Goal: Contribute content: Contribute content

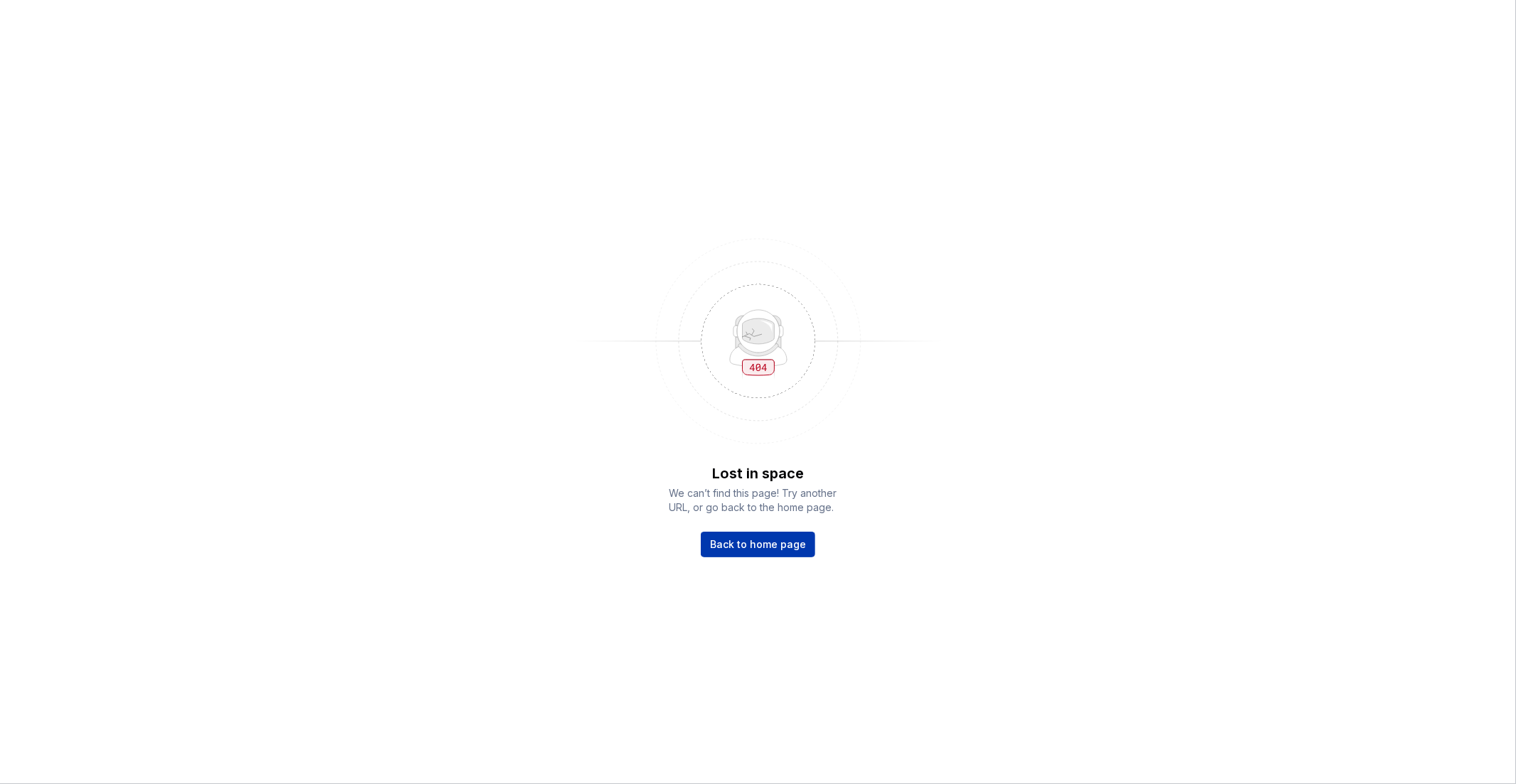
click at [758, 541] on span "Back to home page" at bounding box center [758, 544] width 96 height 14
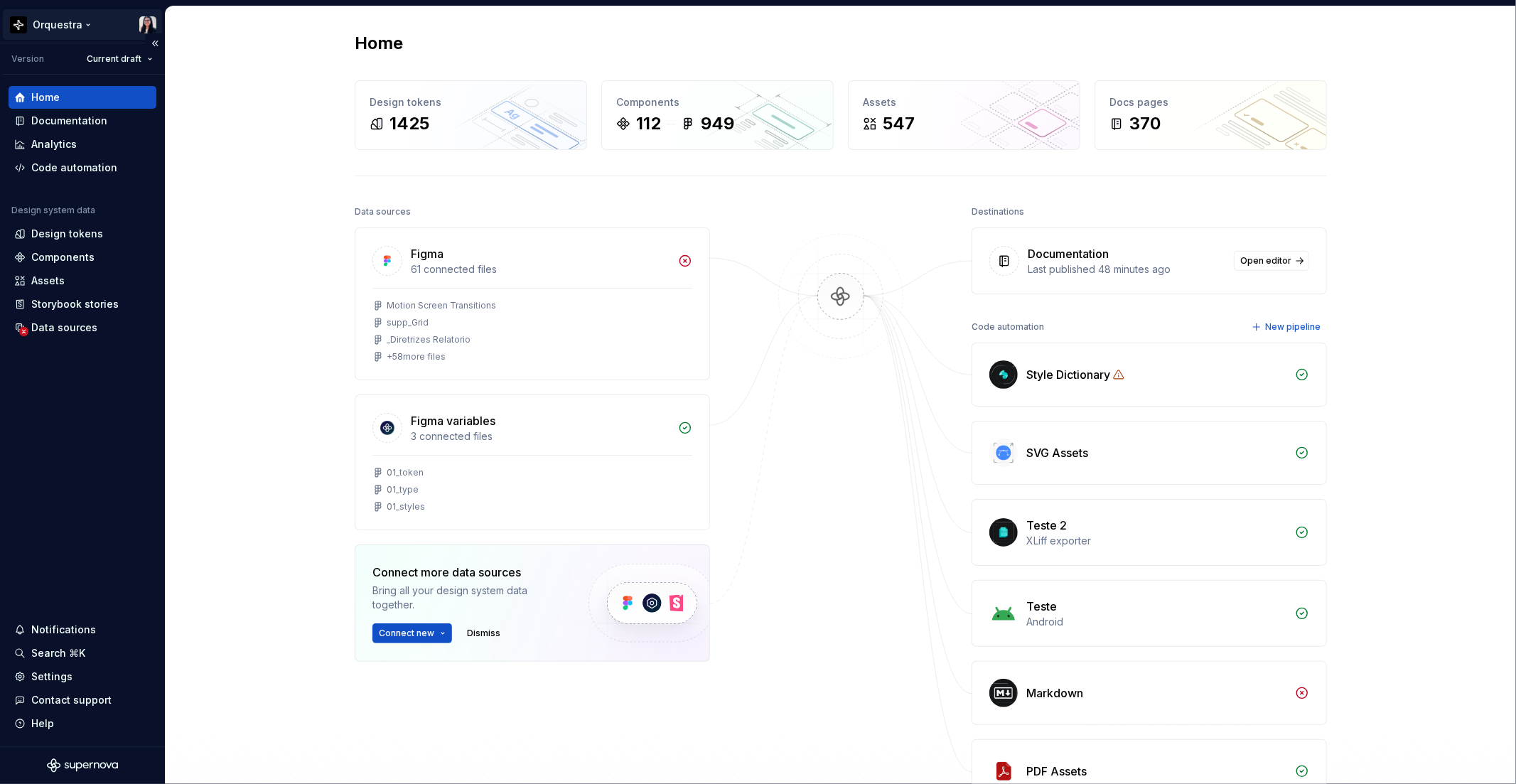
click at [58, 19] on html "Orquestra Version Current draft Home Documentation Analytics Code automation De…" at bounding box center [758, 392] width 1516 height 784
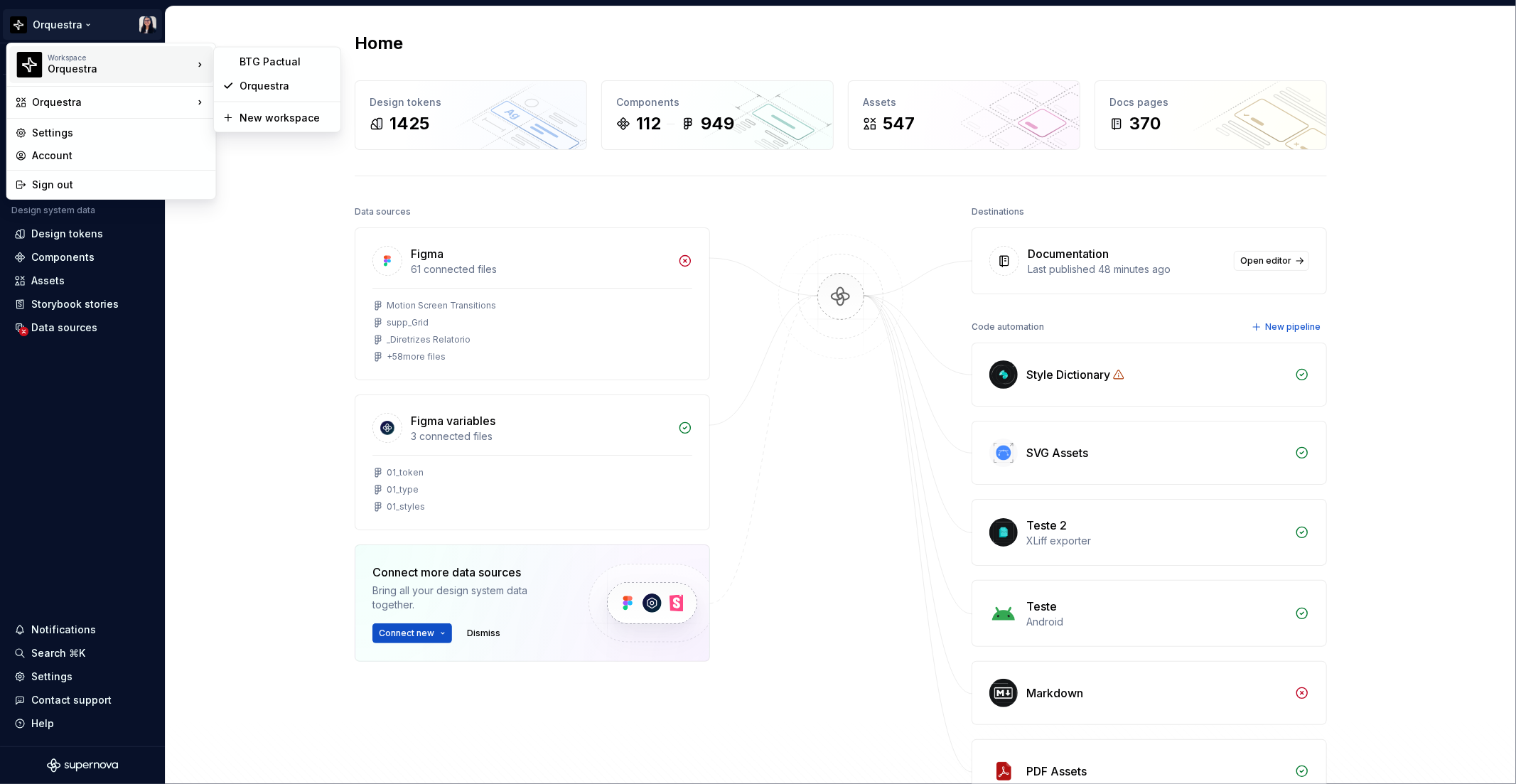
click at [299, 243] on html "Orquestra Version Current draft Home Documentation Analytics Code automation De…" at bounding box center [758, 392] width 1516 height 784
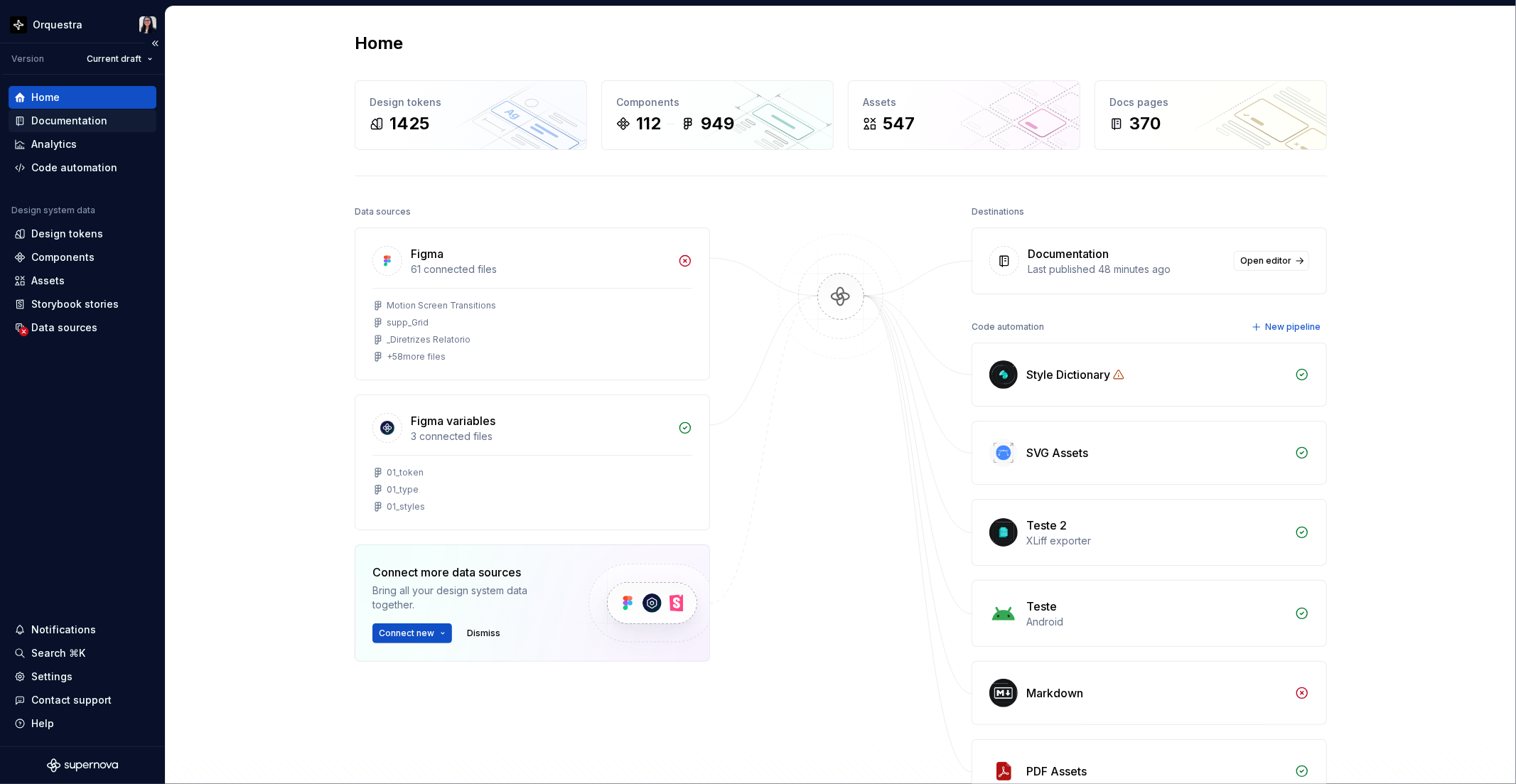
click at [62, 112] on div "Documentation" at bounding box center [82, 121] width 148 height 22
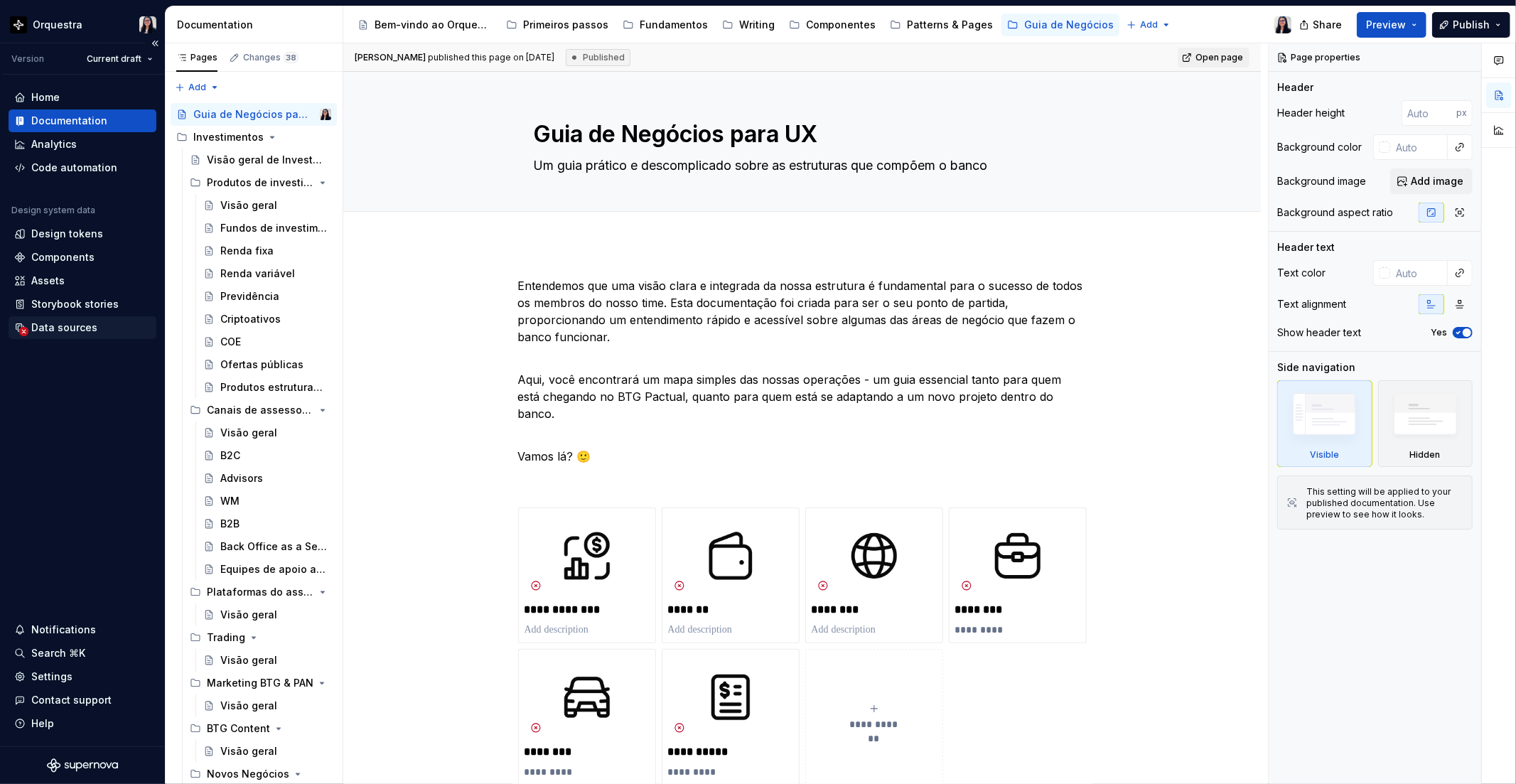
click at [44, 332] on div "Data sources" at bounding box center [64, 327] width 67 height 14
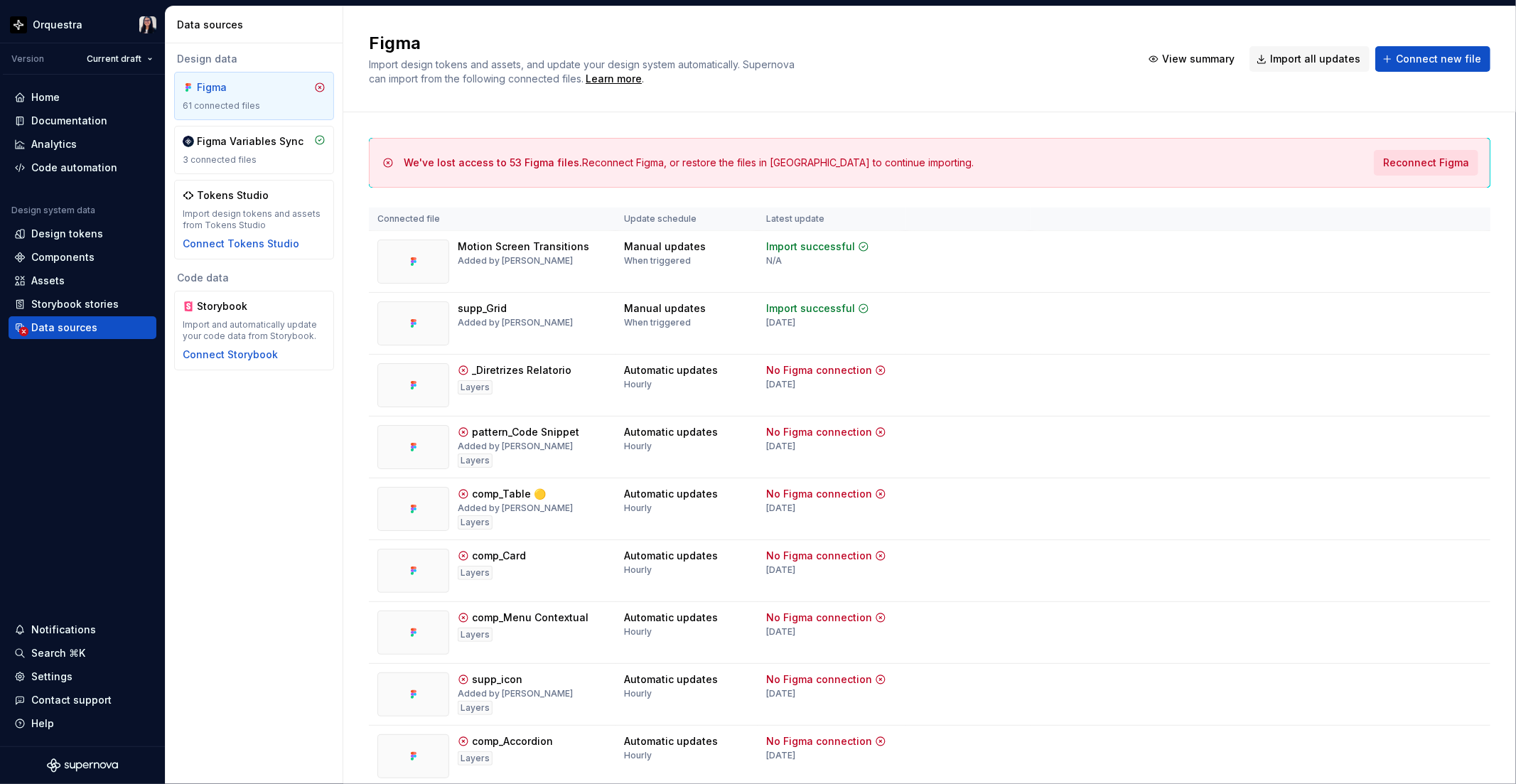
click at [1409, 167] on span "Reconnect Figma" at bounding box center [1427, 162] width 86 height 14
click at [89, 115] on div "Documentation" at bounding box center [69, 121] width 76 height 14
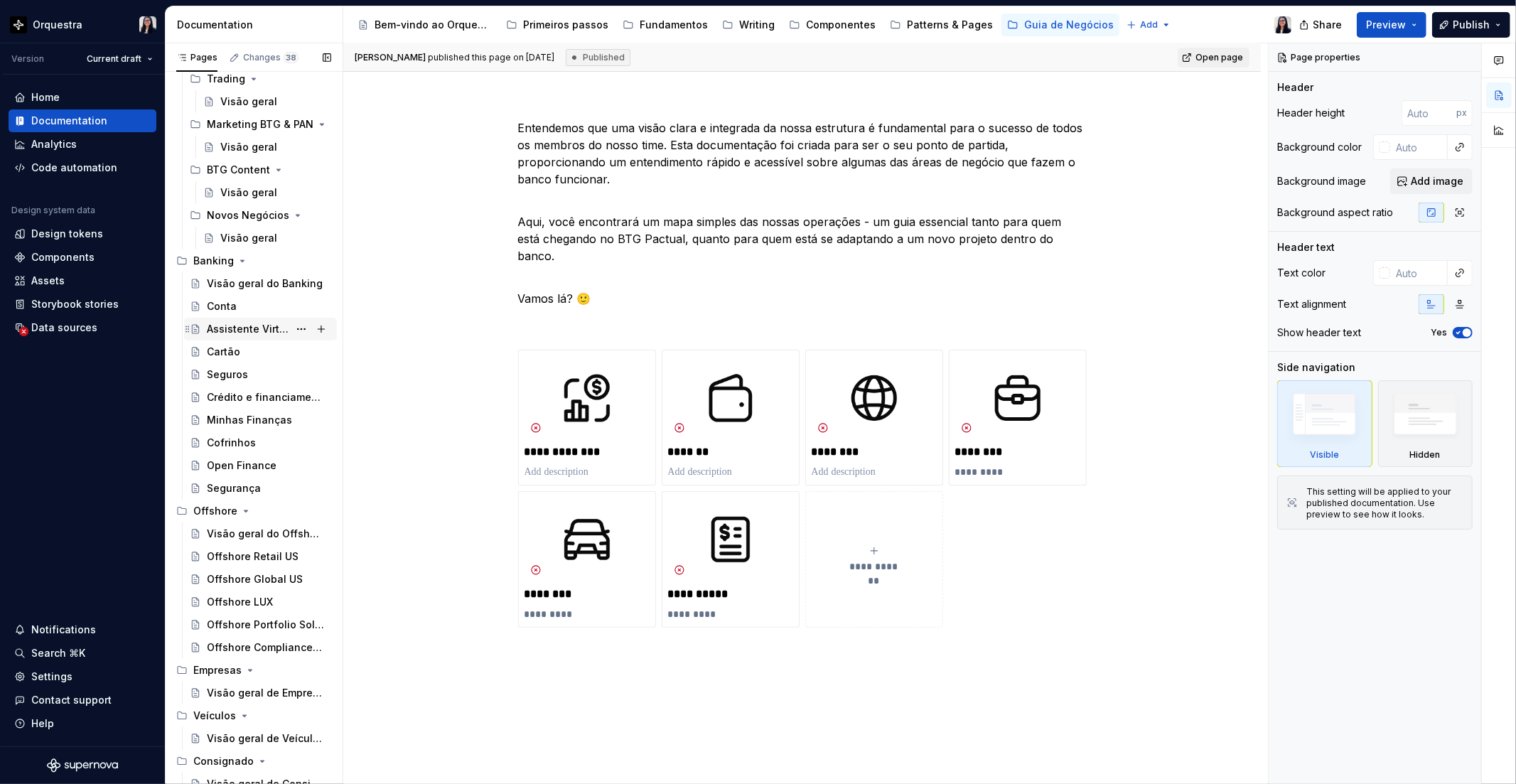
scroll to position [566, 0]
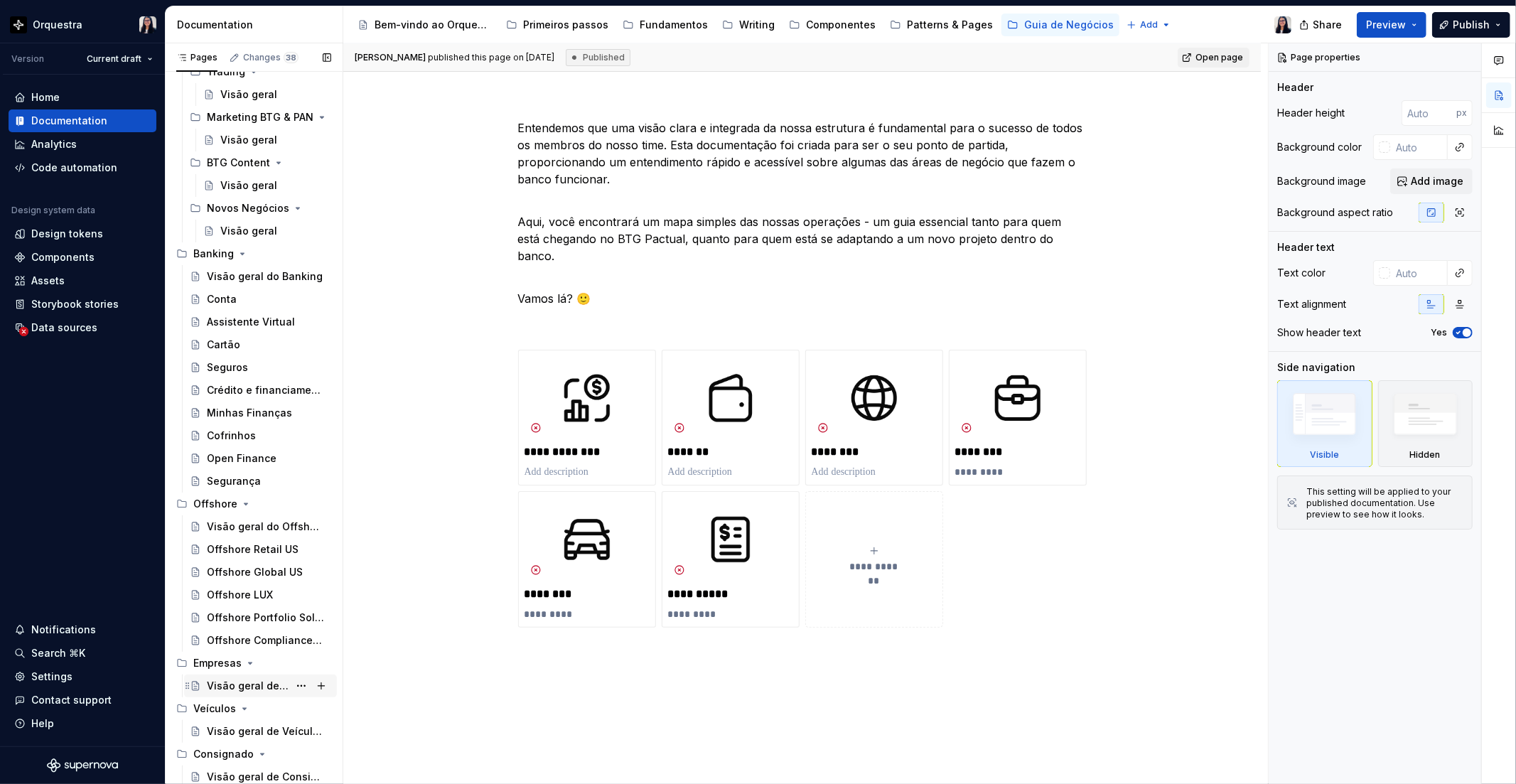
click at [251, 692] on div "Visão geral de Empresas" at bounding box center [247, 686] width 82 height 14
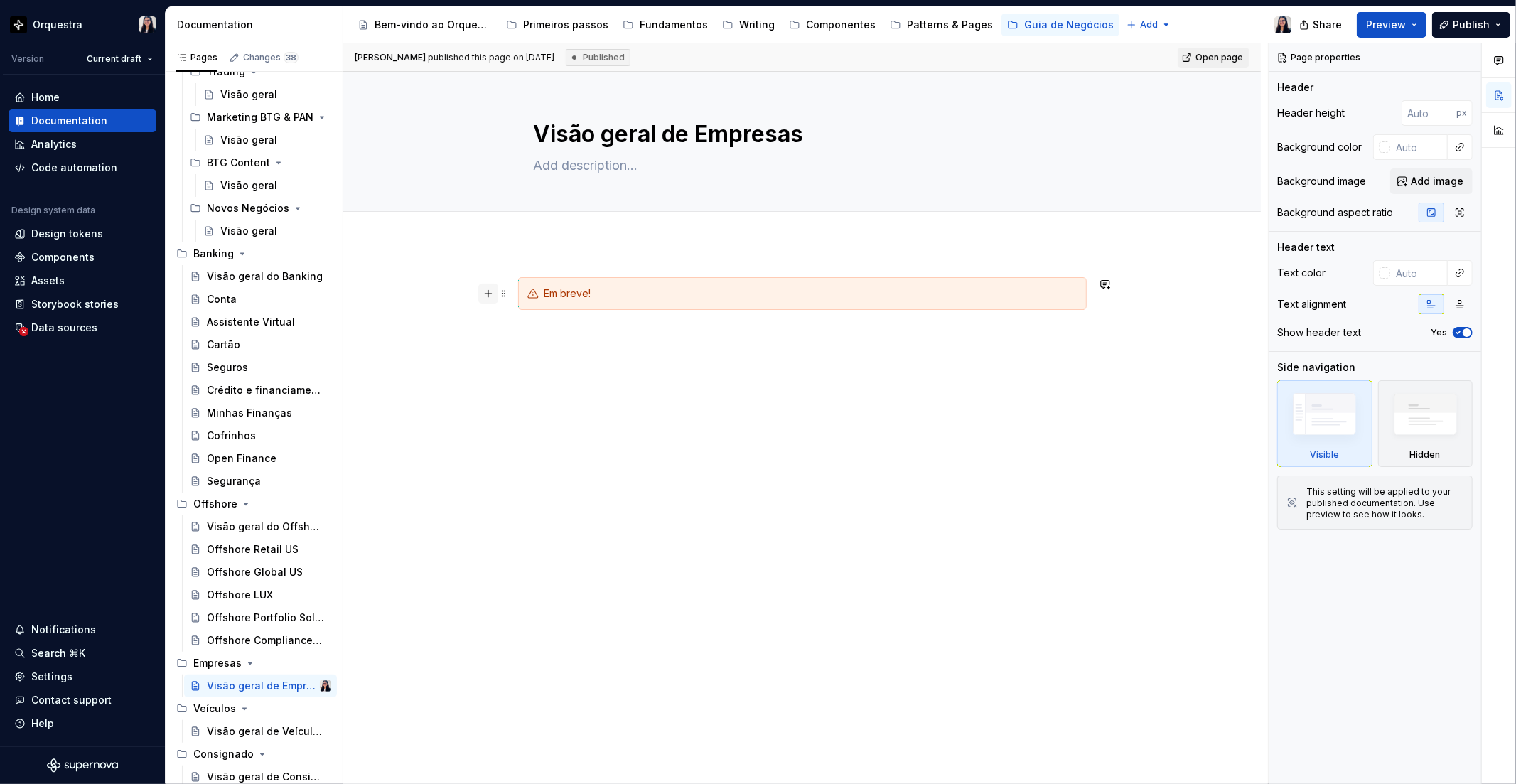
drag, startPoint x: 502, startPoint y: 304, endPoint x: 496, endPoint y: 288, distance: 17.1
click at [496, 288] on button "button" at bounding box center [488, 293] width 20 height 20
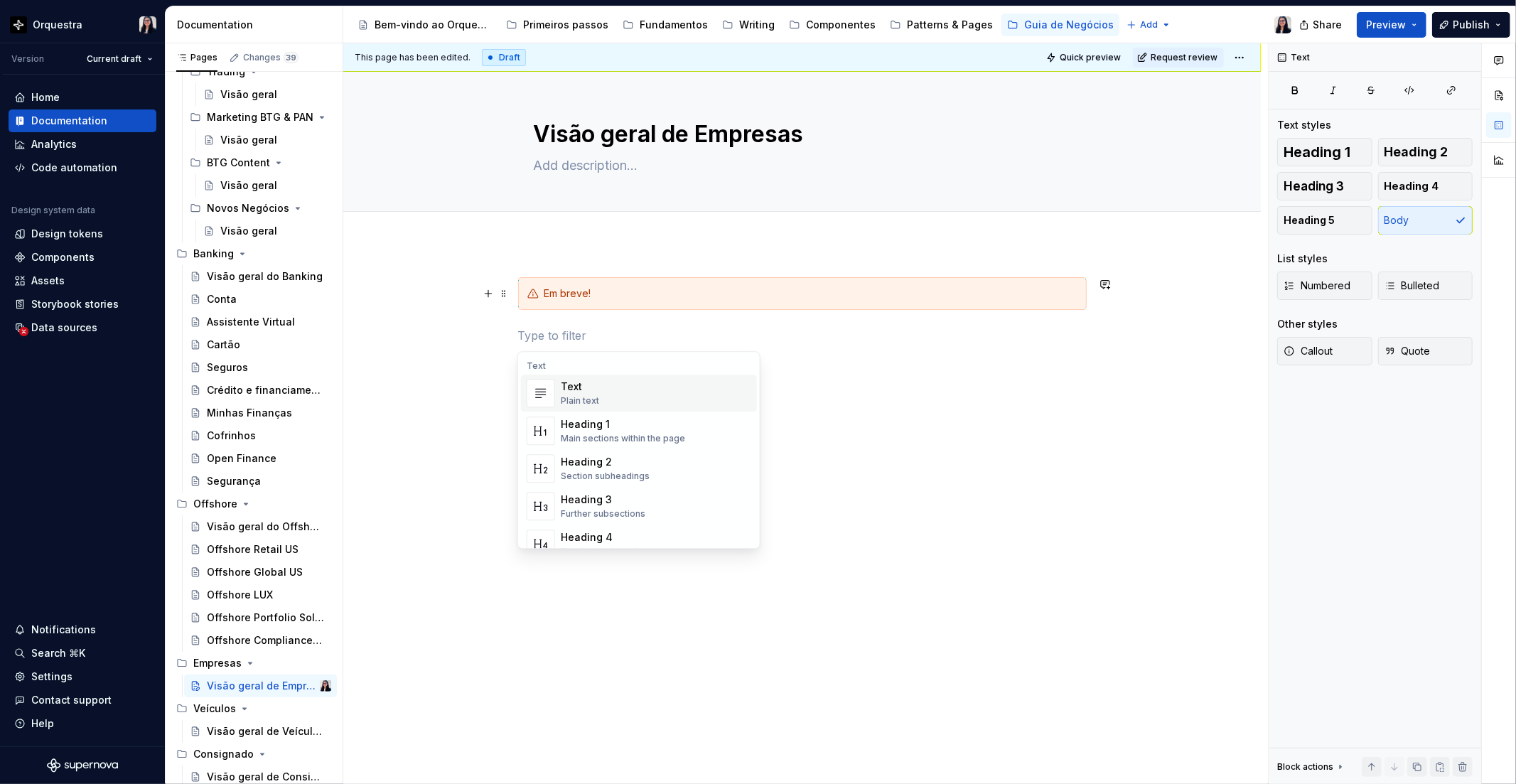
click at [508, 266] on div "Em breve!" at bounding box center [802, 419] width 917 height 353
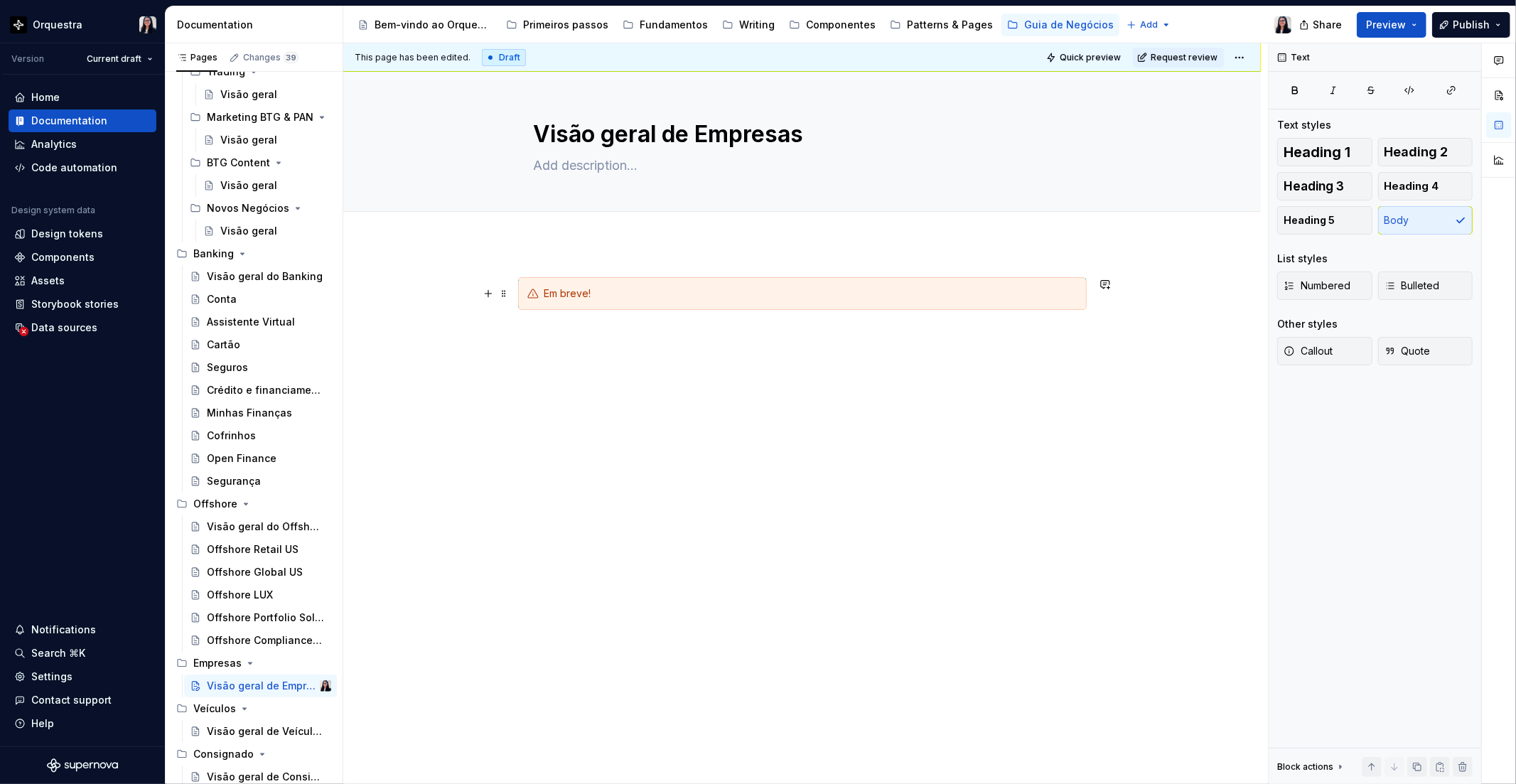
click at [504, 303] on div "Em breve!" at bounding box center [802, 419] width 917 height 353
click at [500, 299] on span at bounding box center [504, 293] width 11 height 20
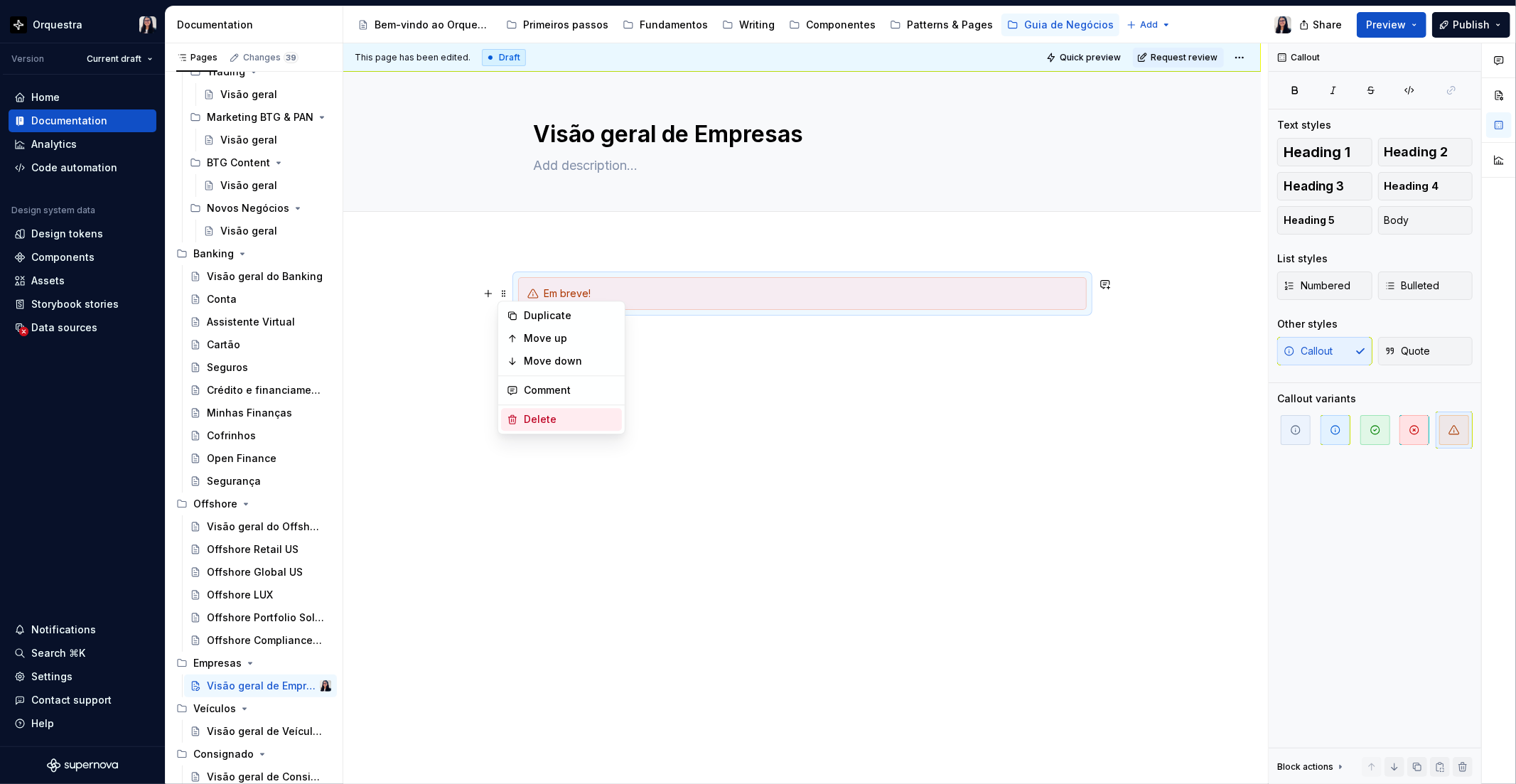
click at [550, 408] on div "Delete" at bounding box center [561, 419] width 121 height 22
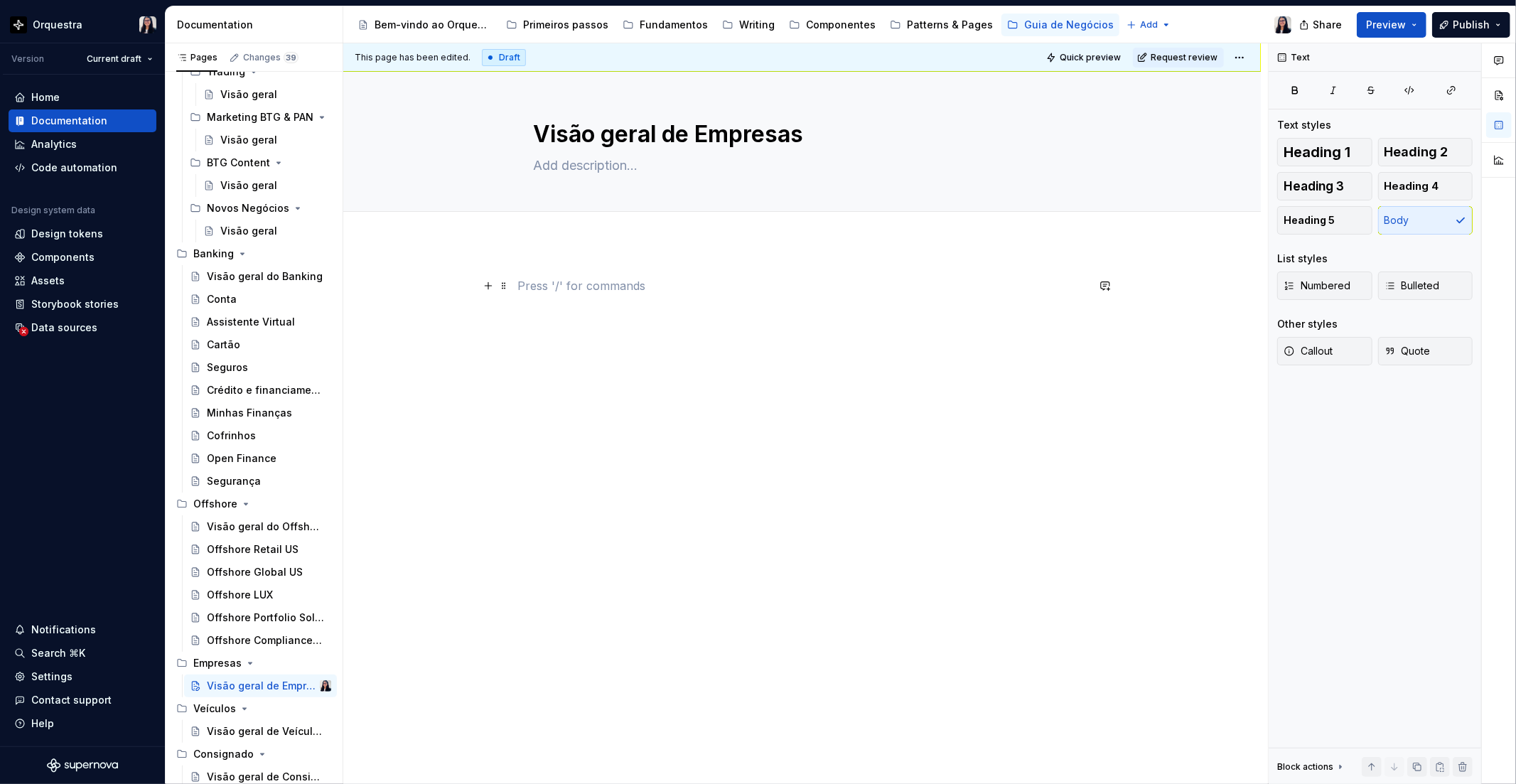
click at [538, 287] on p at bounding box center [802, 286] width 568 height 17
type textarea "*"
click at [770, 401] on div "O BTG Pactual Empresas é uma plataforma financeira especializada em soluções pa…" at bounding box center [802, 413] width 917 height 340
click at [695, 295] on p "O BTG Pactual Empresas é uma plataforma financeira especializada em soluções pa…" at bounding box center [802, 294] width 568 height 35
click at [678, 288] on p "O BTG Pactual Empresas é uma plataforma financeira especializada em soluções pa…" at bounding box center [802, 294] width 568 height 35
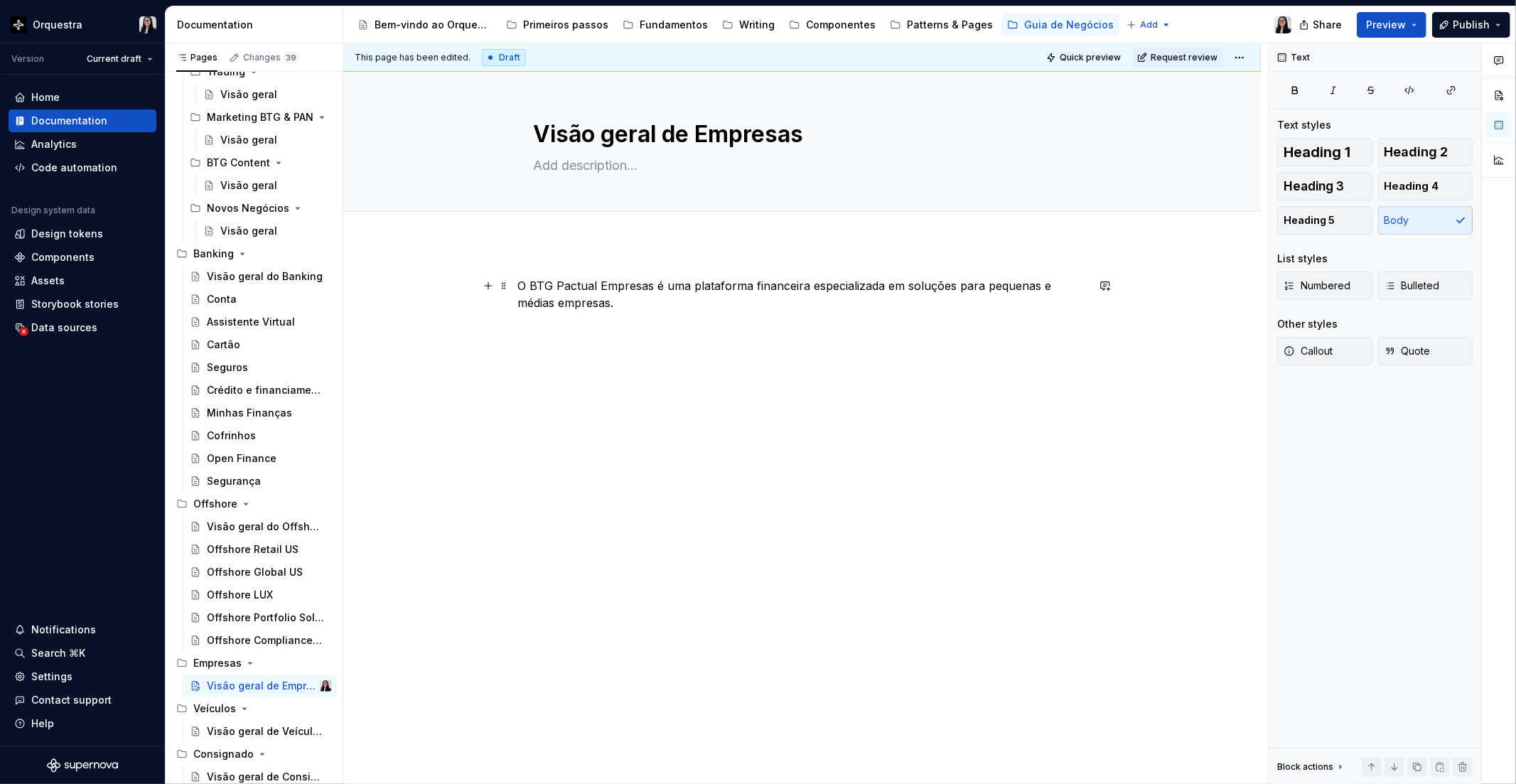
click at [678, 288] on p "O BTG Pactual Empresas é uma plataforma financeira especializada em soluções pa…" at bounding box center [802, 294] width 568 height 35
click at [572, 347] on p at bounding box center [802, 354] width 568 height 17
click at [561, 342] on div "O BTG Pactual Empresas é a unidade de negócio especializada em soluções para pe…" at bounding box center [802, 319] width 568 height 85
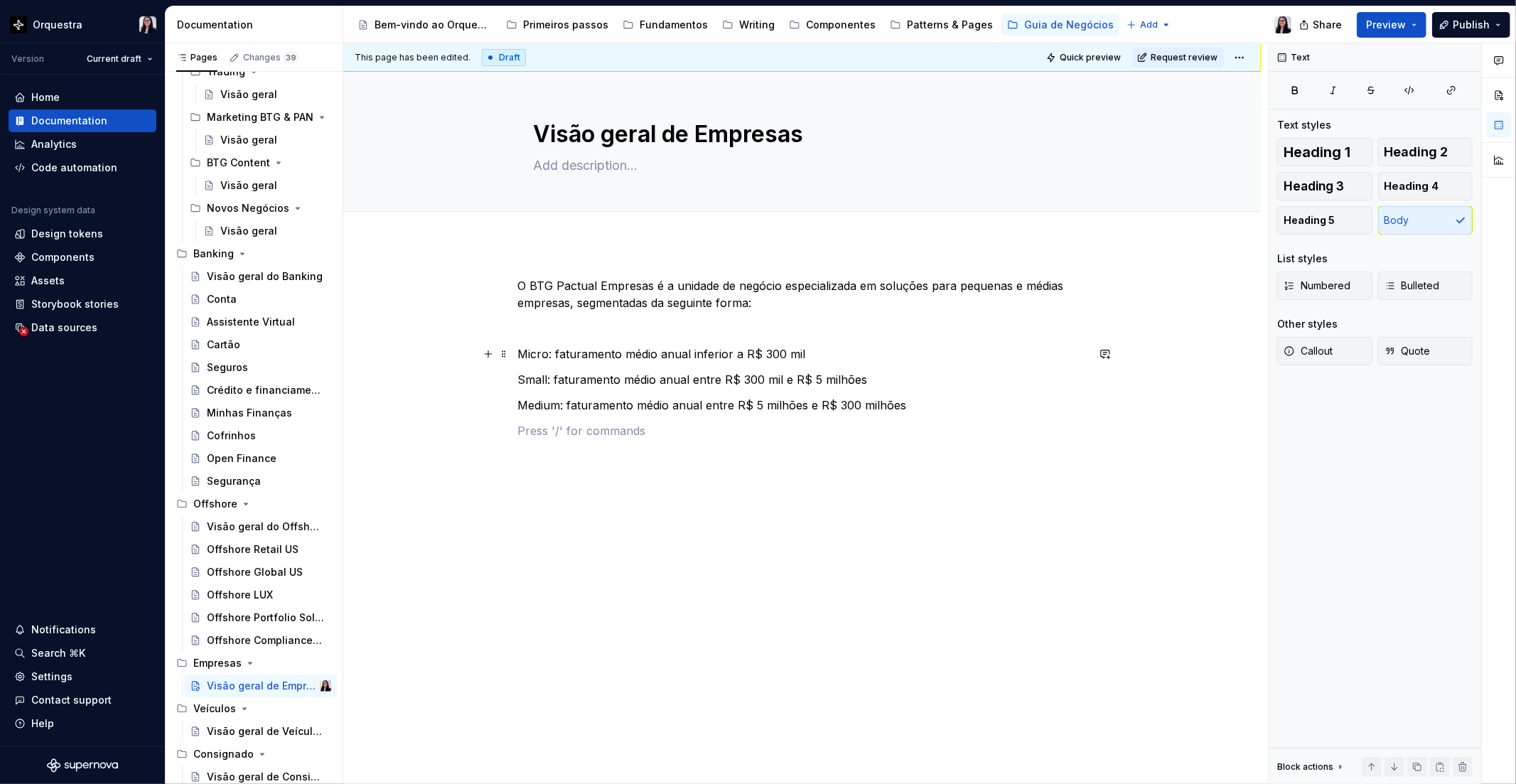
click at [683, 346] on p "Micro: faturamento médio anual inferior a R$ 300 mil" at bounding box center [802, 354] width 568 height 17
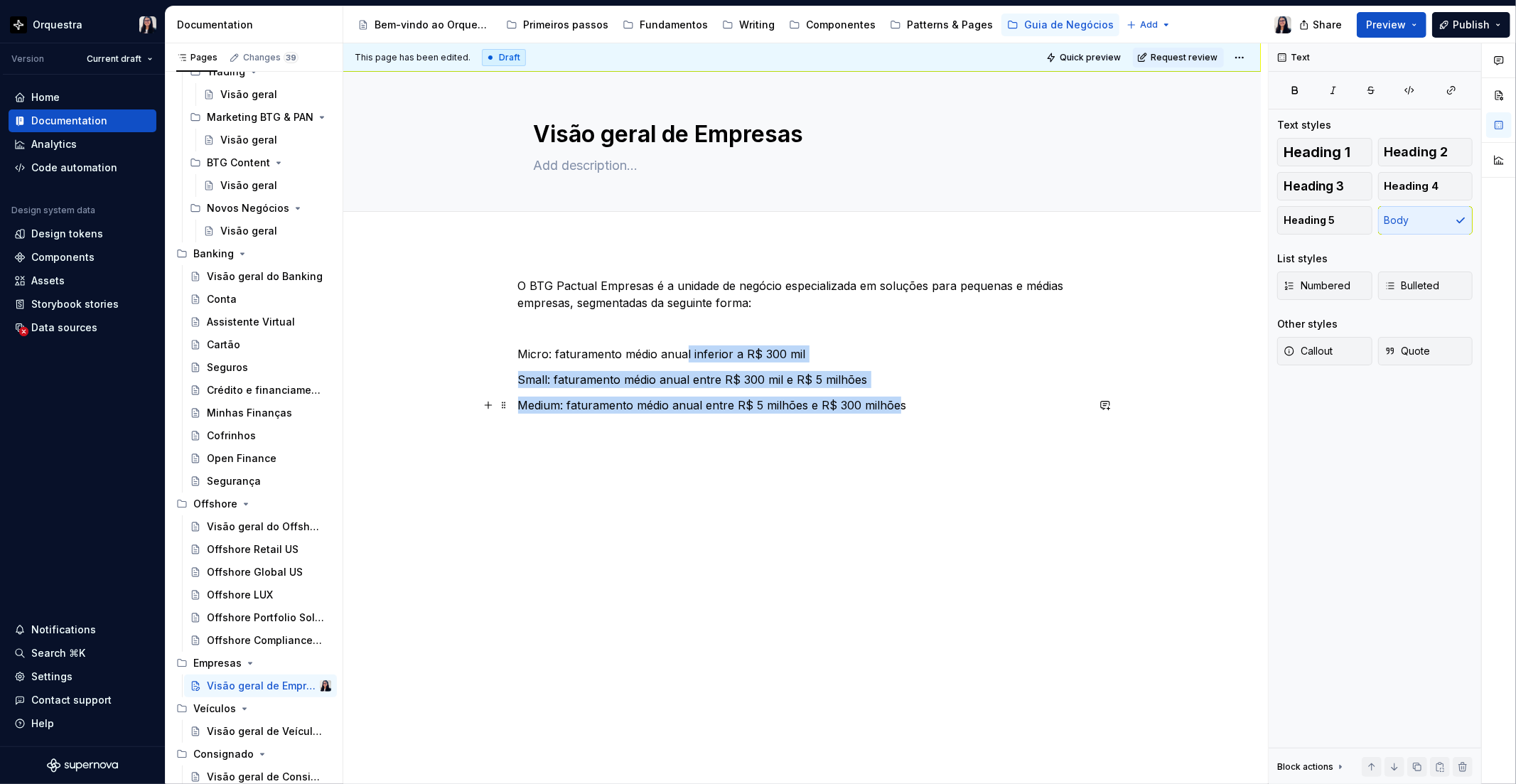
click at [894, 400] on p "Medium: faturamento médio anual entre R$ 5 milhões e R$ 300 milhões" at bounding box center [802, 405] width 568 height 17
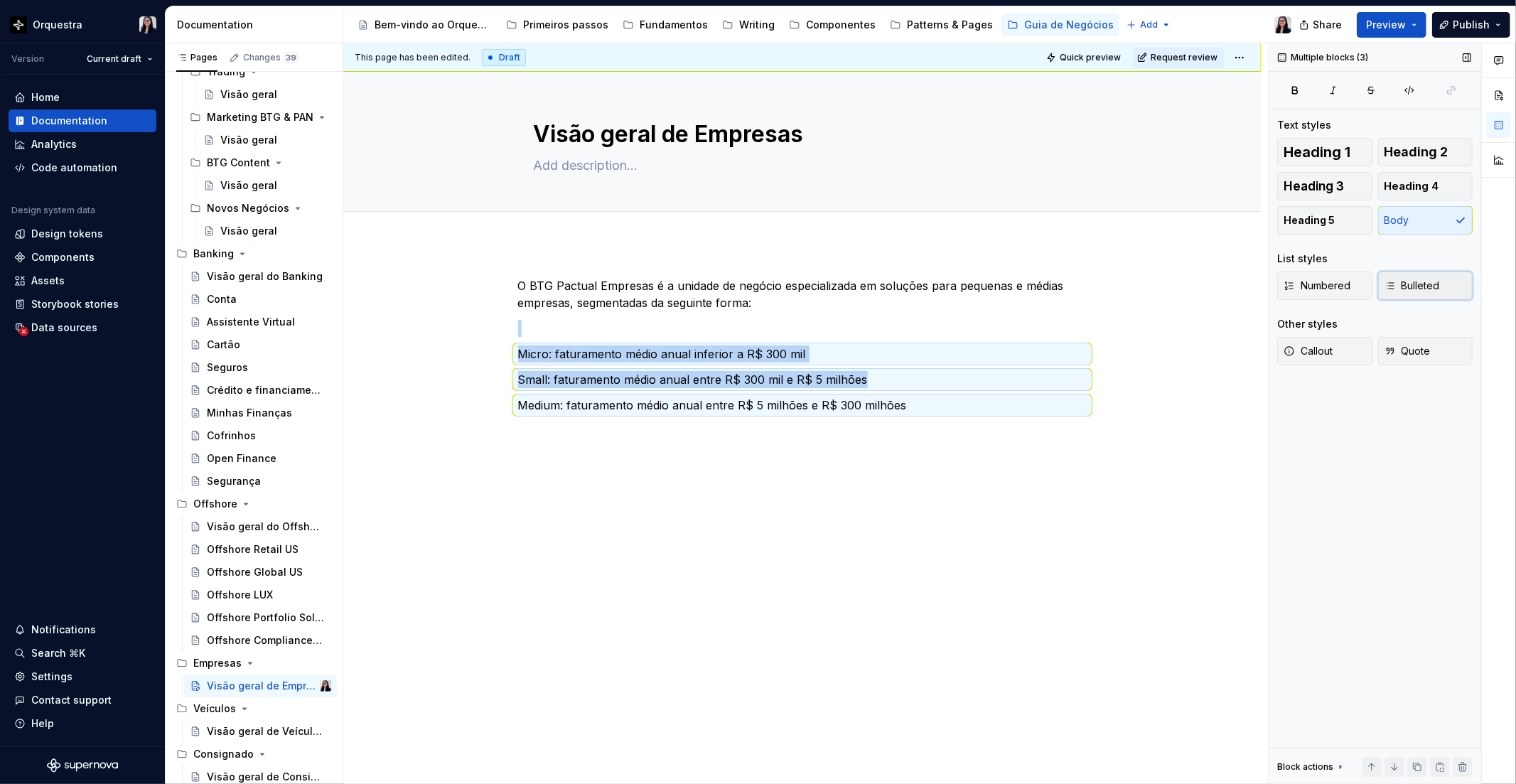
click at [1410, 288] on span "Bulleted" at bounding box center [1412, 286] width 55 height 14
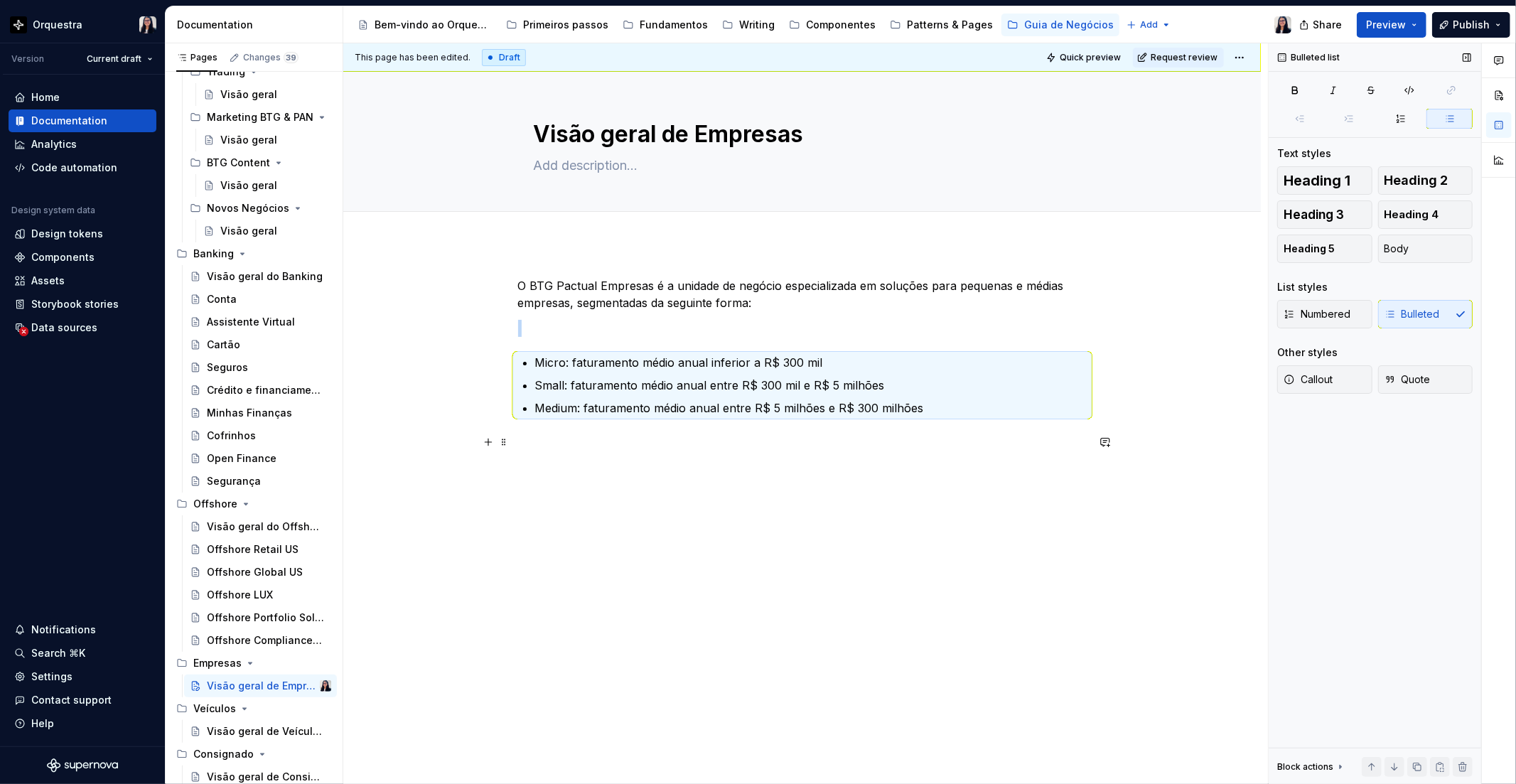
click at [882, 455] on div "O BTG Pactual Empresas é a unidade de negócio especializada em soluções para pe…" at bounding box center [802, 376] width 568 height 199
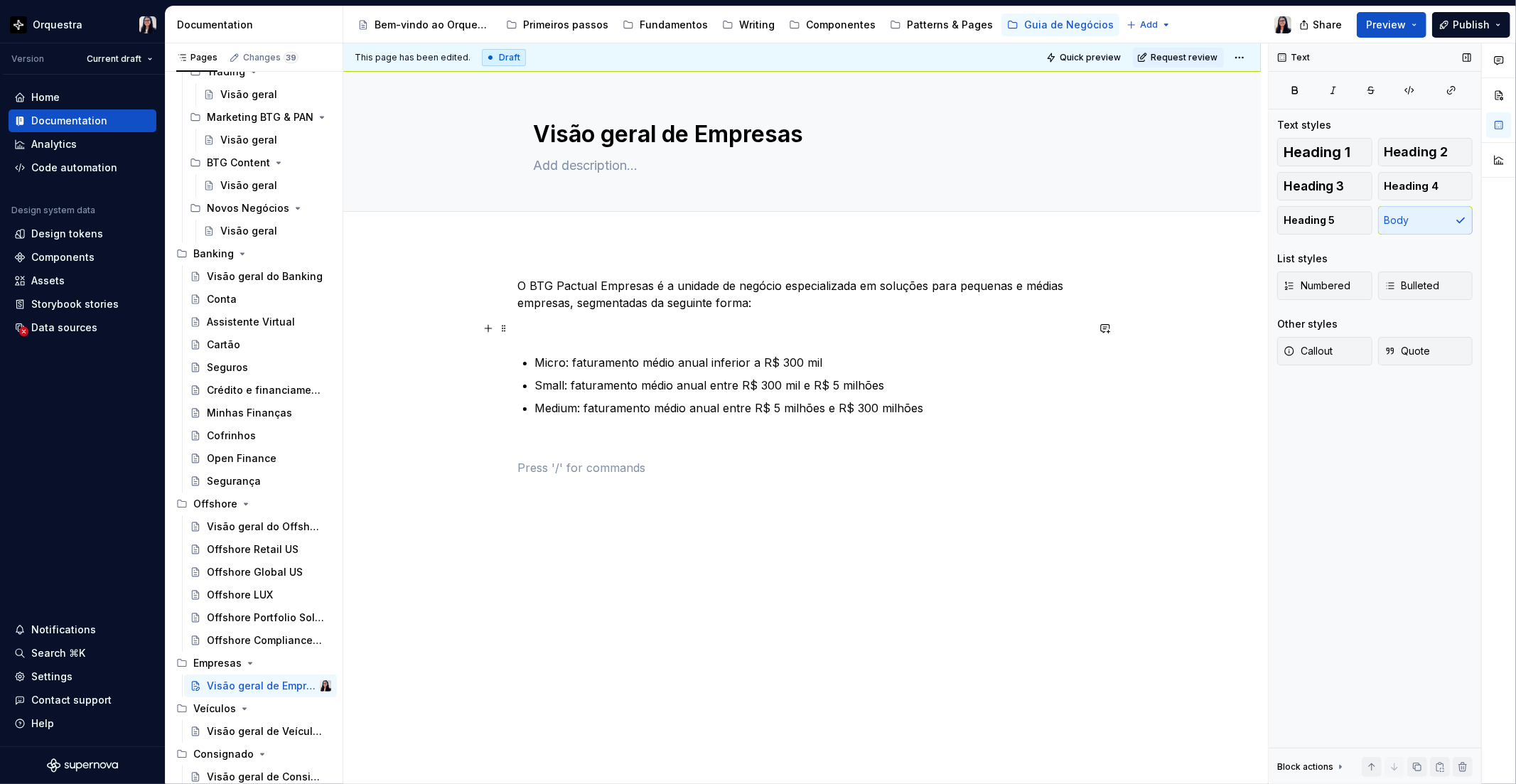
click at [629, 331] on p at bounding box center [802, 328] width 568 height 17
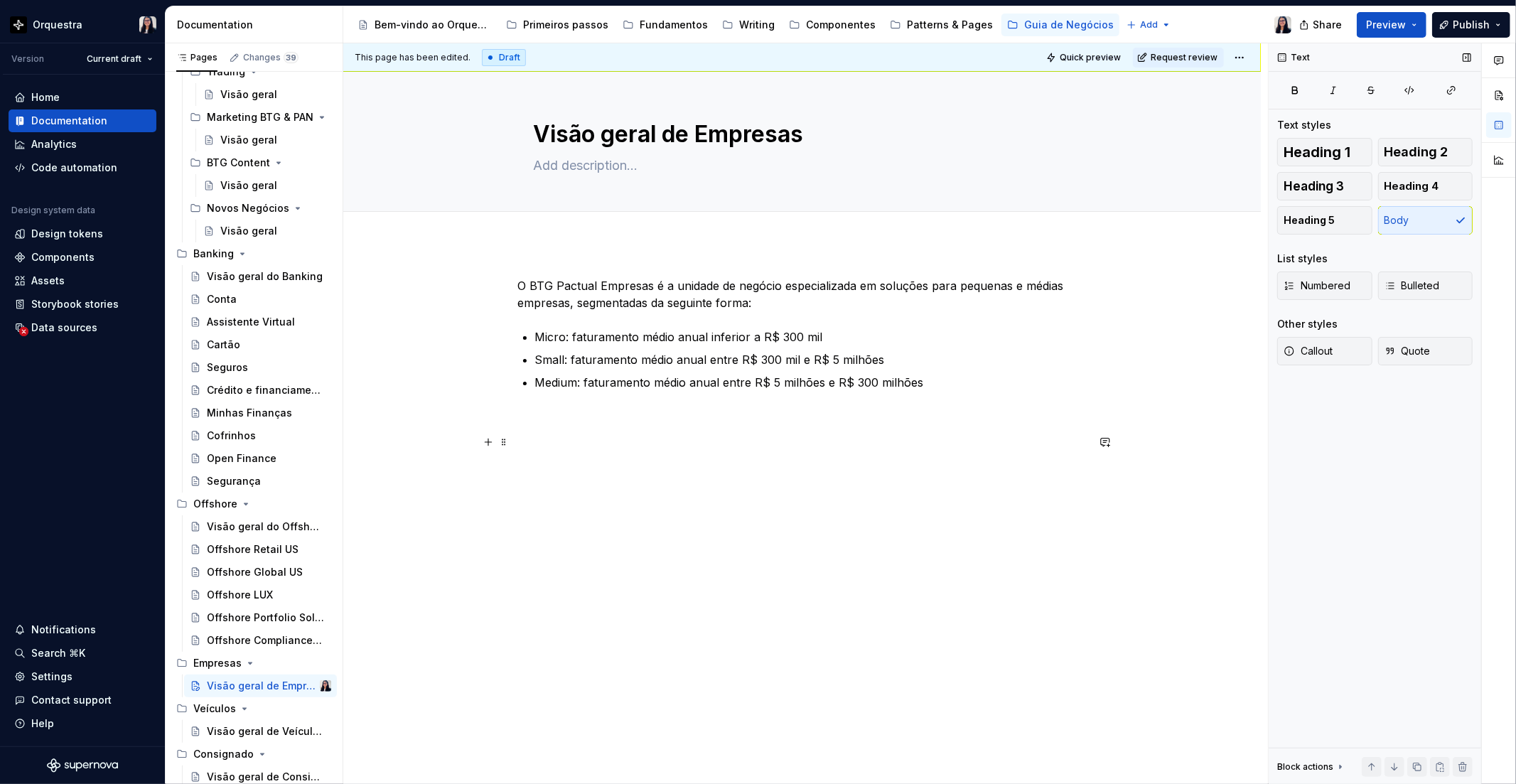
click at [641, 442] on p at bounding box center [802, 442] width 568 height 17
click at [633, 409] on p at bounding box center [802, 416] width 568 height 17
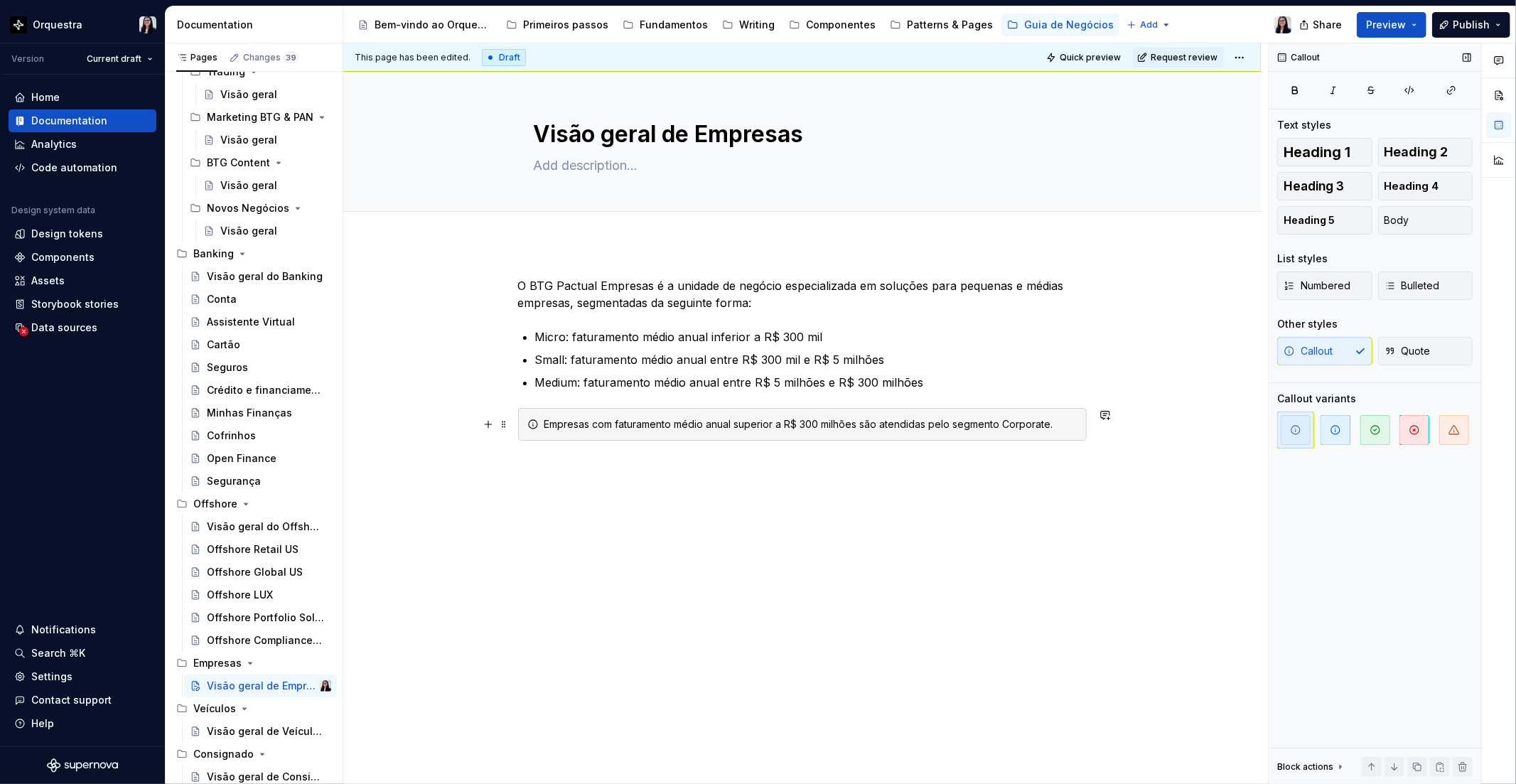
click at [790, 484] on div "O BTG Pactual Empresas é a unidade de negócio especializada em soluções para pe…" at bounding box center [802, 384] width 568 height 215
click at [938, 387] on p "Medium: faturamento médio anual entre R$ 5 milhões e R$ 300 milhões" at bounding box center [811, 383] width 552 height 17
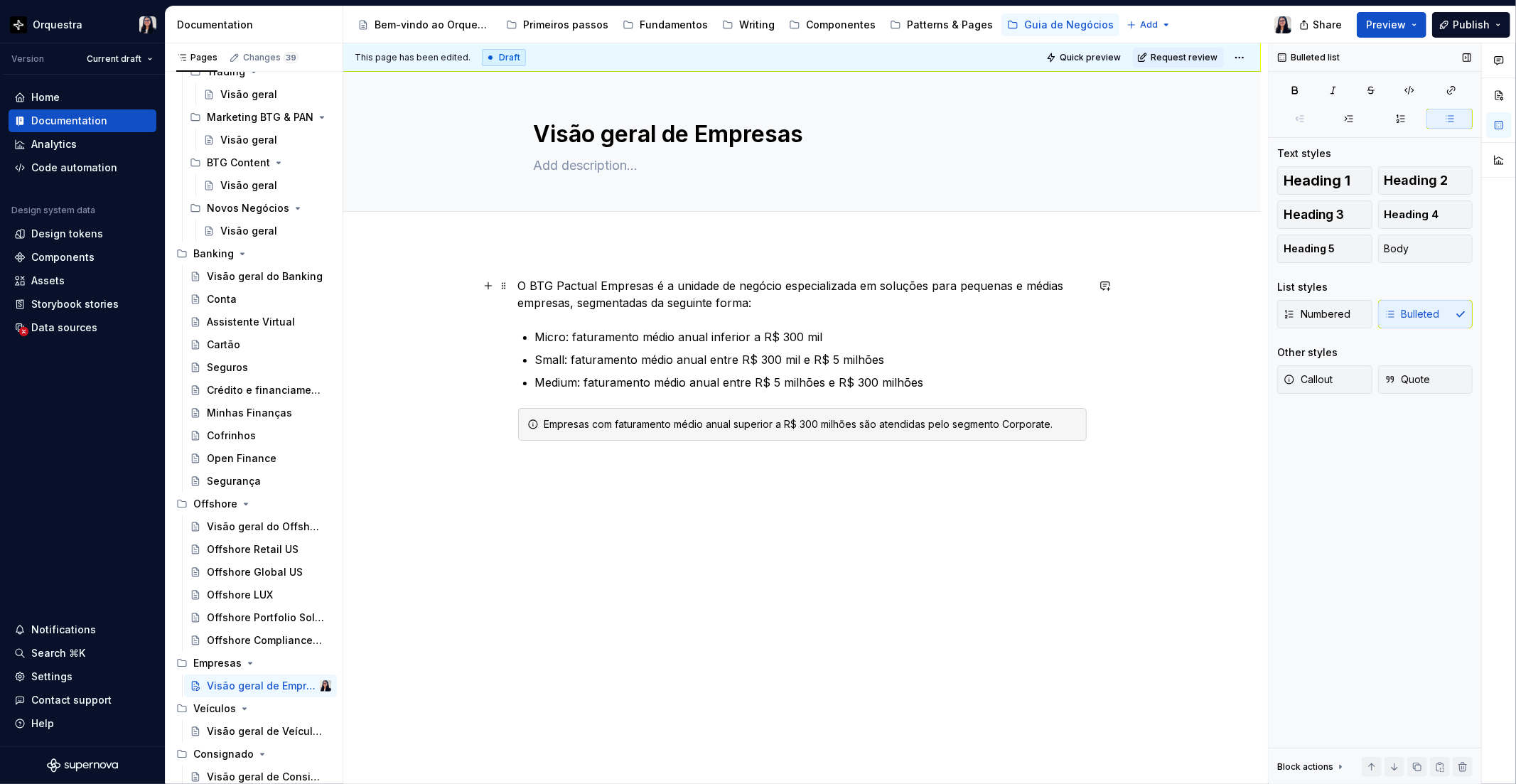
click at [572, 301] on p "O BTG Pactual Empresas é a unidade de negócio especializada em soluções para pe…" at bounding box center [802, 294] width 568 height 35
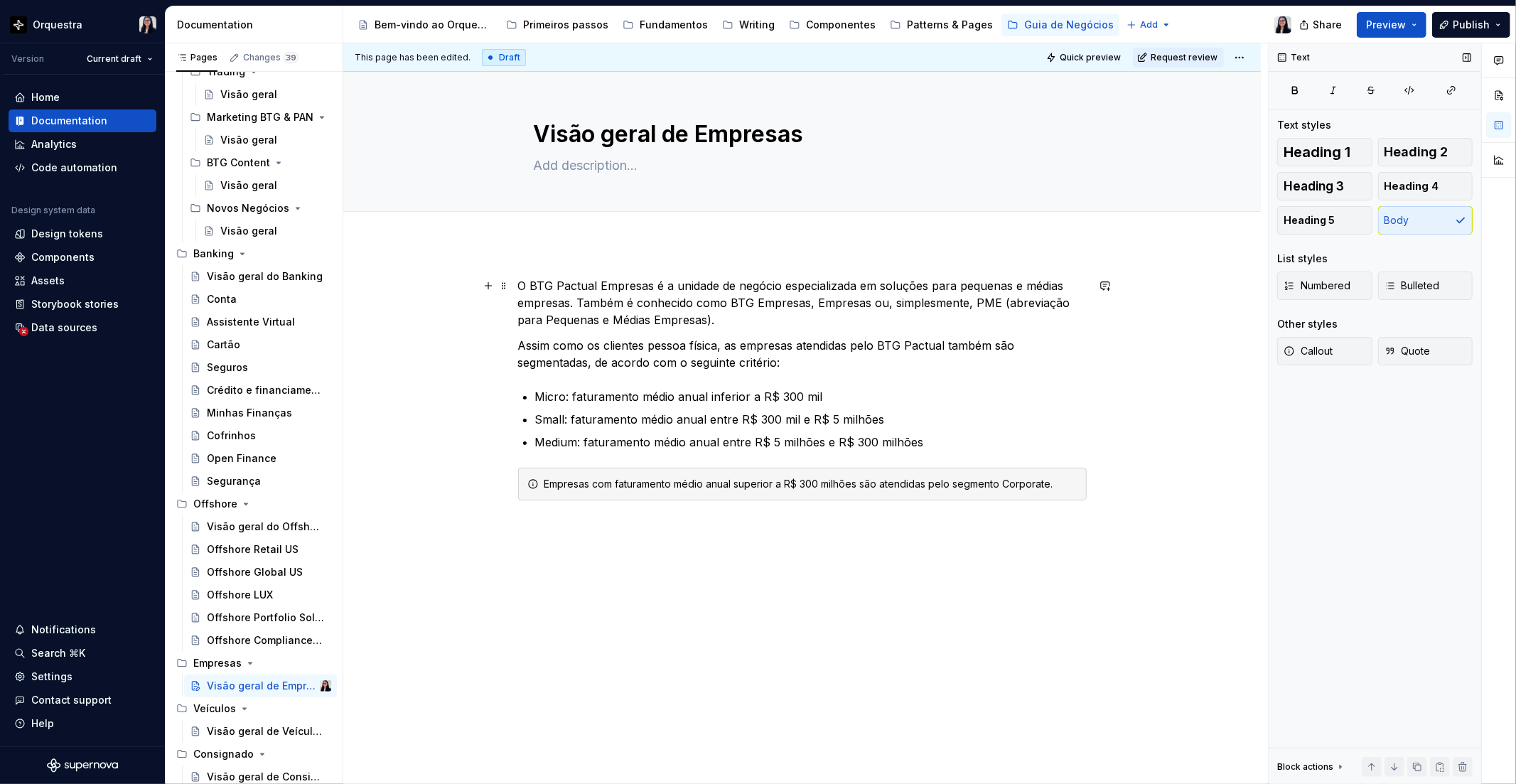
scroll to position [2, 0]
click at [608, 540] on div "O BTG Pactual Empresas é a unidade de negócio especializada em soluções para pe…" at bounding box center [802, 412] width 568 height 275
click at [251, 270] on div "Visão geral do Banking" at bounding box center [247, 276] width 82 height 14
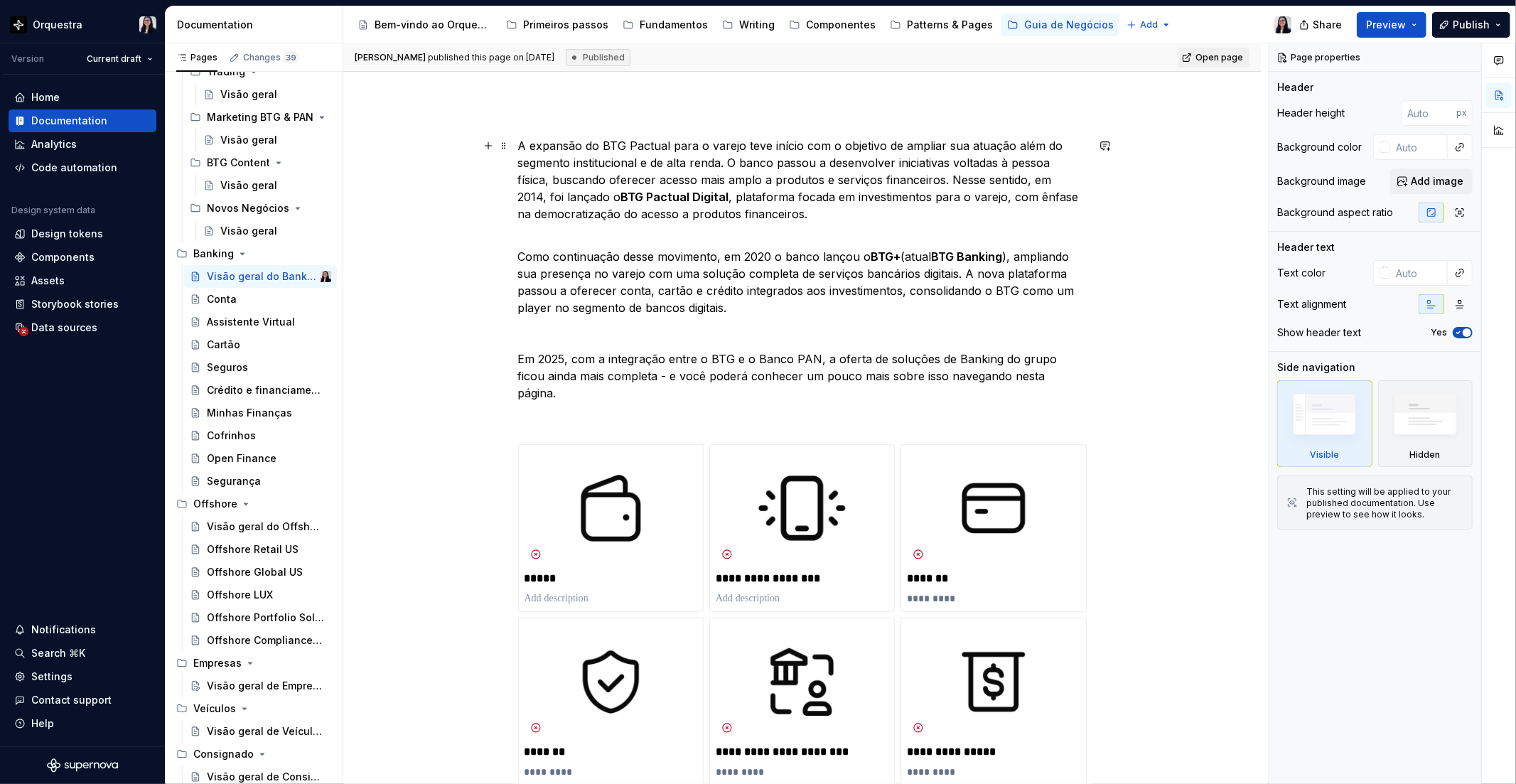
scroll to position [158, 0]
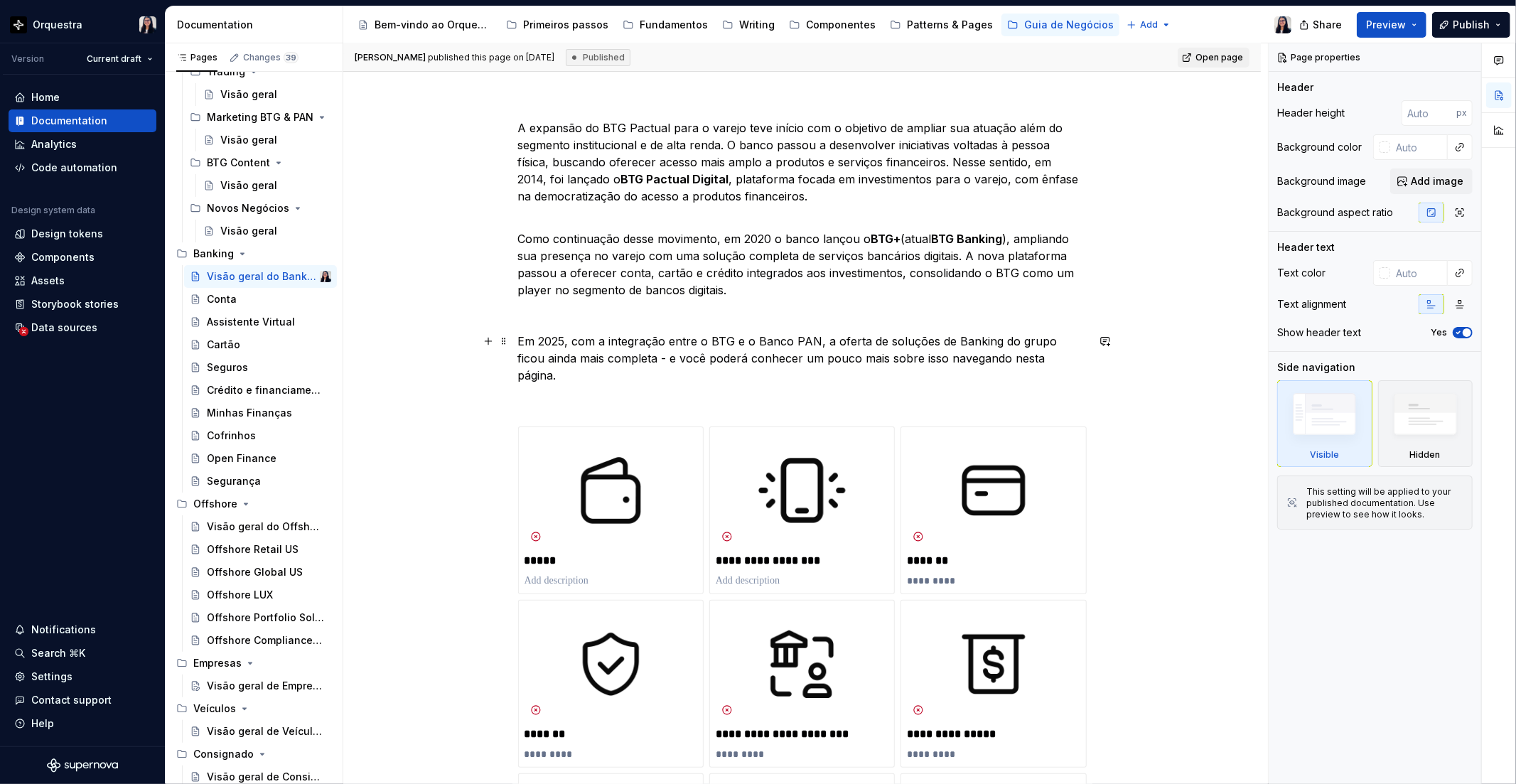
click at [694, 339] on p "Em 2025, com a integração entre o BTG e o Banco PAN, a oferta de soluções de Ba…" at bounding box center [802, 357] width 568 height 51
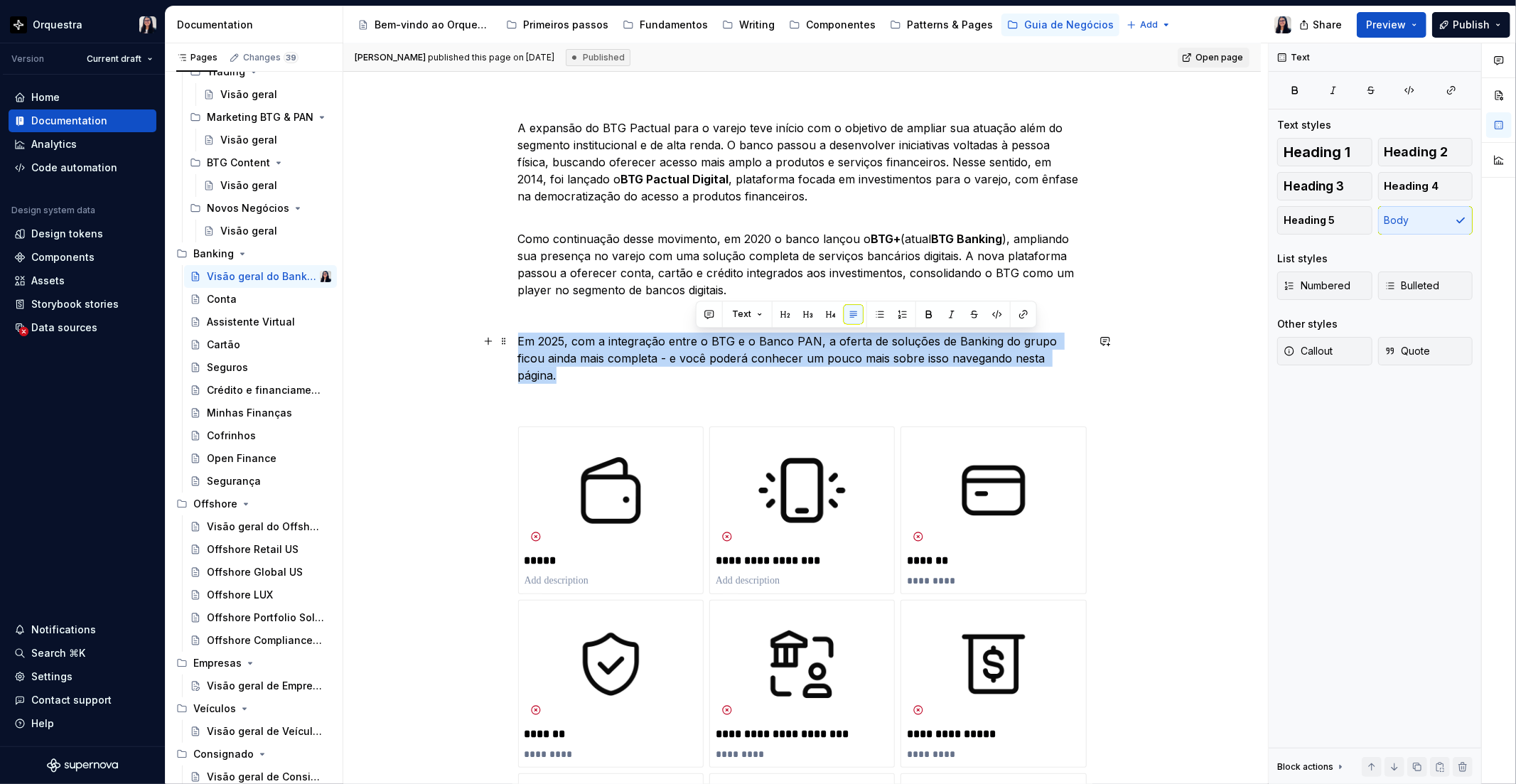
click at [694, 339] on p "Em 2025, com a integração entre o BTG e o Banco PAN, a oferta de soluções de Ba…" at bounding box center [802, 357] width 568 height 51
click at [777, 353] on p "Em 2025, com a integração entre o BTG e o Banco PAN, a oferta de soluções de Ba…" at bounding box center [802, 357] width 568 height 51
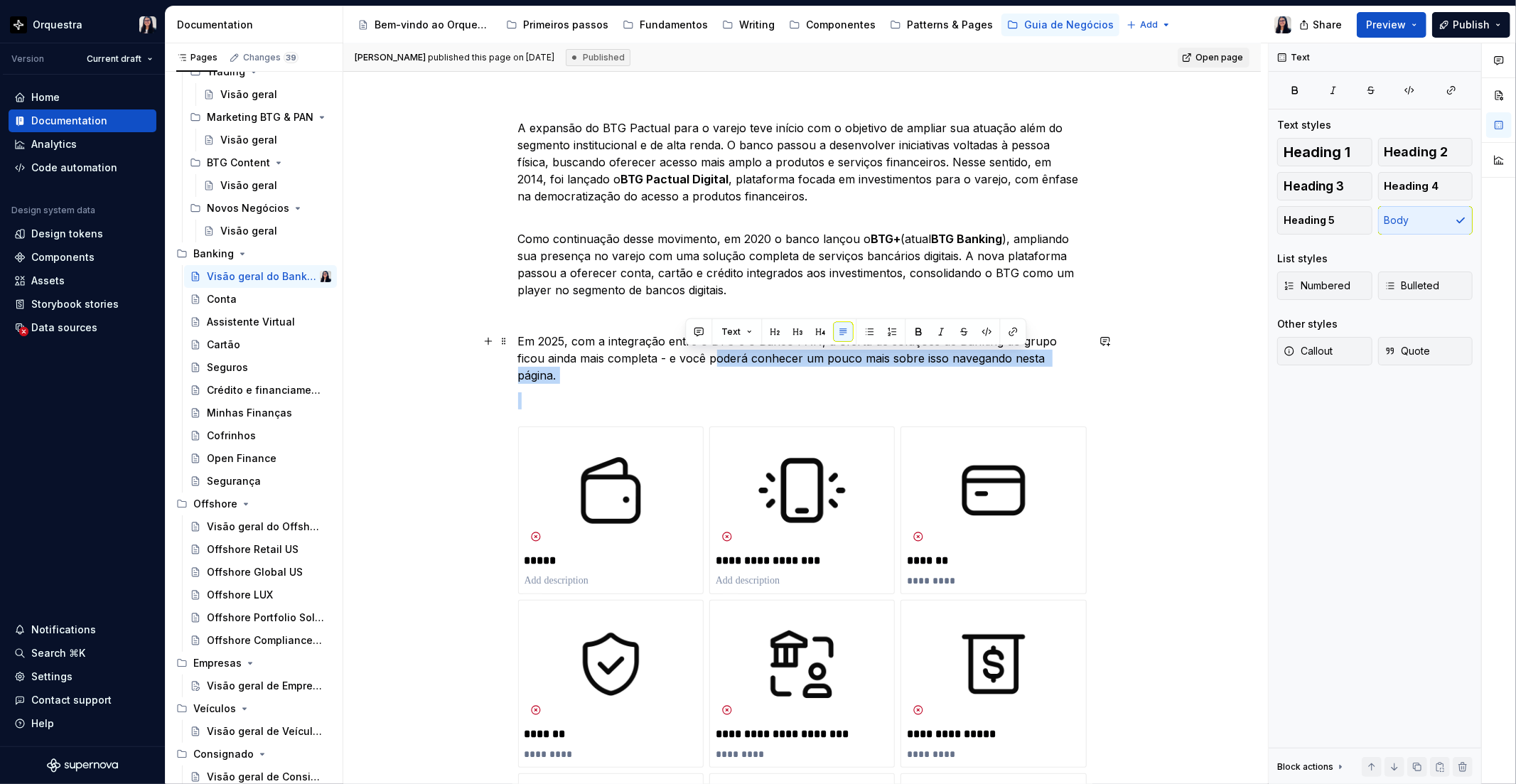
drag, startPoint x: 715, startPoint y: 365, endPoint x: 802, endPoint y: 365, distance: 87.0
click at [757, 367] on div "A expansão do BTG Pactual para o varejo teve início com o objetivo de ampliar s…" at bounding box center [802, 571] width 568 height 903
drag, startPoint x: 802, startPoint y: 365, endPoint x: 837, endPoint y: 356, distance: 36.1
click at [904, 357] on p "Em 2025, com a integração entre o BTG e o Banco PAN, a oferta de soluções de Ba…" at bounding box center [802, 357] width 568 height 51
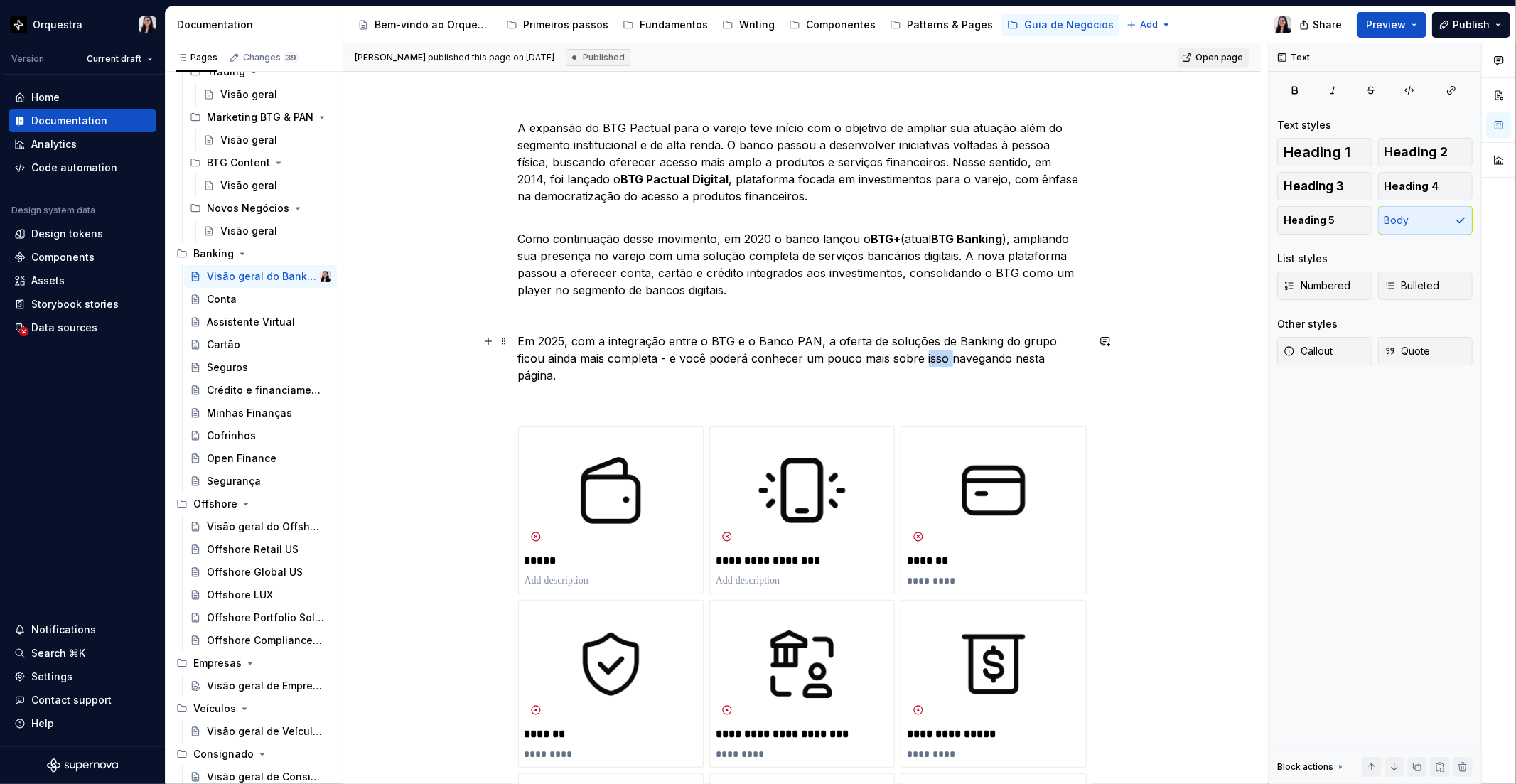
click at [904, 357] on p "Em 2025, com a integração entre o BTG e o Banco PAN, a oferta de soluções de Ba…" at bounding box center [802, 357] width 568 height 51
click at [733, 374] on div "A expansão do BTG Pactual para o varejo teve início com o objetivo de ampliar s…" at bounding box center [802, 571] width 568 height 903
click at [650, 357] on p "Em 2025, com a integração entre o BTG e o Banco PAN, a oferta de soluções de Ba…" at bounding box center [802, 357] width 568 height 51
click at [1052, 358] on p "Em 2025, com a integração entre o BTG e o Banco PAN, a oferta de soluções de Ba…" at bounding box center [802, 357] width 568 height 51
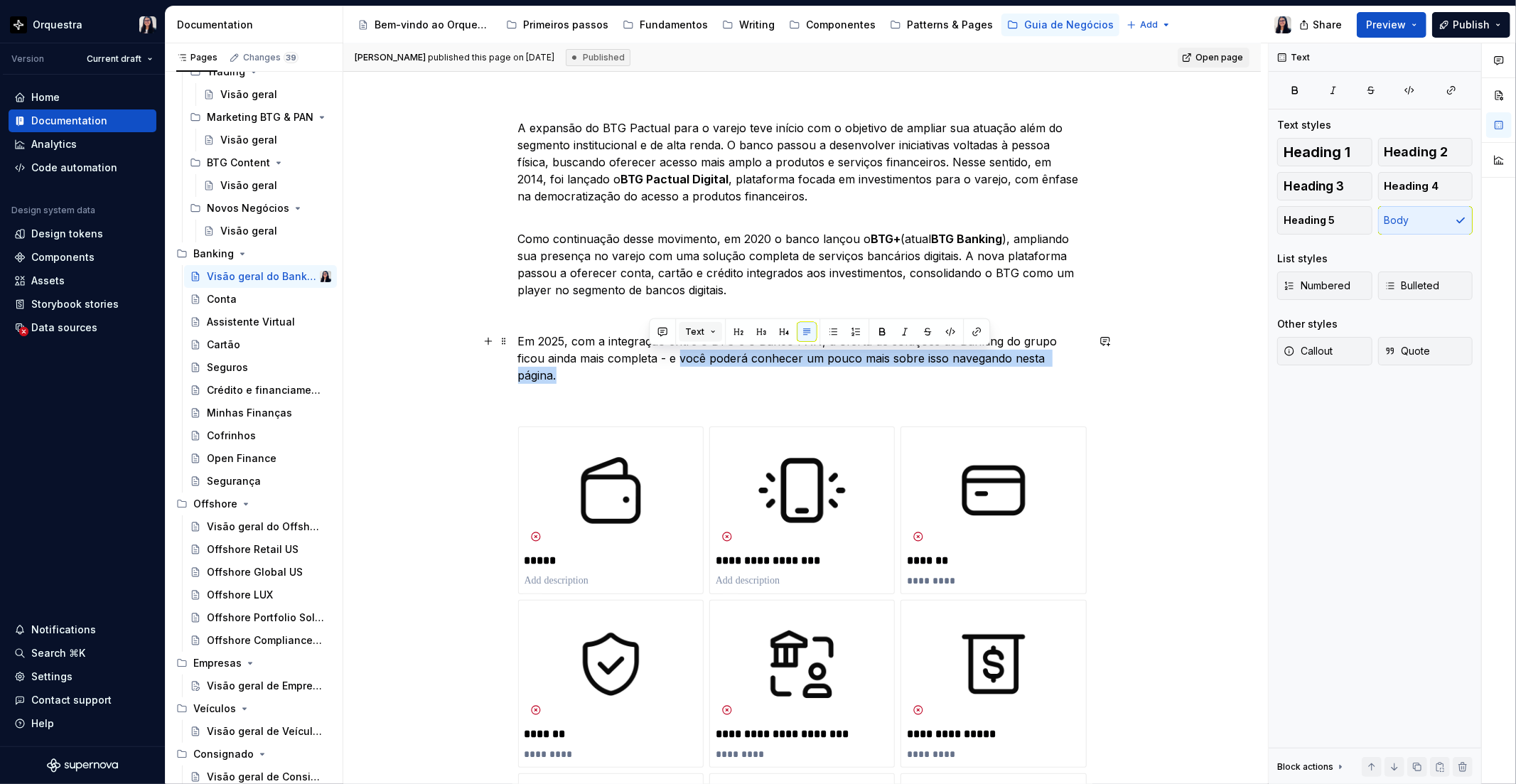
copy p "você poderá conhecer um pouco mais sobre isso navegando nesta página."
click at [245, 680] on div "Visão geral de Empresas" at bounding box center [247, 686] width 82 height 14
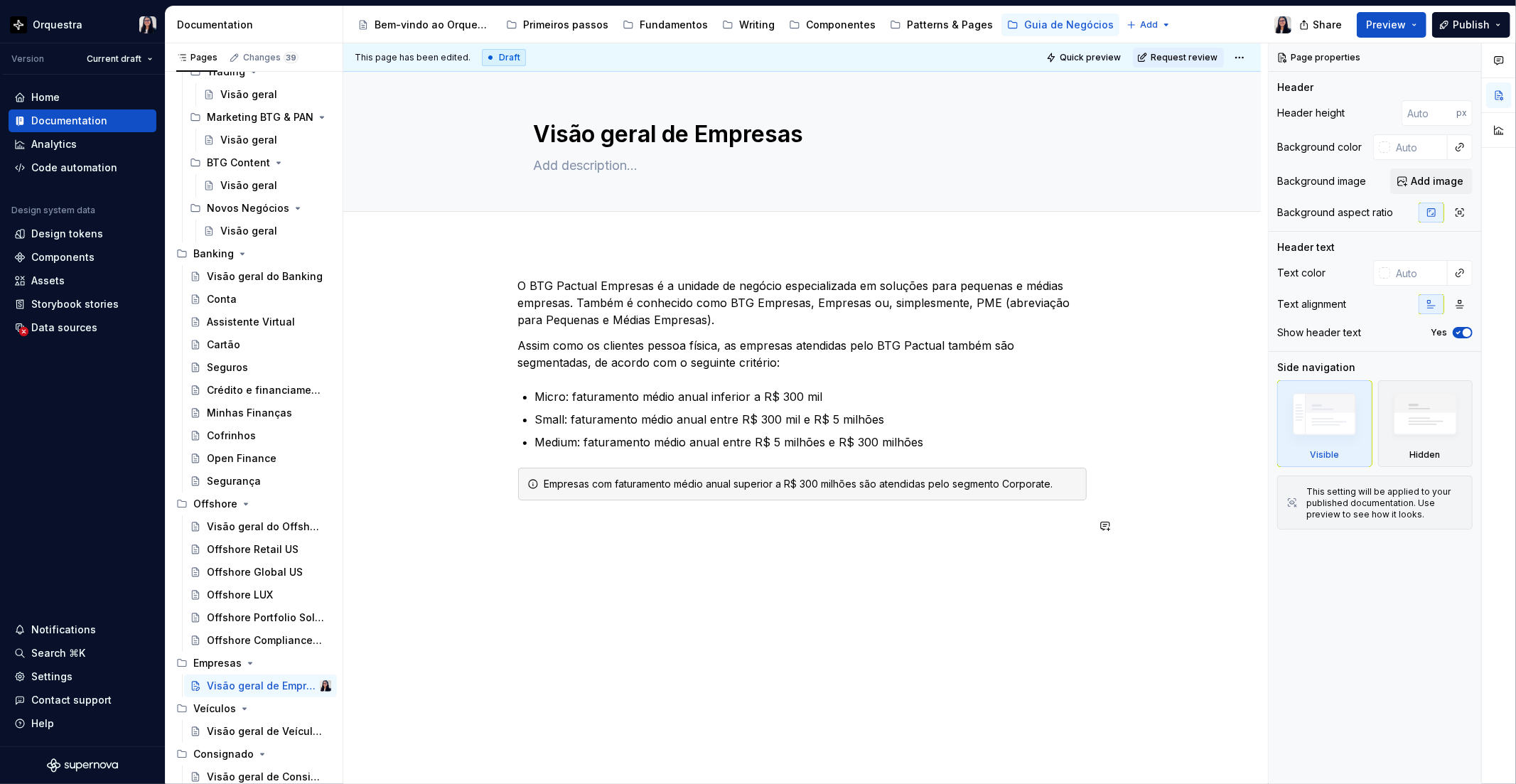
type textarea "*"
click at [661, 544] on div "O BTG Pactual Empresas é a unidade de negócio especializada em soluções para pe…" at bounding box center [802, 414] width 568 height 275
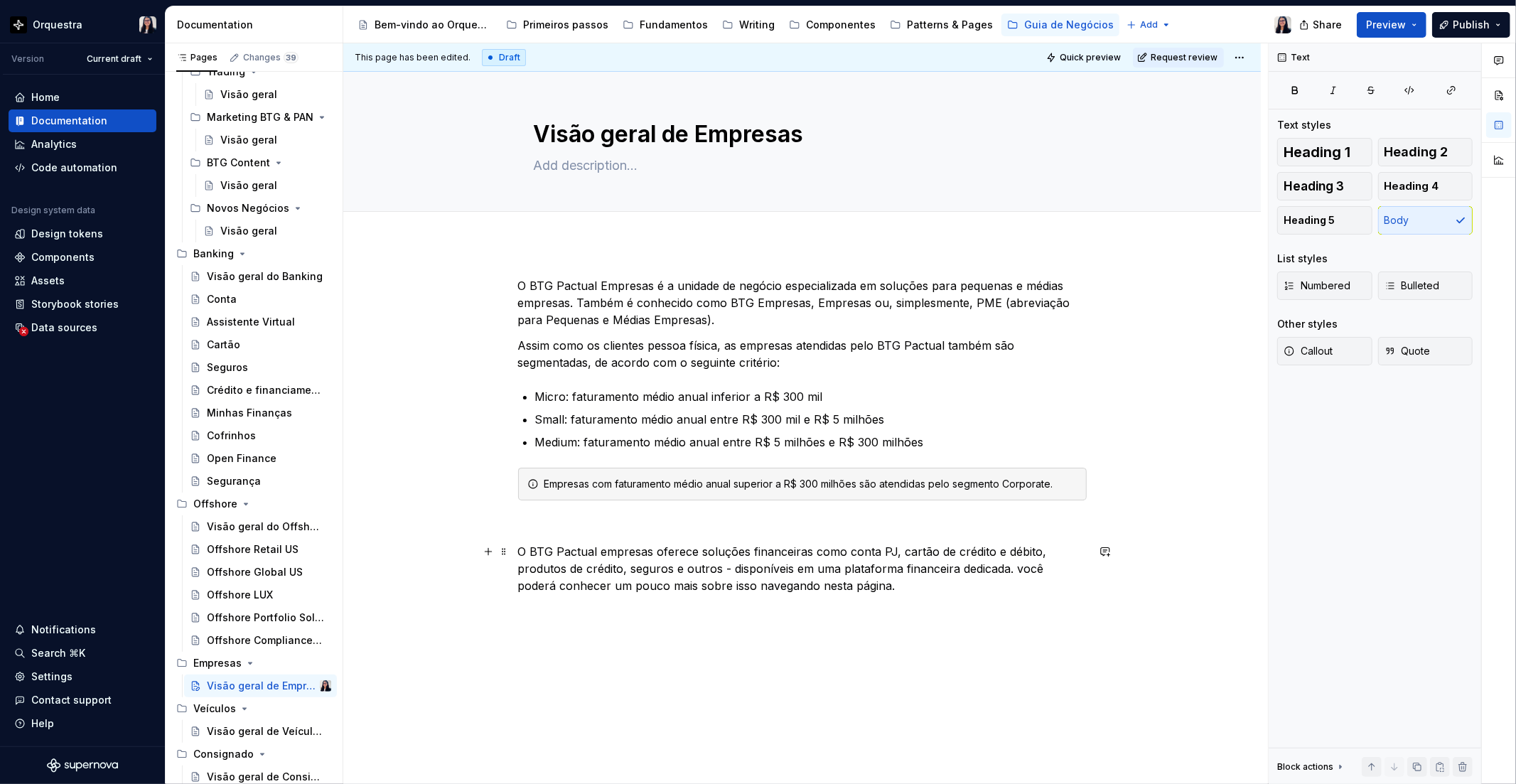
click at [1020, 565] on p "O BTG Pactual empresas oferece soluções financeiras como conta PJ, cartão de cr…" at bounding box center [802, 568] width 568 height 51
click at [932, 592] on p "O BTG Pactual empresas oferece soluções financeiras como conta PJ, cartão de cr…" at bounding box center [802, 568] width 568 height 51
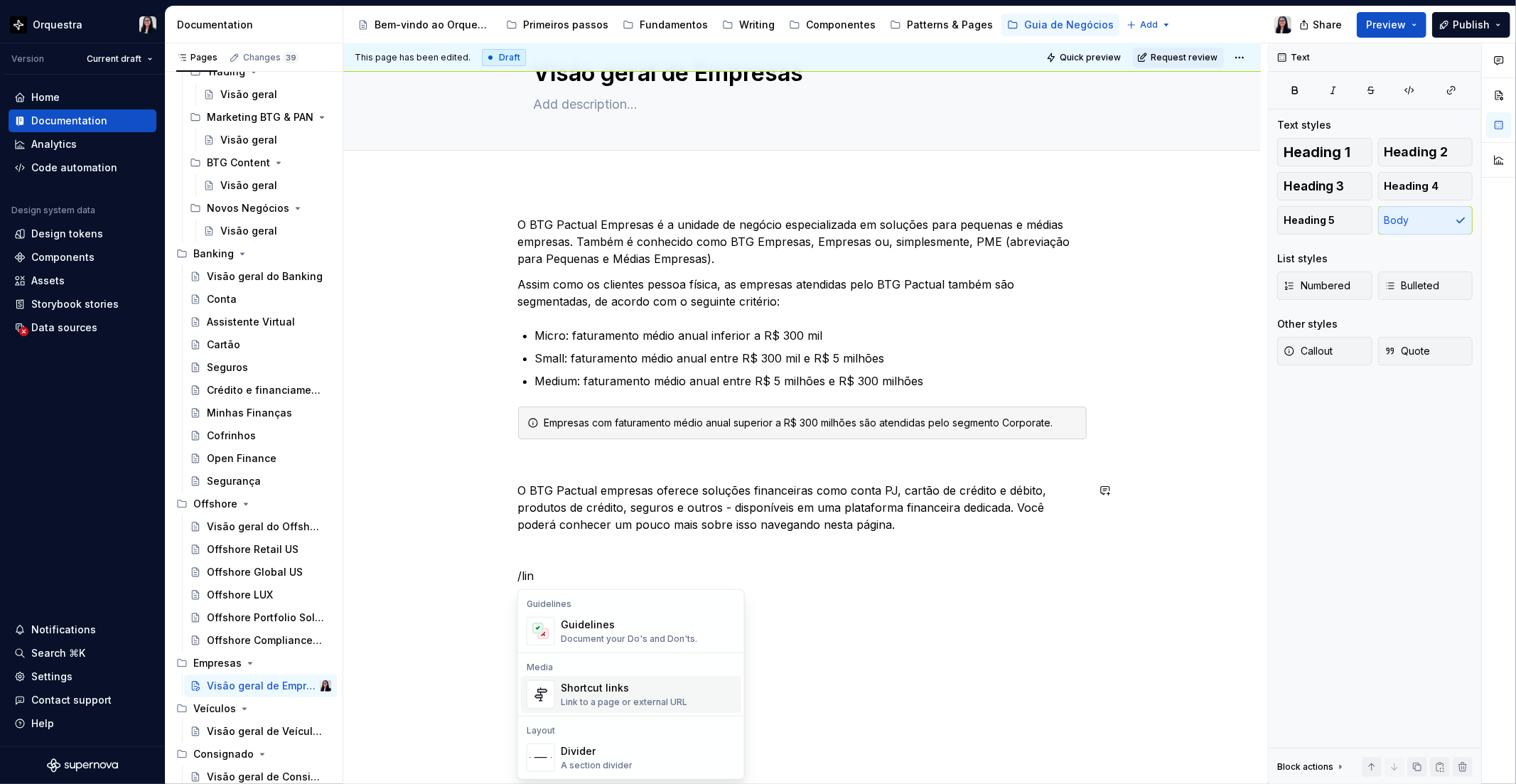
click at [664, 700] on div "Link to a page or external URL" at bounding box center [624, 702] width 126 height 11
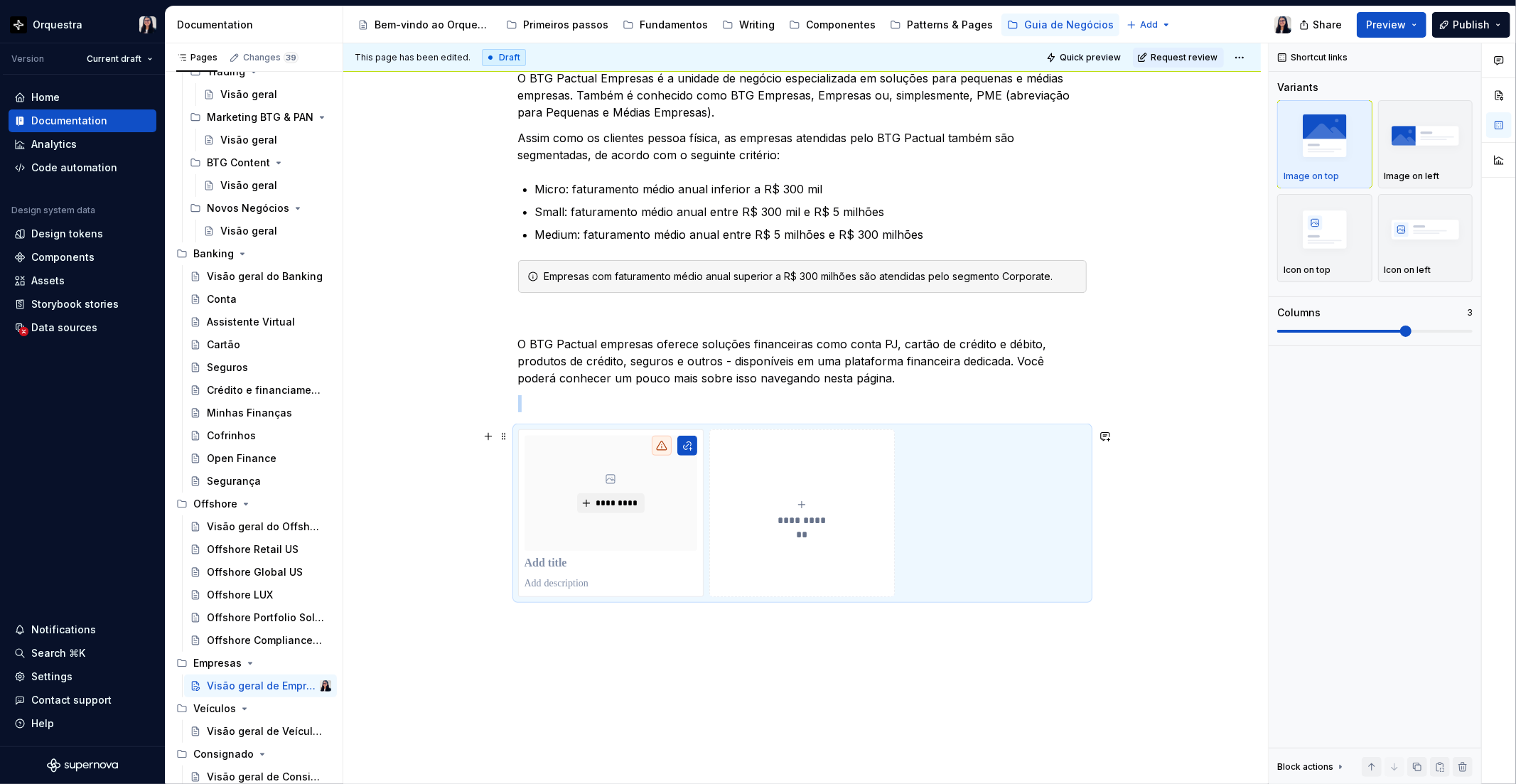
scroll to position [218, 0]
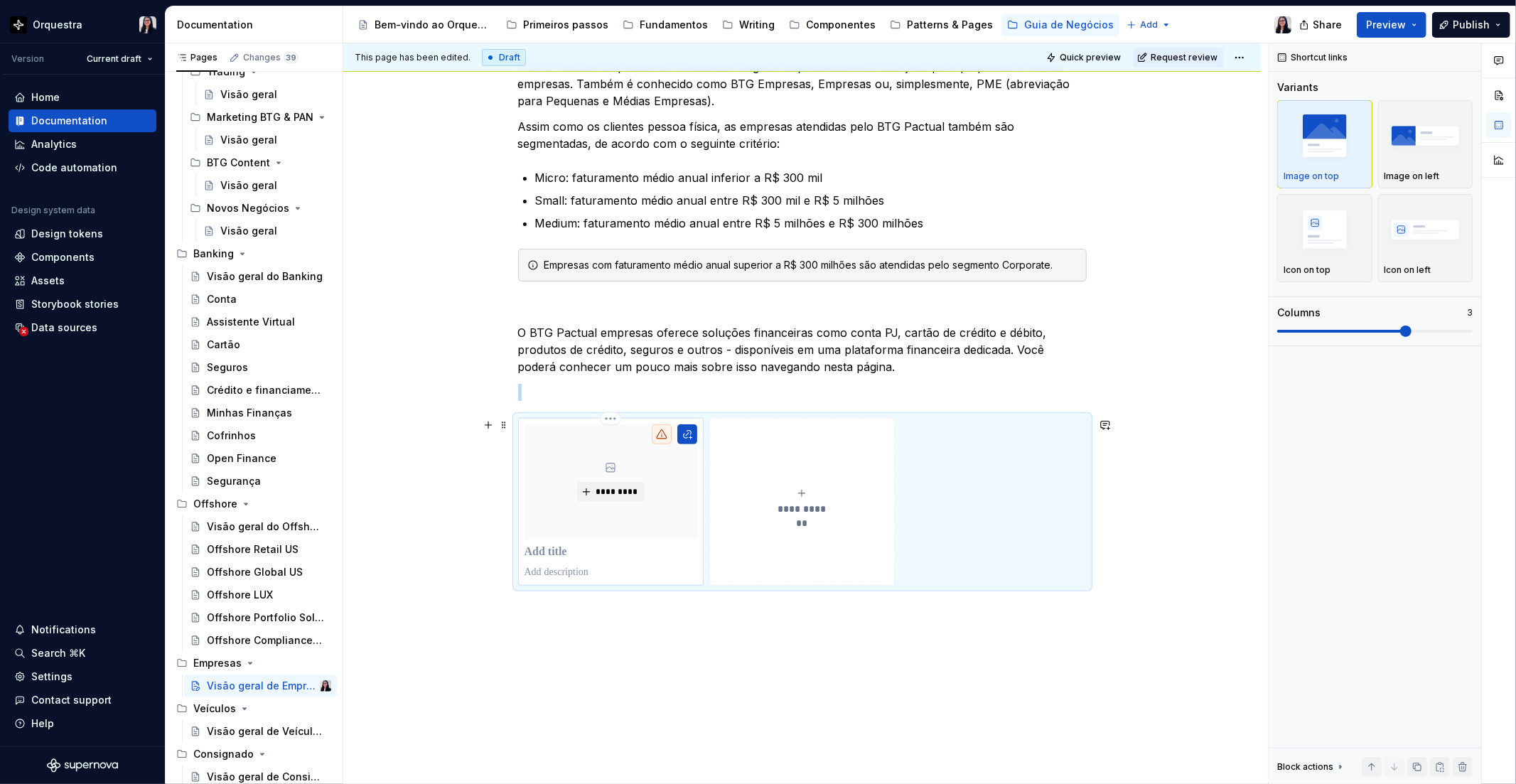
click at [552, 552] on p at bounding box center [611, 552] width 173 height 14
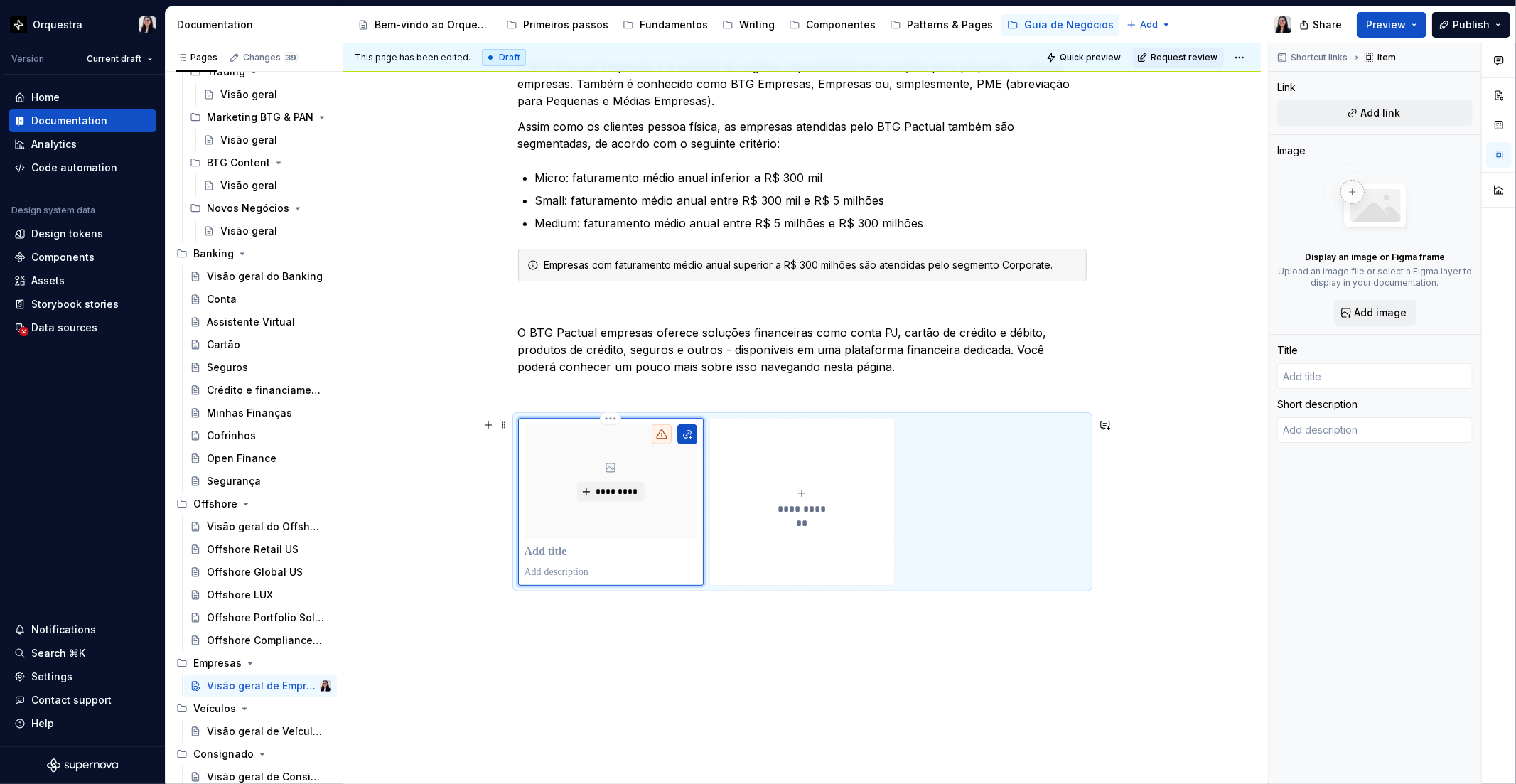
type textarea "*"
type input "C"
type textarea "*"
type input "Co"
type textarea "*"
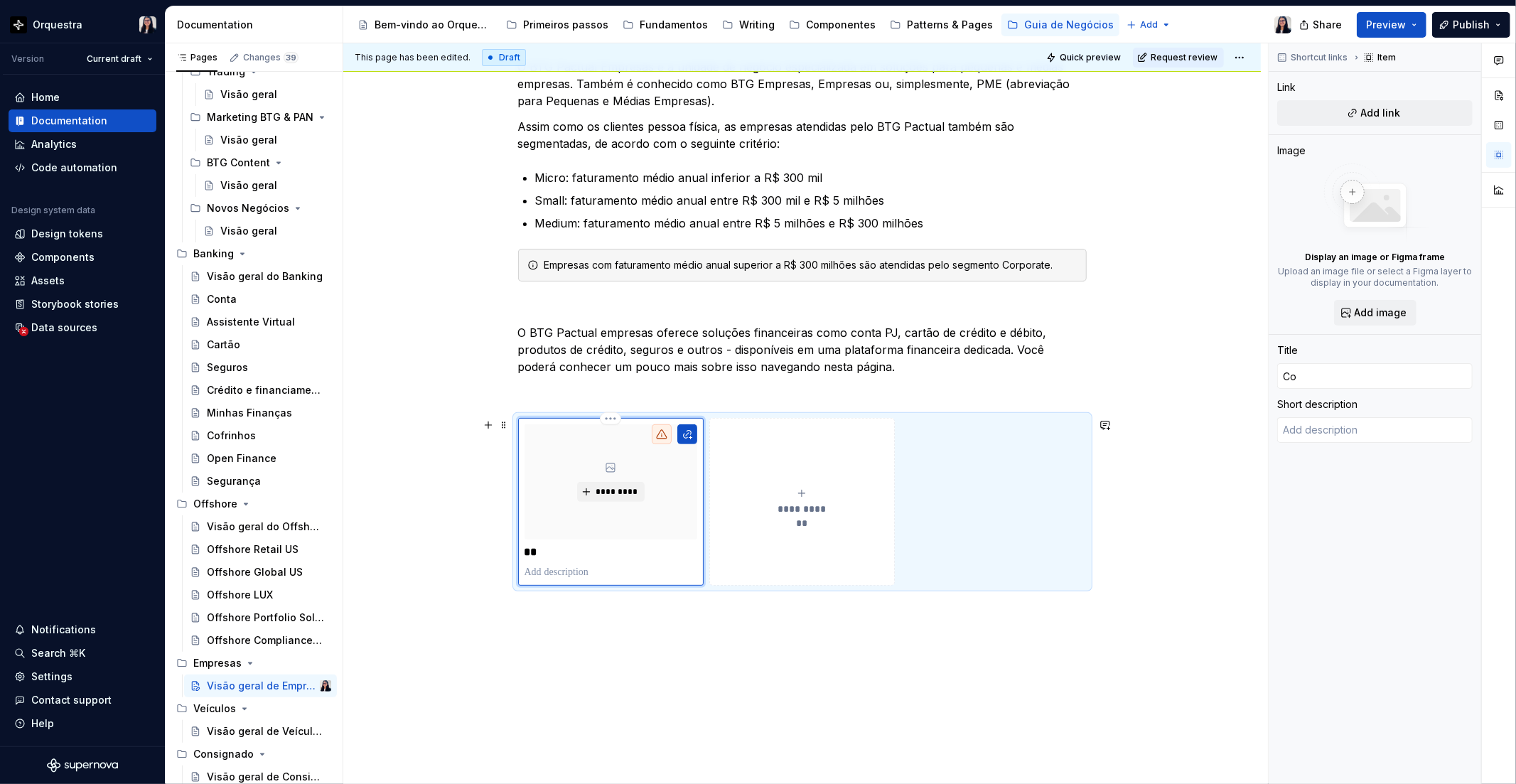
type input "Con"
type textarea "*"
type input "Cont"
type textarea "*"
type input "Conta"
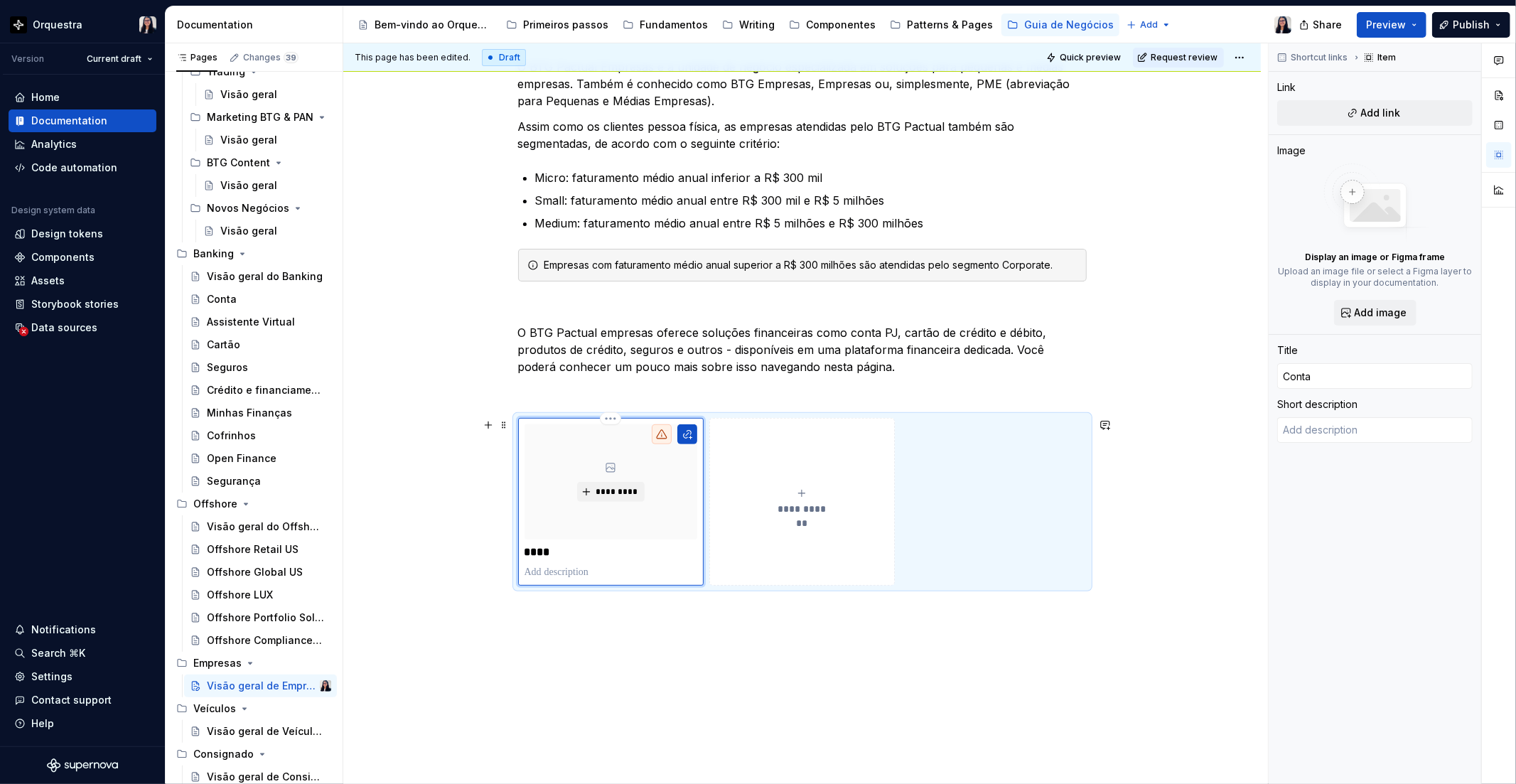
type textarea "*"
type input "Conta"
type textarea "*"
type input "Conta d"
type textarea "*"
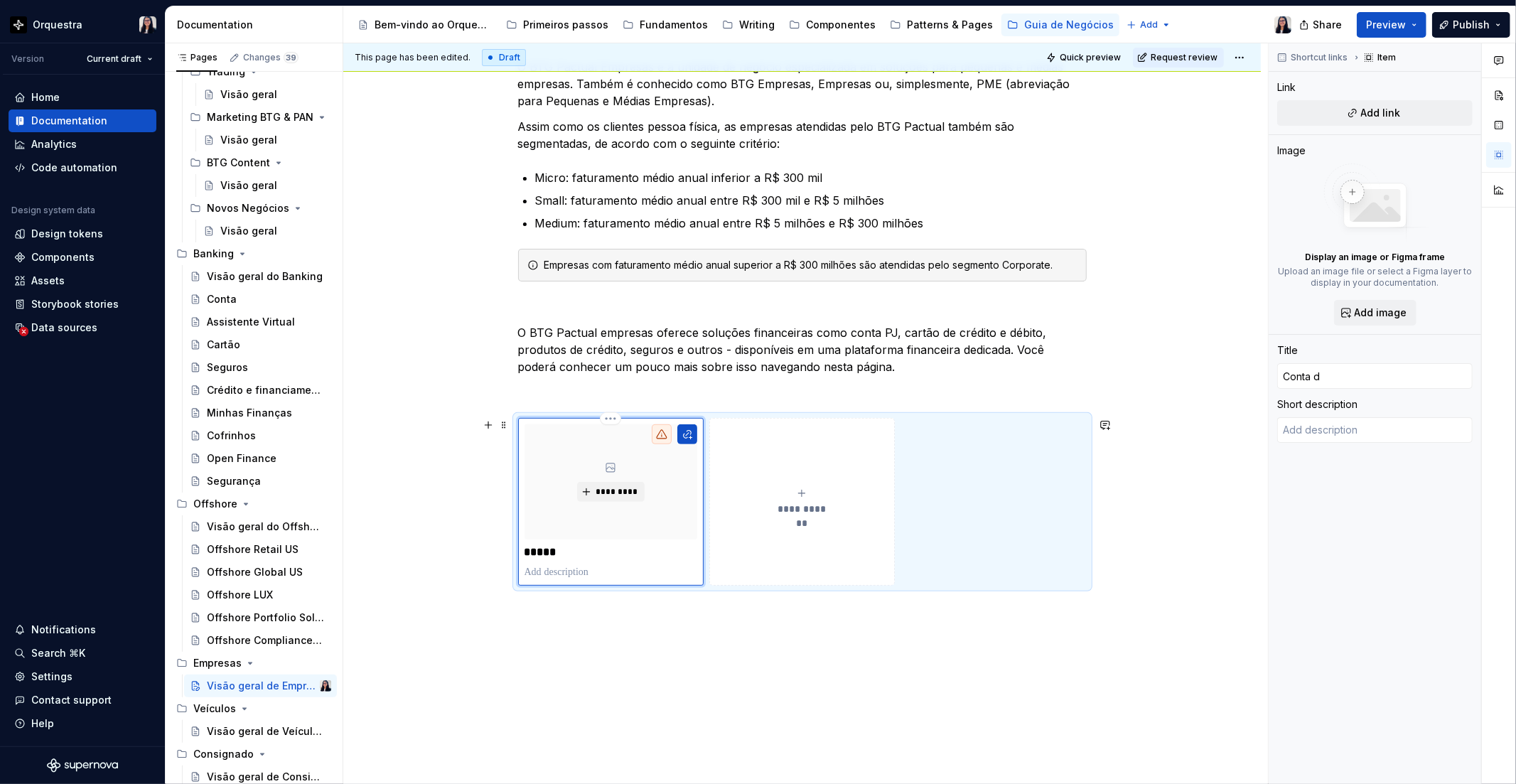
type input "Conta di"
type textarea "*"
type input "Conta dig"
type textarea "*"
type input "Conta digi"
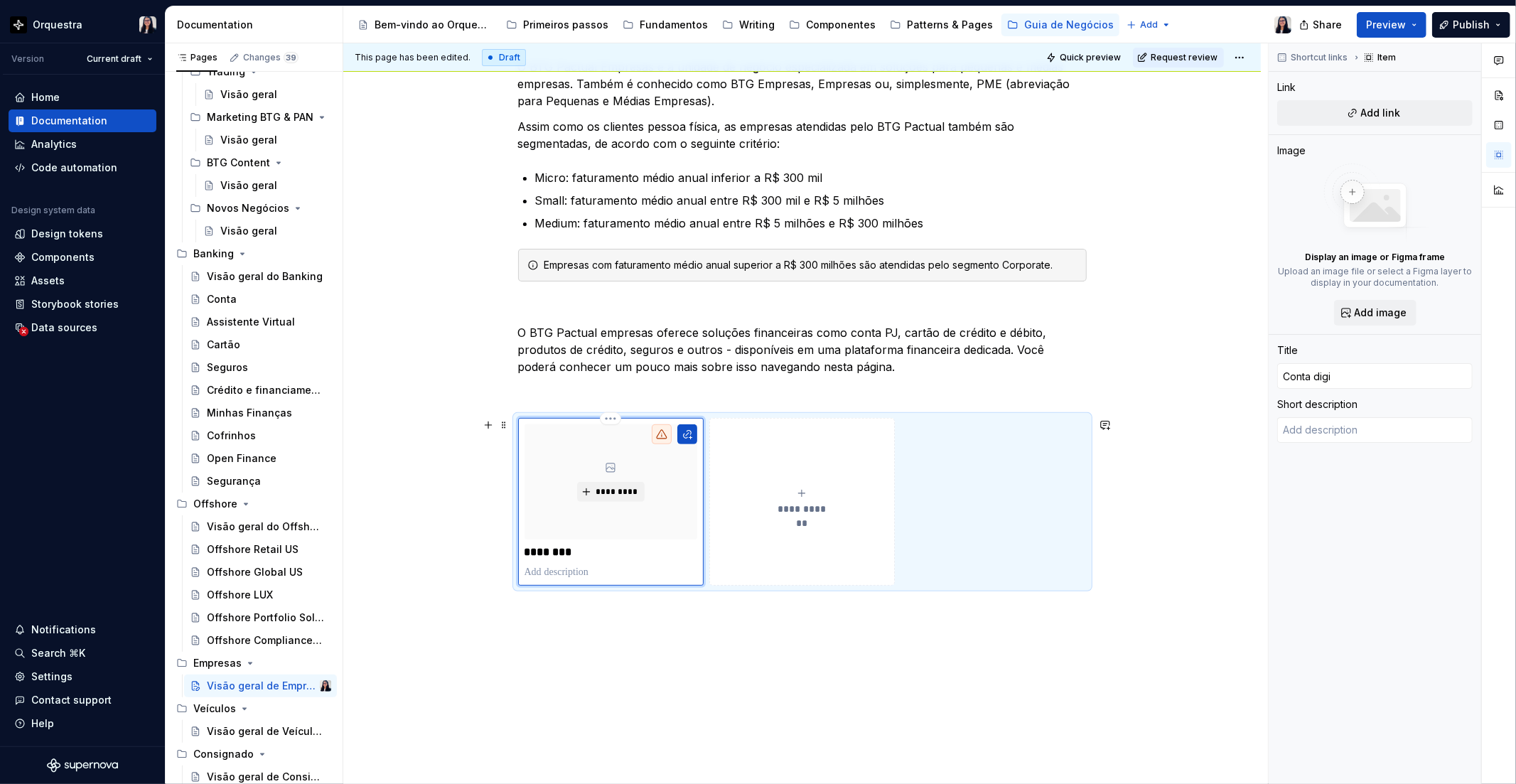
type textarea "*"
type input "Conta digit"
type textarea "*"
type input "Conta digita"
type textarea "*"
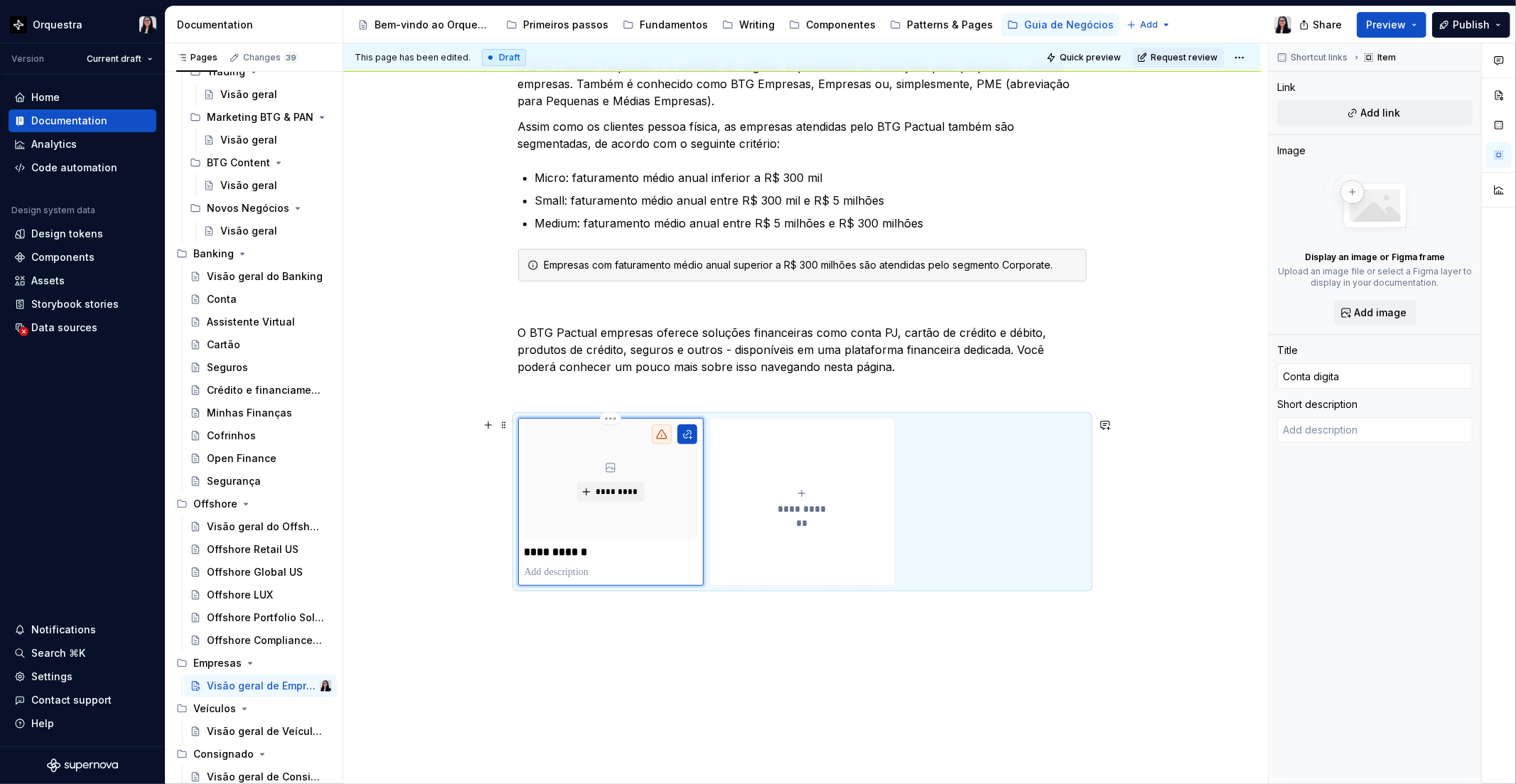
type input "Conta digital"
click at [815, 519] on button "**********" at bounding box center [802, 502] width 186 height 168
type textarea "*"
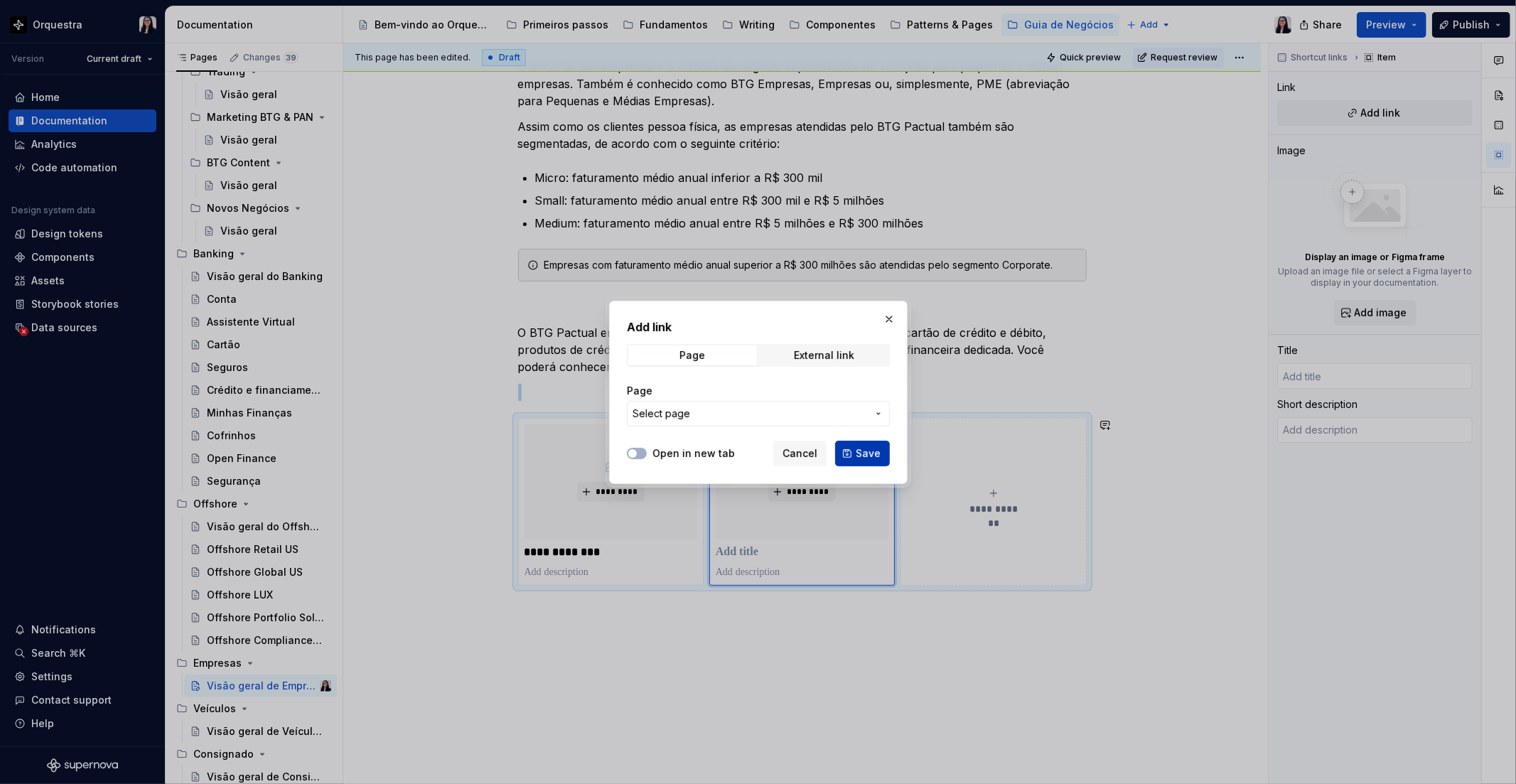
click at [877, 444] on button "Save" at bounding box center [862, 453] width 54 height 26
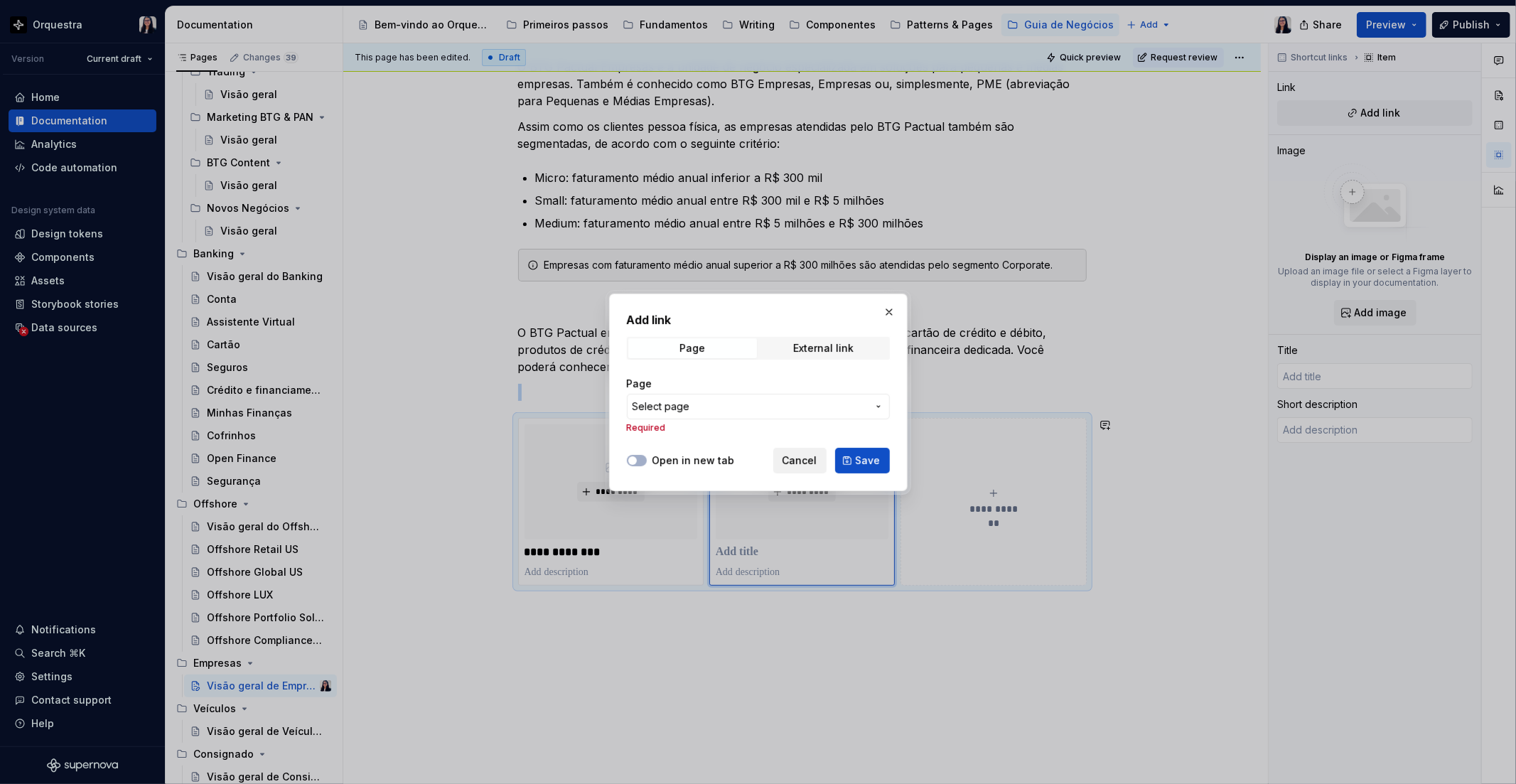
click at [804, 462] on span "Cancel" at bounding box center [800, 460] width 35 height 14
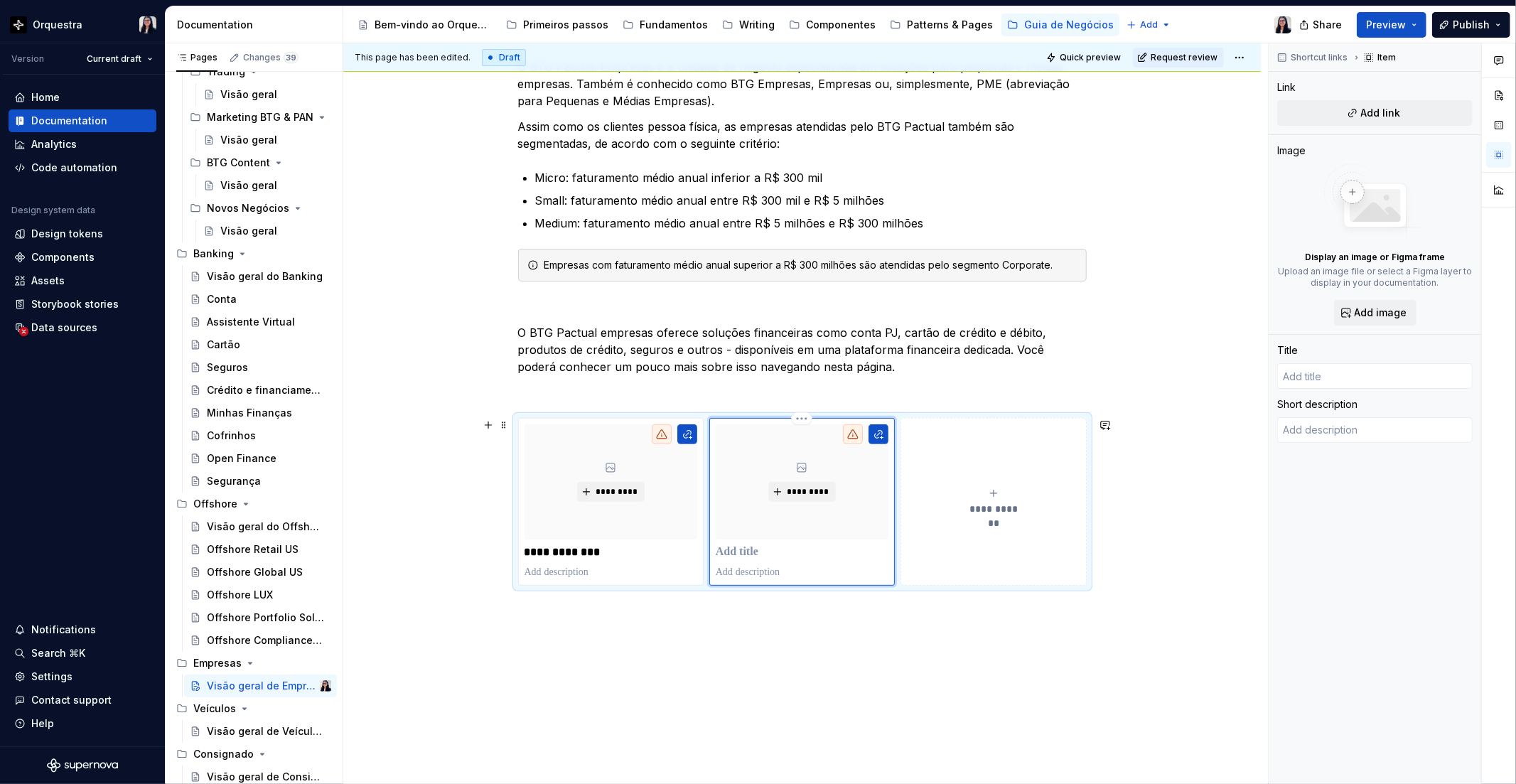
click at [764, 551] on p at bounding box center [802, 552] width 173 height 14
type textarea "*"
type input "A"
type textarea "*"
type input "Ap"
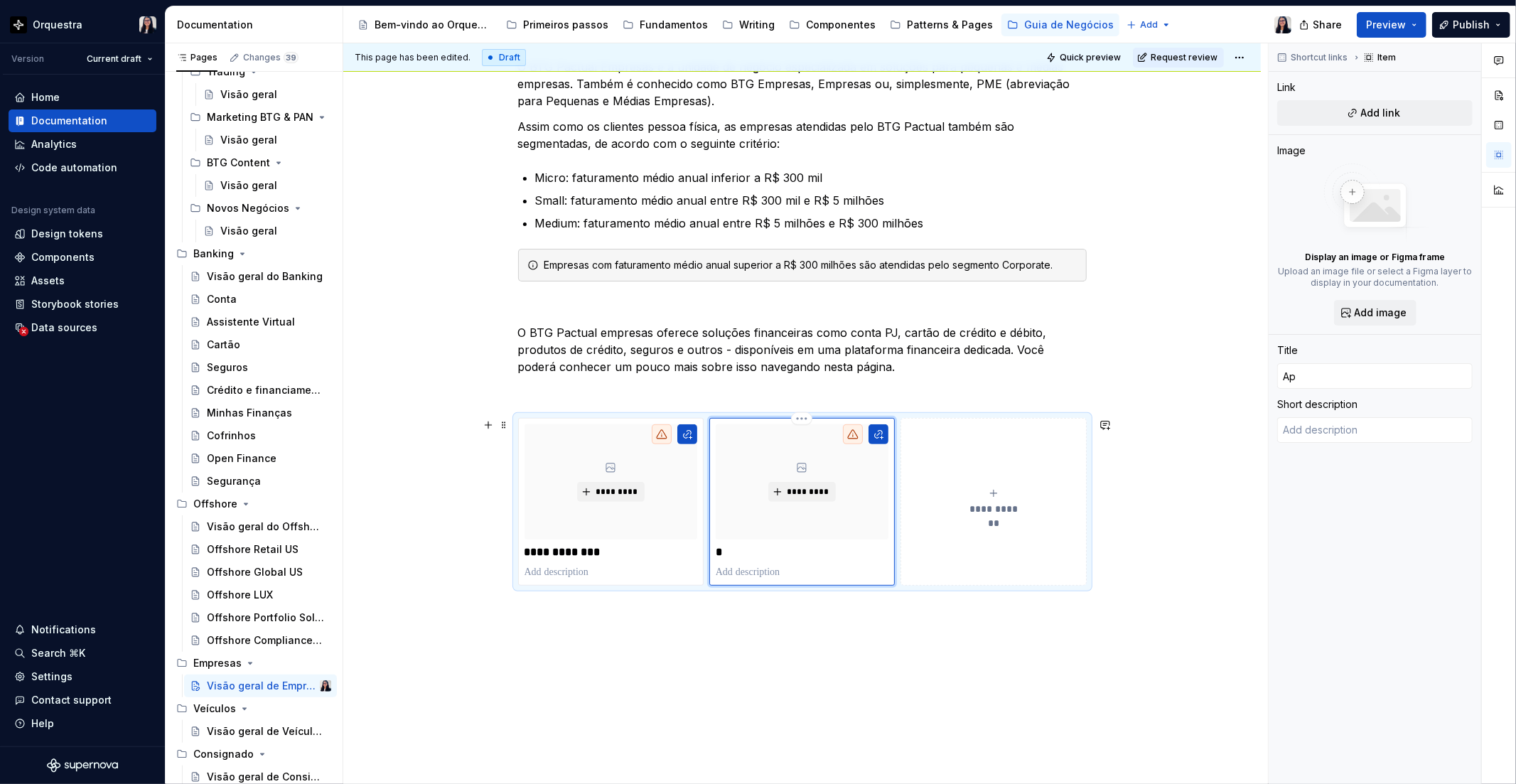
type textarea "*"
type input "Apr"
type textarea "*"
type input "Apro"
type textarea "*"
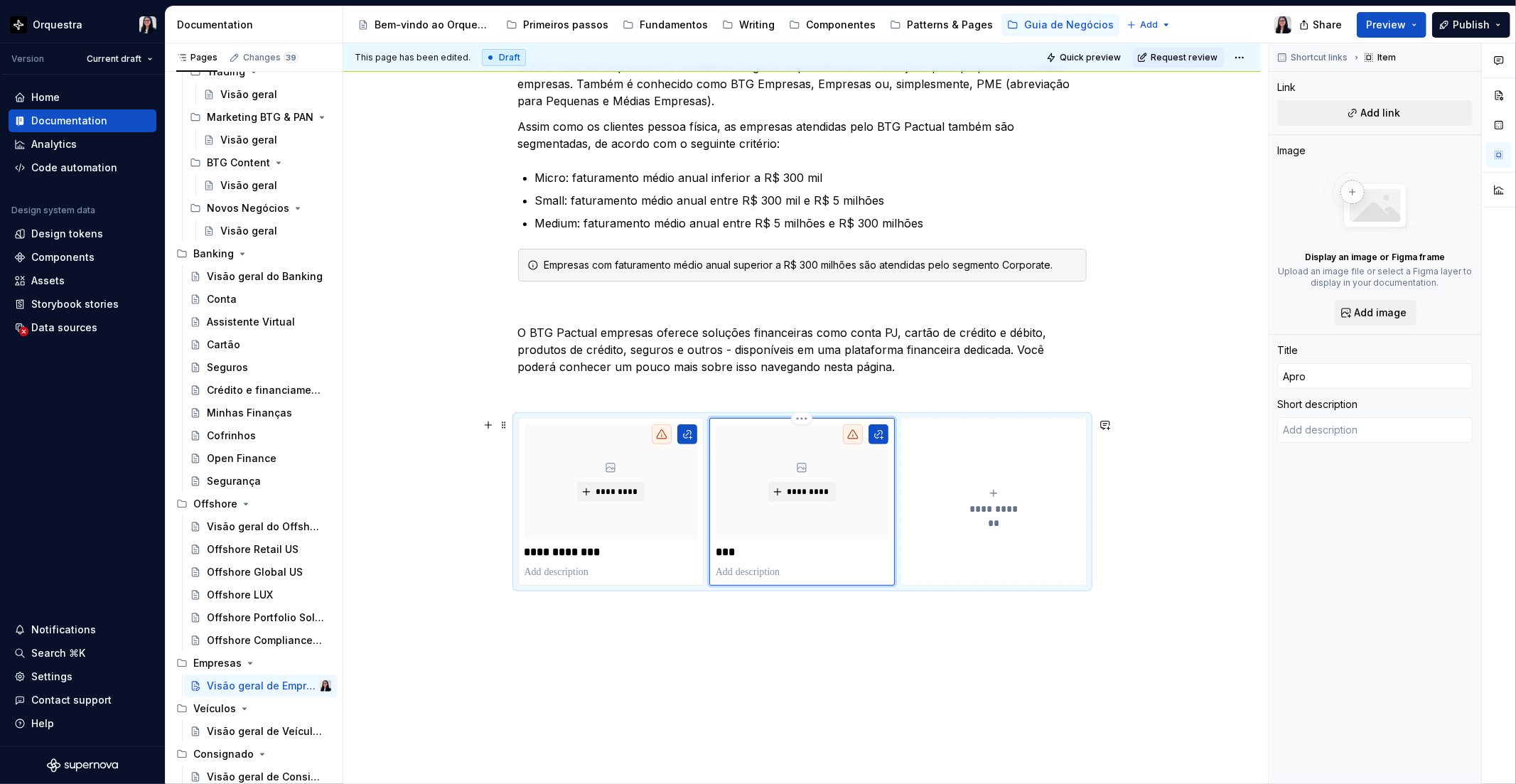
type input "Aprov"
type textarea "*"
type input "Apro"
type textarea "*"
type input "Apr"
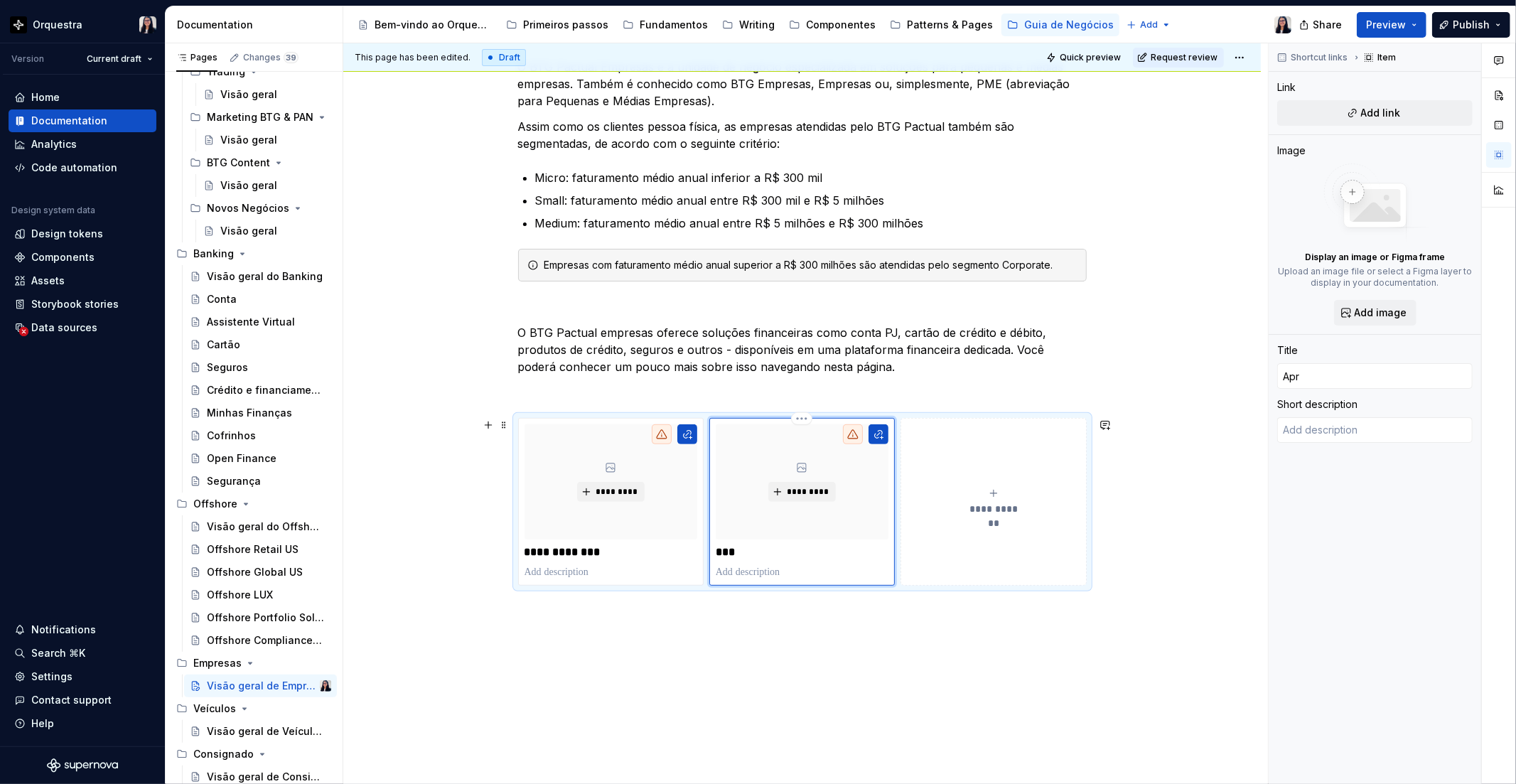
type textarea "*"
type input "Ap"
type textarea "*"
type input "A"
type textarea "*"
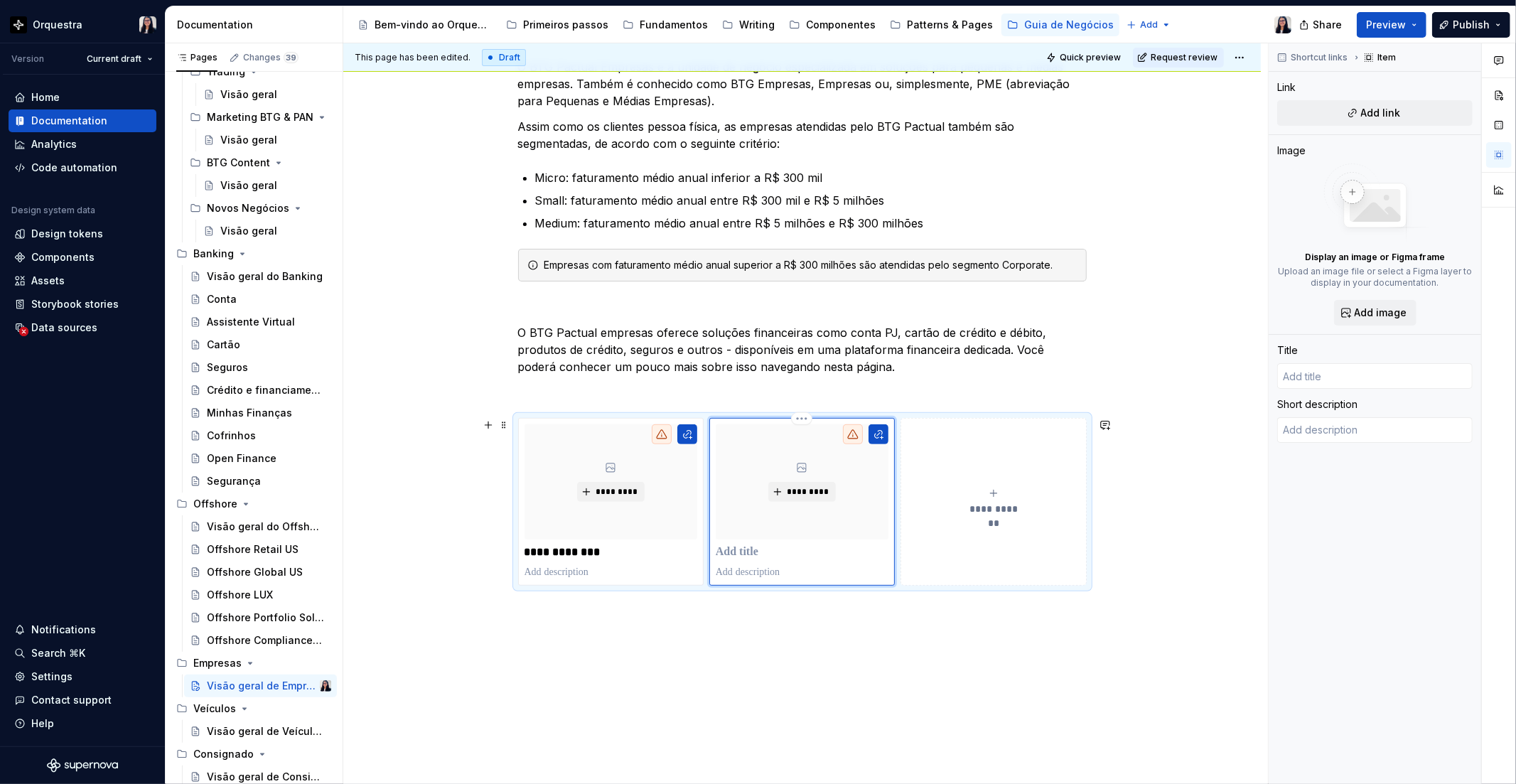
type textarea "*"
type input "A"
type textarea "*"
type input "Ap"
type textarea "*"
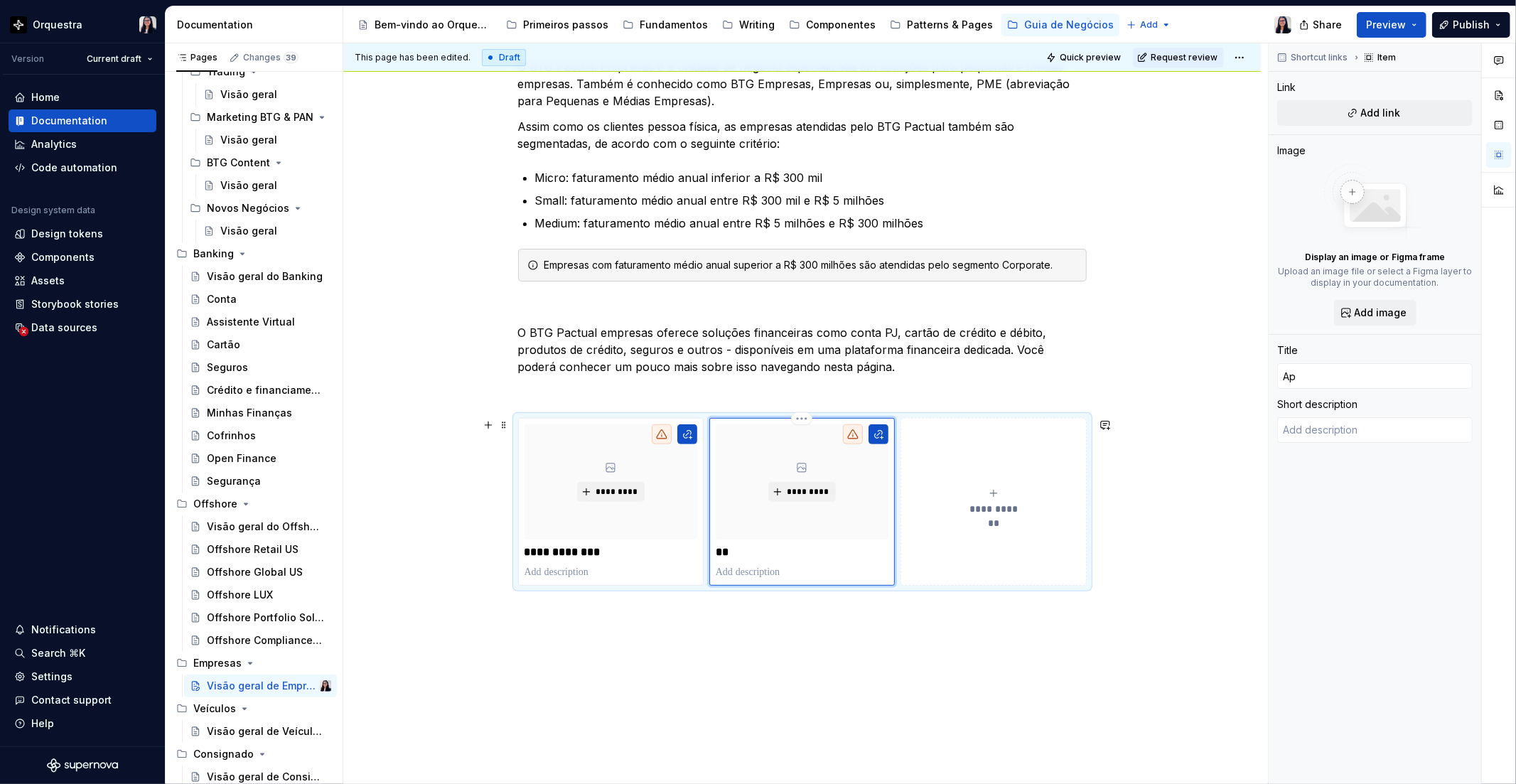
type input "Apr"
type textarea "*"
type input "Apro"
type textarea "*"
type input "Aprov"
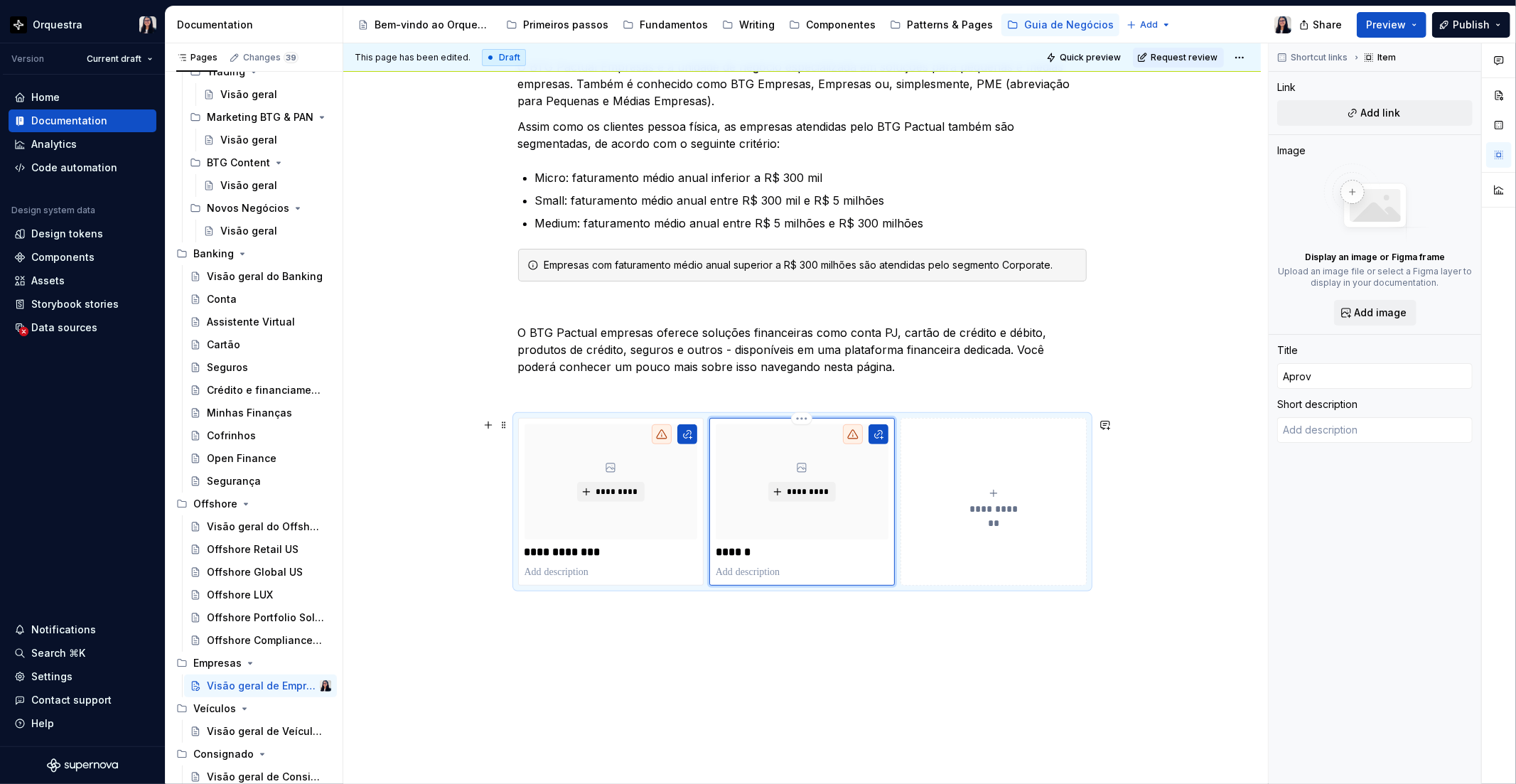
type textarea "*"
type input "Aprova"
type textarea "*"
type input "Aprovaç"
type textarea "*"
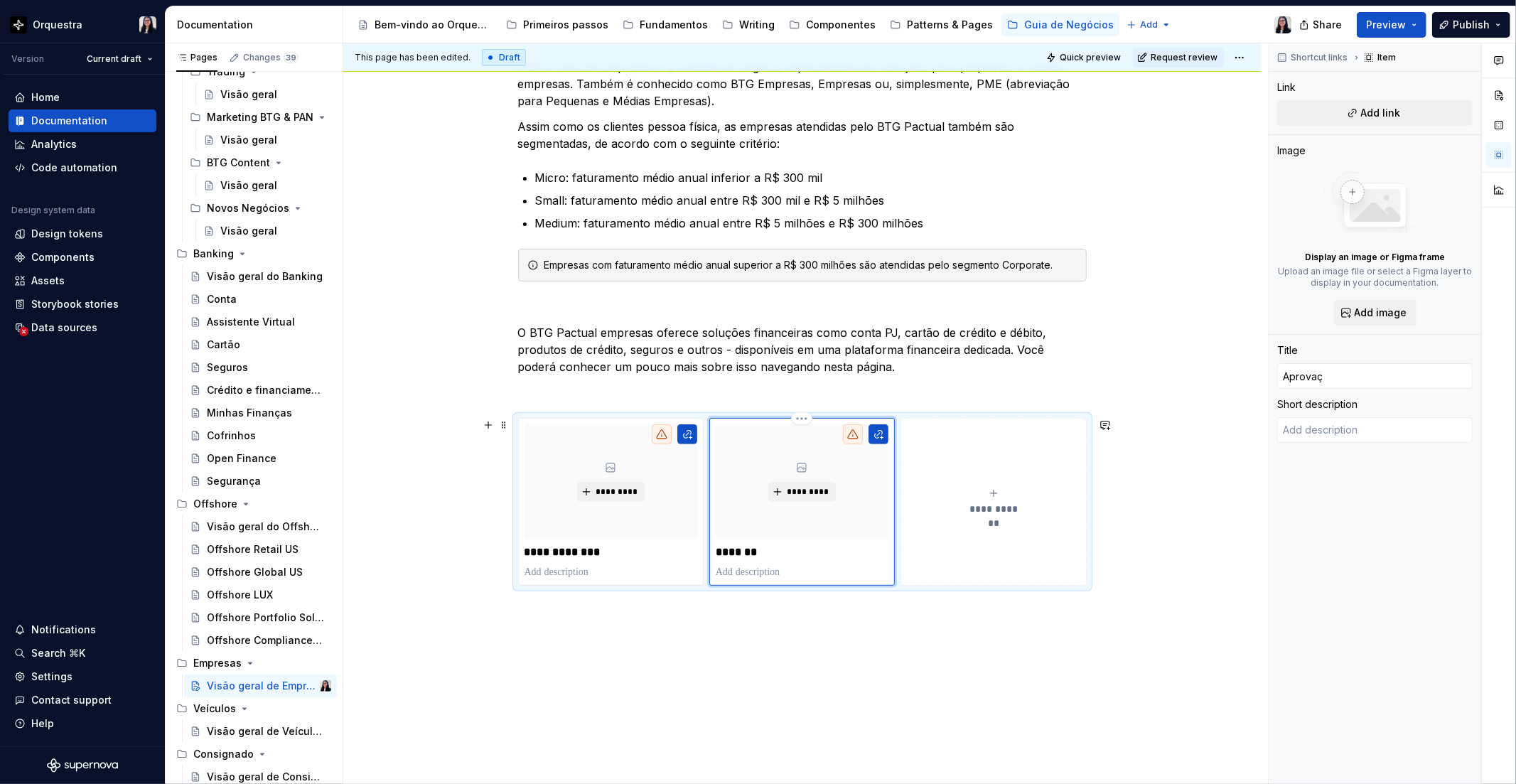
type input "Aprovaçõ"
type textarea "*"
type input "Aprovaçõe"
type textarea "*"
type input "Aprovações"
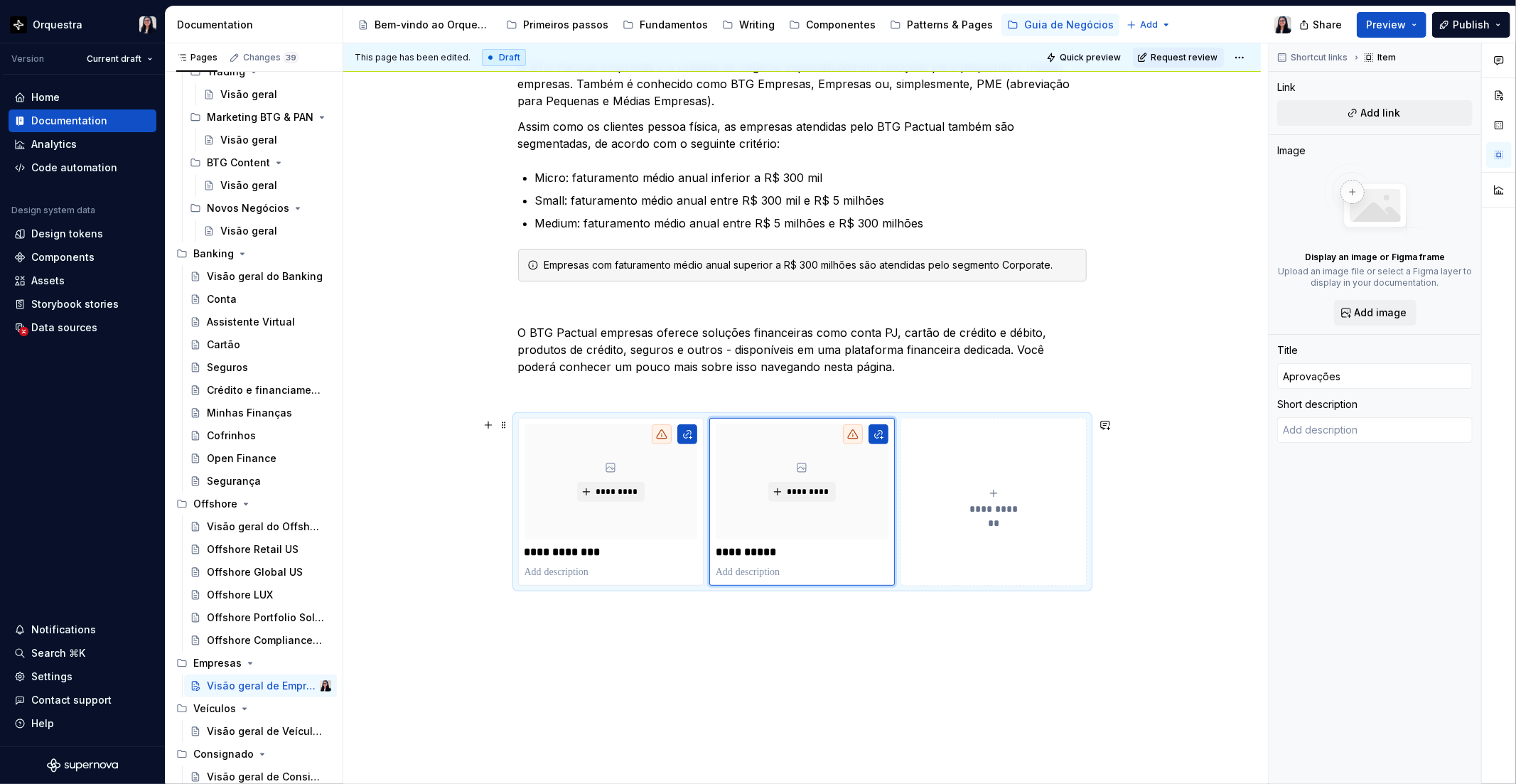
click at [940, 560] on button "**********" at bounding box center [993, 502] width 186 height 168
type textarea "*"
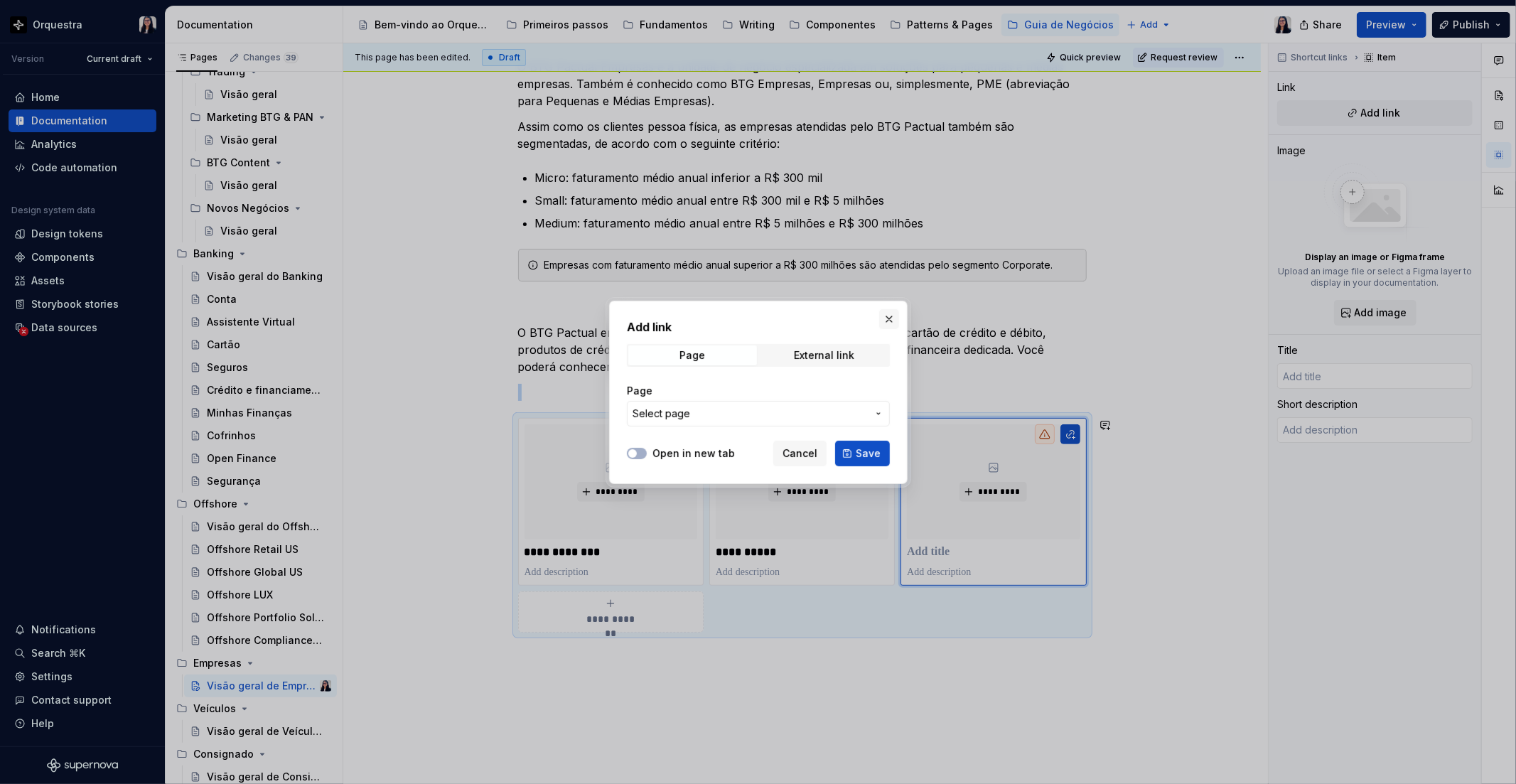
click at [879, 325] on button "button" at bounding box center [889, 319] width 20 height 20
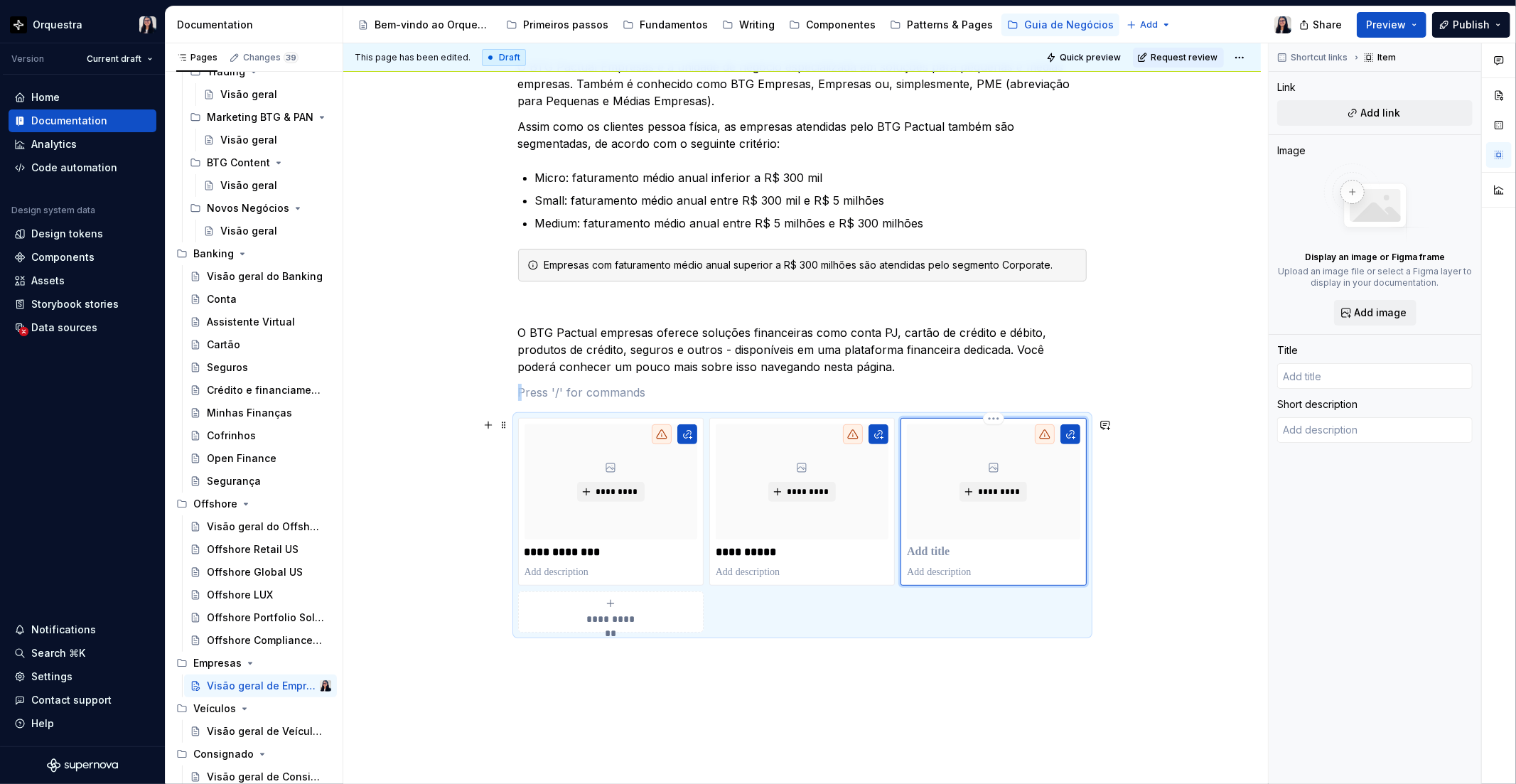
click at [922, 543] on div "*********" at bounding box center [993, 501] width 173 height 155
click at [922, 557] on p at bounding box center [993, 552] width 173 height 14
type textarea "*"
type input "P"
type textarea "*"
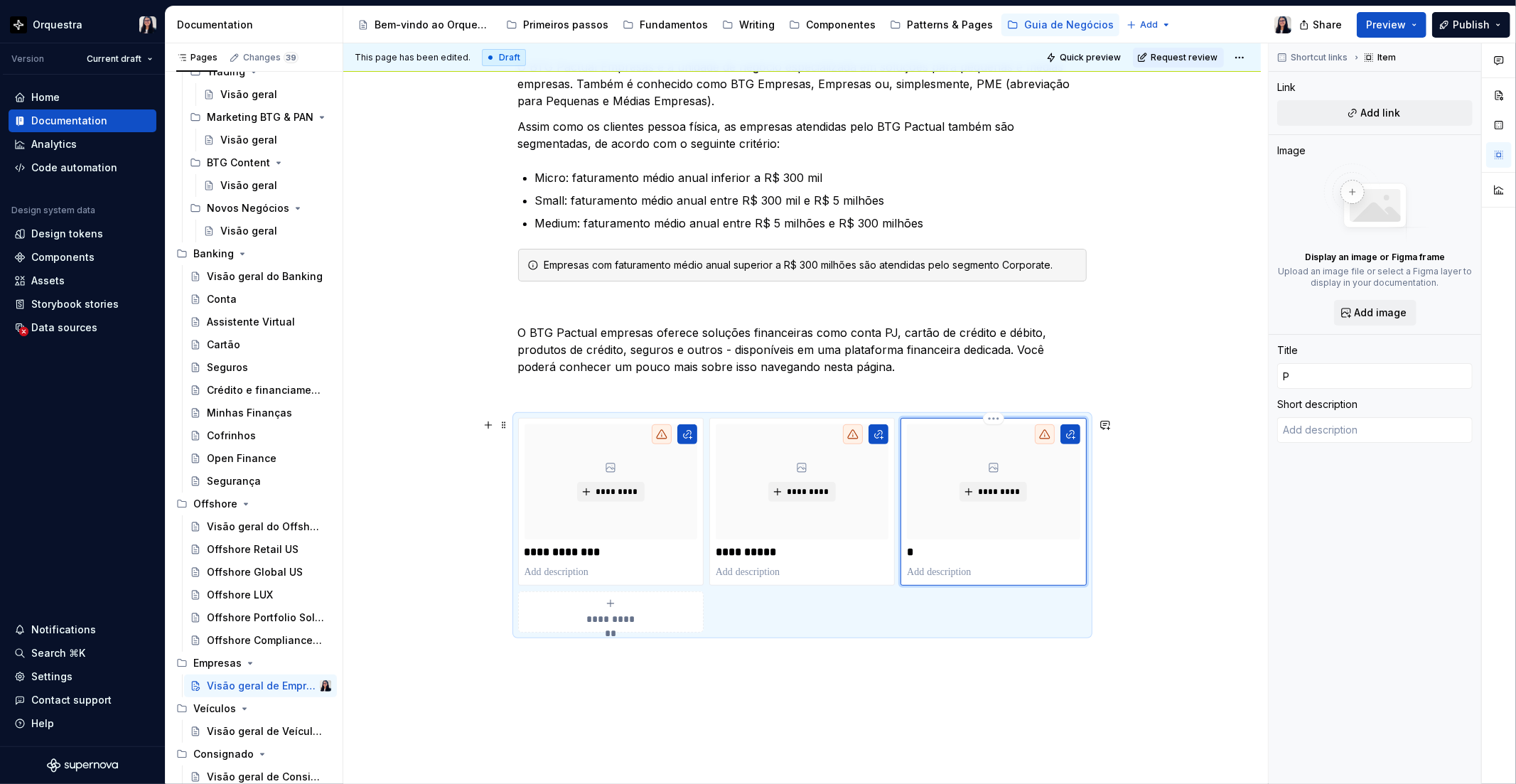
type input "Pi"
type textarea "*"
type input "Pix"
click at [815, 689] on div "**********" at bounding box center [802, 454] width 917 height 861
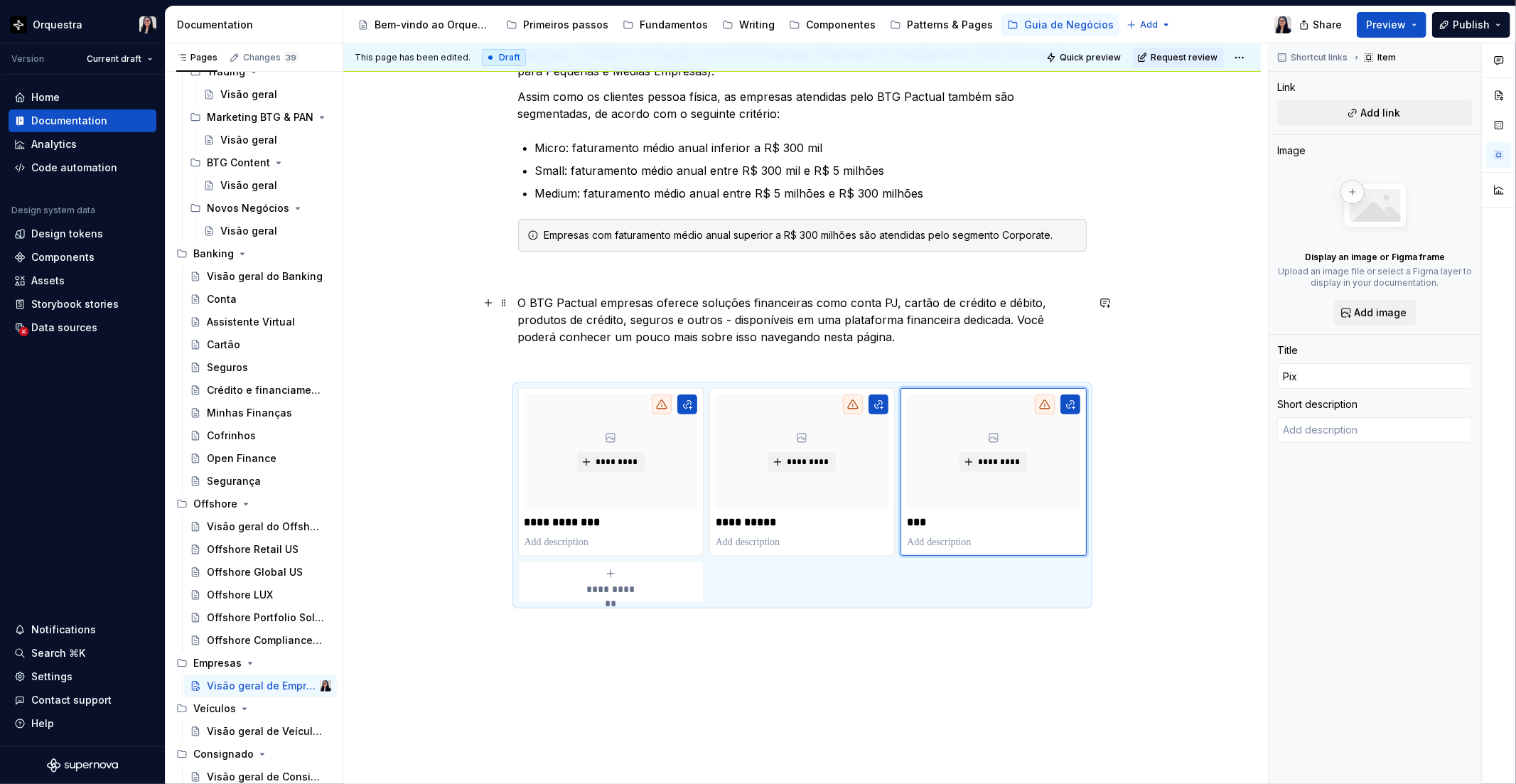
scroll to position [299, 0]
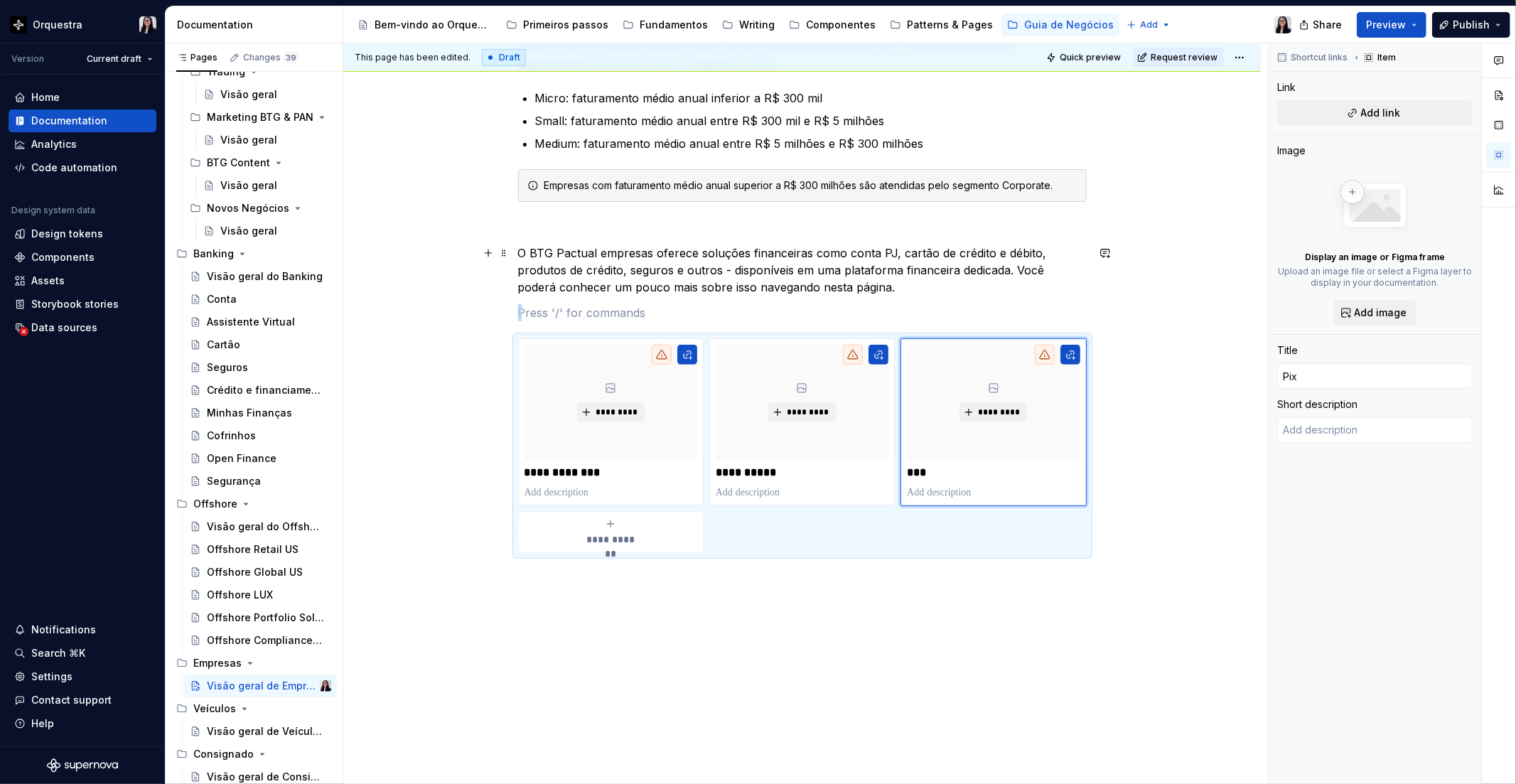
click at [737, 287] on p "O BTG Pactual empresas oferece soluções financeiras como conta PJ, cartão de cr…" at bounding box center [802, 269] width 568 height 51
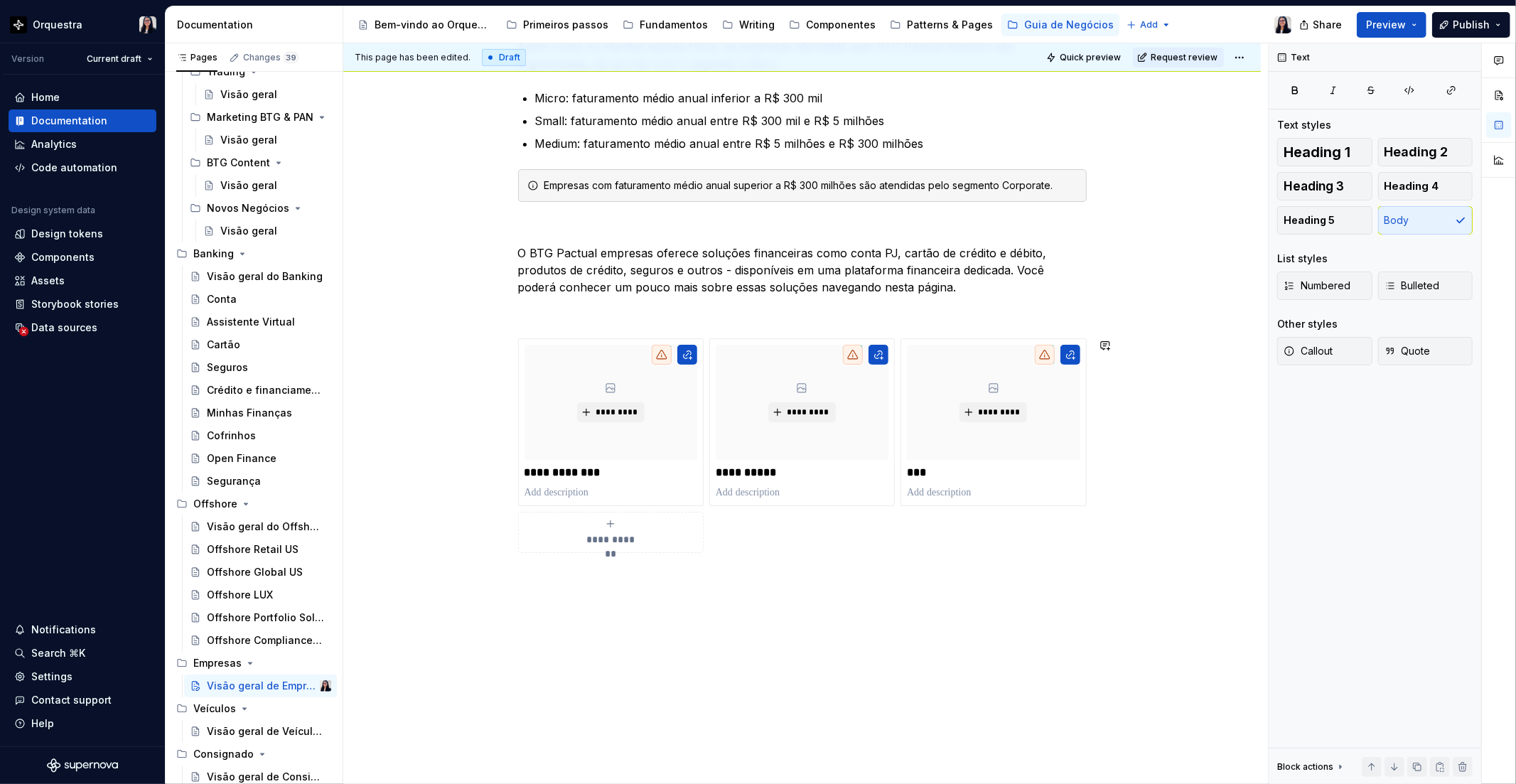
click at [650, 634] on div "**********" at bounding box center [802, 375] width 917 height 861
click at [617, 541] on span "**********" at bounding box center [612, 539] width 62 height 14
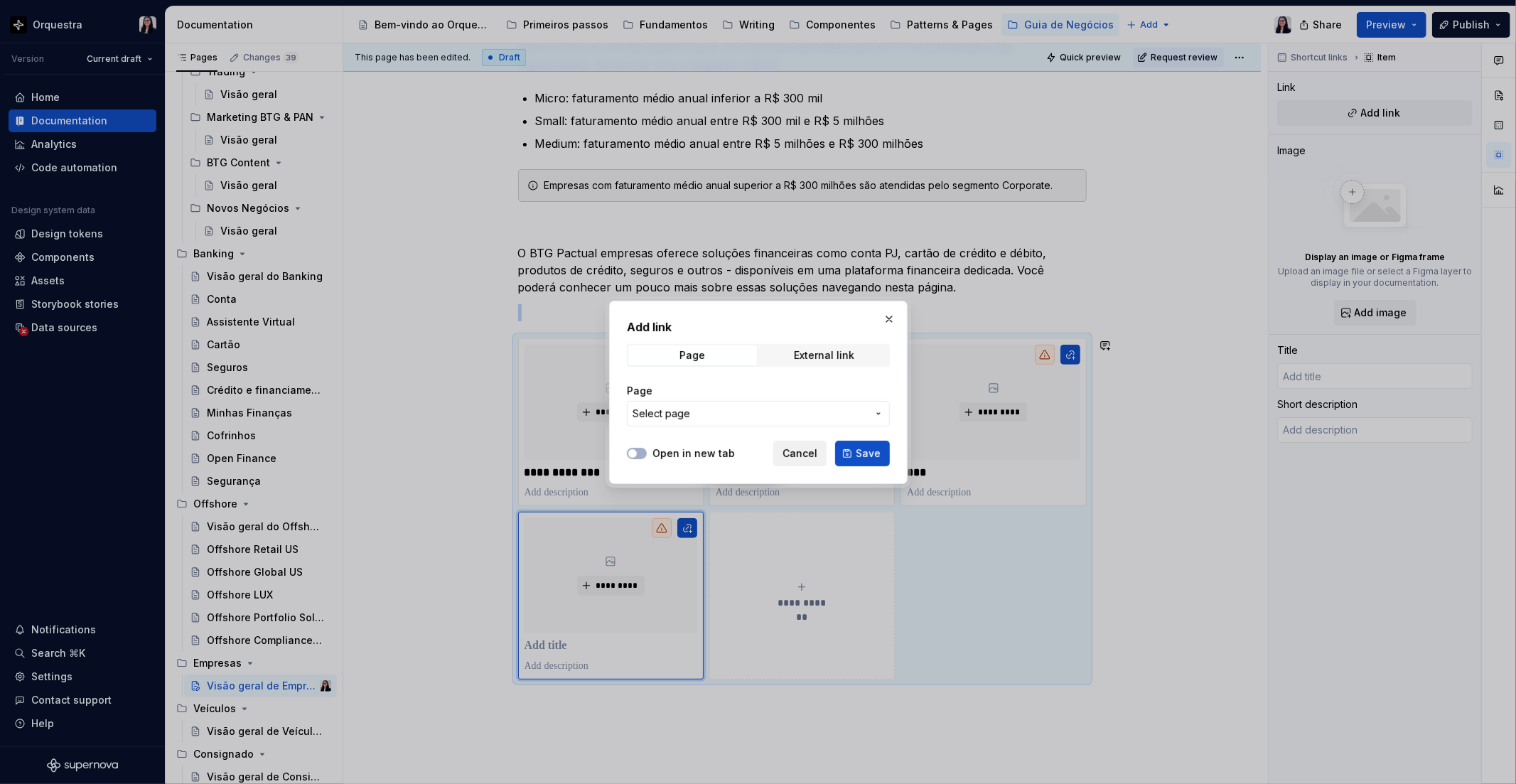
click at [810, 457] on span "Cancel" at bounding box center [800, 453] width 35 height 14
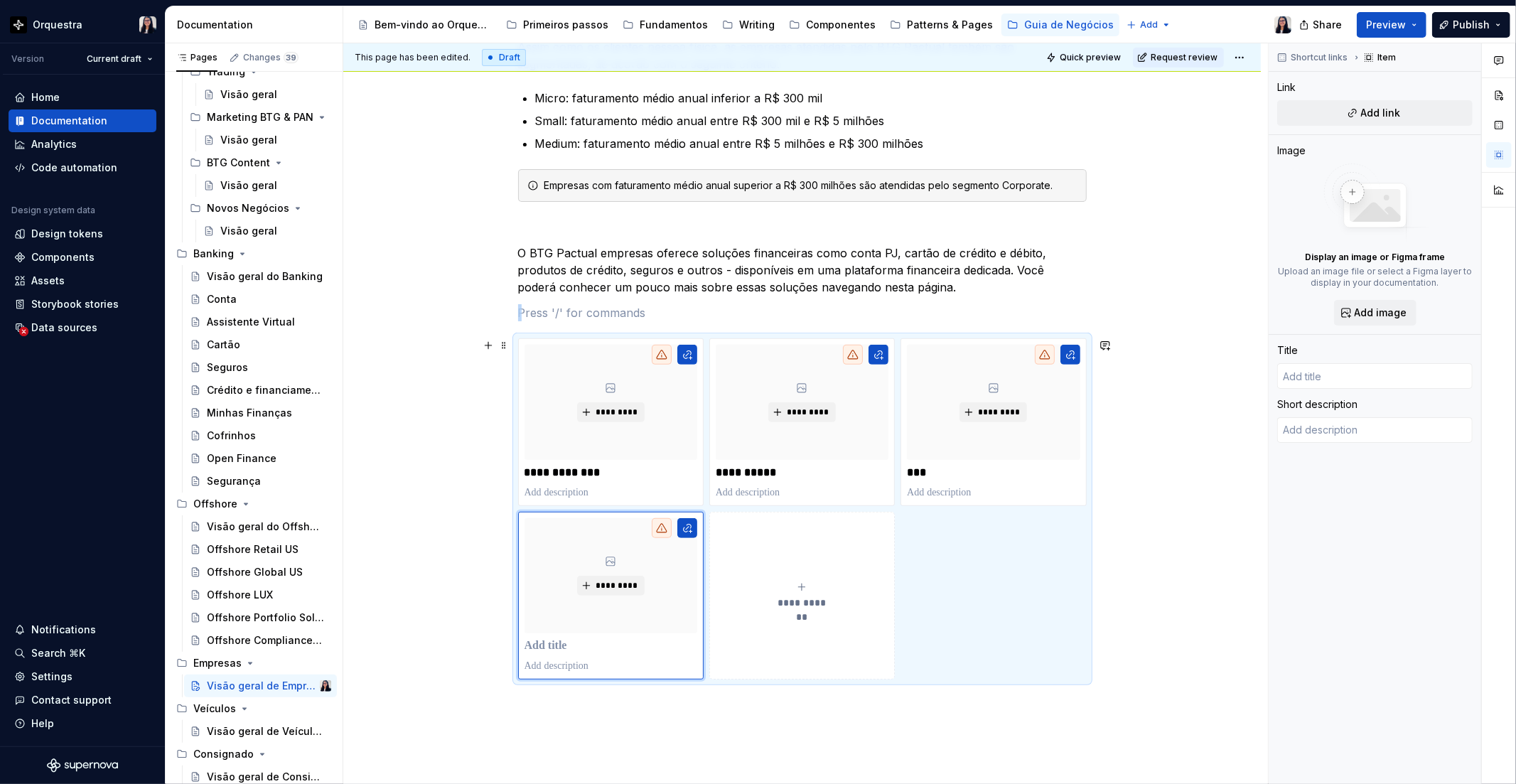
click at [815, 596] on span "**********" at bounding box center [802, 603] width 62 height 14
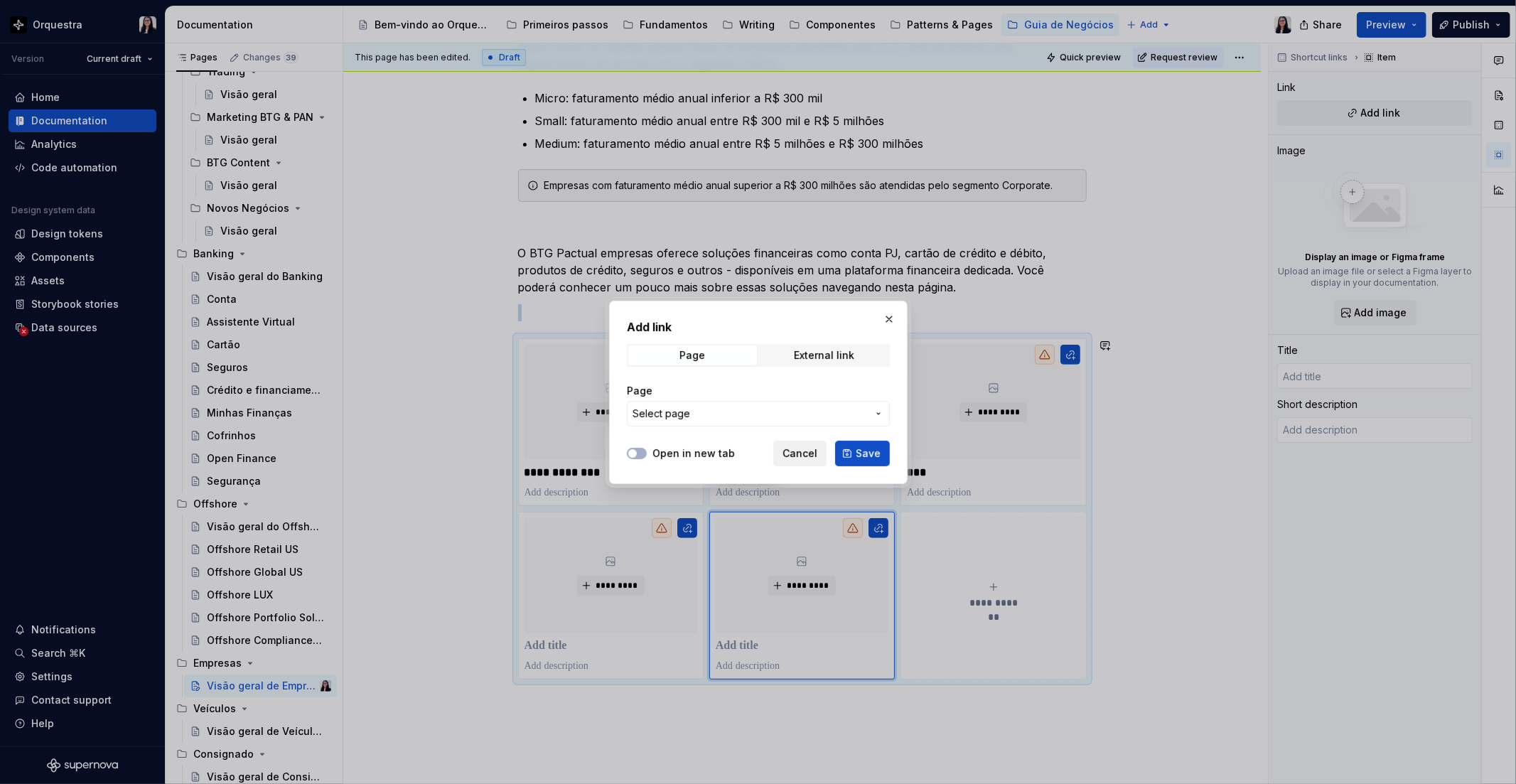
click at [796, 444] on button "Cancel" at bounding box center [800, 453] width 54 height 26
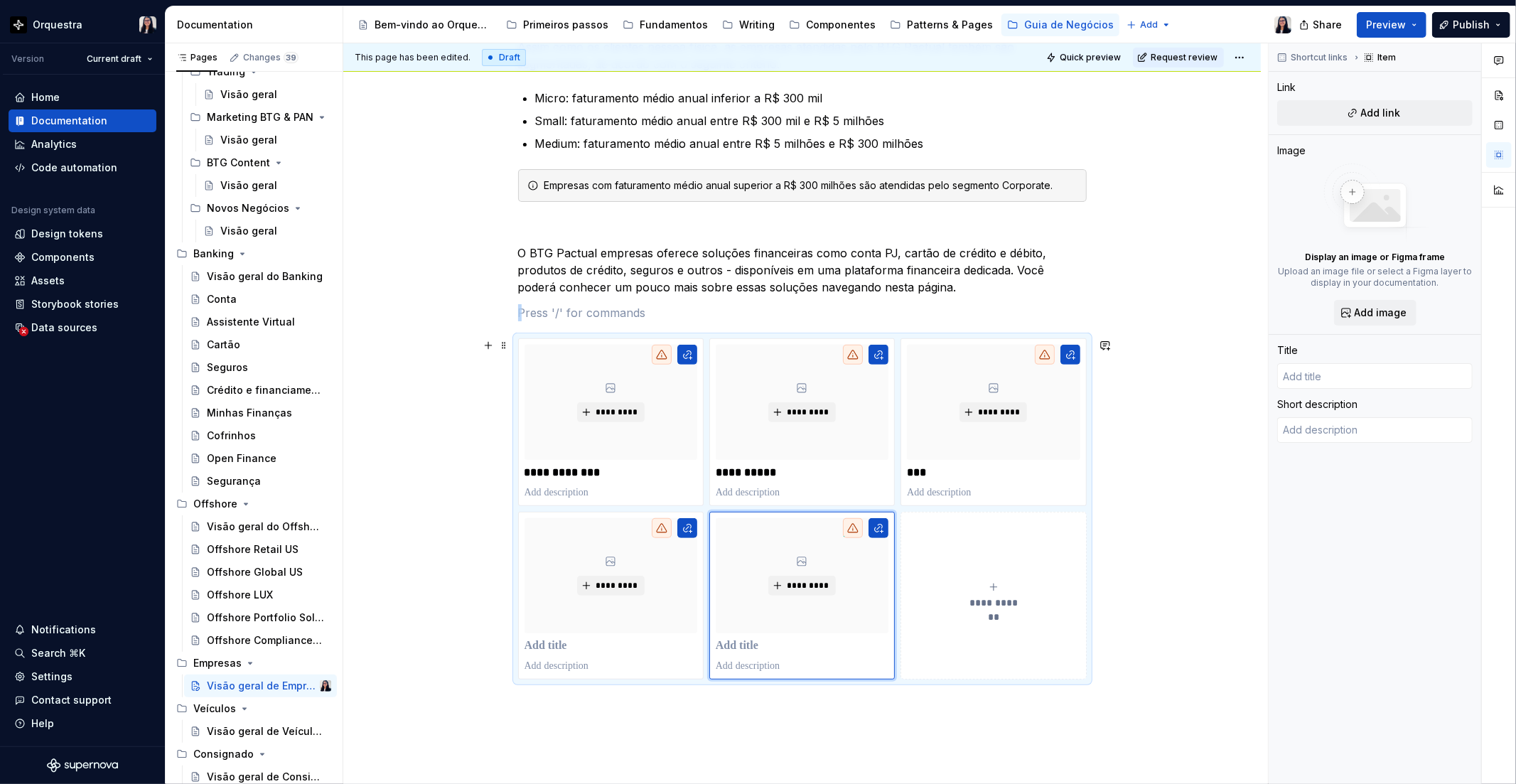
click at [1019, 579] on button "**********" at bounding box center [993, 596] width 186 height 168
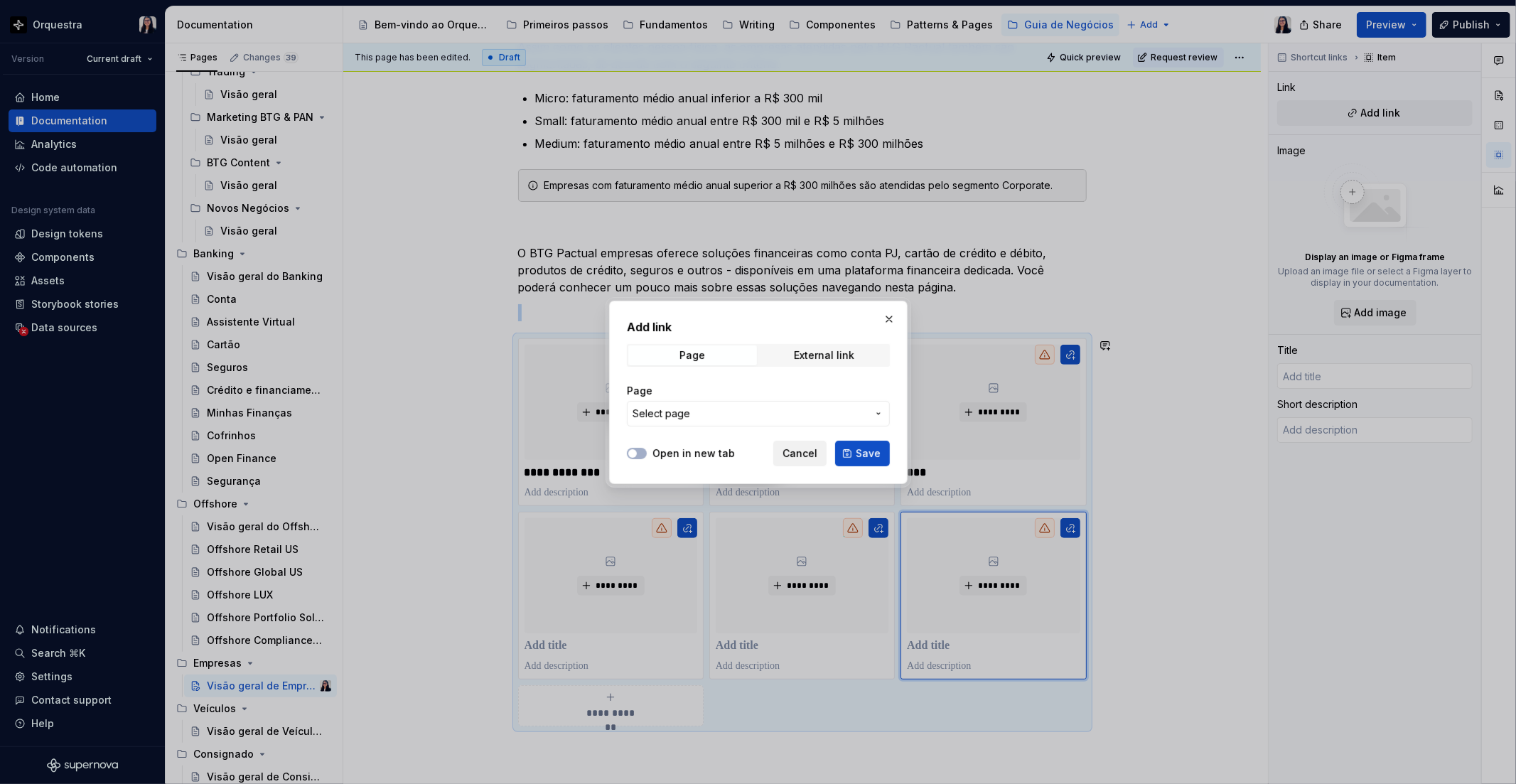
click at [783, 452] on button "Cancel" at bounding box center [800, 453] width 54 height 26
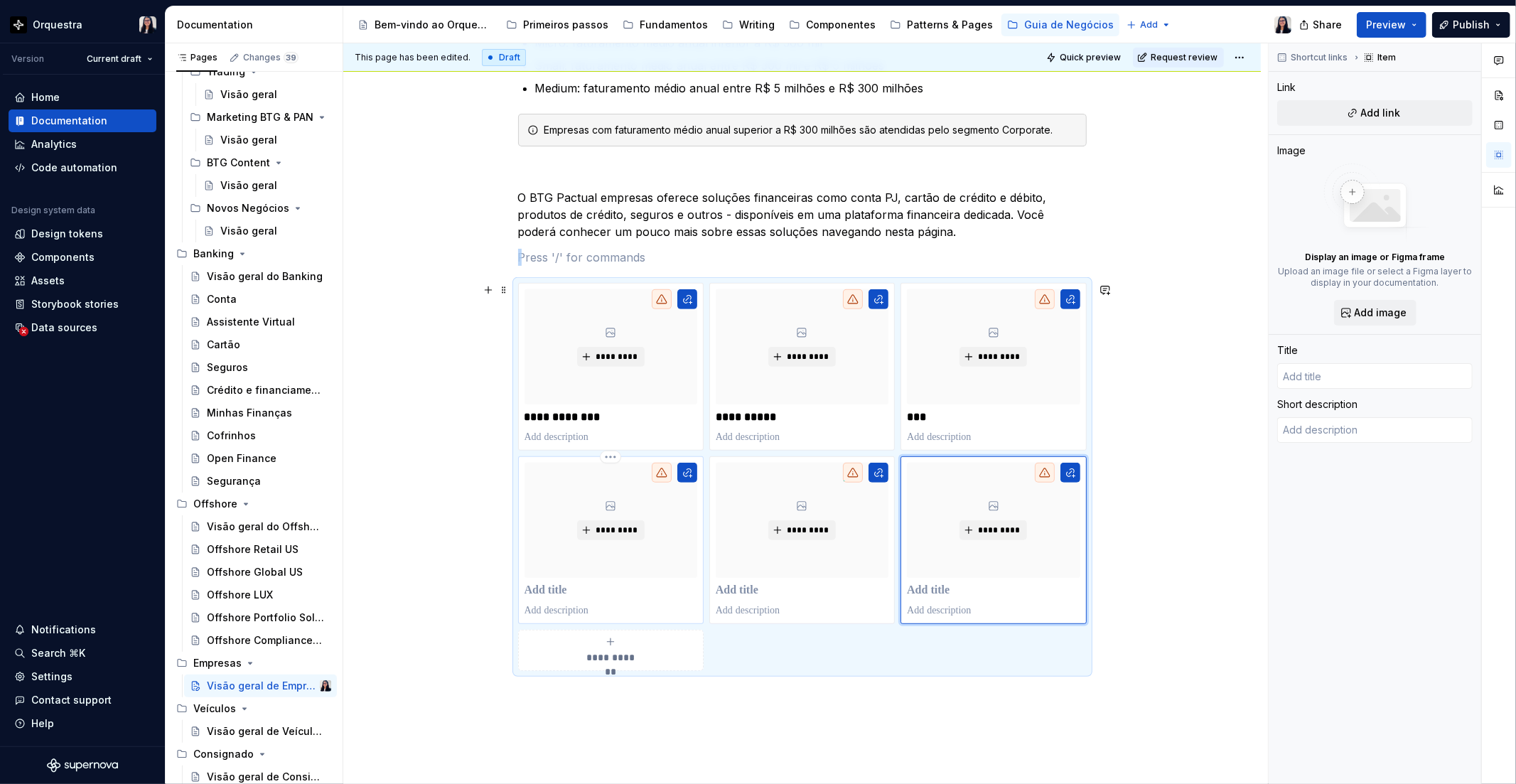
scroll to position [377, 0]
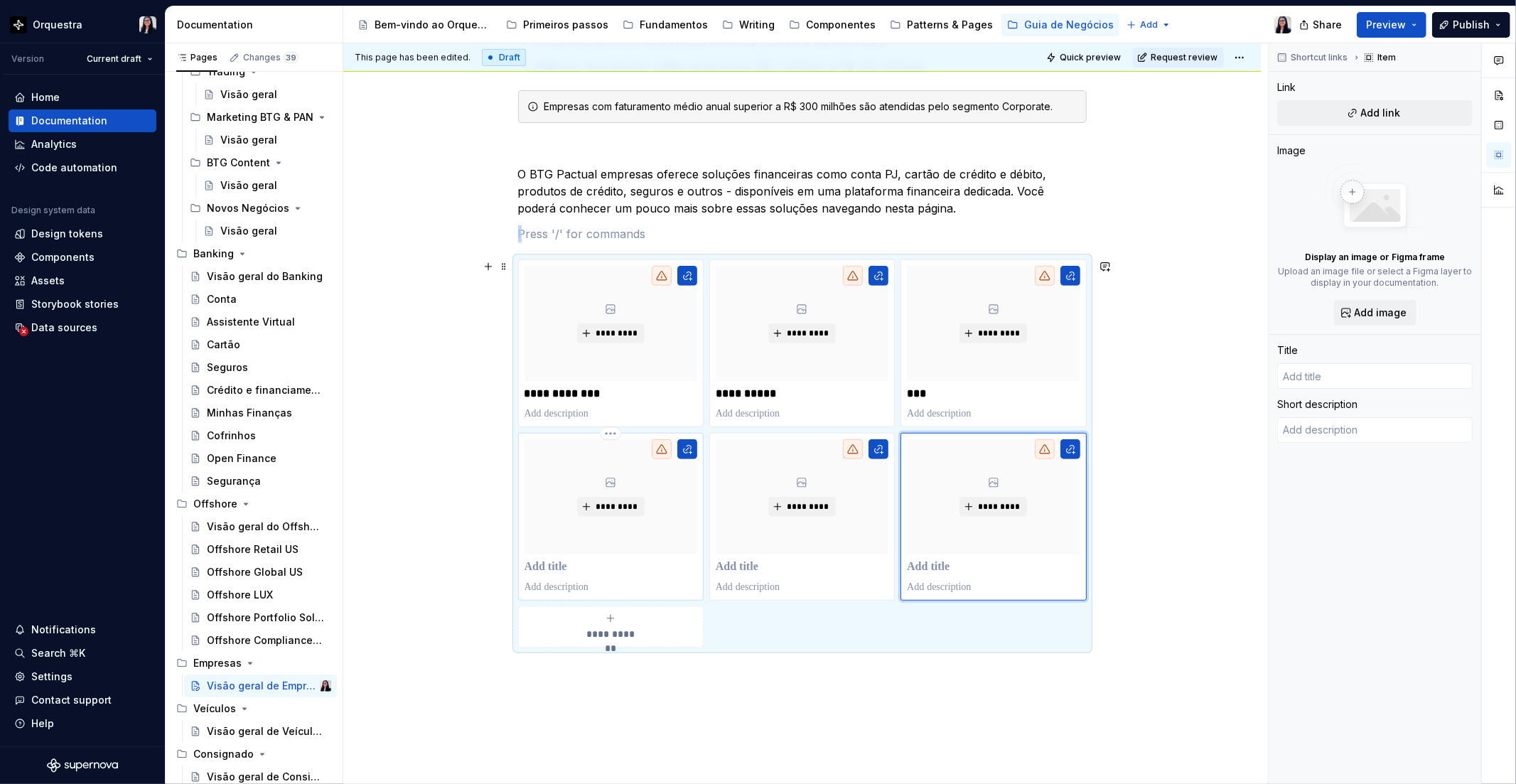
click at [536, 572] on p at bounding box center [611, 567] width 173 height 14
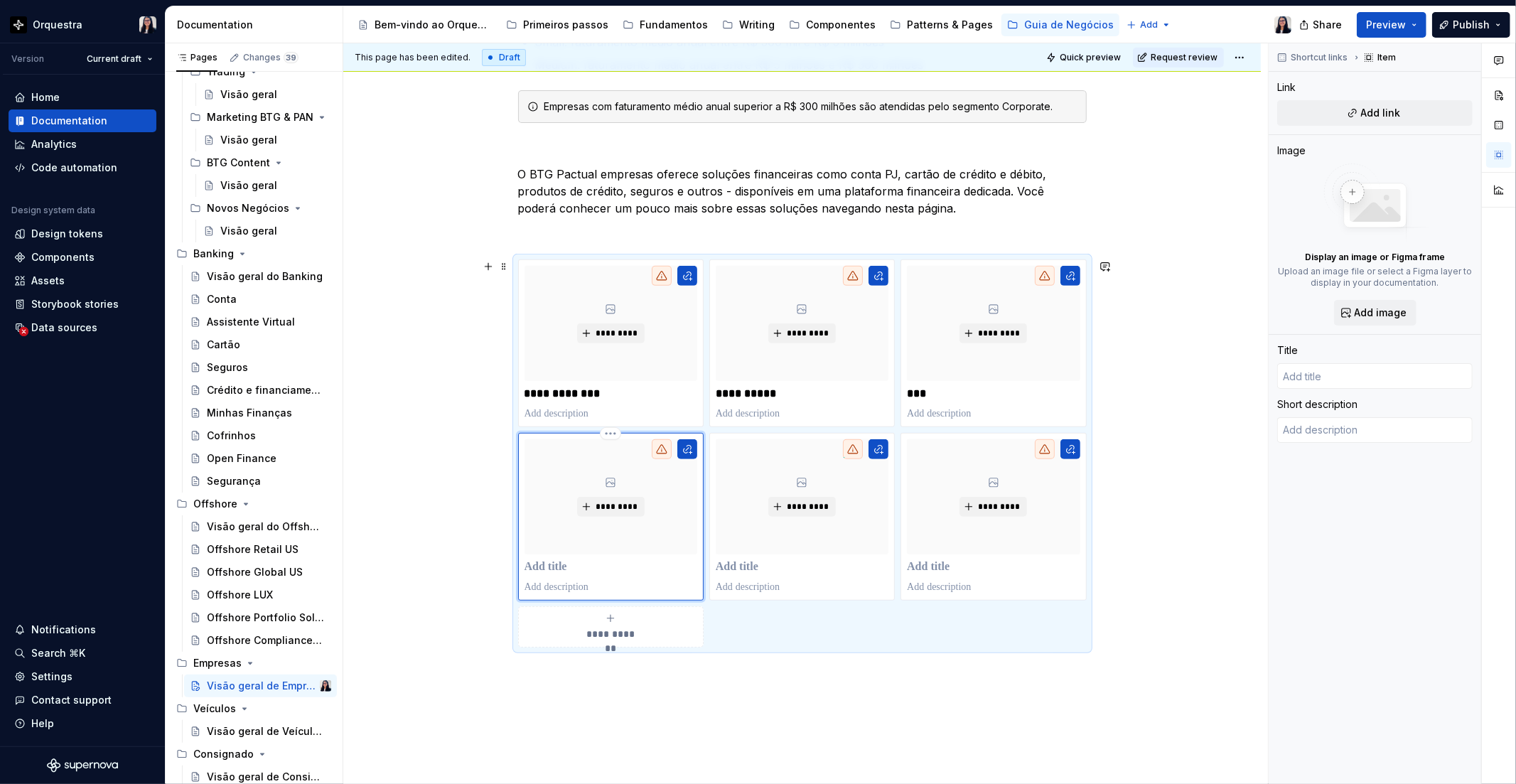
type textarea "*"
type input "P"
type textarea "*"
type input "Pa"
type textarea "*"
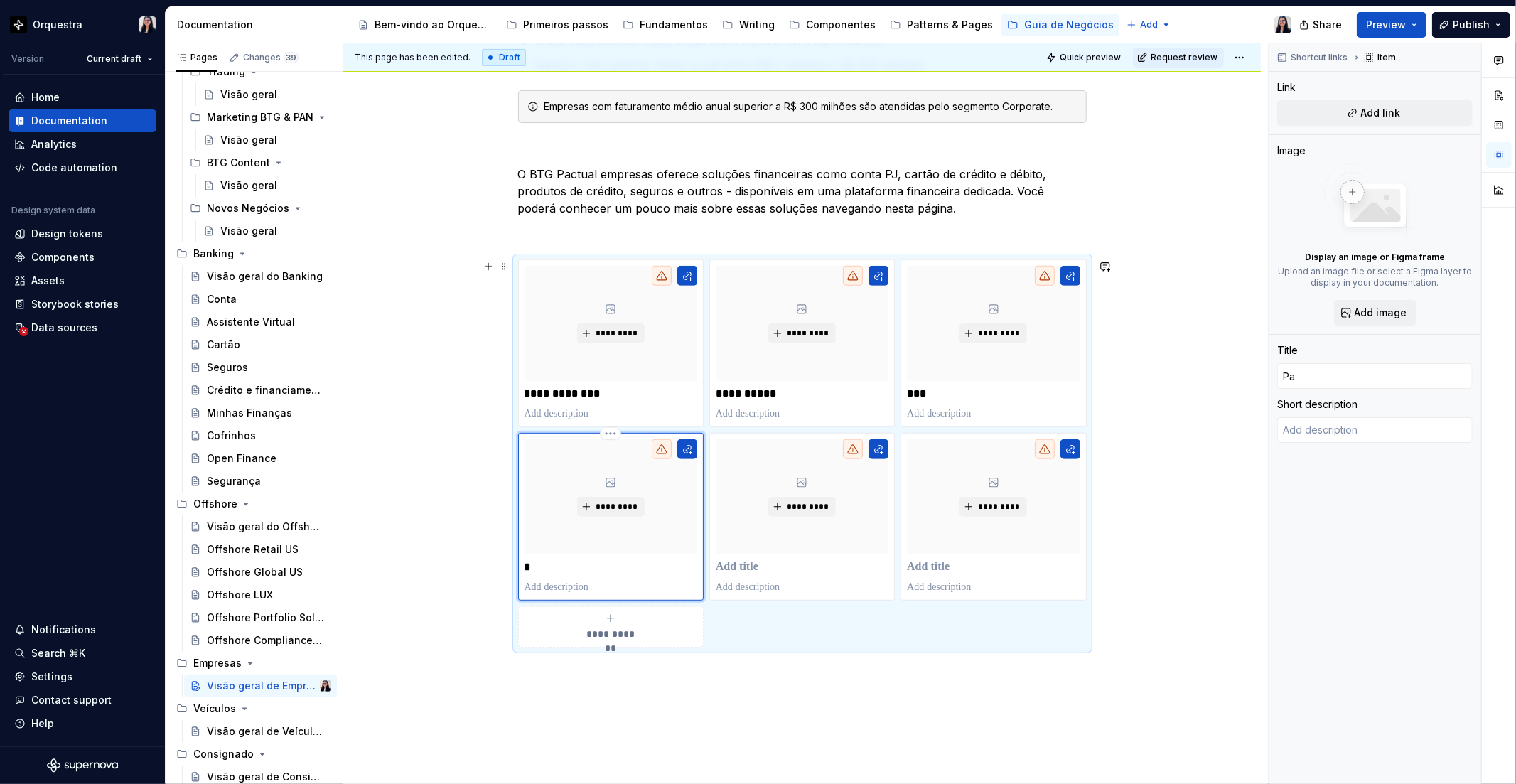
type input "Pag"
type textarea "*"
type input "Paga"
type textarea "*"
type input "Pagam"
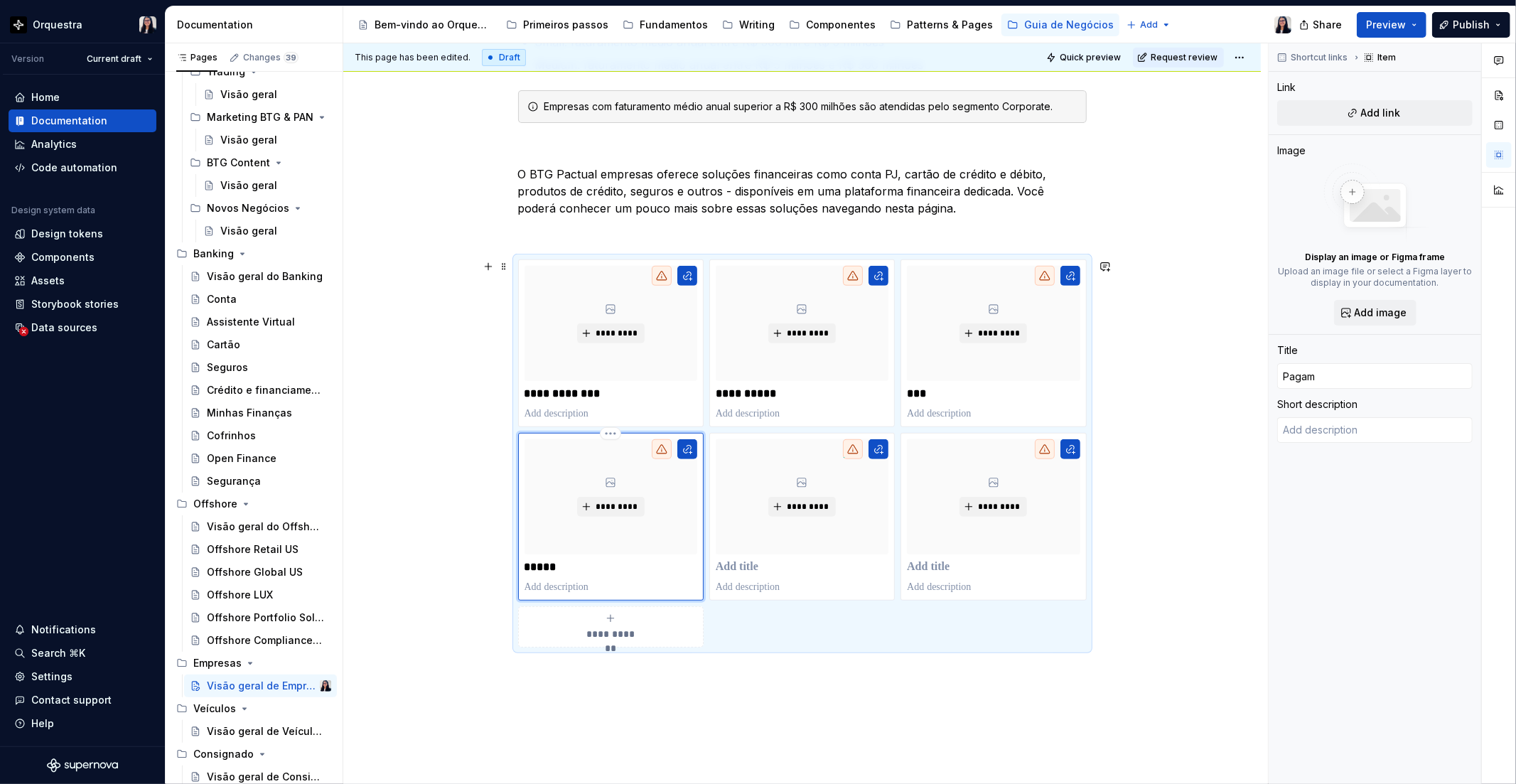
type textarea "*"
type input "Pagame"
type textarea "*"
type input "Pagamen"
type textarea "*"
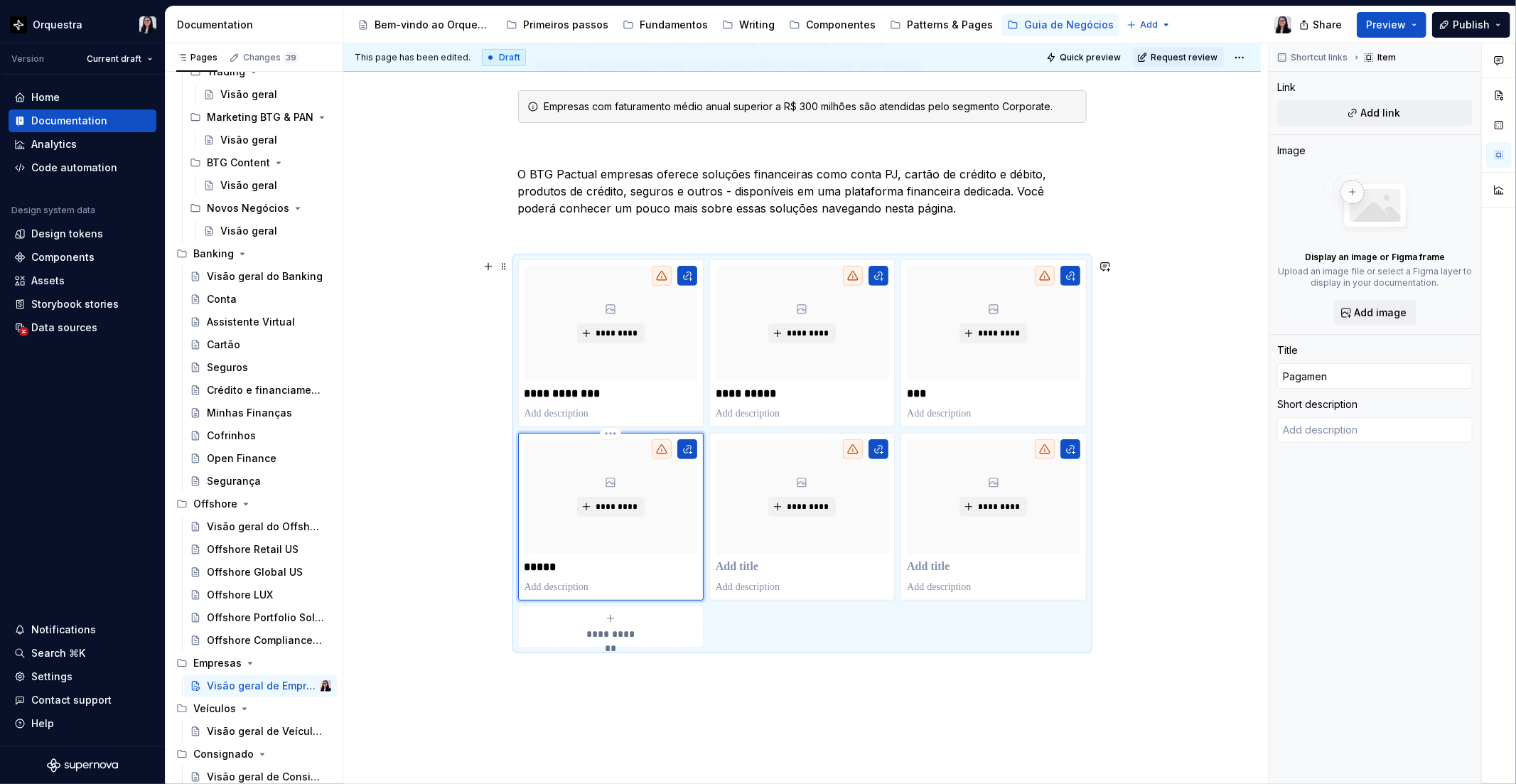
type input "Pagament"
type textarea "*"
type input "Pagamento"
type textarea "*"
type input "Pagamentos"
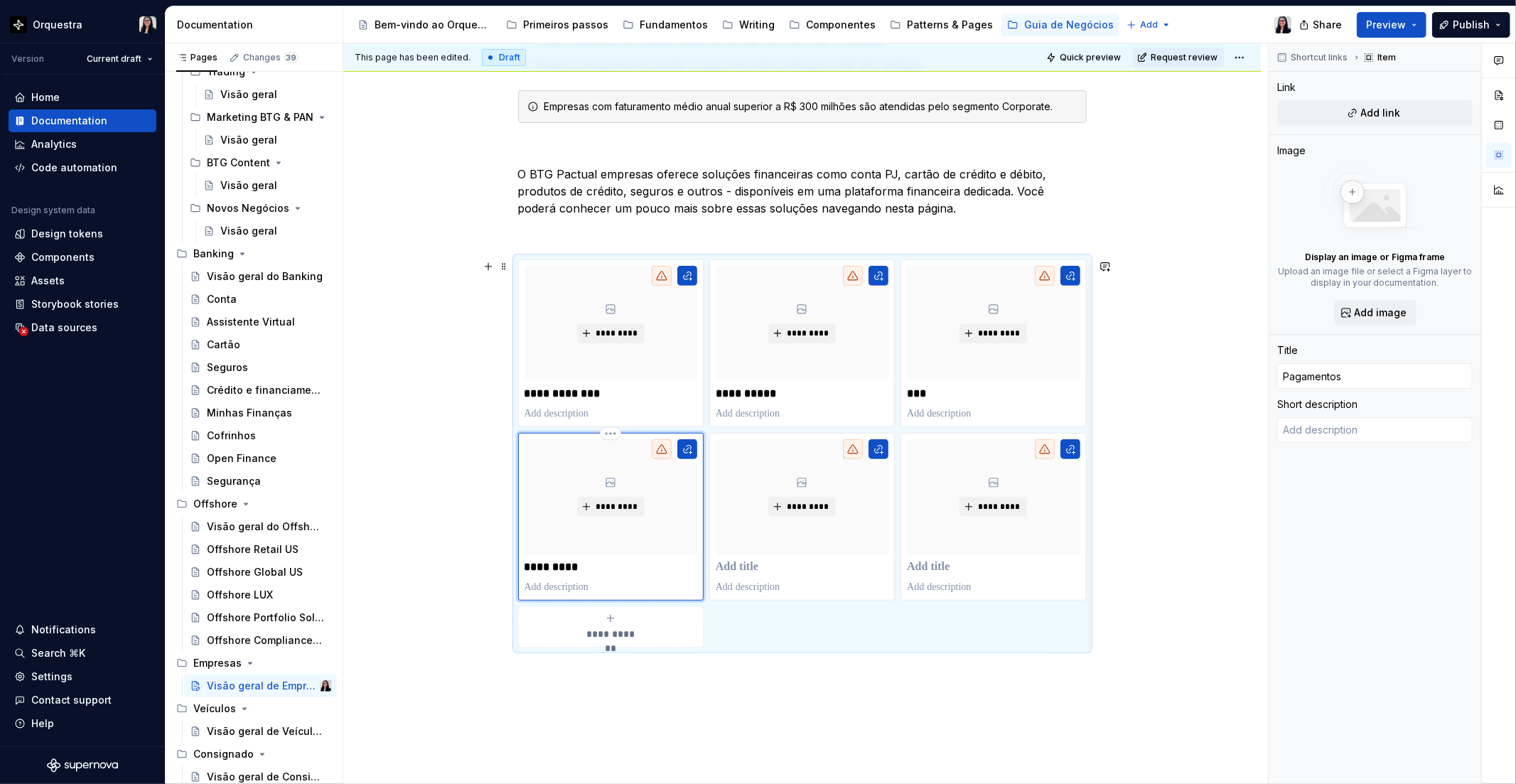
type textarea "*"
type input "Pagamentos"
type textarea "*"
type input "Pagamentos e"
type textarea "*"
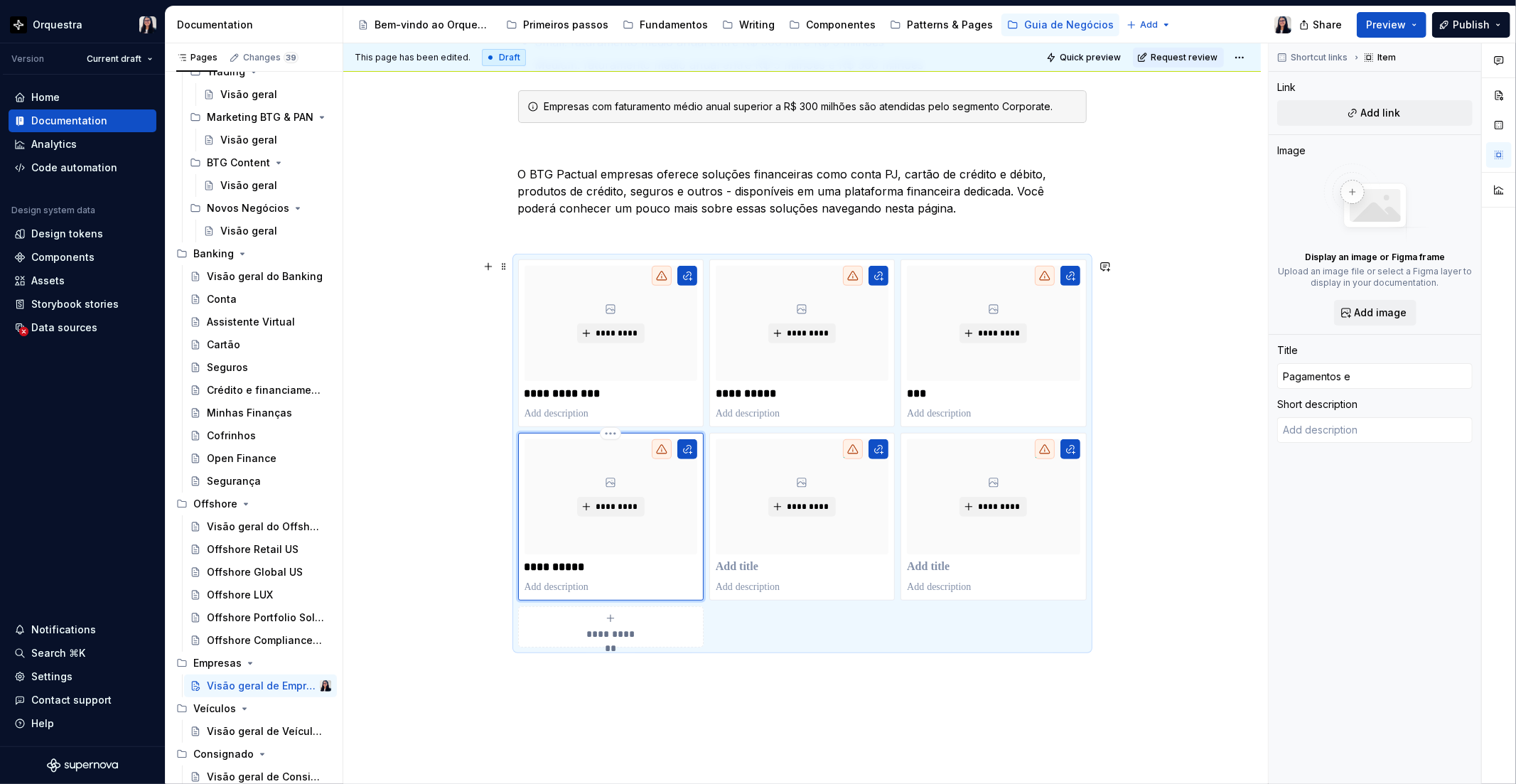
type input "Pagamentos e"
type textarea "*"
type input "Pagamentos e t"
type textarea "*"
type input "Pagamentos e tr"
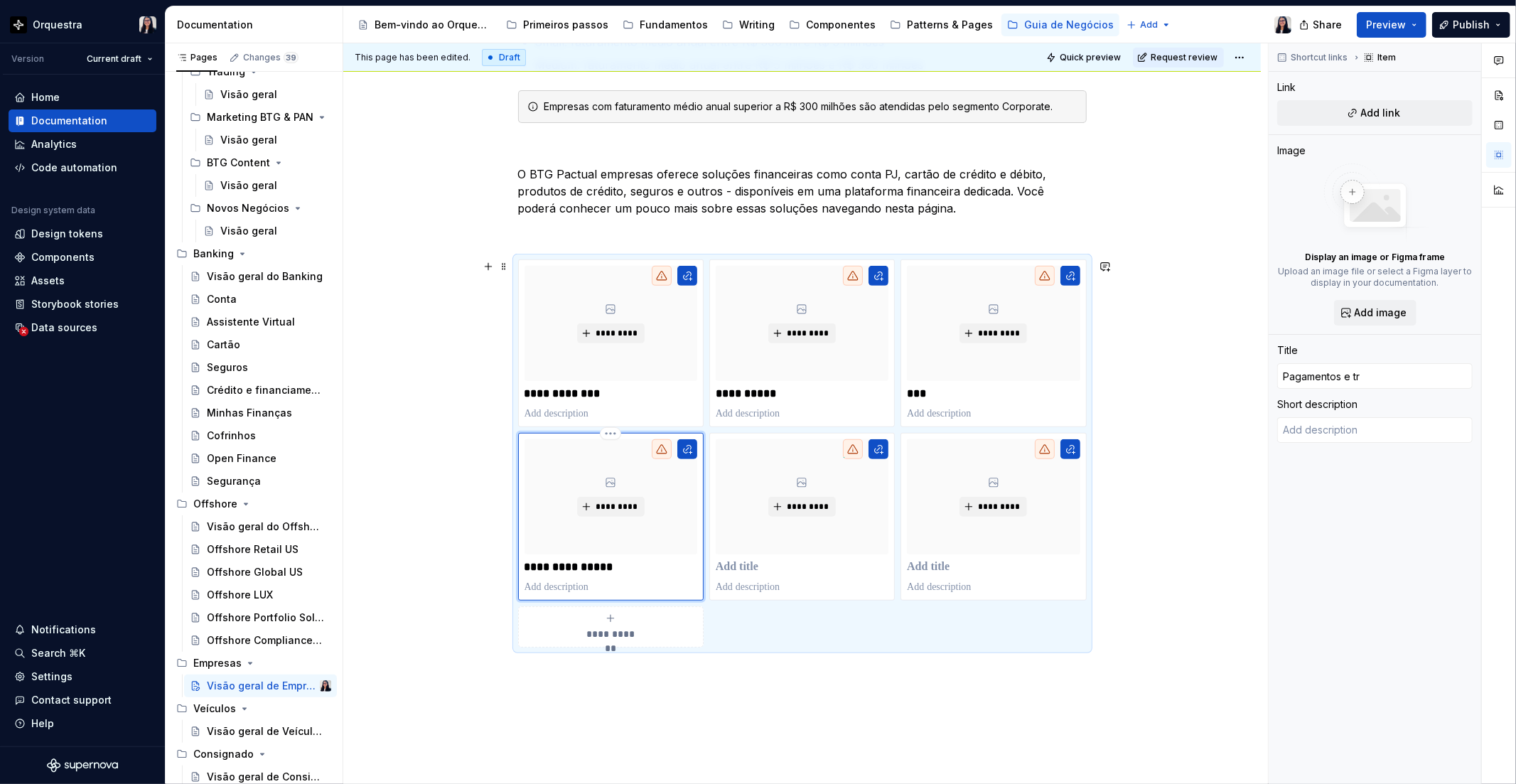
type textarea "*"
type input "Pagamentos e tra"
type textarea "*"
type input "Pagamentos e tran"
type textarea "*"
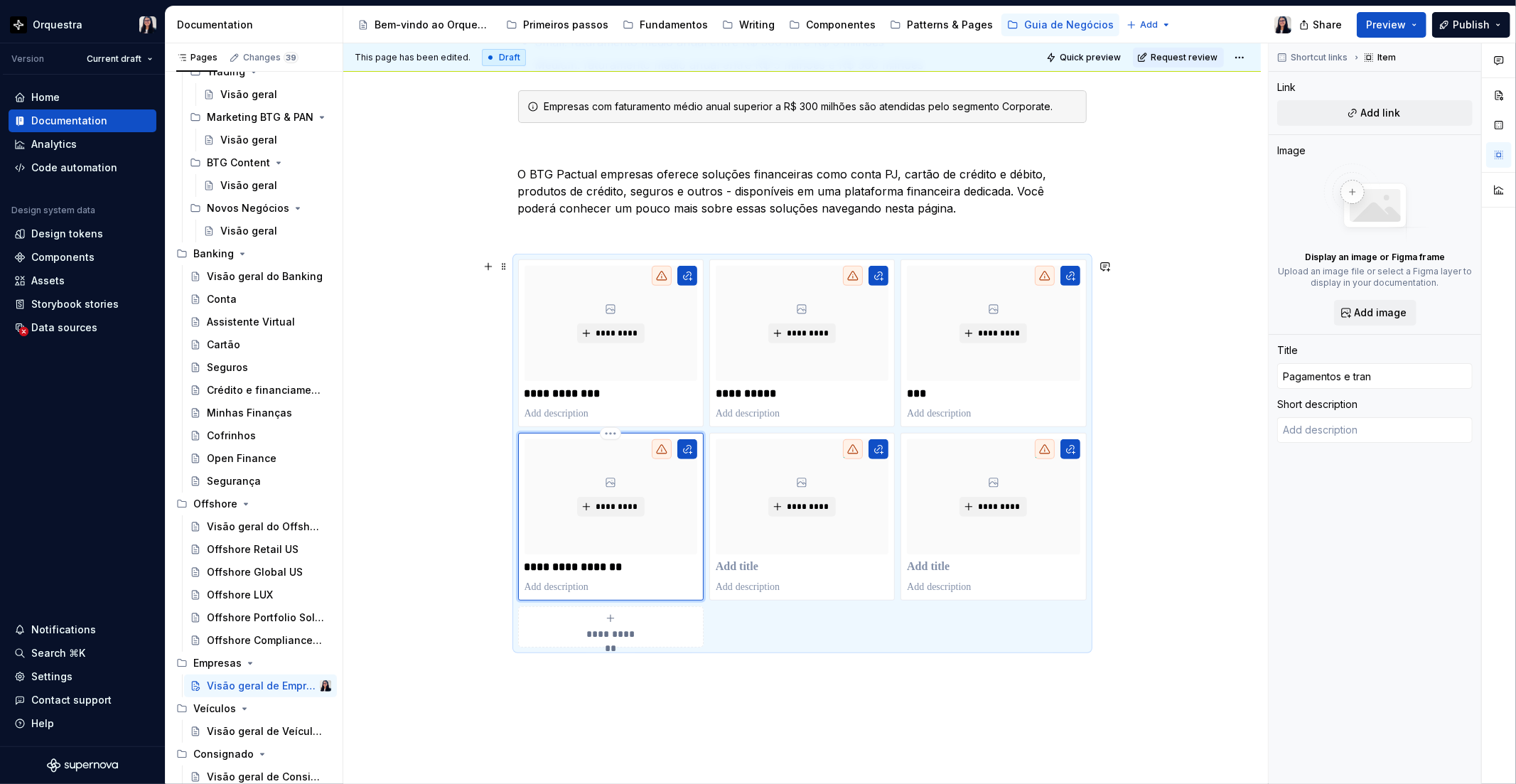
type input "Pagamentos e trans"
type textarea "*"
type input "Pagamentos e transf"
type textarea "*"
type input "Pagamentos e transfe"
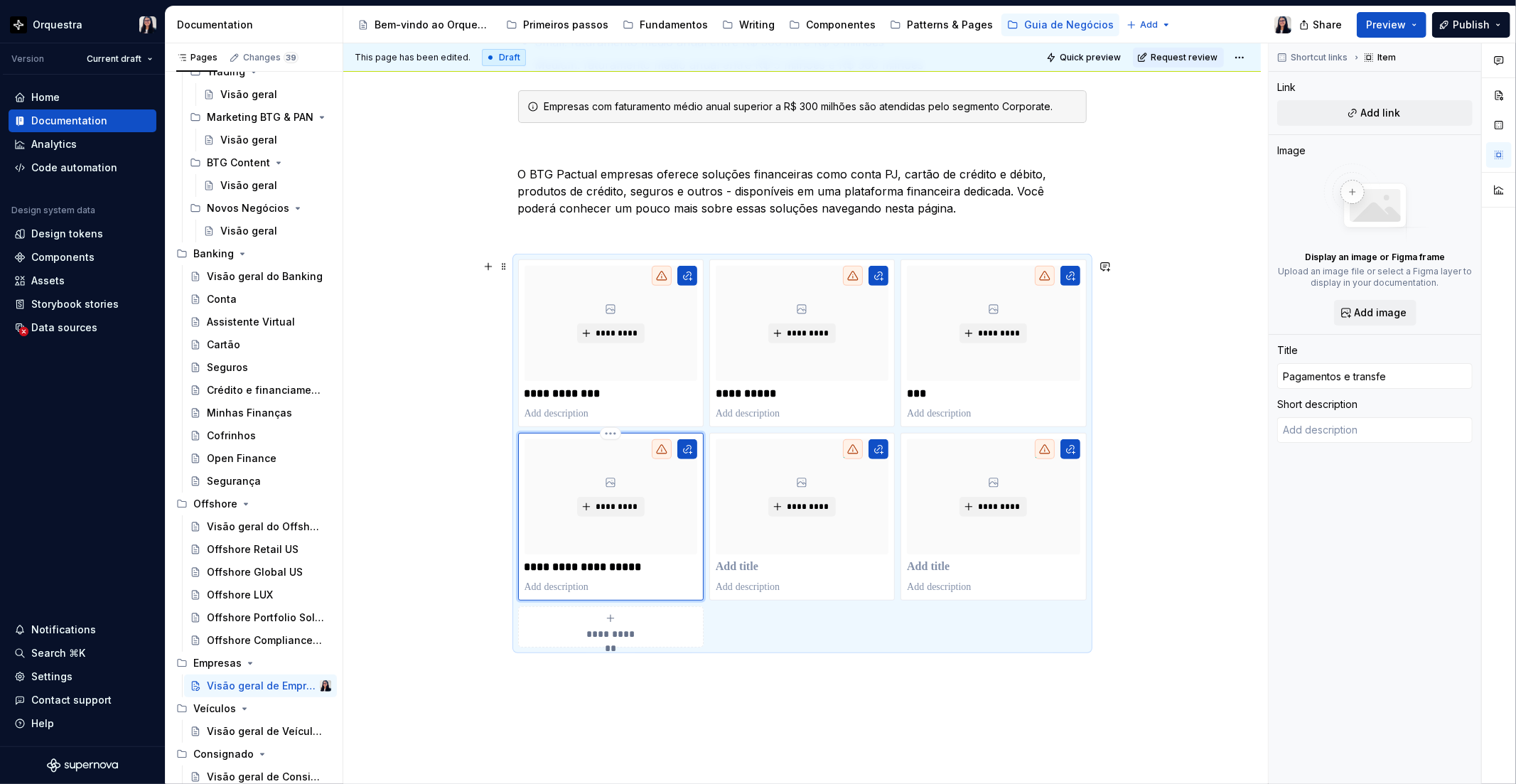
type textarea "*"
type input "Pagamentos e transfer"
type textarea "*"
type input "Pagamentos e transferê"
type textarea "*"
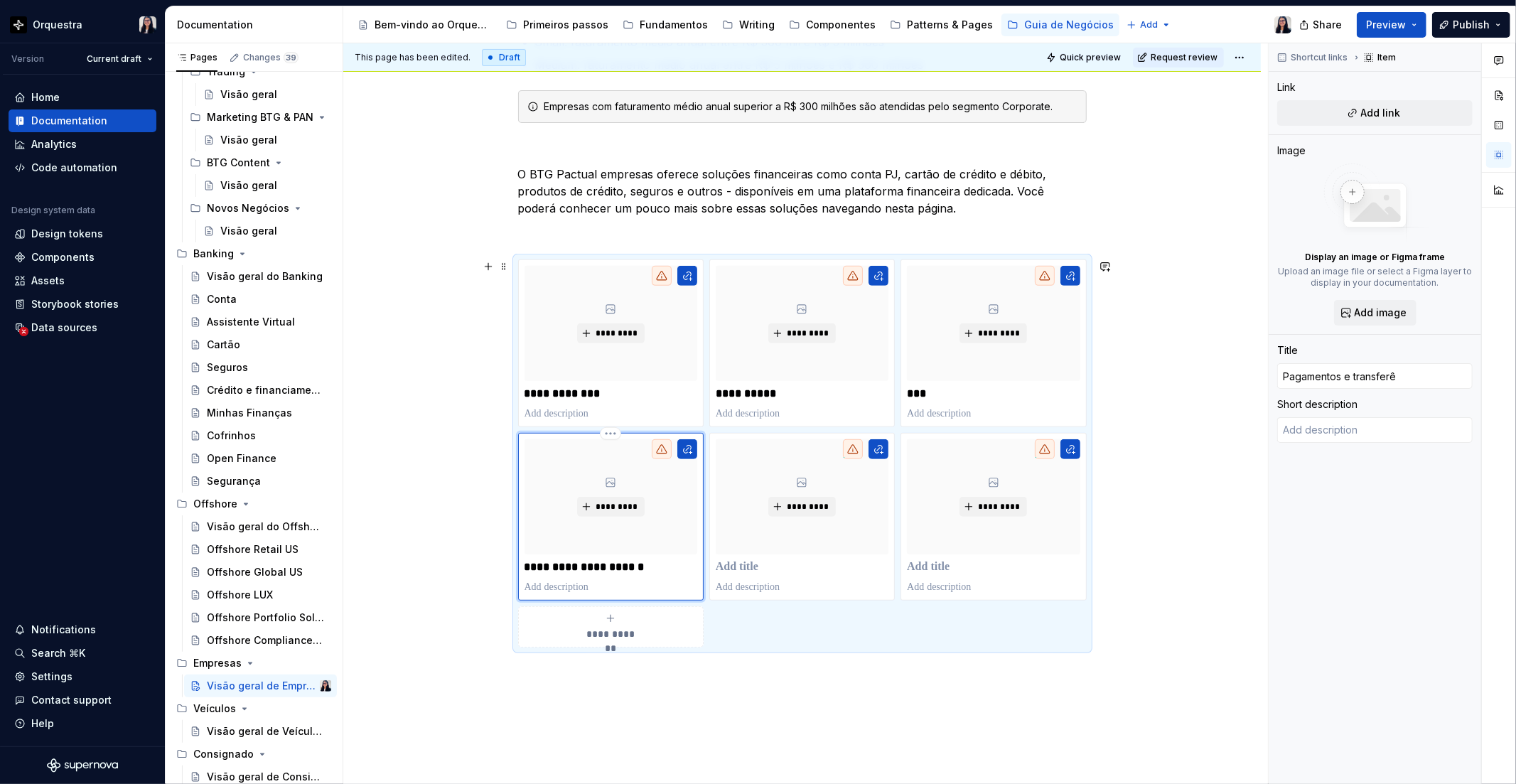
type input "Pagamentos e transferên"
type textarea "*"
type input "Pagamentos e transferênc"
type textarea "*"
type input "Pagamentos e transferênci"
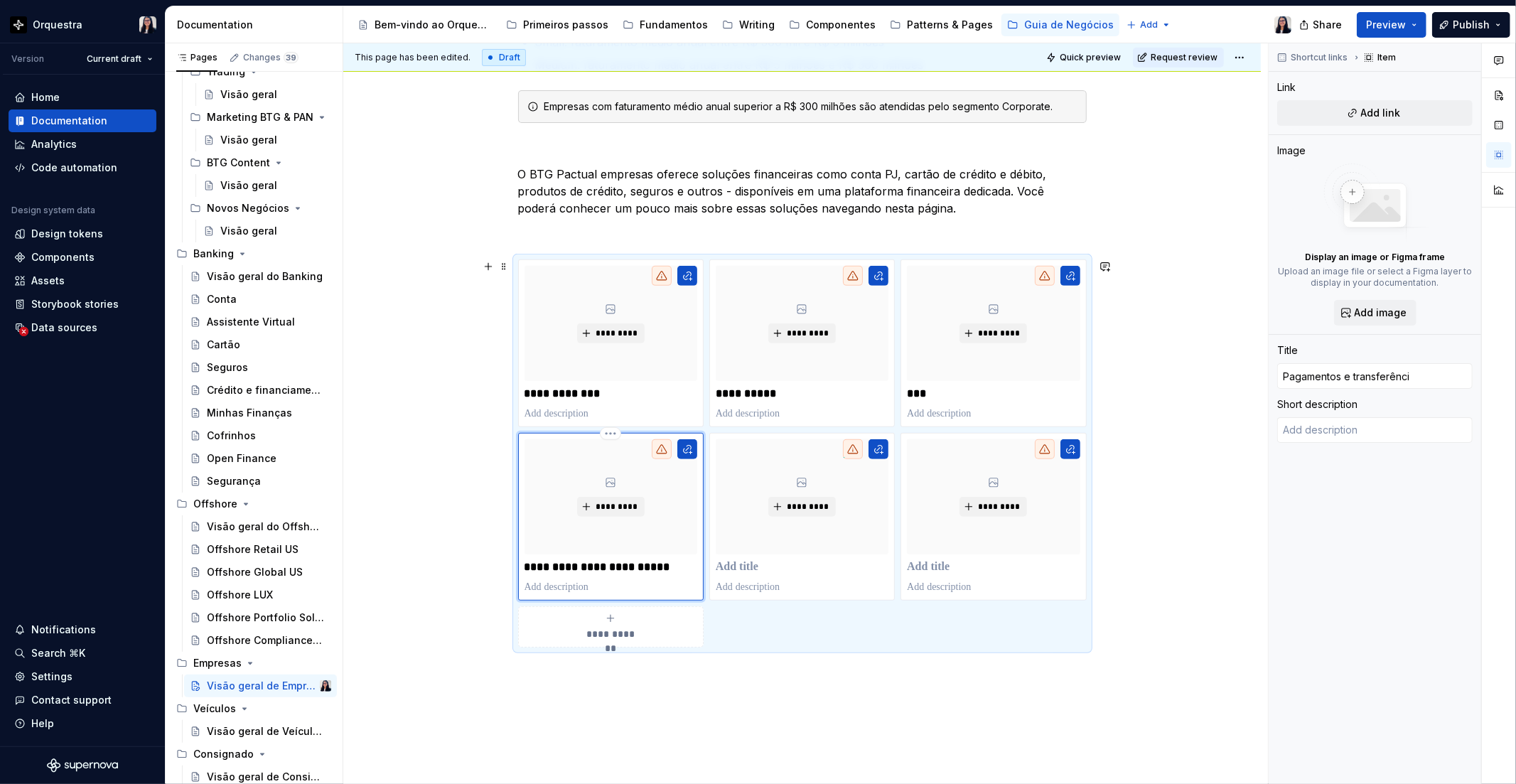
type textarea "*"
type input "Pagamentos e transferência"
type textarea "*"
type input "Pagamentos e transferências"
click at [747, 566] on p at bounding box center [802, 567] width 173 height 14
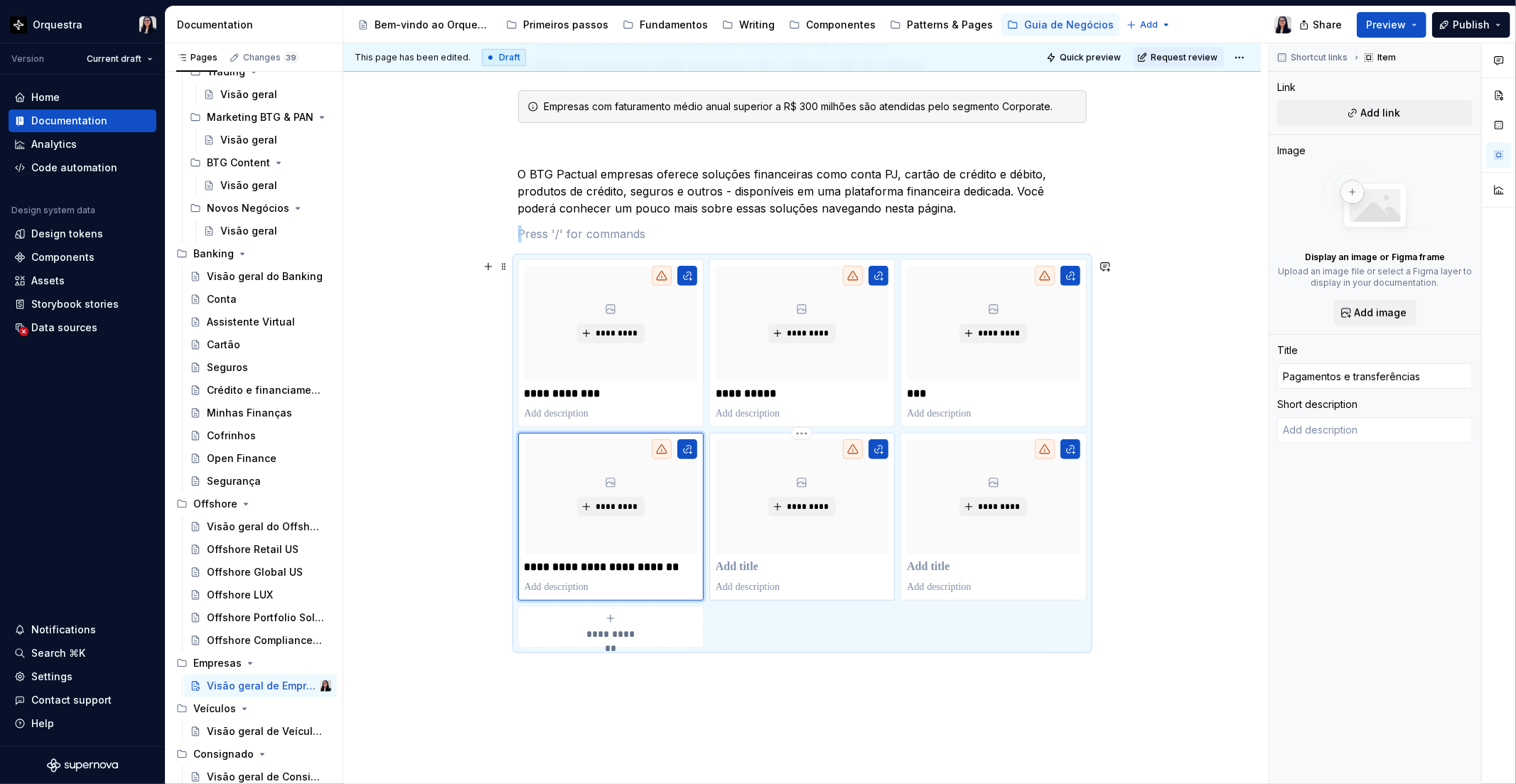
type textarea "*"
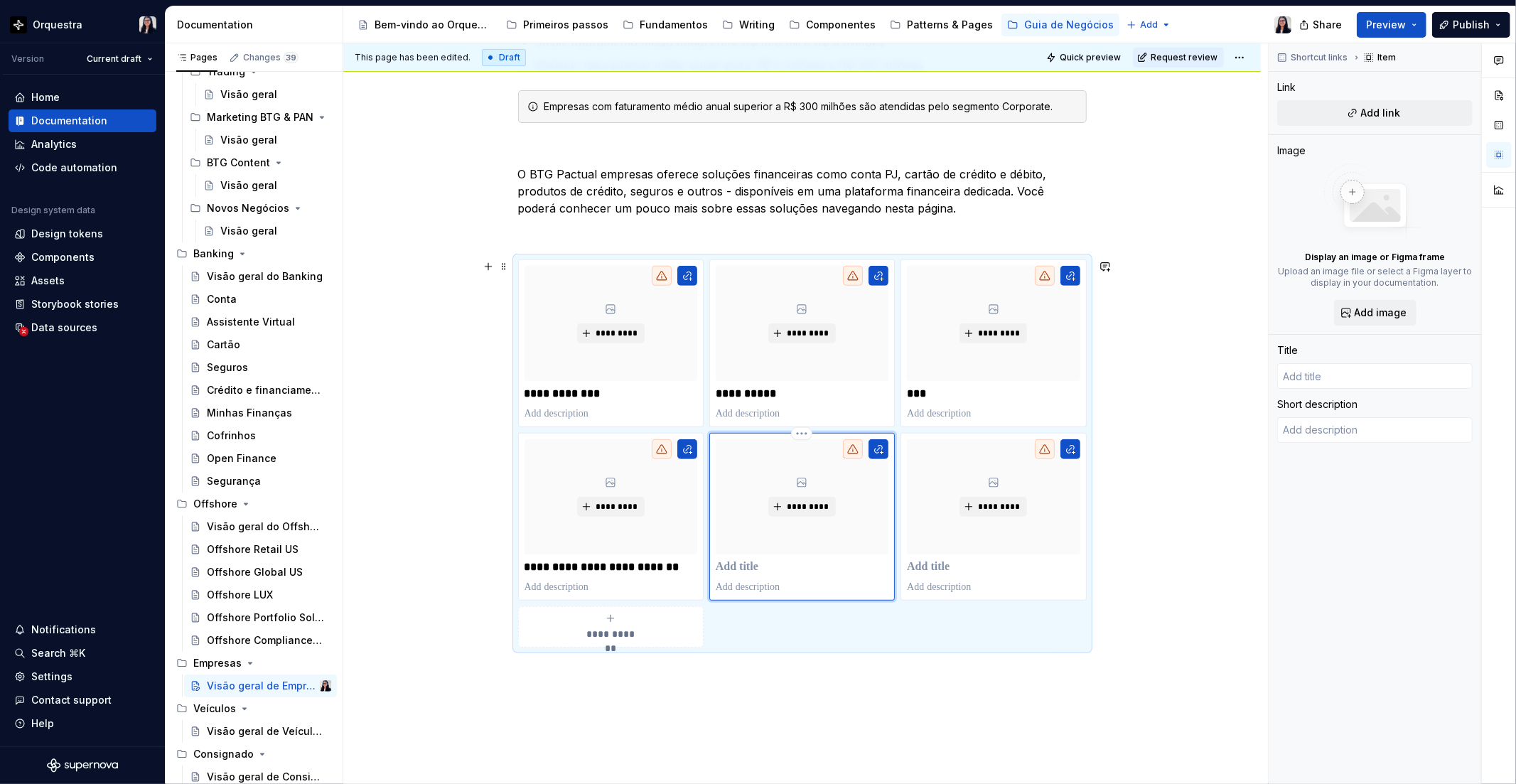
type textarea "*"
type input "C"
type textarea "*"
type input "Co"
type textarea "*"
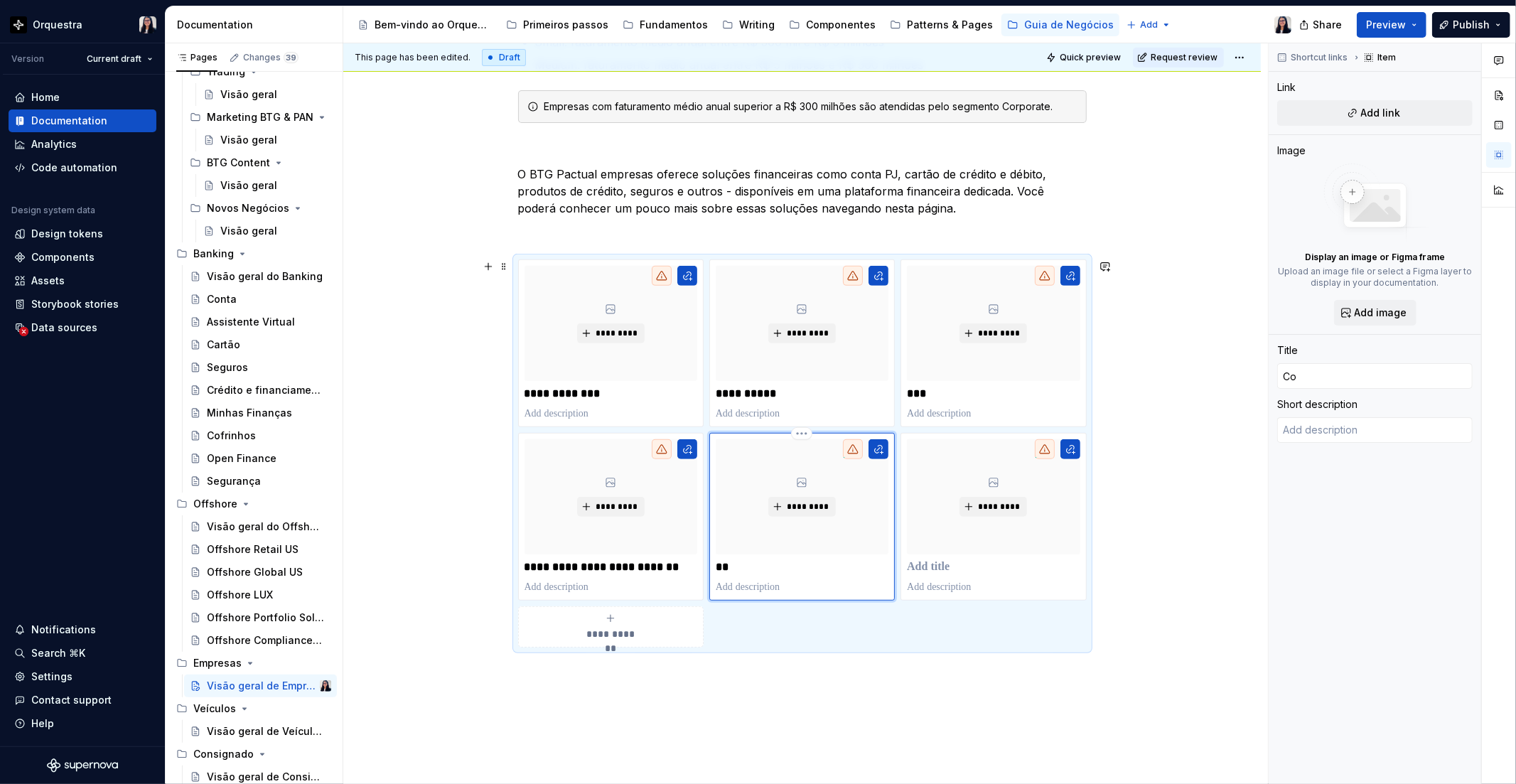
type input "Cob"
type textarea "*"
type input "Cobr"
type textarea "*"
type input "Cobra"
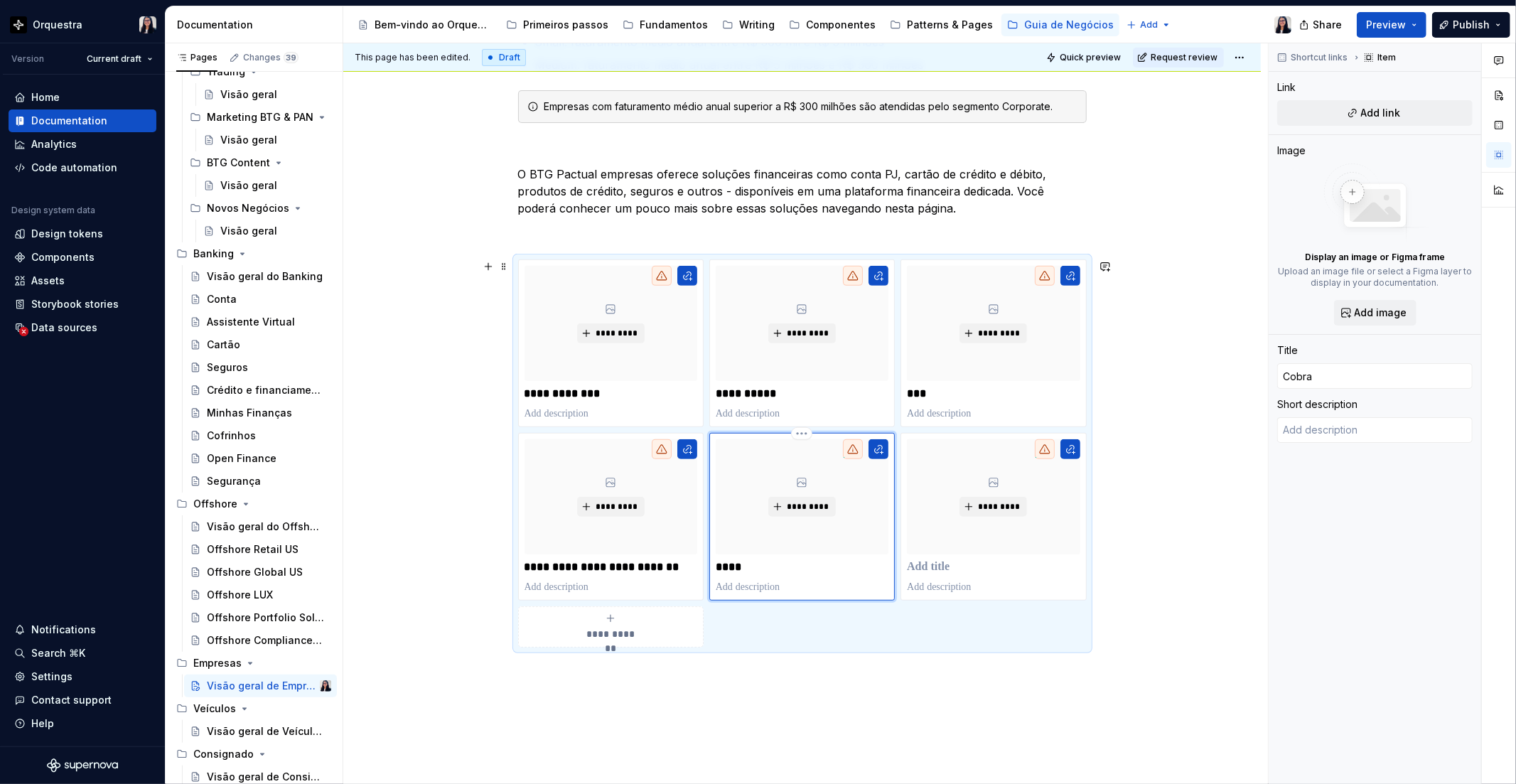
type textarea "*"
type input "Cobran"
type textarea "*"
type input "Cobranç"
type textarea "*"
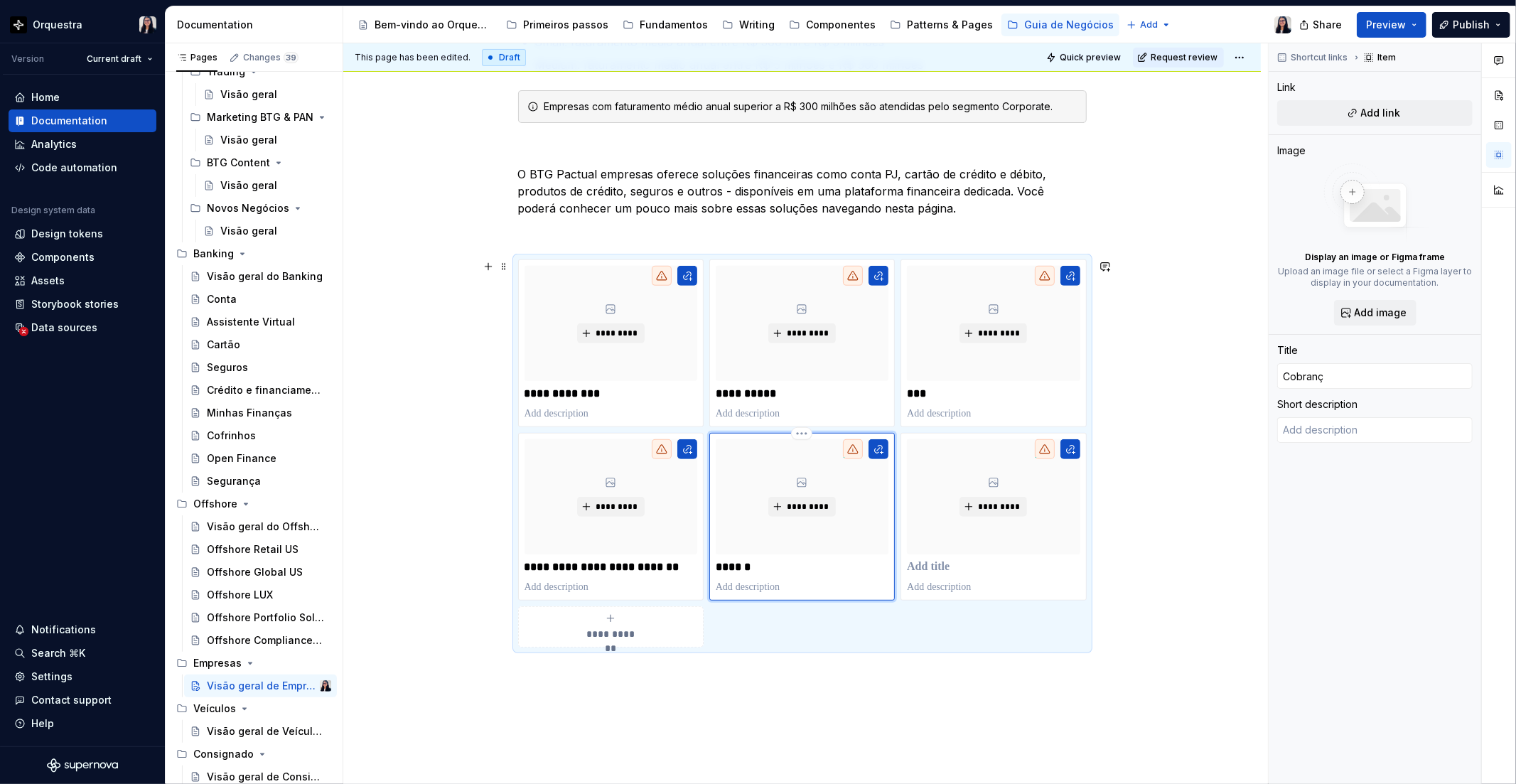
type input "Cobrança"
type textarea "*"
type input "Cobranças"
click at [949, 570] on p at bounding box center [993, 567] width 173 height 14
type textarea "*"
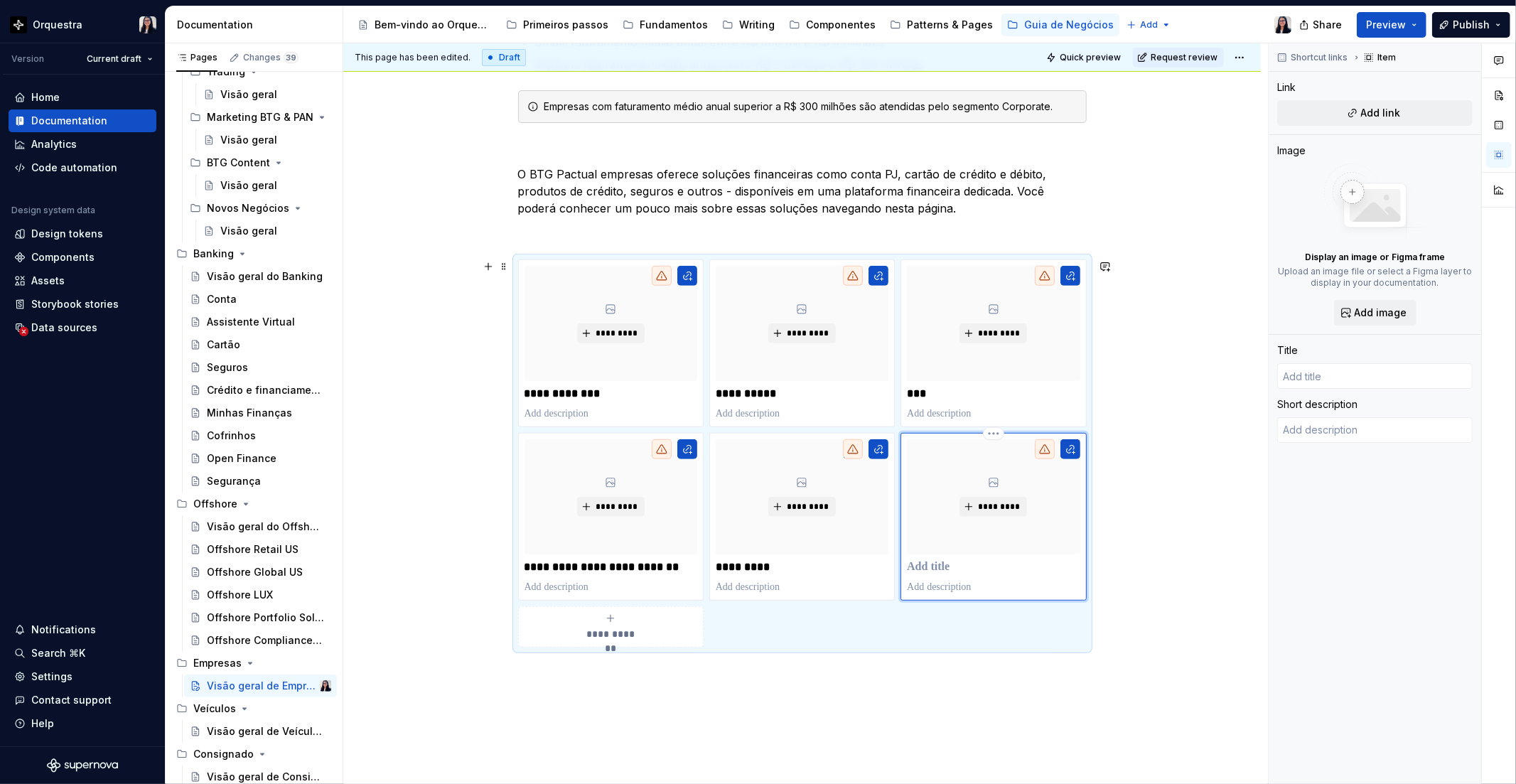
type textarea "*"
type input "C"
type textarea "*"
type input "Cr"
type textarea "*"
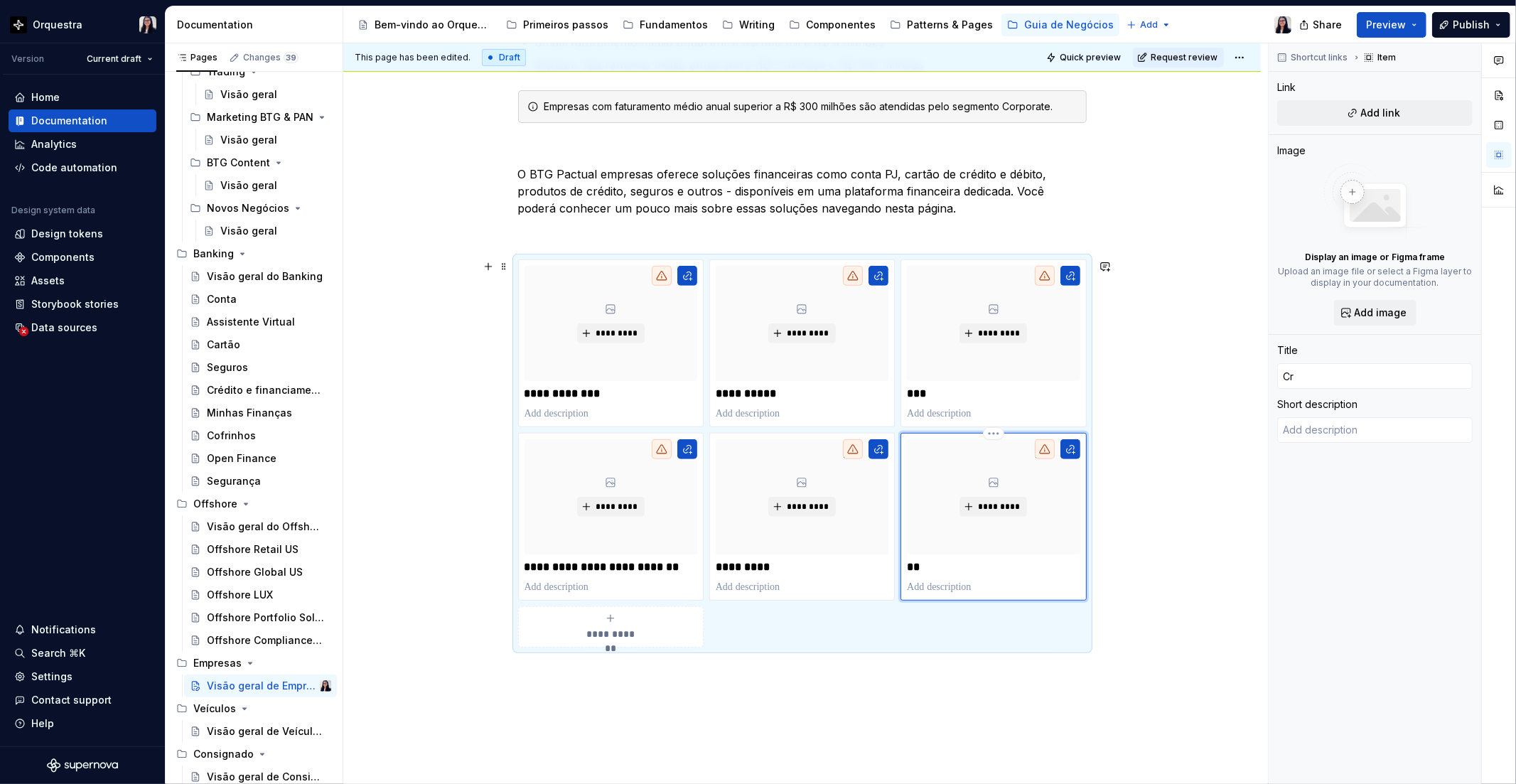
type input "Cré"
type textarea "*"
type input "Créd"
type textarea "*"
type input "Crédi"
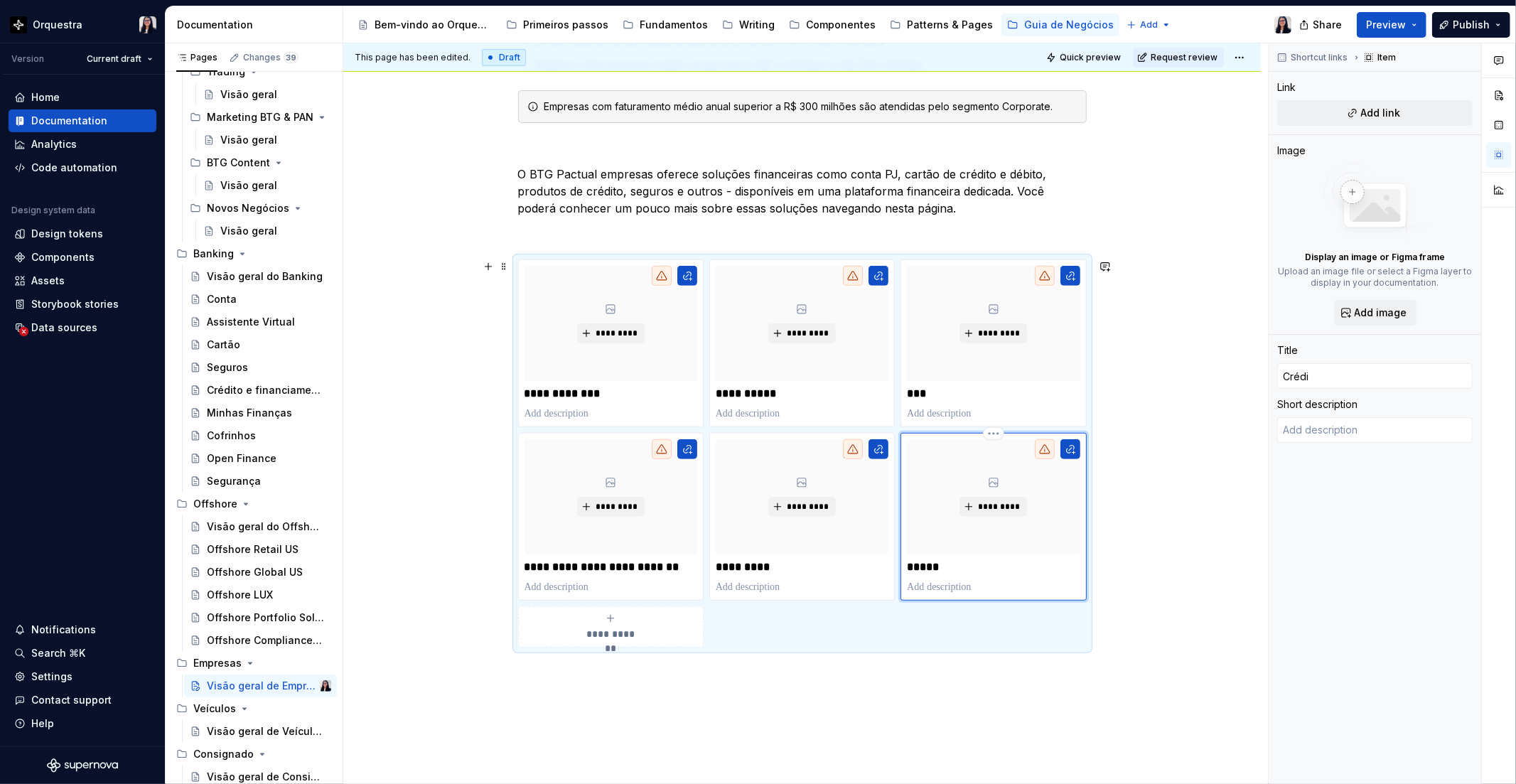
type textarea "*"
type input "Crédit"
type textarea "*"
type input "Crédito"
click at [648, 631] on div "**********" at bounding box center [611, 626] width 173 height 28
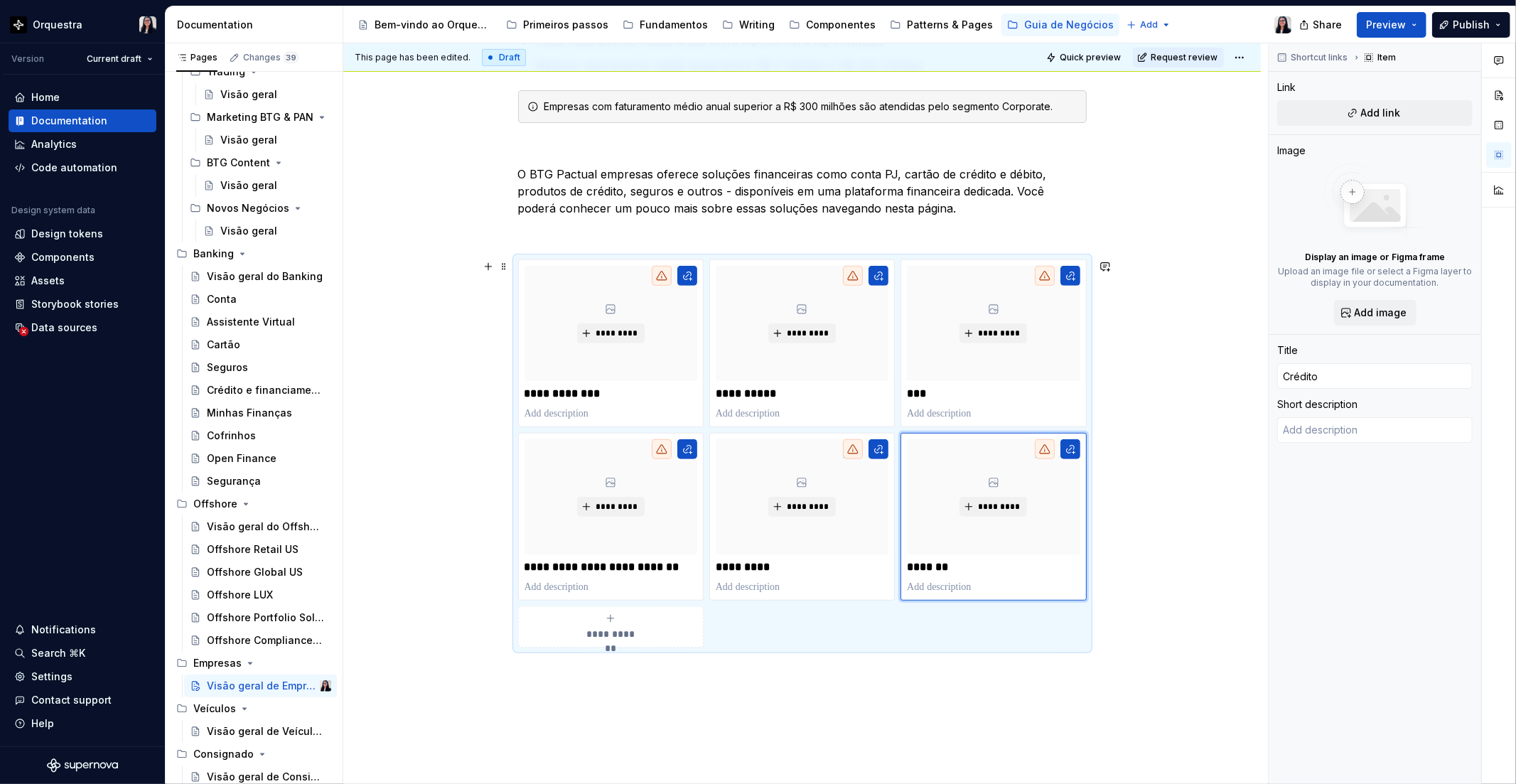
type textarea "*"
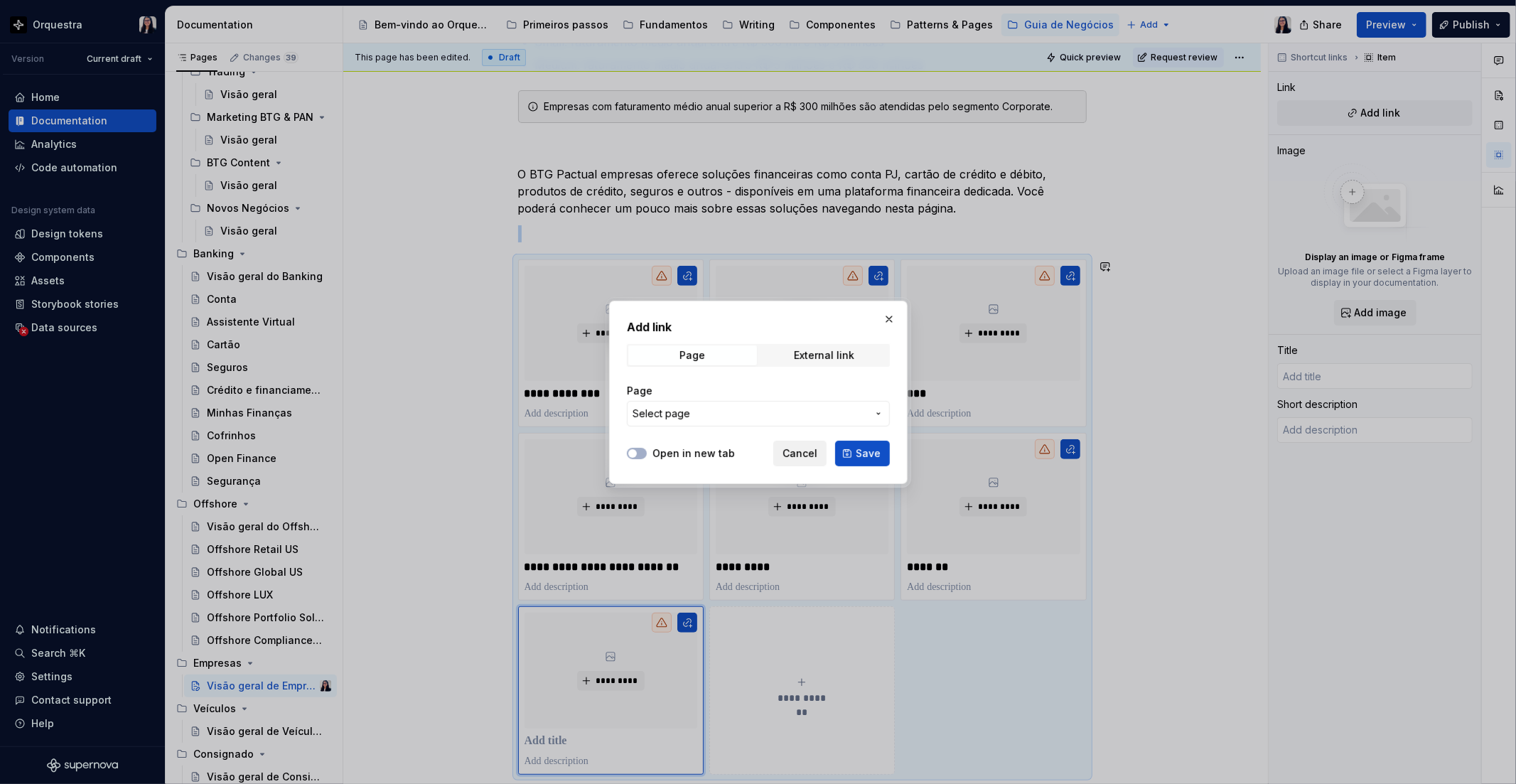
click at [801, 460] on button "Cancel" at bounding box center [800, 453] width 54 height 26
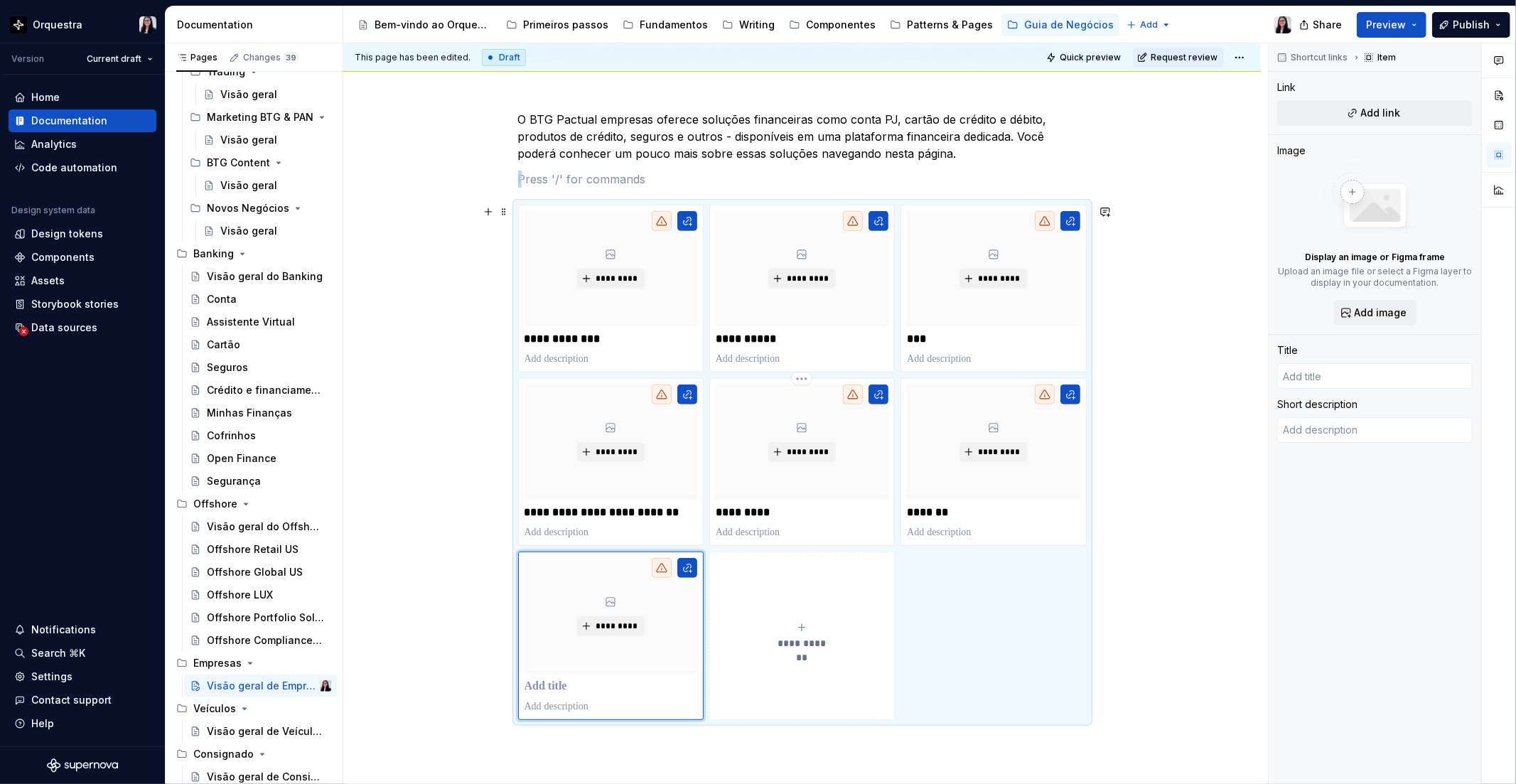
scroll to position [466, 0]
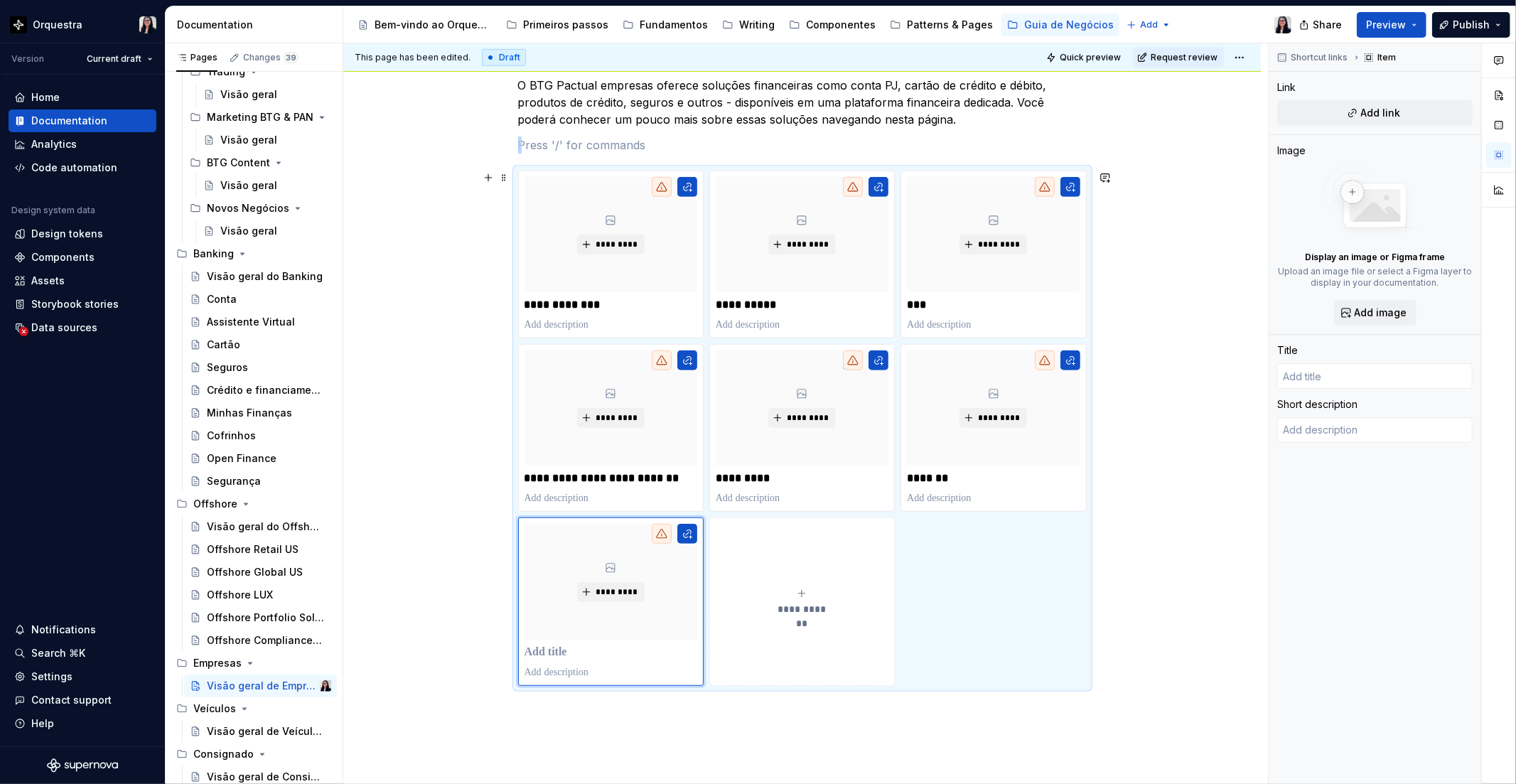
click at [798, 608] on span "**********" at bounding box center [802, 609] width 62 height 14
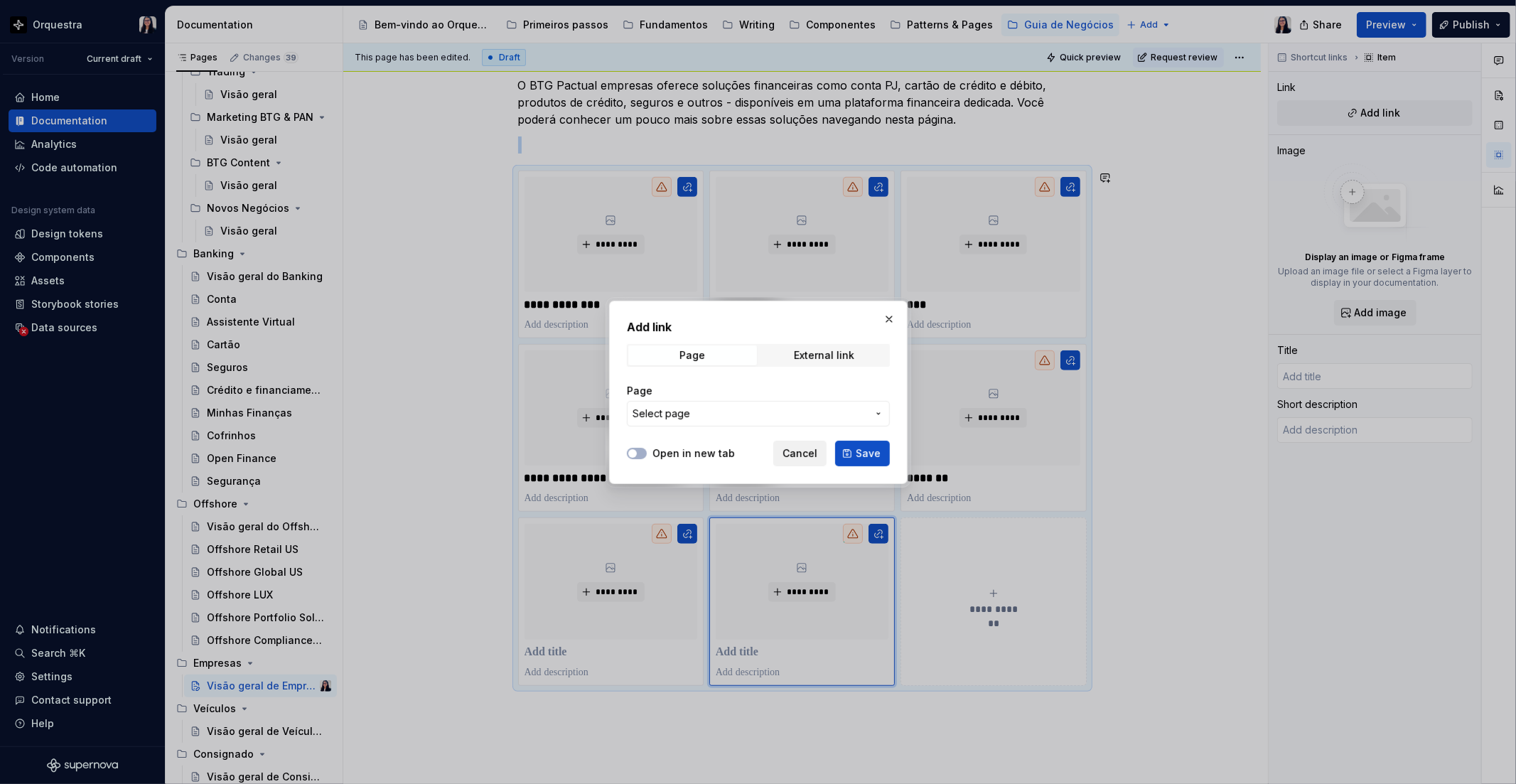
click at [784, 453] on button "Cancel" at bounding box center [800, 453] width 54 height 26
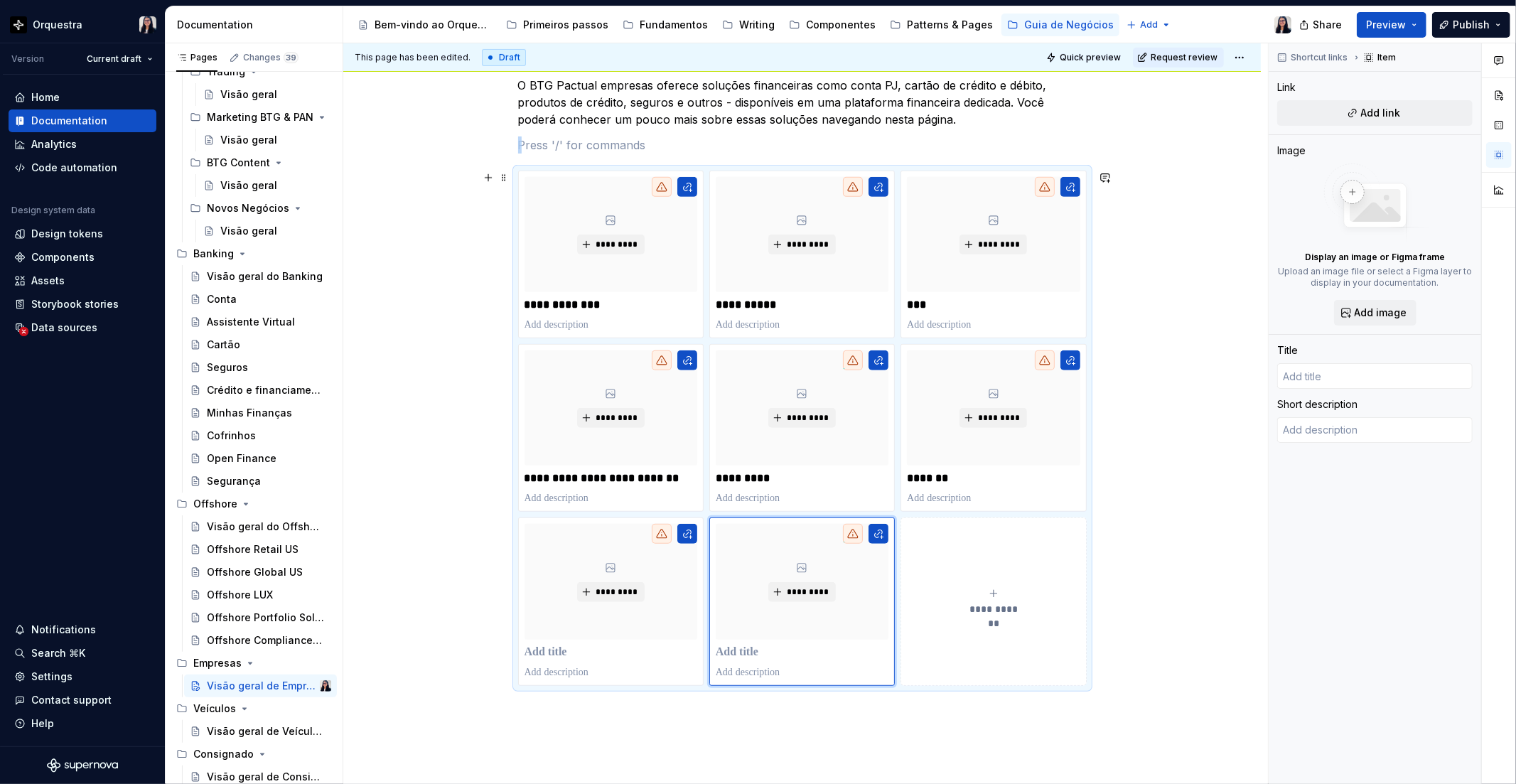
click at [1014, 607] on span "**********" at bounding box center [993, 609] width 62 height 14
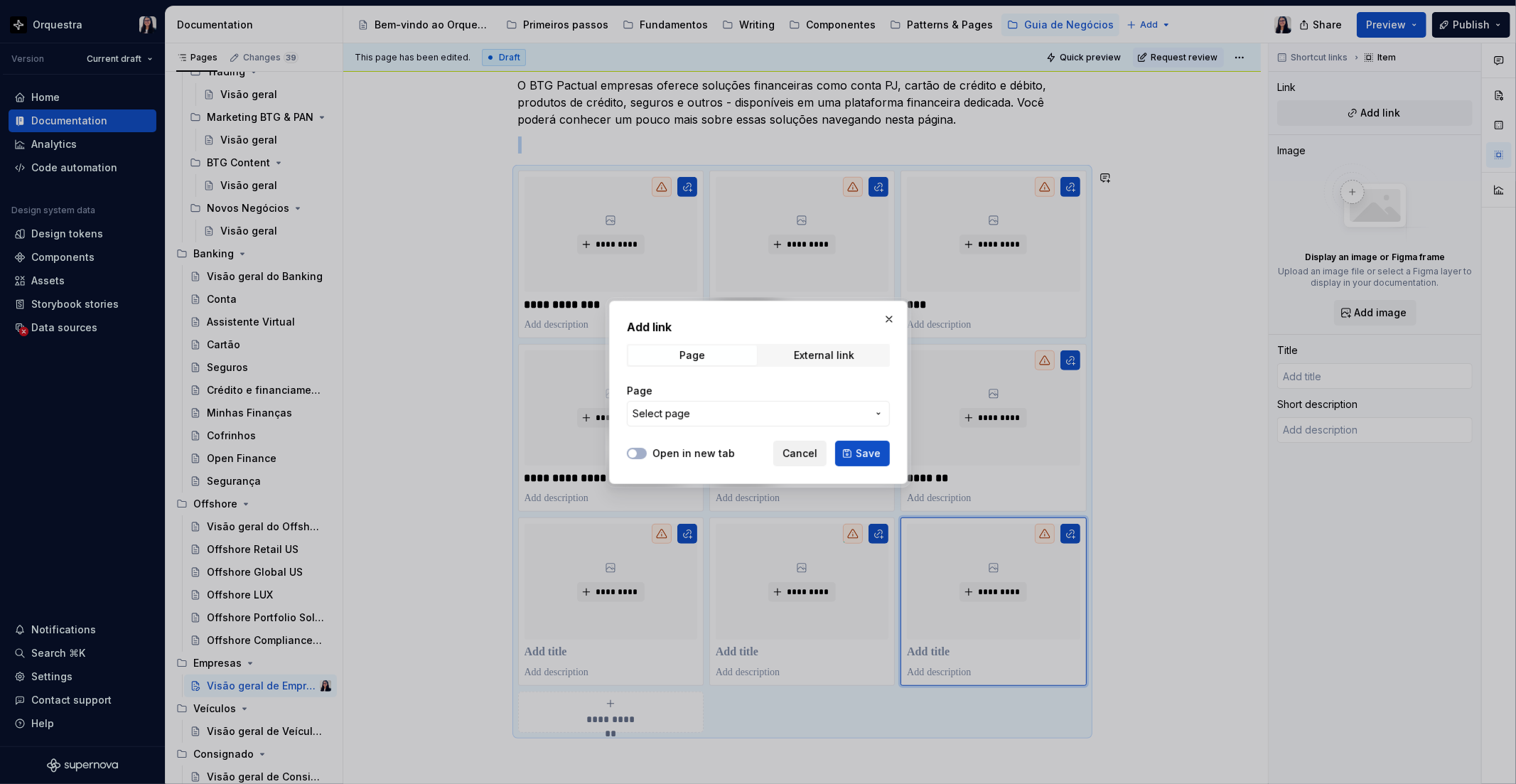
click at [791, 458] on span "Cancel" at bounding box center [800, 453] width 35 height 14
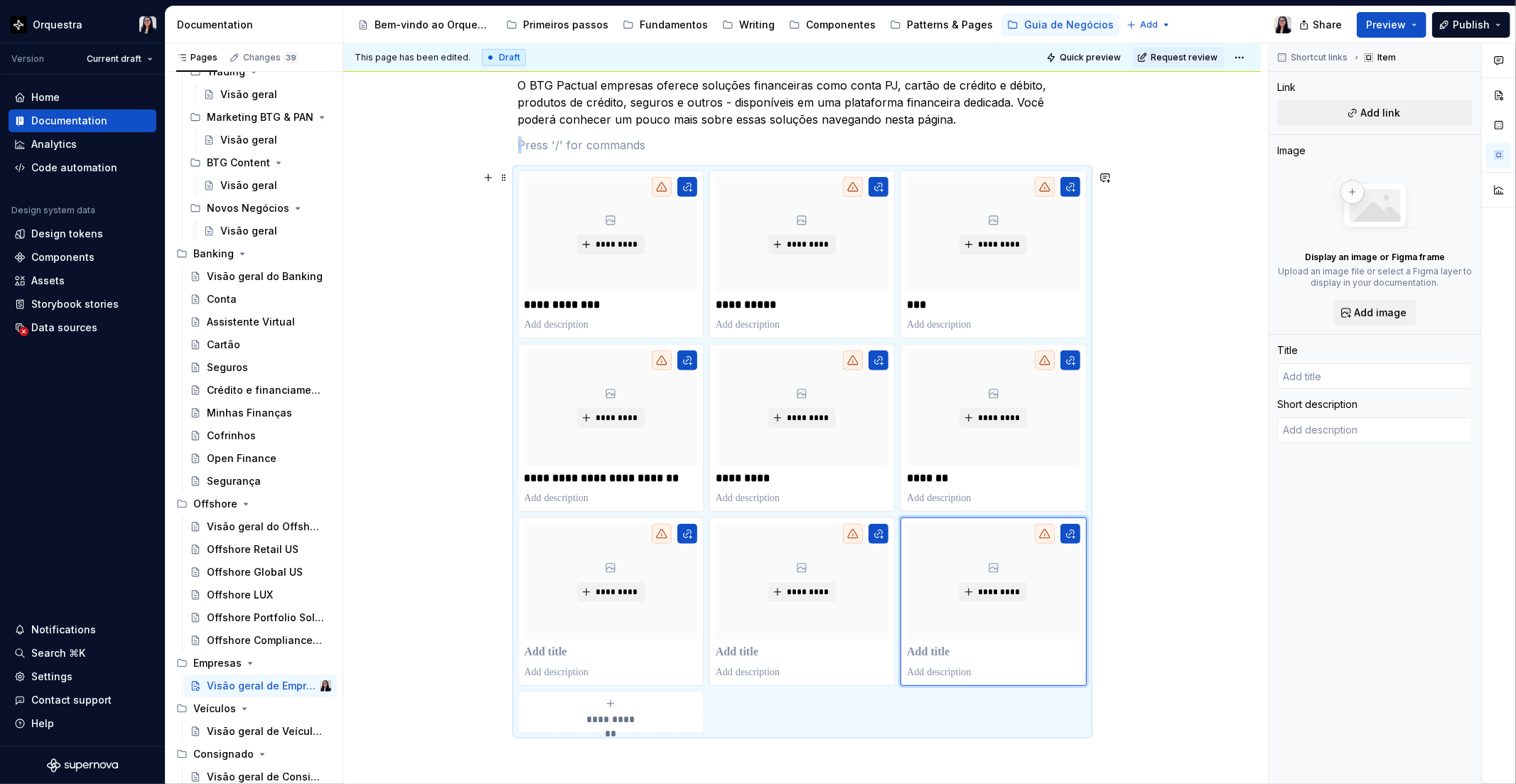
scroll to position [545, 0]
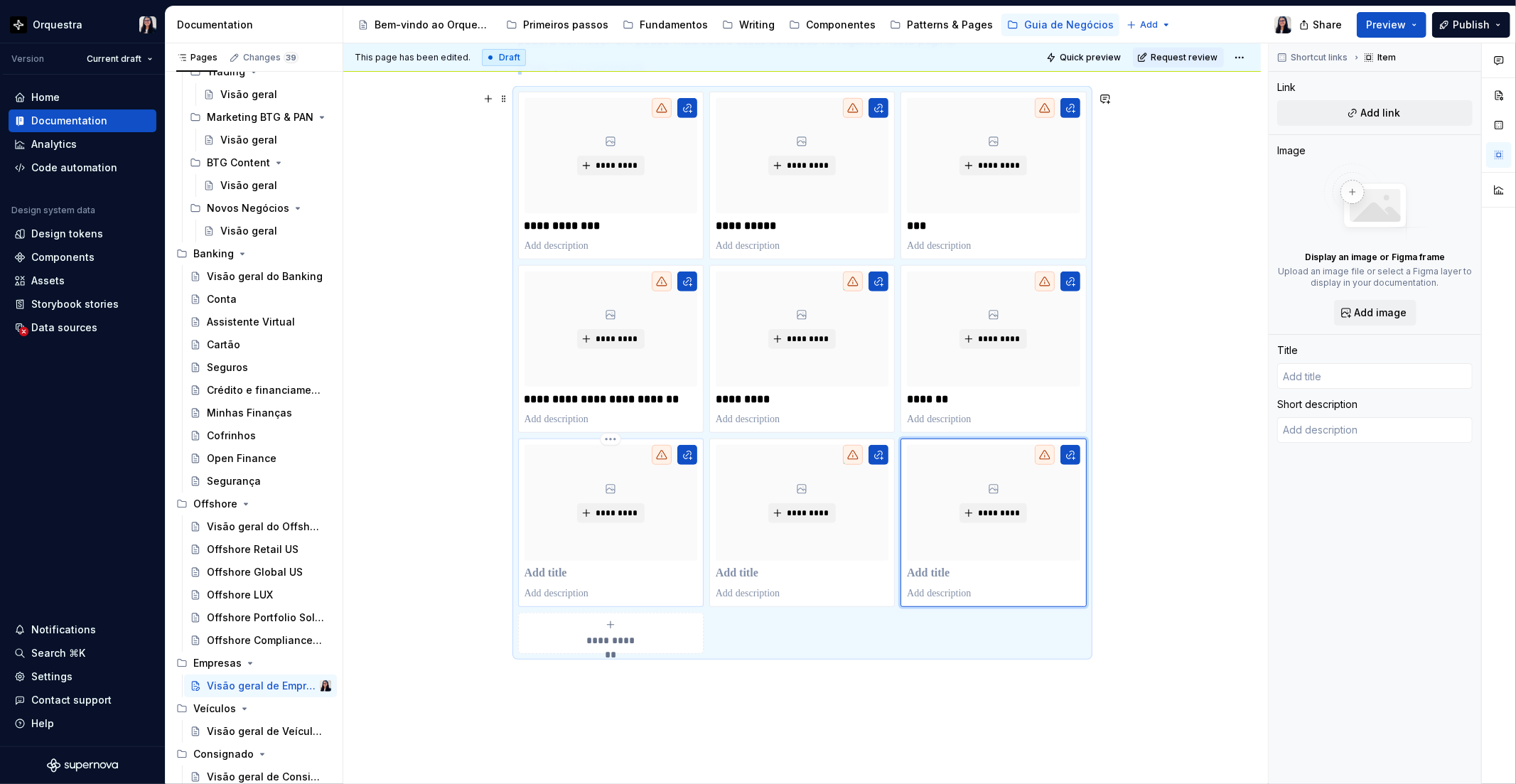
click at [542, 576] on p at bounding box center [611, 573] width 173 height 14
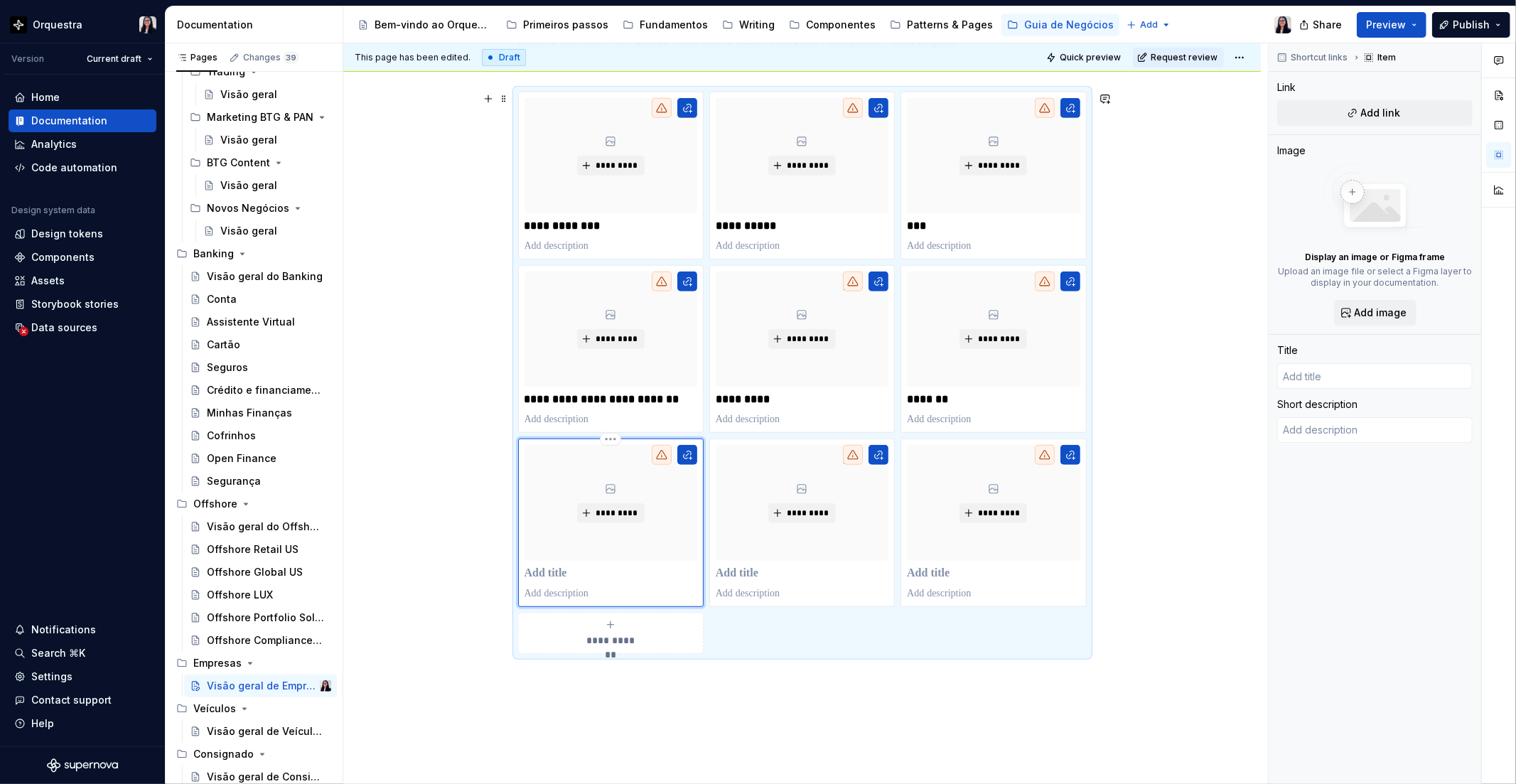
type textarea "*"
type input "A"
type textarea "*"
type input "An"
type textarea "*"
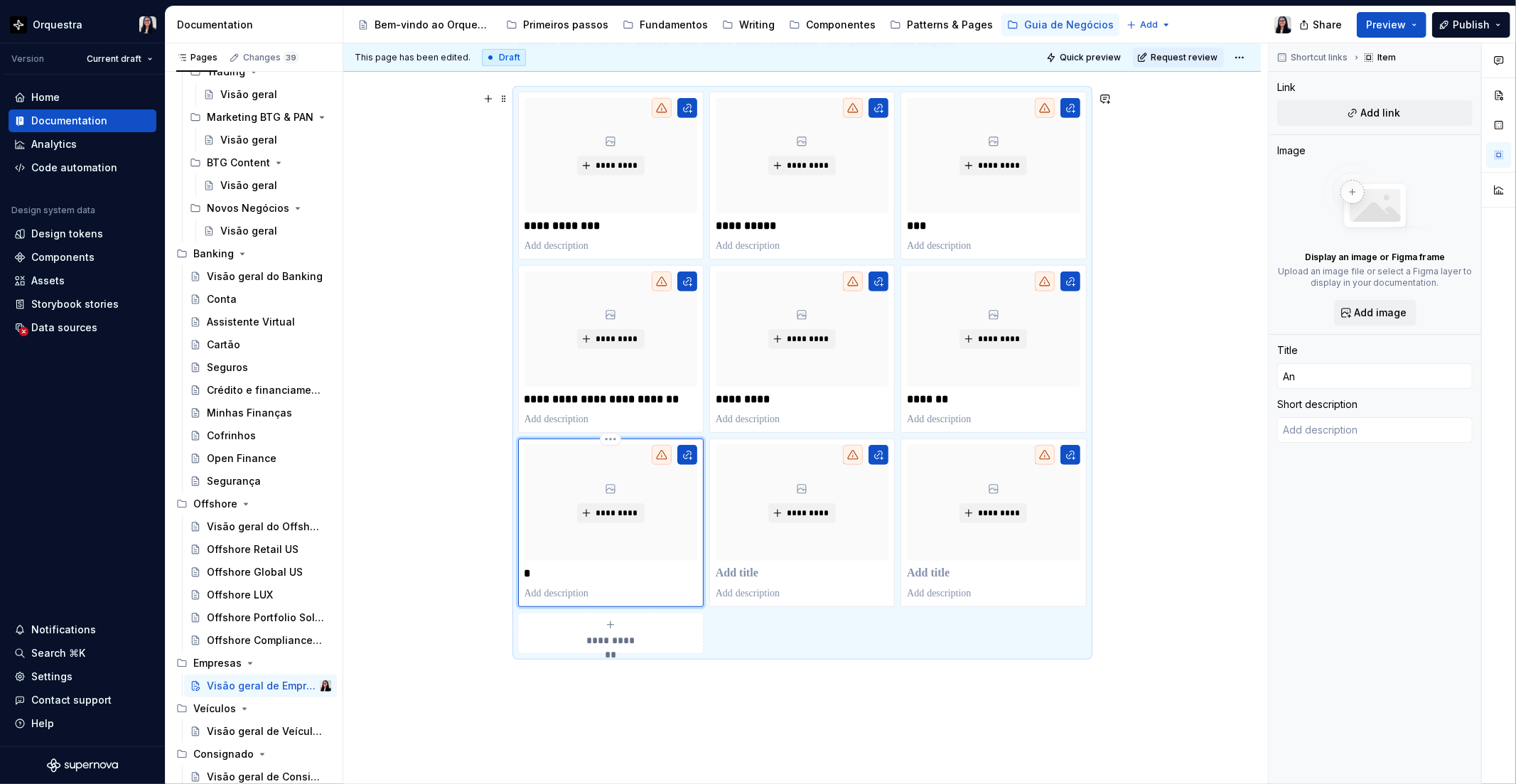
type input "Ant"
type textarea "*"
type input "Ante"
type textarea "*"
type input "Antec"
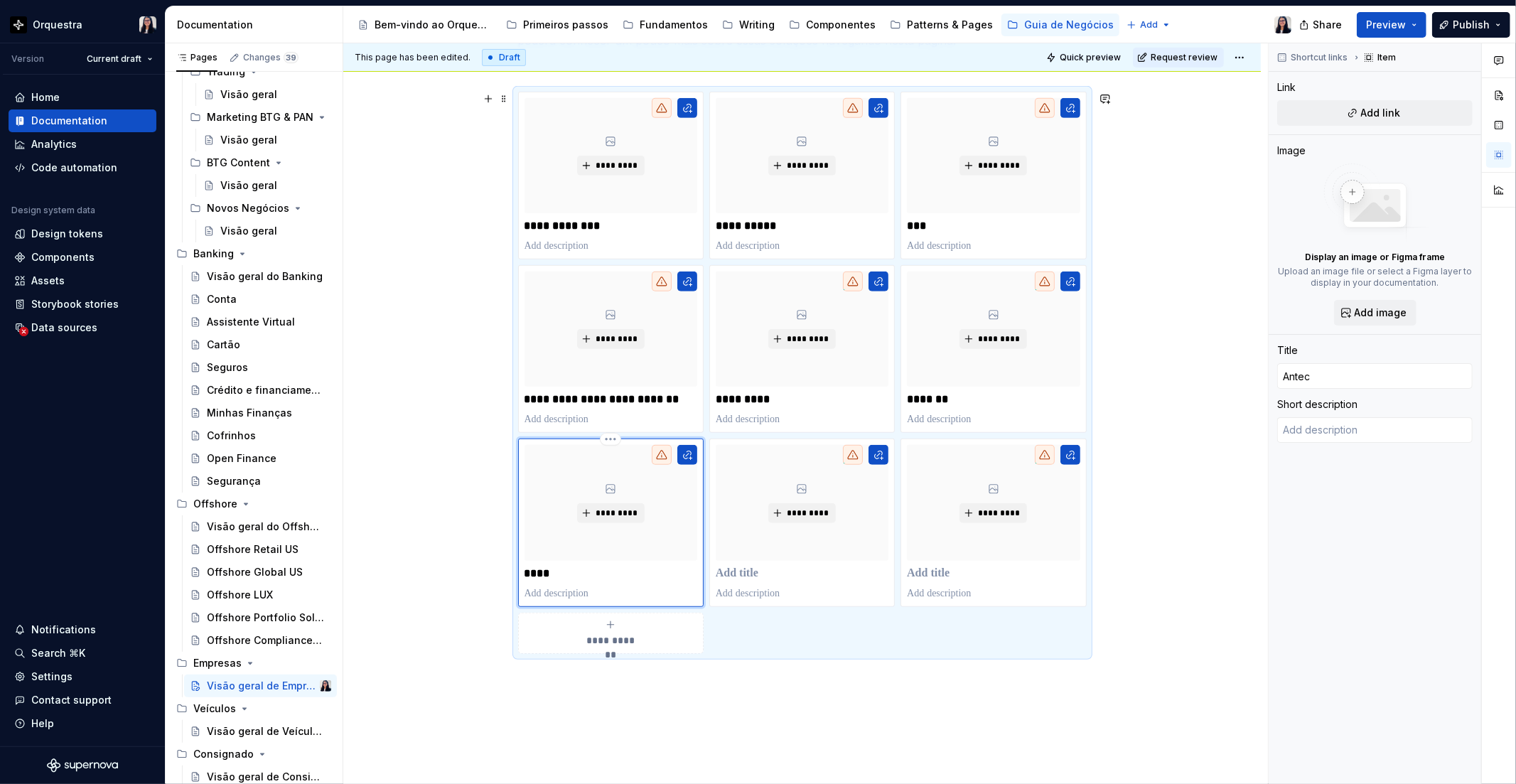
type textarea "*"
type input "Anteci"
type textarea "*"
type input "Antecip"
type textarea "*"
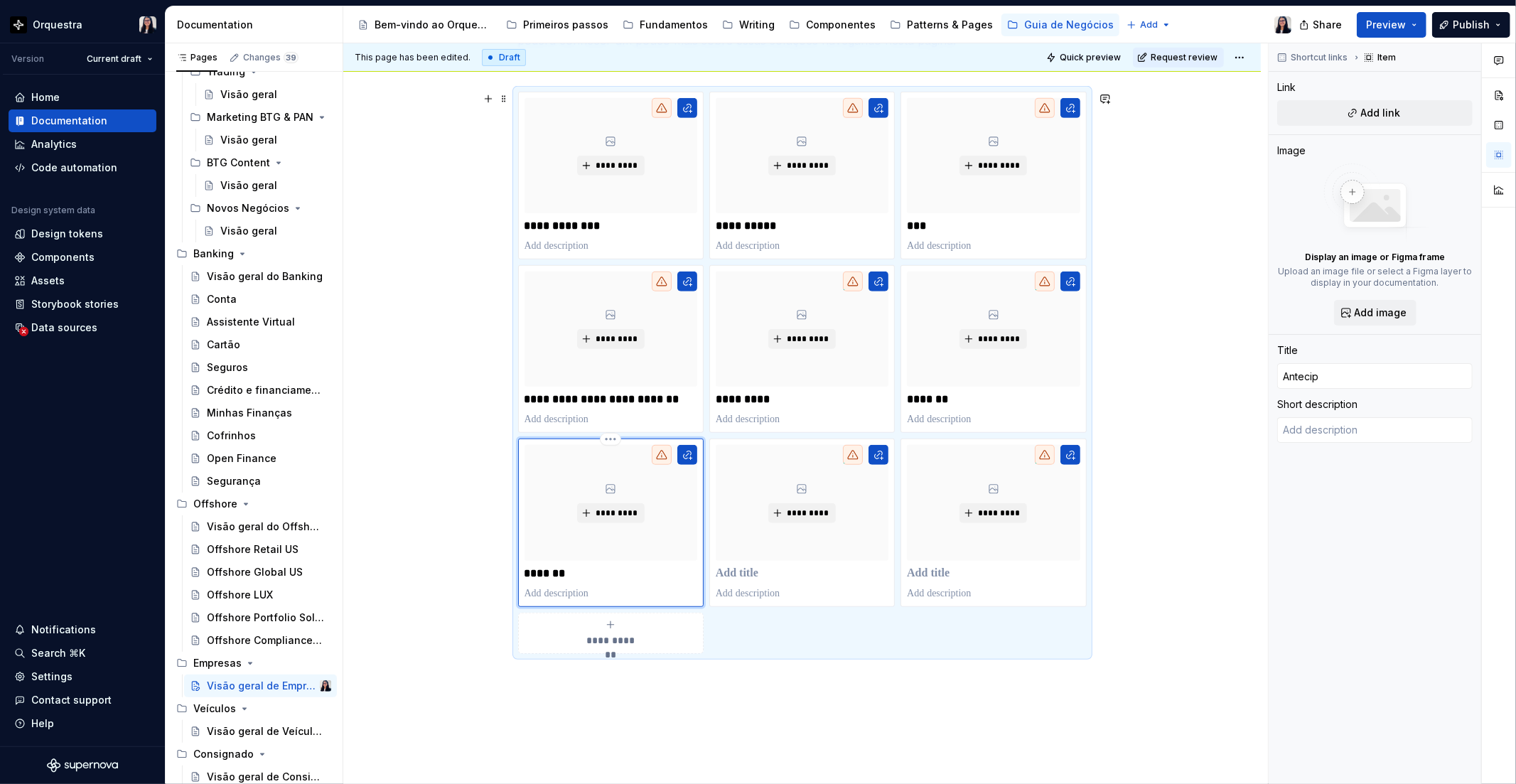
type input "Antecipa"
type textarea "*"
type input "Antecipaç"
type textarea "*"
type input "Antecipaçã"
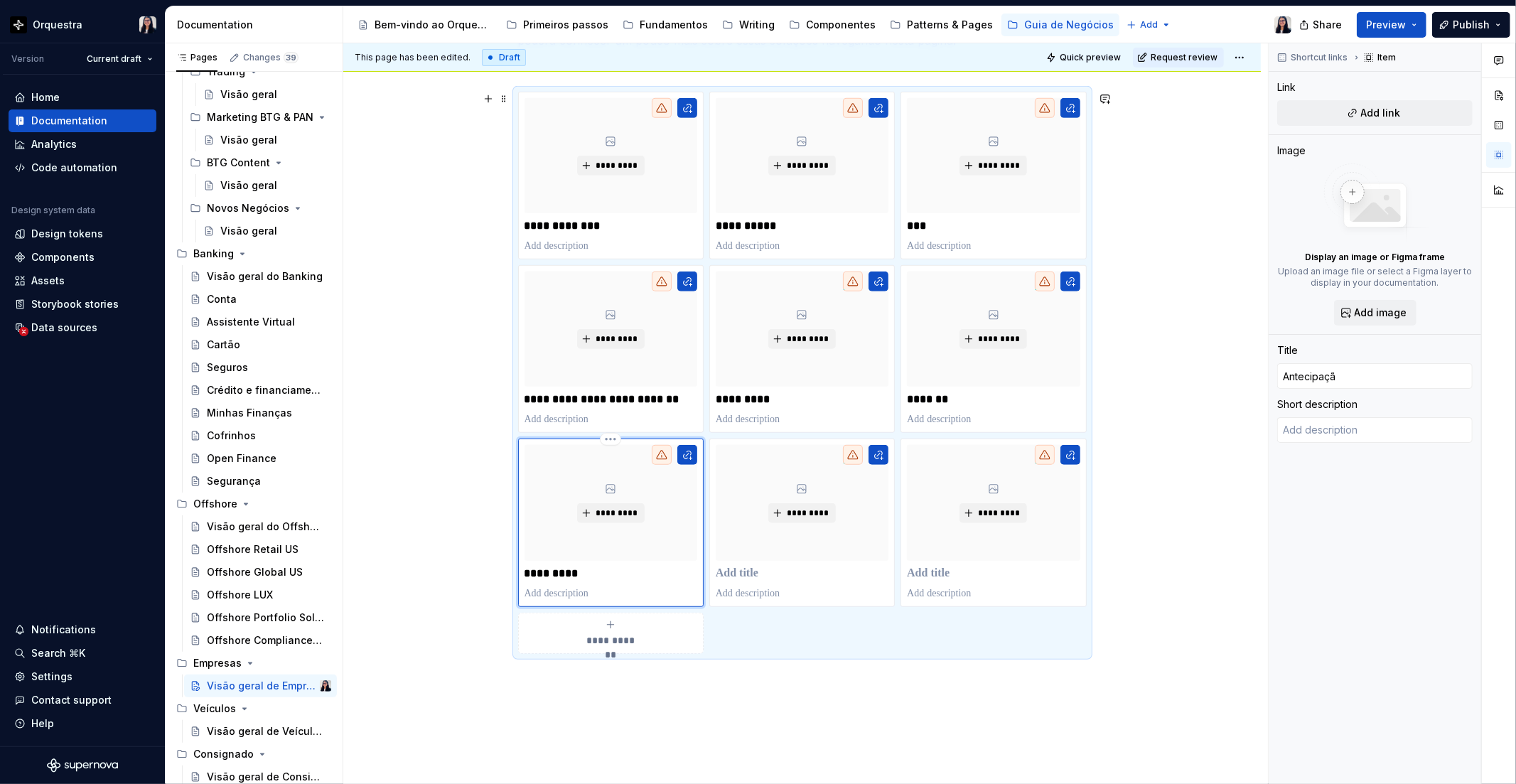
type textarea "*"
click at [729, 567] on p at bounding box center [802, 573] width 173 height 14
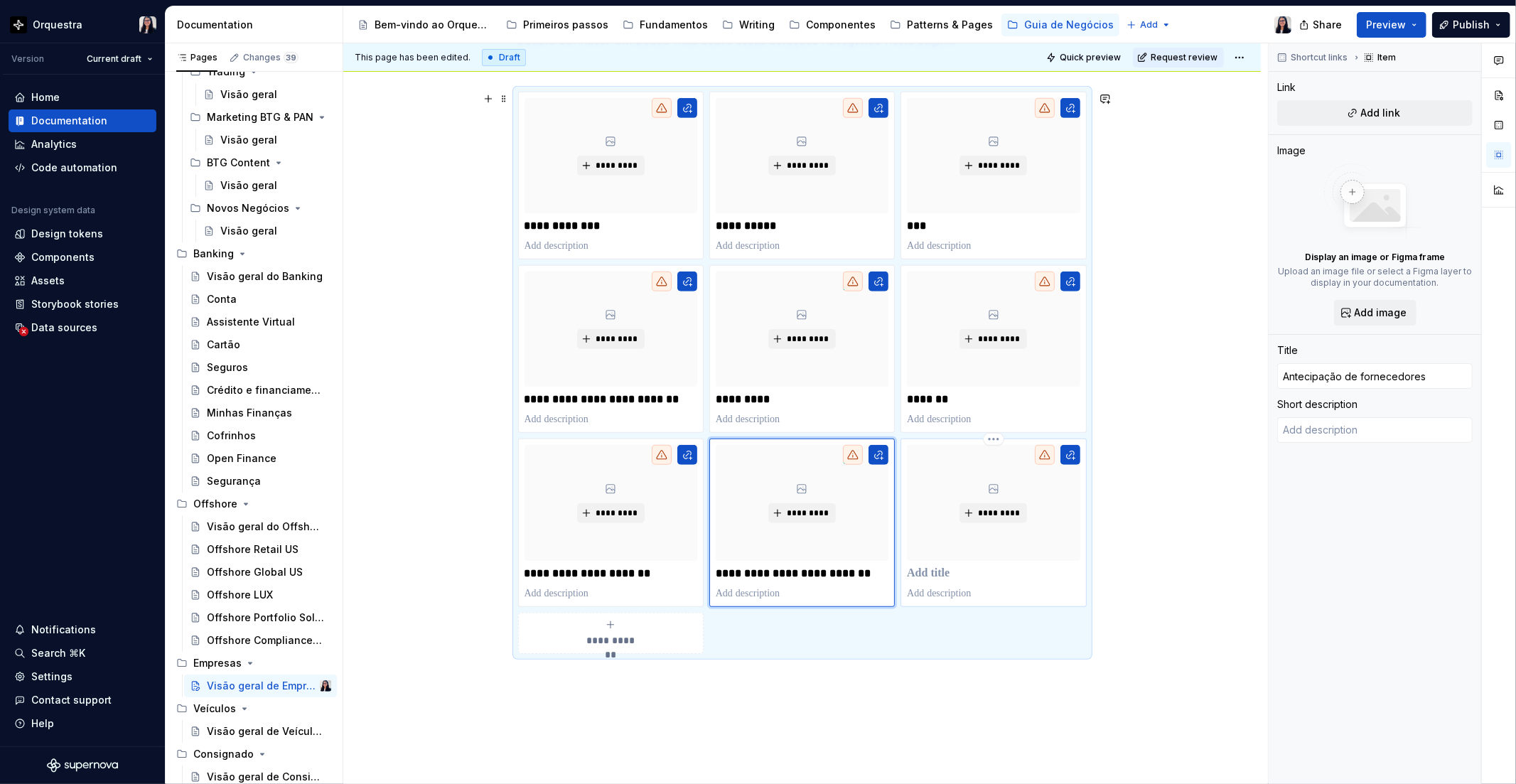
click at [942, 566] on p at bounding box center [993, 573] width 173 height 14
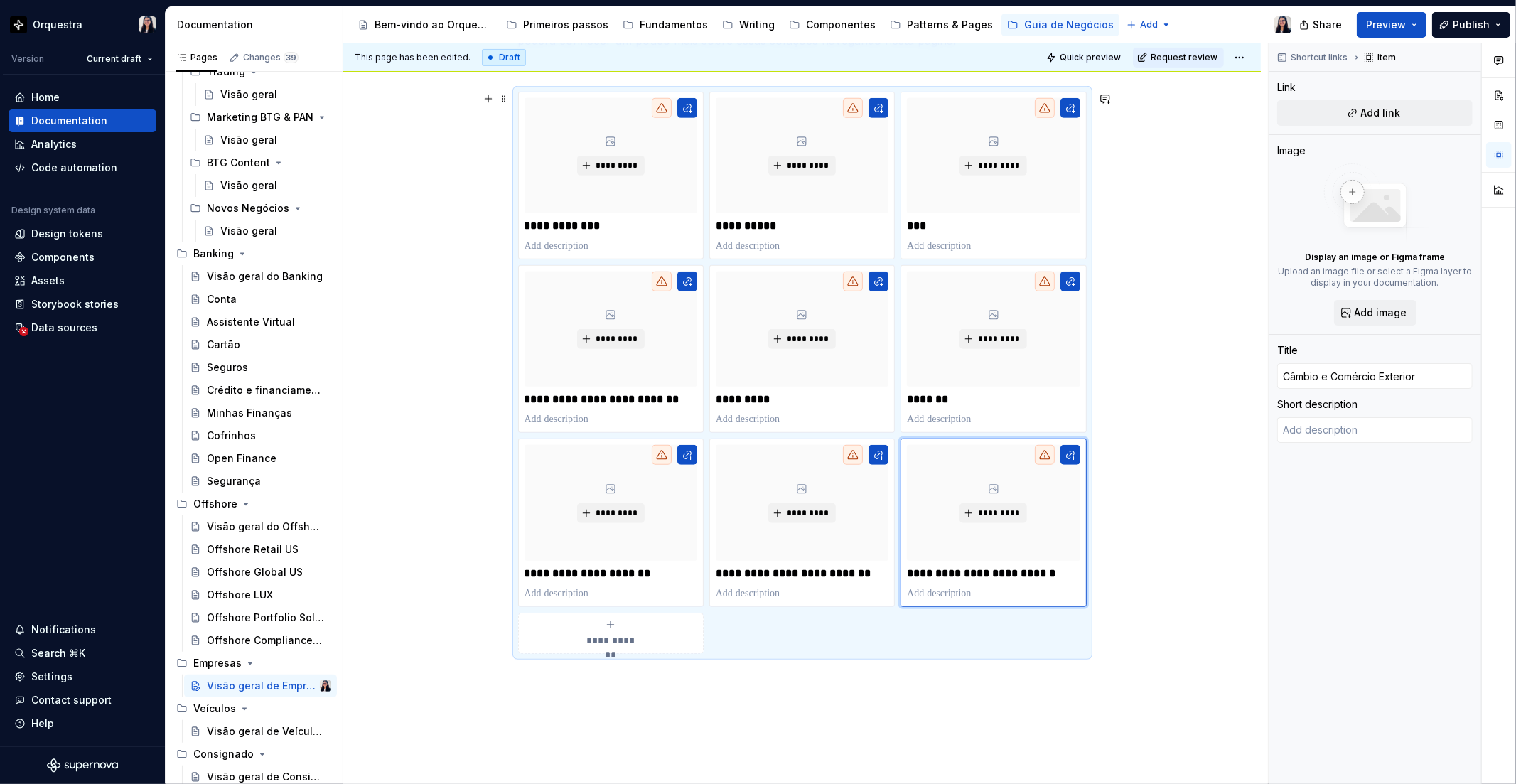
click at [638, 638] on span "**********" at bounding box center [612, 640] width 62 height 14
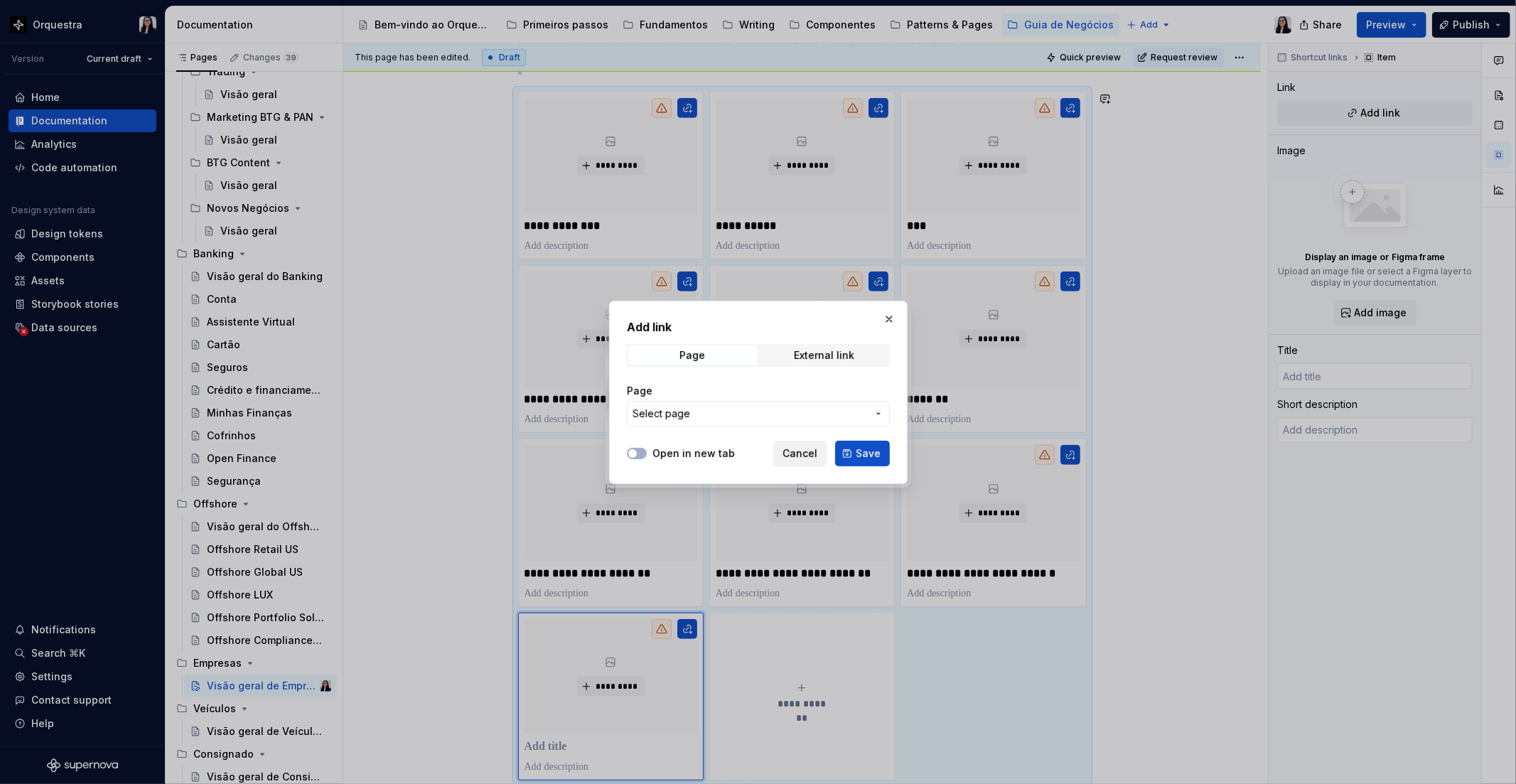
click at [777, 455] on button "Cancel" at bounding box center [800, 453] width 54 height 26
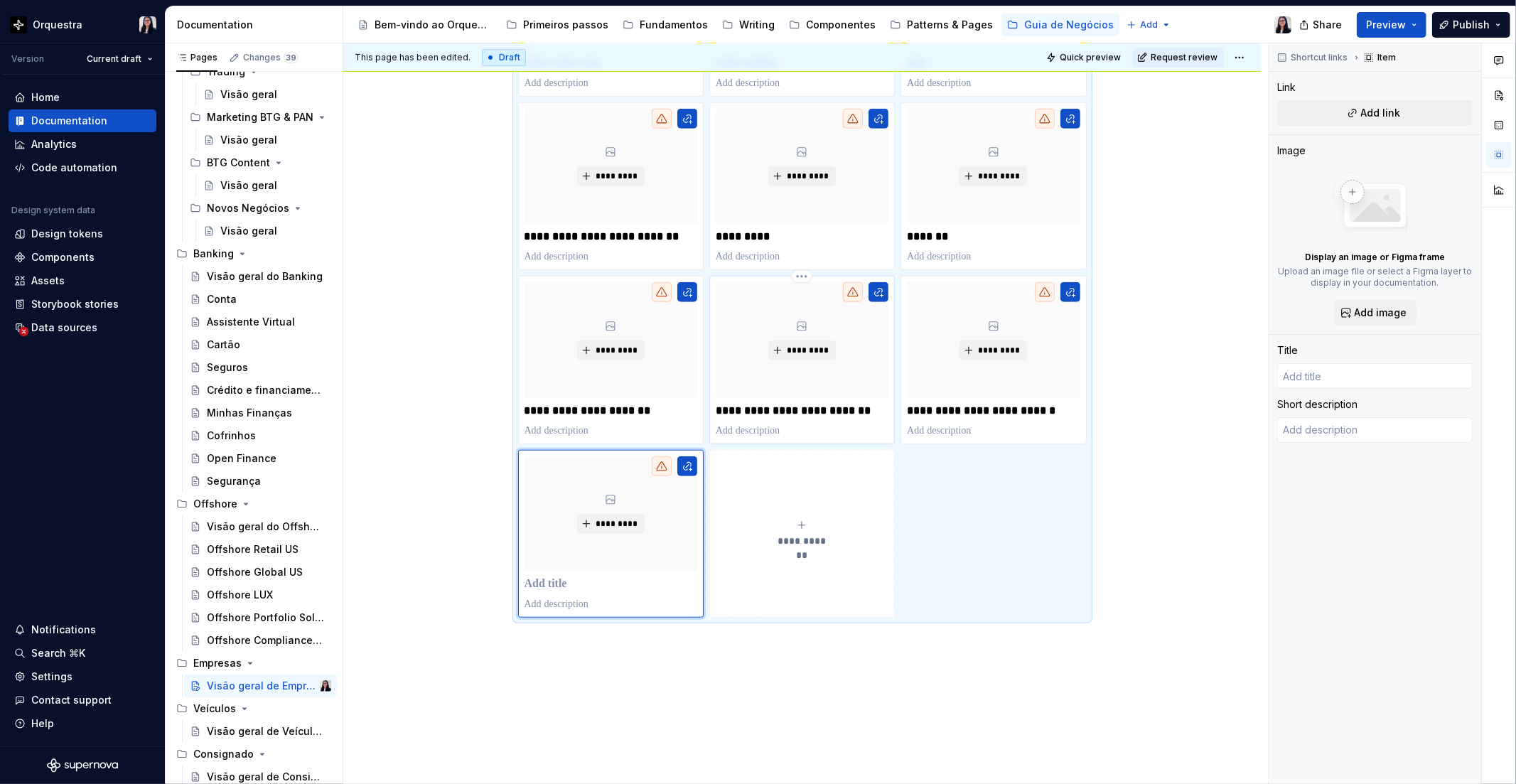
scroll to position [719, 0]
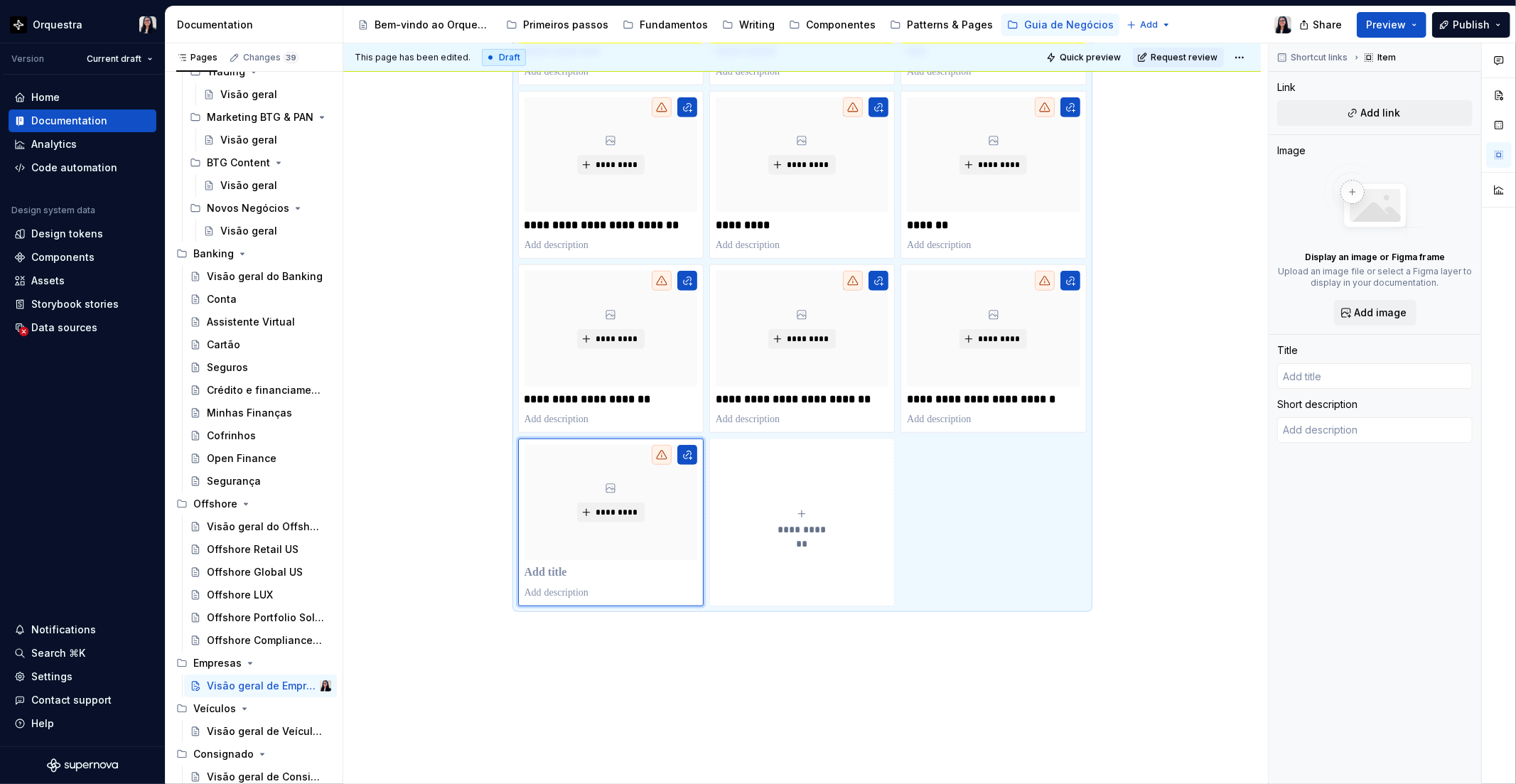
click at [822, 523] on span "**********" at bounding box center [802, 529] width 62 height 14
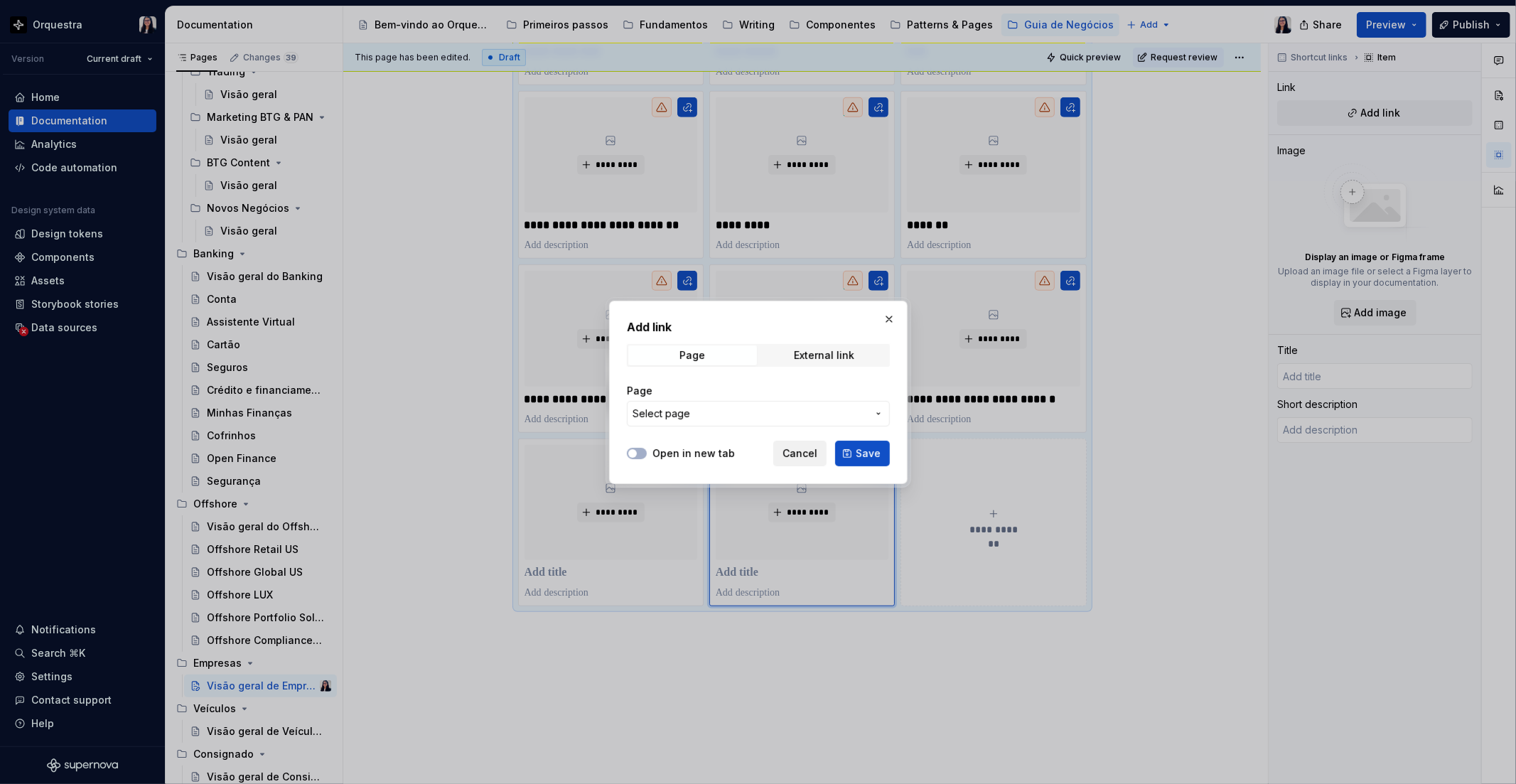
click at [783, 460] on button "Cancel" at bounding box center [800, 453] width 54 height 26
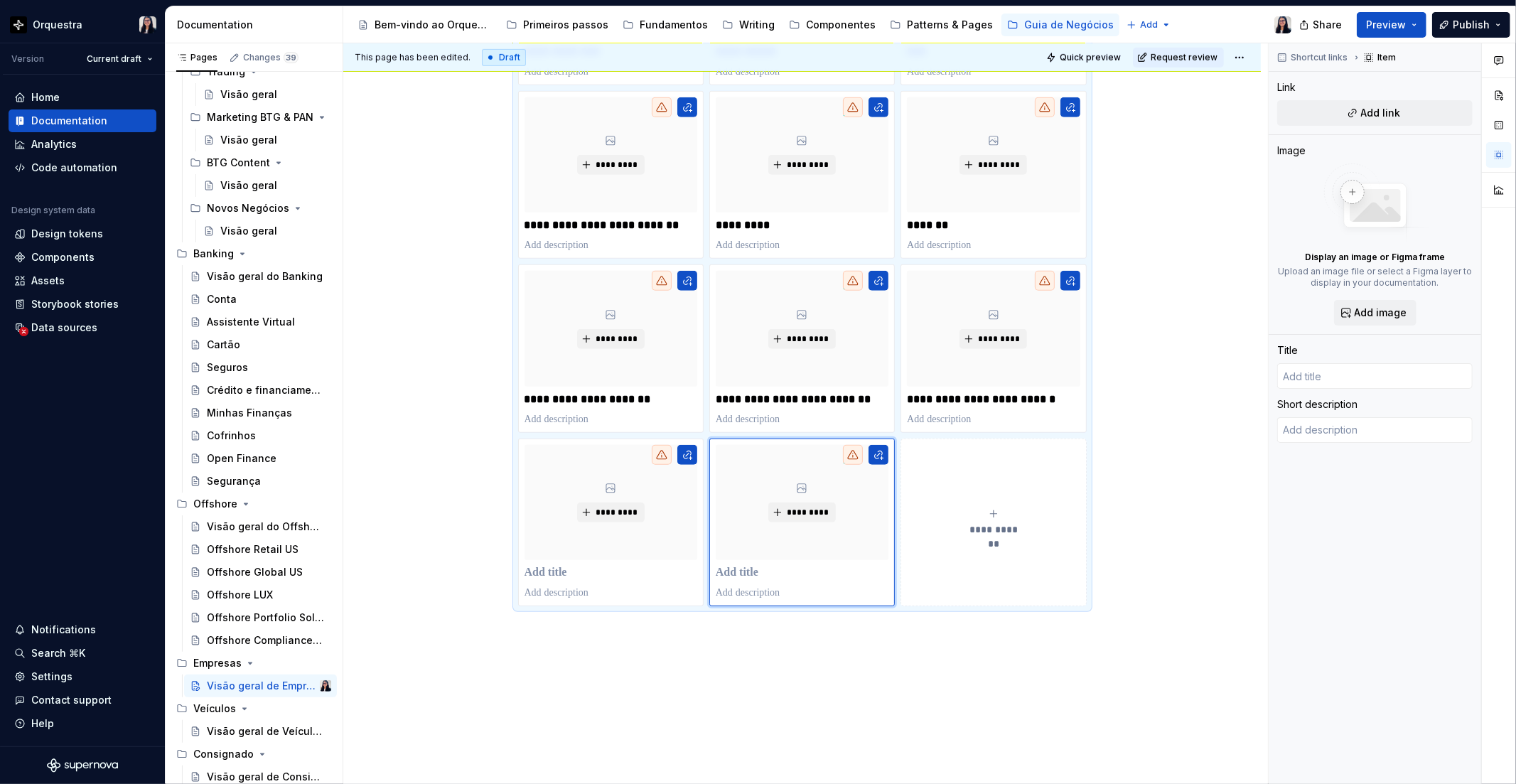
click at [1072, 536] on button "**********" at bounding box center [993, 522] width 186 height 168
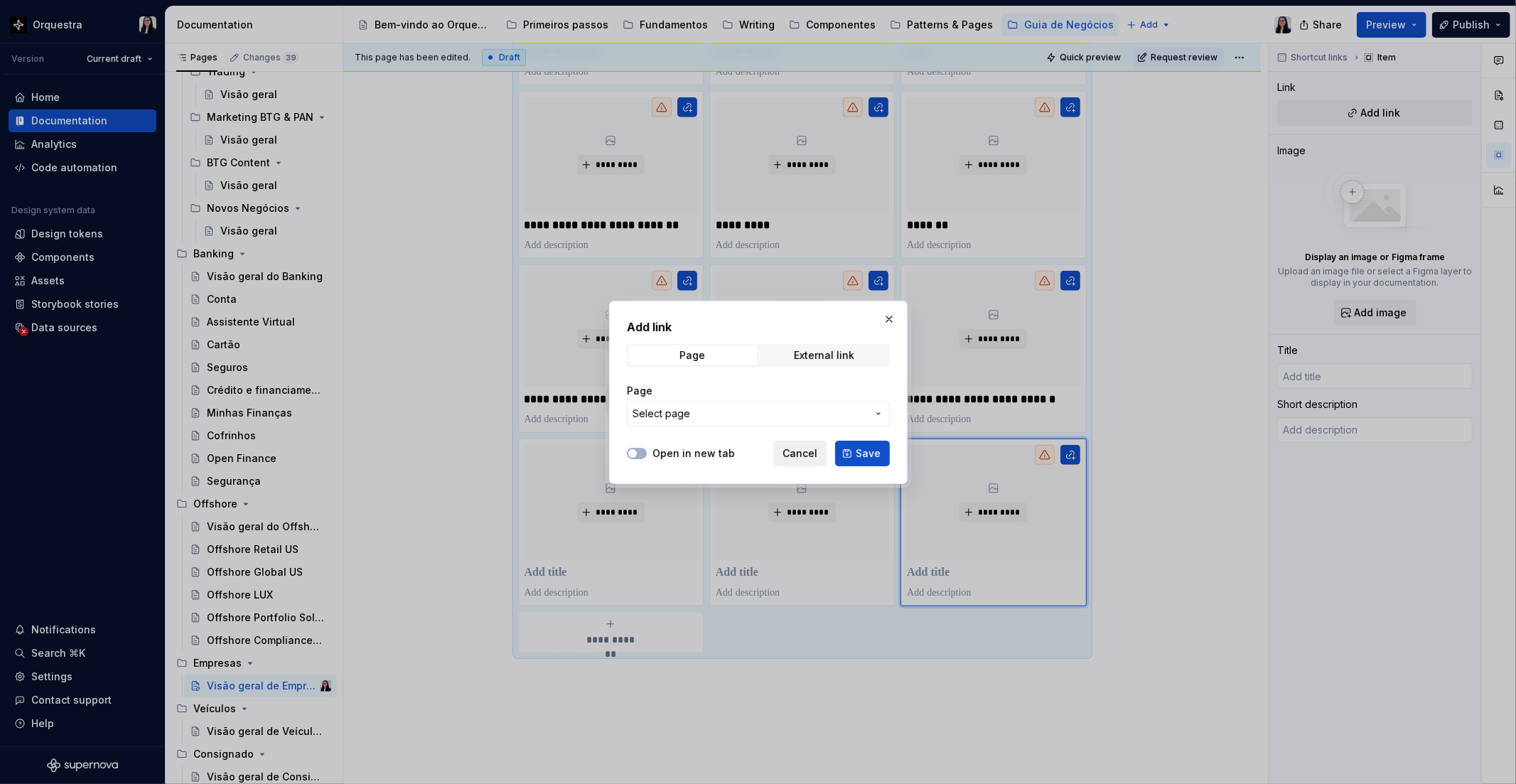
click at [796, 452] on span "Cancel" at bounding box center [800, 453] width 35 height 14
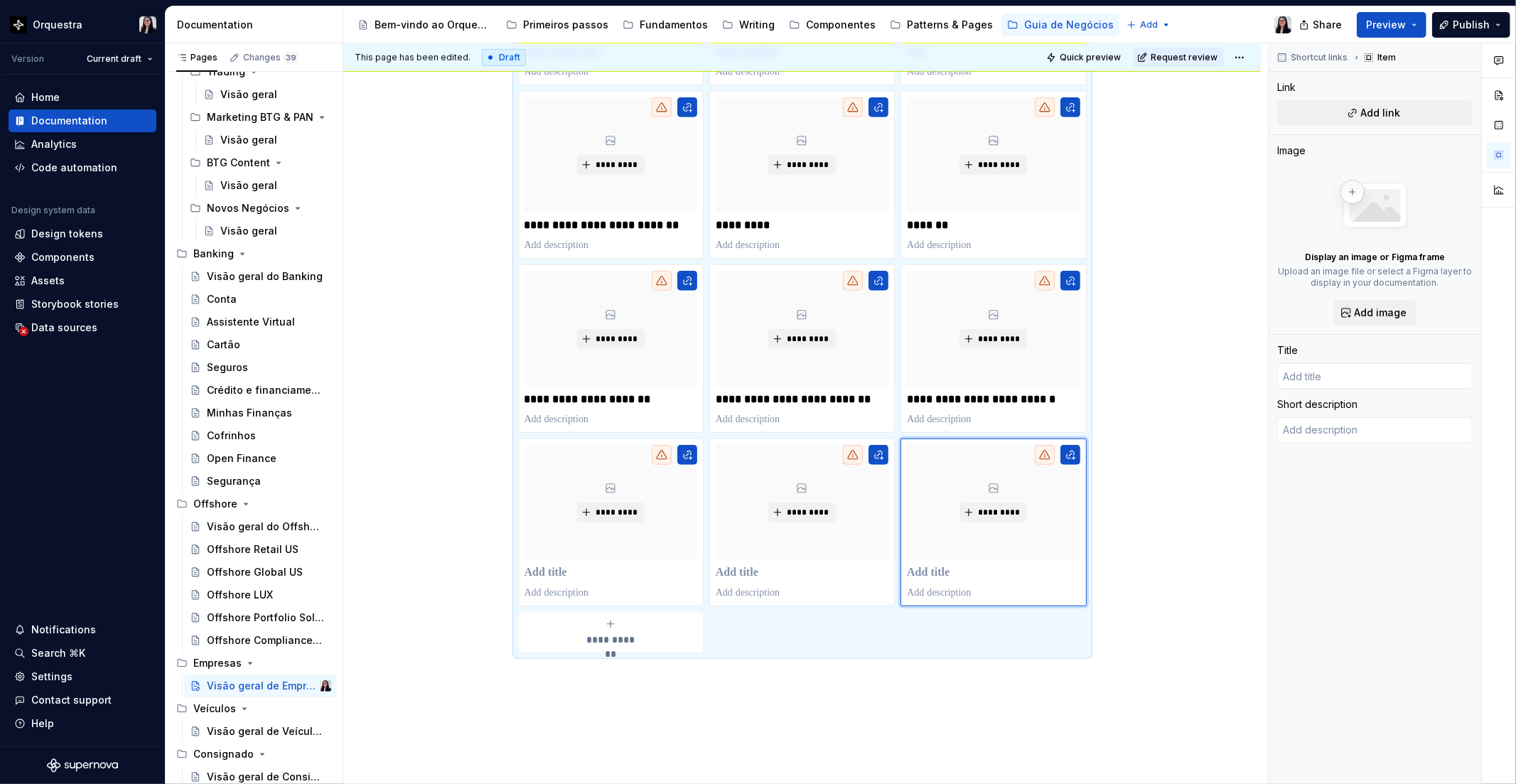
click at [614, 640] on span "**********" at bounding box center [612, 639] width 62 height 14
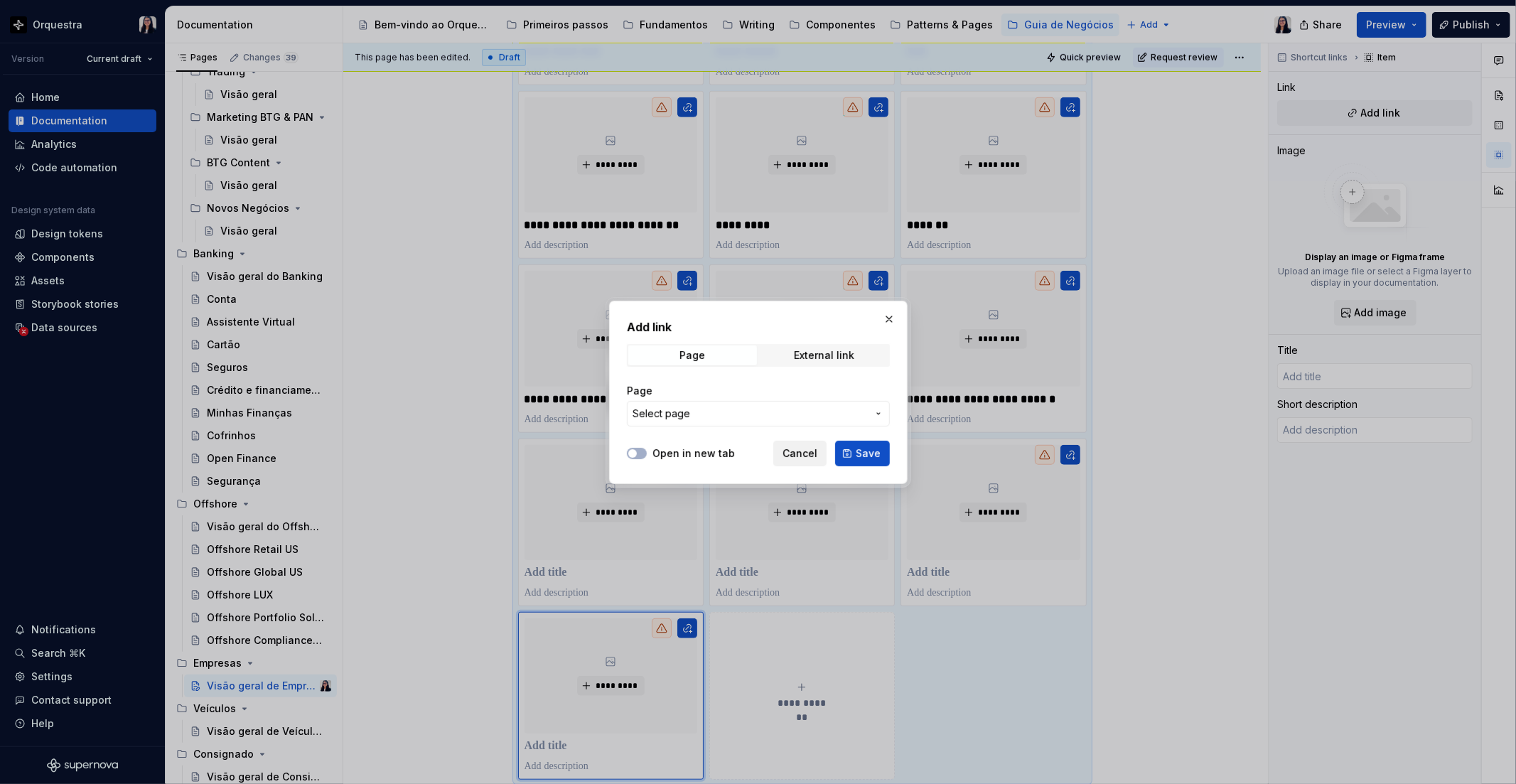
click at [787, 459] on span "Cancel" at bounding box center [800, 453] width 35 height 14
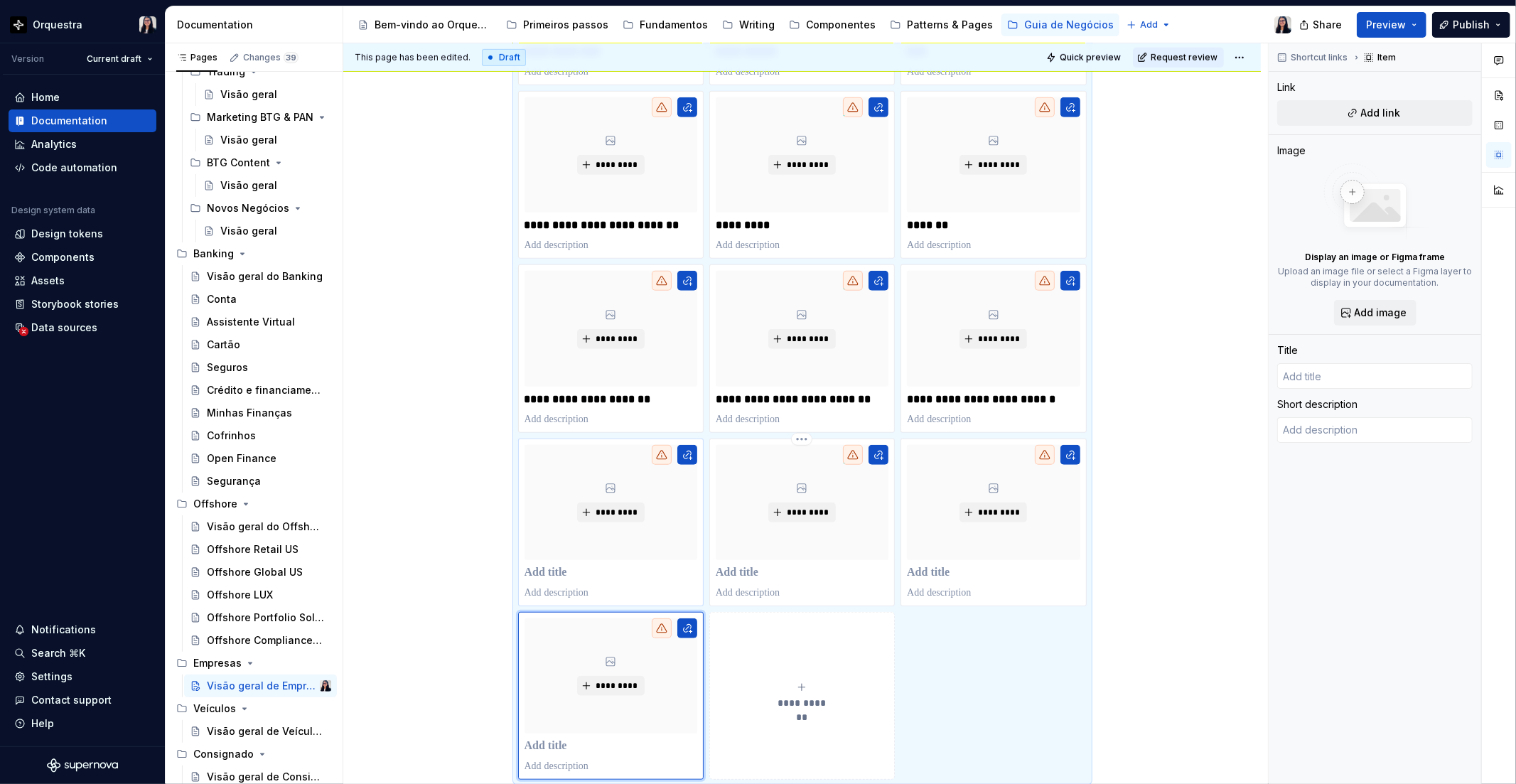
scroll to position [735, 0]
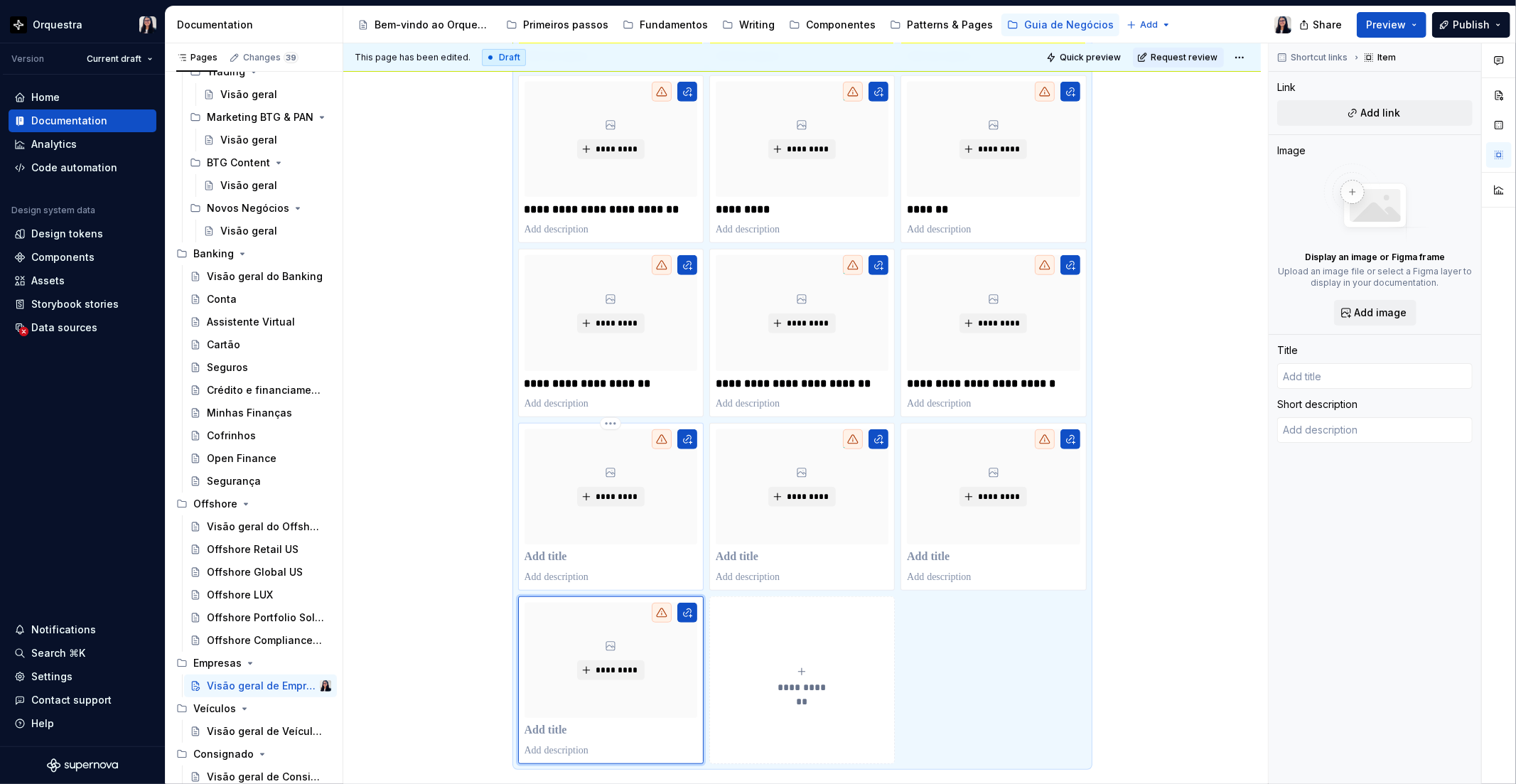
click at [556, 552] on p at bounding box center [611, 557] width 173 height 14
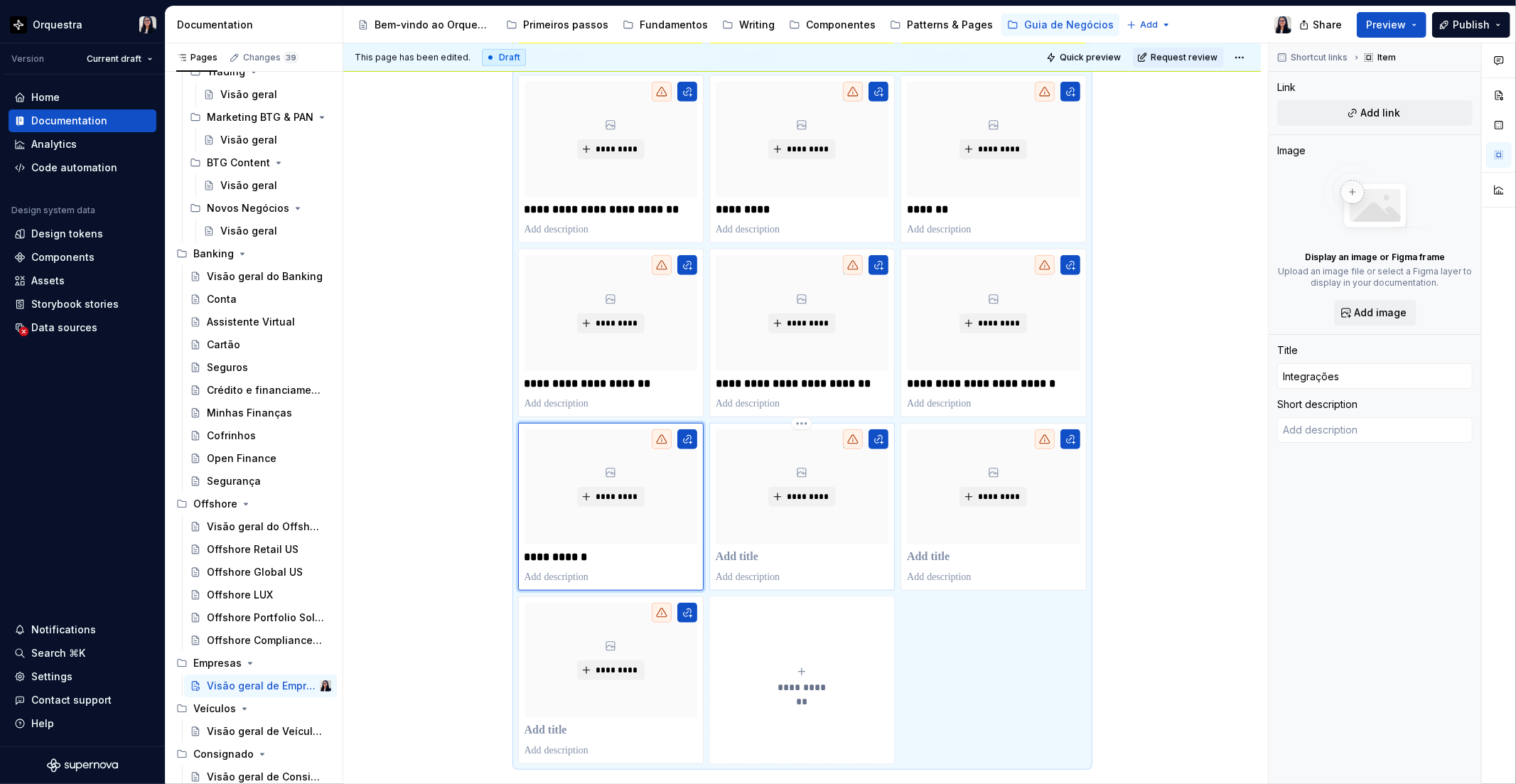
click at [745, 556] on p at bounding box center [802, 557] width 173 height 14
click at [924, 552] on p at bounding box center [993, 557] width 173 height 14
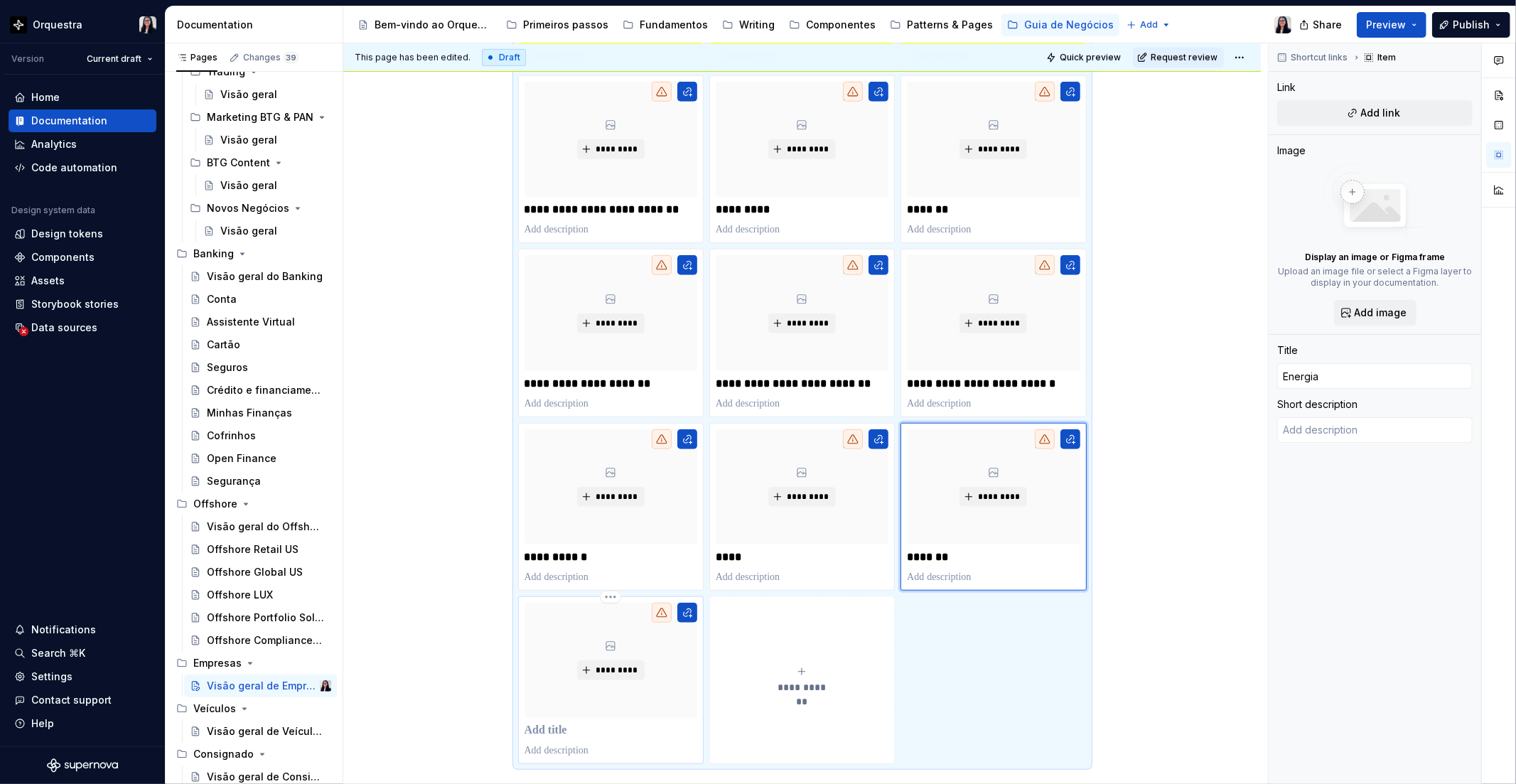
click at [543, 739] on div "*********" at bounding box center [611, 680] width 173 height 155
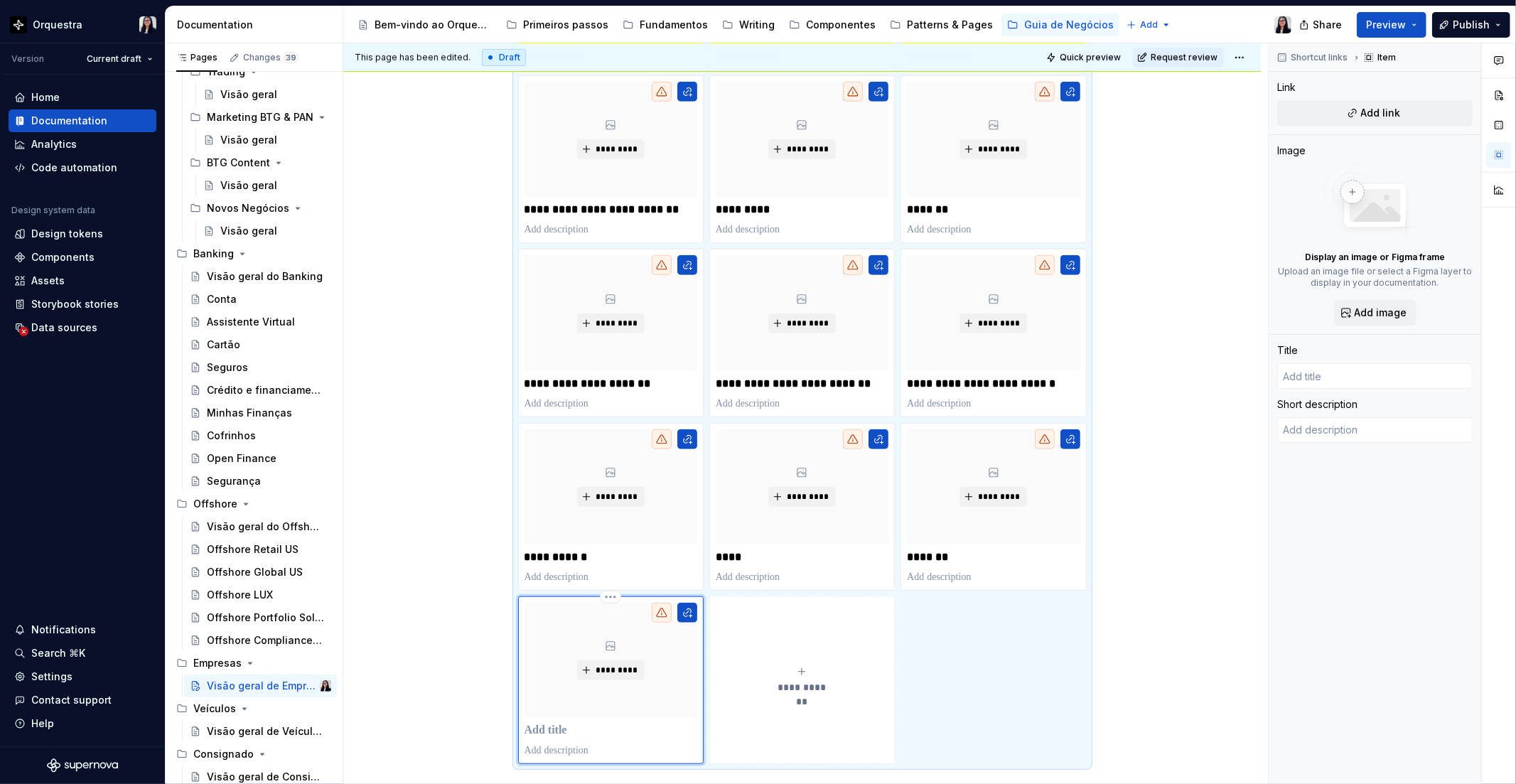
click at [548, 726] on p at bounding box center [611, 730] width 173 height 14
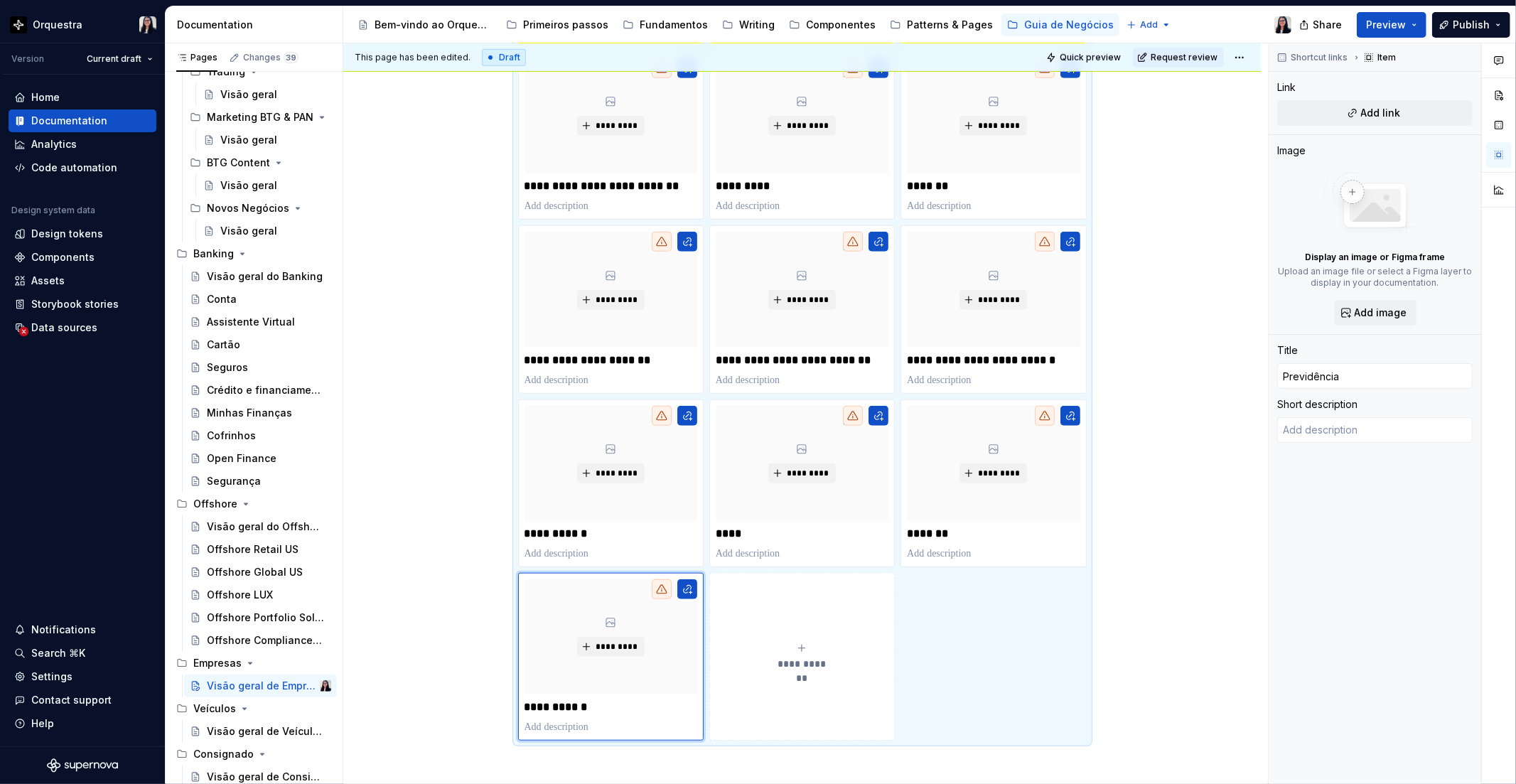
click at [420, 477] on div "**********" at bounding box center [802, 256] width 917 height 1542
click at [393, 236] on div "**********" at bounding box center [802, 256] width 917 height 1542
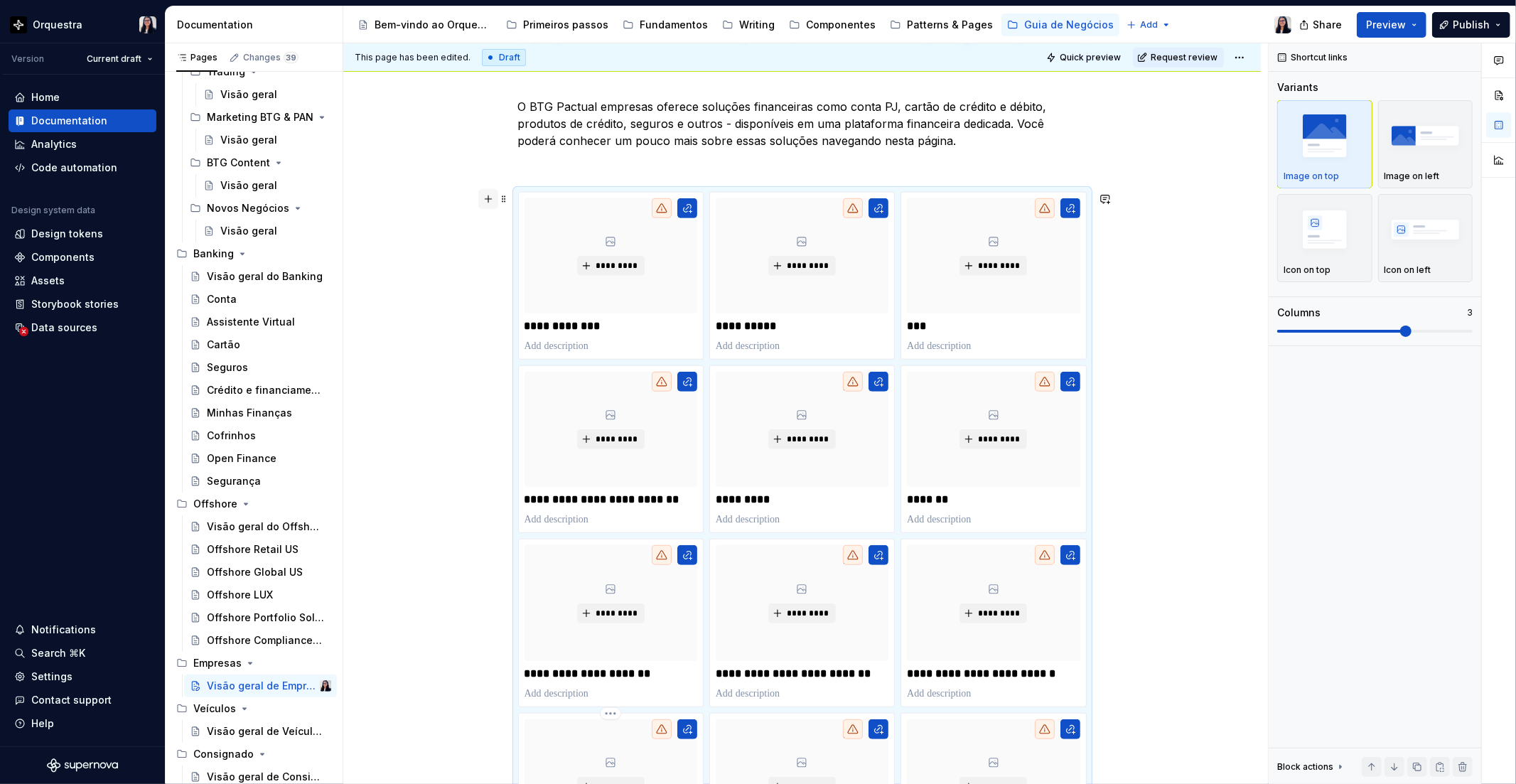
scroll to position [477, 0]
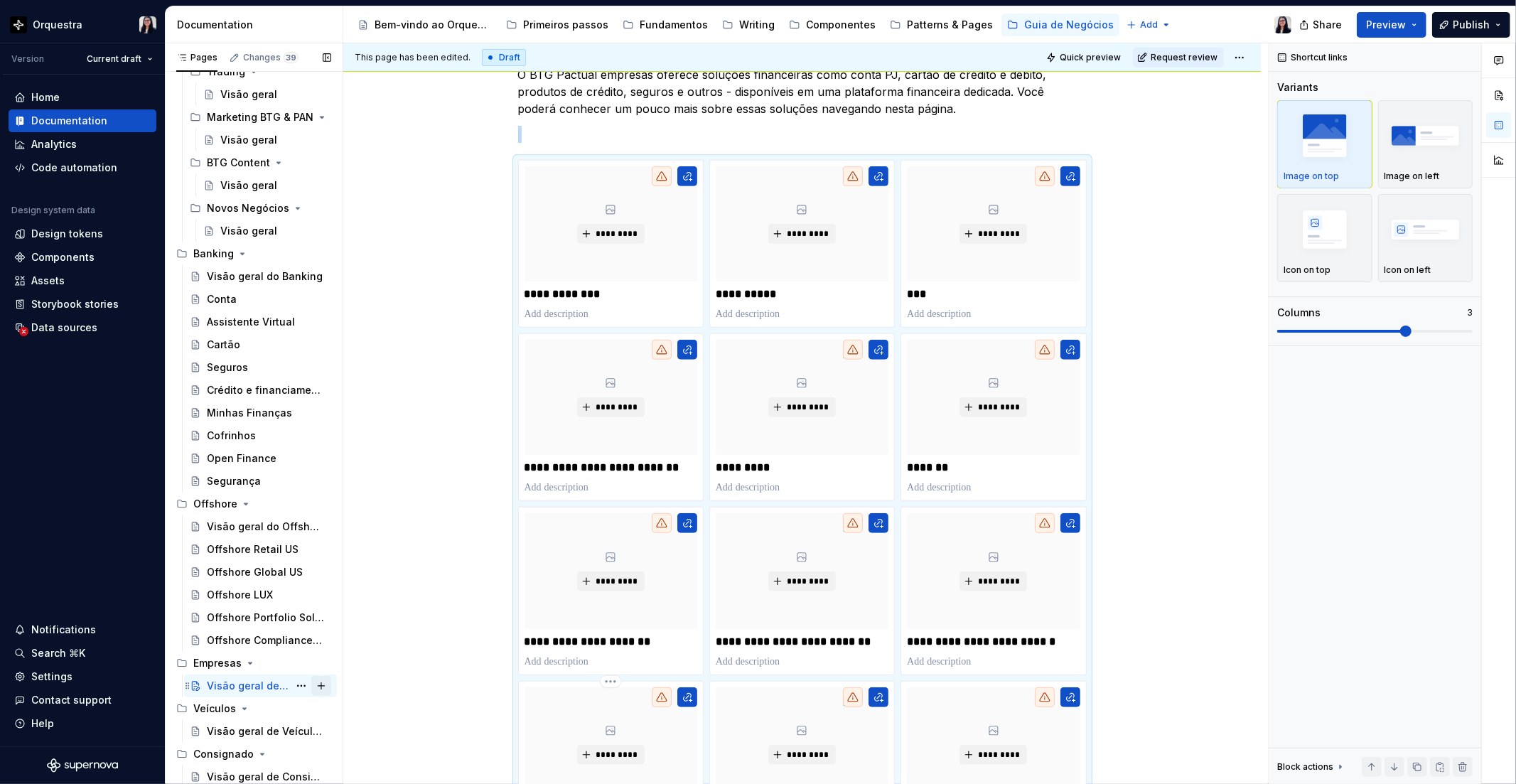
click at [317, 686] on button "Page tree" at bounding box center [320, 686] width 20 height 20
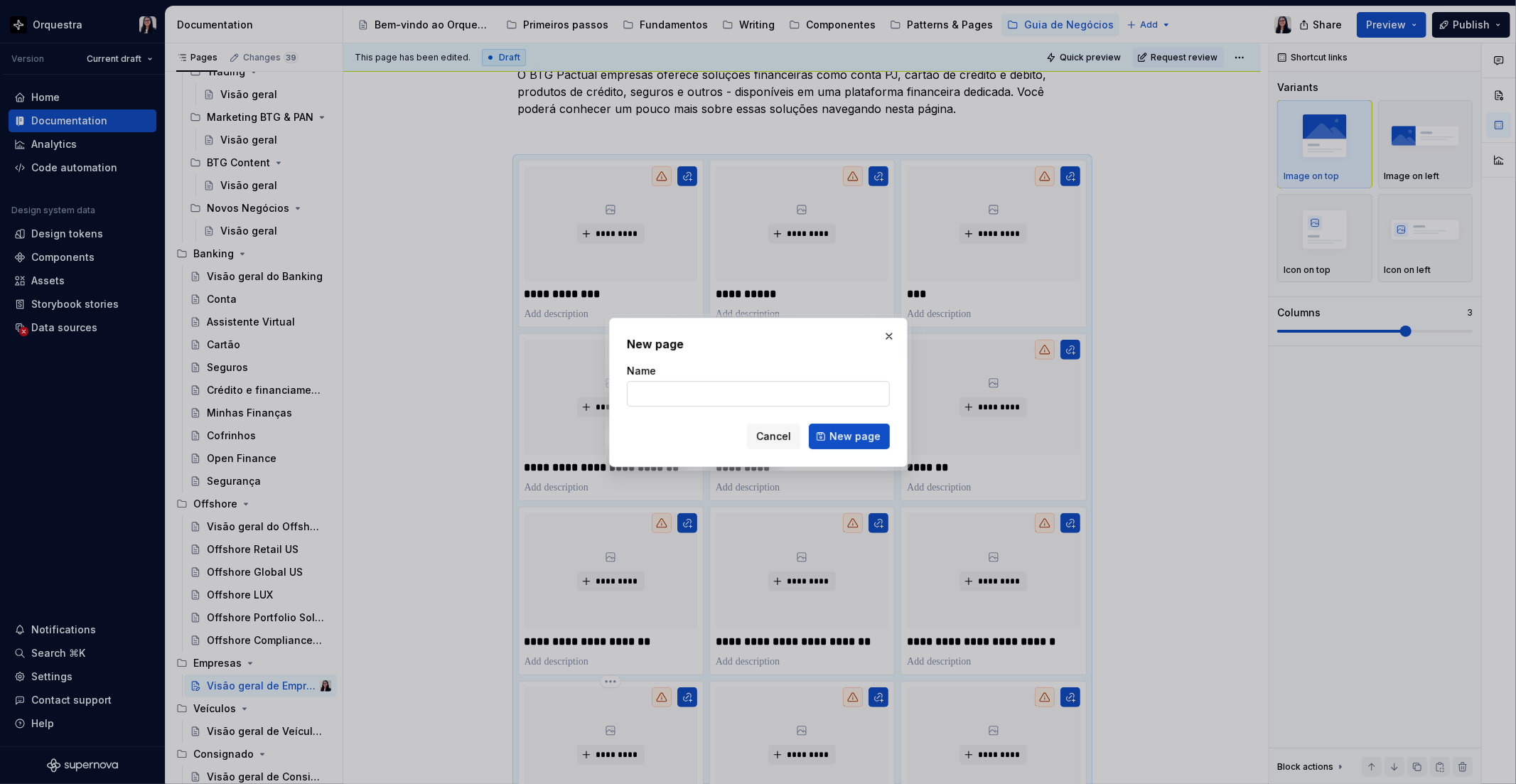
click at [737, 392] on input "Name" at bounding box center [758, 394] width 263 height 26
click button "New page" at bounding box center [850, 437] width 81 height 26
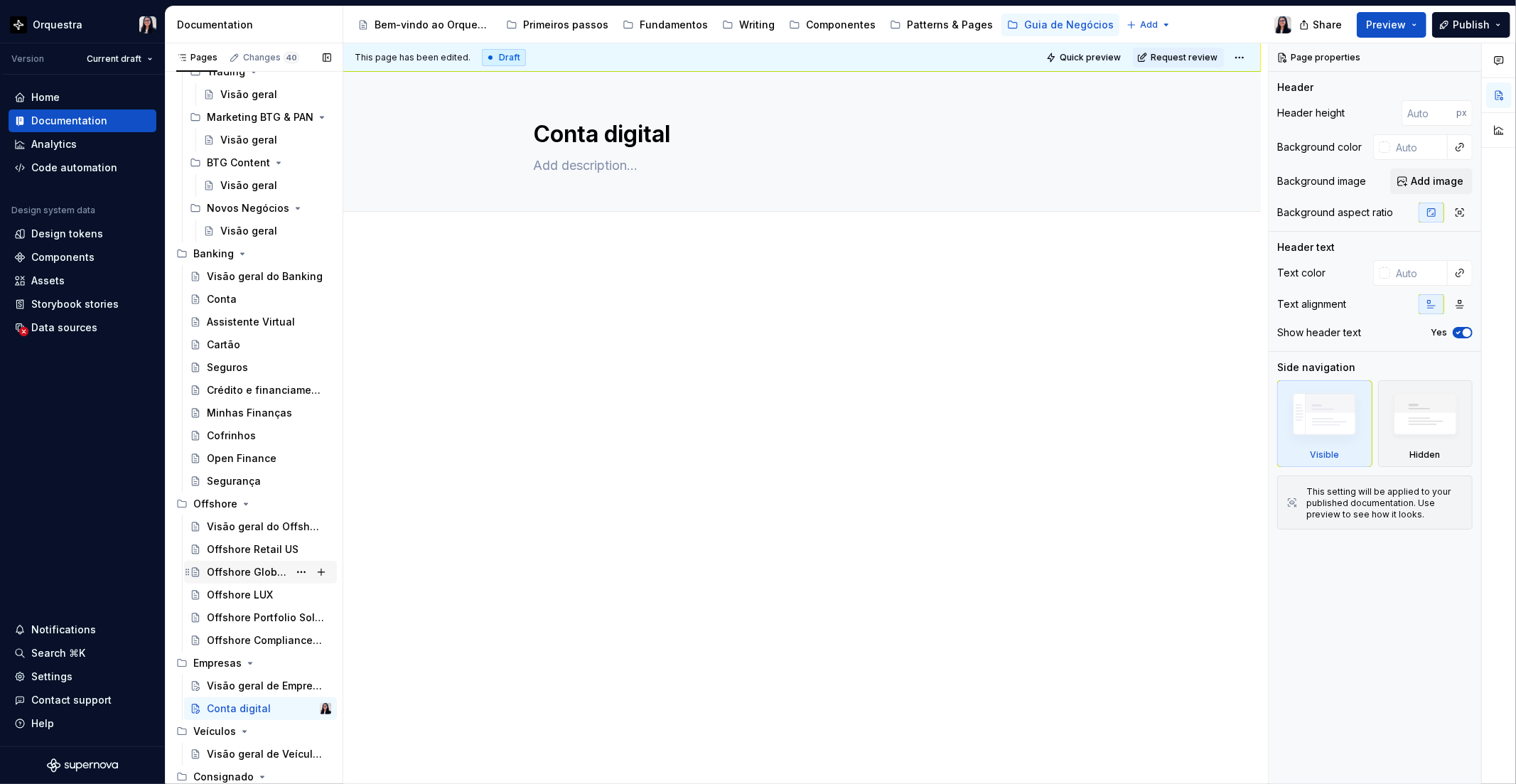
scroll to position [588, 0]
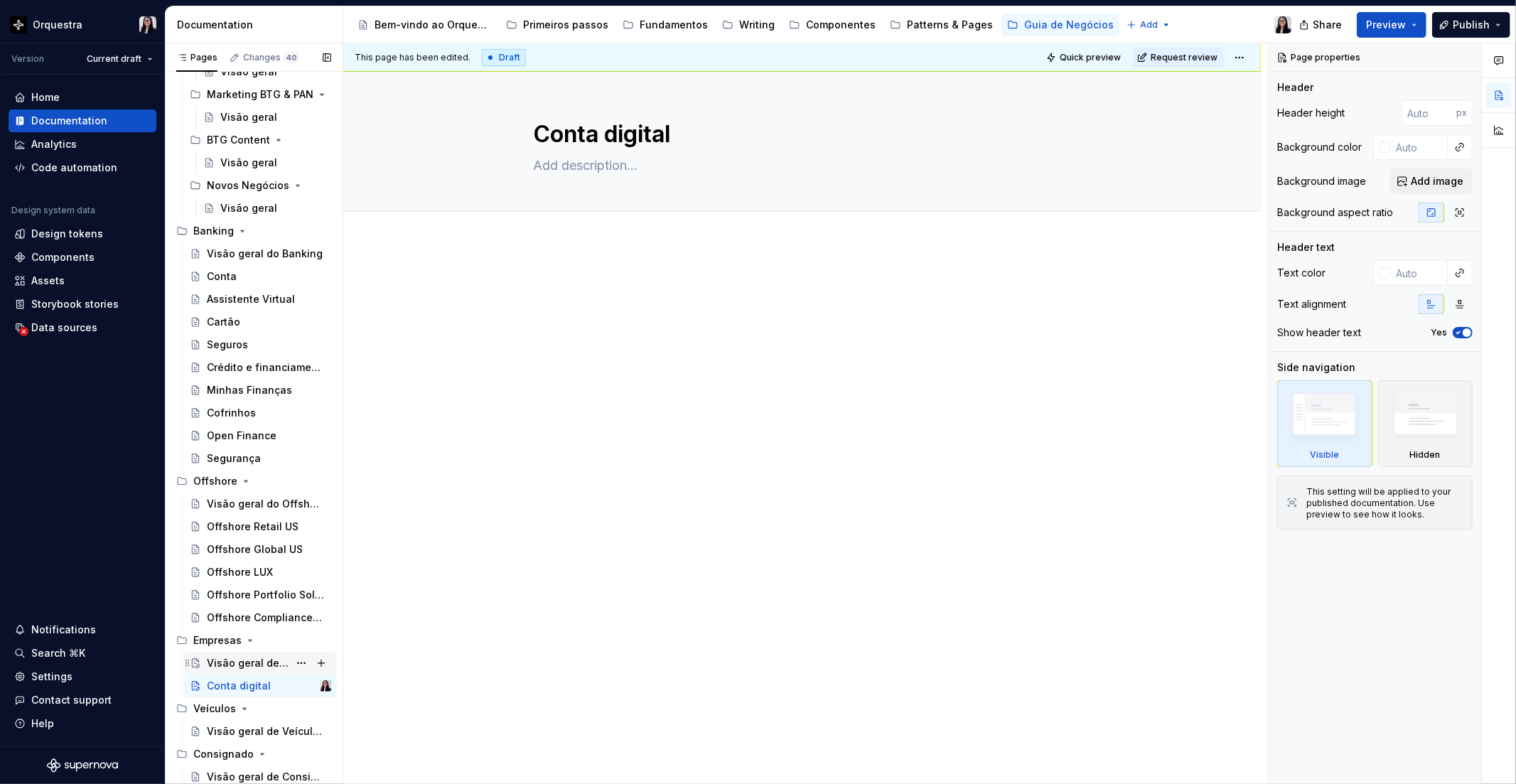
click at [252, 661] on div "Visão geral de Empresas" at bounding box center [247, 663] width 82 height 14
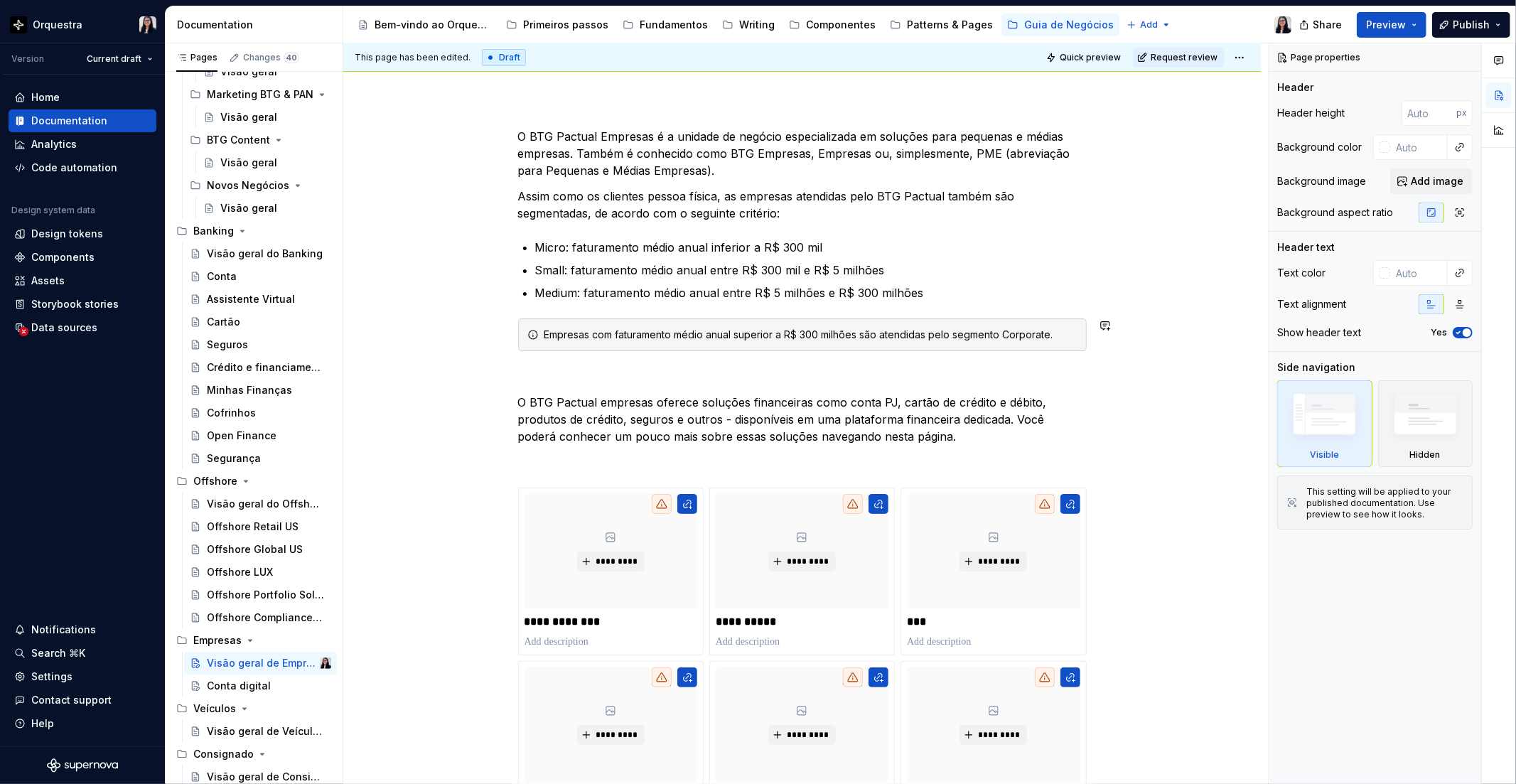
scroll to position [158, 0]
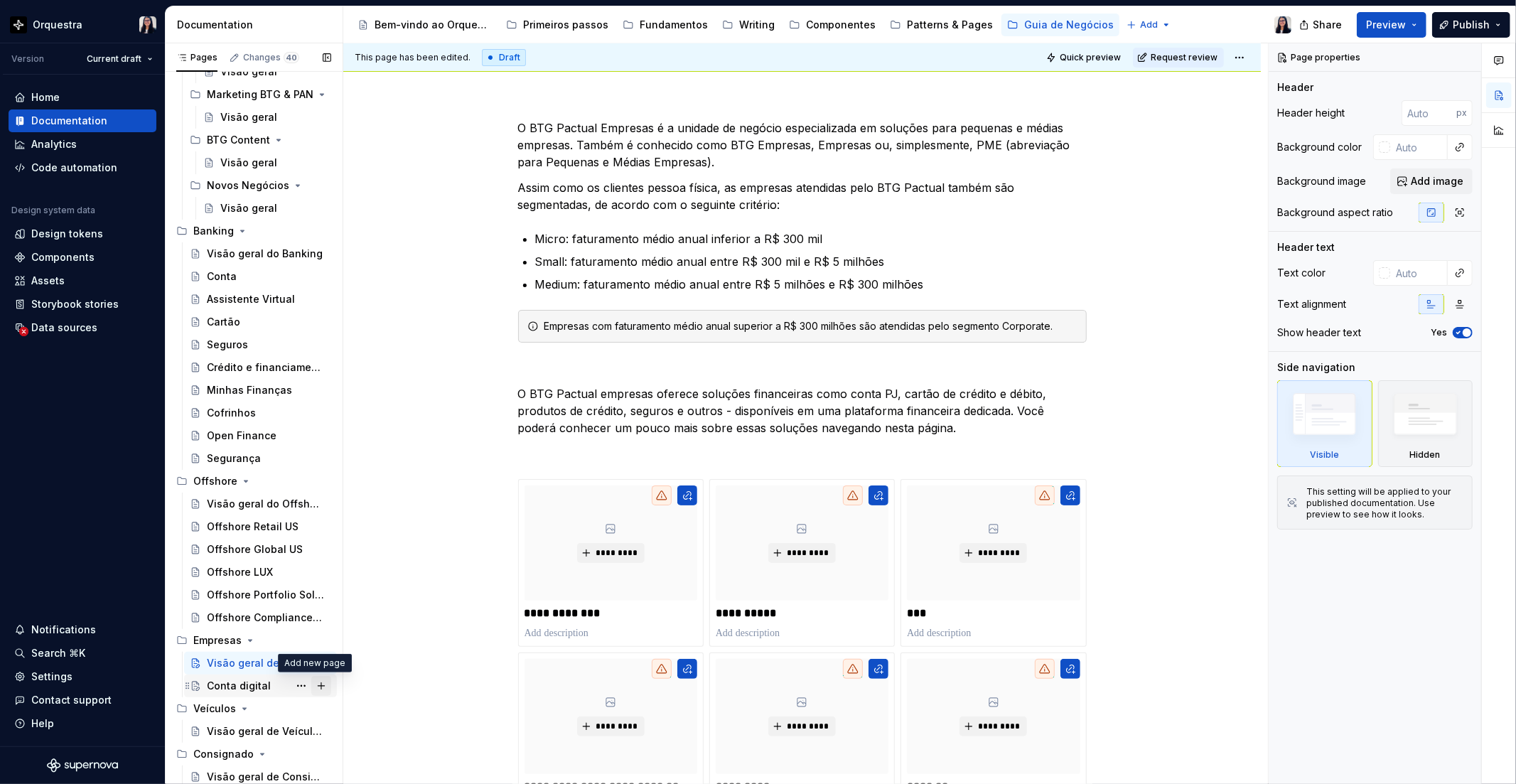
click at [311, 690] on button "Page tree" at bounding box center [320, 686] width 20 height 20
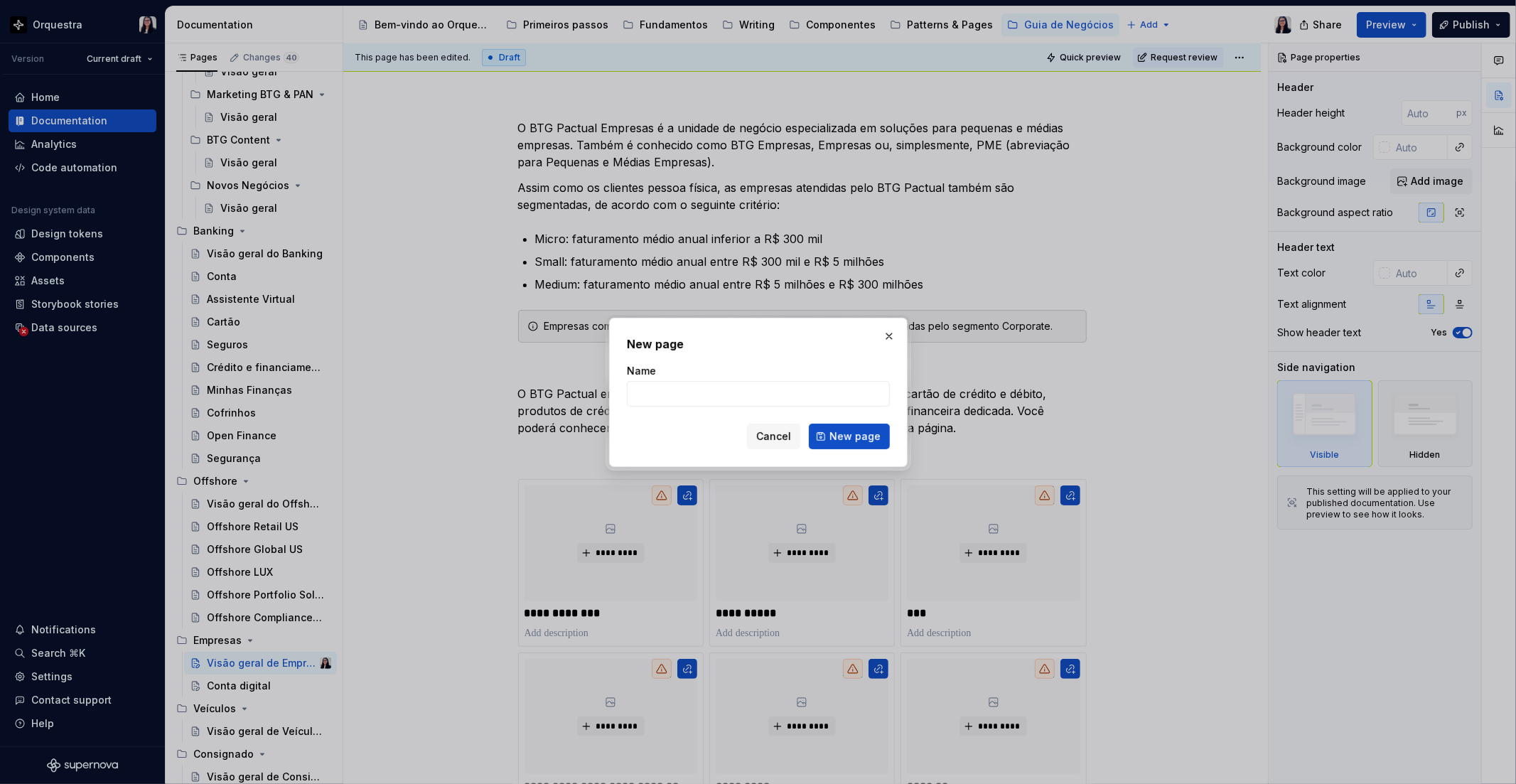
click at [709, 408] on form "Name Cancel New page" at bounding box center [758, 406] width 263 height 85
click at [712, 398] on input "Name" at bounding box center [758, 394] width 263 height 26
click button "New page" at bounding box center [850, 437] width 81 height 26
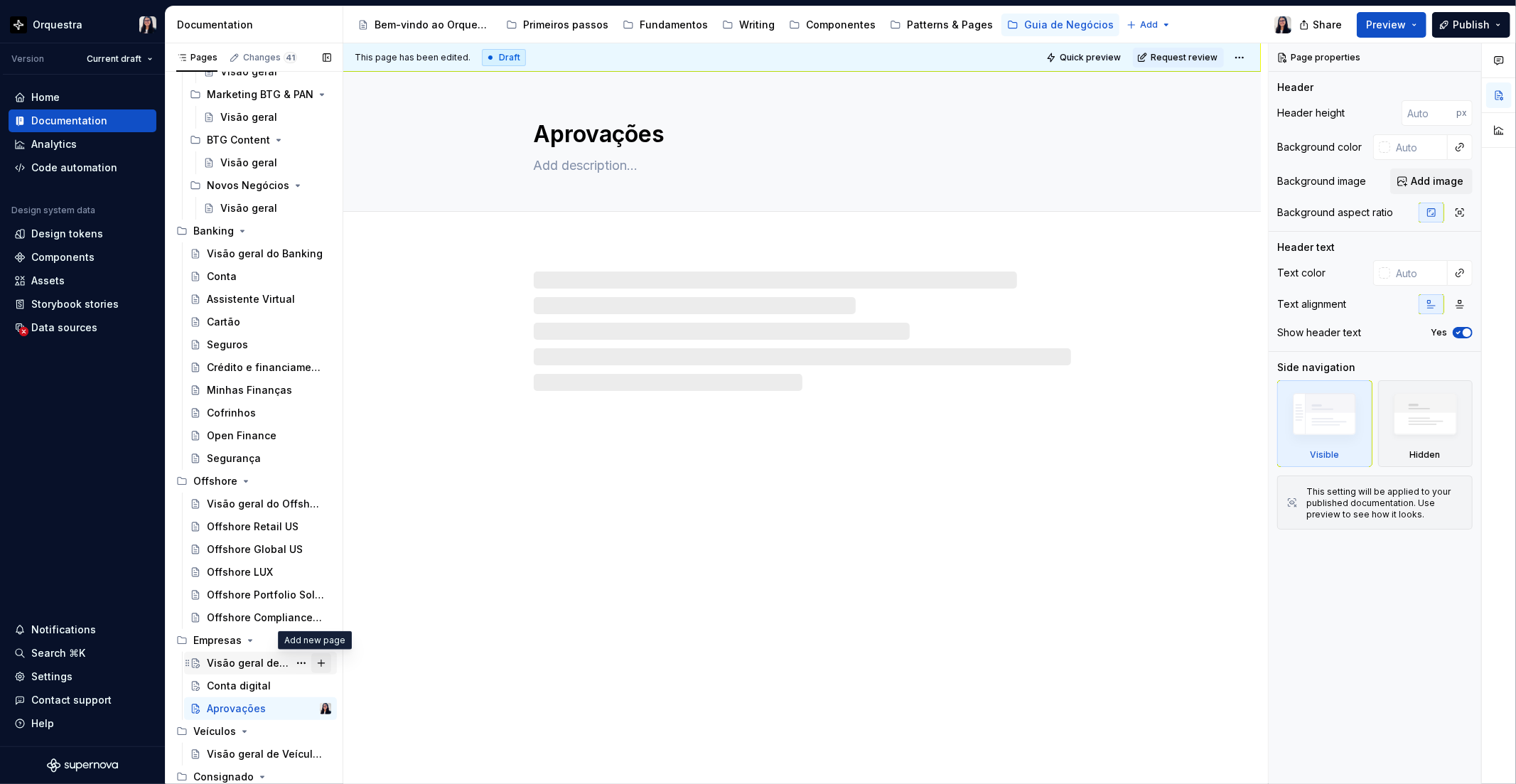
click at [311, 664] on button "Page tree" at bounding box center [320, 662] width 20 height 20
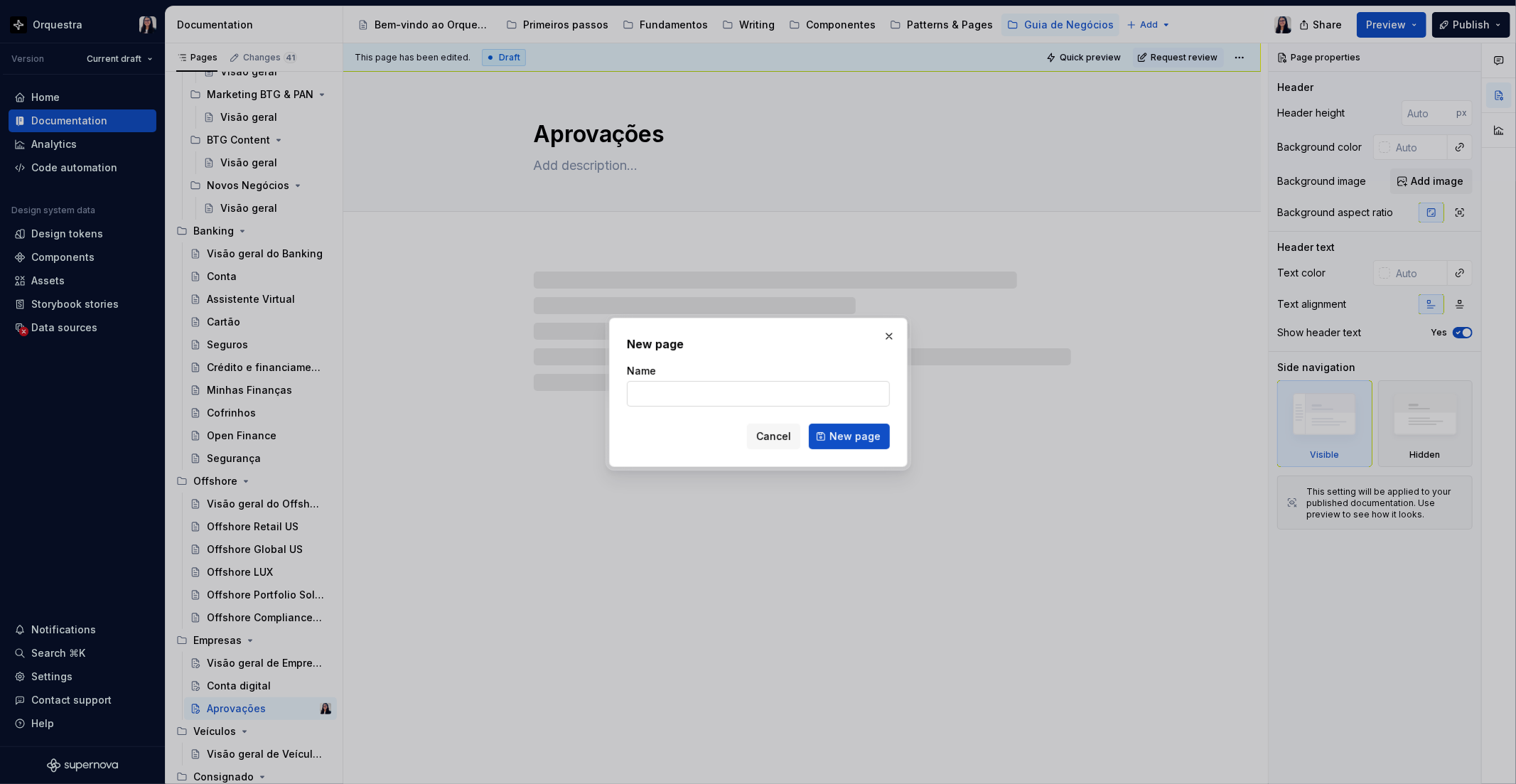
click at [676, 388] on input "Name" at bounding box center [758, 394] width 263 height 26
click button "New page" at bounding box center [850, 437] width 81 height 26
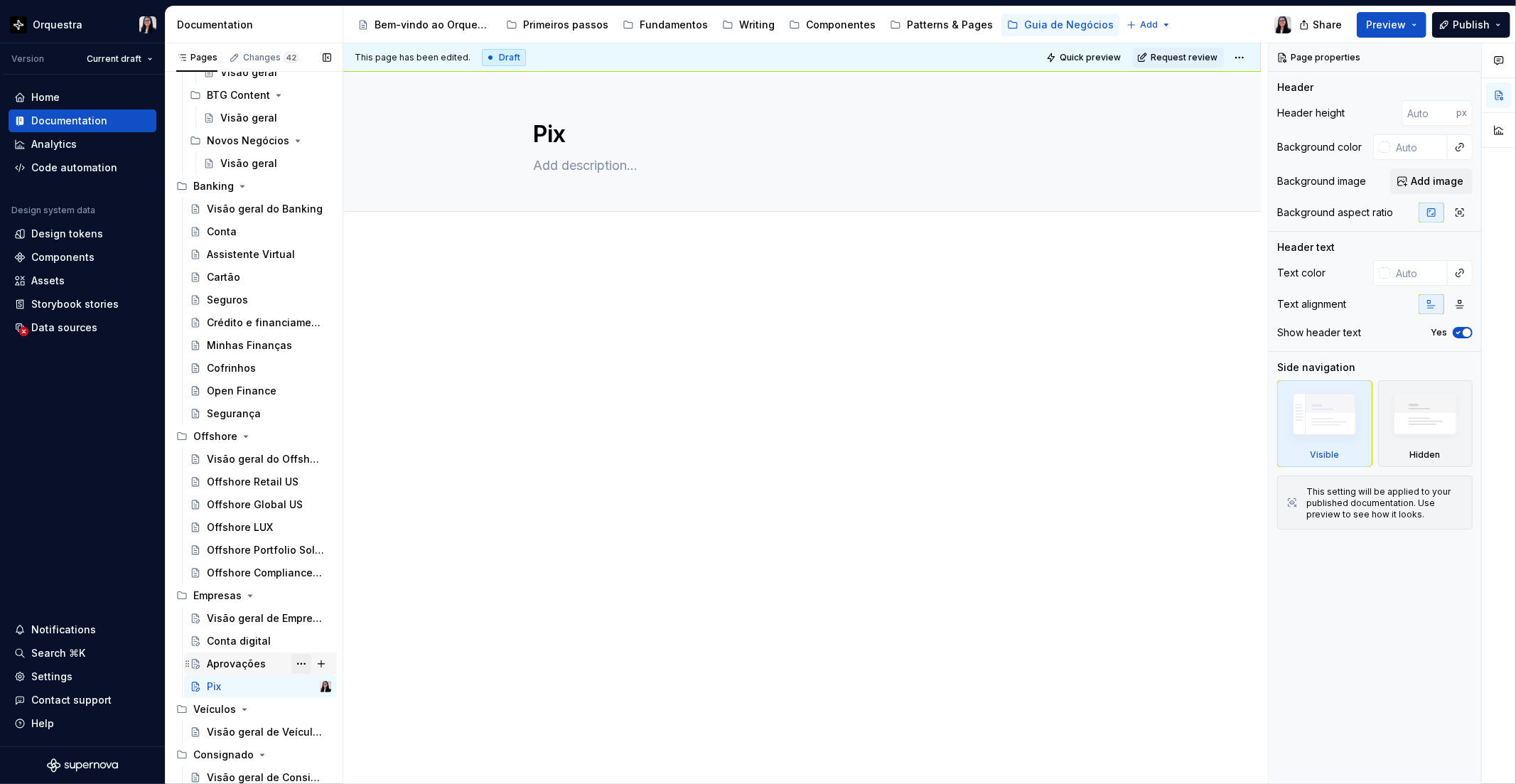
scroll to position [634, 0]
click at [311, 686] on button "Page tree" at bounding box center [320, 686] width 20 height 20
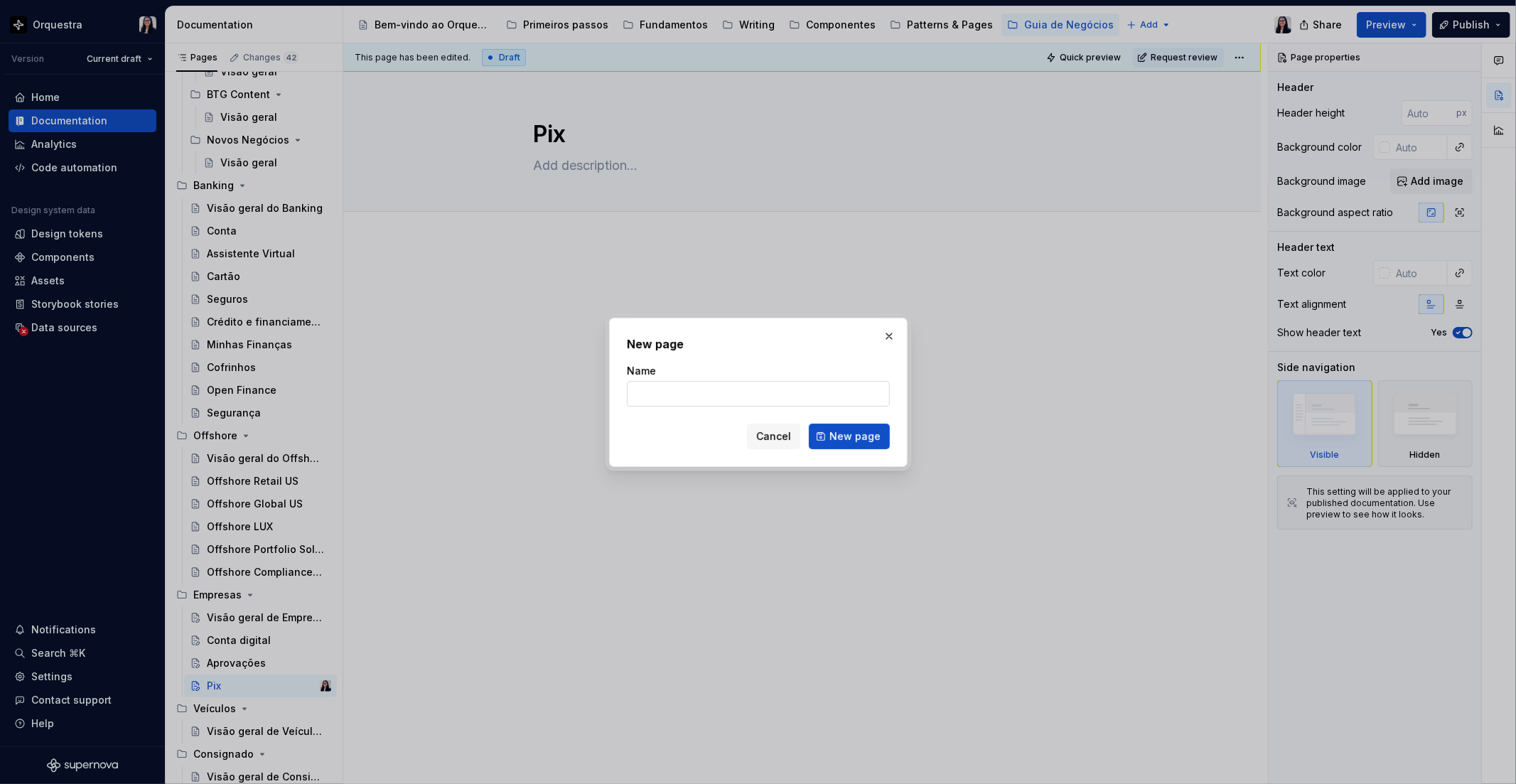
click at [755, 388] on input "Name" at bounding box center [758, 394] width 263 height 26
click button "New page" at bounding box center [850, 437] width 81 height 26
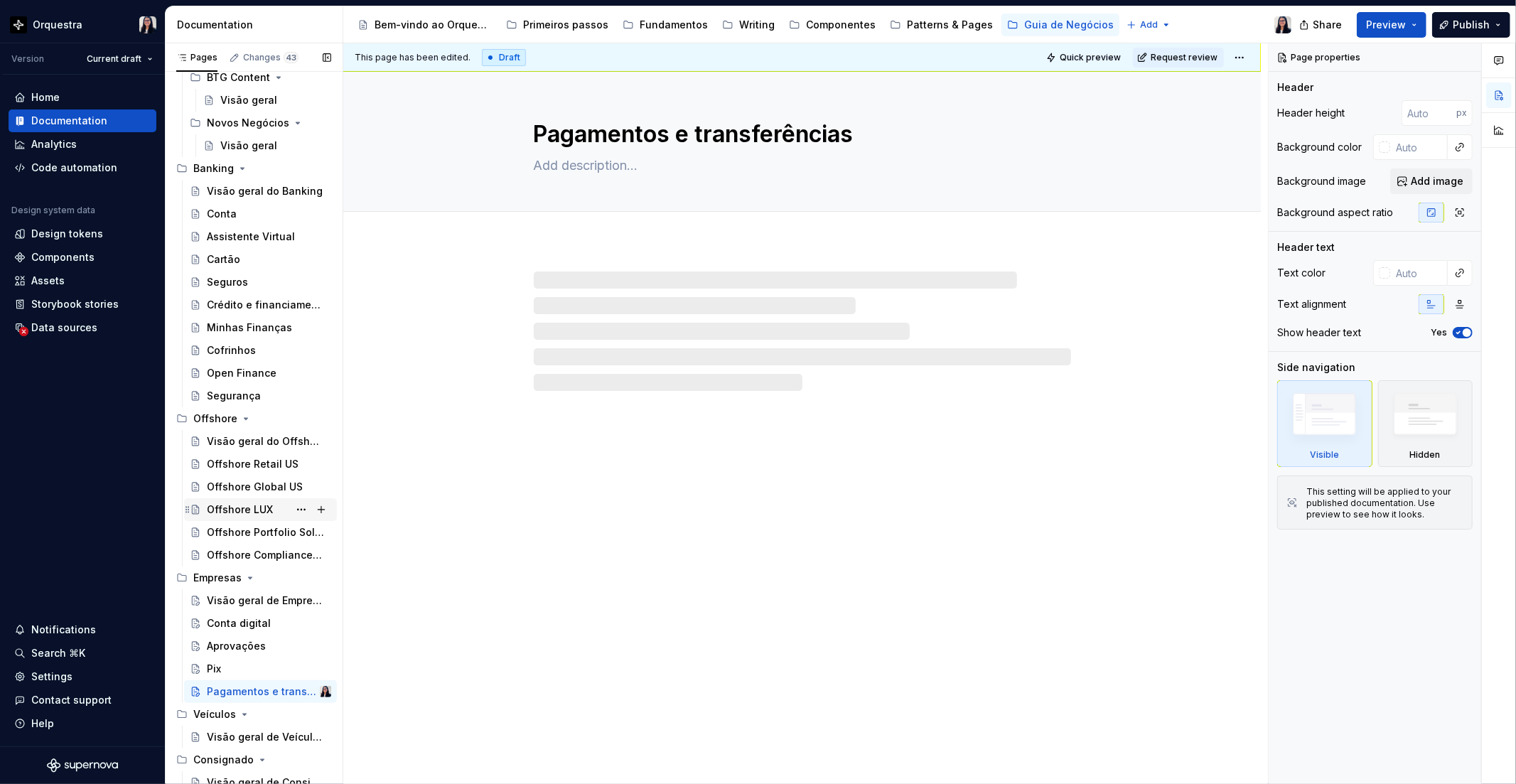
scroll to position [656, 0]
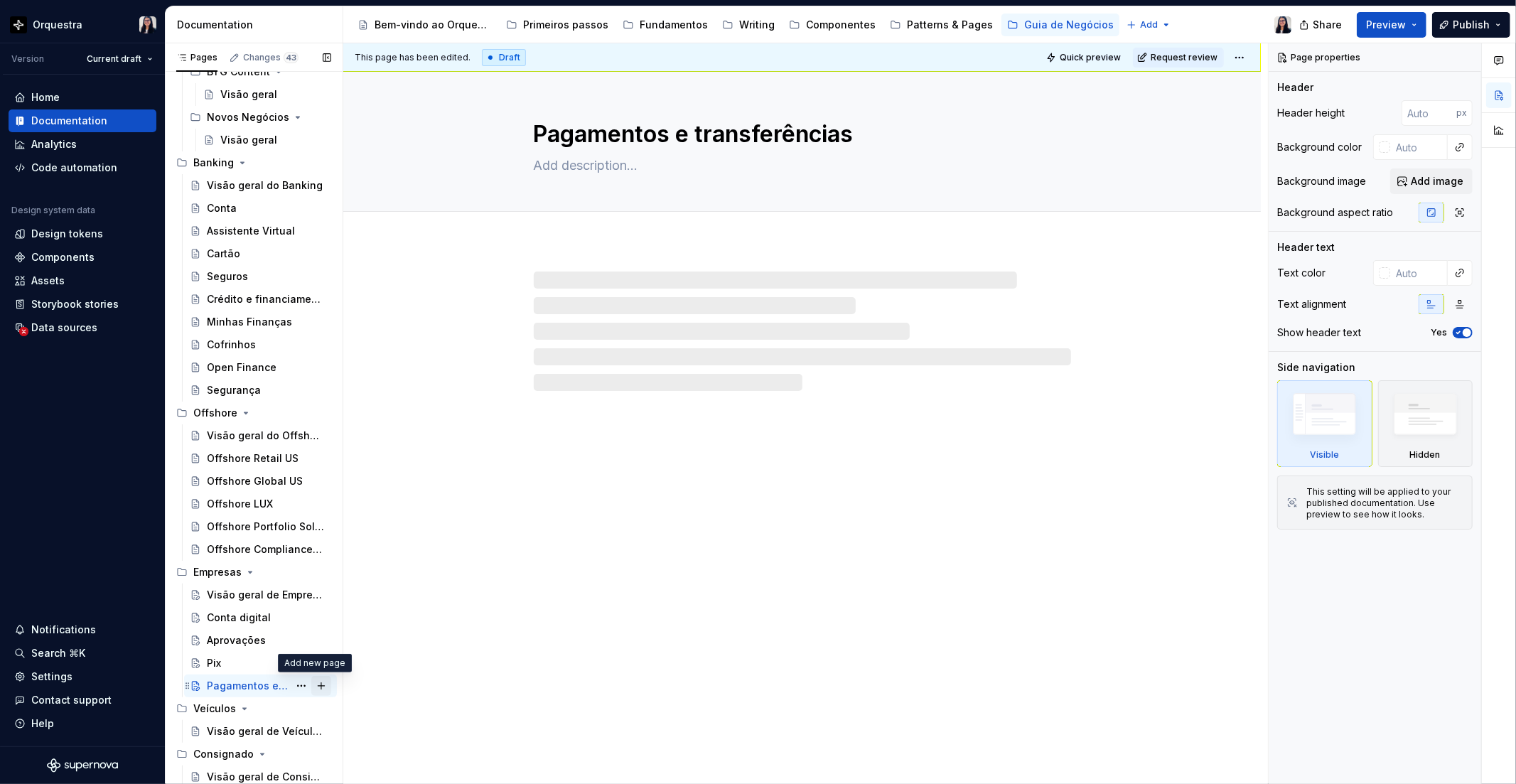
click at [311, 686] on button "Page tree" at bounding box center [320, 686] width 20 height 20
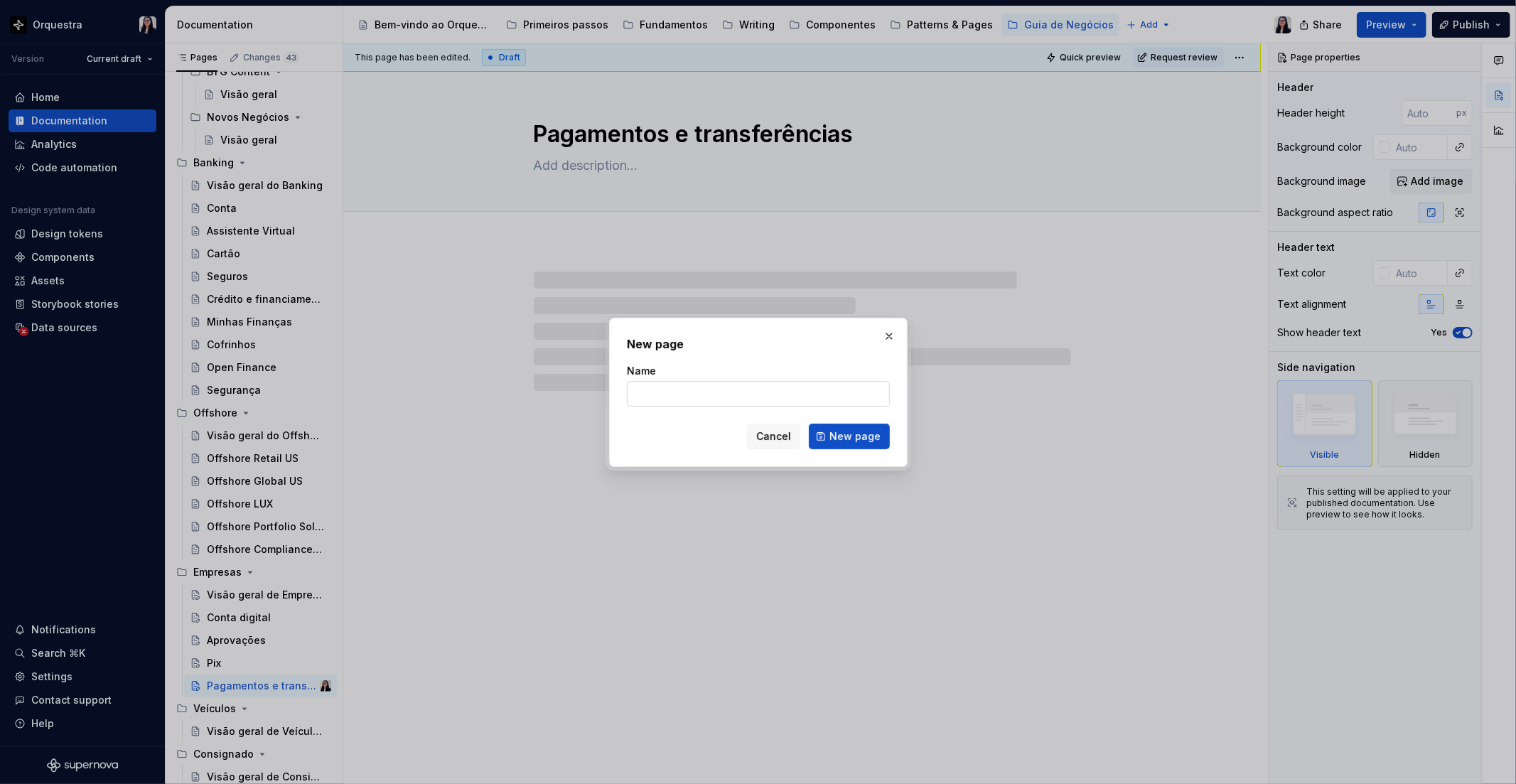
click at [701, 391] on input "Name" at bounding box center [758, 394] width 263 height 26
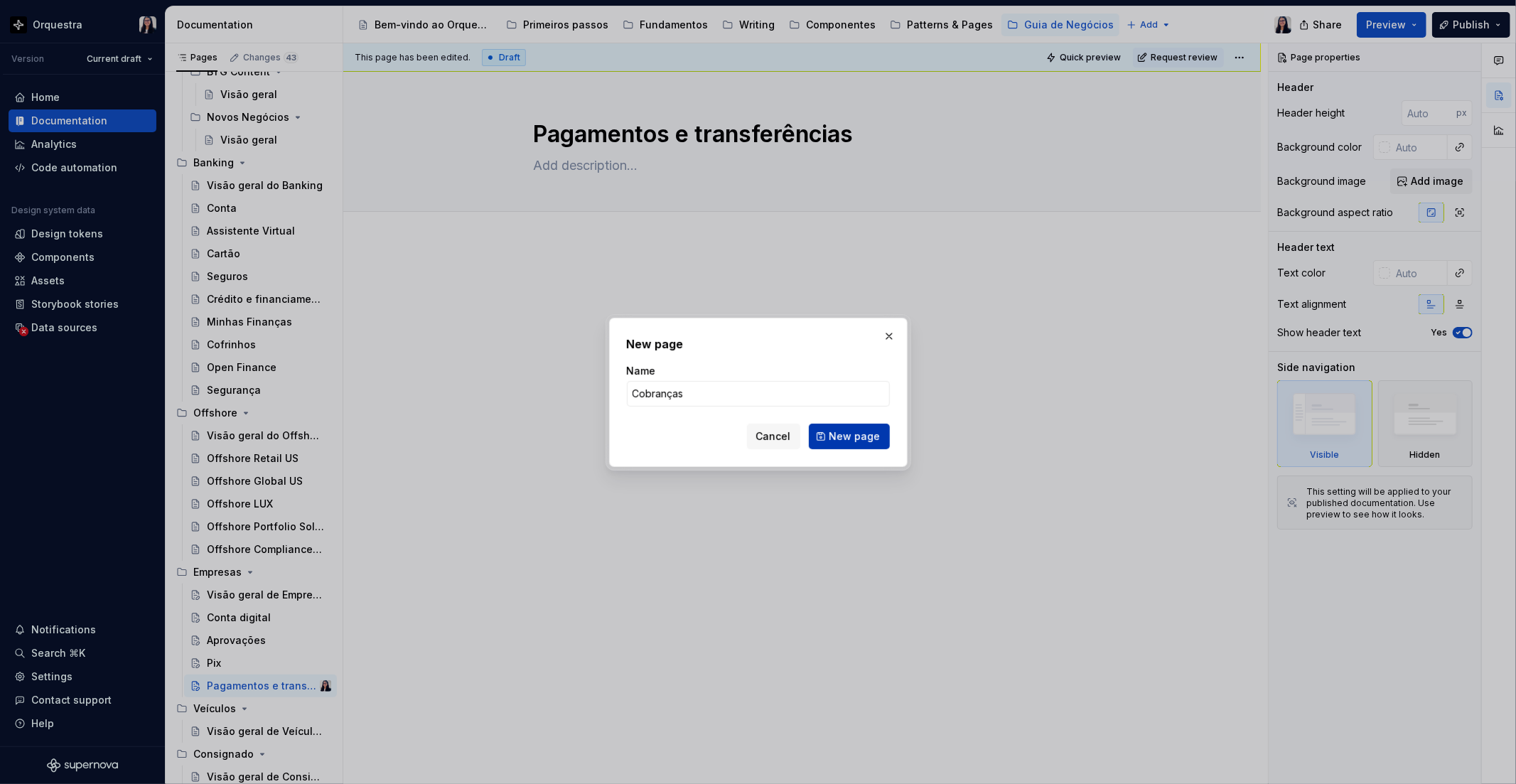
click at [849, 432] on span "New page" at bounding box center [854, 436] width 51 height 14
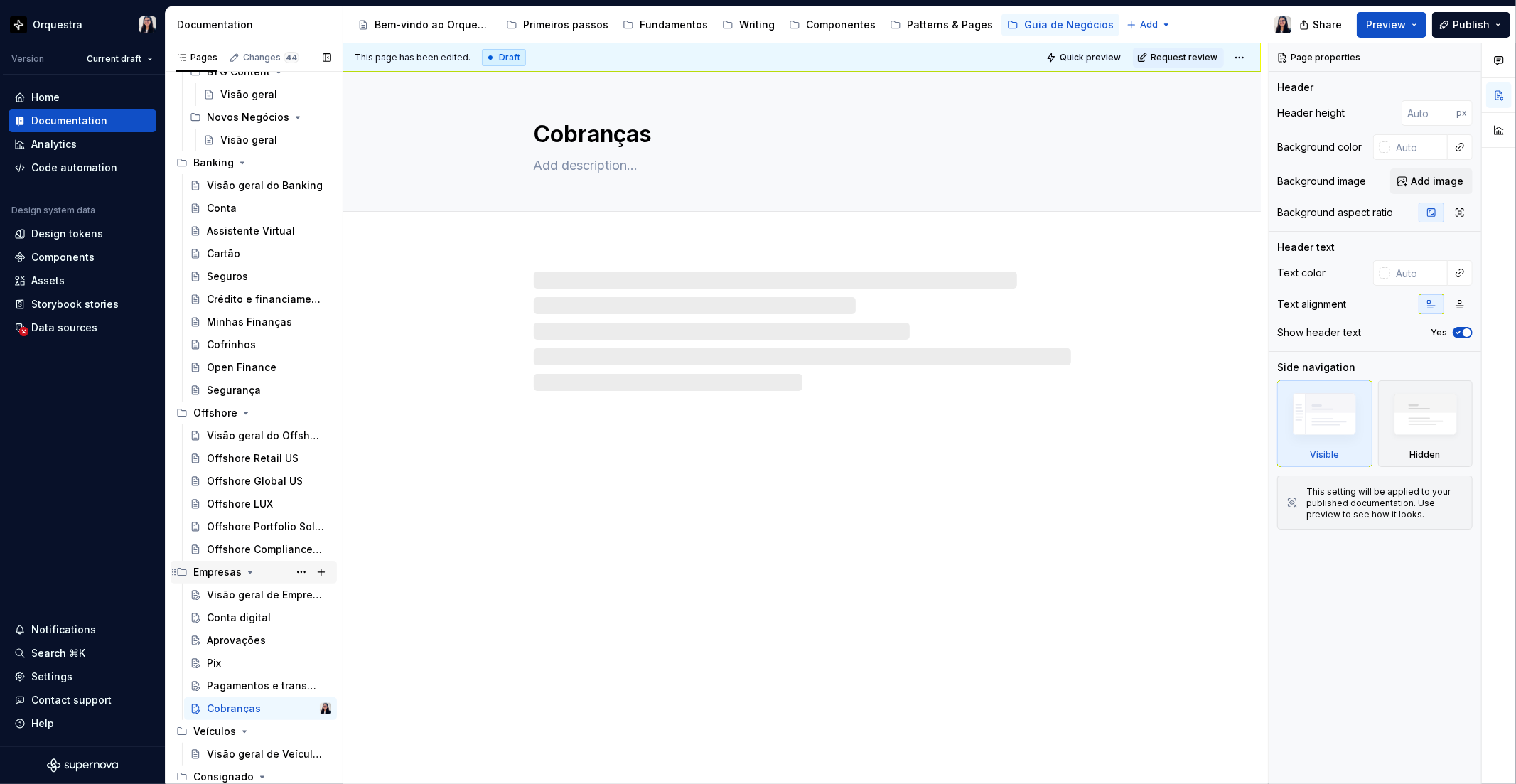
scroll to position [680, 0]
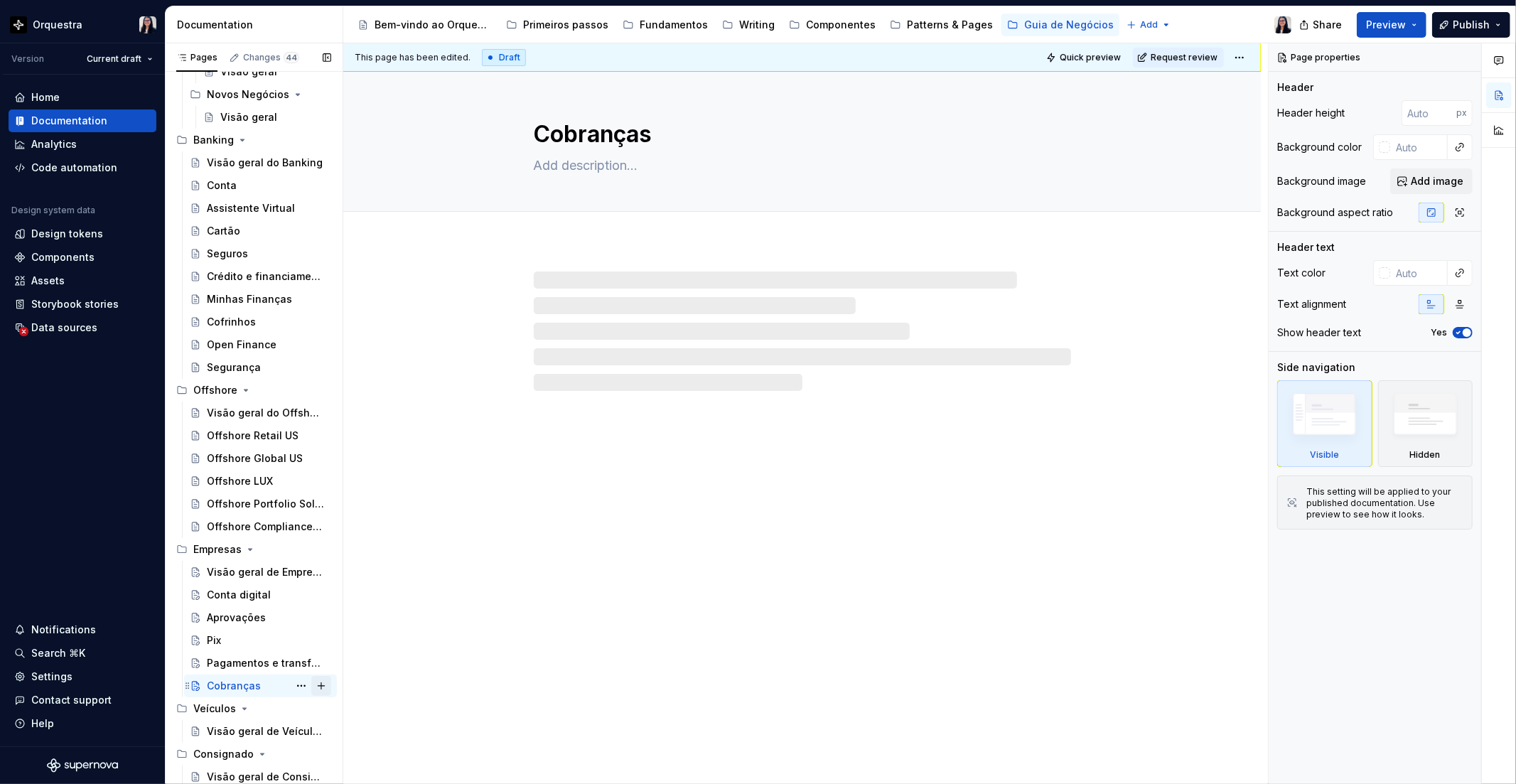
click at [311, 688] on button "Page tree" at bounding box center [320, 686] width 20 height 20
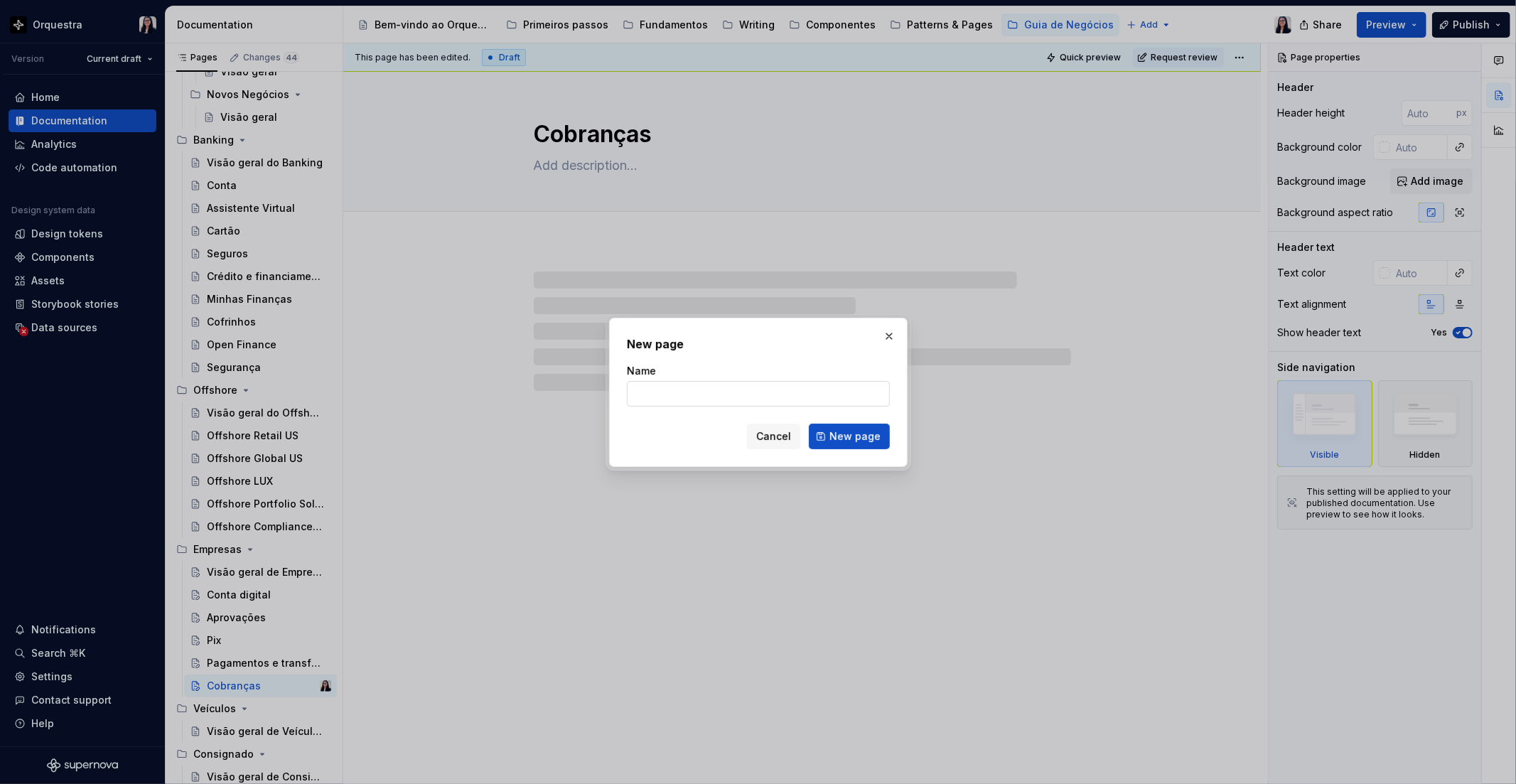
click at [663, 400] on input "Name" at bounding box center [758, 394] width 263 height 26
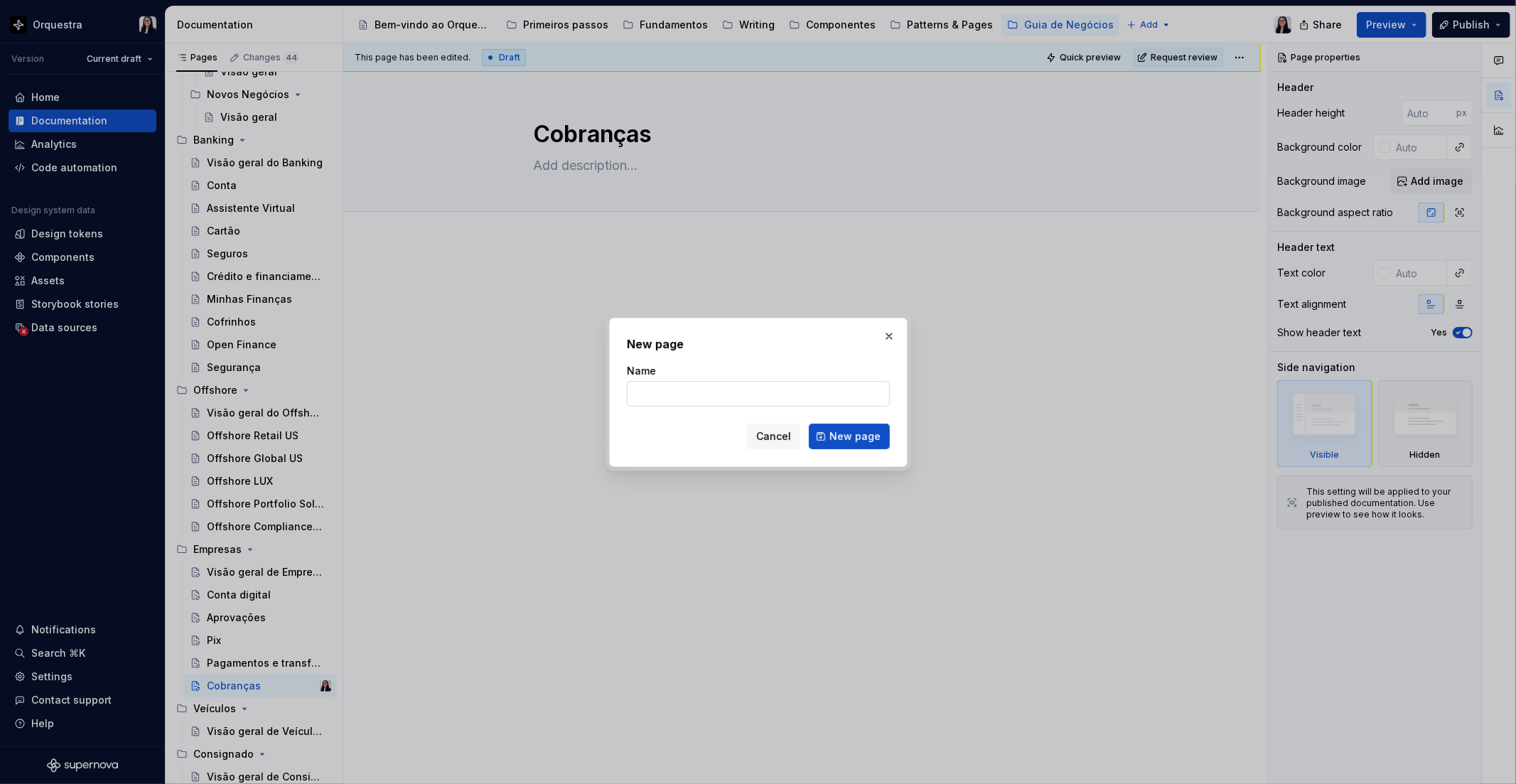
click at [664, 393] on input "Name" at bounding box center [758, 394] width 263 height 26
click button "New page" at bounding box center [850, 437] width 81 height 26
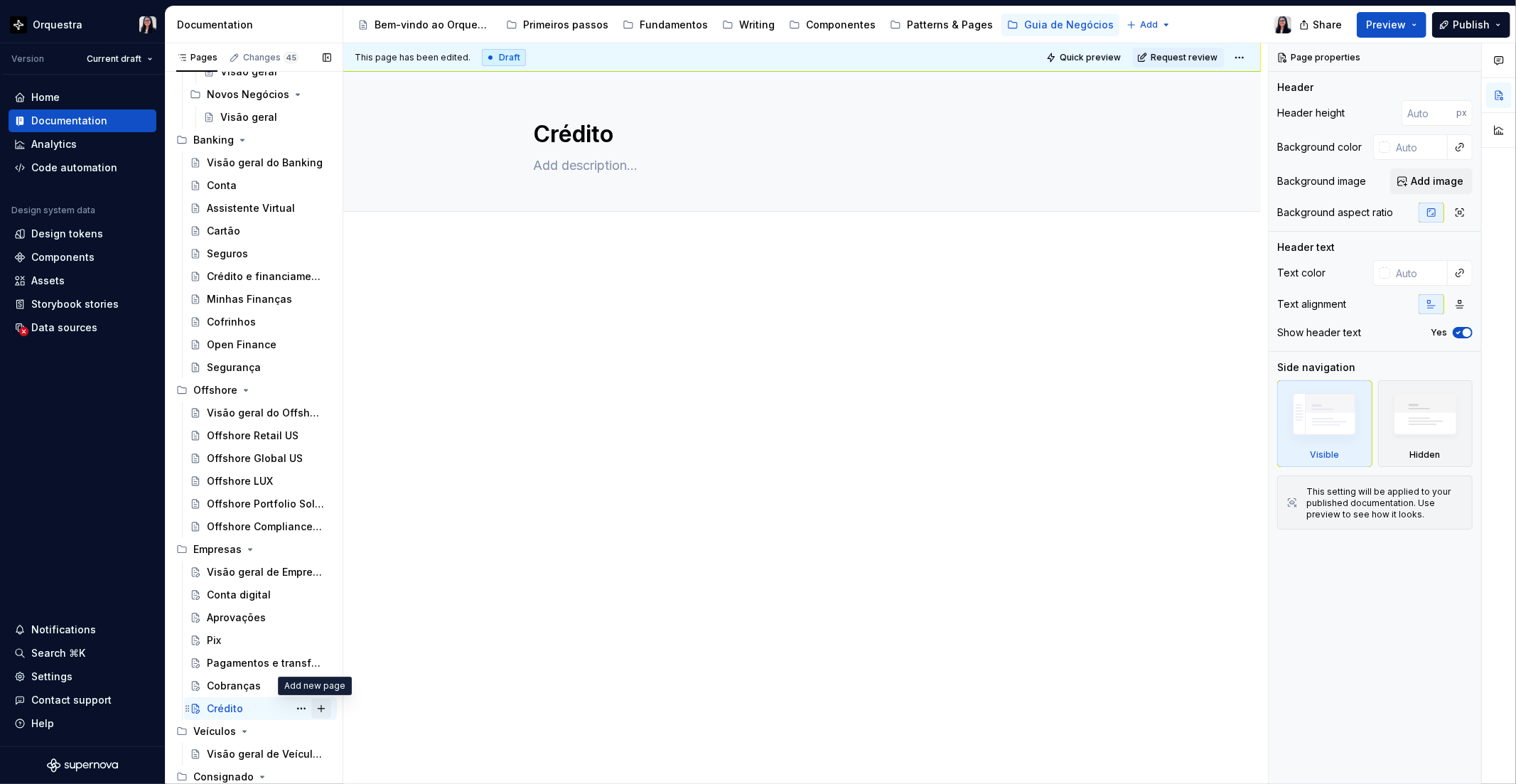
click at [314, 702] on button "Page tree" at bounding box center [320, 708] width 20 height 20
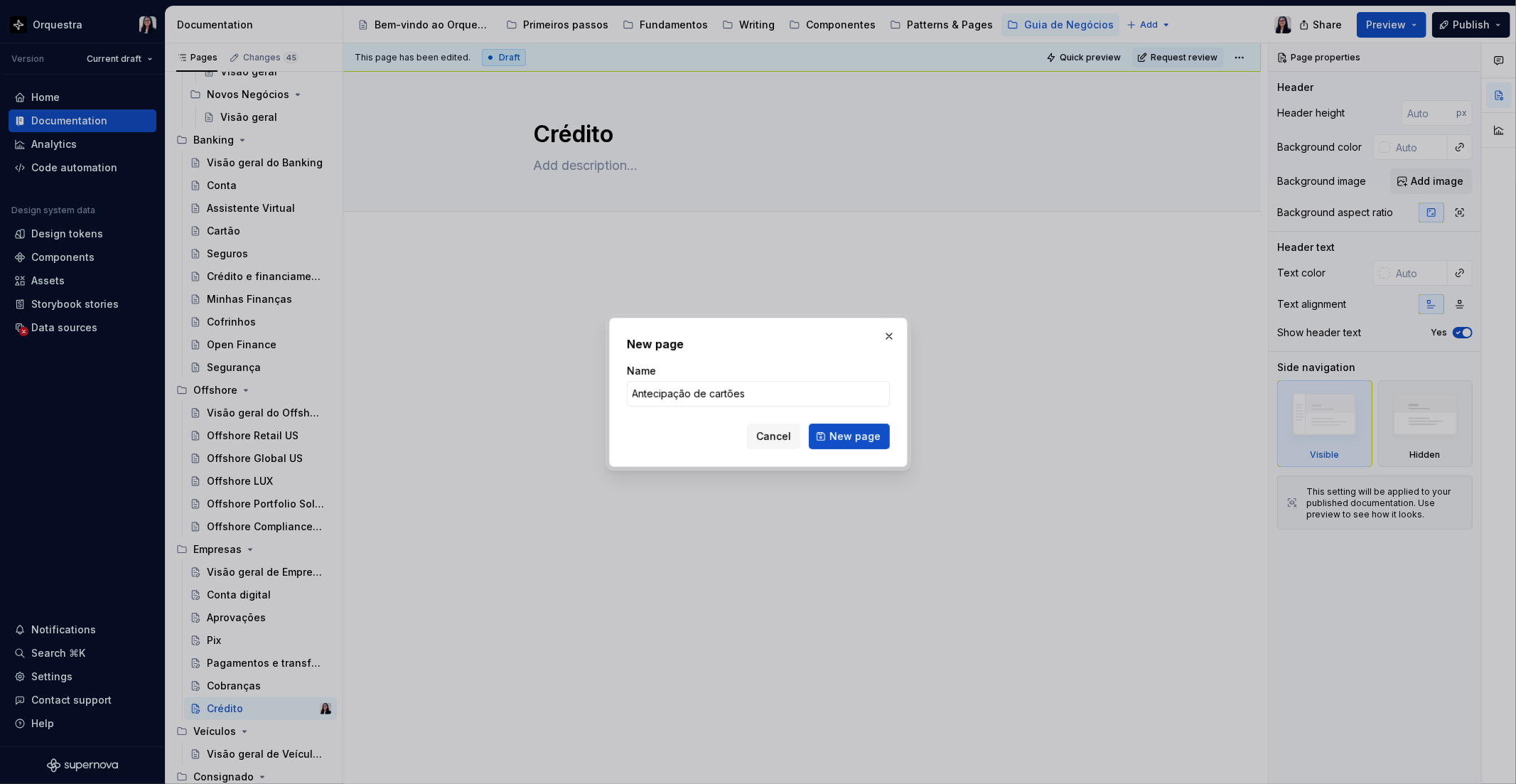
click button "New page" at bounding box center [850, 437] width 81 height 26
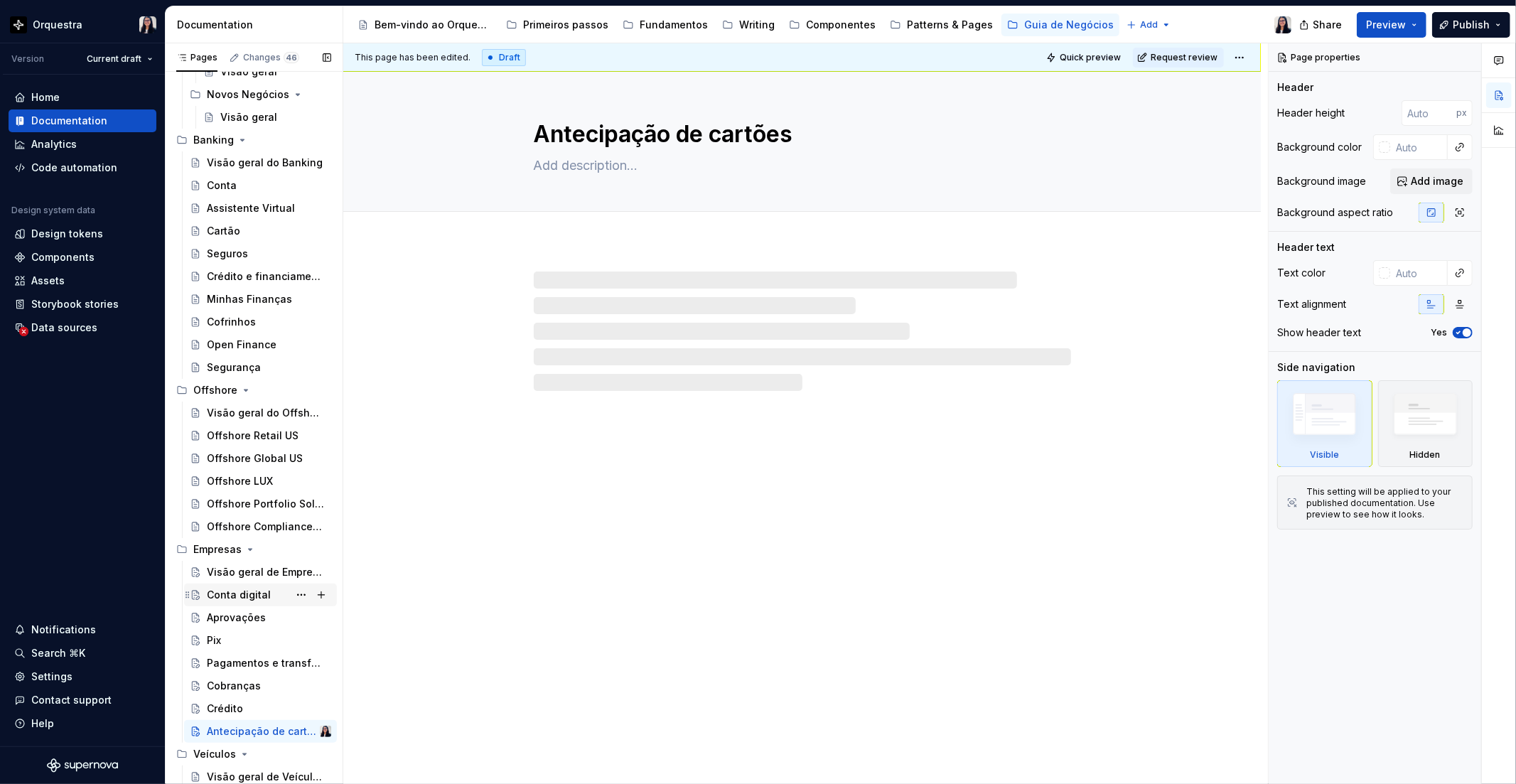
scroll to position [725, 0]
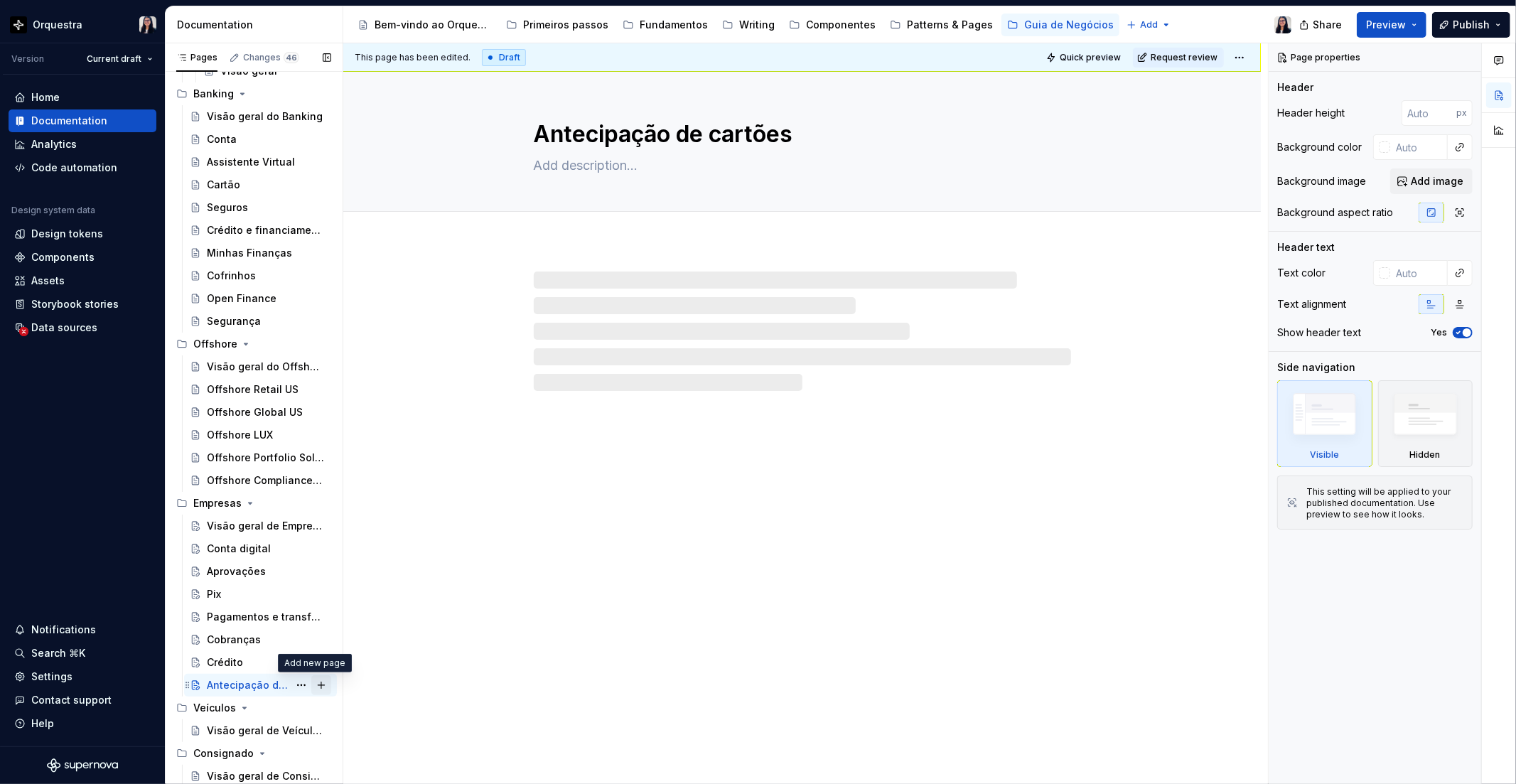
click at [314, 680] on button "Page tree" at bounding box center [320, 685] width 20 height 20
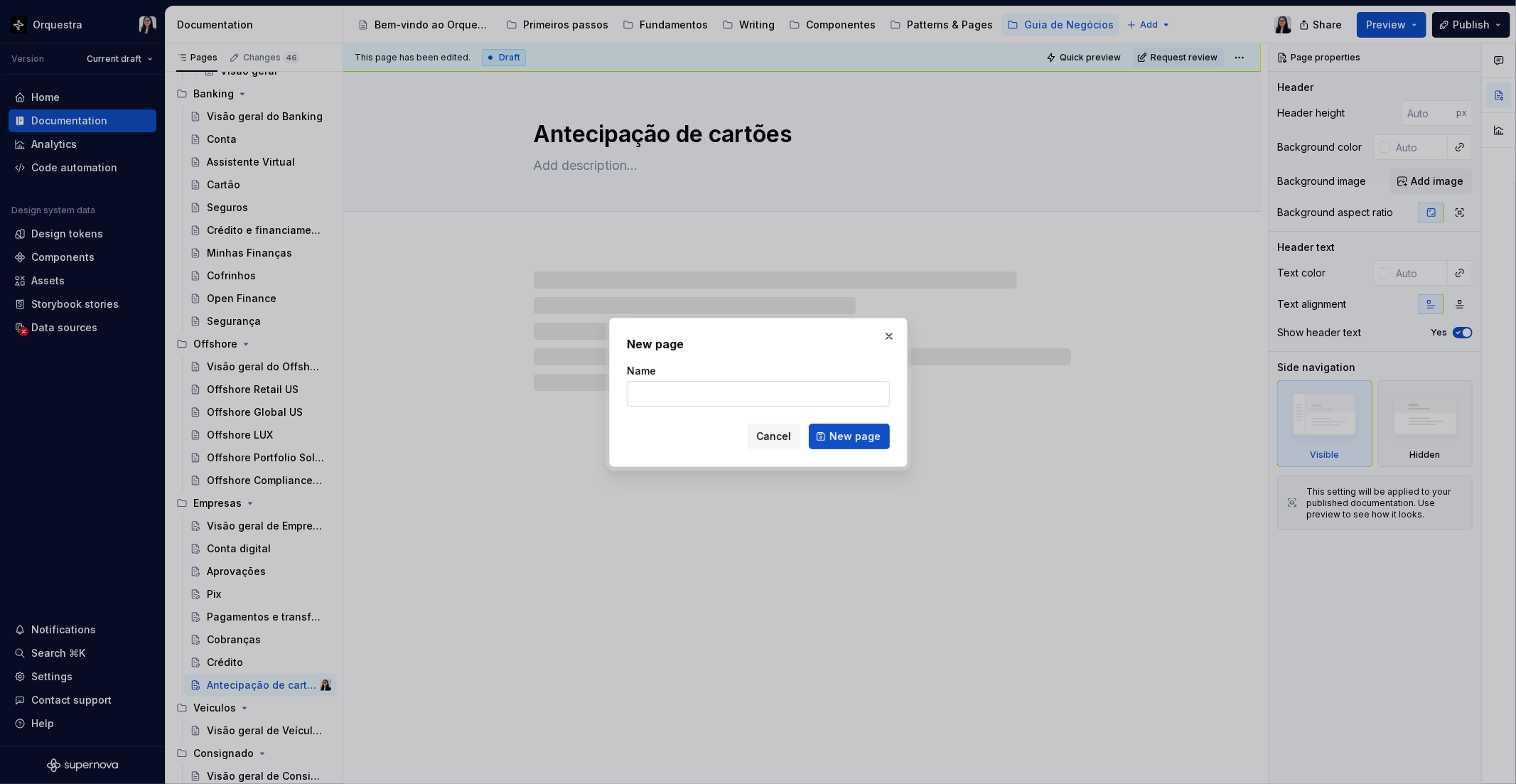
click at [783, 381] on input "Name" at bounding box center [758, 394] width 263 height 26
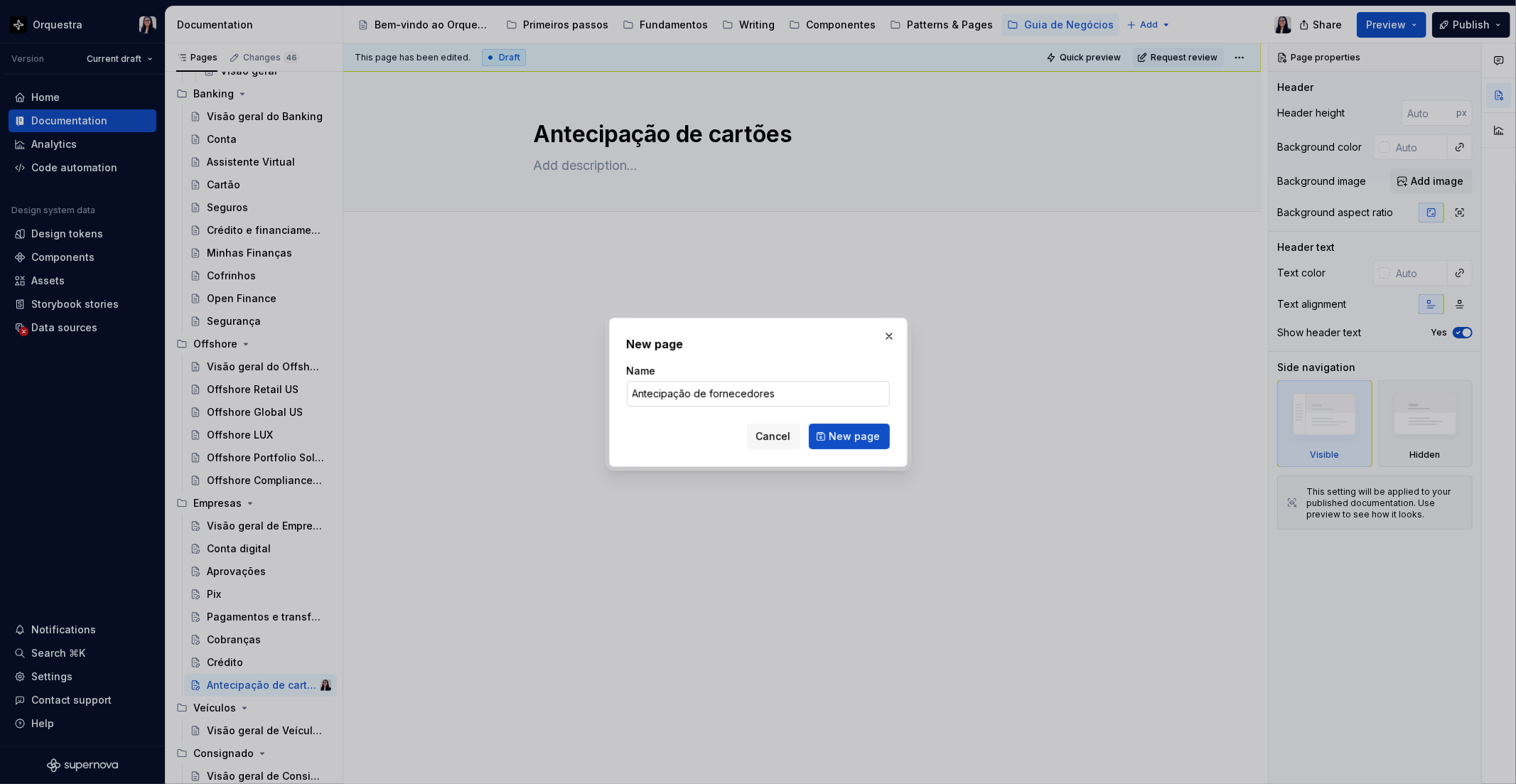
click button "New page" at bounding box center [850, 437] width 81 height 26
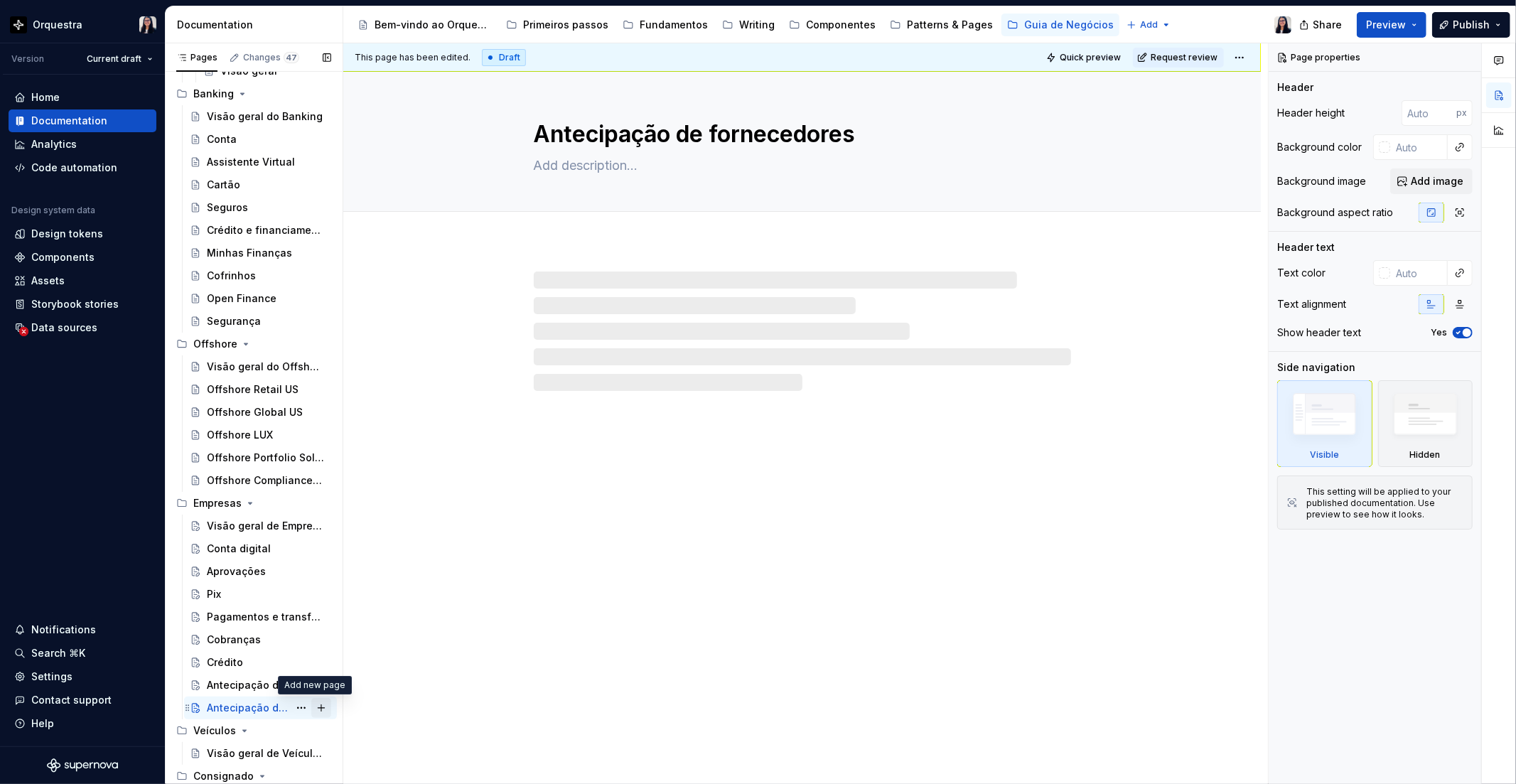
click at [311, 708] on button "Page tree" at bounding box center [320, 707] width 20 height 20
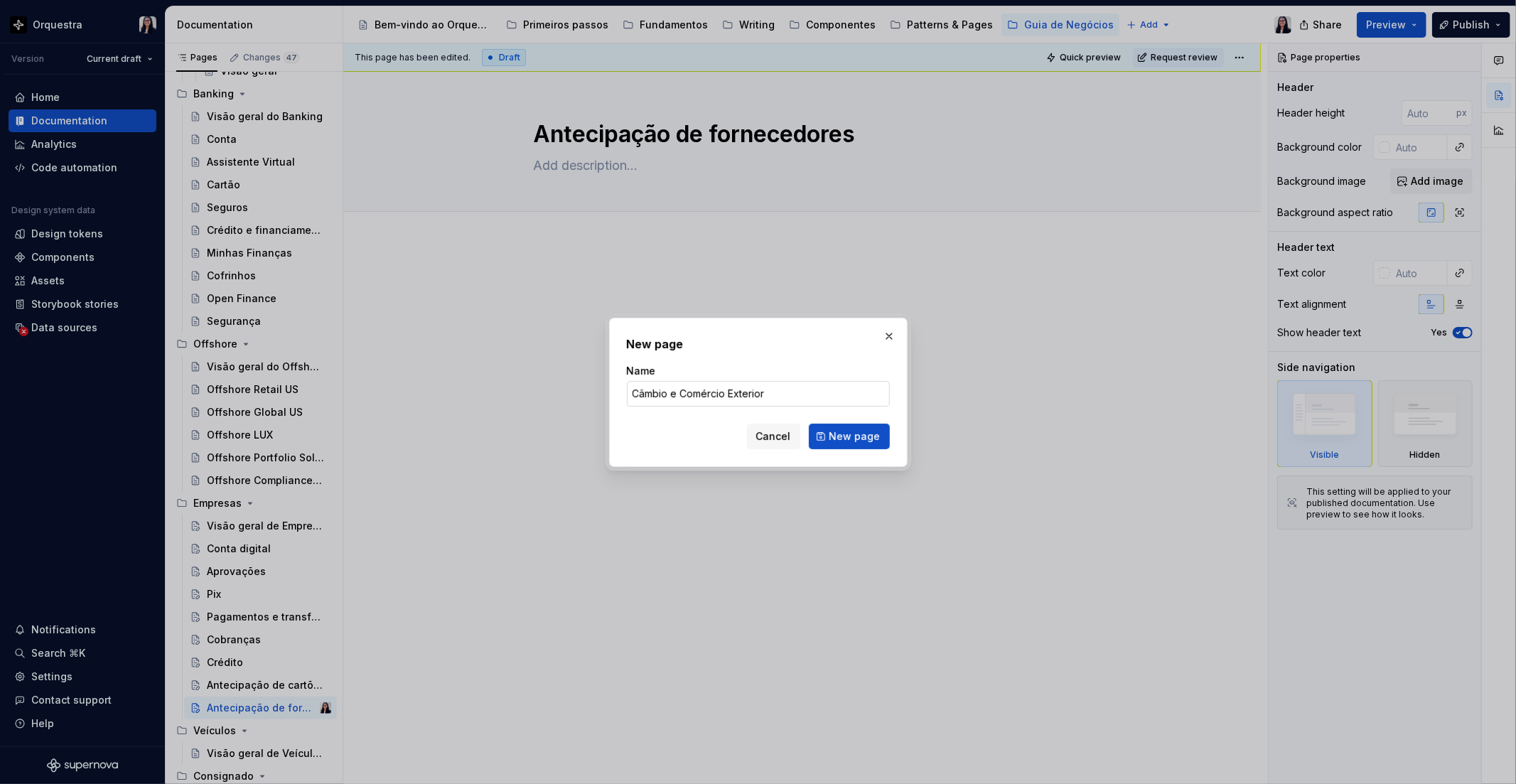
click button "New page" at bounding box center [850, 437] width 81 height 26
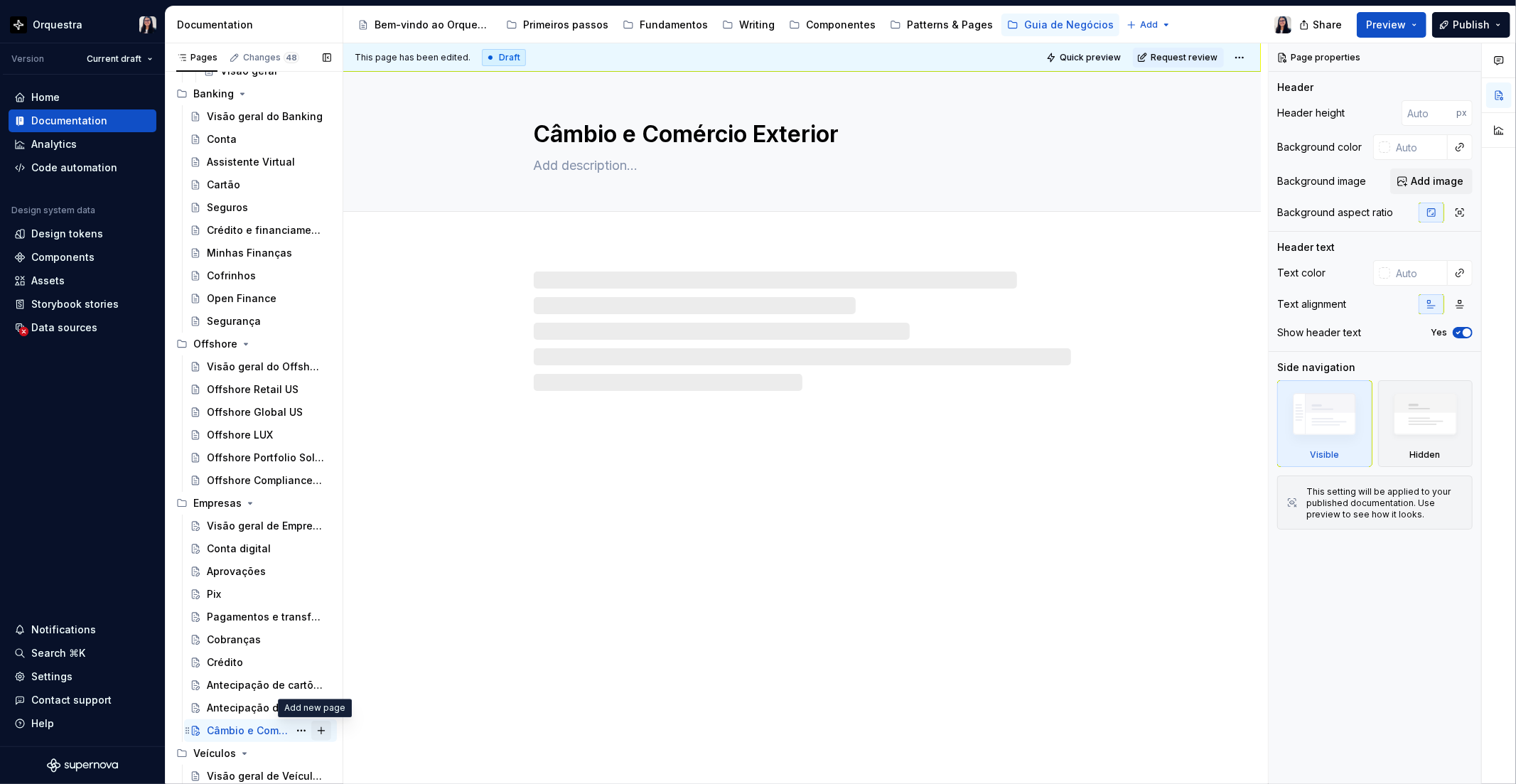
click at [313, 722] on button "Page tree" at bounding box center [320, 730] width 20 height 20
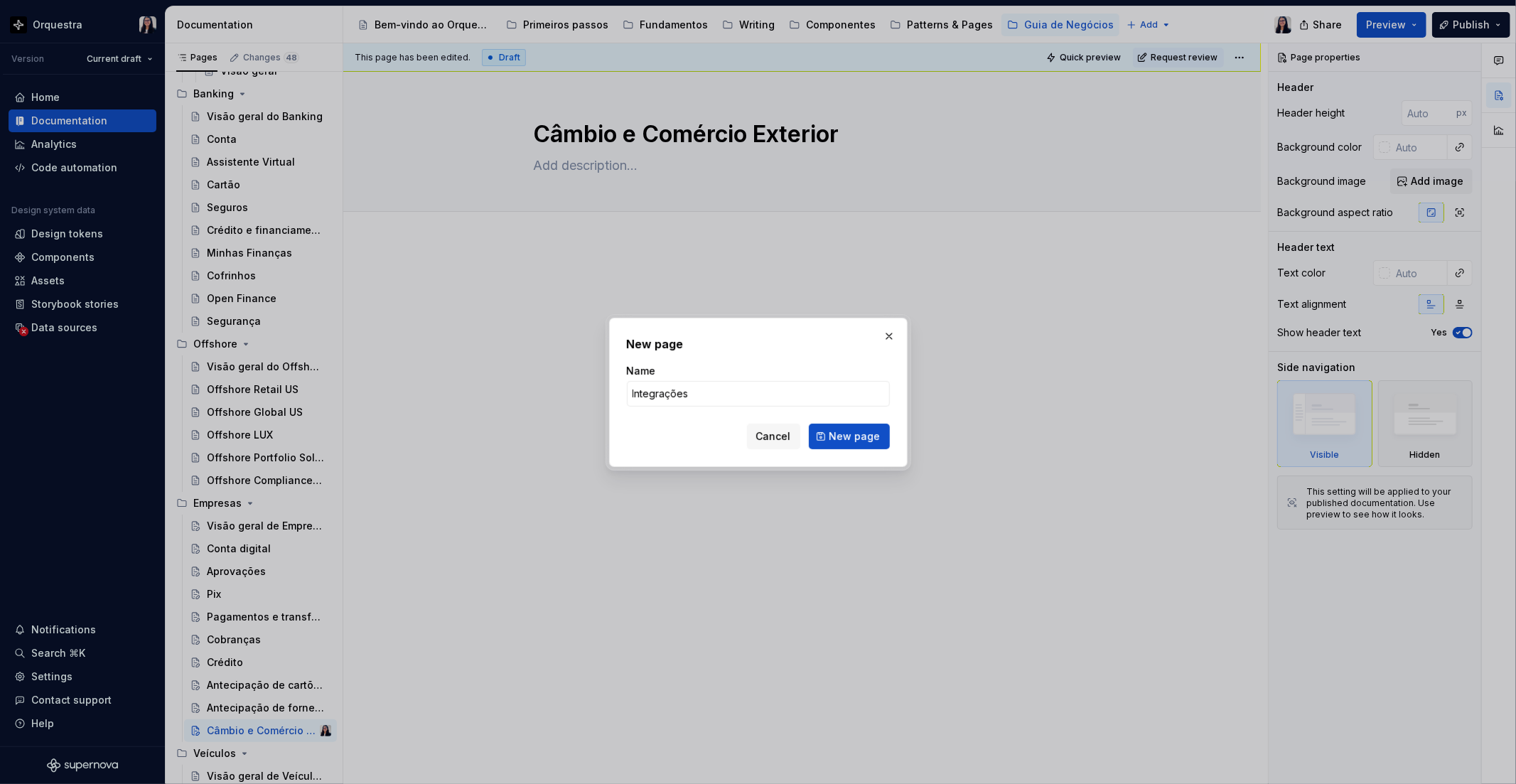
click button "New page" at bounding box center [850, 437] width 81 height 26
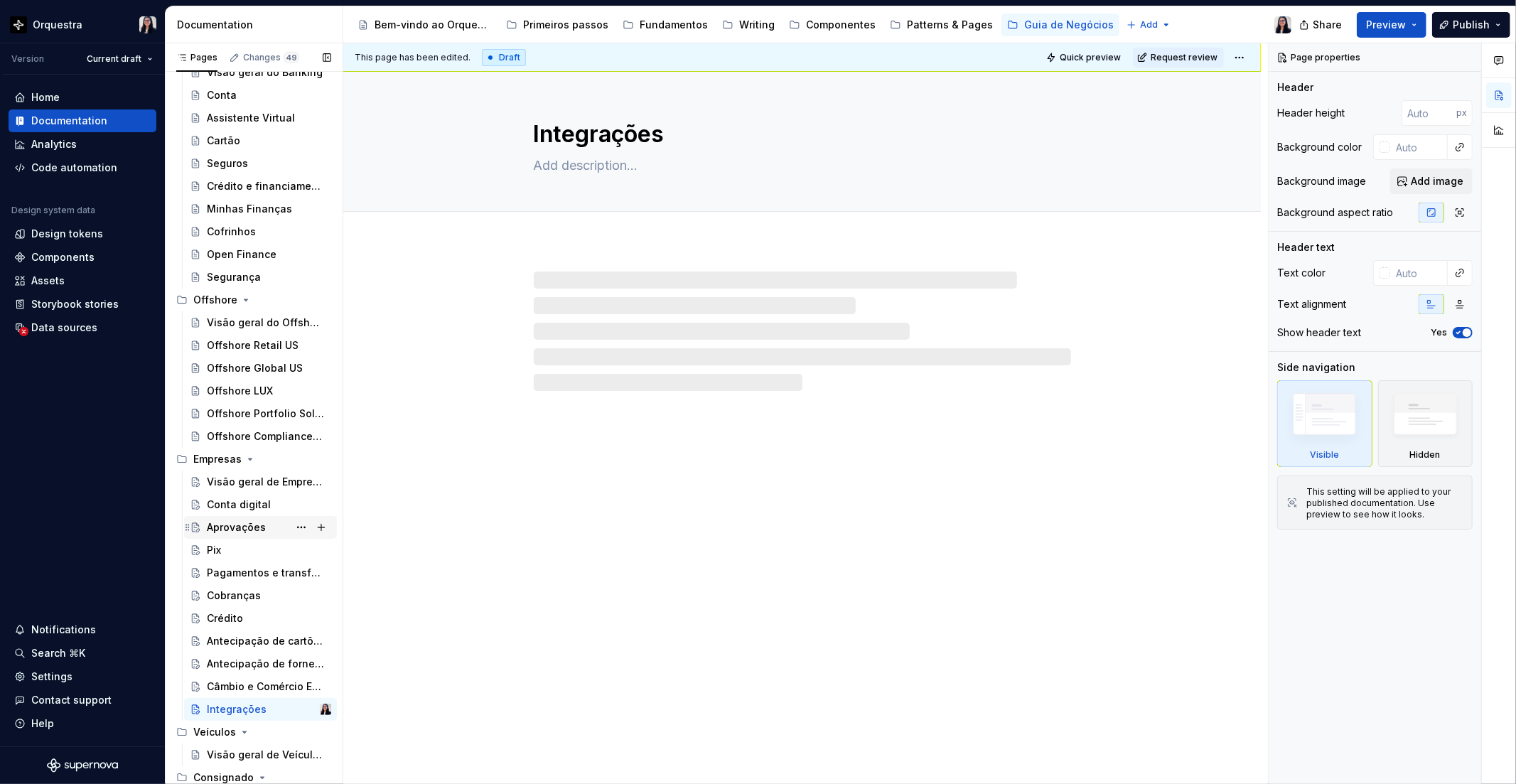
scroll to position [793, 0]
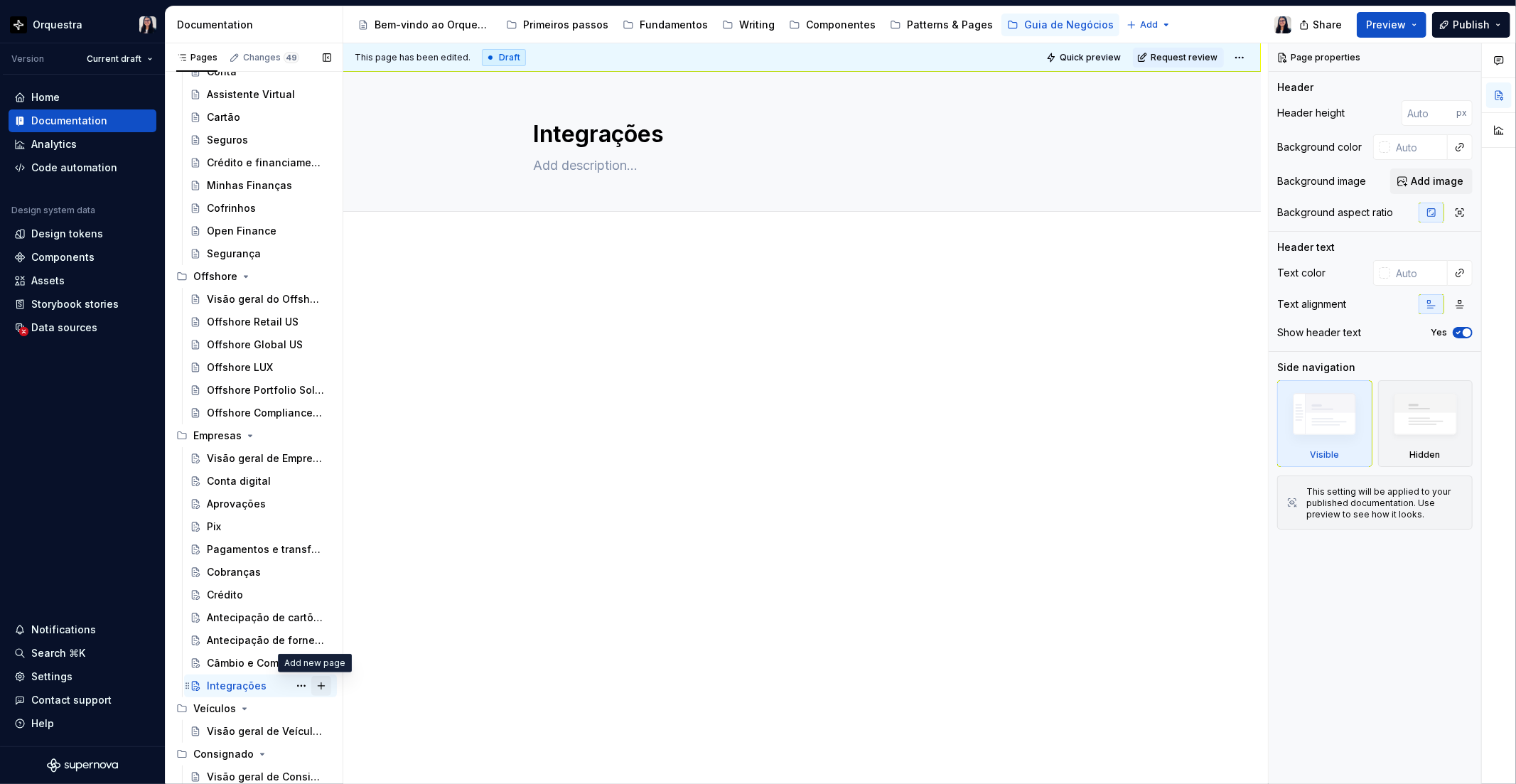
click at [314, 682] on button "Page tree" at bounding box center [320, 686] width 20 height 20
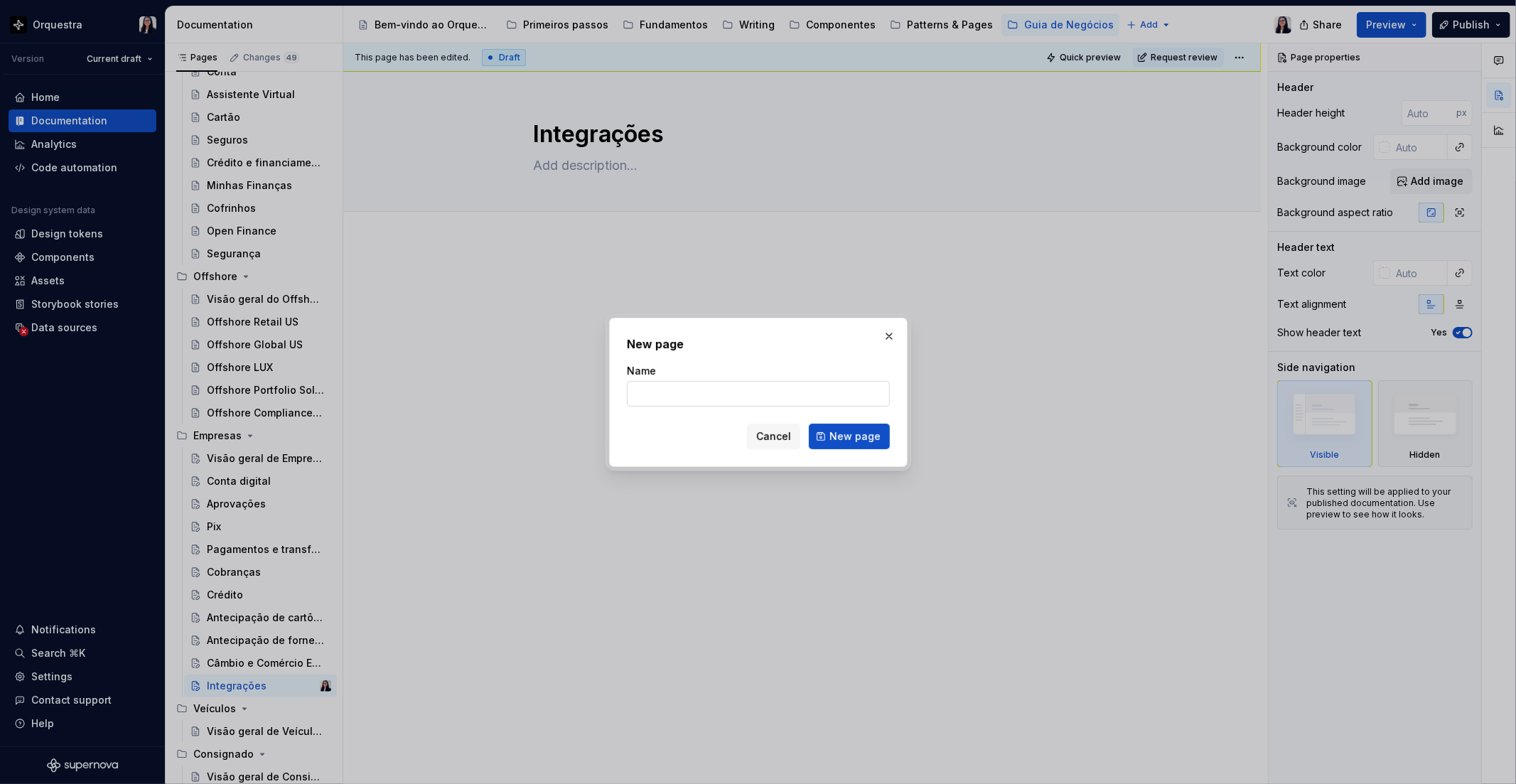
click at [714, 385] on input "Name" at bounding box center [758, 394] width 263 height 26
click button "New page" at bounding box center [850, 437] width 81 height 26
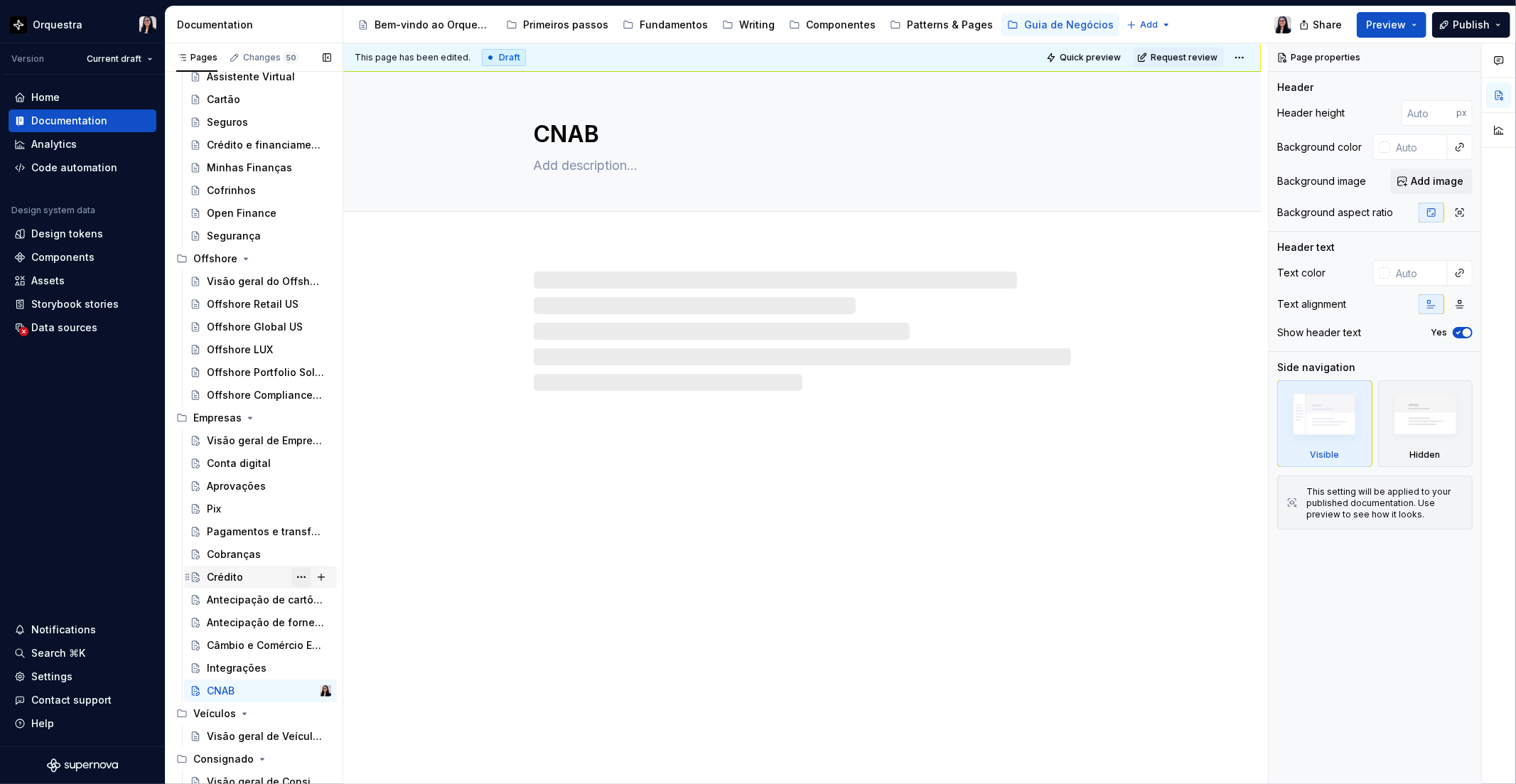
scroll to position [816, 0]
click at [311, 682] on button "Page tree" at bounding box center [320, 686] width 20 height 20
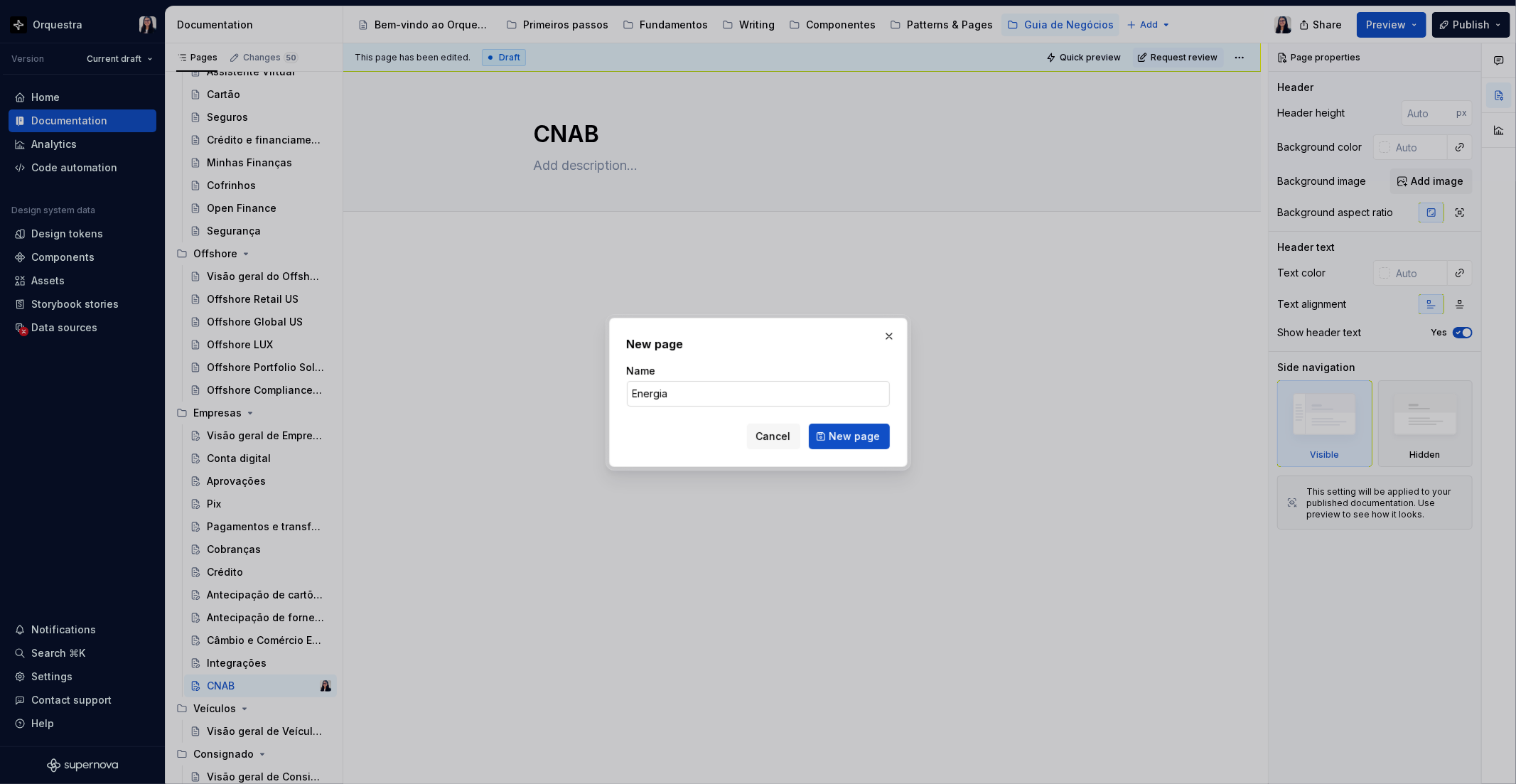
click button "New page" at bounding box center [850, 437] width 81 height 26
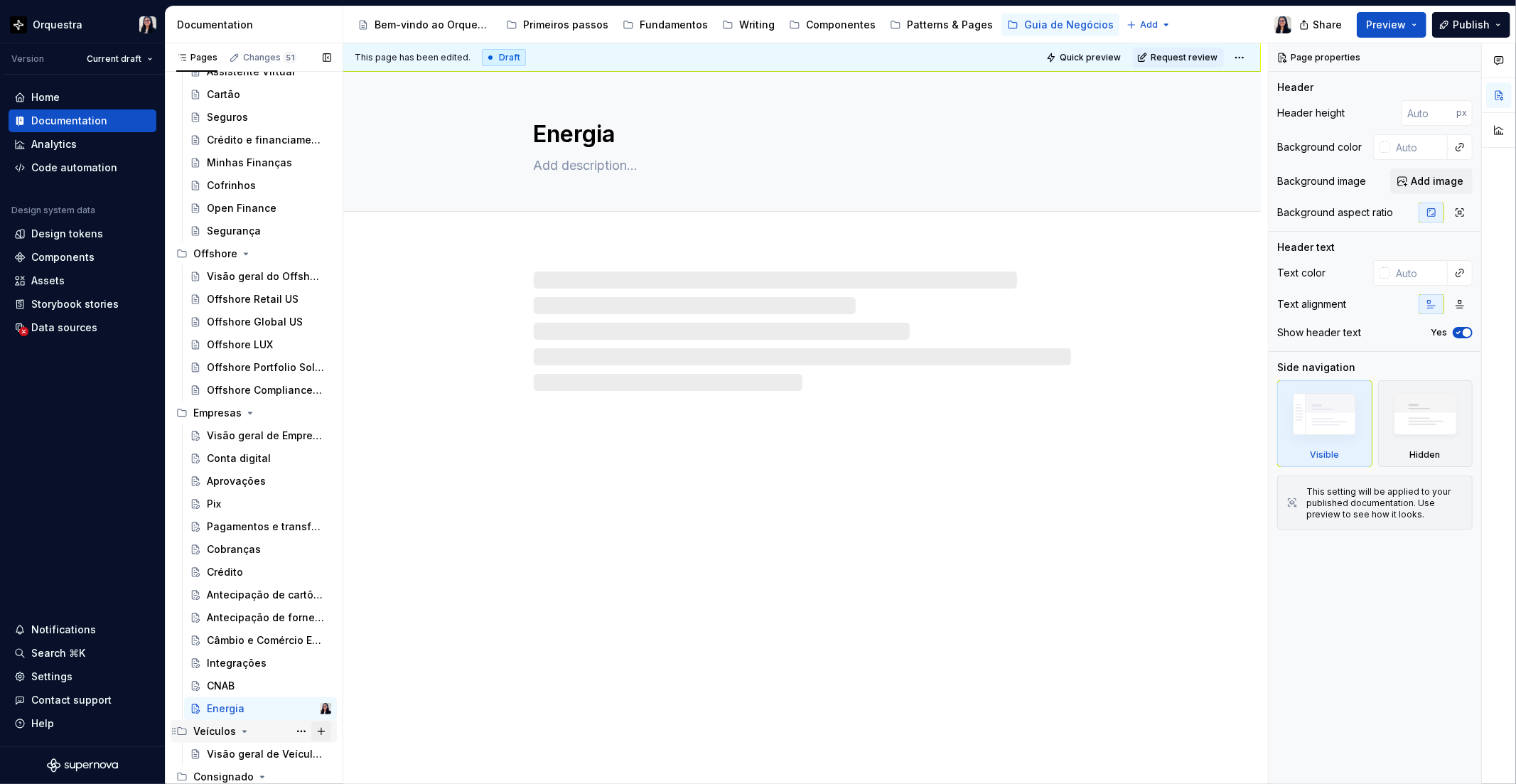
scroll to position [839, 0]
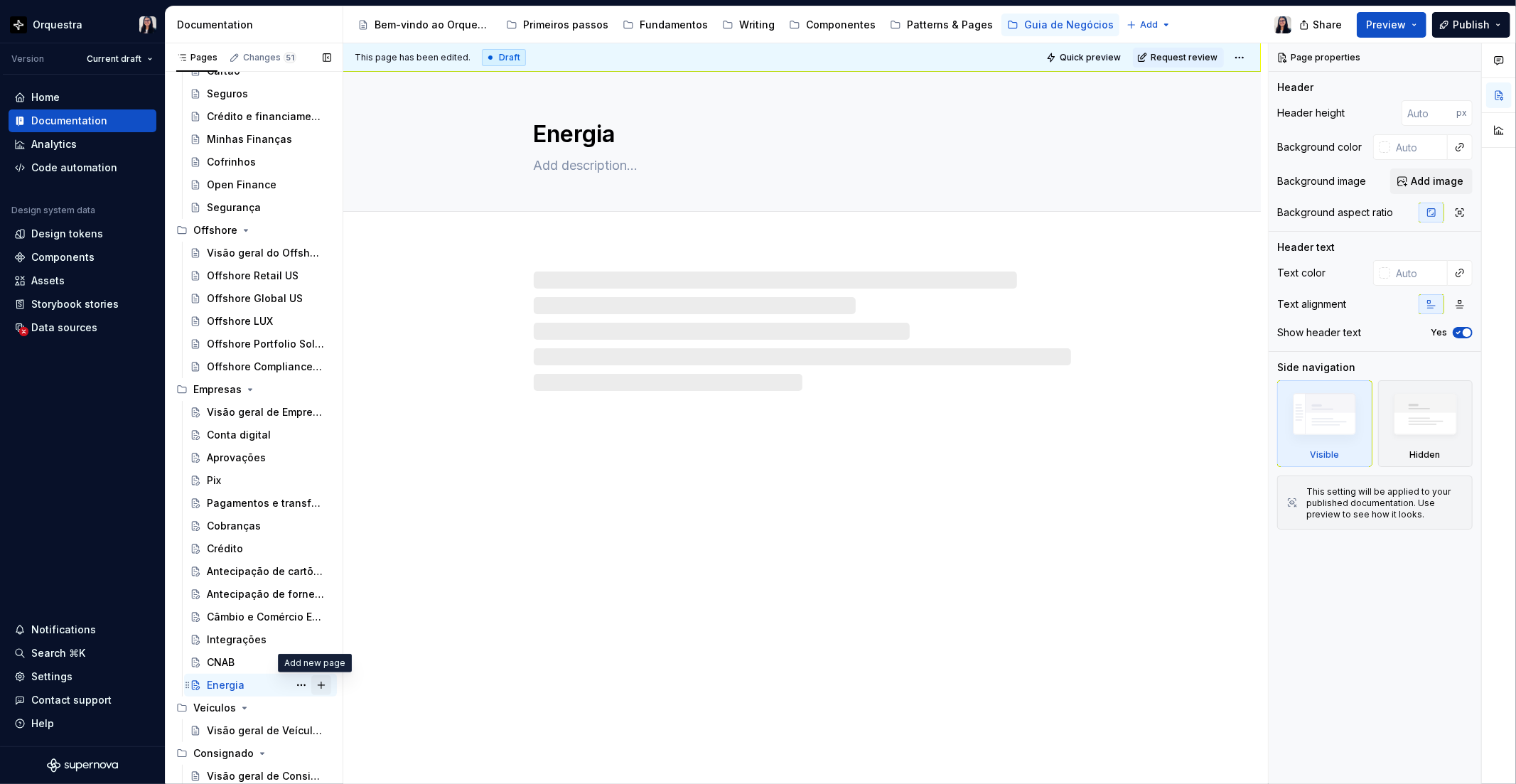
click at [311, 679] on button "Page tree" at bounding box center [320, 685] width 20 height 20
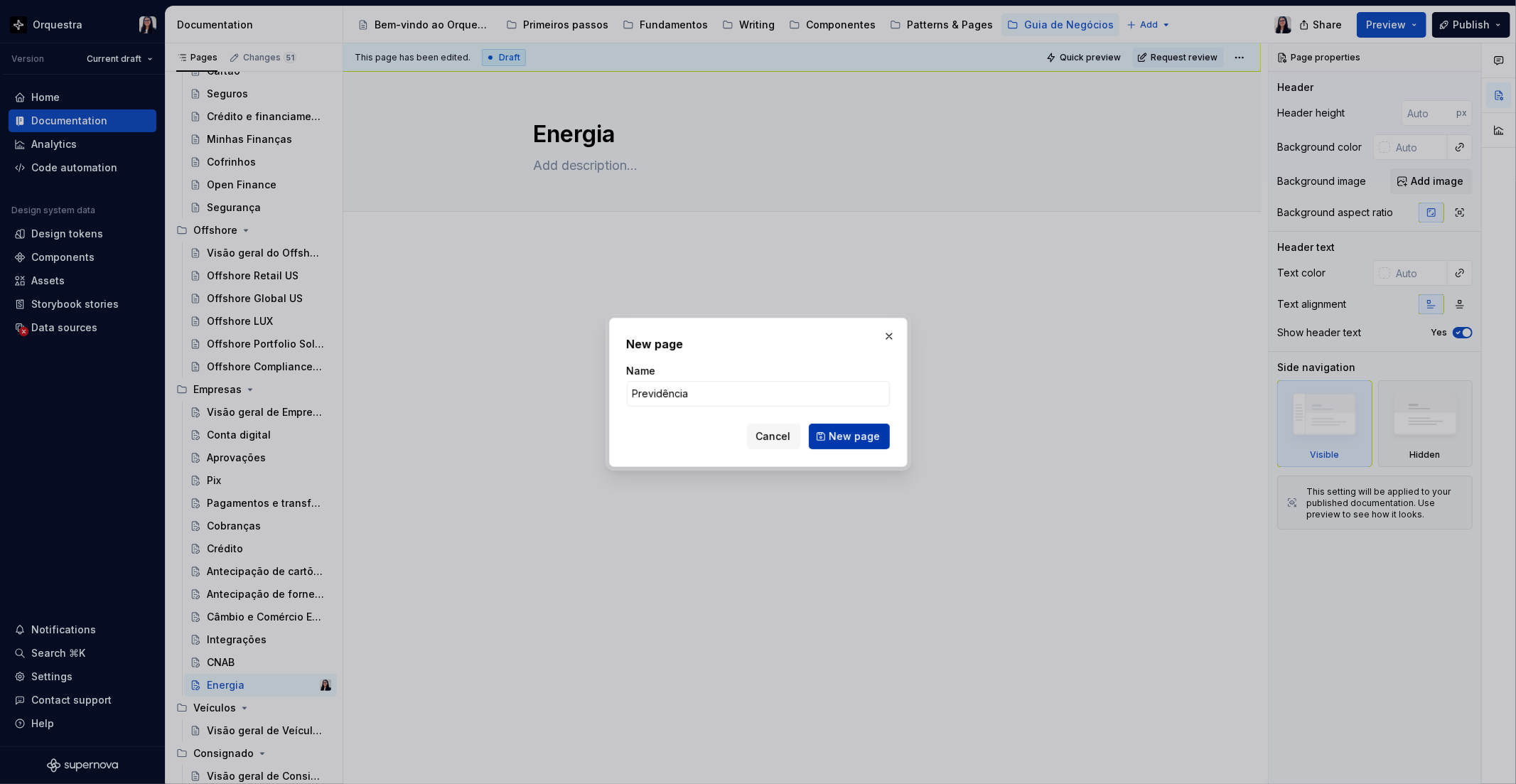
click at [866, 438] on span "New page" at bounding box center [854, 436] width 51 height 14
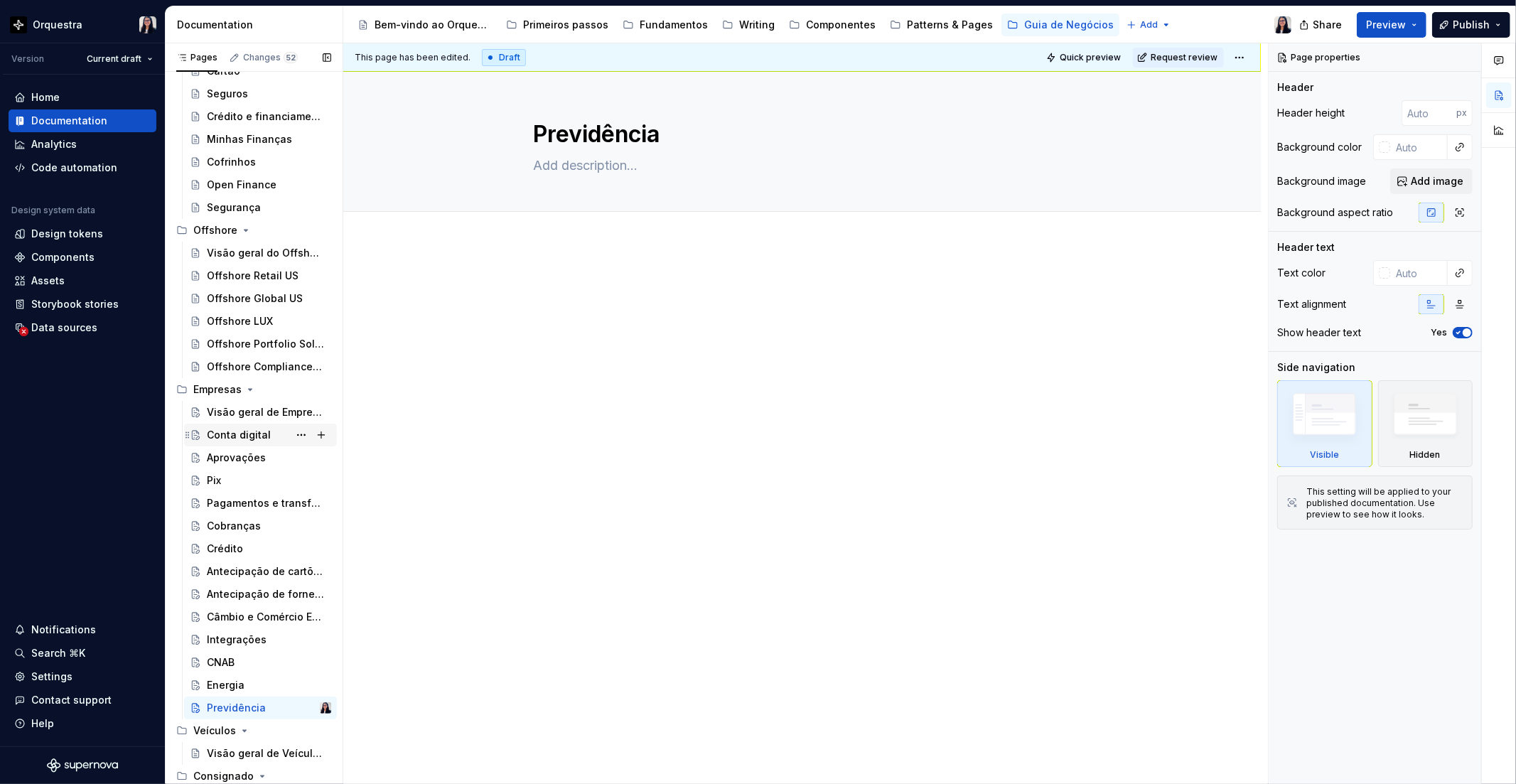
click at [242, 438] on div "Conta digital" at bounding box center [238, 434] width 64 height 14
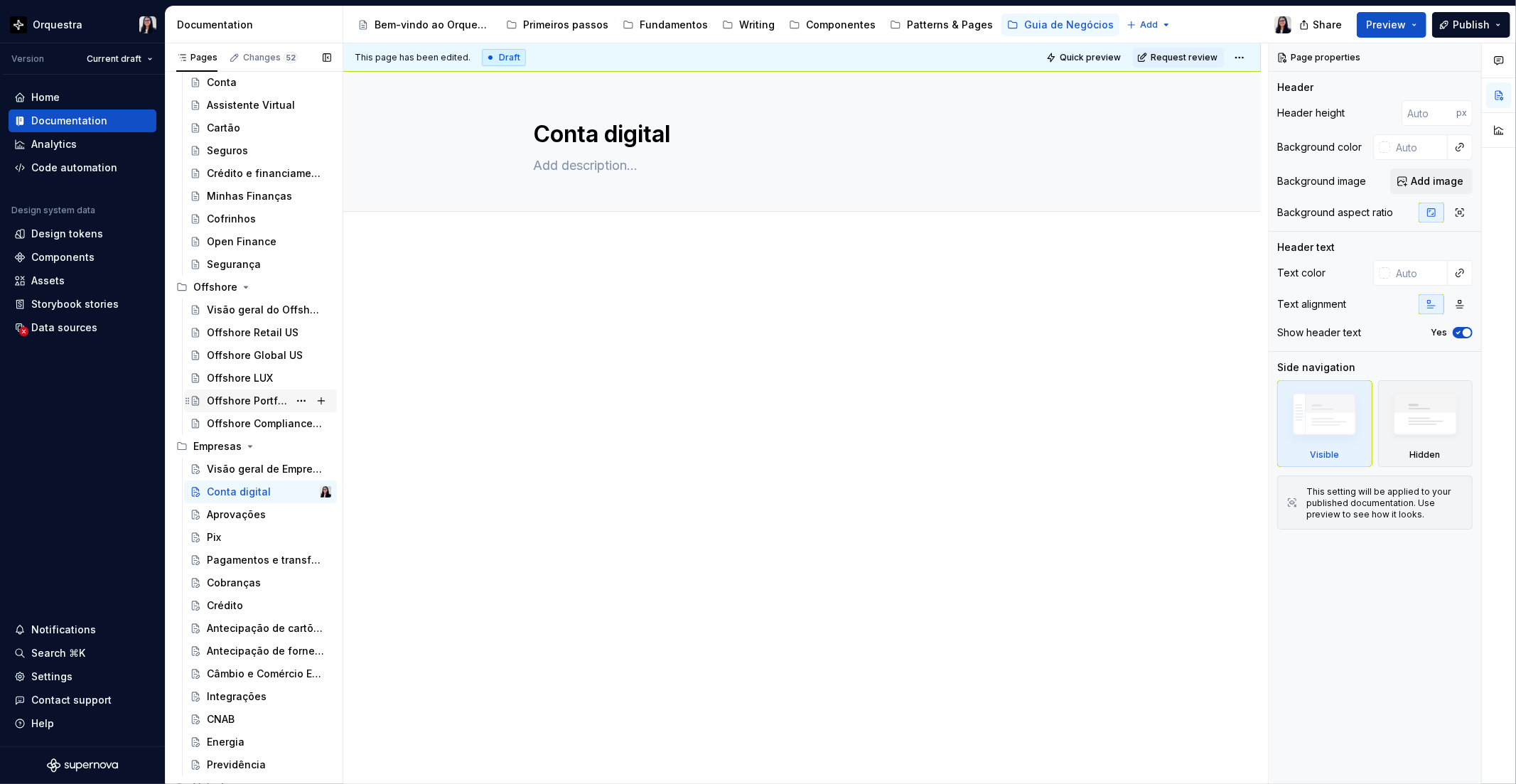
scroll to position [861, 0]
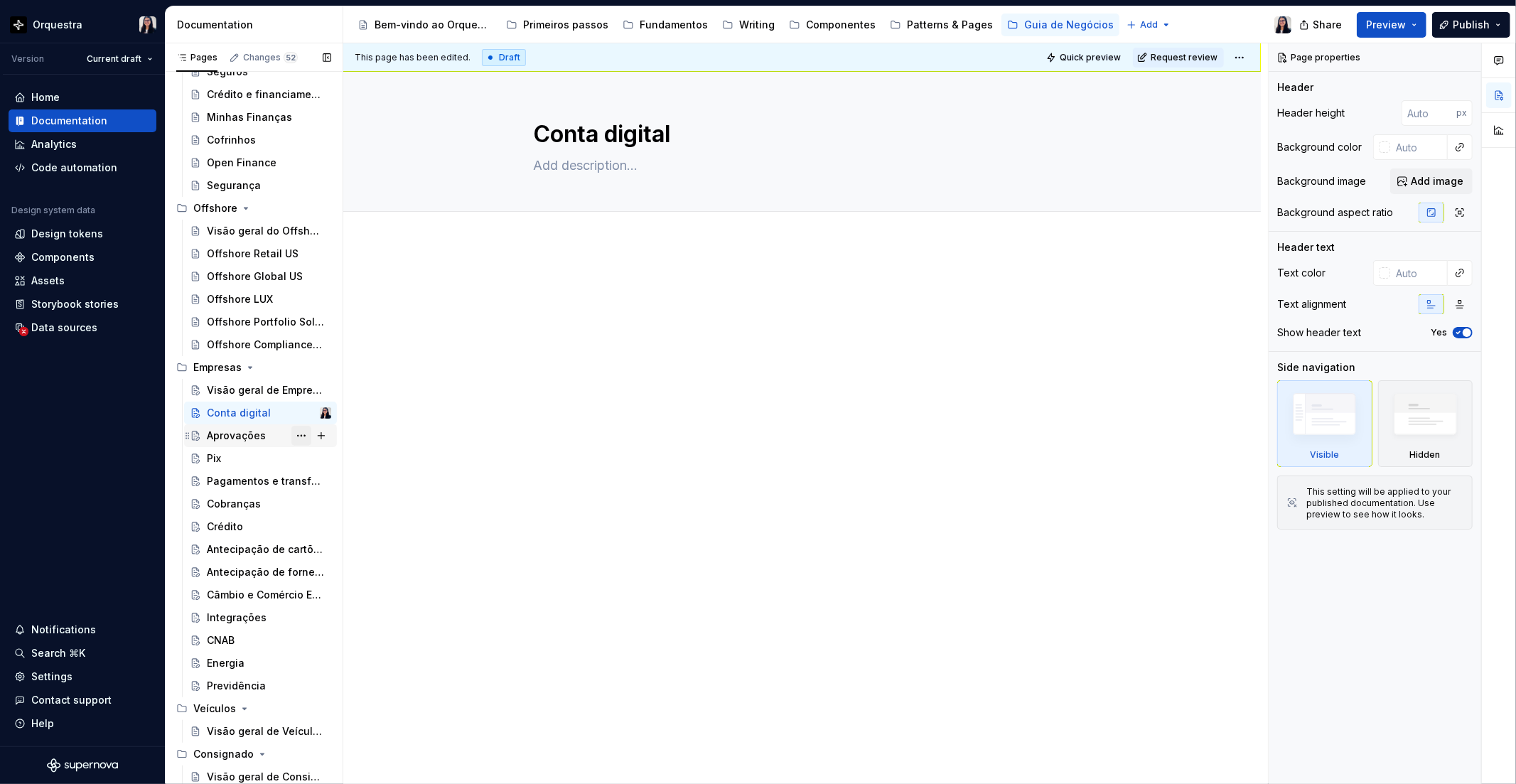
click at [291, 436] on button "Page tree" at bounding box center [301, 435] width 20 height 20
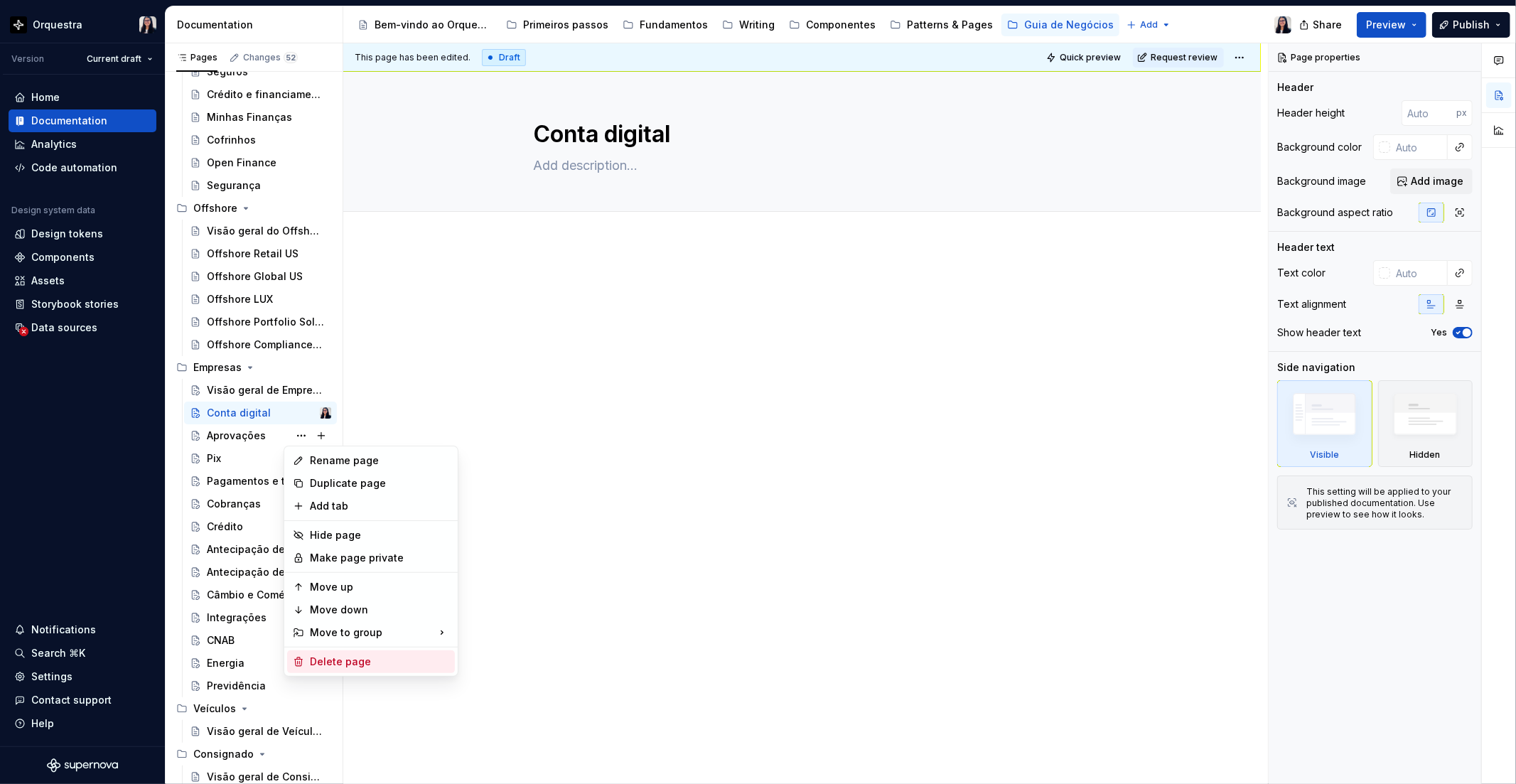
click at [332, 668] on div "Delete page" at bounding box center [371, 661] width 168 height 22
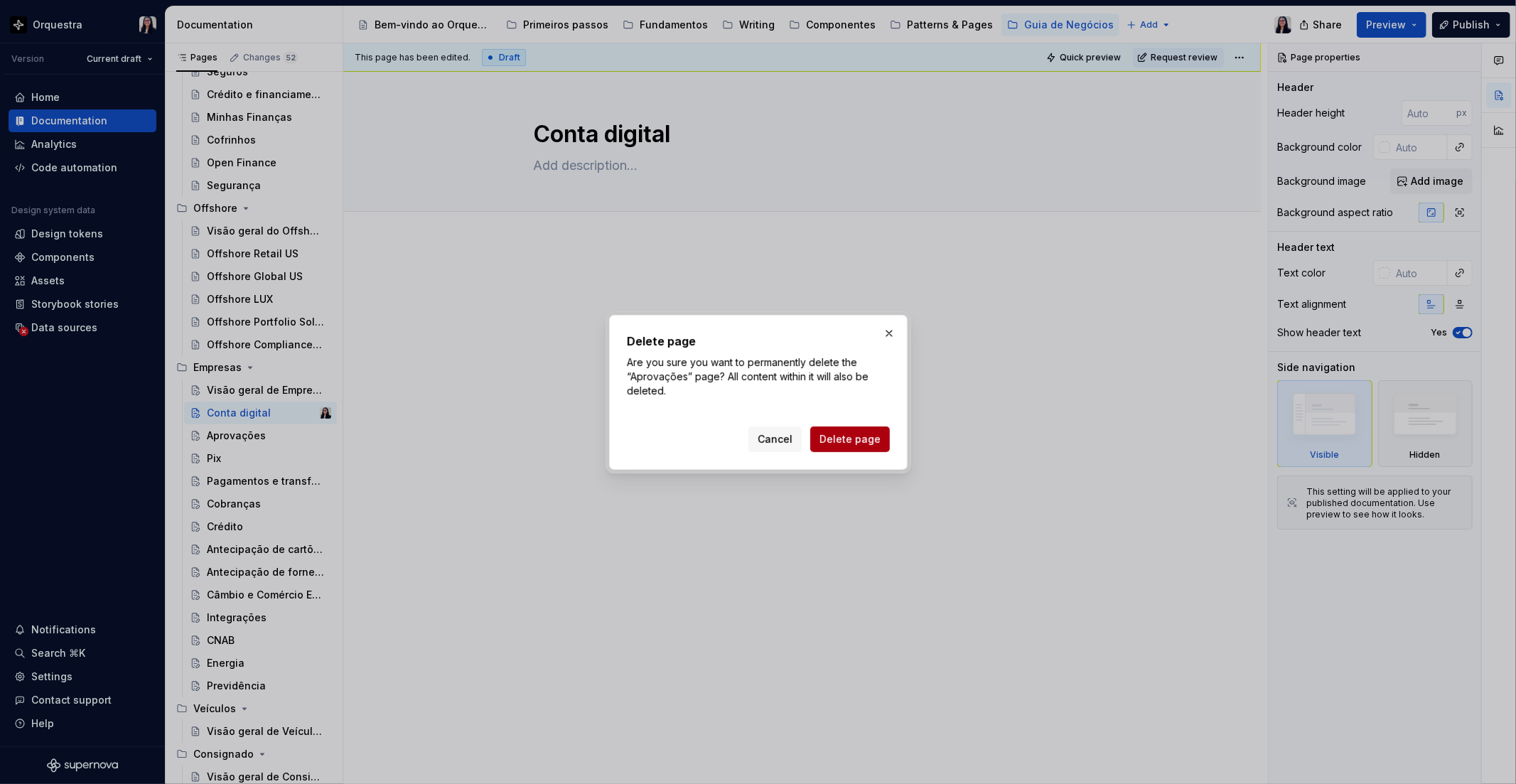
click at [841, 431] on button "Delete page" at bounding box center [850, 439] width 79 height 26
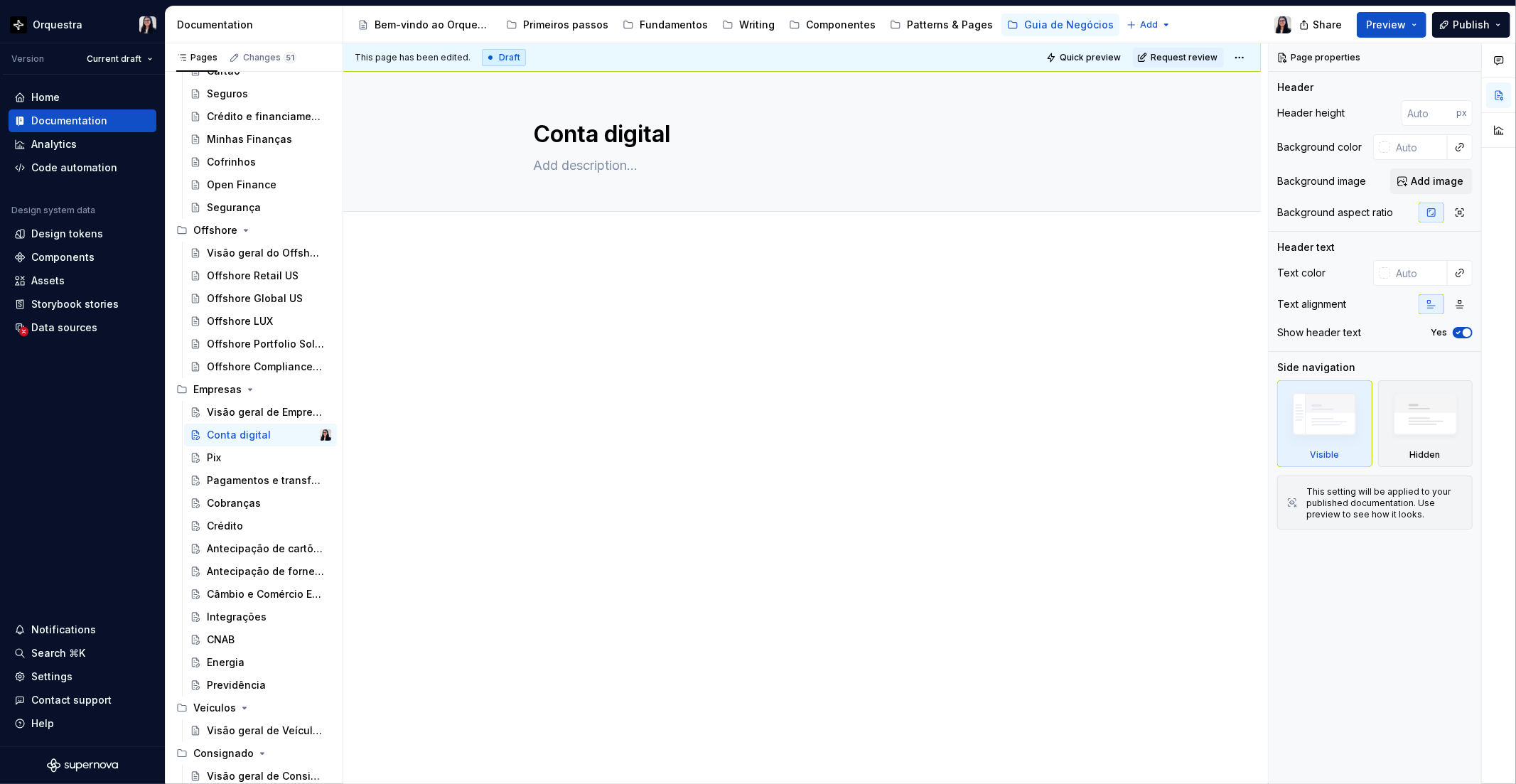
scroll to position [839, 0]
click at [295, 458] on button "Page tree" at bounding box center [301, 457] width 20 height 20
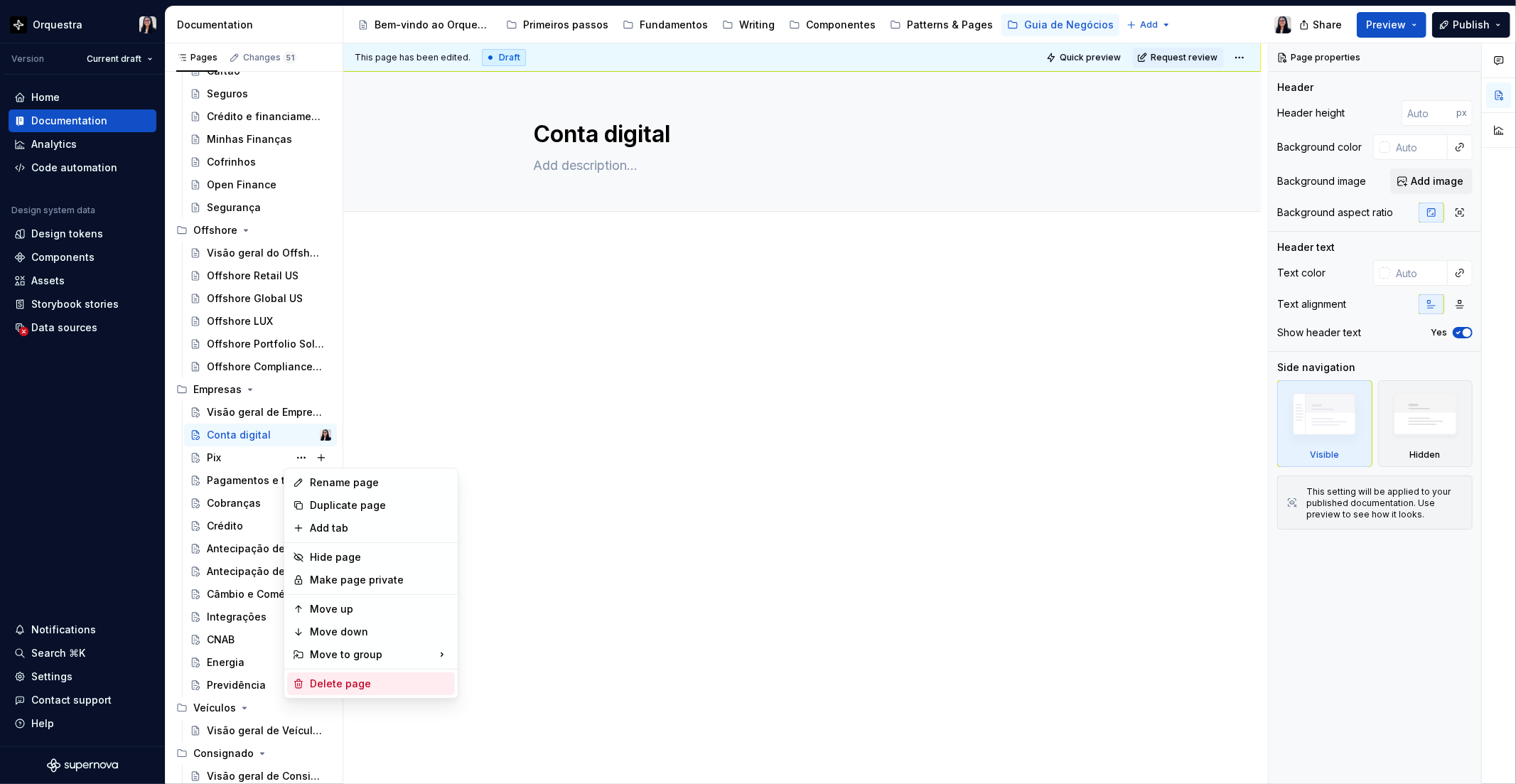
click at [350, 676] on div "Delete page" at bounding box center [379, 683] width 139 height 14
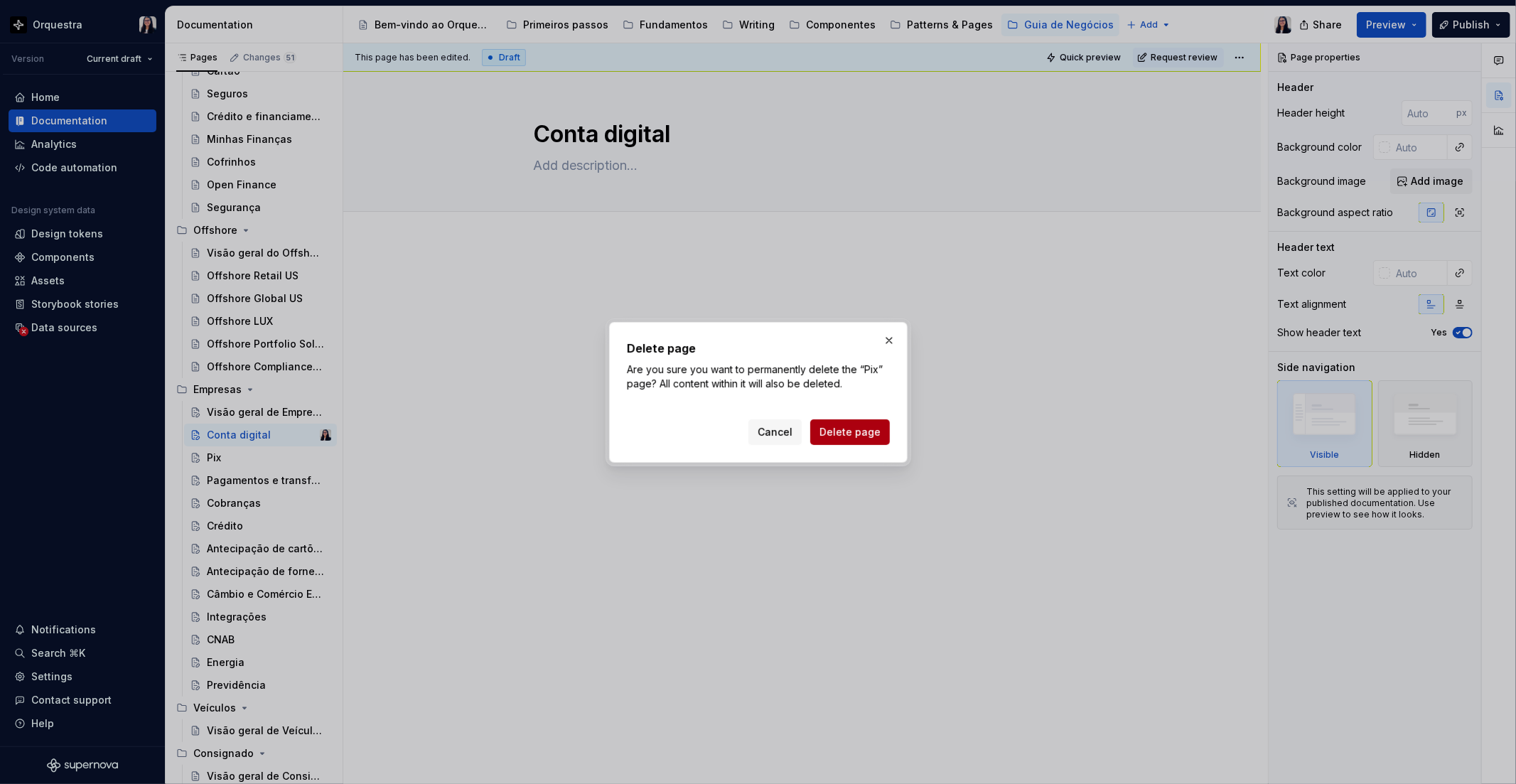
click at [858, 424] on button "Delete page" at bounding box center [850, 433] width 79 height 26
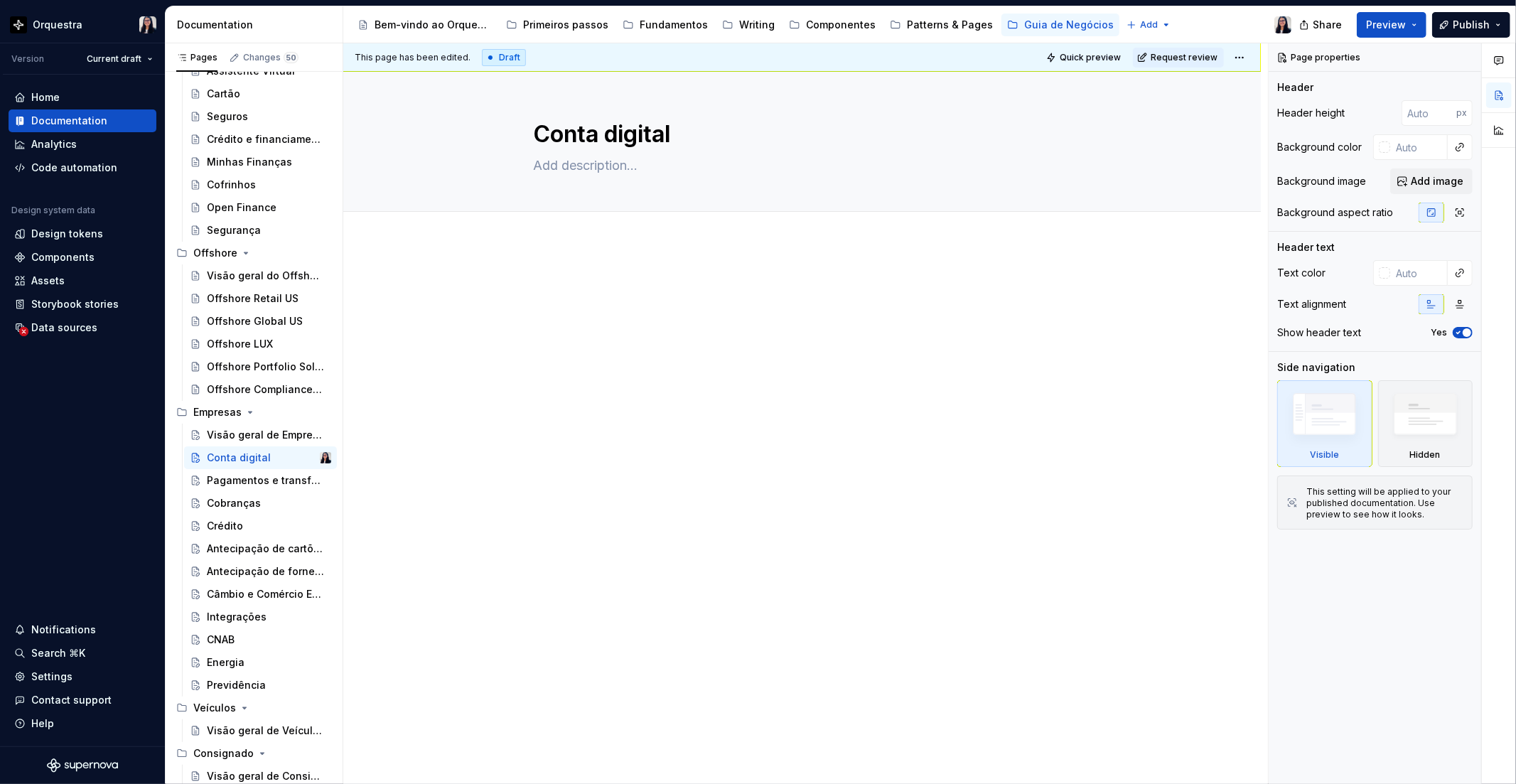
scroll to position [816, 0]
click at [316, 521] on button "Page tree" at bounding box center [320, 526] width 20 height 20
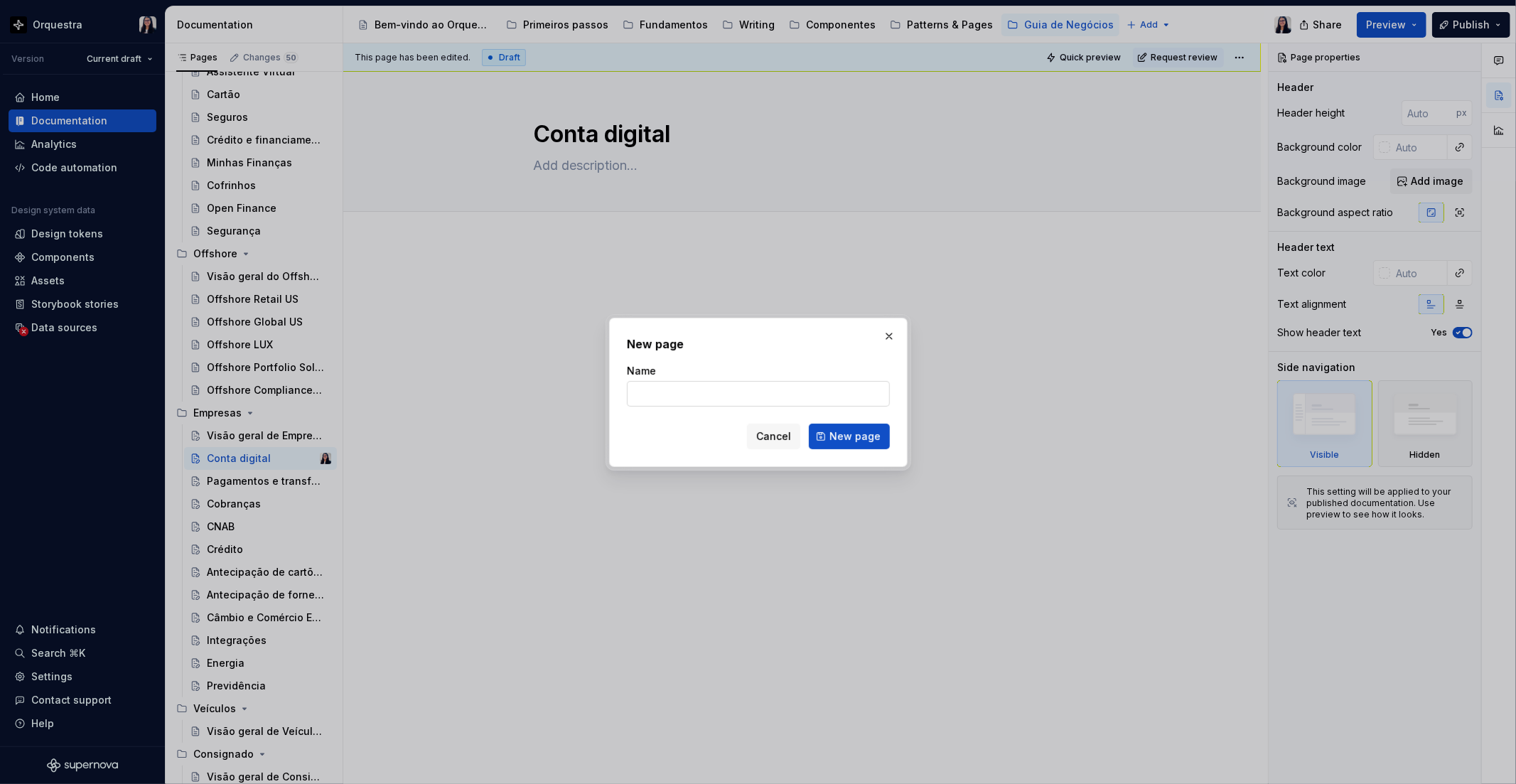
click at [708, 398] on input "Name" at bounding box center [758, 394] width 263 height 26
click at [660, 443] on div "Cancel New page" at bounding box center [758, 437] width 263 height 26
click at [866, 436] on span "New page" at bounding box center [854, 436] width 51 height 14
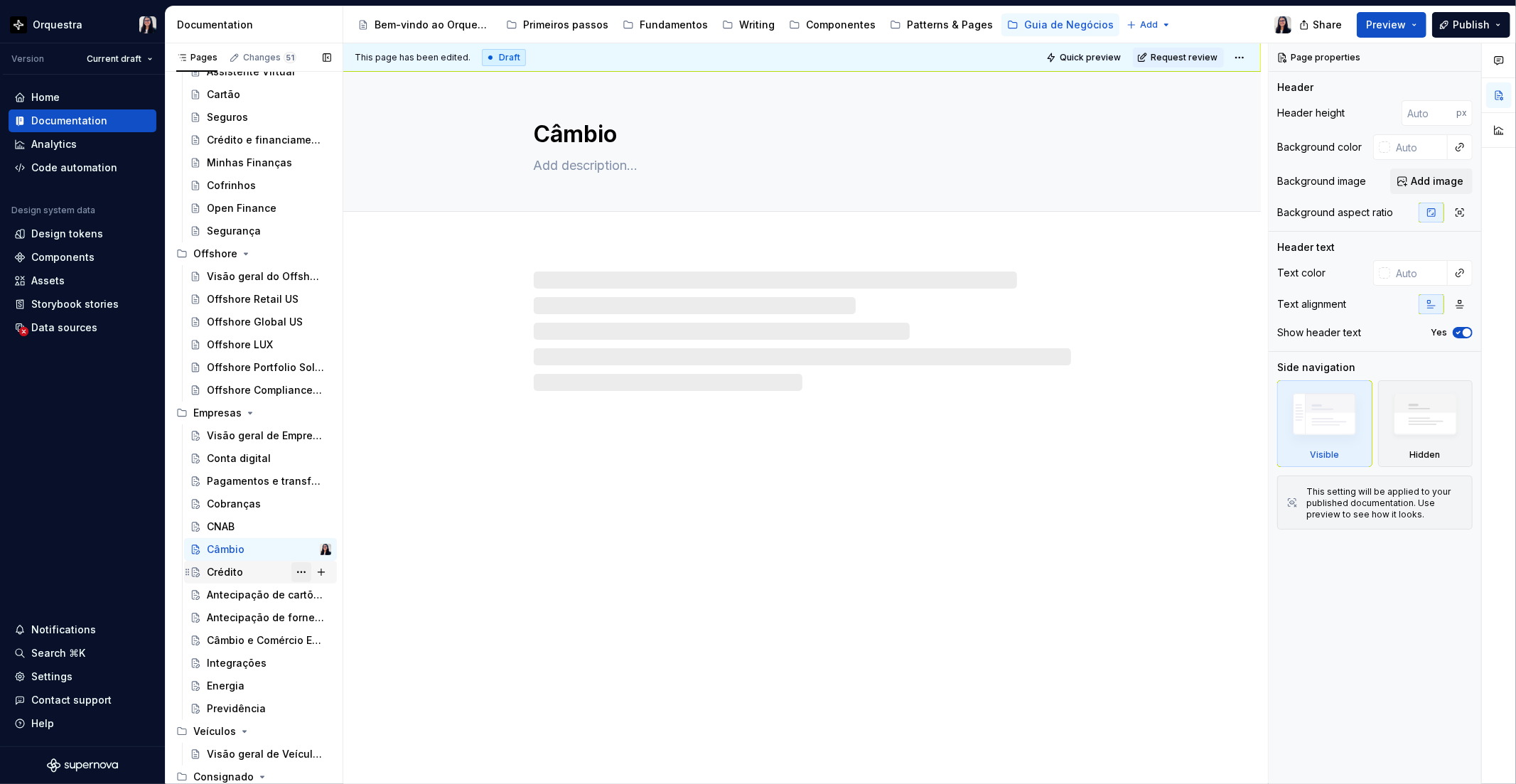
click at [293, 572] on button "Page tree" at bounding box center [301, 572] width 20 height 20
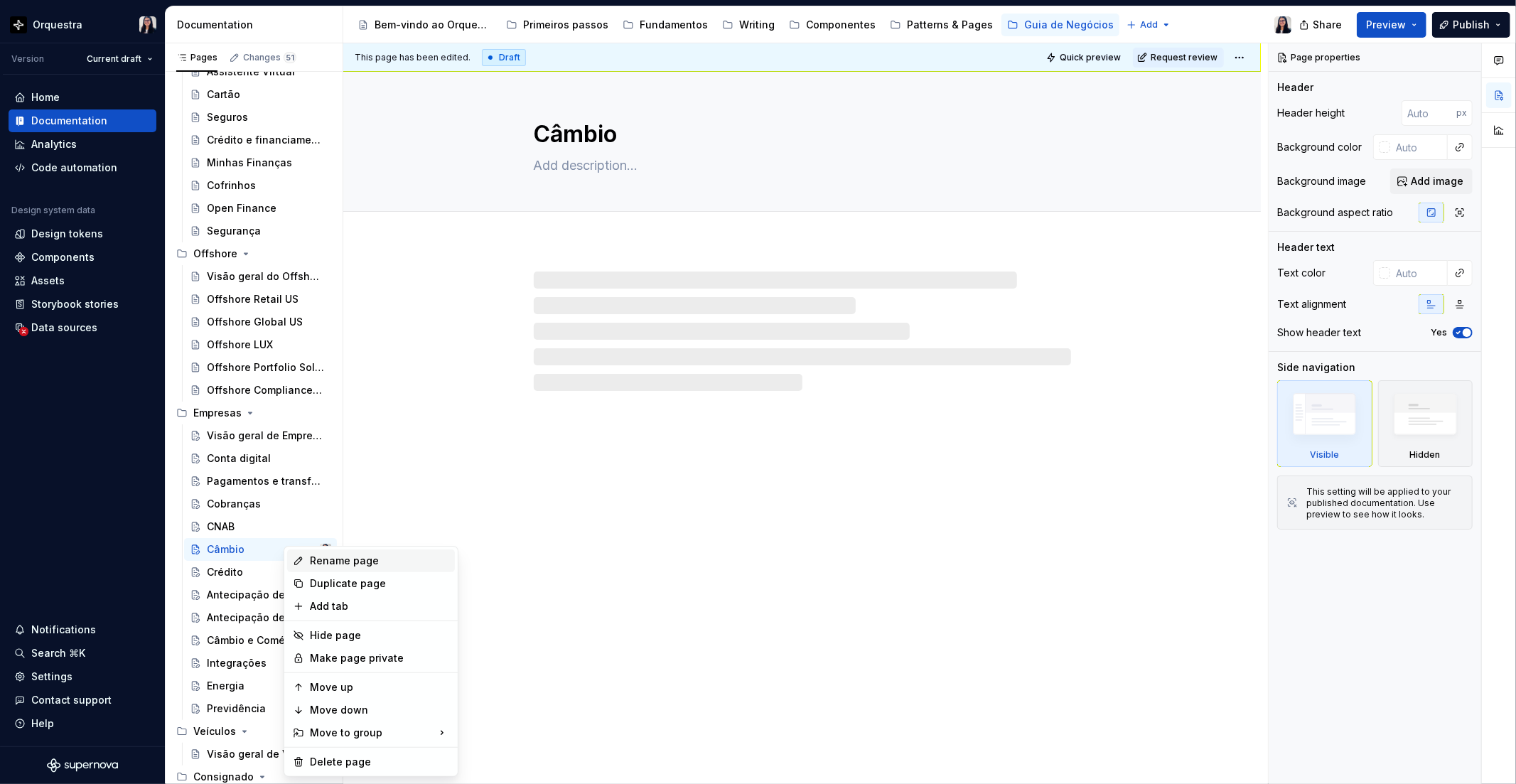
click at [332, 559] on div "Rename page" at bounding box center [379, 560] width 139 height 14
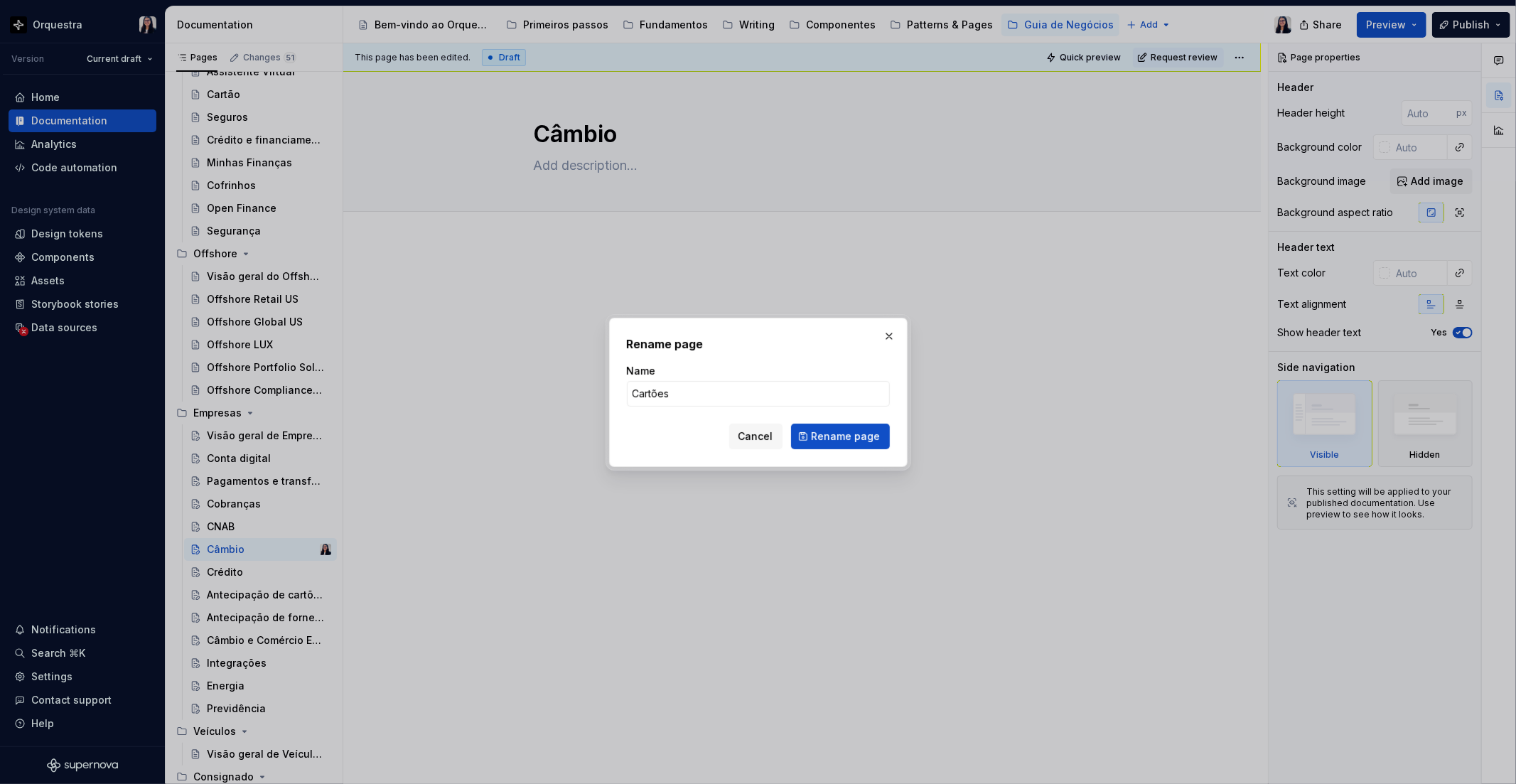
click button "Rename page" at bounding box center [840, 437] width 98 height 26
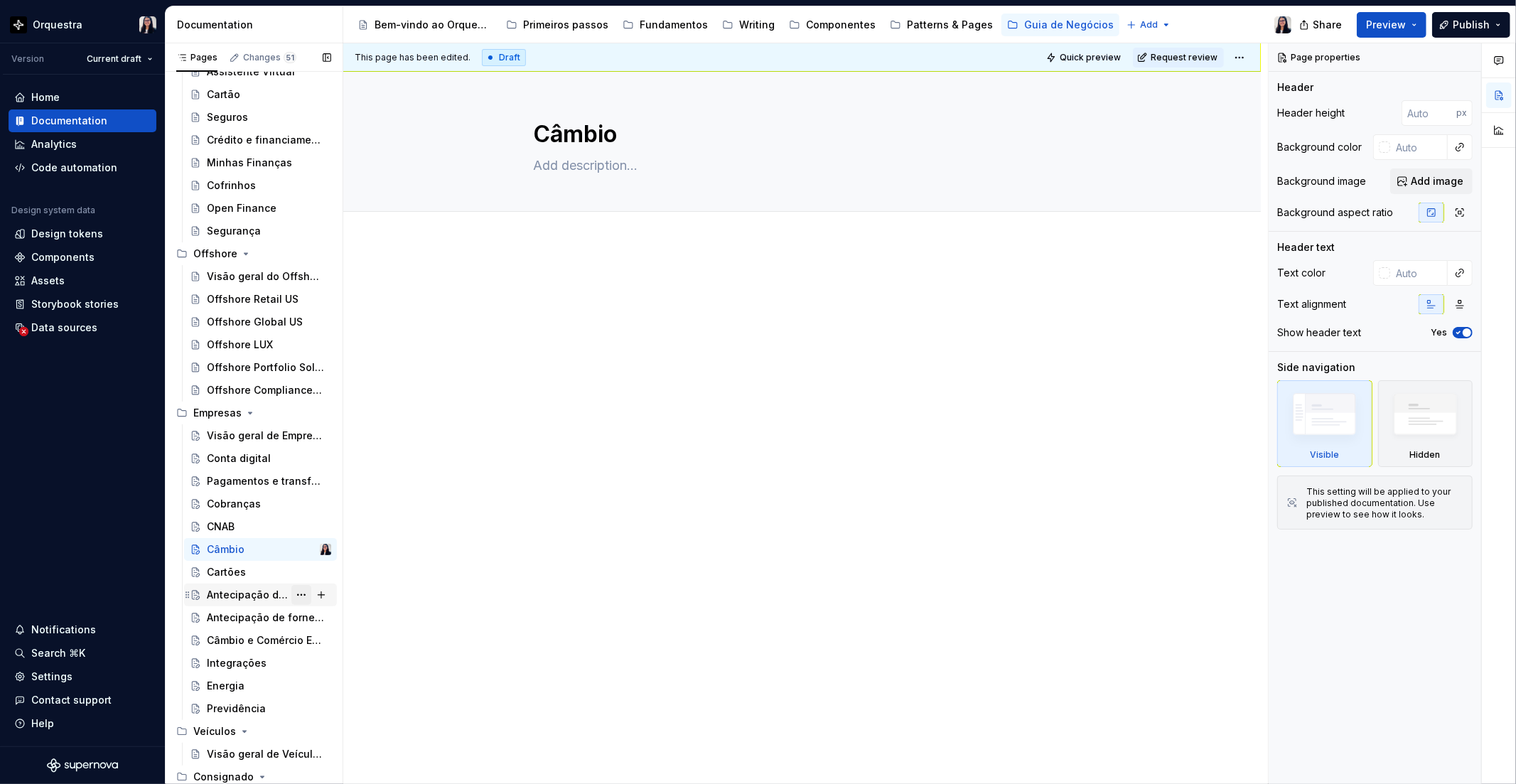
click at [291, 594] on button "Page tree" at bounding box center [301, 594] width 20 height 20
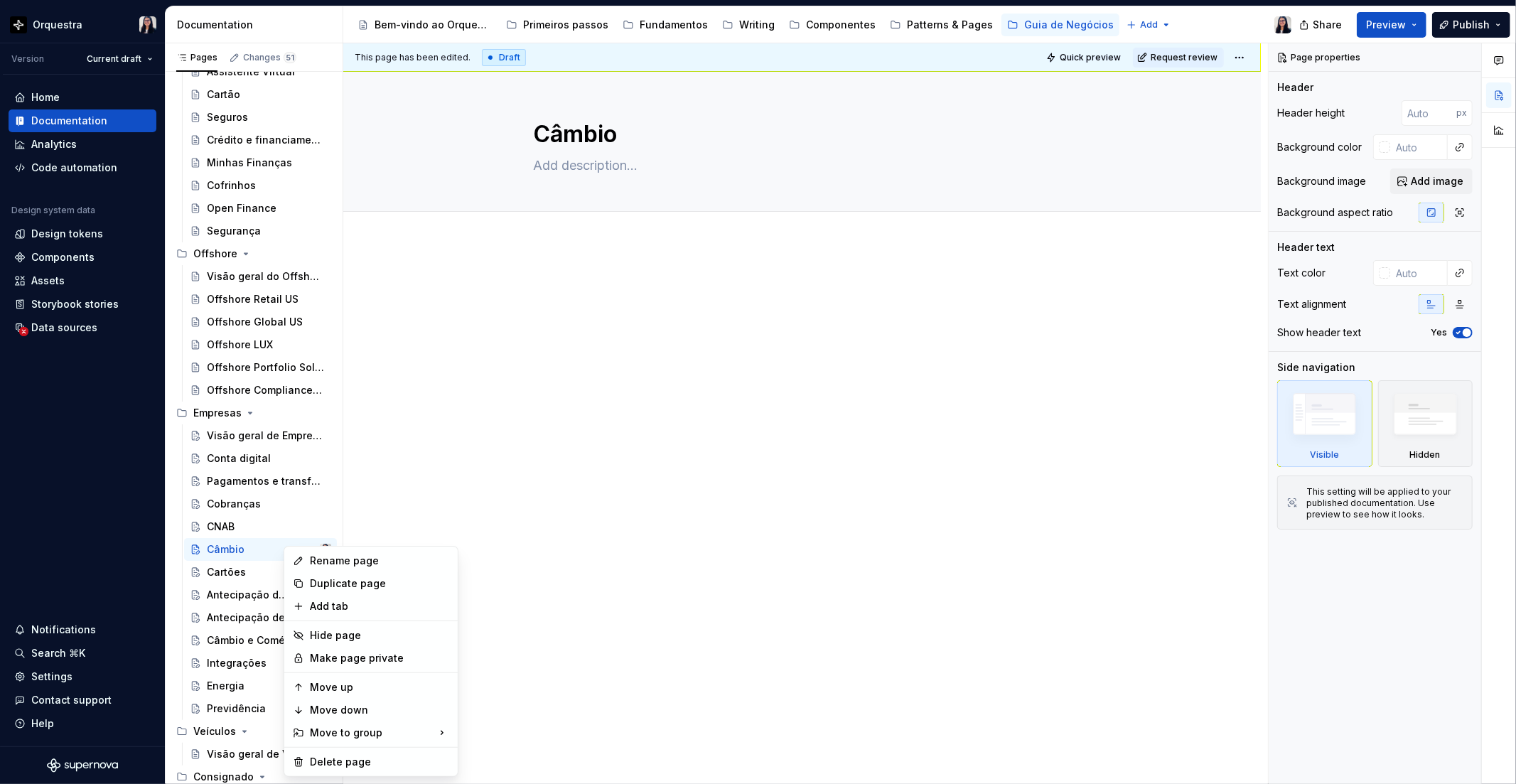
click at [332, 564] on div "Rename page" at bounding box center [379, 560] width 139 height 14
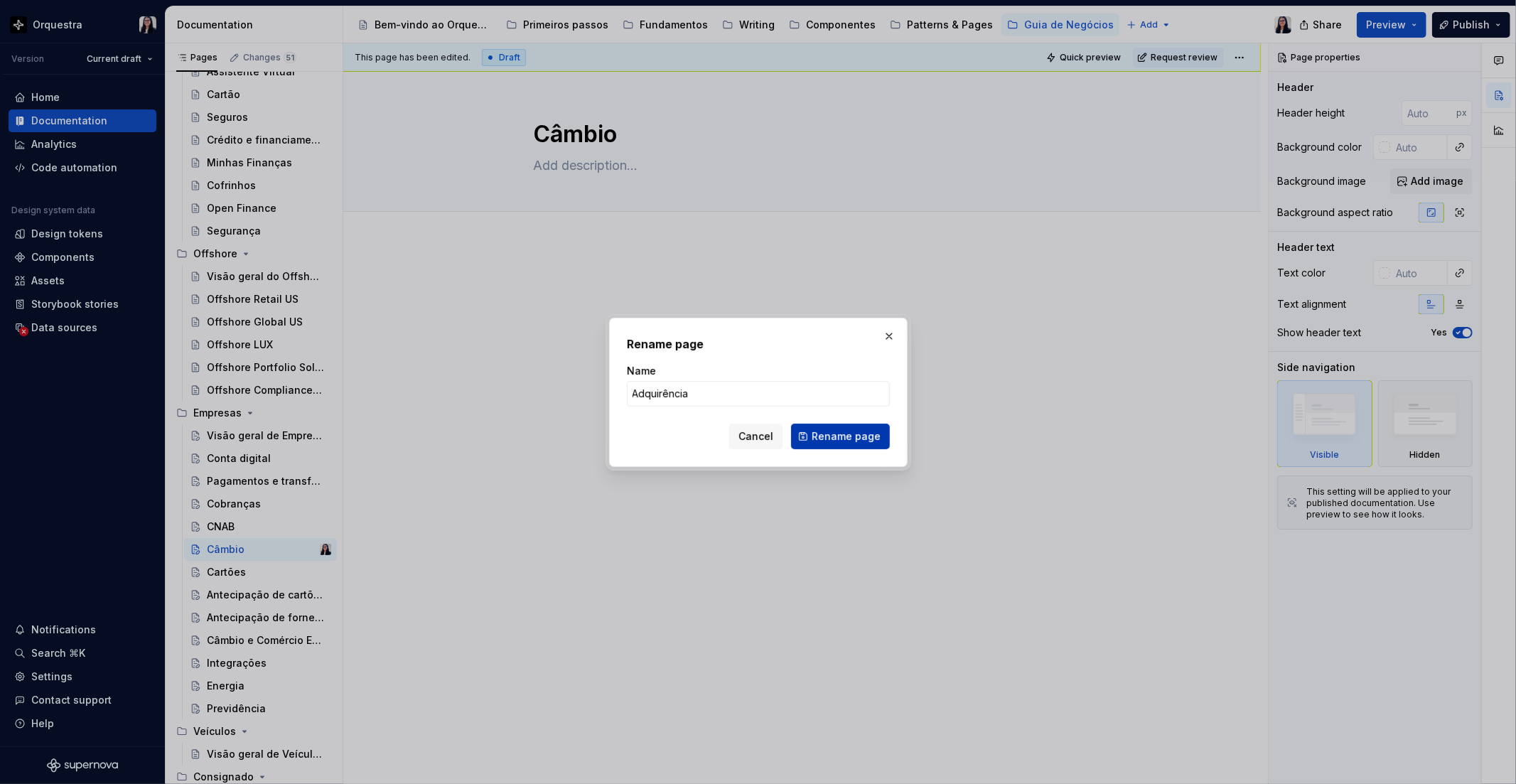
click at [859, 439] on span "Rename page" at bounding box center [847, 436] width 69 height 14
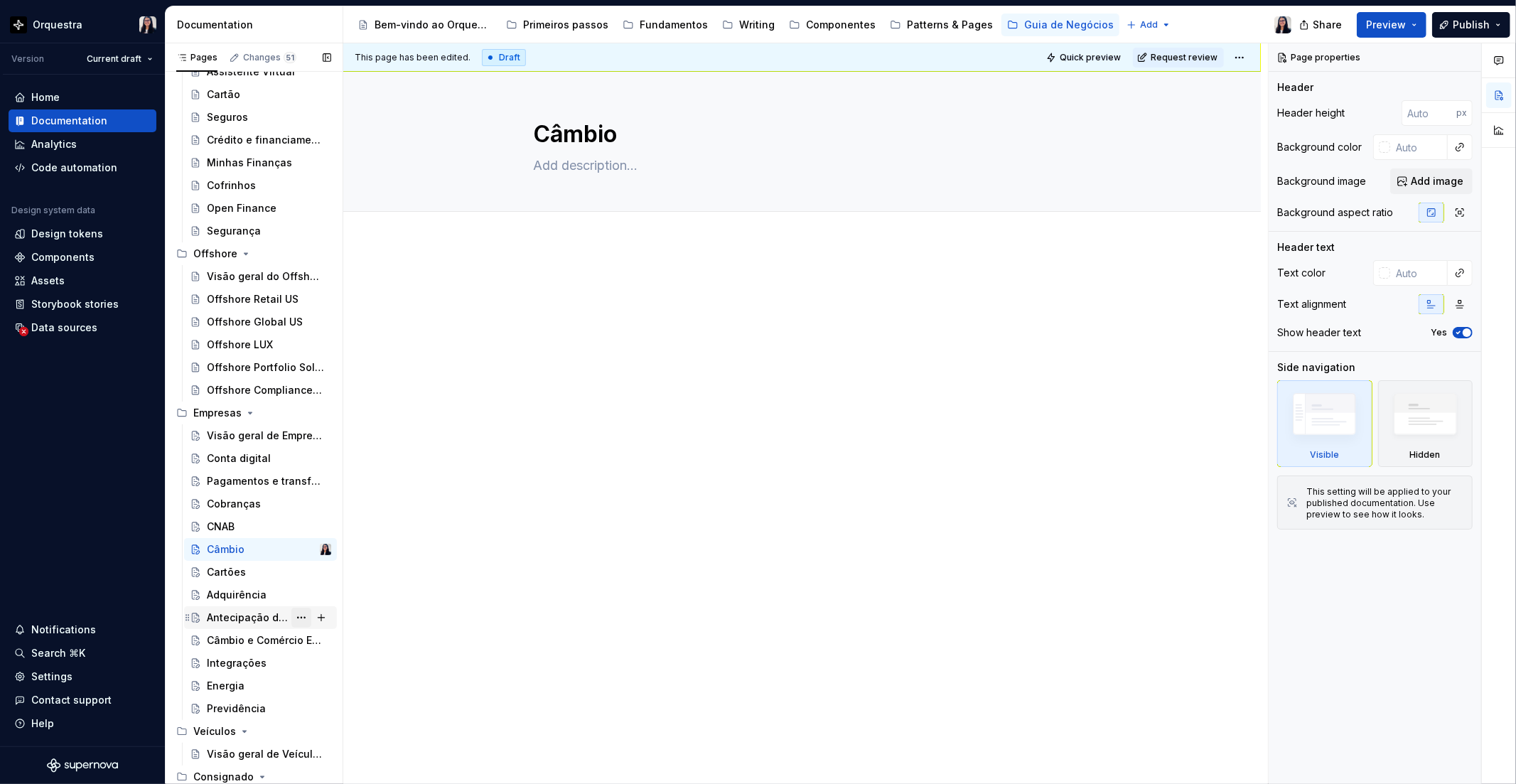
click at [299, 616] on button "Page tree" at bounding box center [301, 617] width 20 height 20
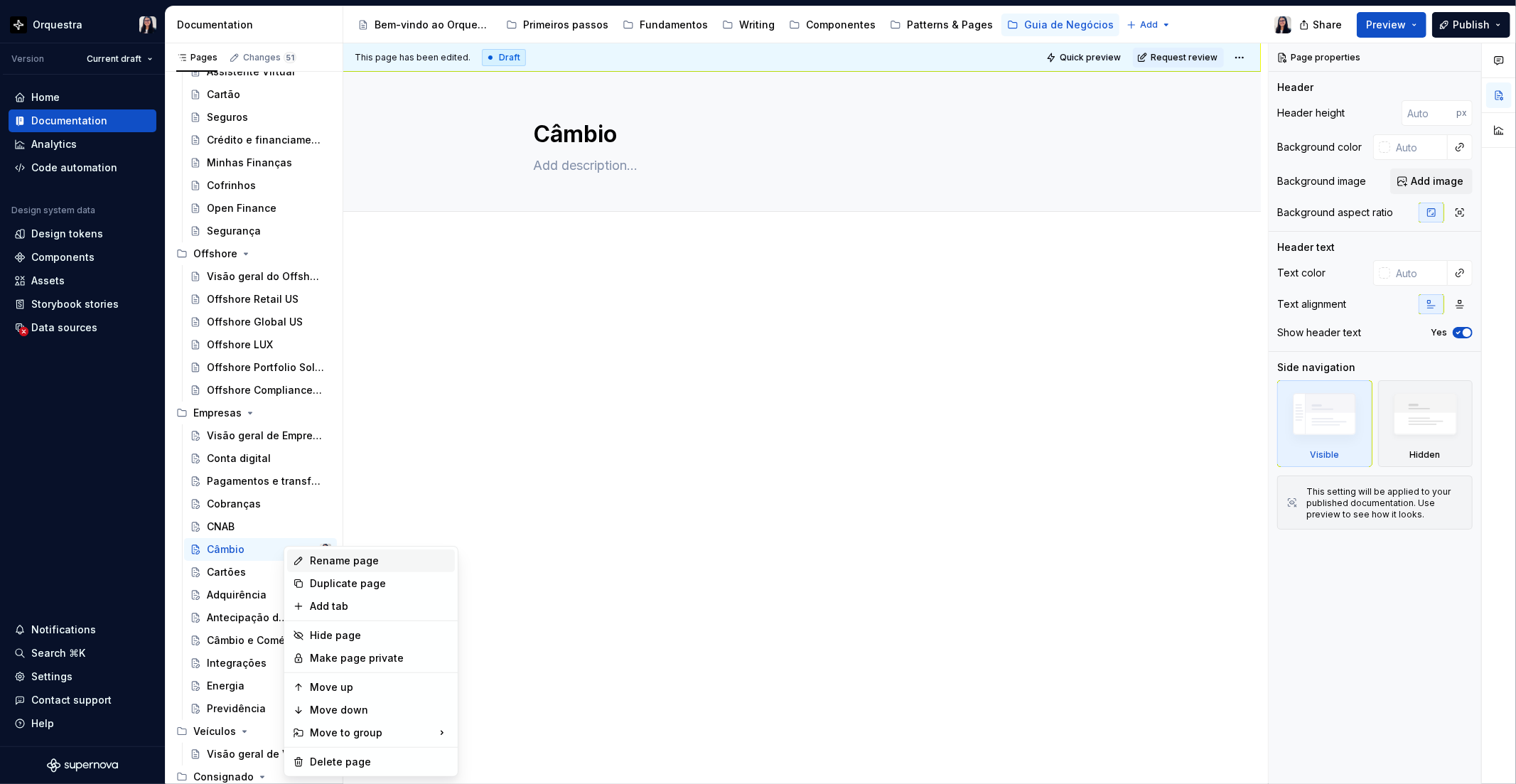
click at [317, 569] on div "Rename page" at bounding box center [371, 560] width 168 height 22
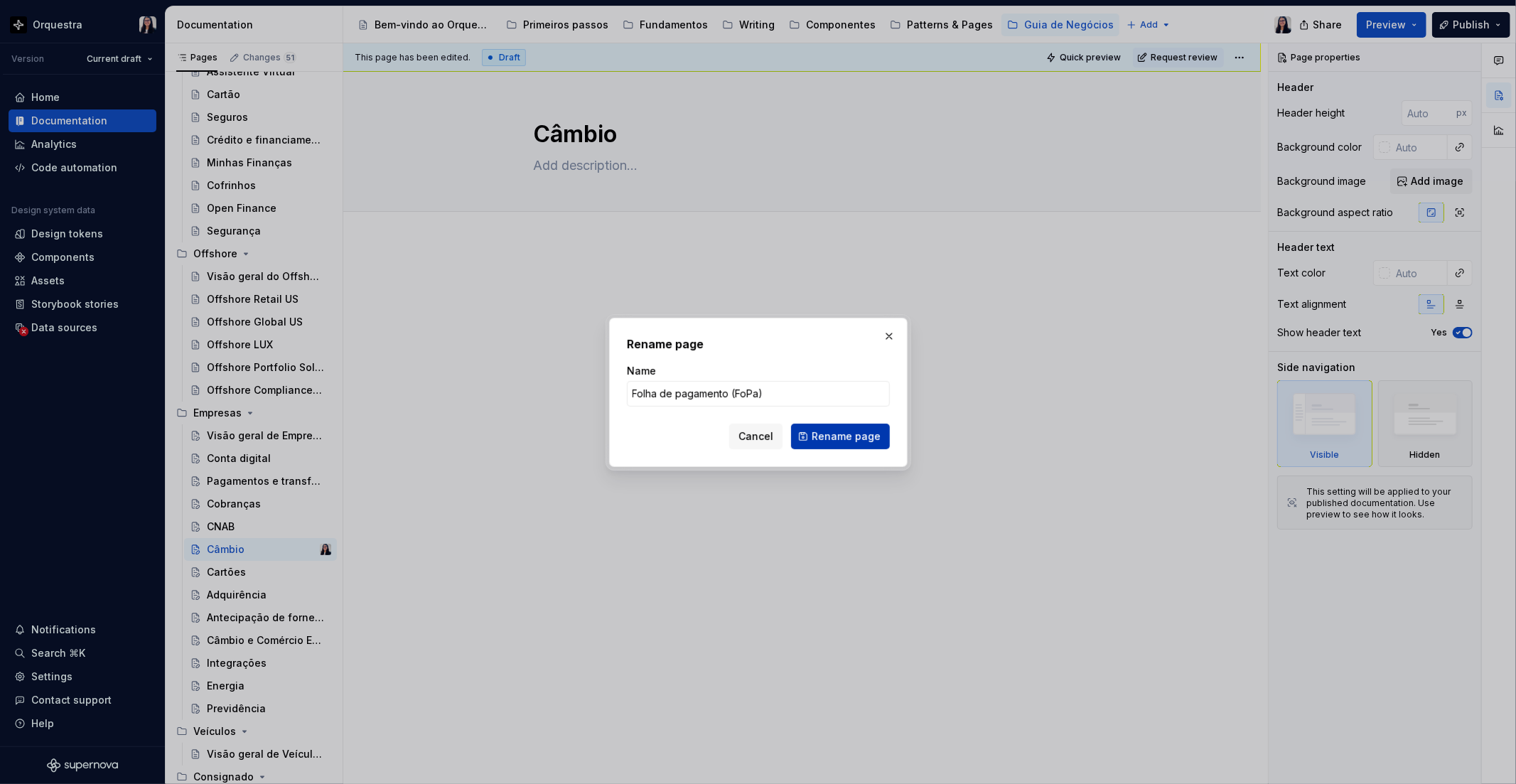
click at [861, 436] on span "Rename page" at bounding box center [847, 436] width 69 height 14
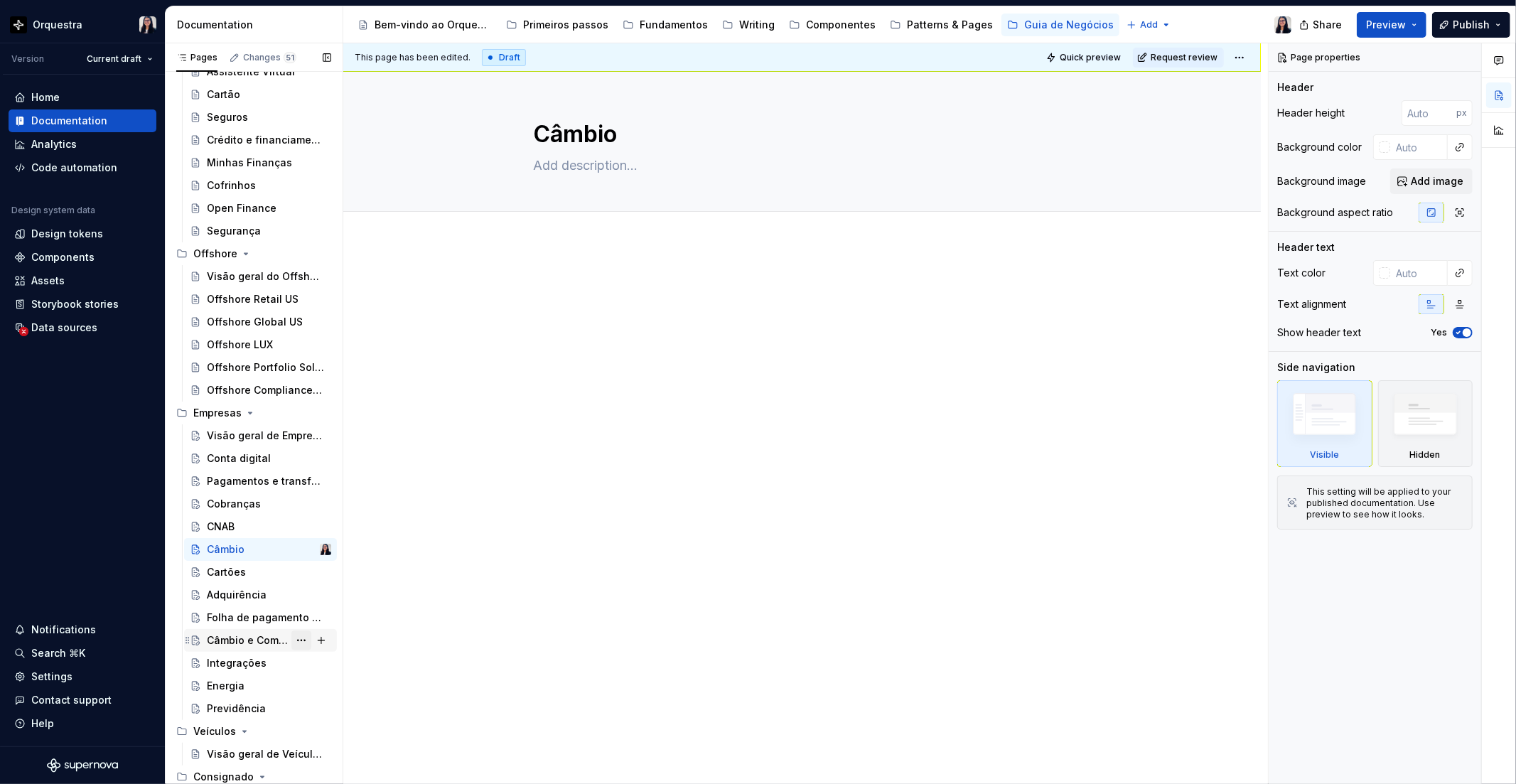
click at [291, 640] on button "Page tree" at bounding box center [301, 640] width 20 height 20
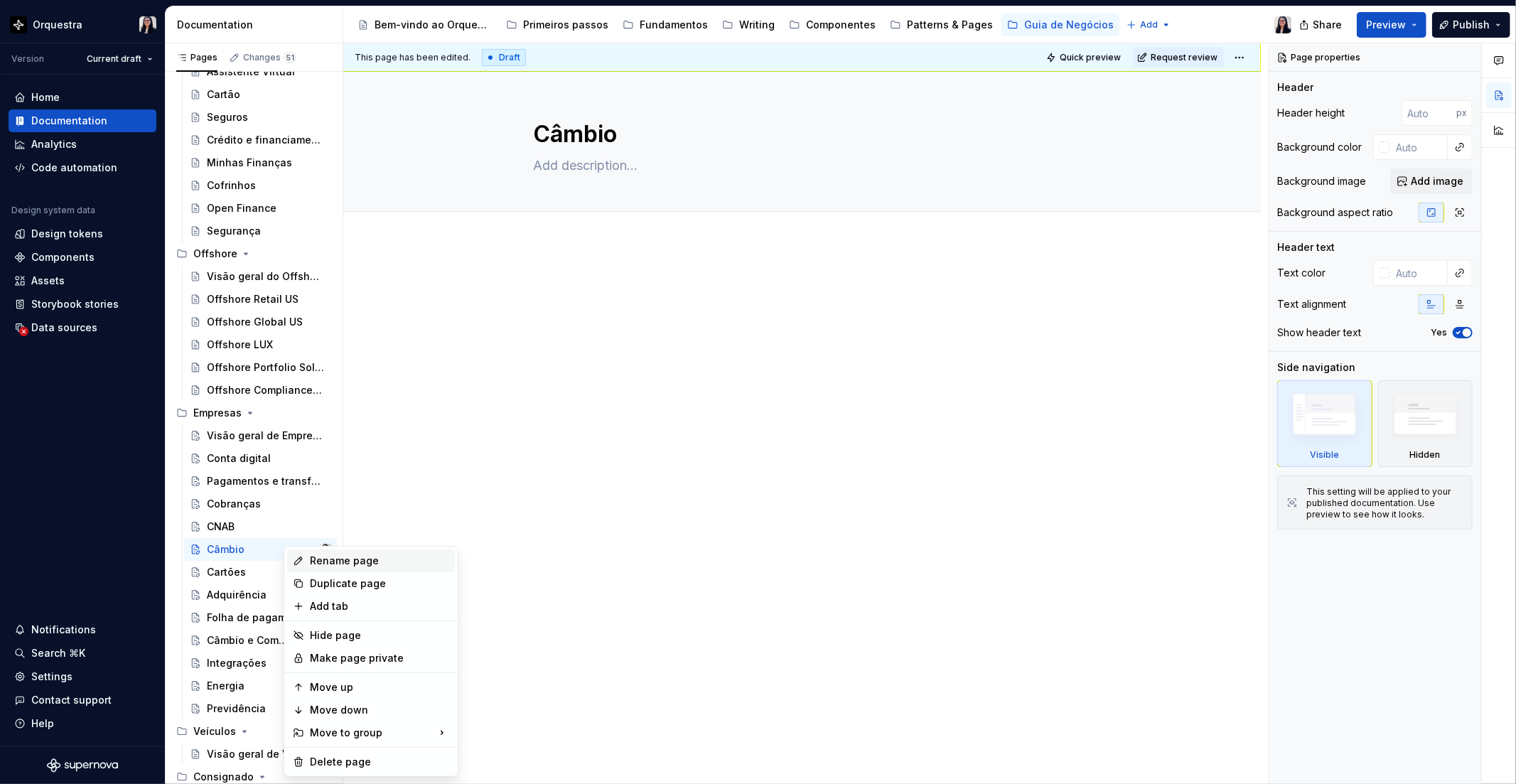
click at [358, 563] on div "Rename page" at bounding box center [379, 560] width 139 height 14
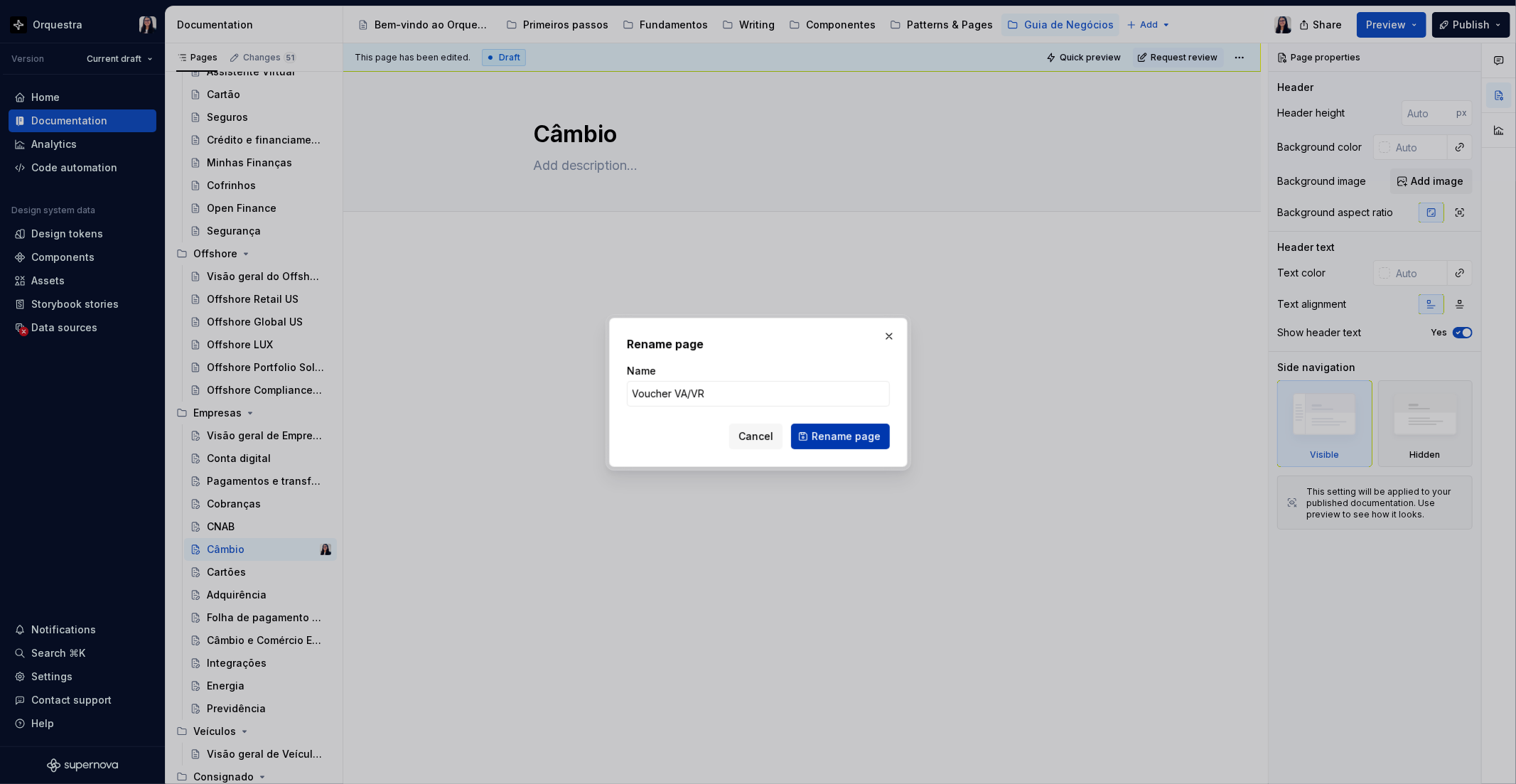
click at [850, 439] on span "Rename page" at bounding box center [847, 436] width 69 height 14
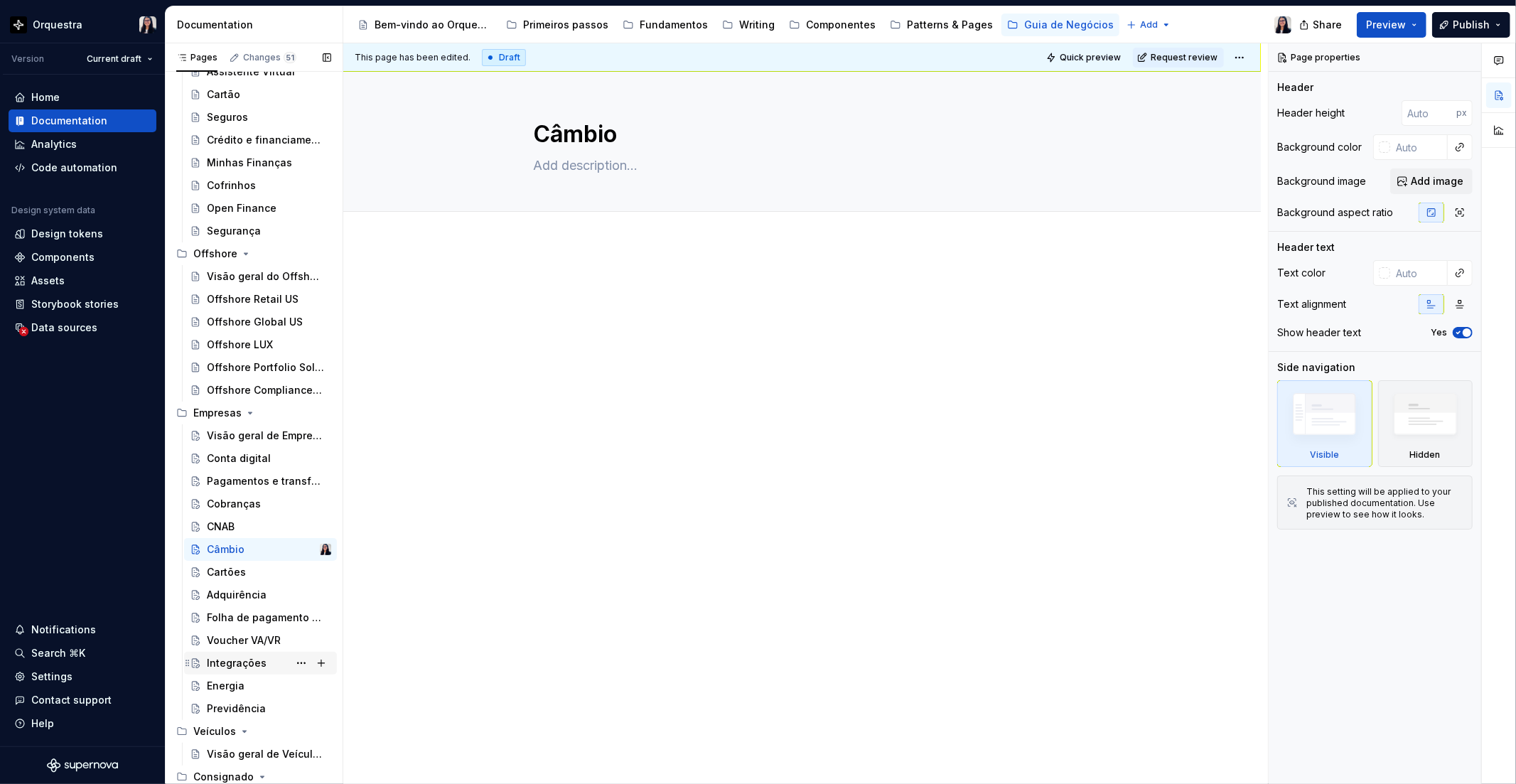
click at [249, 657] on div "Integrações" at bounding box center [236, 663] width 60 height 14
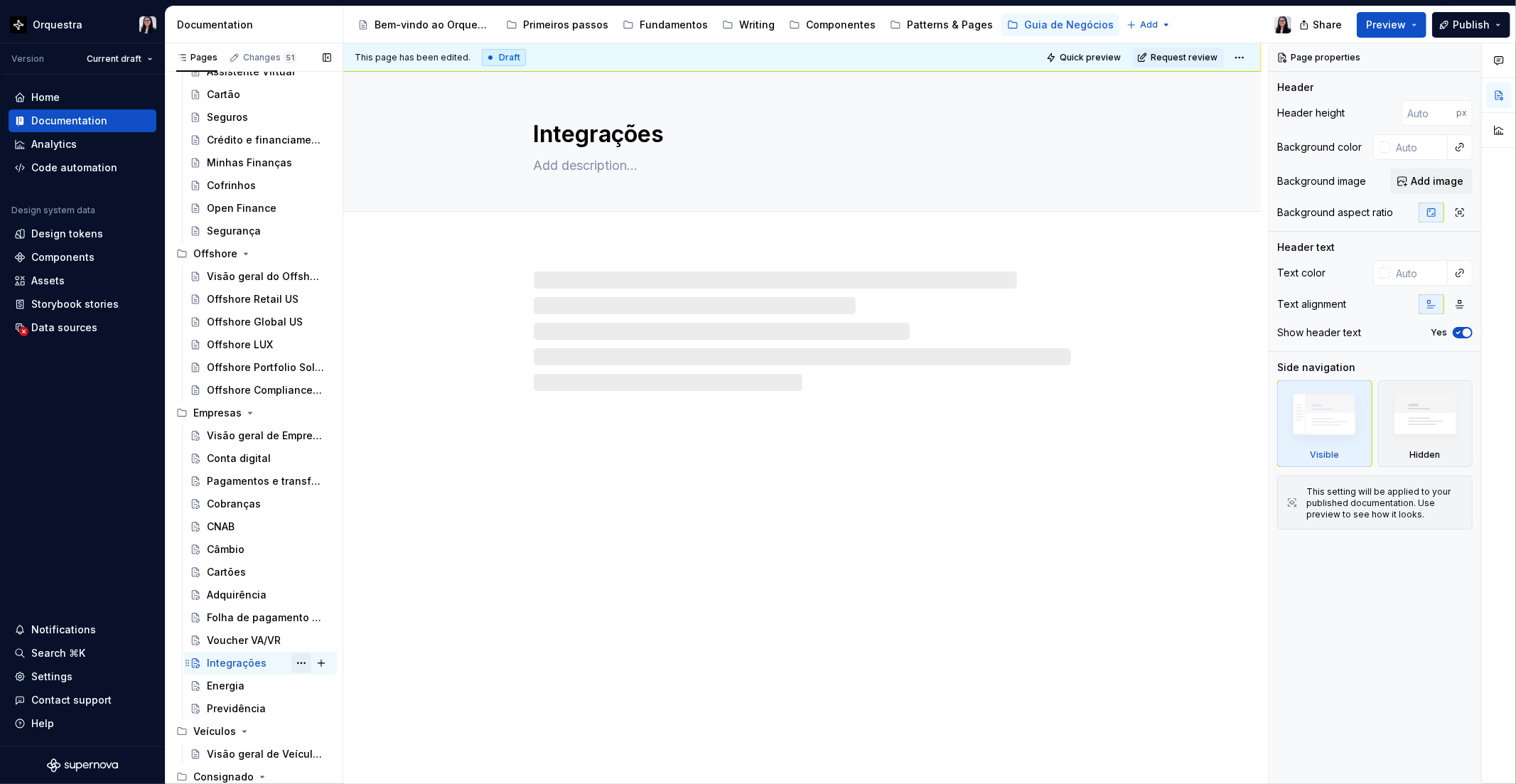
click at [295, 656] on button "Page tree" at bounding box center [301, 662] width 20 height 20
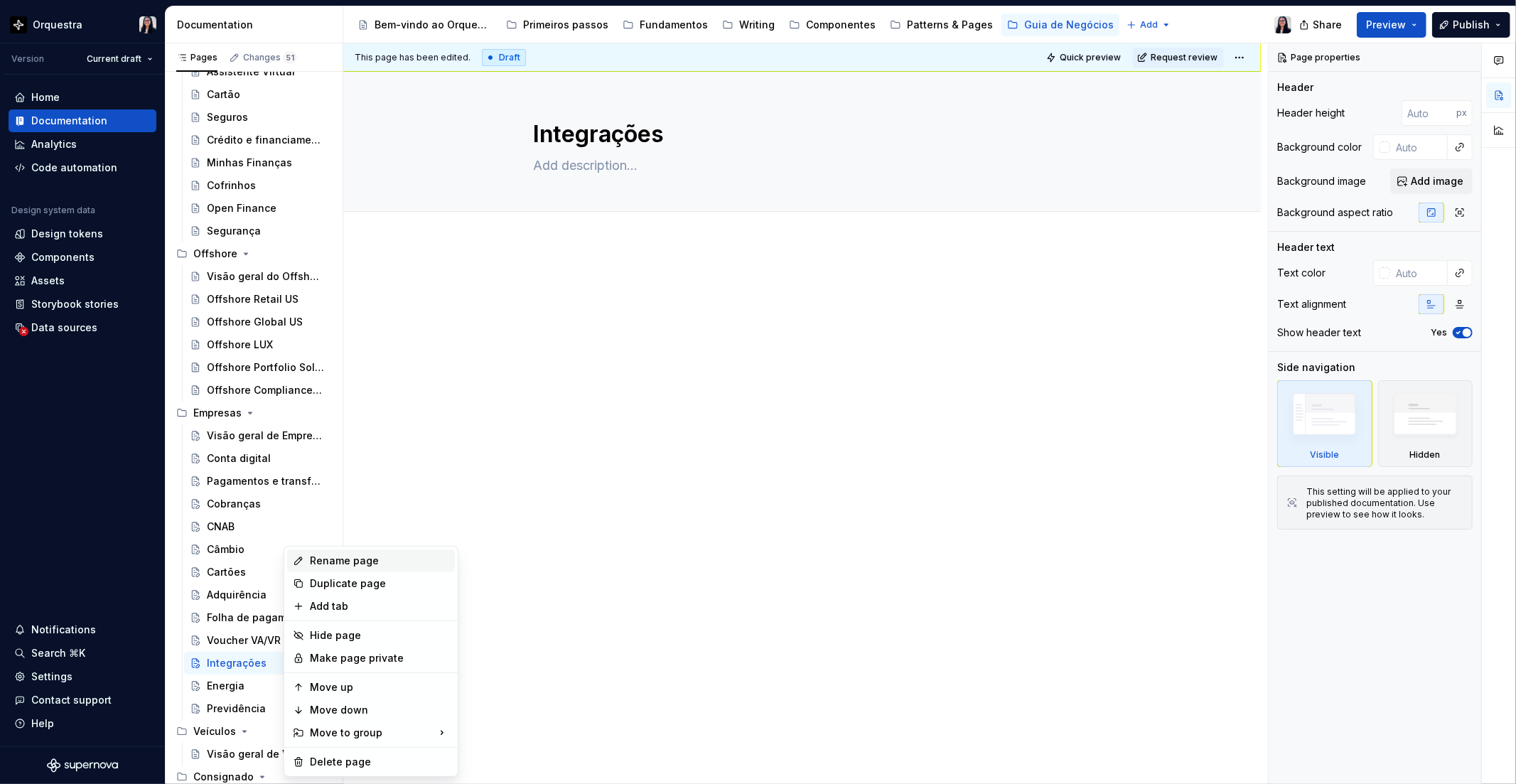
click at [355, 558] on div "Rename page" at bounding box center [379, 560] width 139 height 14
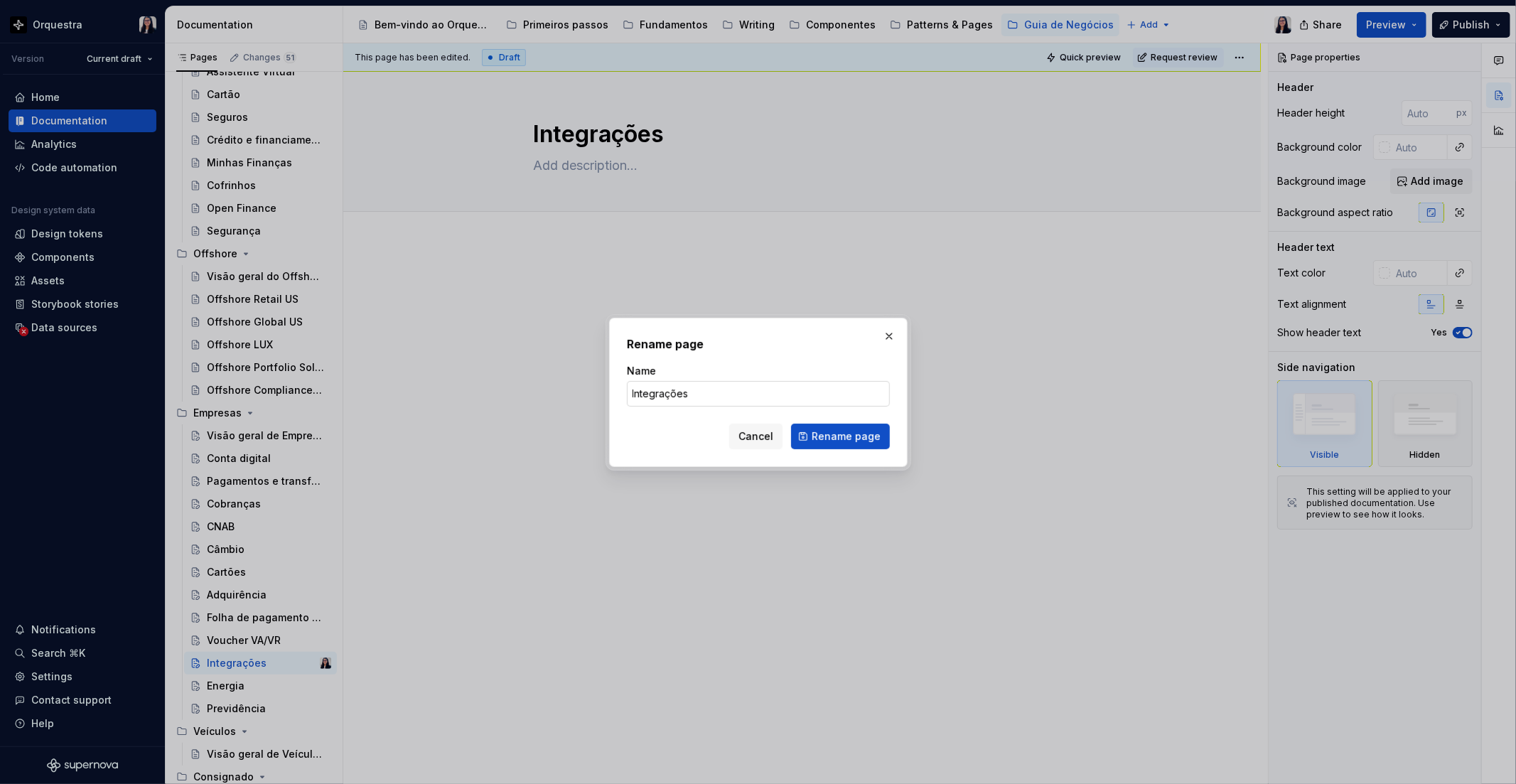
click at [727, 395] on input "Integrações" at bounding box center [758, 394] width 263 height 26
click button "Rename page" at bounding box center [840, 437] width 98 height 26
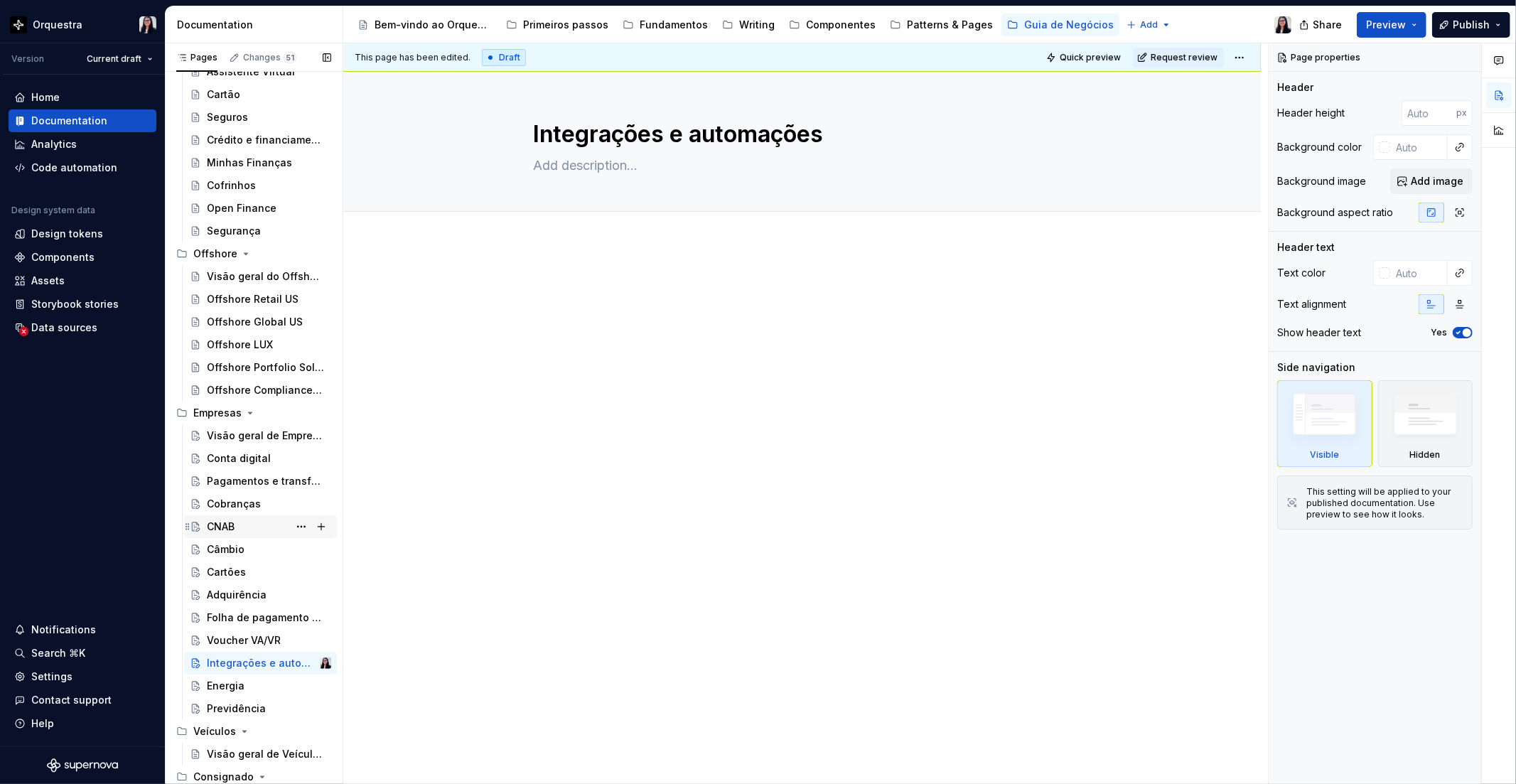
scroll to position [839, 0]
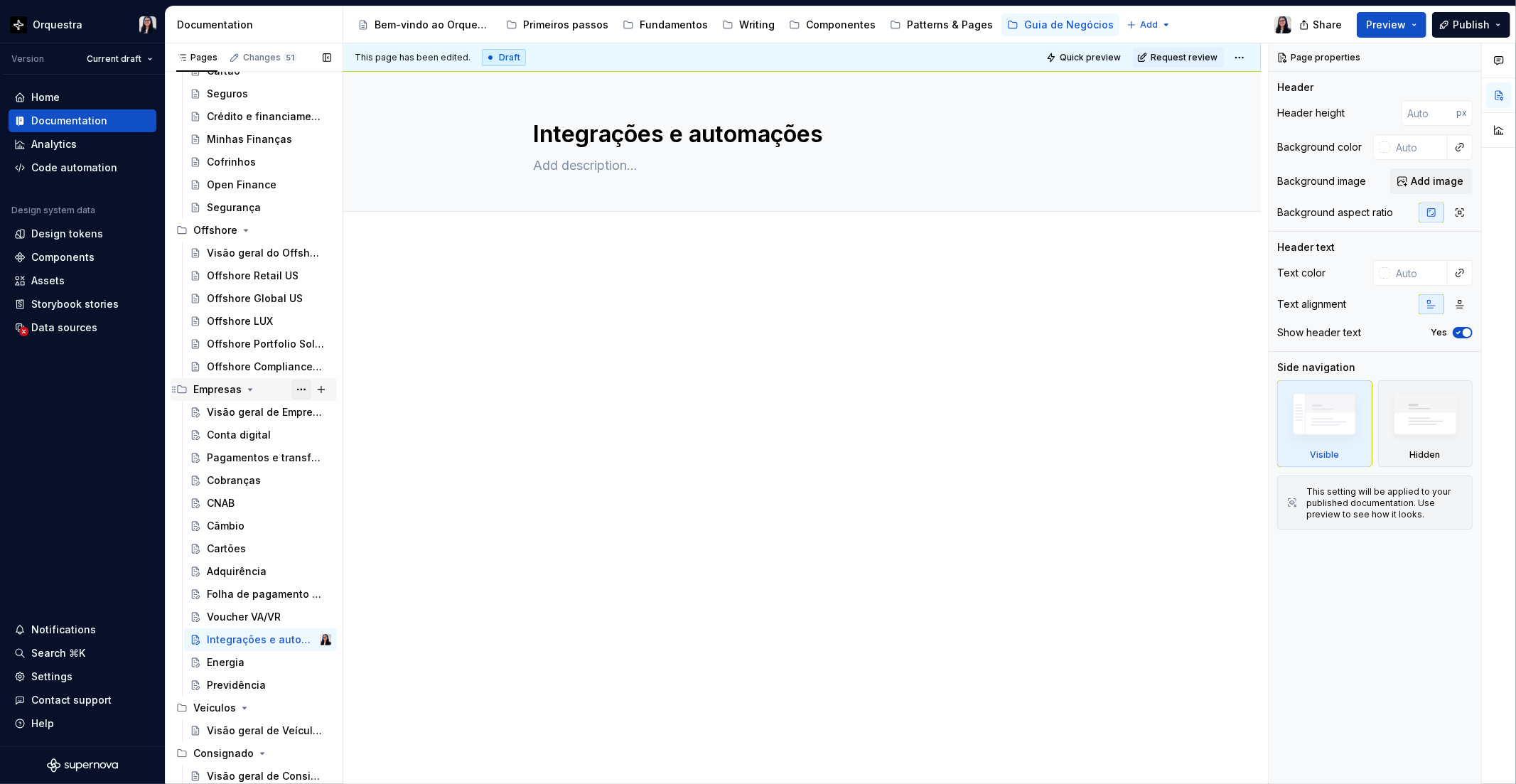
click at [291, 392] on button "Page tree" at bounding box center [301, 389] width 20 height 20
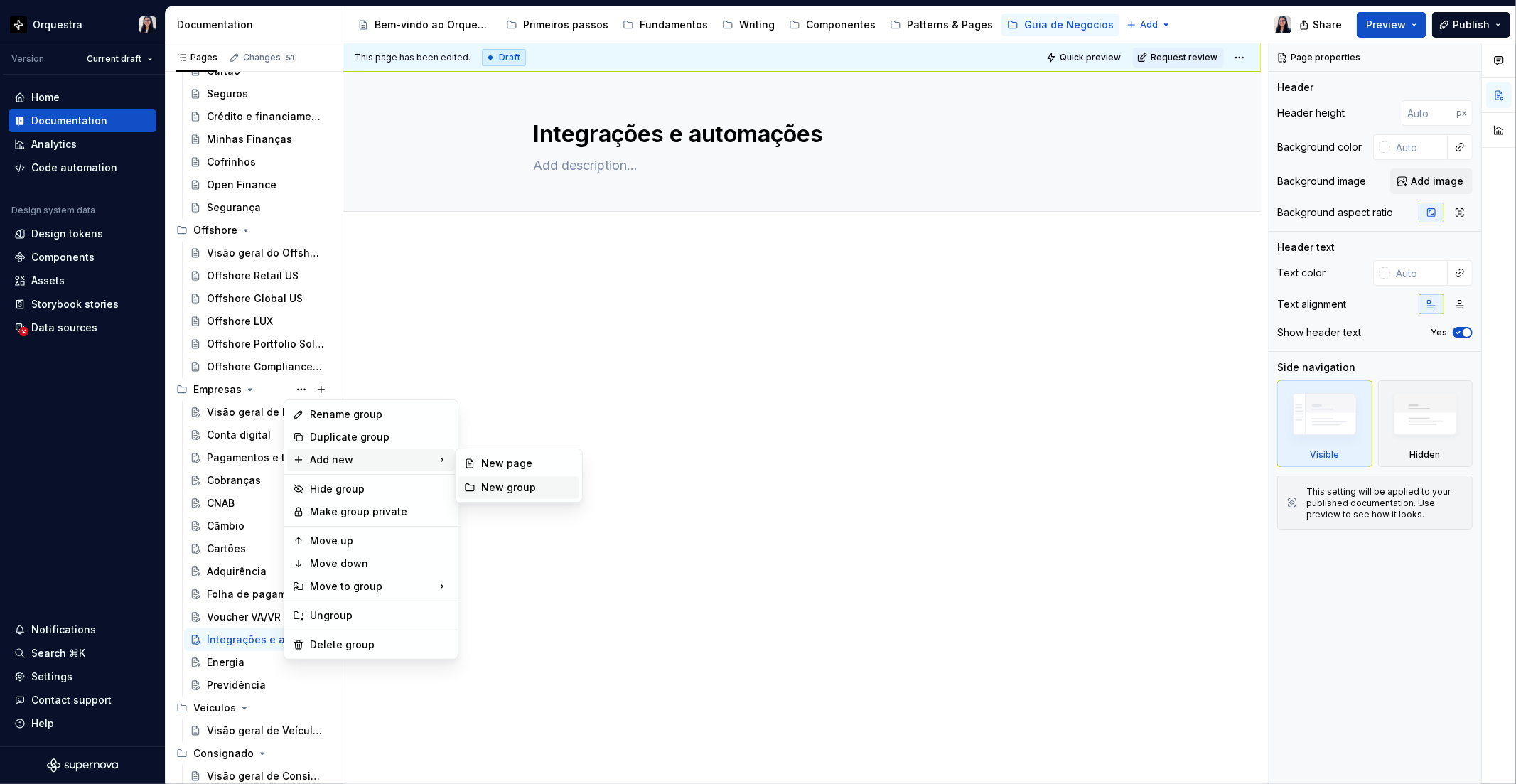
click at [514, 488] on div "New group" at bounding box center [527, 487] width 92 height 14
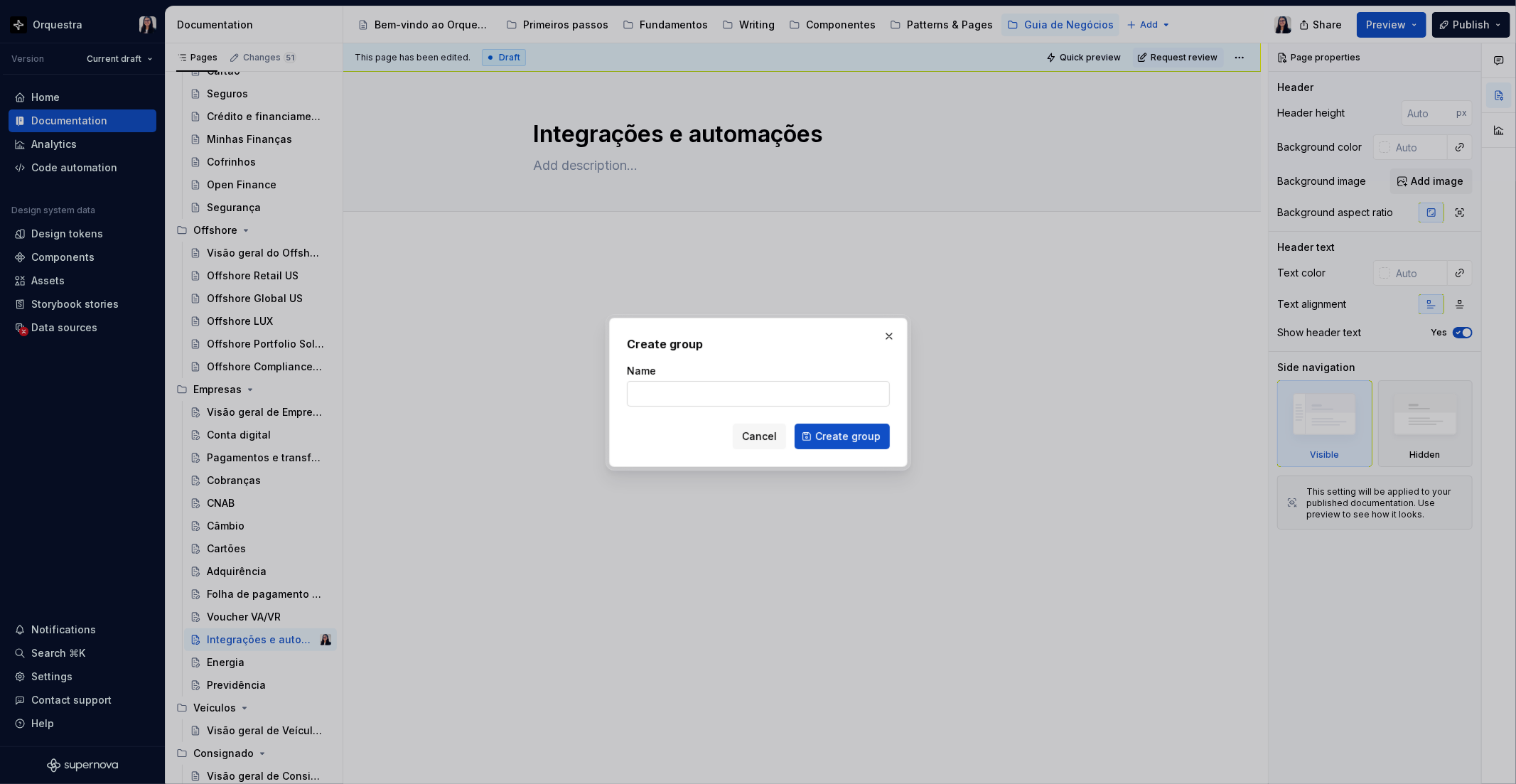
click at [799, 393] on input "Name" at bounding box center [758, 394] width 263 height 26
click at [656, 430] on div "Cancel Create group" at bounding box center [758, 437] width 263 height 26
click at [863, 435] on span "Create group" at bounding box center [848, 436] width 66 height 14
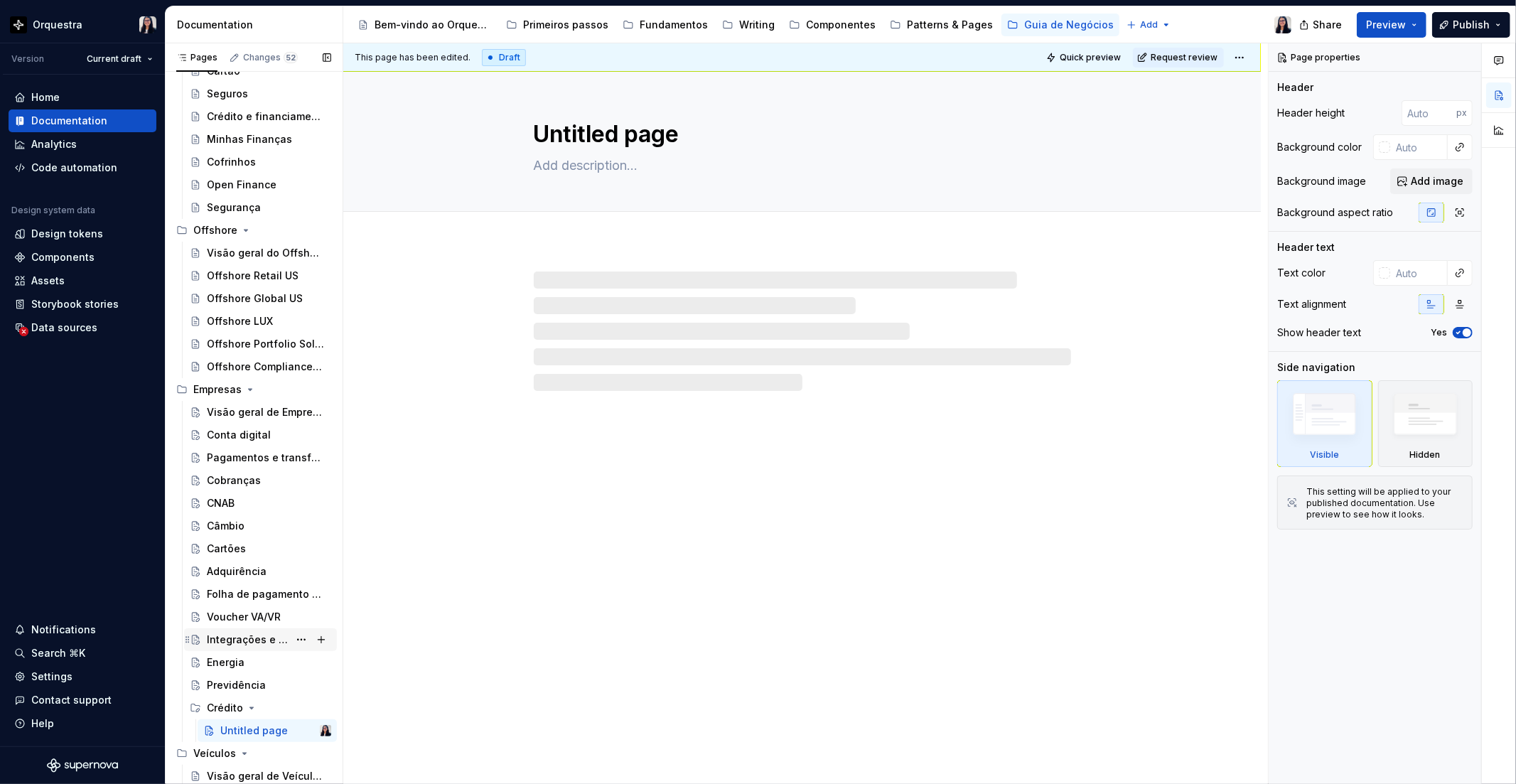
scroll to position [884, 0]
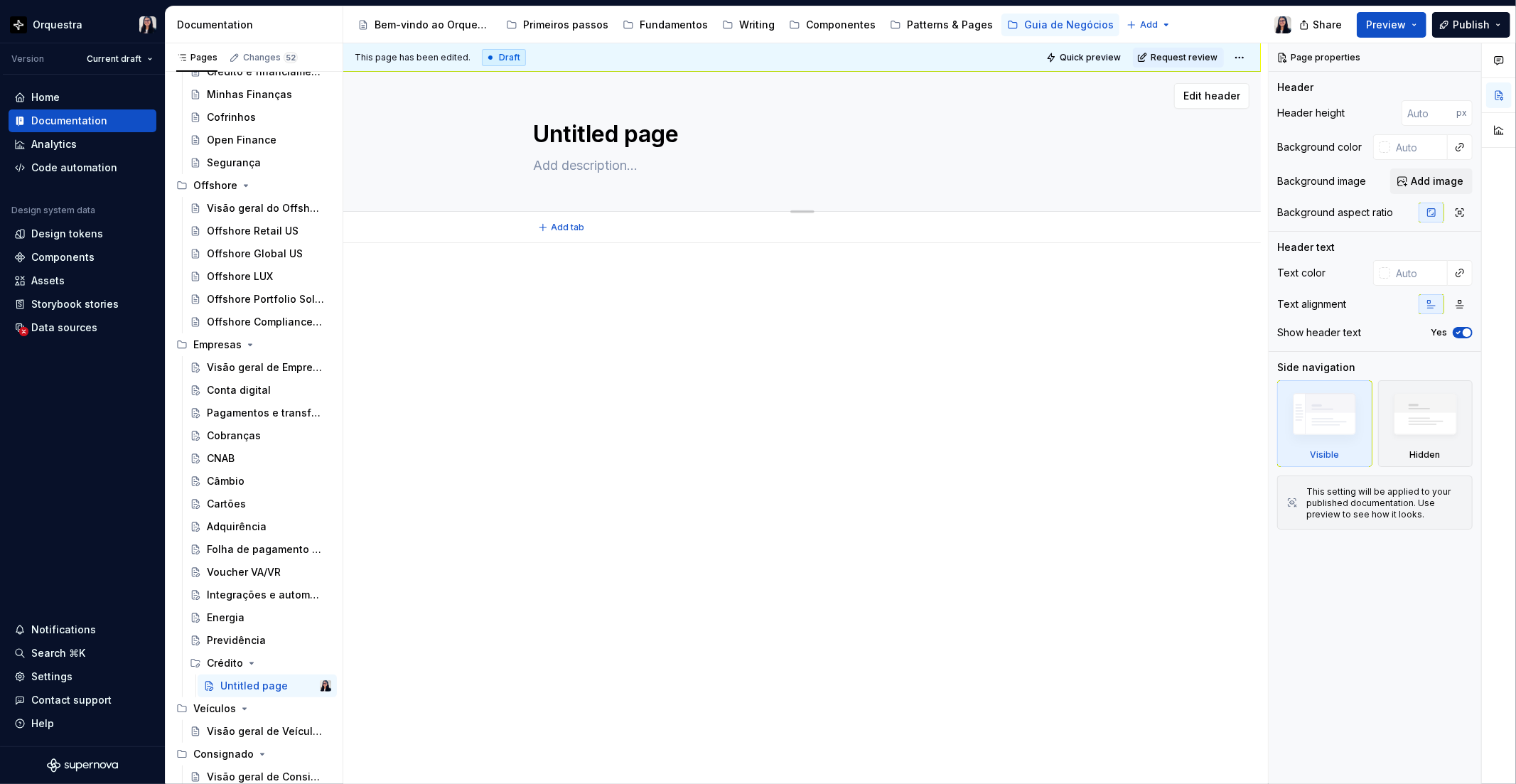
click at [612, 130] on textarea "Untitled page" at bounding box center [800, 135] width 537 height 35
click at [291, 643] on button "Page tree" at bounding box center [301, 640] width 20 height 20
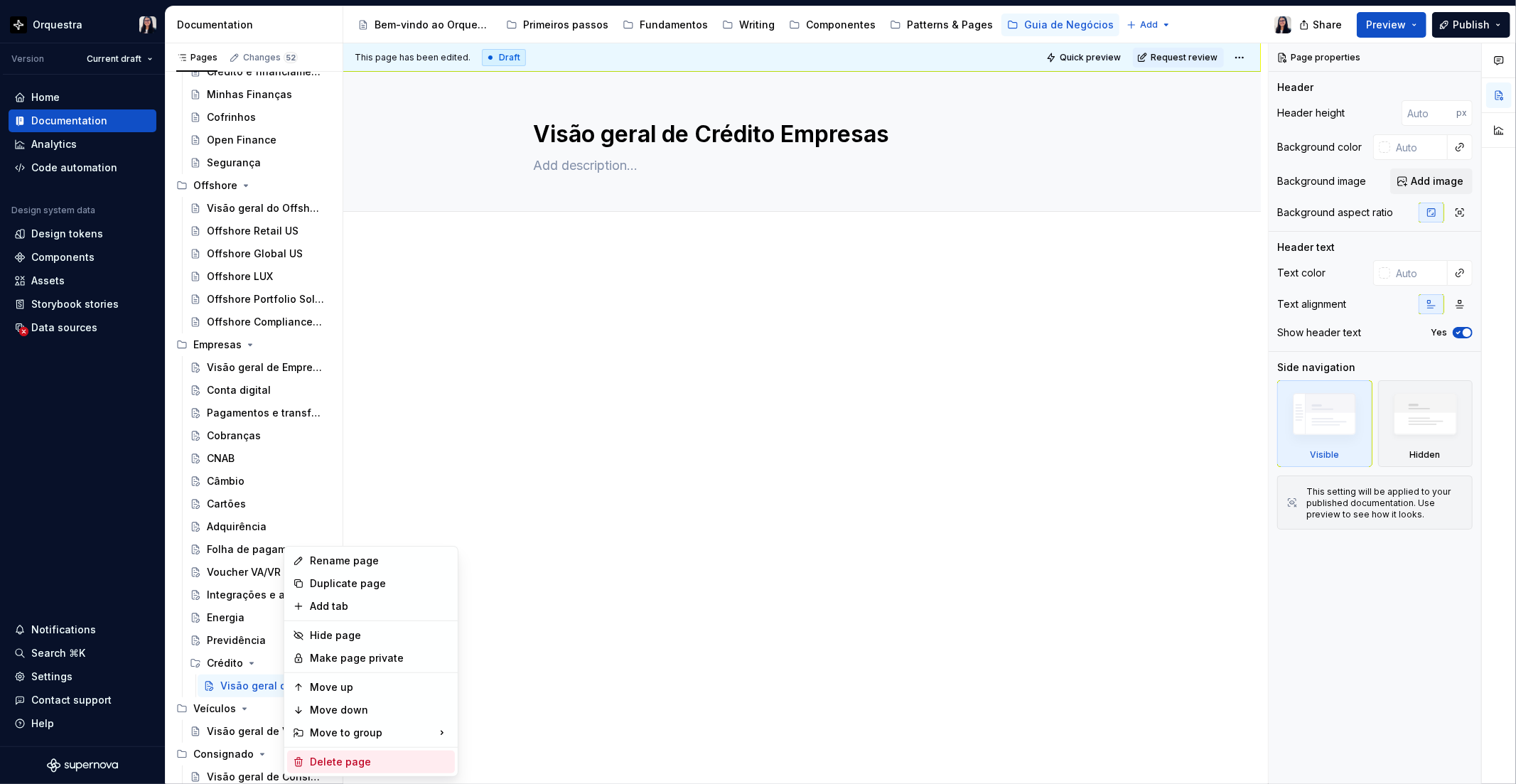
click at [319, 762] on div "Delete page" at bounding box center [379, 762] width 139 height 14
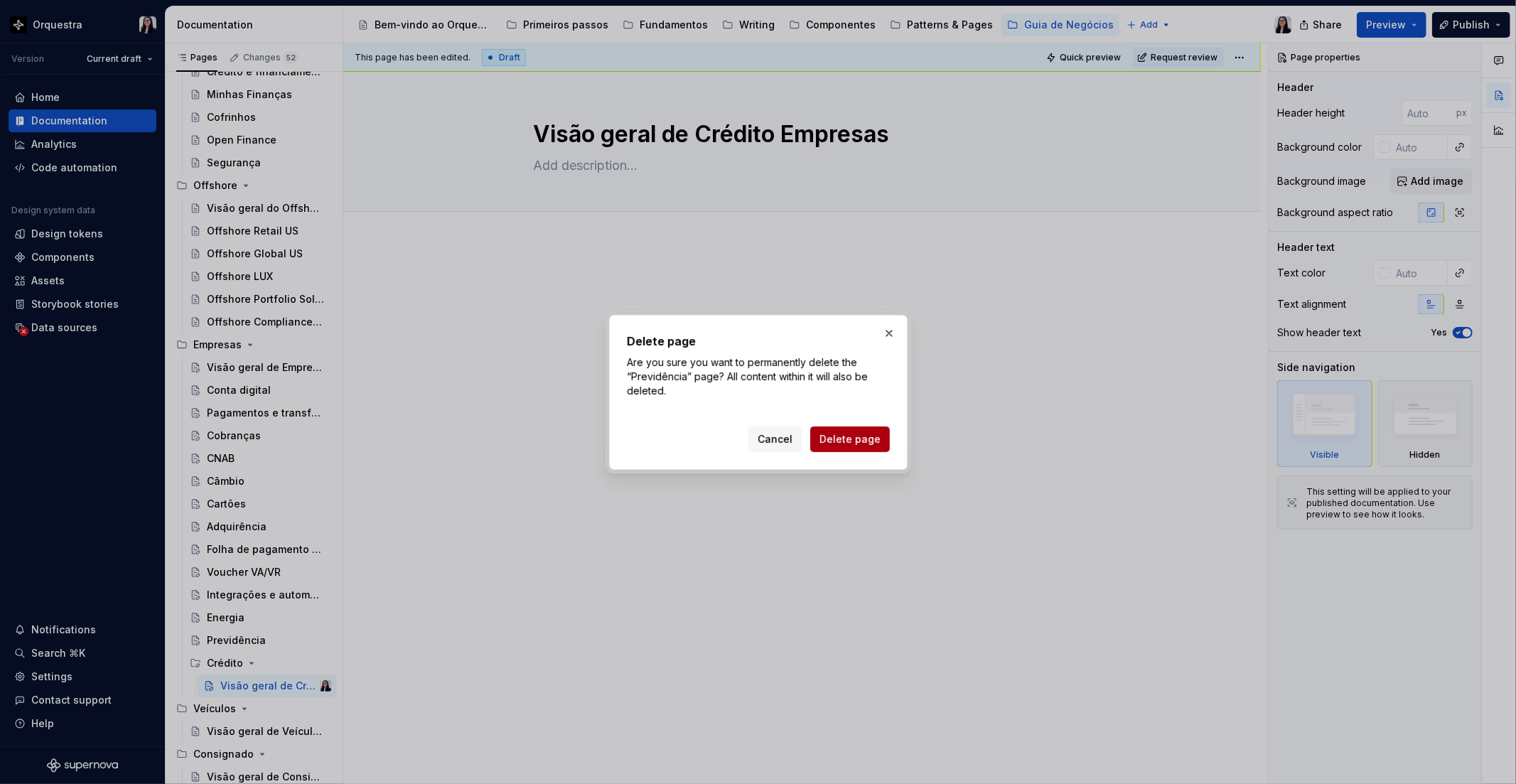
click at [863, 440] on span "Delete page" at bounding box center [850, 439] width 61 height 14
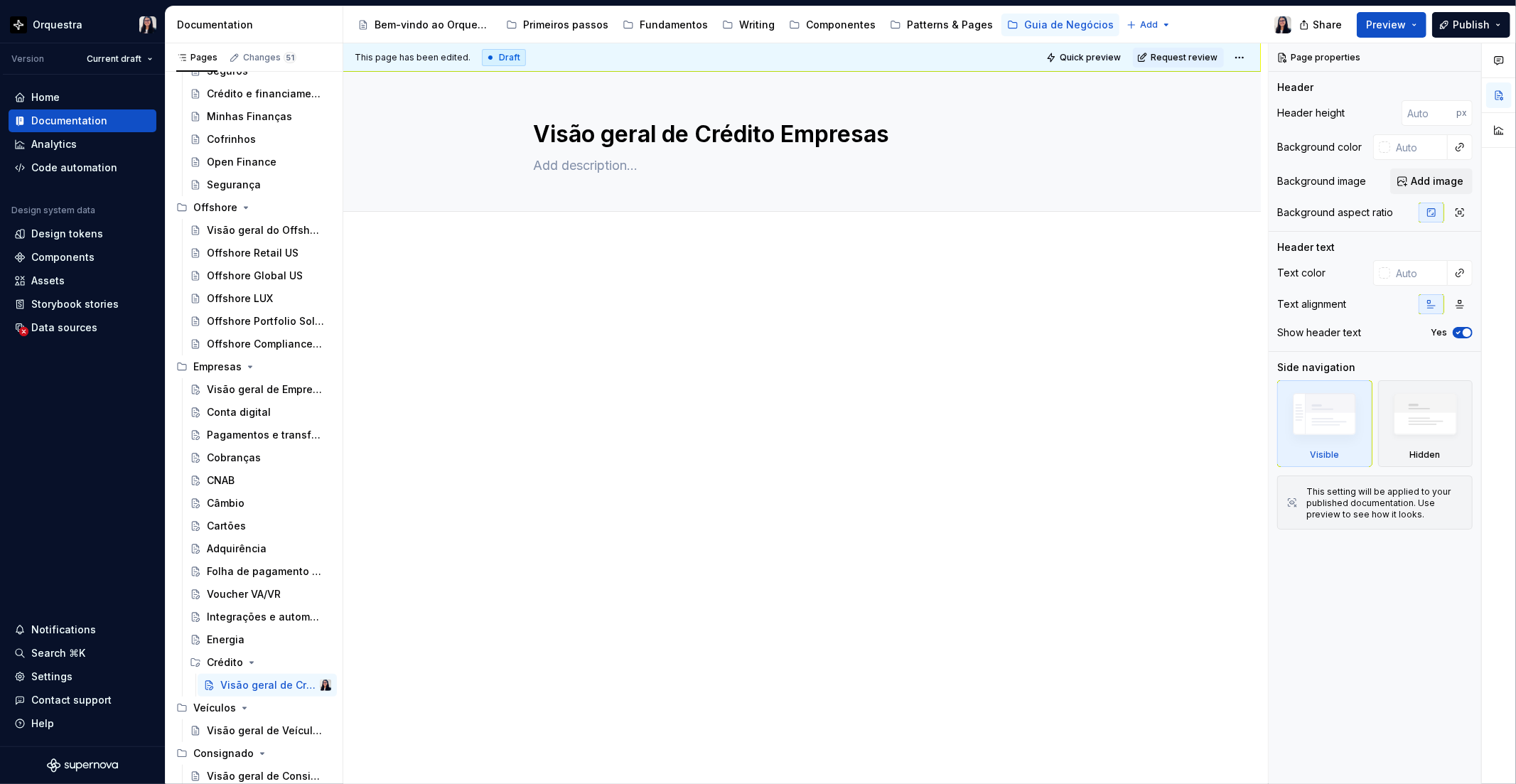
scroll to position [861, 0]
click at [295, 635] on button "Page tree" at bounding box center [301, 640] width 20 height 20
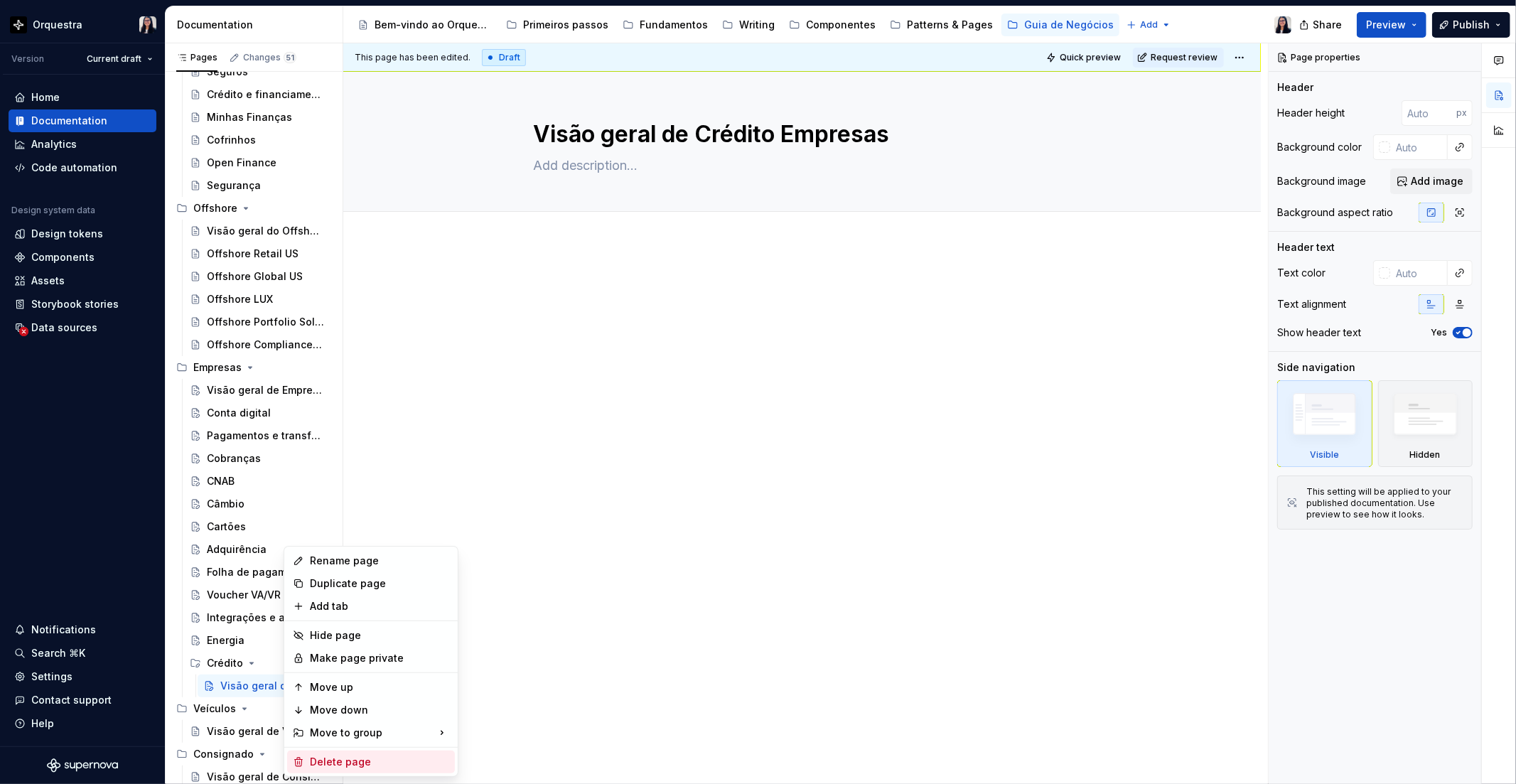
click at [336, 756] on div "Delete page" at bounding box center [379, 762] width 139 height 14
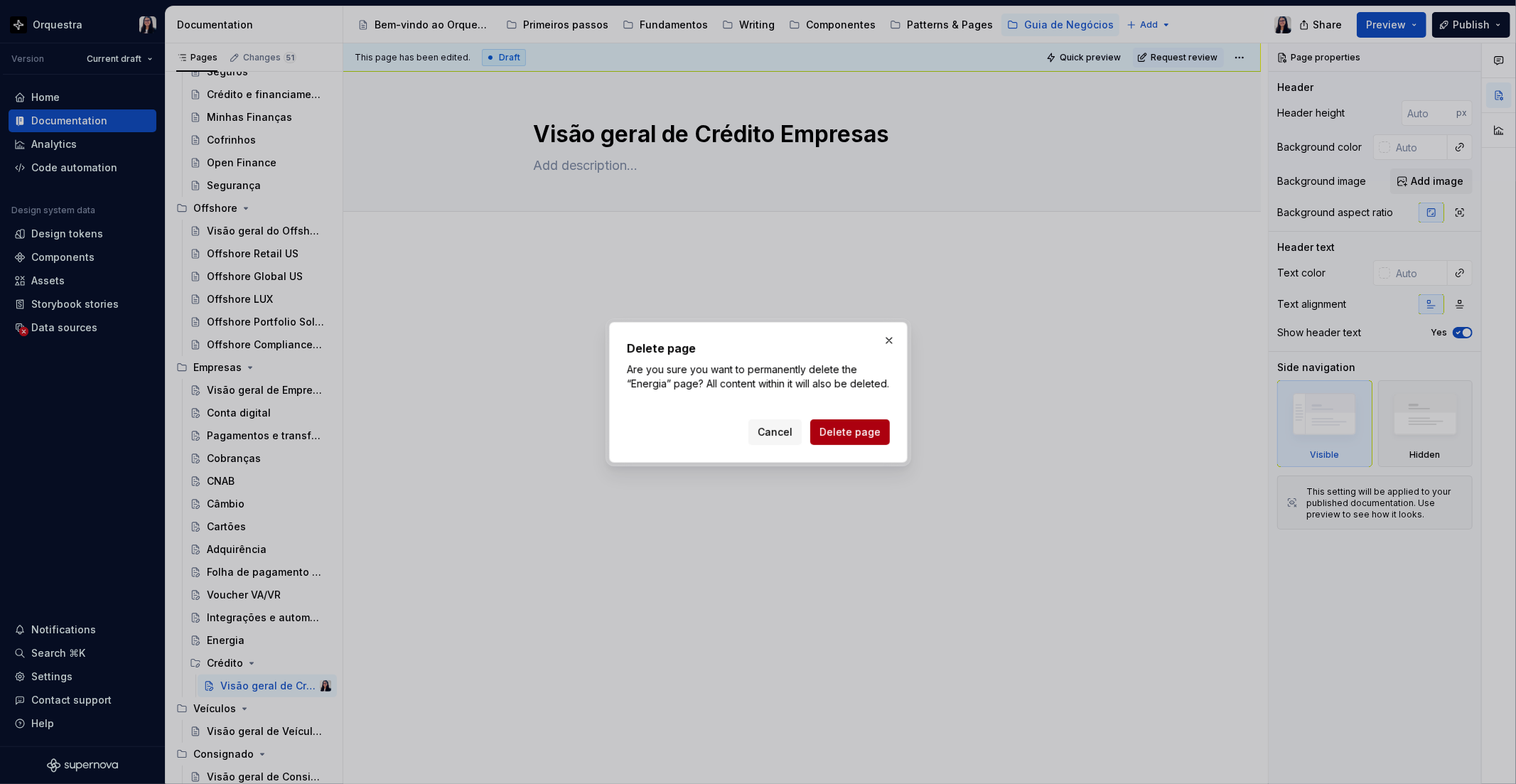
click at [851, 425] on div "Cancel Delete page" at bounding box center [820, 433] width 142 height 26
click at [858, 432] on span "Delete page" at bounding box center [850, 432] width 61 height 14
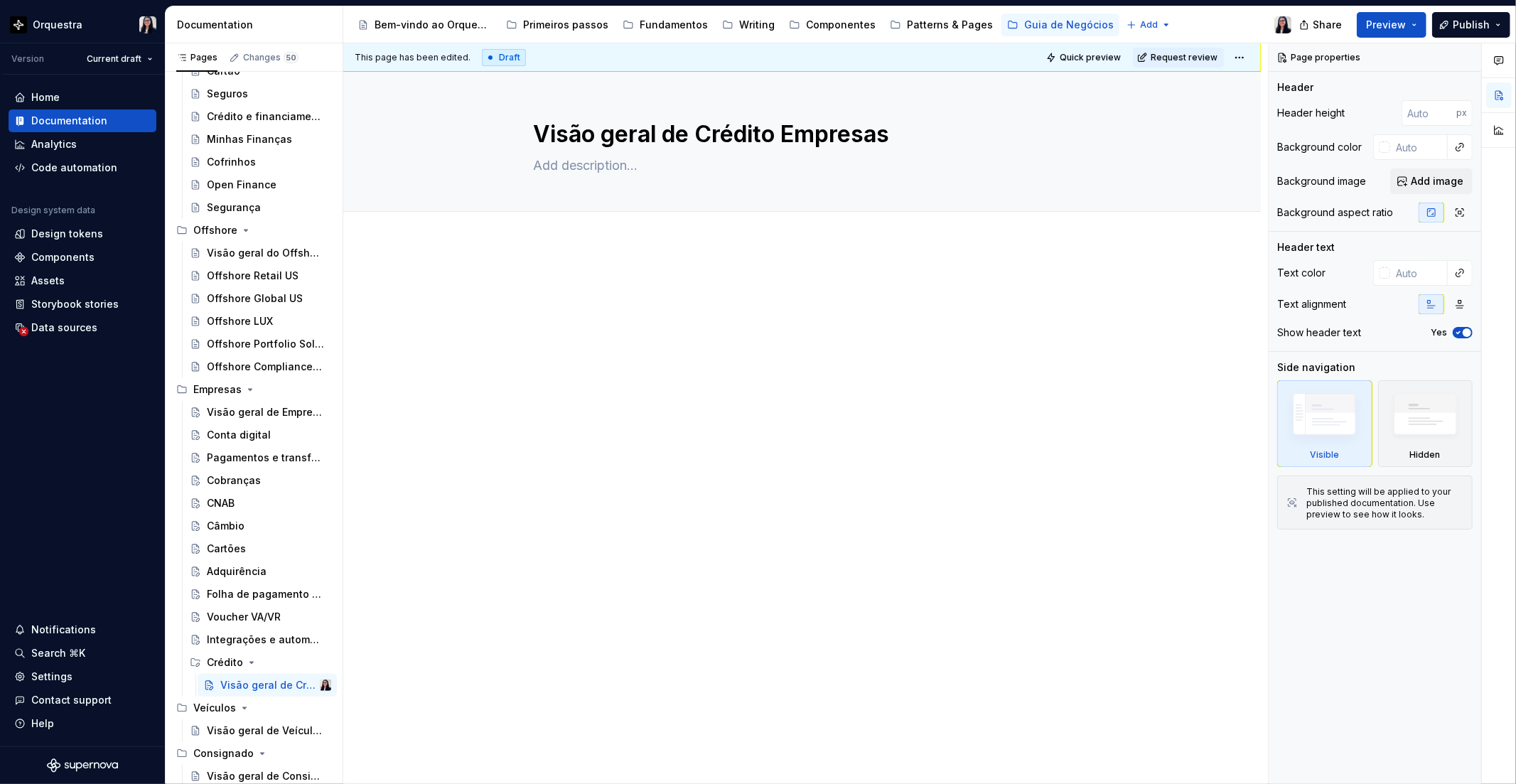
scroll to position [839, 0]
click at [291, 391] on button "Page tree" at bounding box center [301, 389] width 20 height 20
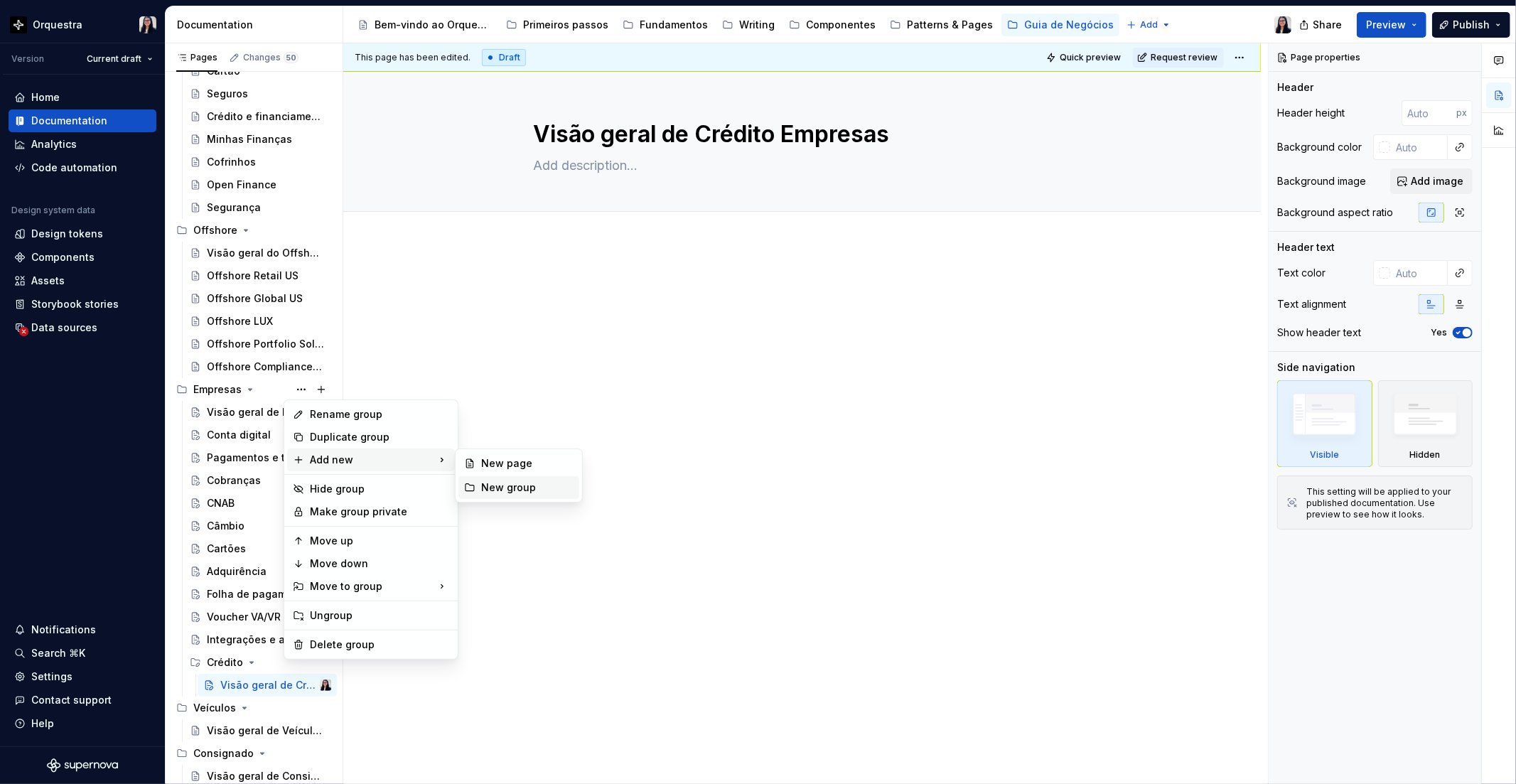
click at [506, 485] on div "New group" at bounding box center [527, 487] width 92 height 14
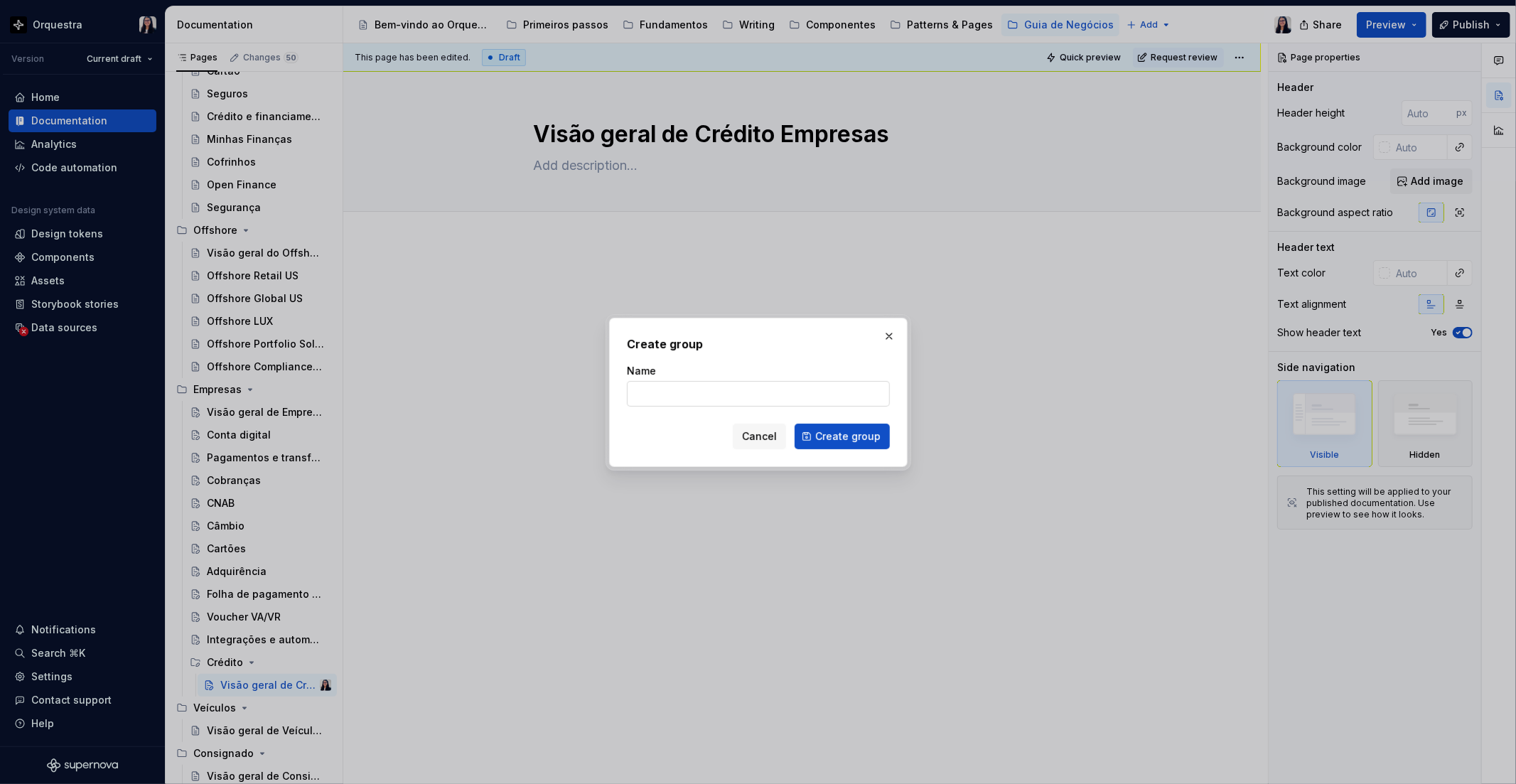
click at [770, 391] on input "Name" at bounding box center [758, 394] width 263 height 26
click at [847, 421] on form "Name Antecipações Cancel Create group" at bounding box center [758, 406] width 263 height 85
click at [845, 436] on span "Create group" at bounding box center [848, 436] width 66 height 14
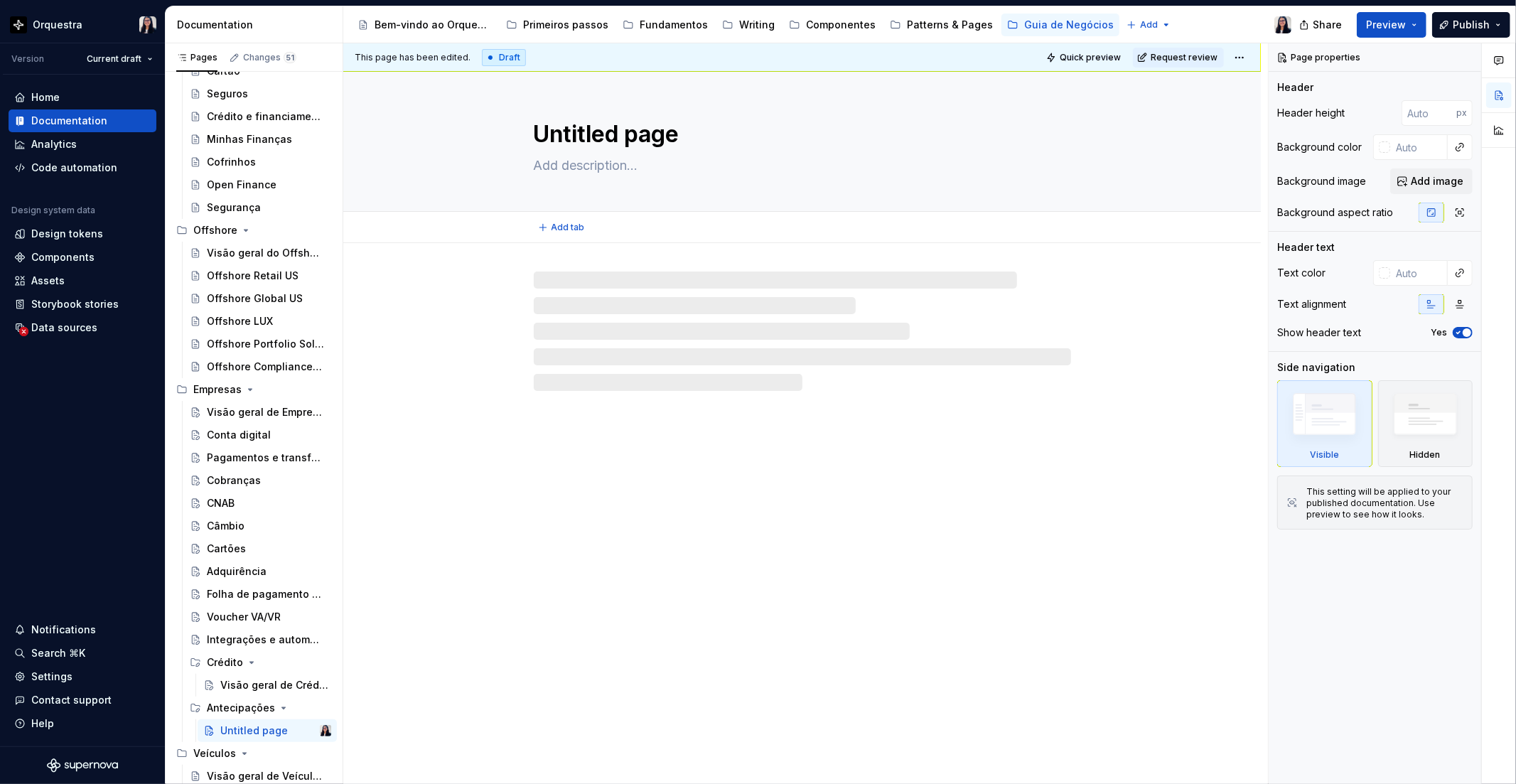
click at [612, 135] on textarea "Untitled page" at bounding box center [800, 135] width 537 height 35
click at [649, 128] on textarea "Untitled page" at bounding box center [800, 135] width 537 height 35
click at [637, 130] on textarea "Untitled page" at bounding box center [800, 135] width 537 height 35
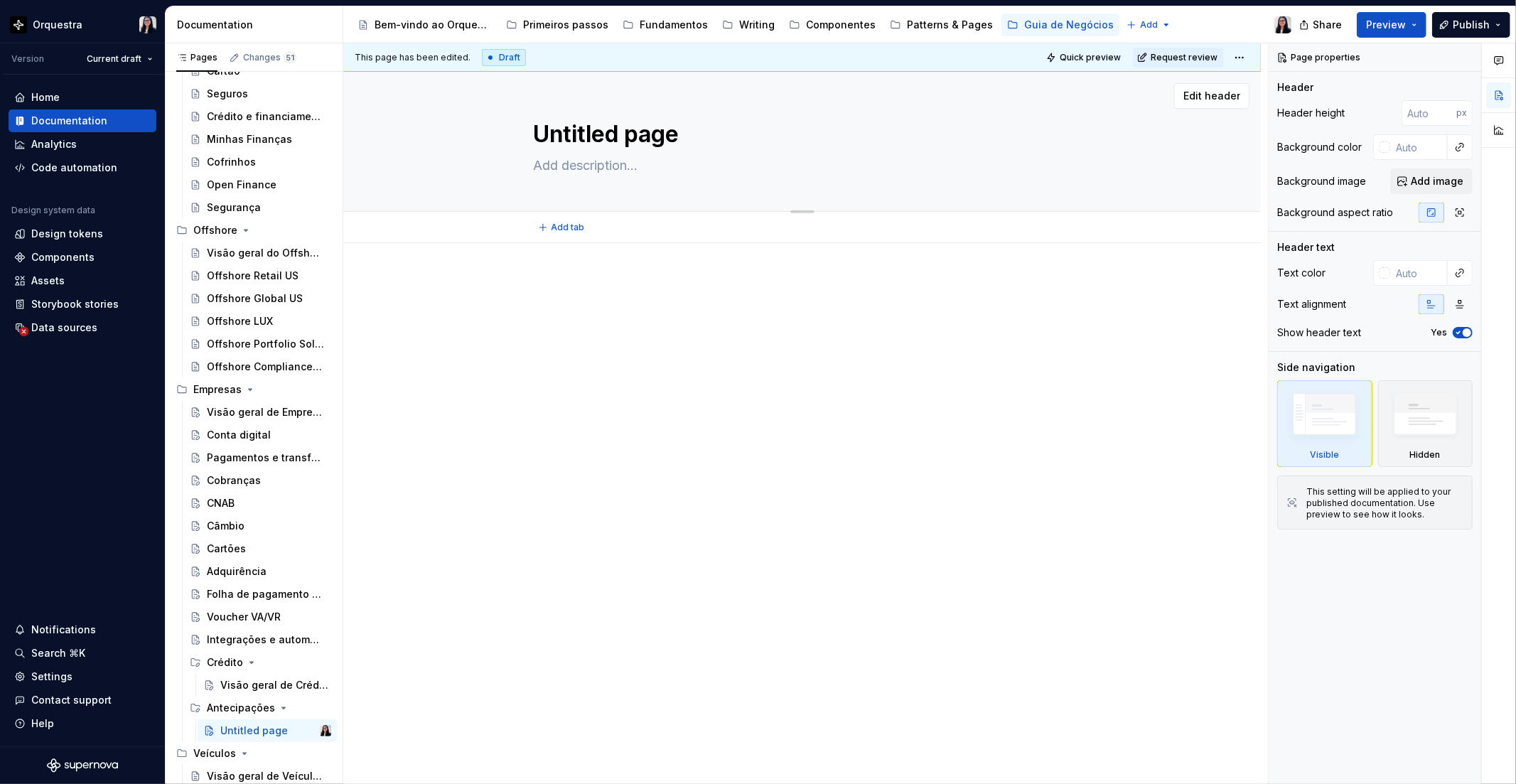
click at [637, 130] on textarea "Untitled page" at bounding box center [800, 135] width 537 height 35
click at [259, 686] on div "Visão geral de Crédito Empresas" at bounding box center [254, 685] width 68 height 14
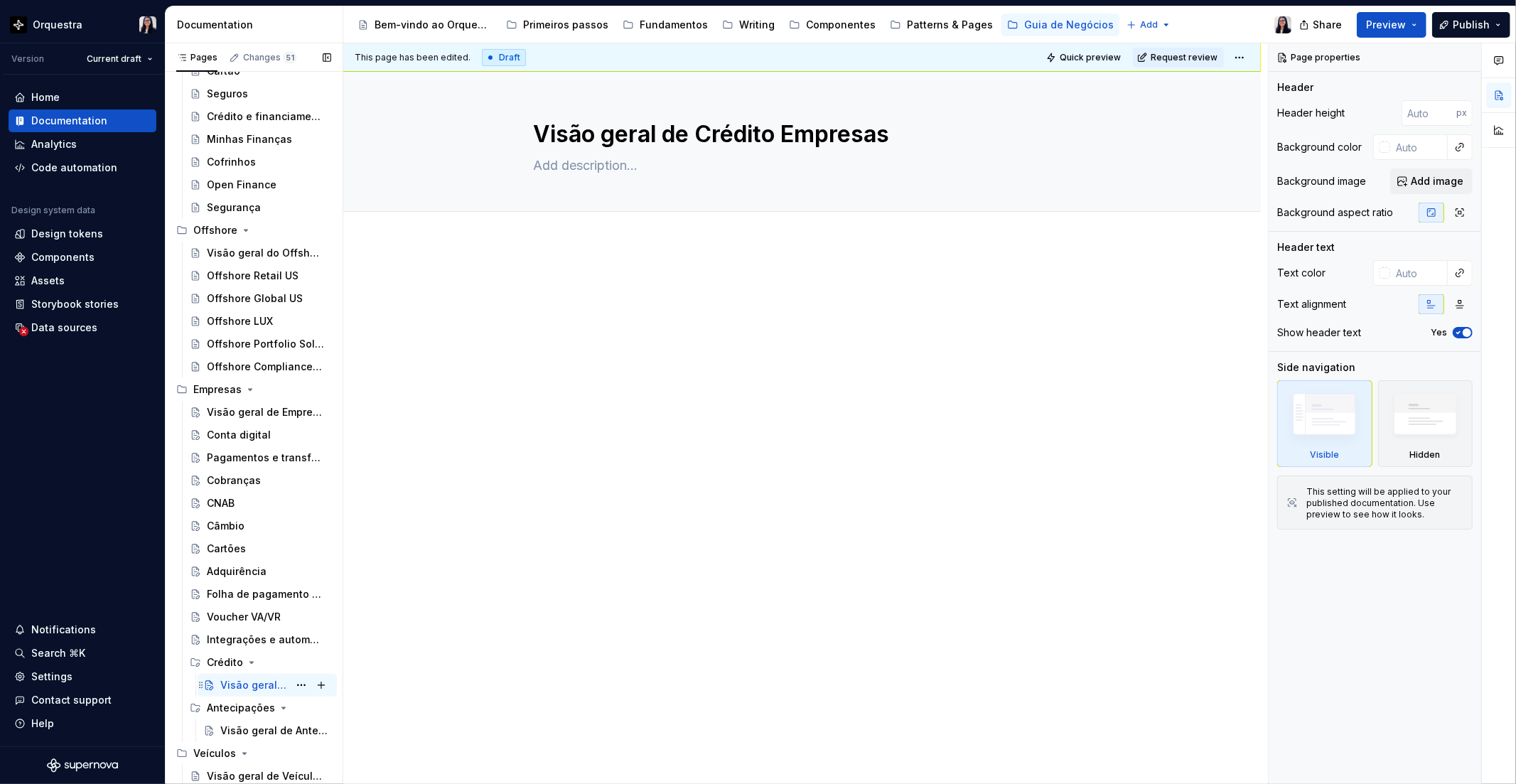
scroll to position [884, 0]
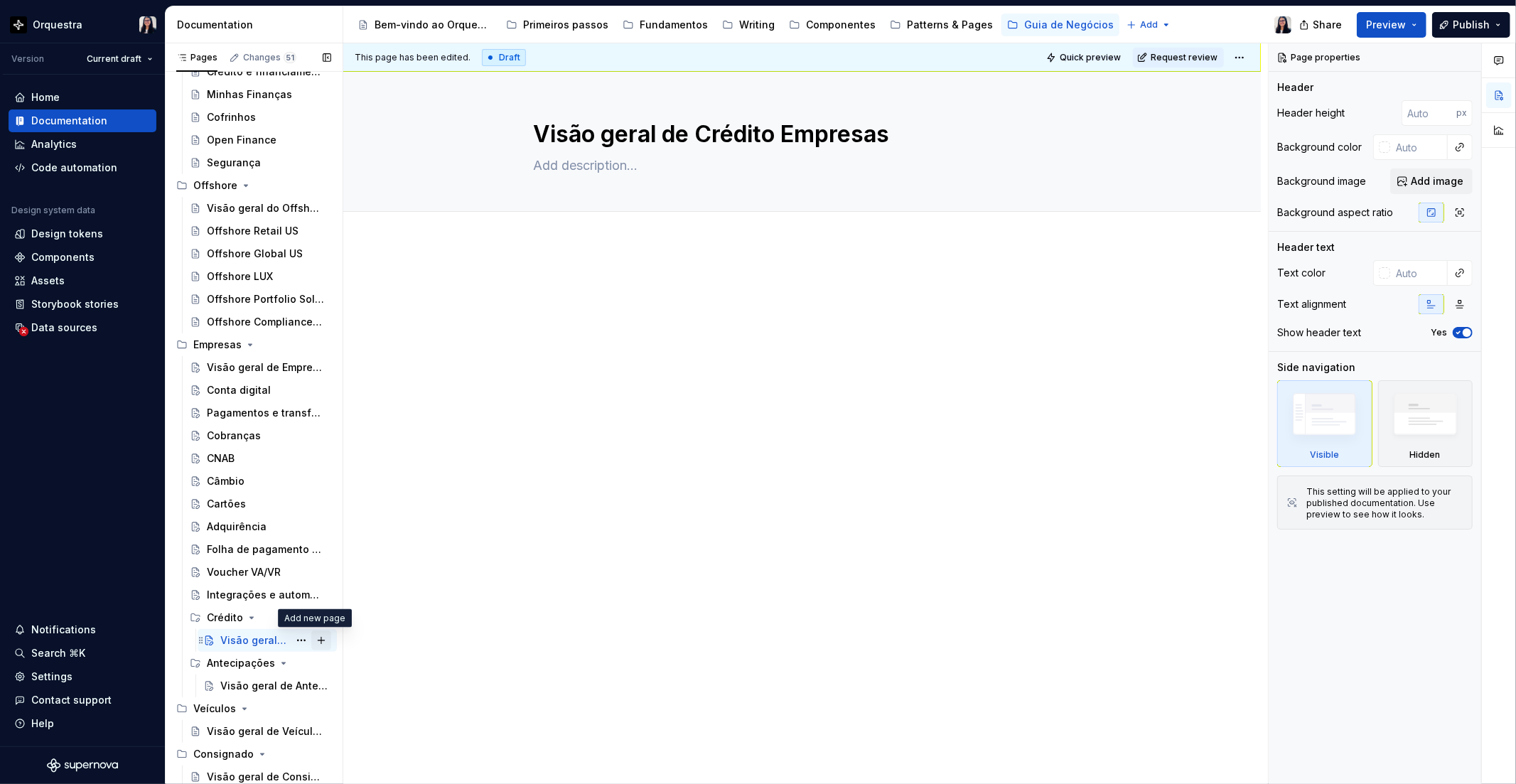
click at [313, 640] on button "Page tree" at bounding box center [320, 640] width 20 height 20
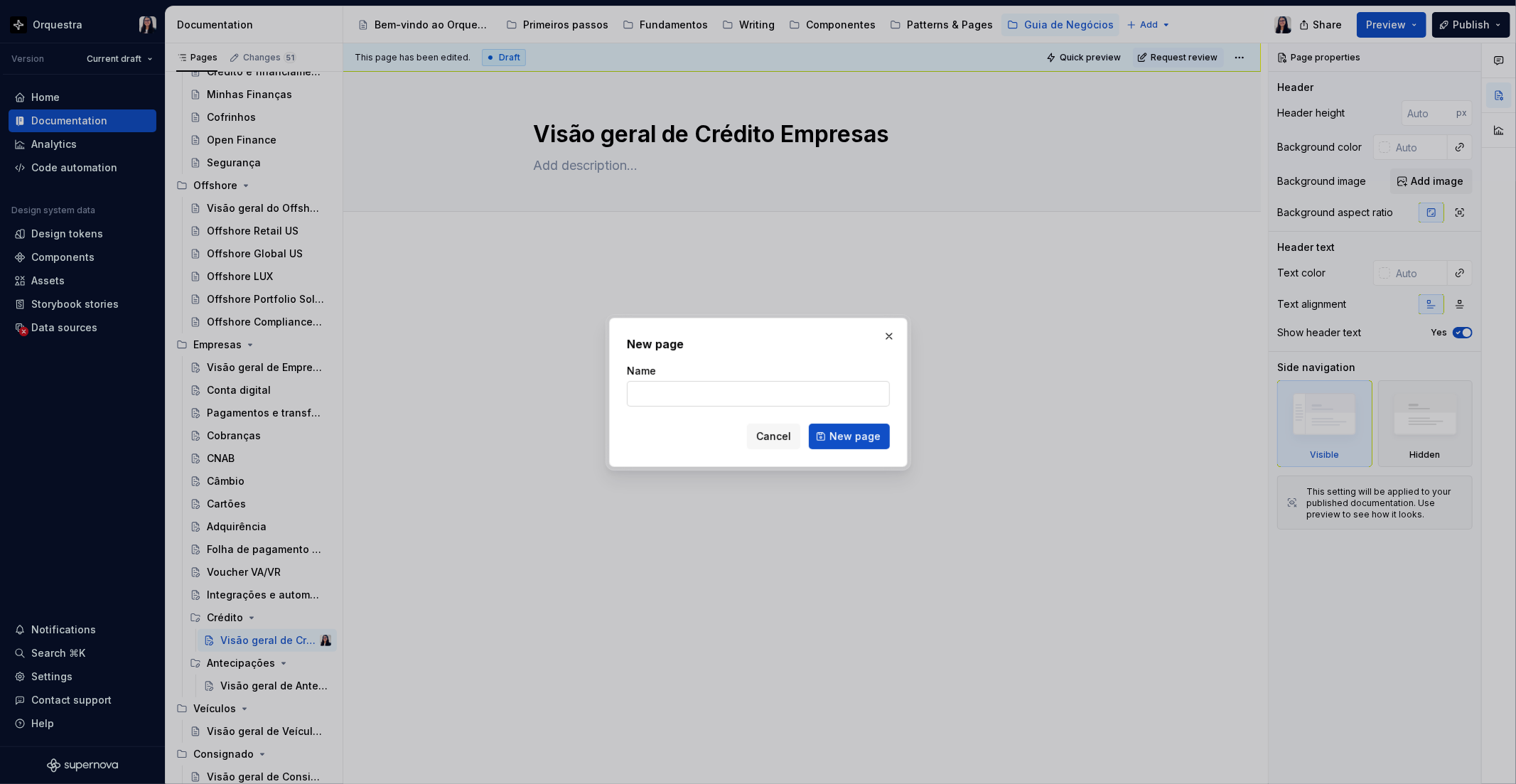
click at [725, 395] on input "Name" at bounding box center [758, 394] width 263 height 26
click at [870, 439] on span "New page" at bounding box center [854, 436] width 51 height 14
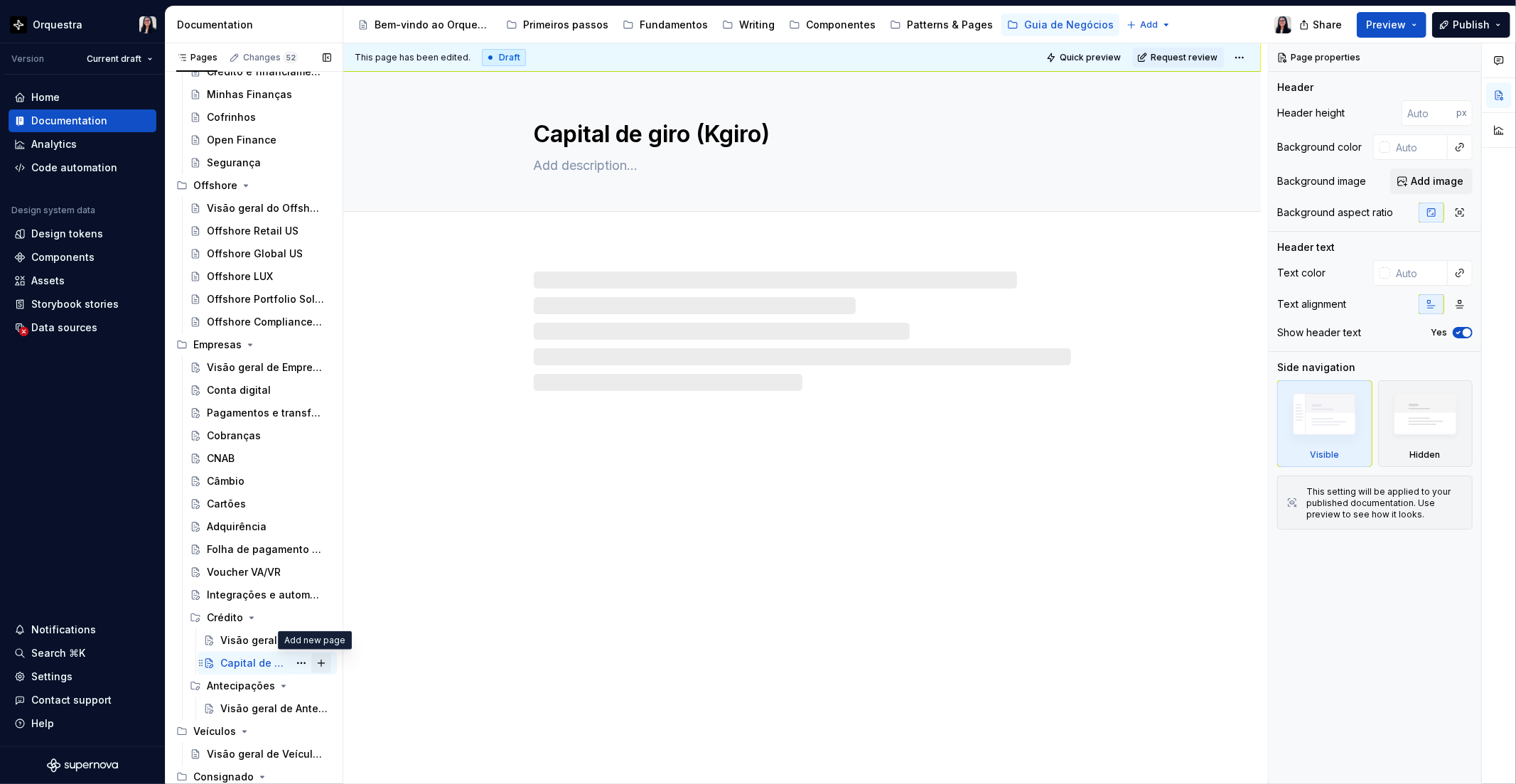
click at [315, 660] on button "Page tree" at bounding box center [320, 662] width 20 height 20
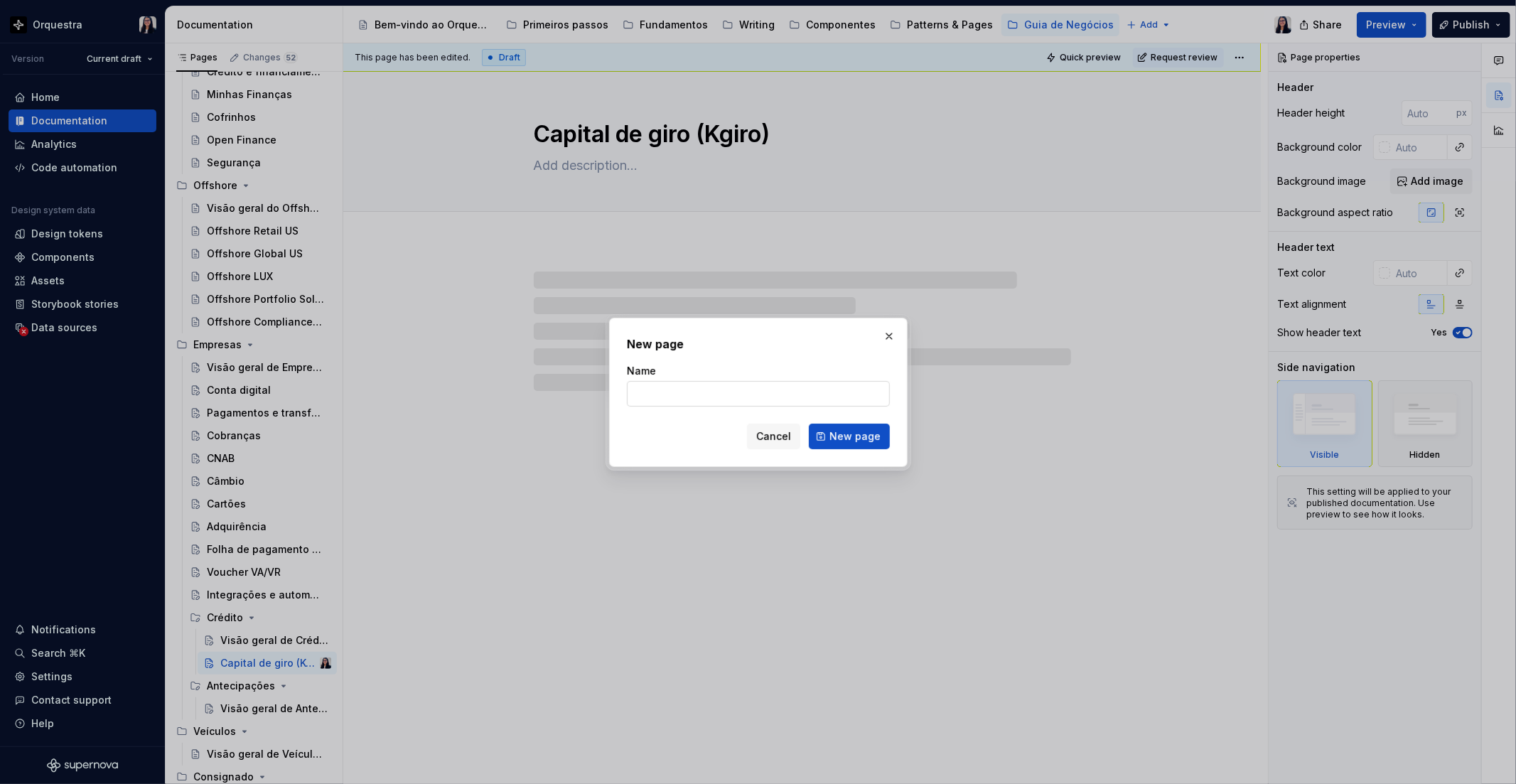
click at [678, 402] on input "Name" at bounding box center [758, 394] width 263 height 26
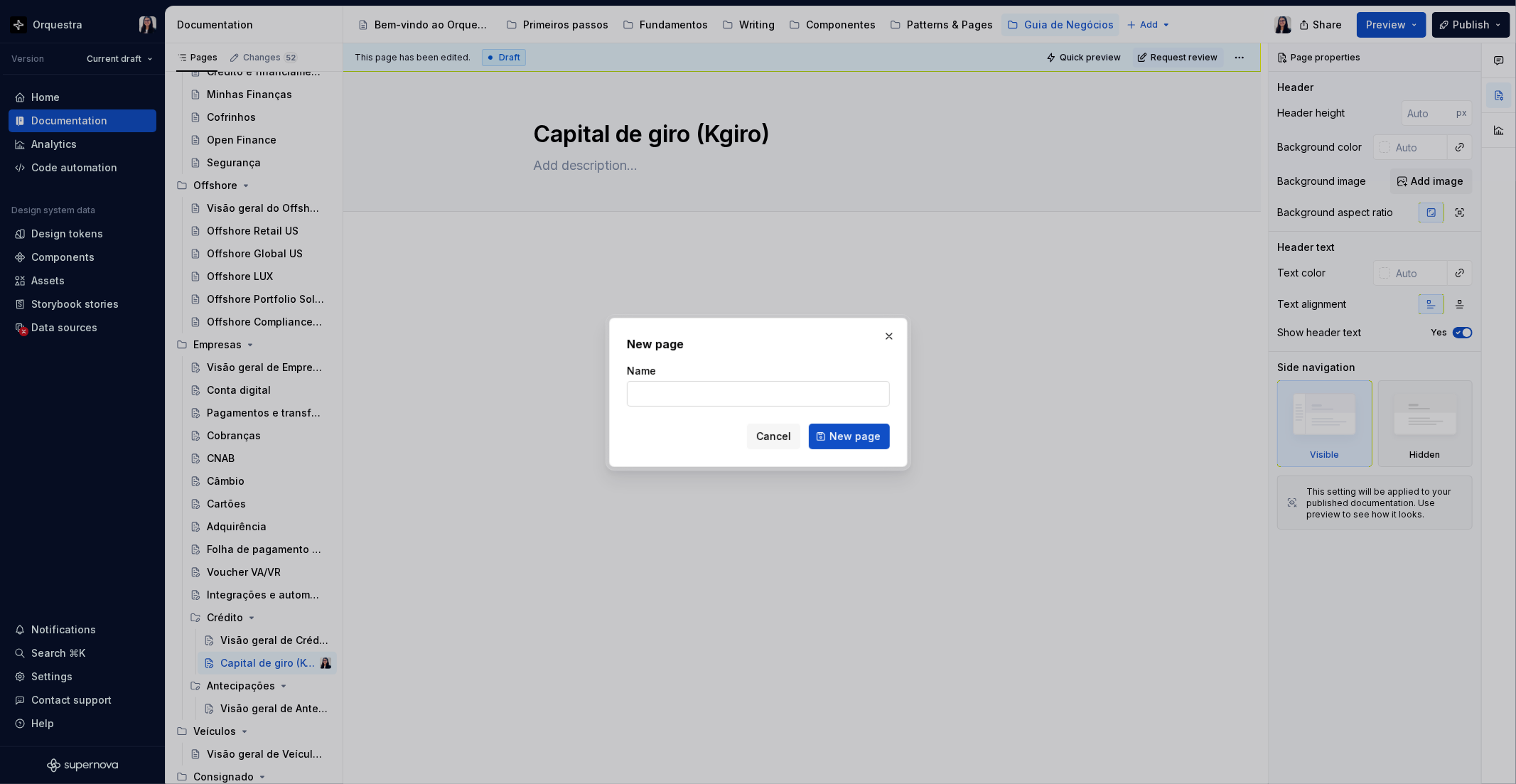
click at [669, 385] on input "Name" at bounding box center [758, 394] width 263 height 26
click at [659, 395] on input "Name" at bounding box center [758, 394] width 263 height 26
click button "New page" at bounding box center [850, 437] width 81 height 26
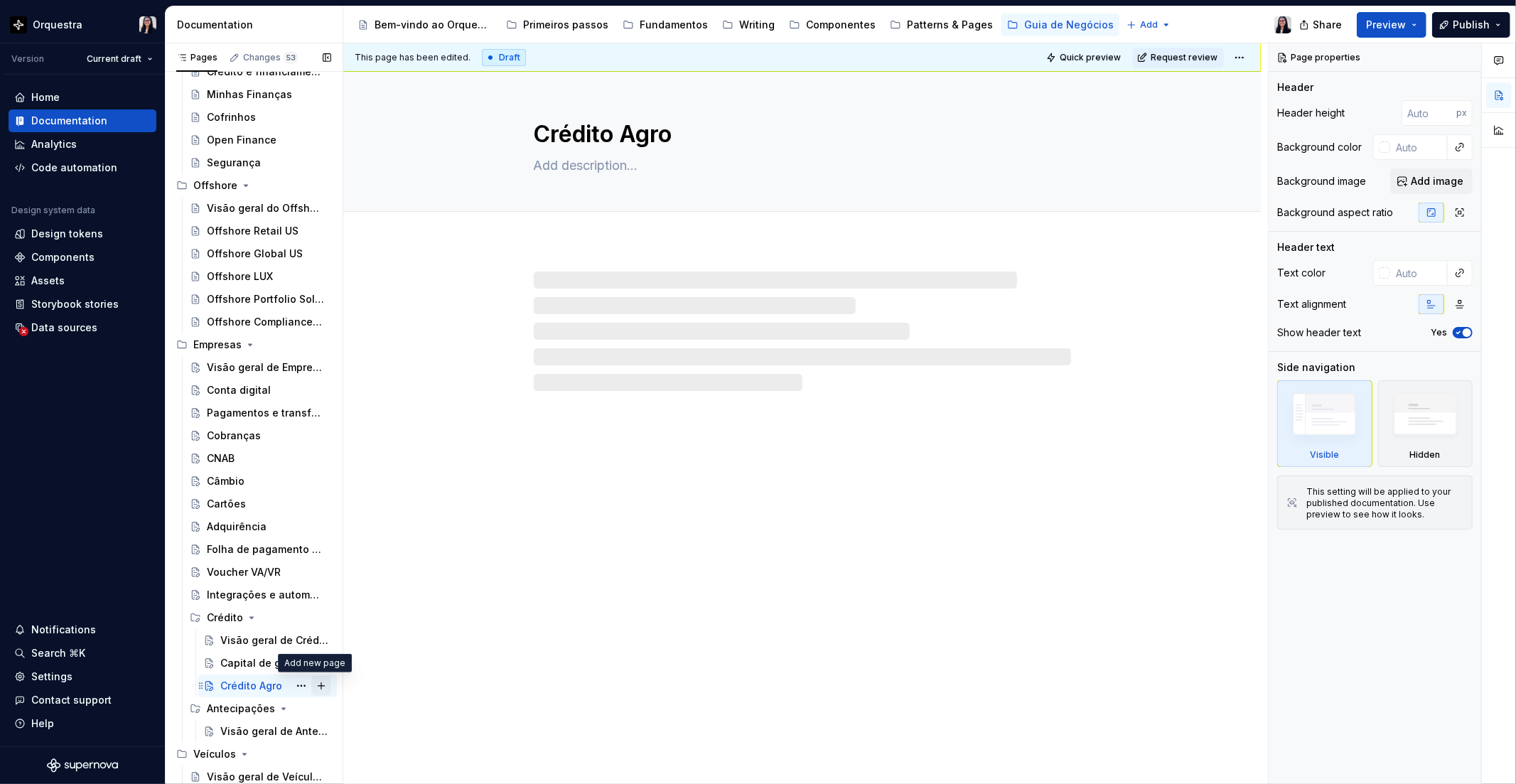
click at [311, 685] on button "Page tree" at bounding box center [320, 686] width 20 height 20
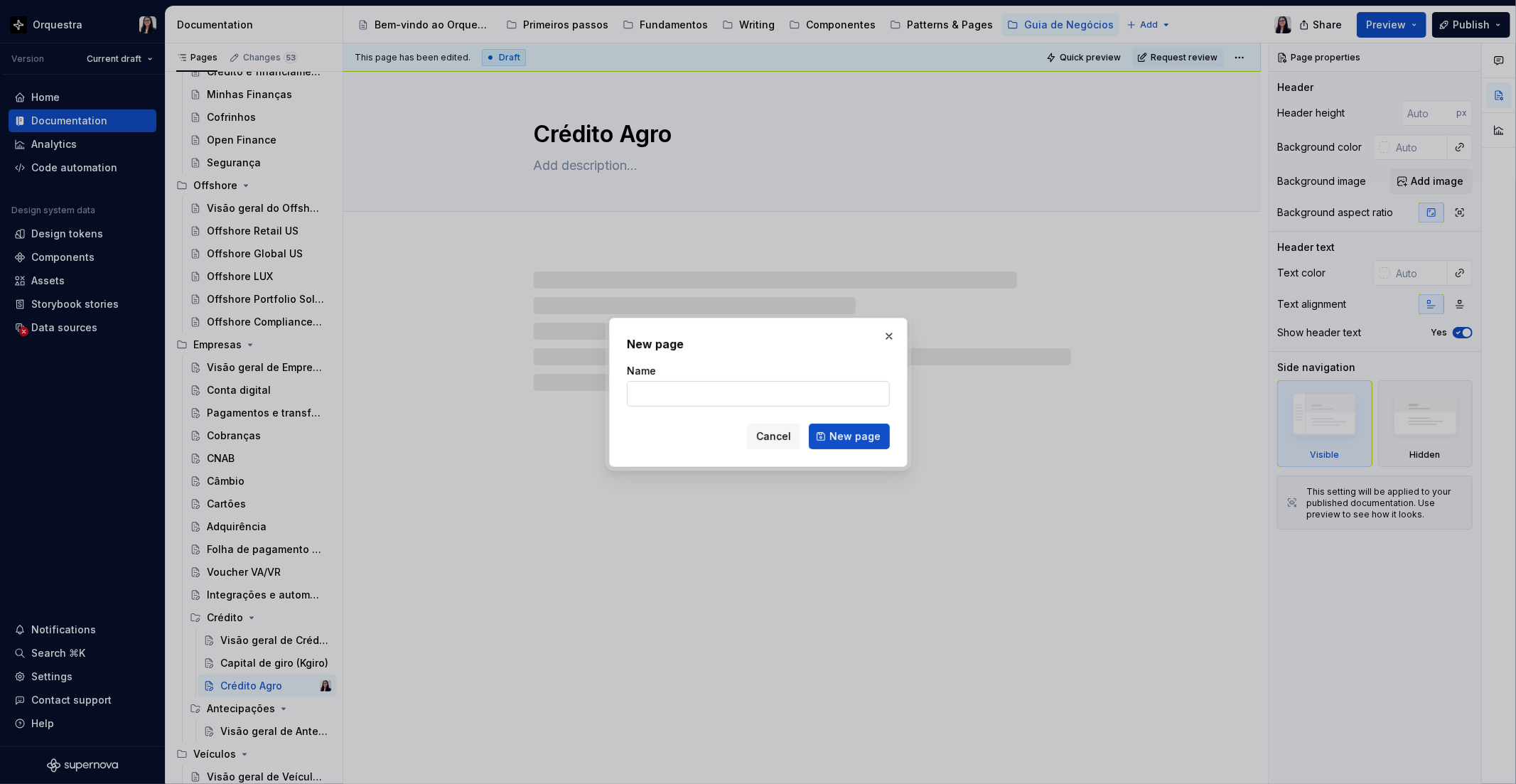
click at [664, 389] on input "Name" at bounding box center [758, 394] width 263 height 26
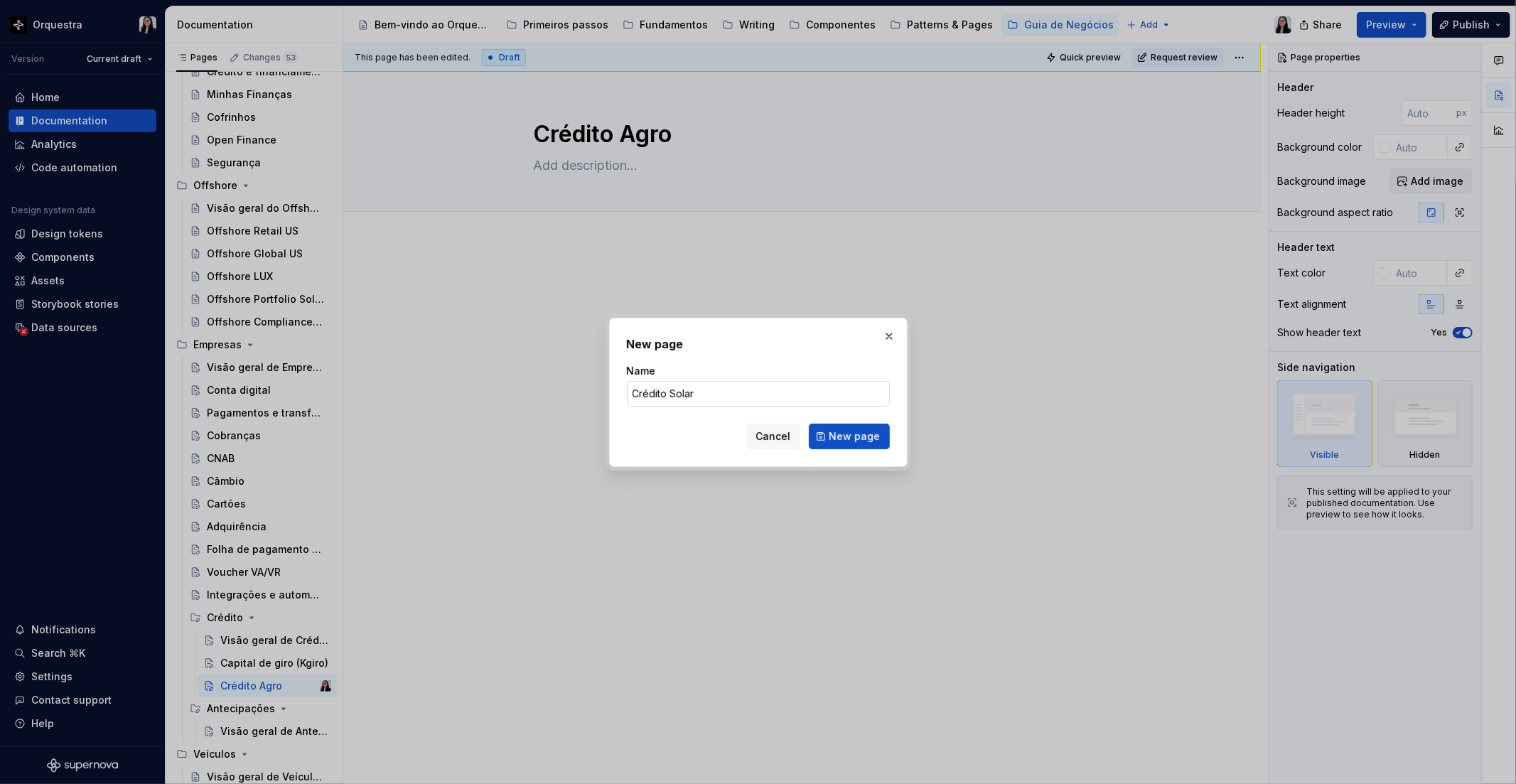
click button "New page" at bounding box center [850, 437] width 81 height 26
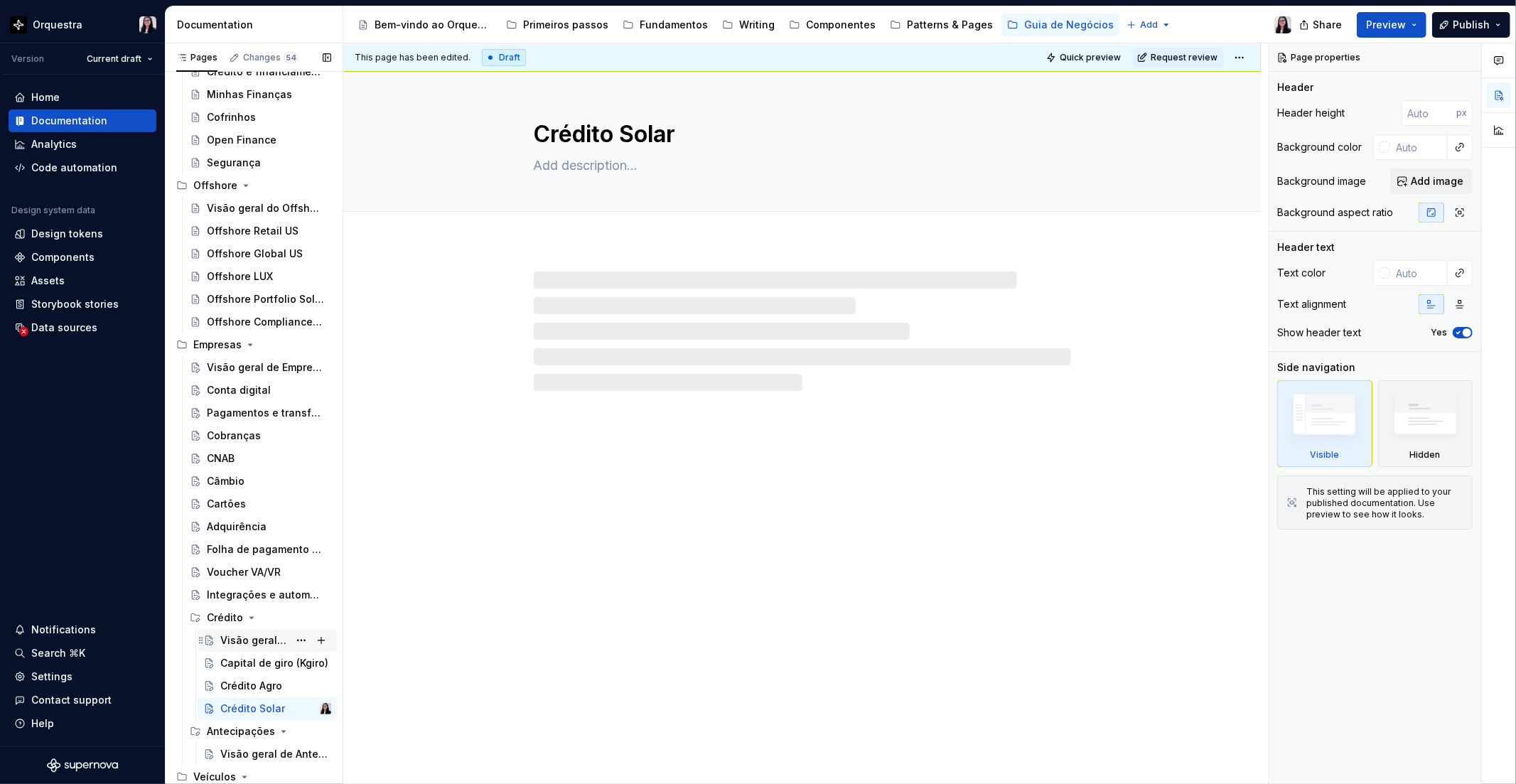
scroll to position [953, 0]
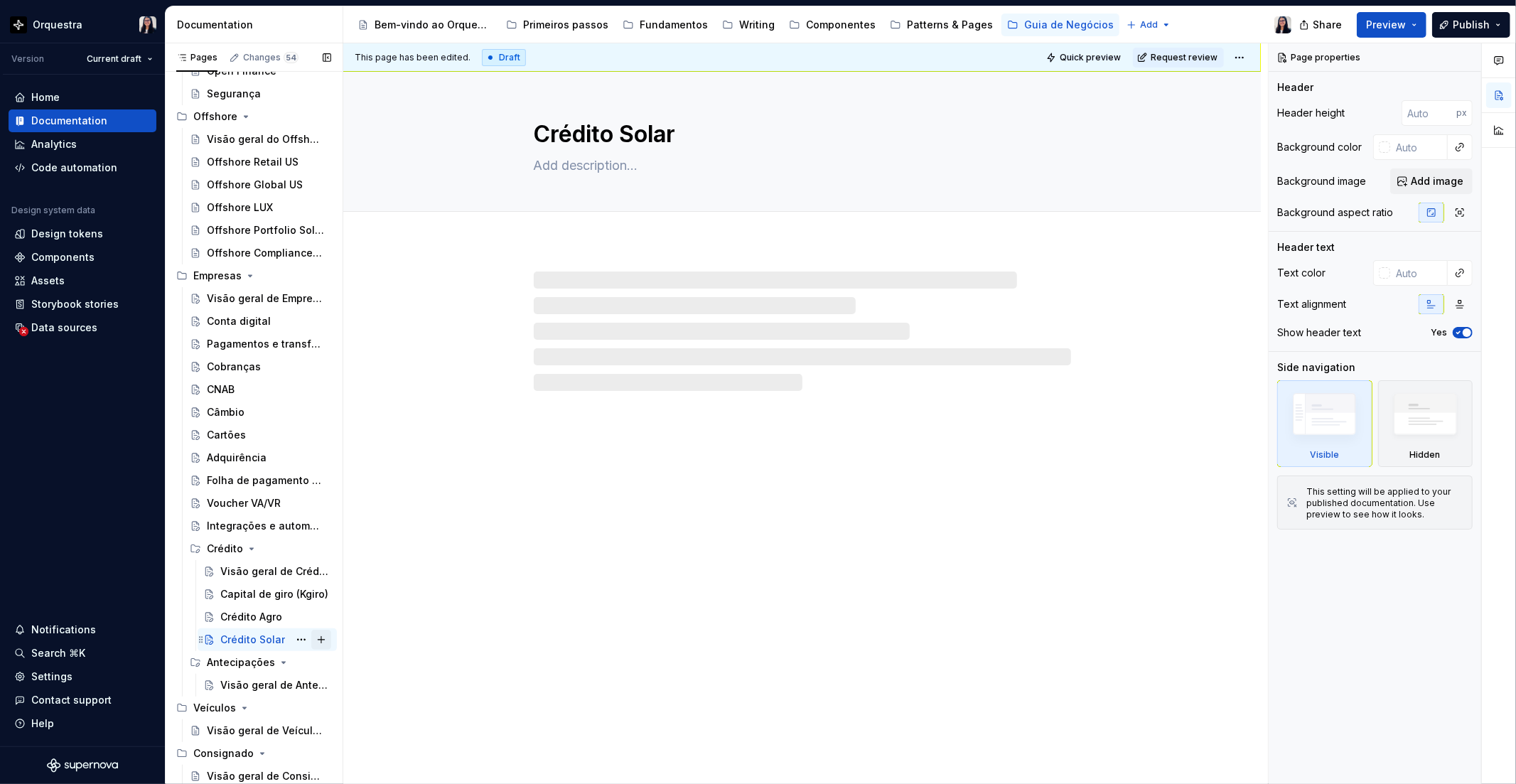
click at [315, 644] on button "Page tree" at bounding box center [320, 639] width 20 height 20
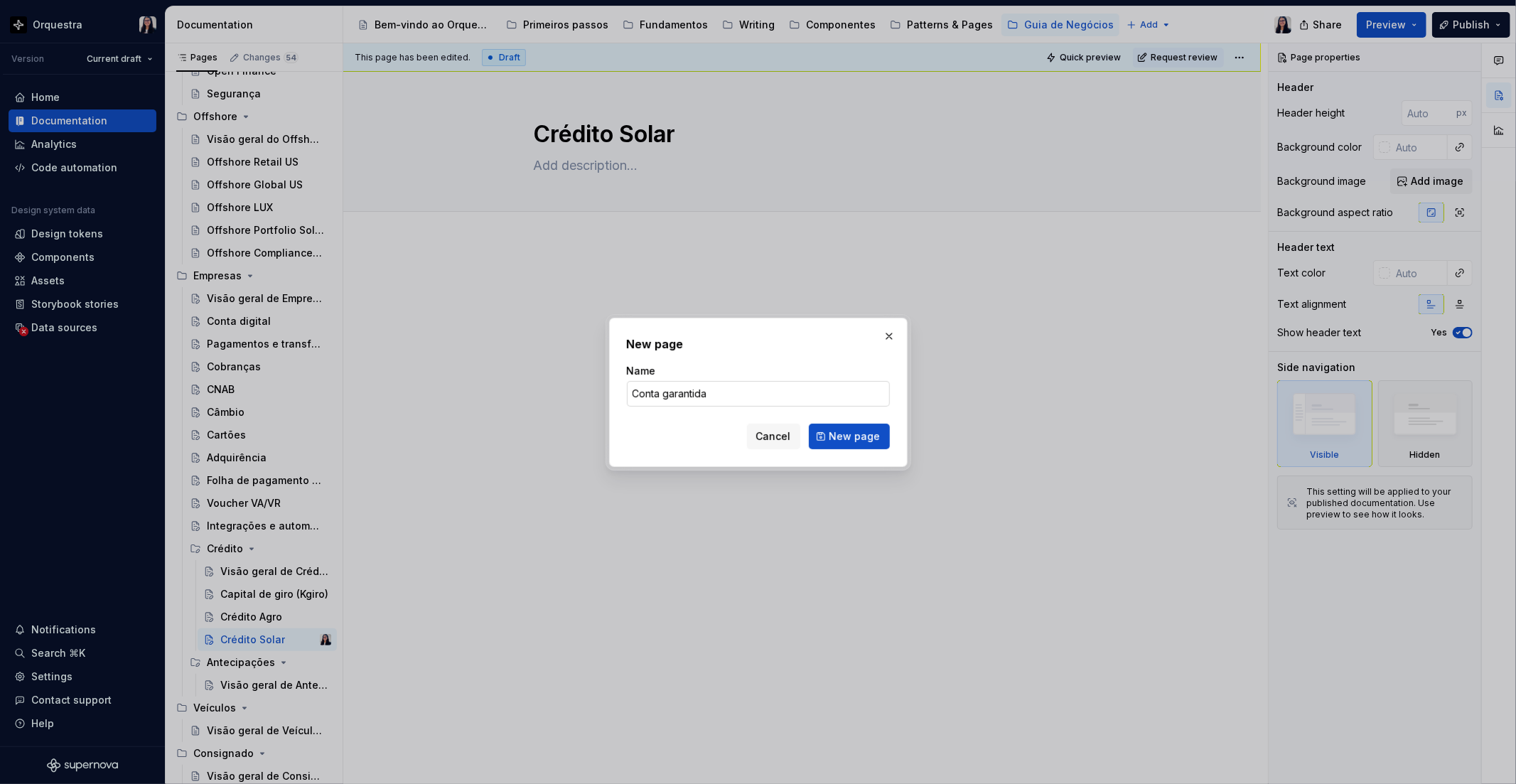
click button "New page" at bounding box center [850, 437] width 81 height 26
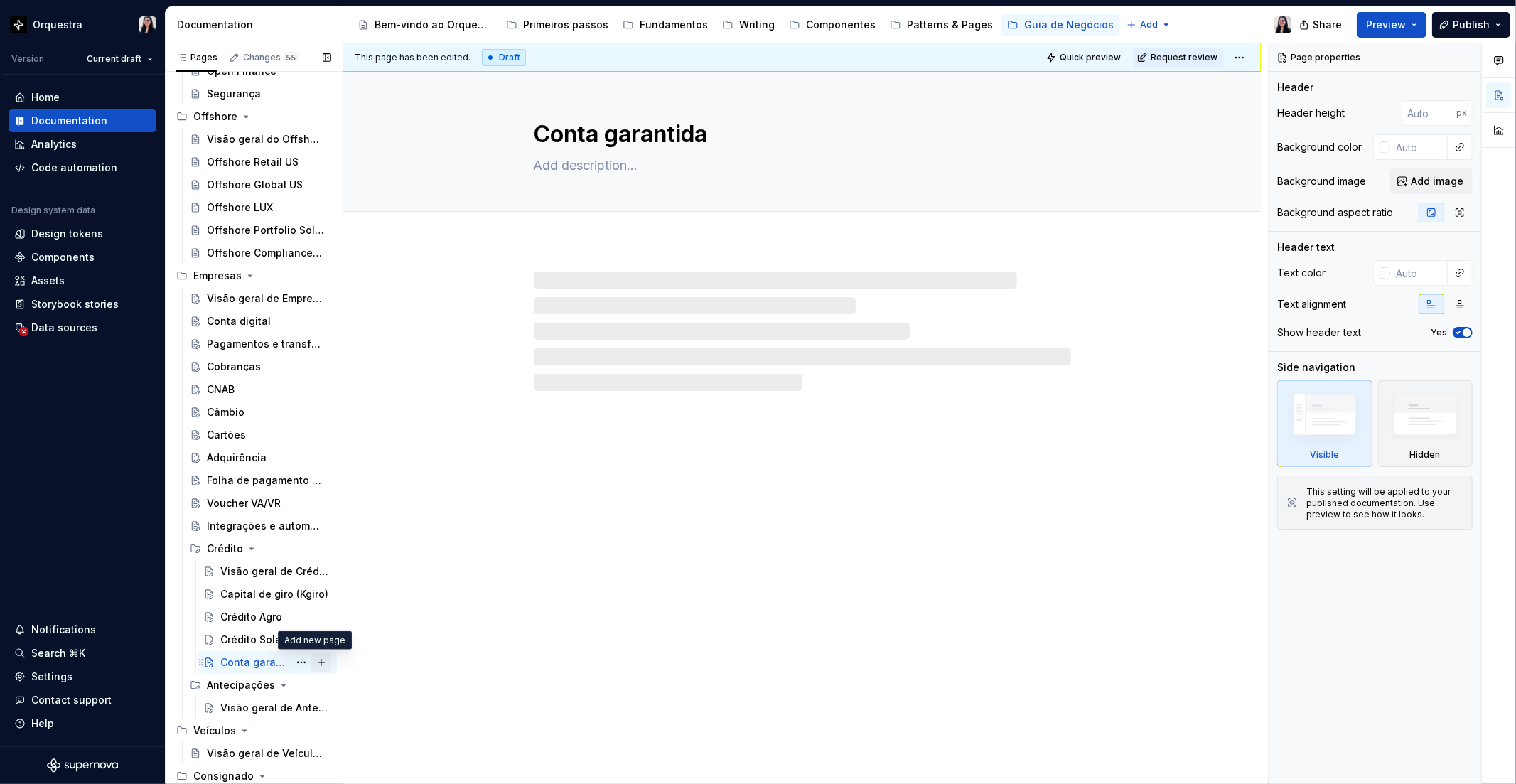
click at [311, 664] on button "Page tree" at bounding box center [320, 662] width 20 height 20
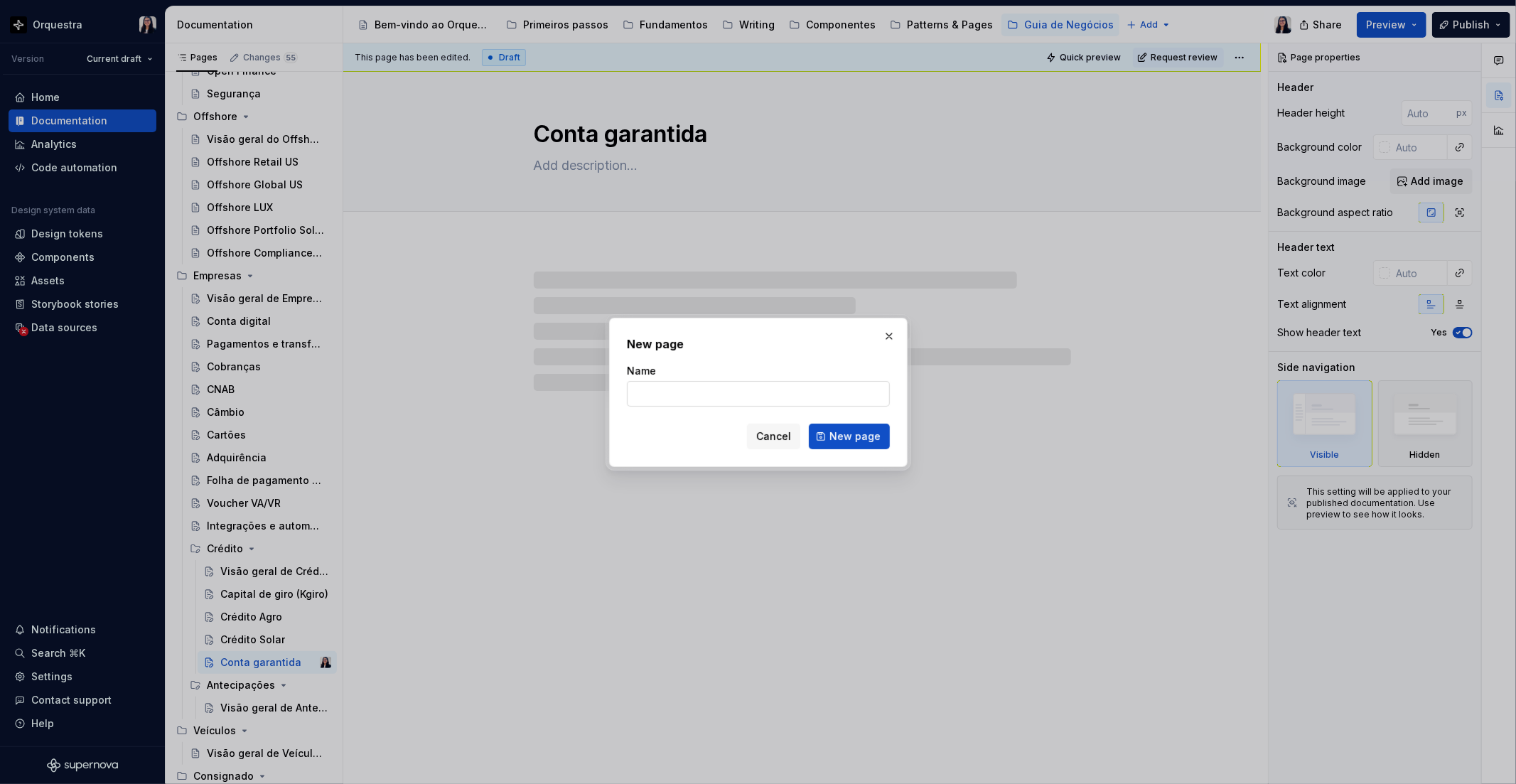
drag, startPoint x: 653, startPoint y: 408, endPoint x: 659, endPoint y: 398, distance: 11.7
click at [656, 405] on form "Name Cancel New page" at bounding box center [758, 406] width 263 height 85
click at [660, 395] on input "Name" at bounding box center [758, 394] width 263 height 26
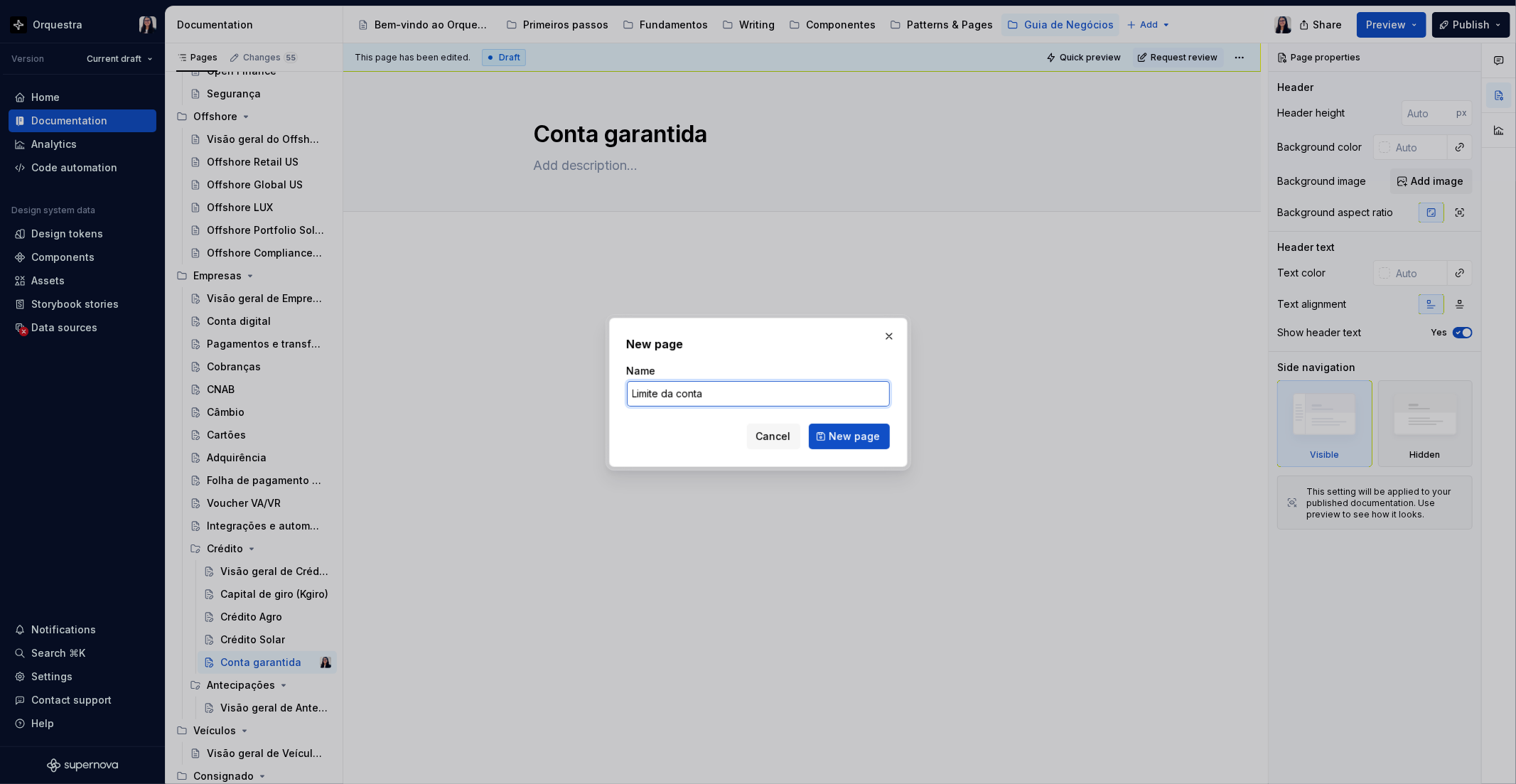
click button "New page" at bounding box center [850, 437] width 81 height 26
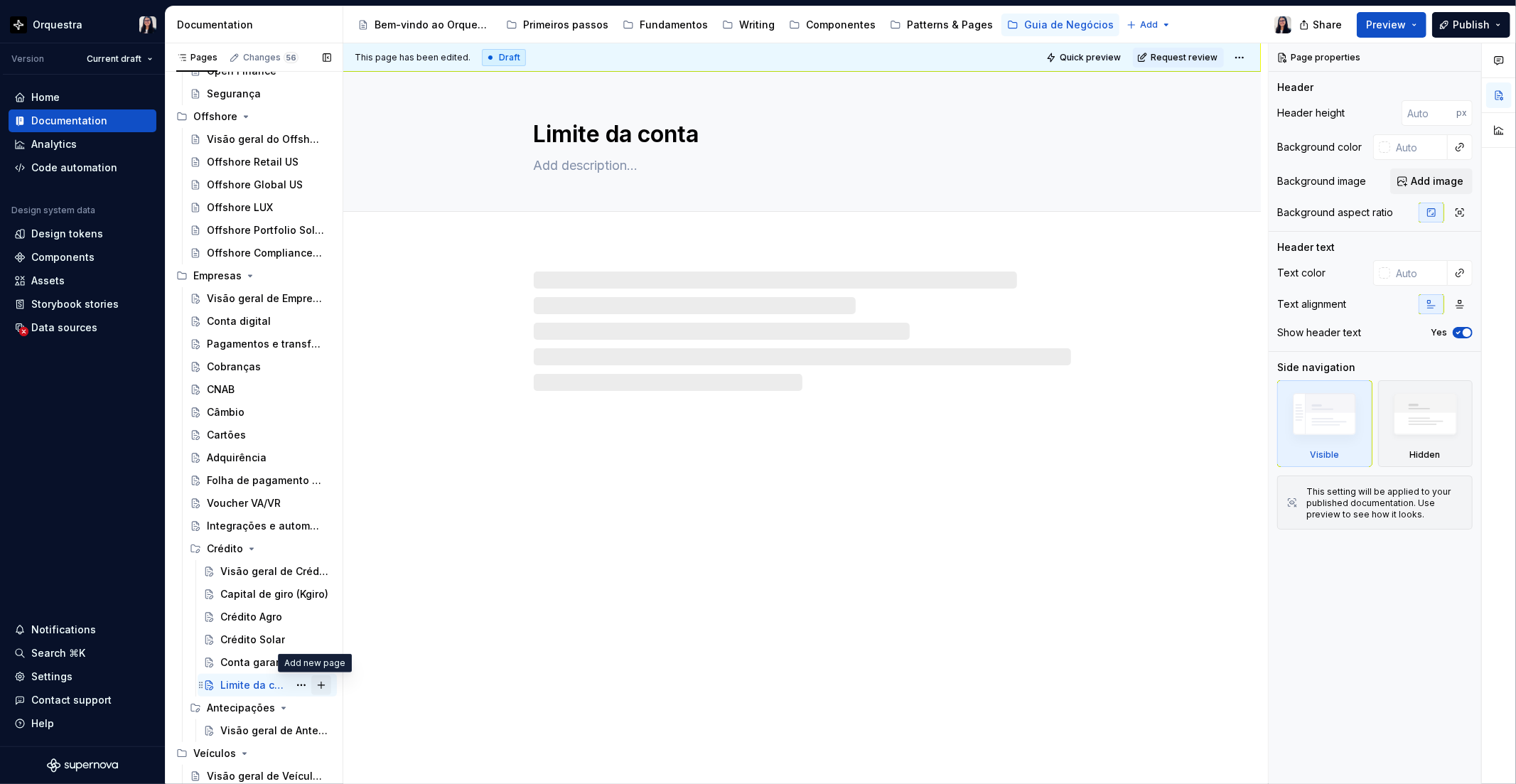
click at [314, 685] on button "Page tree" at bounding box center [320, 685] width 20 height 20
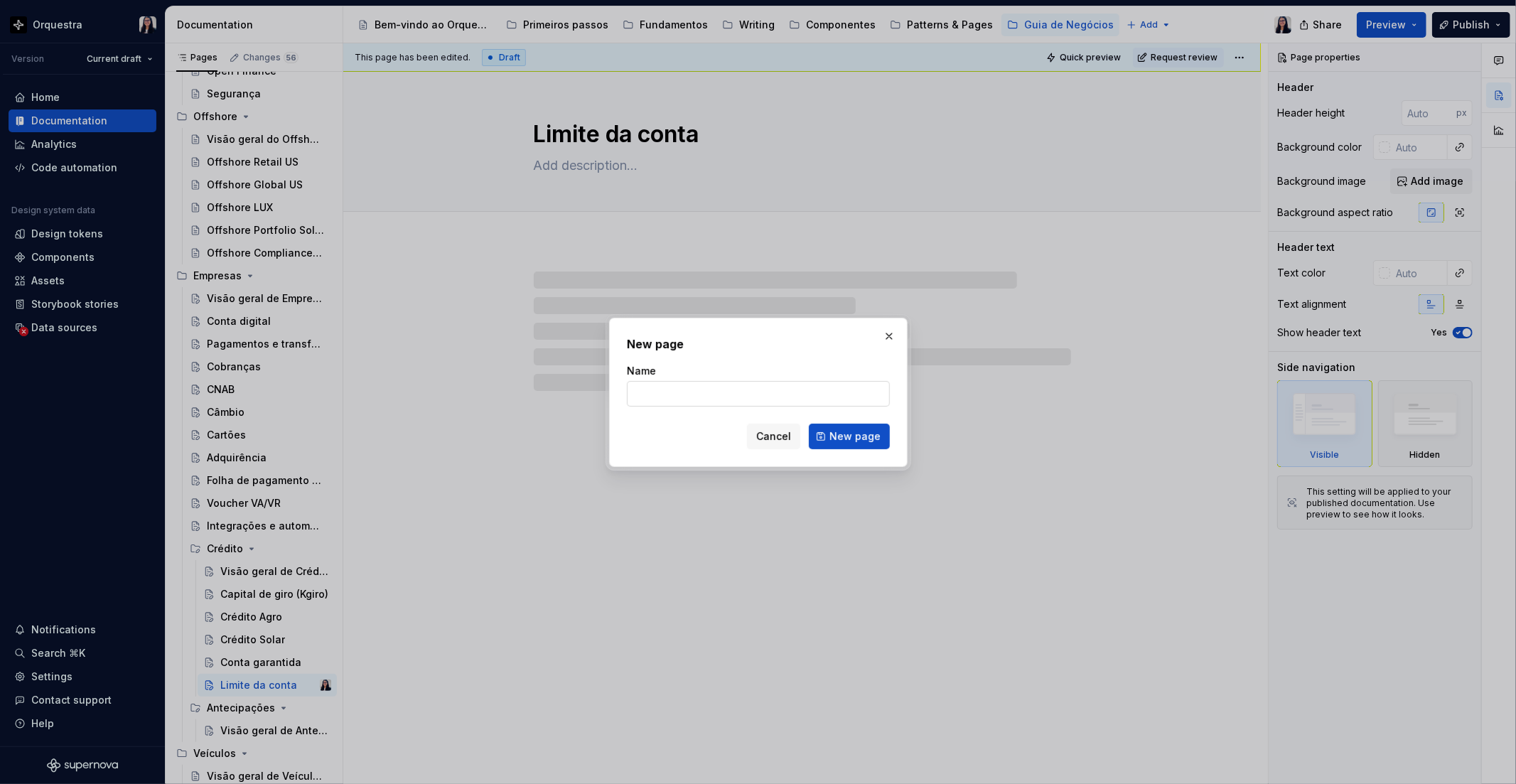
click at [709, 395] on input "Name" at bounding box center [758, 394] width 263 height 26
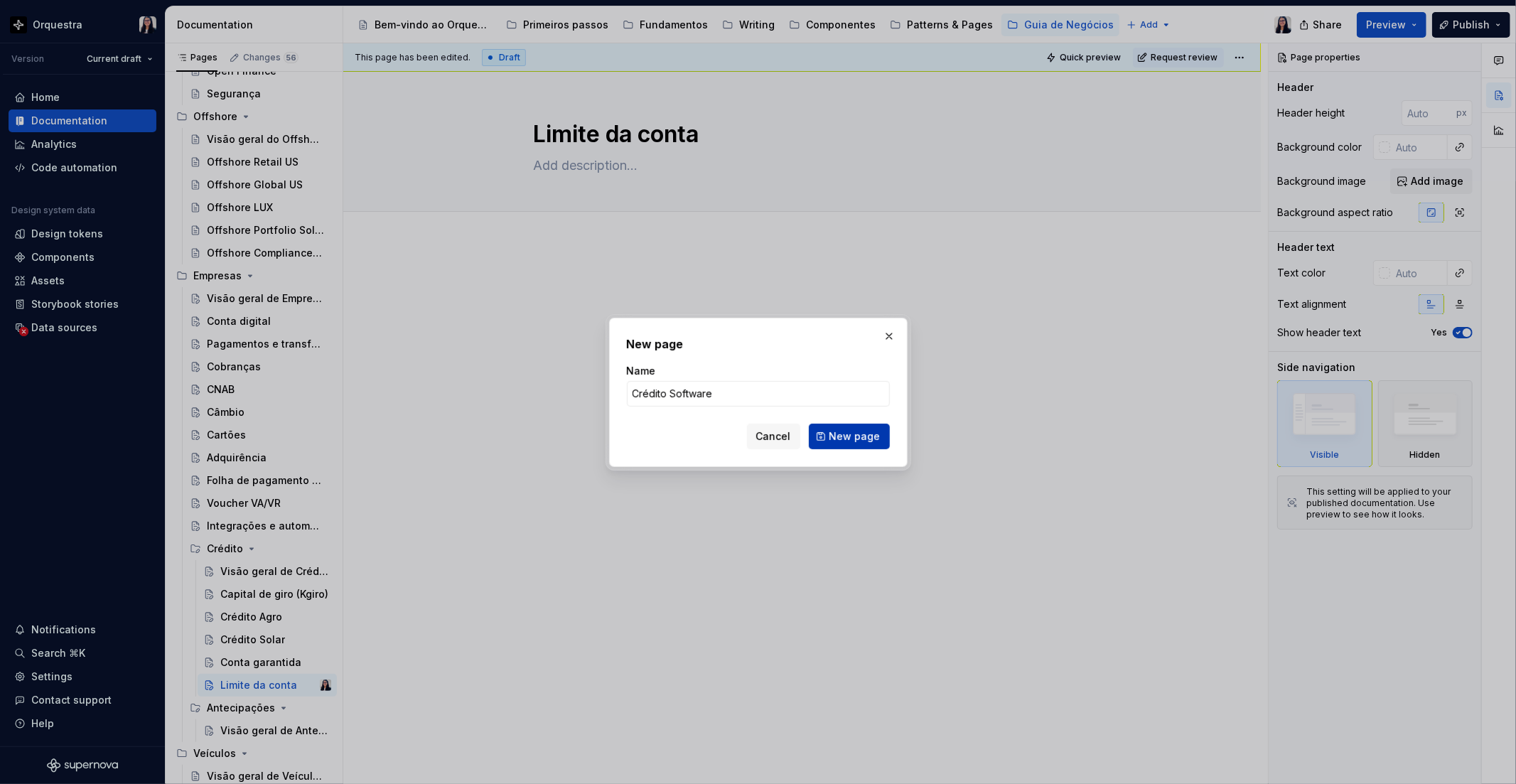
click at [855, 441] on span "New page" at bounding box center [854, 436] width 51 height 14
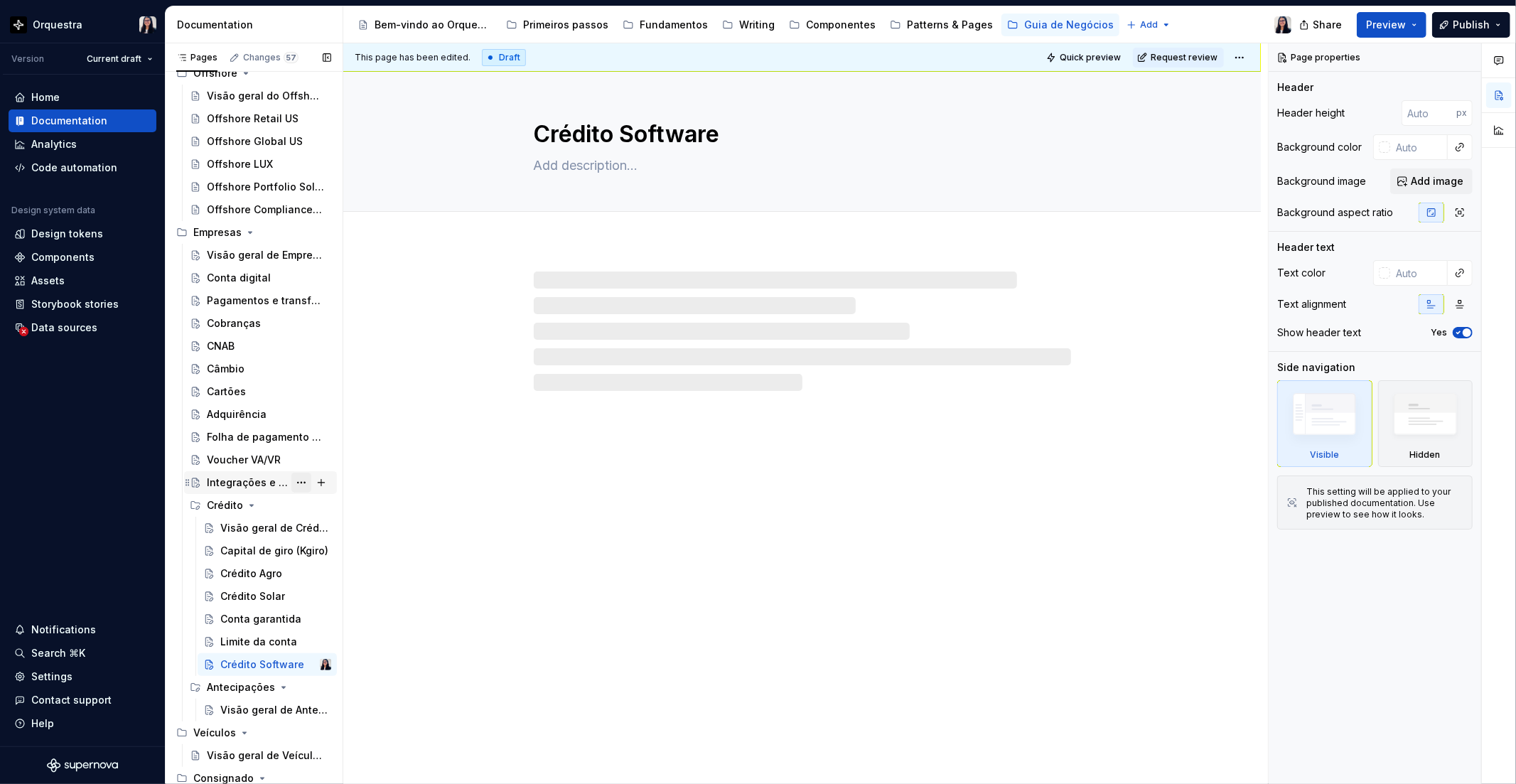
scroll to position [1021, 0]
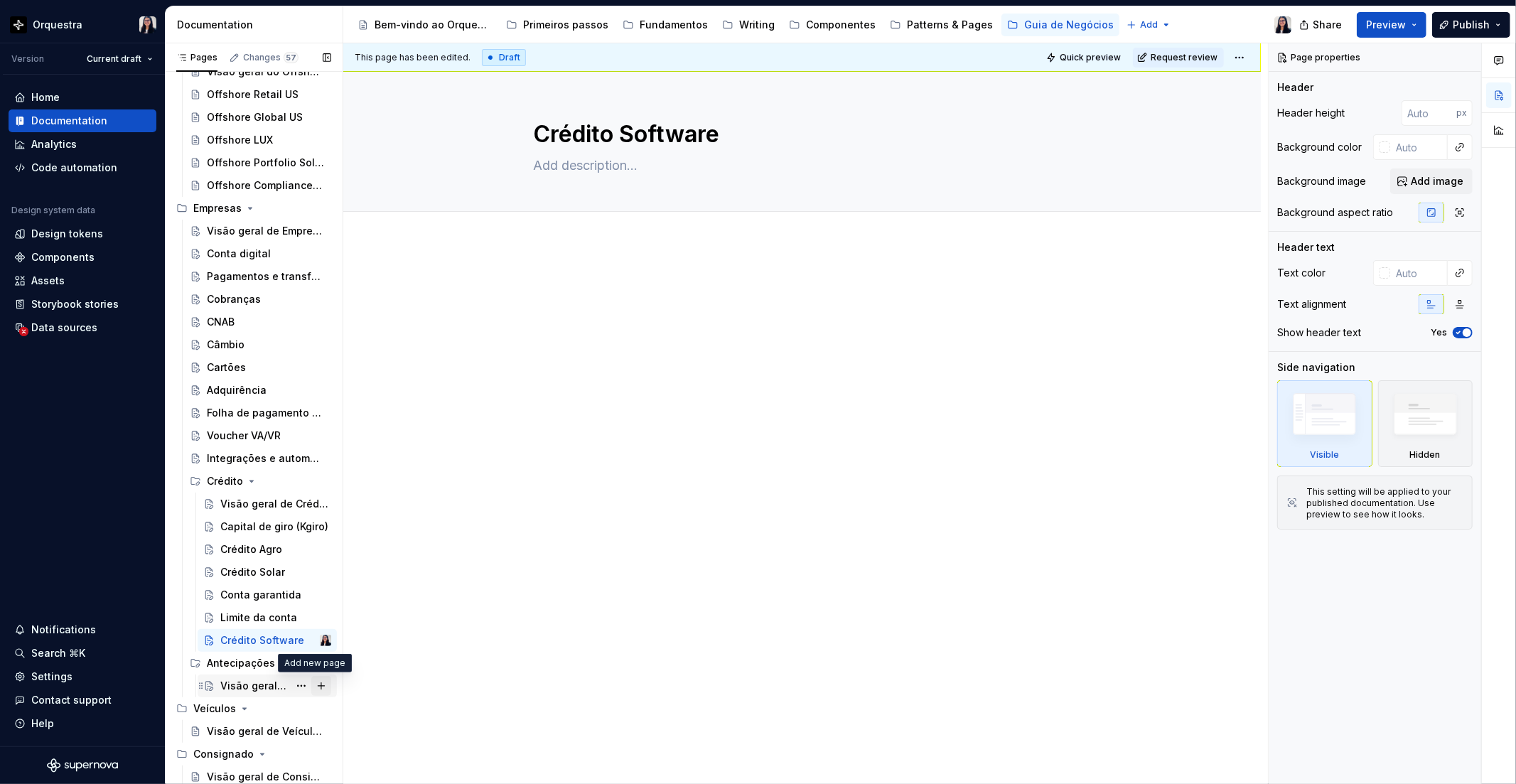
click at [311, 685] on button "Page tree" at bounding box center [320, 686] width 20 height 20
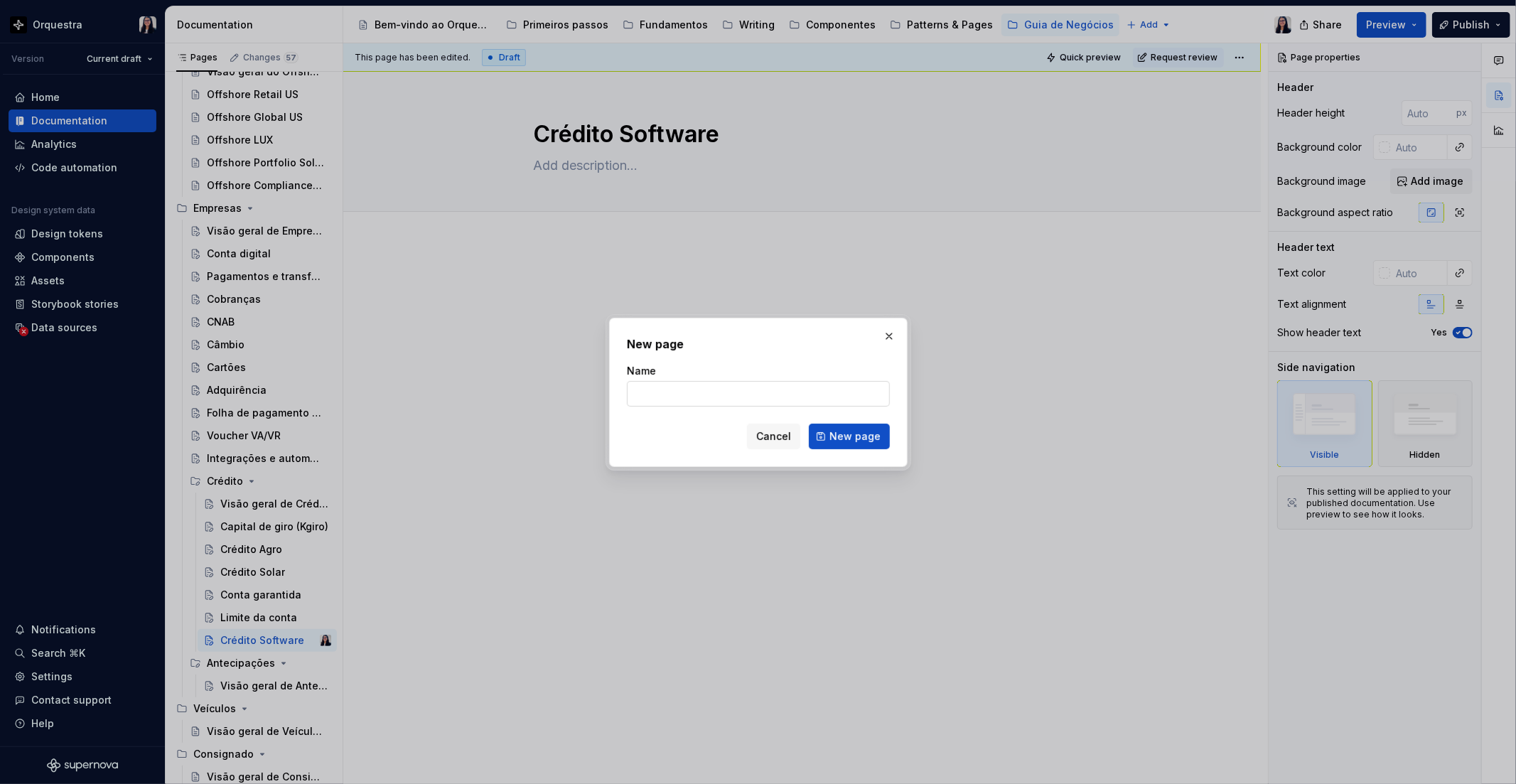
click at [691, 400] on input "Name" at bounding box center [758, 394] width 263 height 26
click at [687, 398] on input "Name" at bounding box center [758, 394] width 263 height 26
click button "New page" at bounding box center [850, 437] width 81 height 26
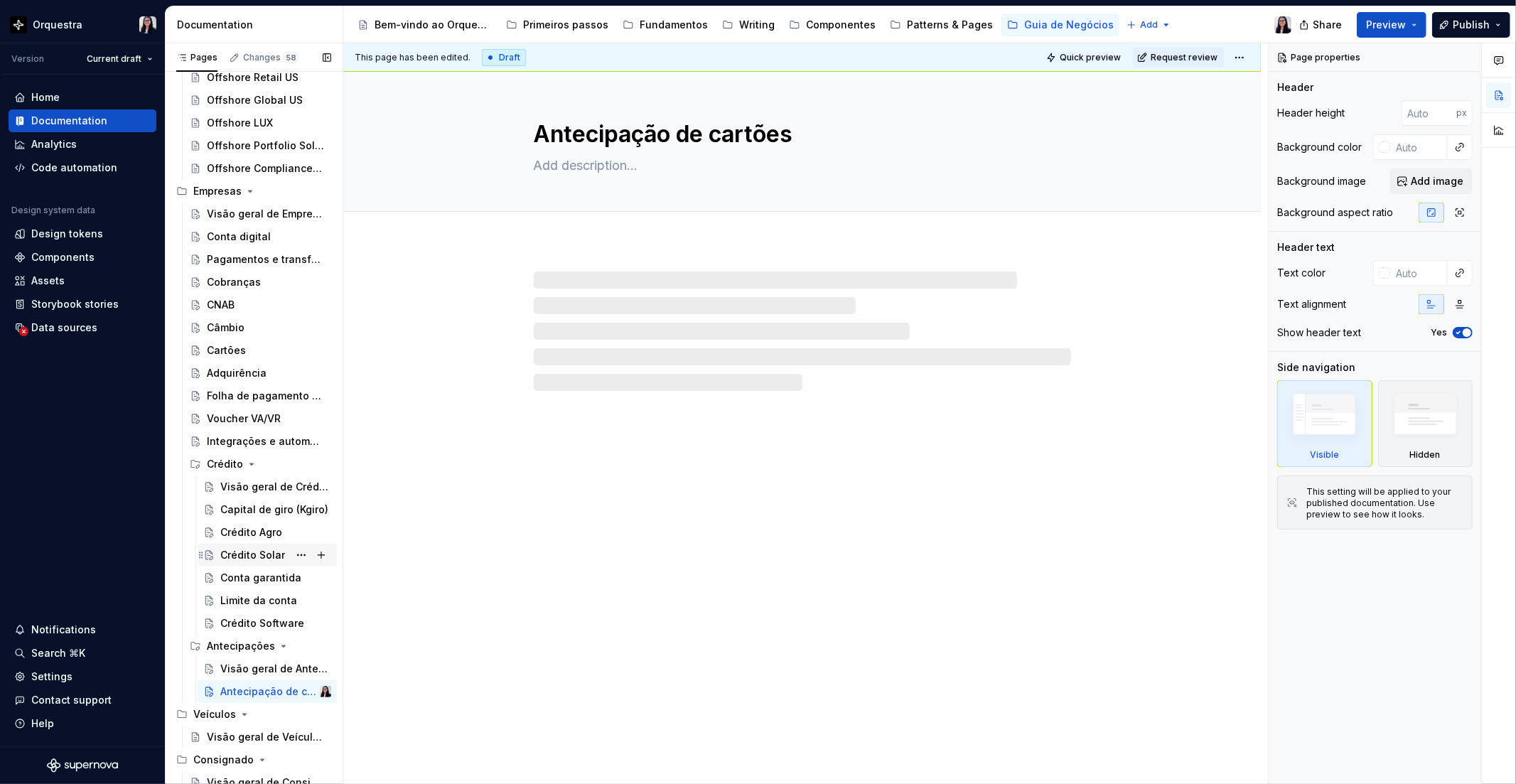
scroll to position [1043, 0]
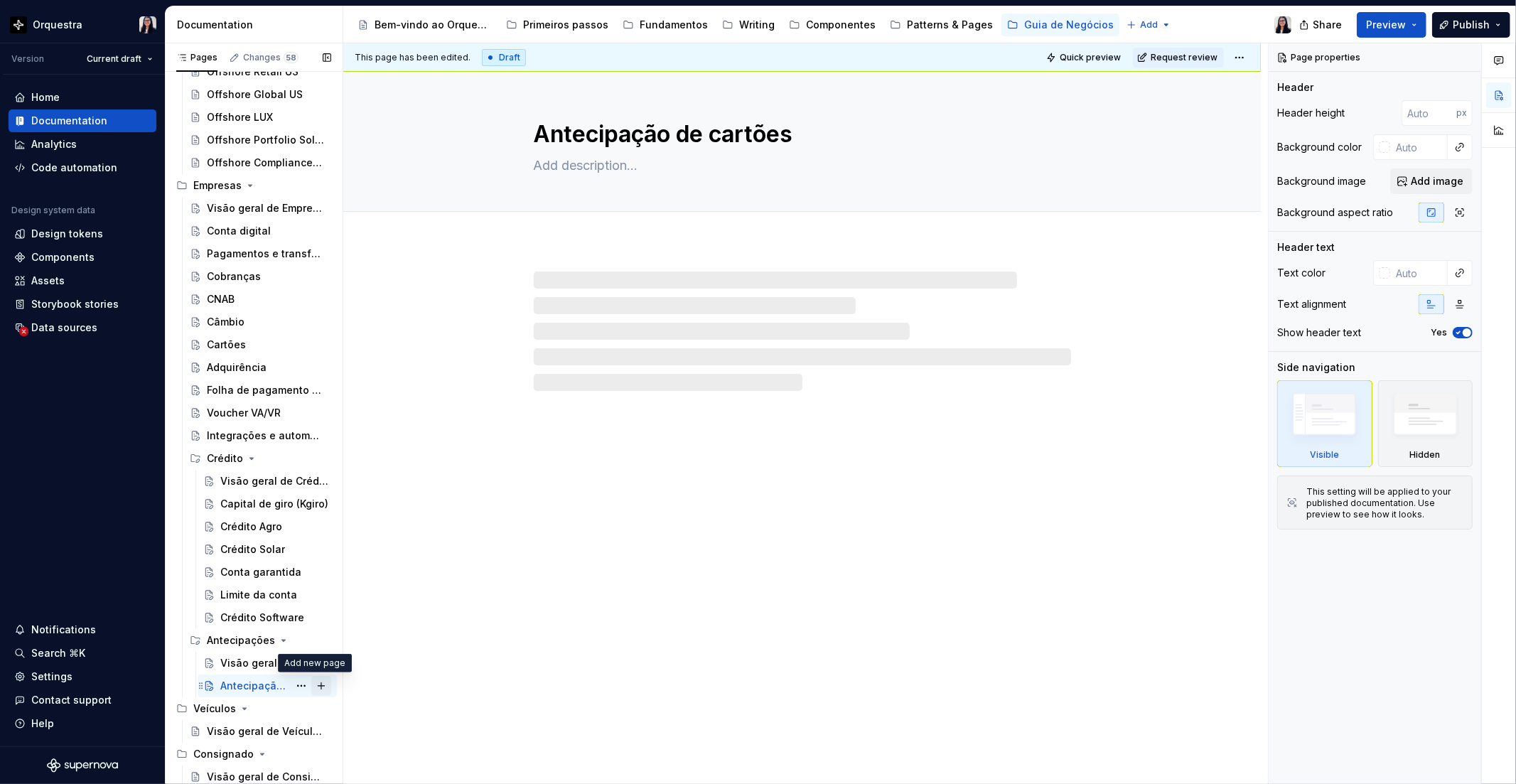
click at [311, 685] on button "Page tree" at bounding box center [320, 686] width 20 height 20
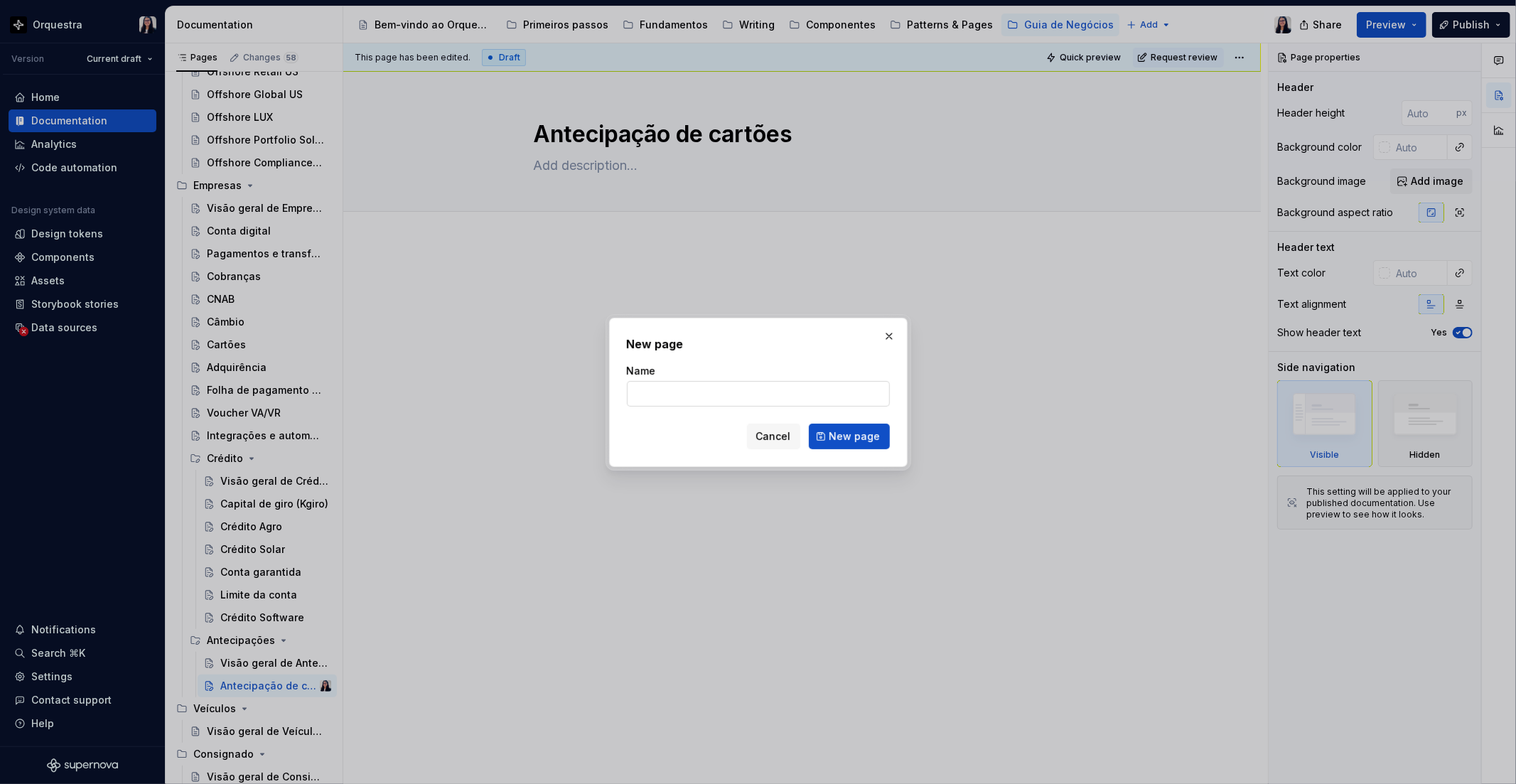
click at [685, 388] on input "Name" at bounding box center [758, 394] width 263 height 26
click button "New page" at bounding box center [850, 437] width 81 height 26
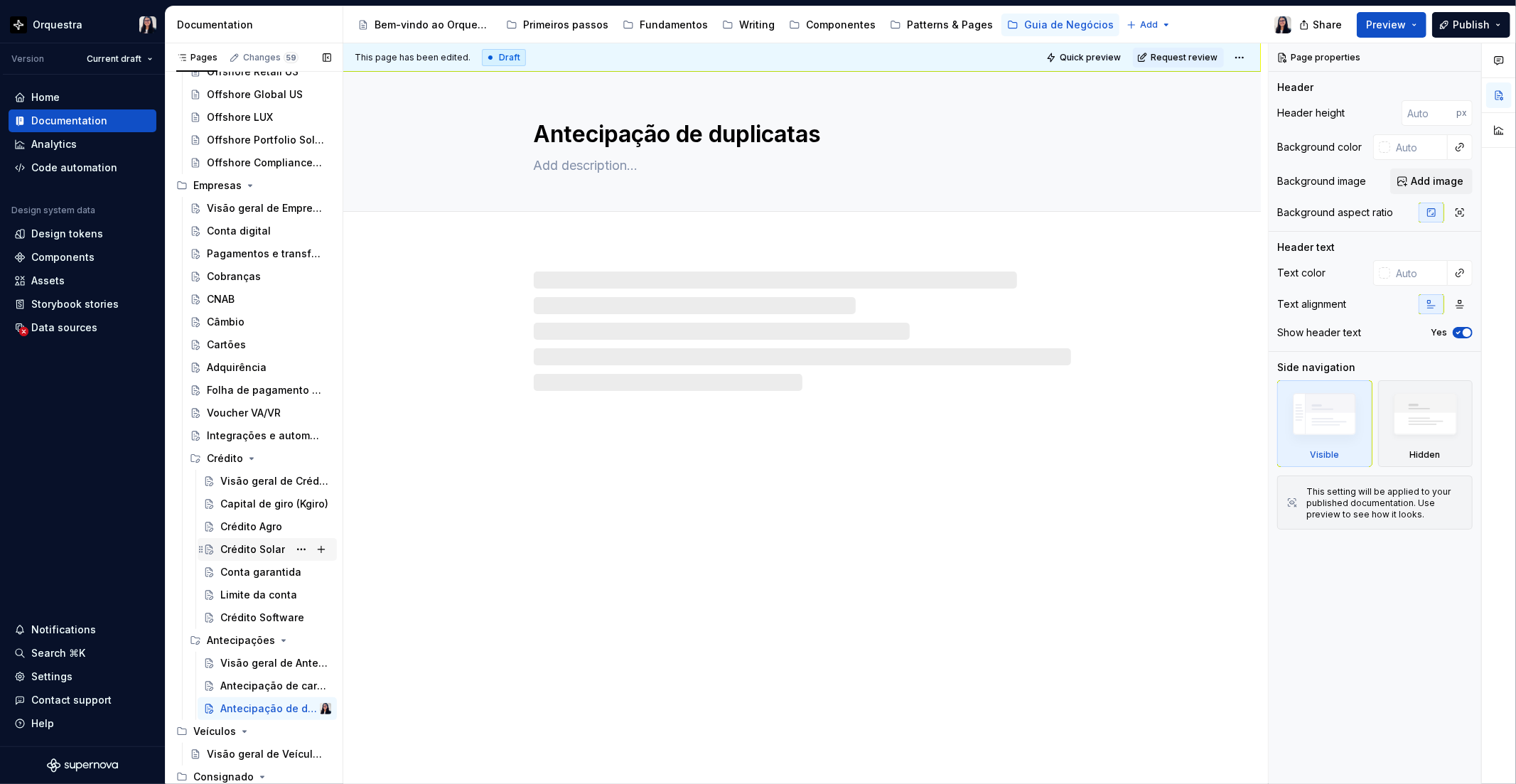
scroll to position [1066, 0]
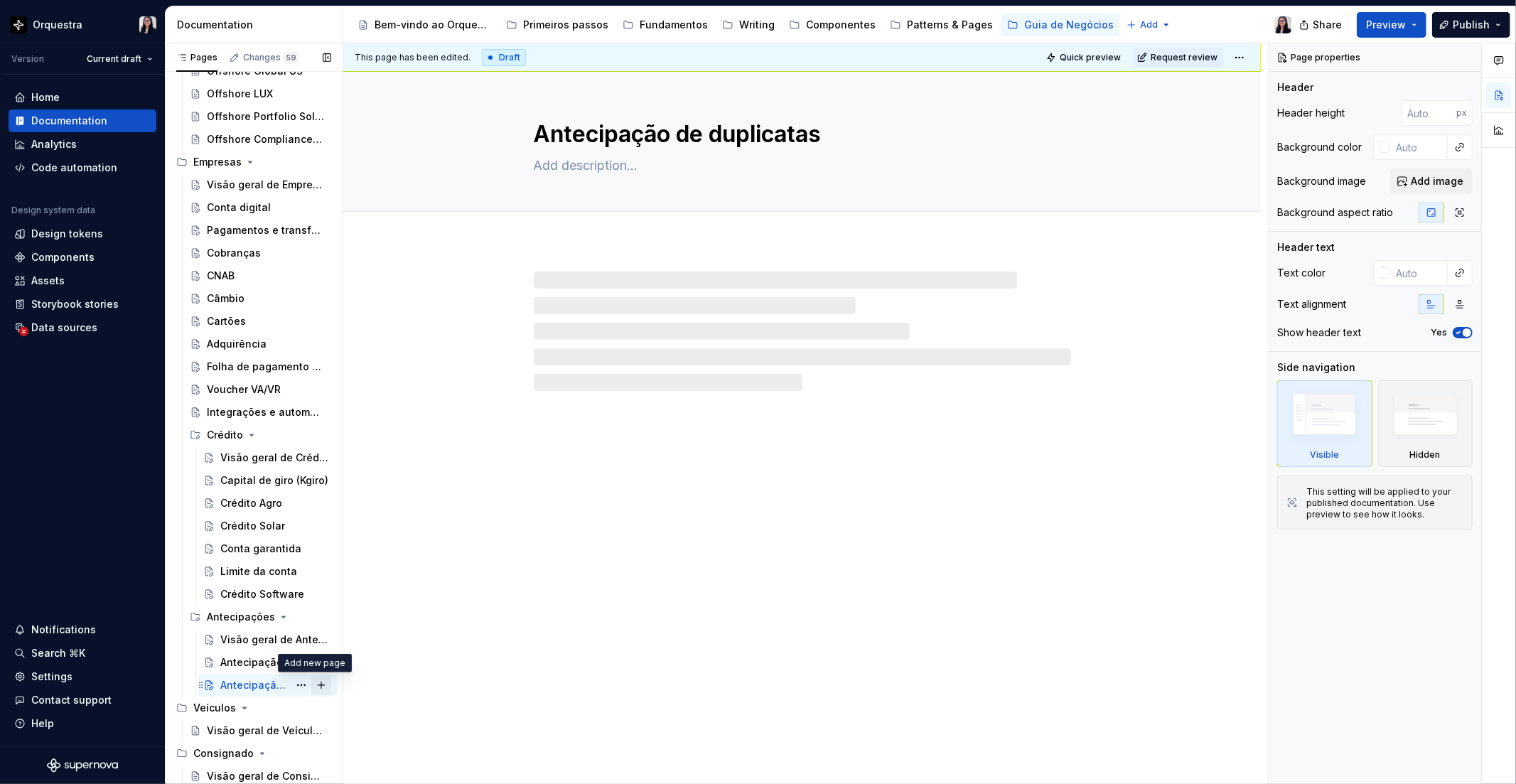
click at [311, 685] on button "Page tree" at bounding box center [320, 685] width 20 height 20
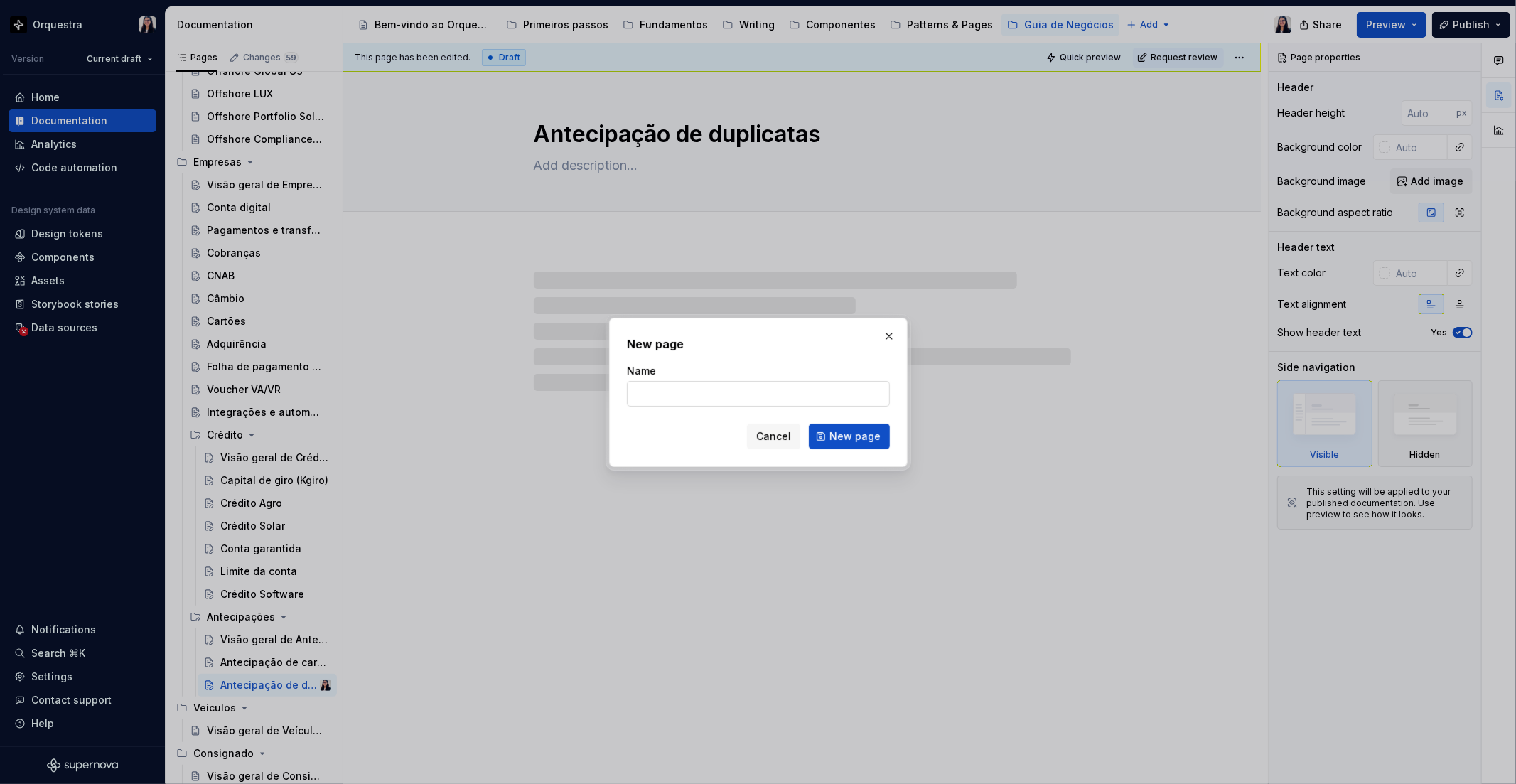
click at [660, 395] on input "Name" at bounding box center [758, 394] width 263 height 26
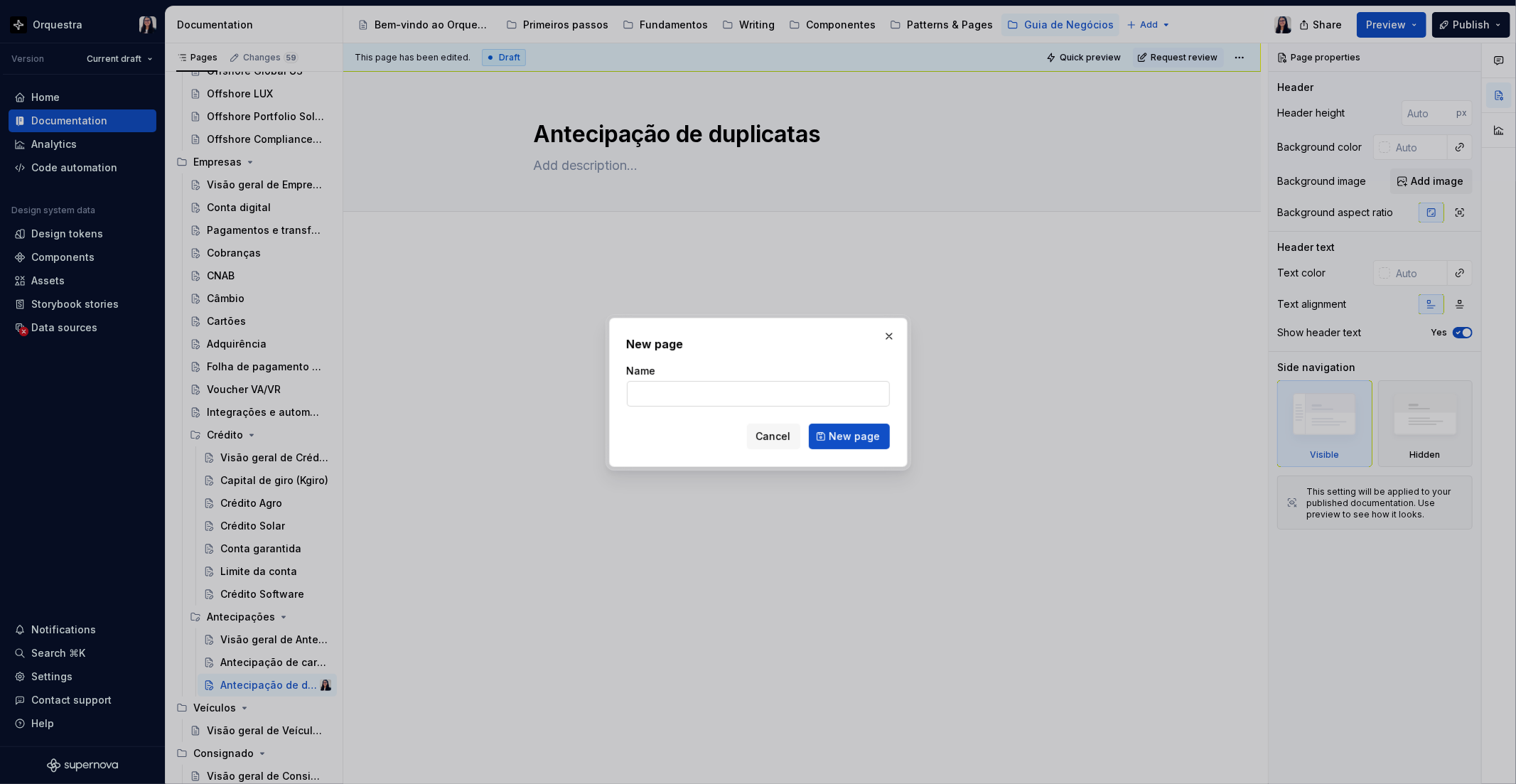
click at [648, 395] on input "Name" at bounding box center [758, 394] width 263 height 26
click at [856, 440] on span "New page" at bounding box center [854, 436] width 51 height 14
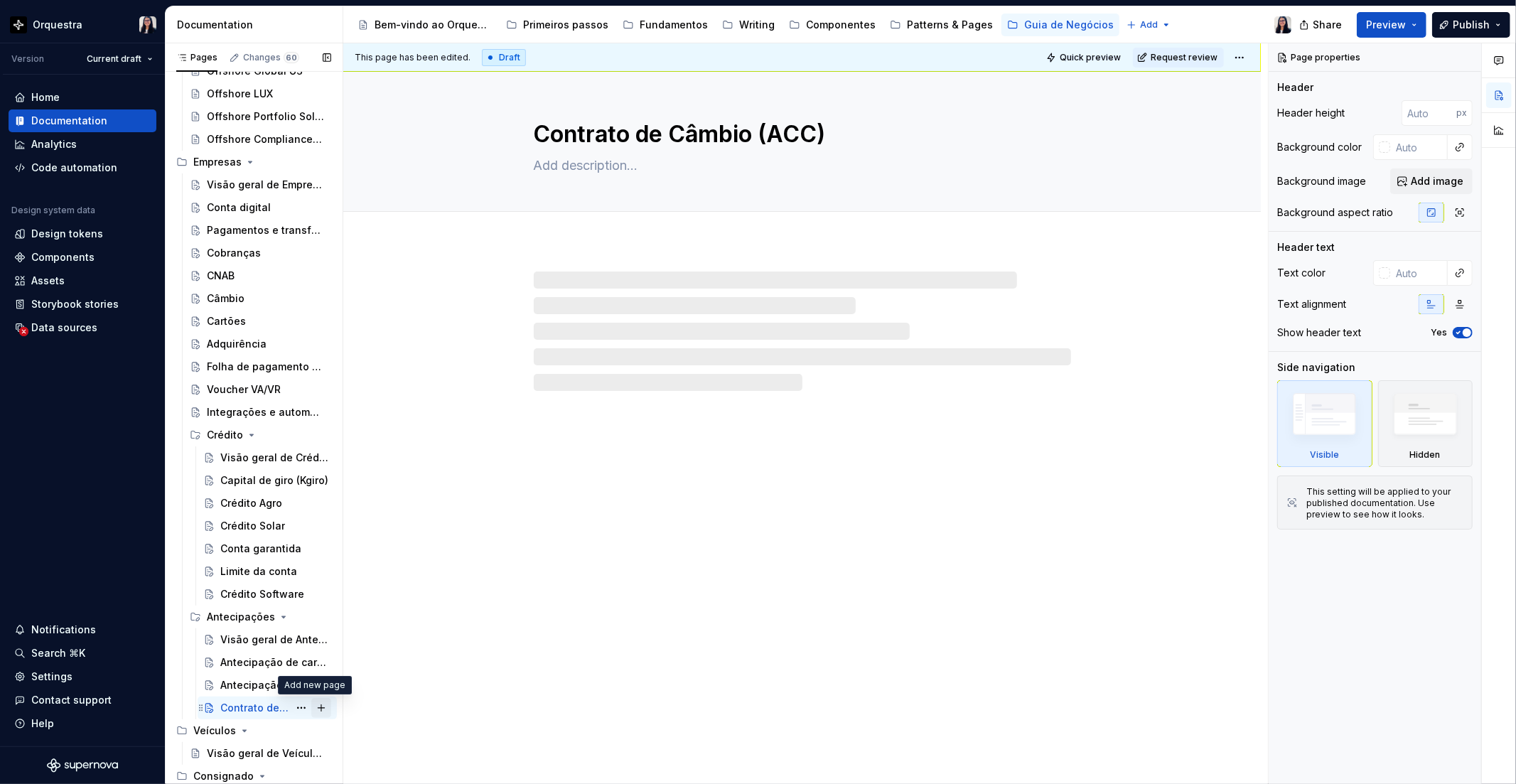
click at [315, 709] on button "Page tree" at bounding box center [320, 707] width 20 height 20
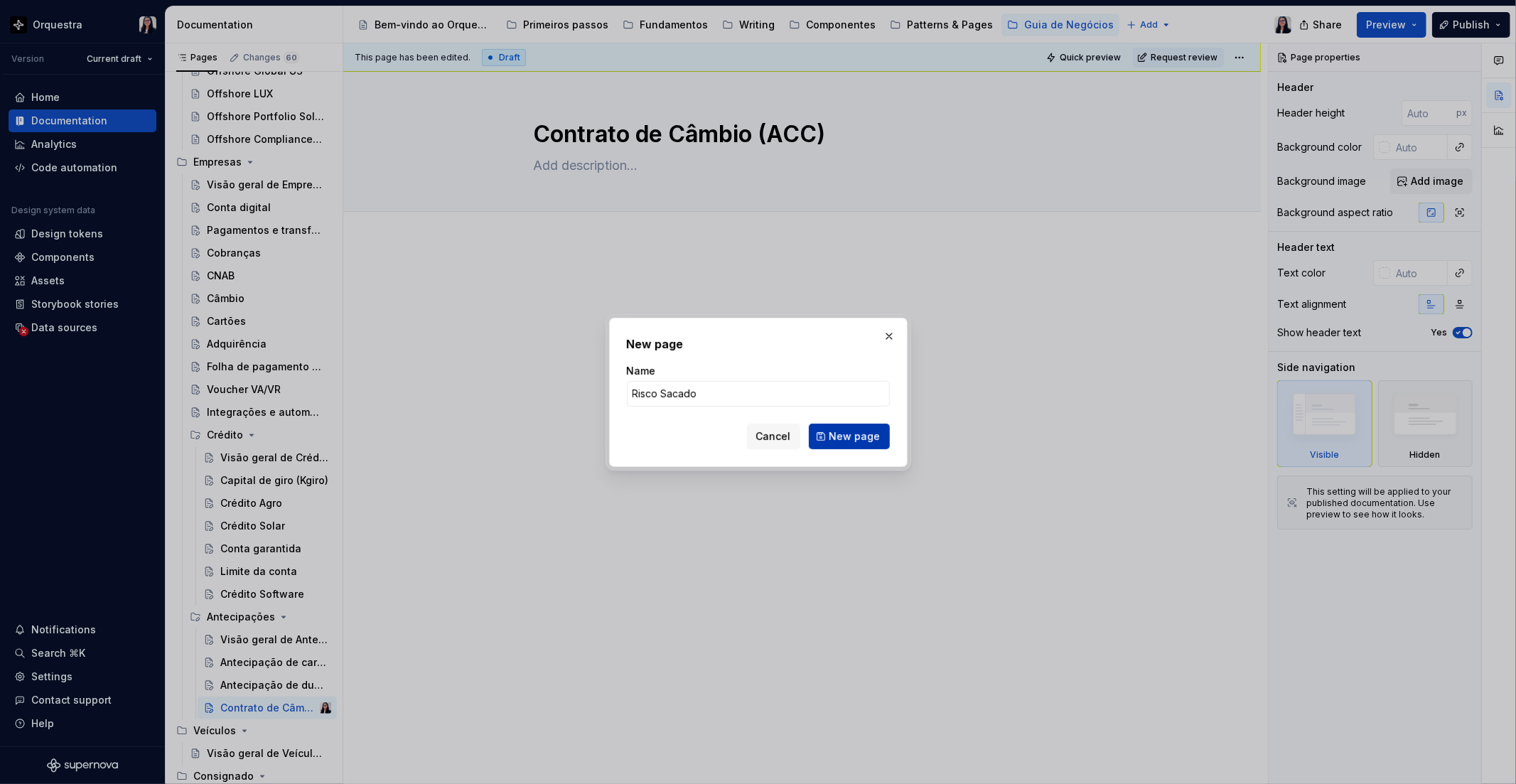
click at [866, 436] on span "New page" at bounding box center [854, 436] width 51 height 14
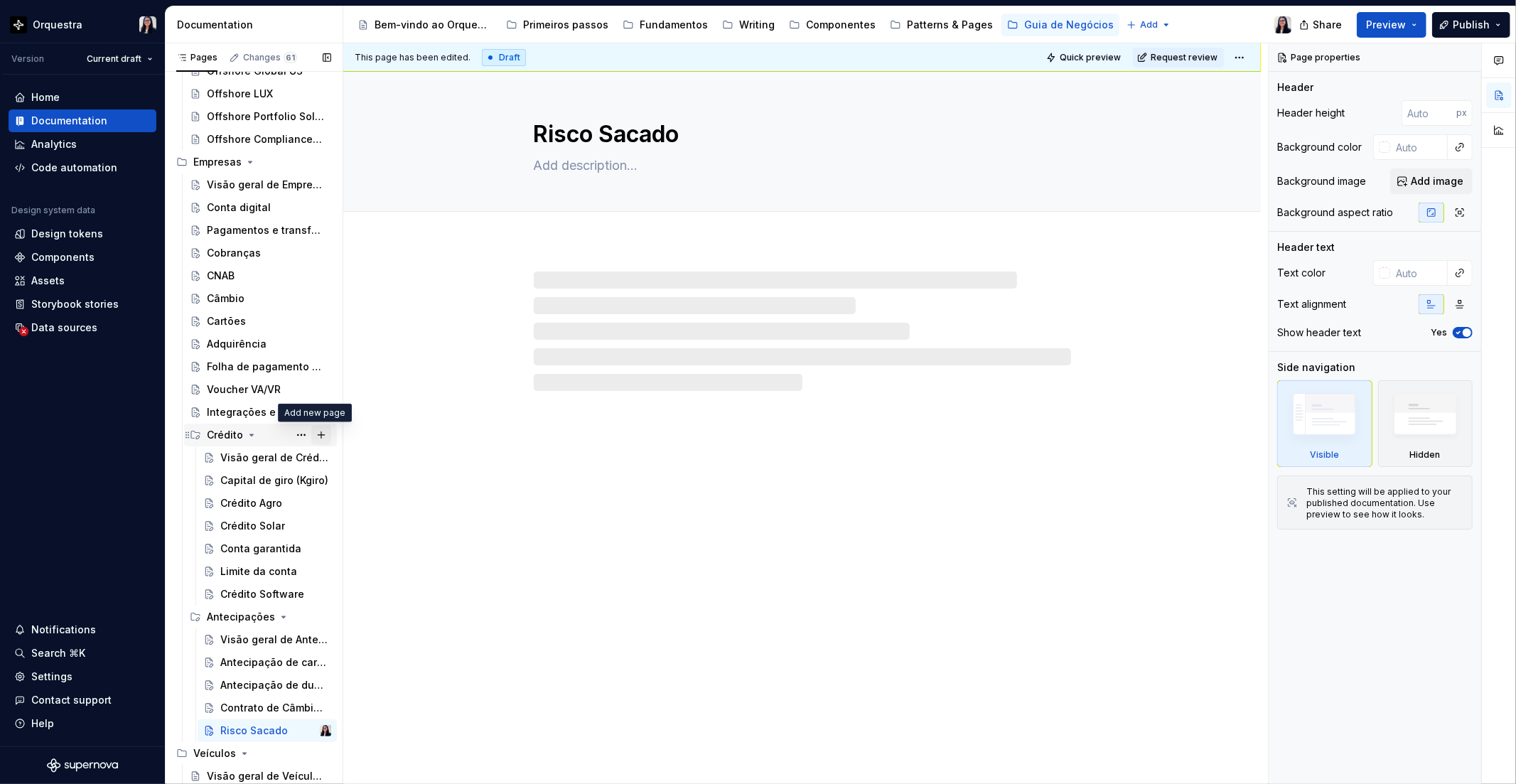
scroll to position [1111, 0]
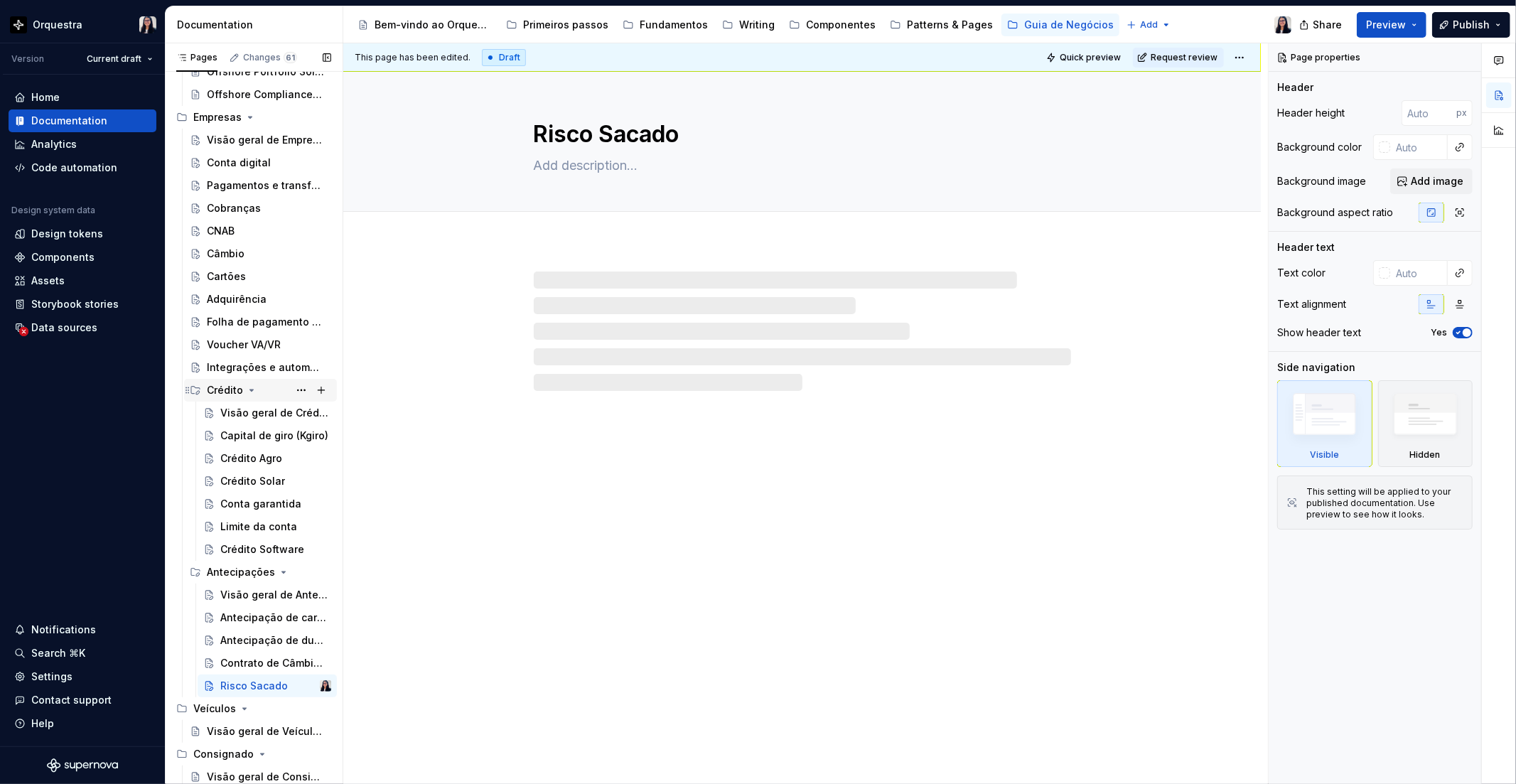
click at [251, 386] on icon "Page tree" at bounding box center [251, 389] width 11 height 11
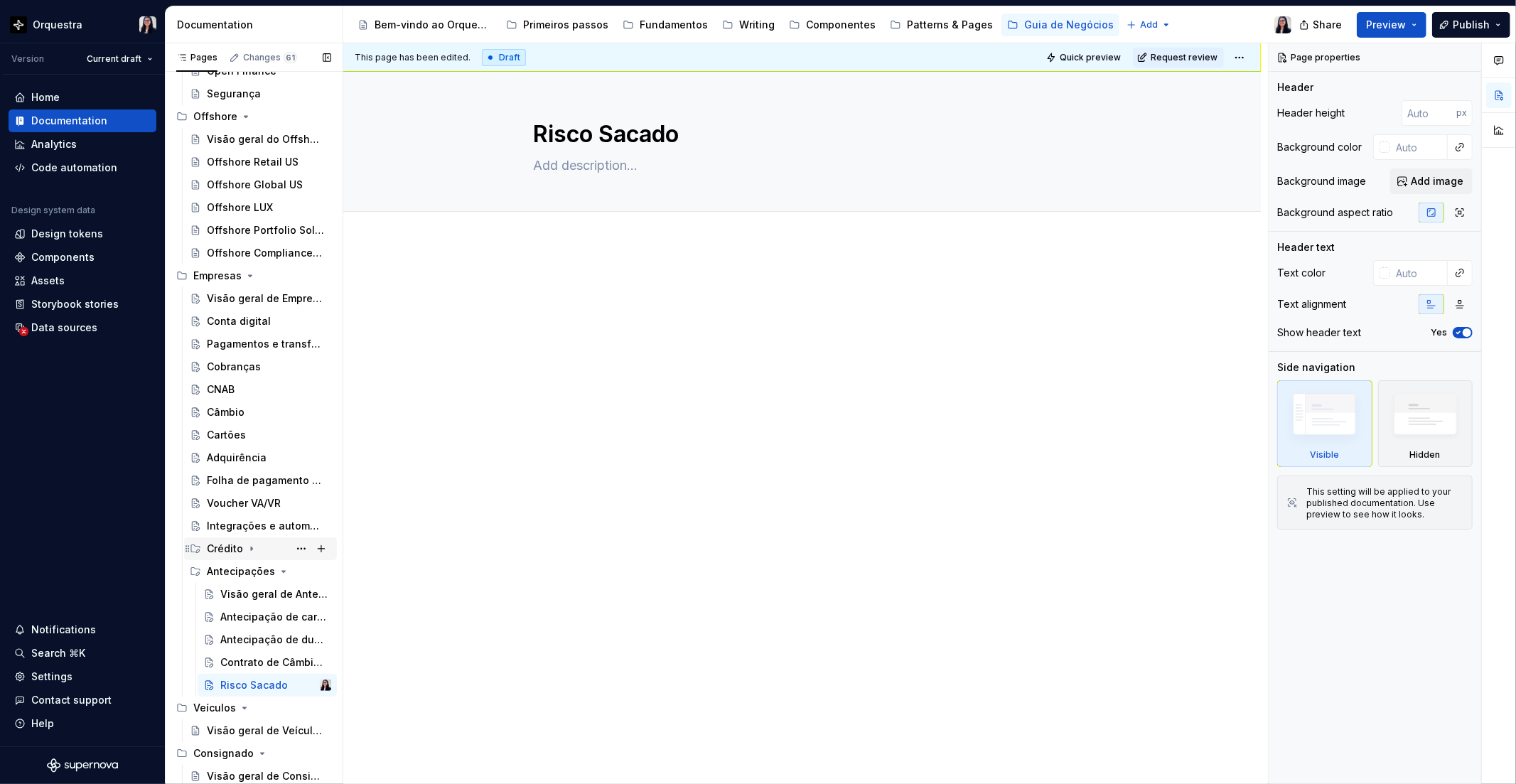
scroll to position [953, 0]
click at [282, 572] on icon "Page tree" at bounding box center [283, 572] width 3 height 2
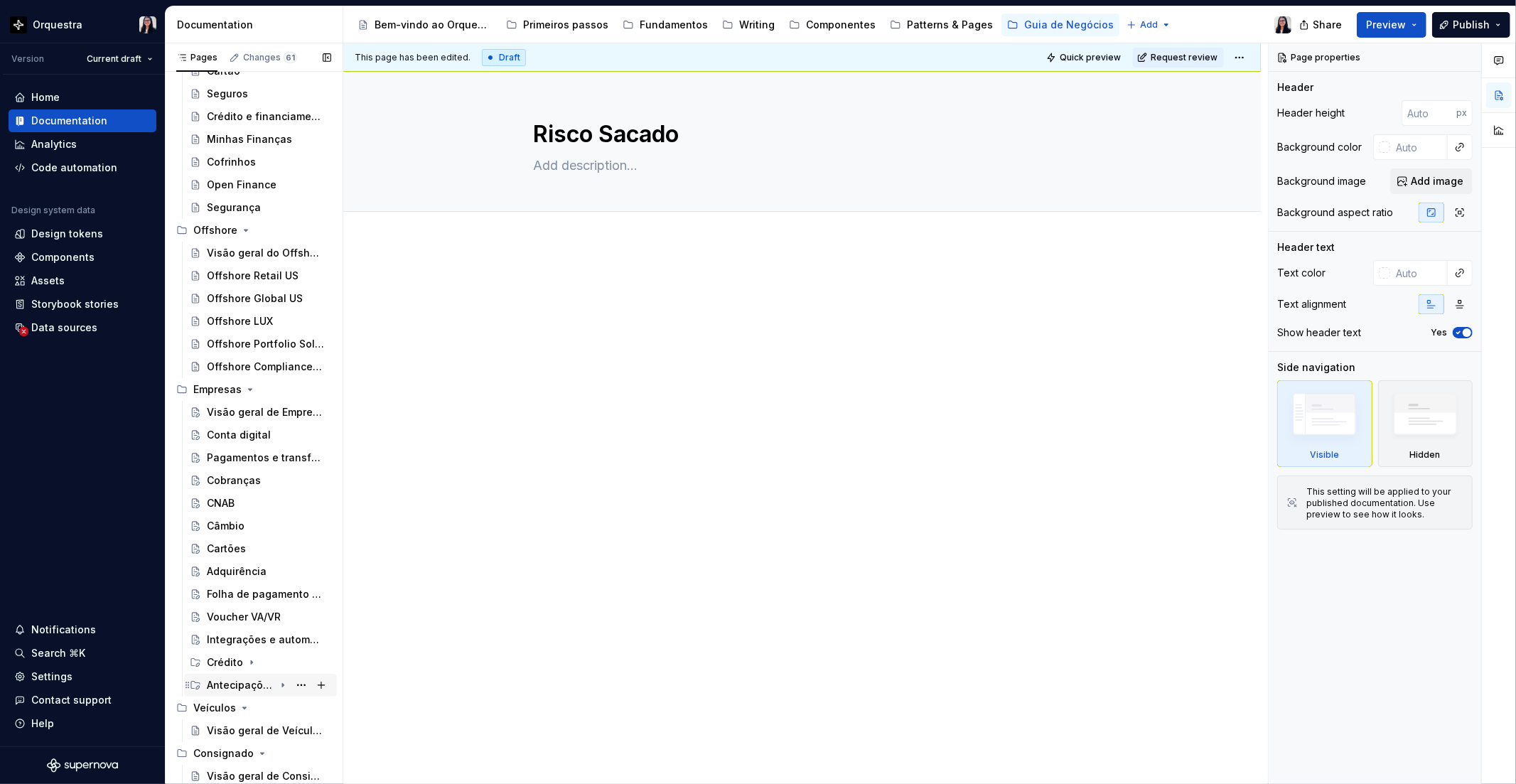
scroll to position [839, 0]
click at [249, 386] on icon "Page tree" at bounding box center [250, 389] width 11 height 11
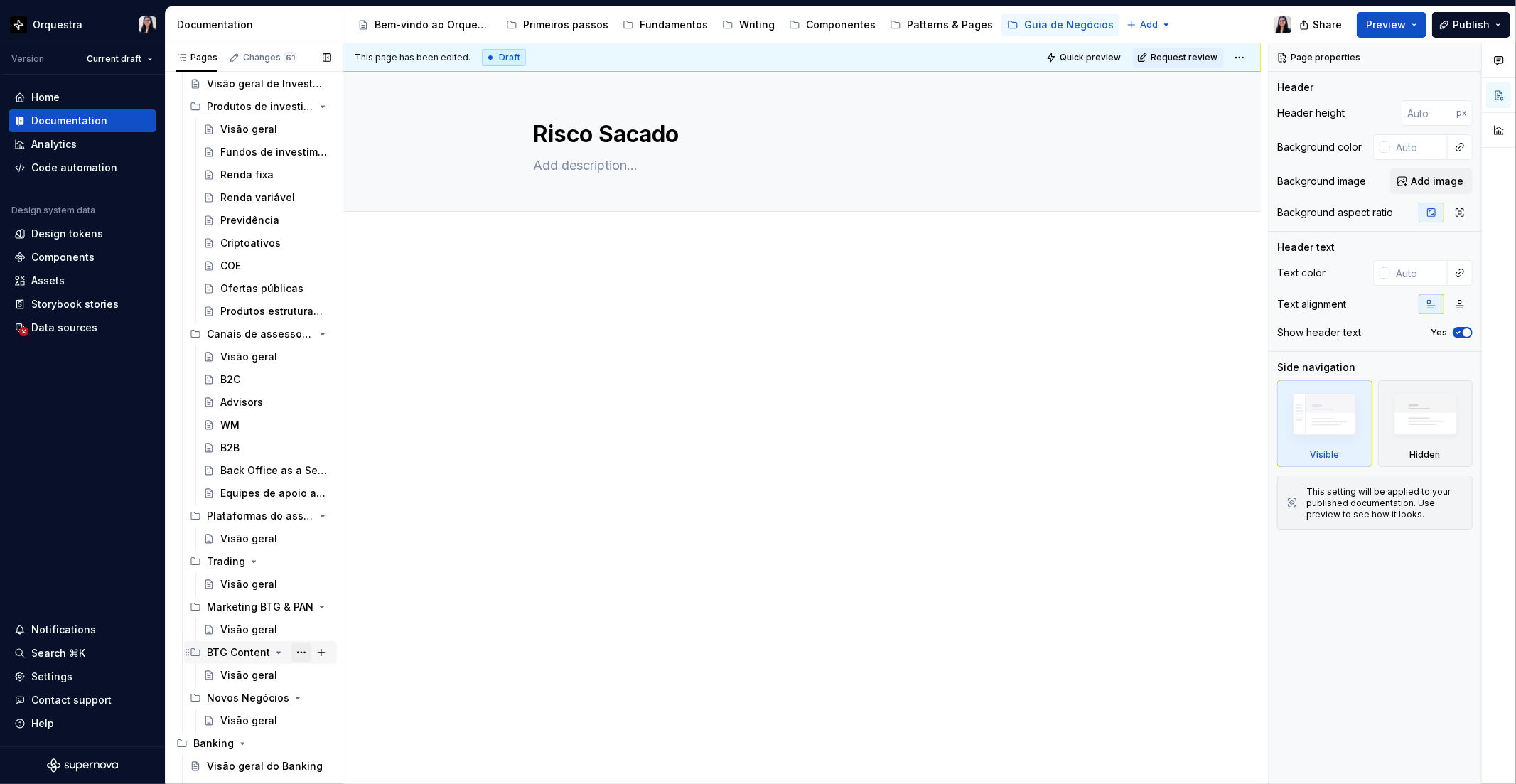
scroll to position [0, 0]
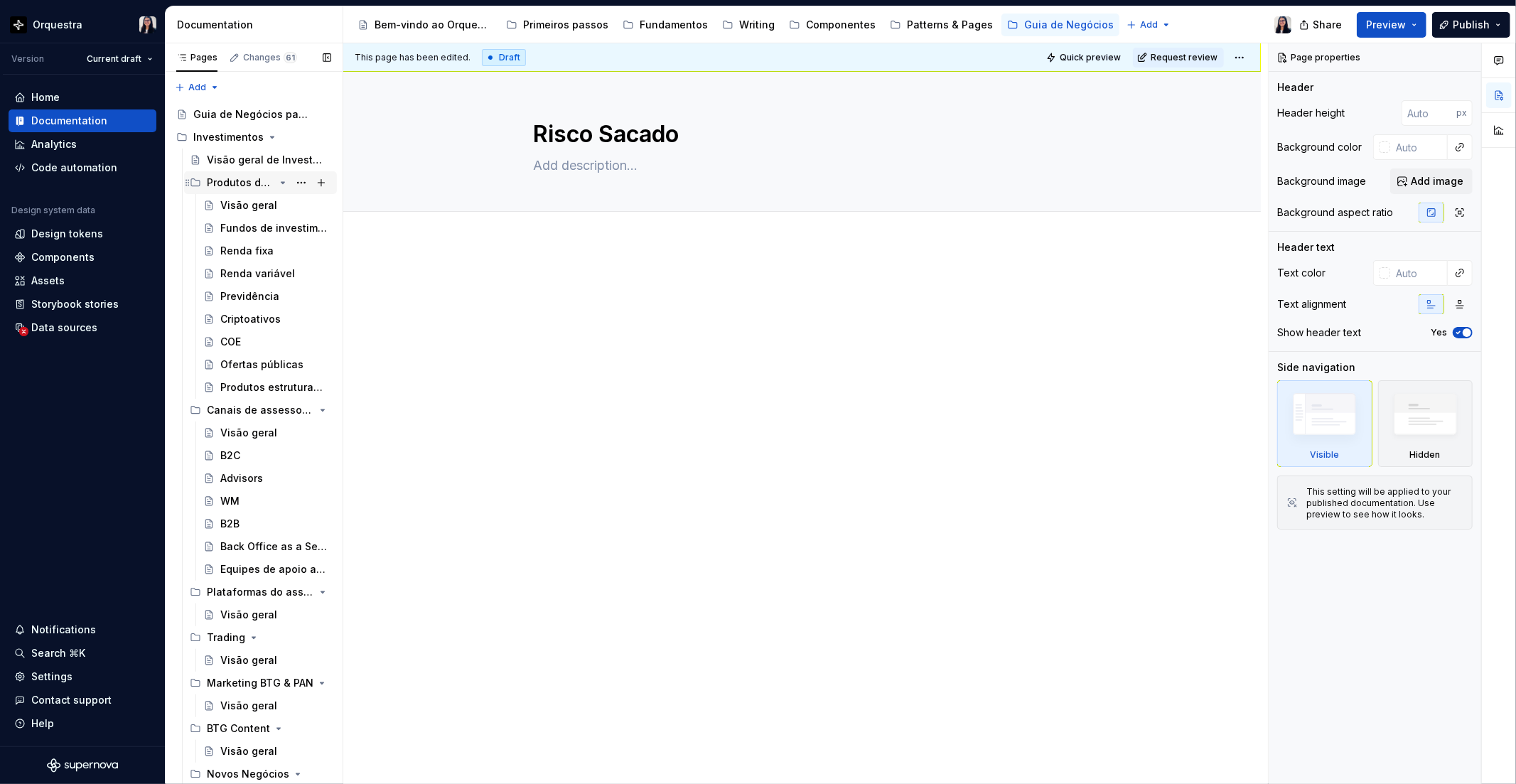
click at [277, 180] on icon "Page tree" at bounding box center [282, 182] width 11 height 11
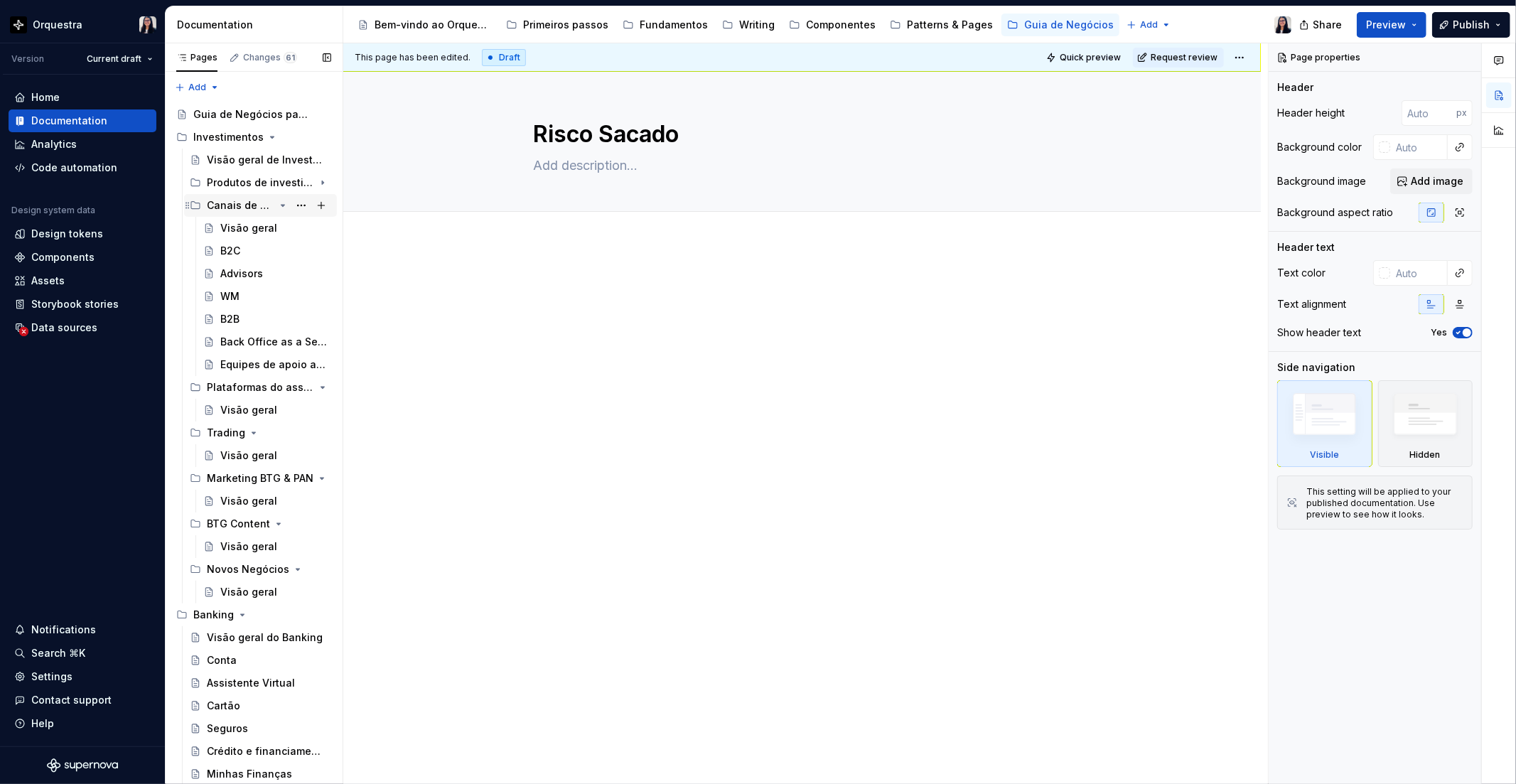
click at [278, 204] on icon "Page tree" at bounding box center [282, 205] width 11 height 11
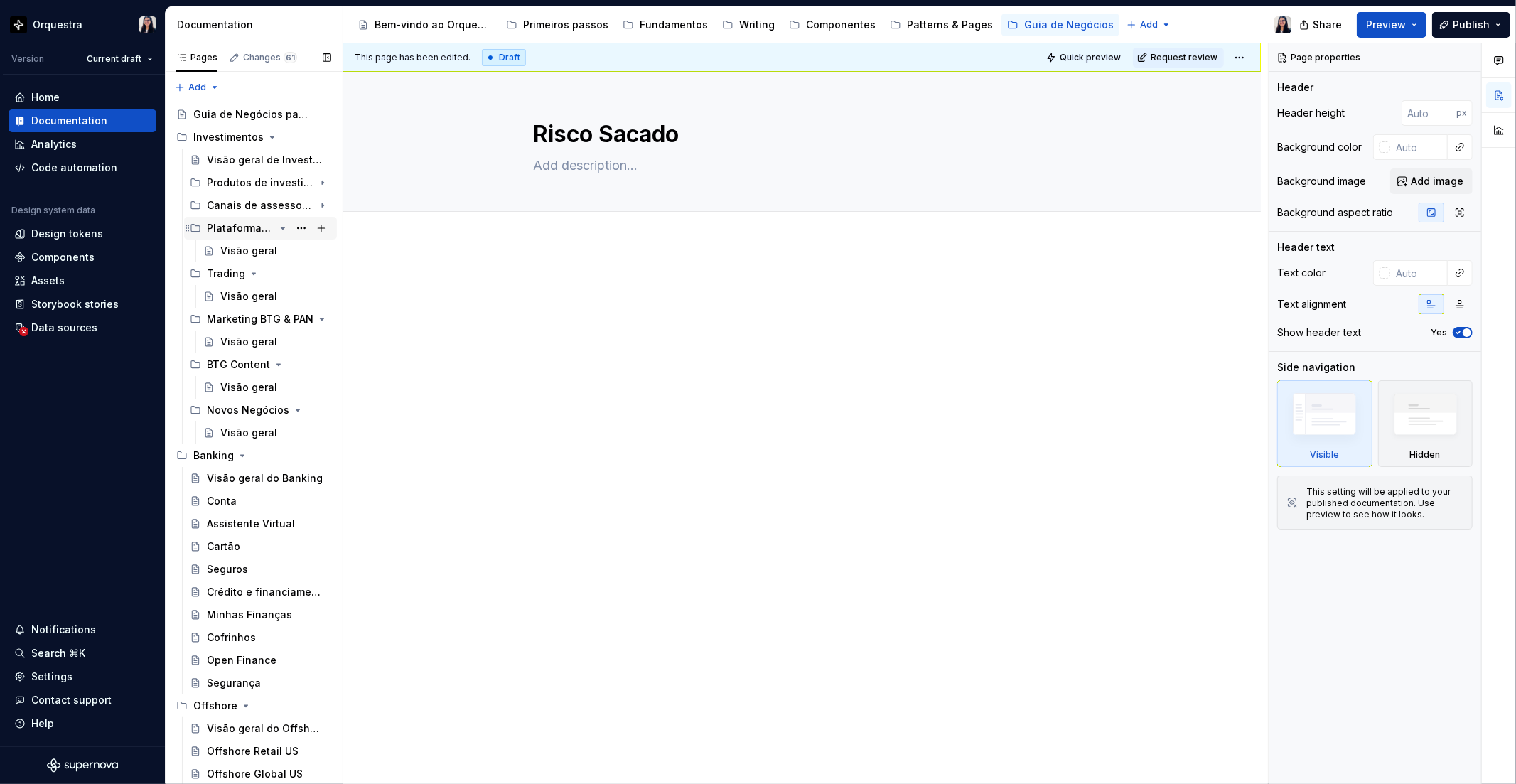
click at [277, 230] on icon "Page tree" at bounding box center [282, 228] width 11 height 11
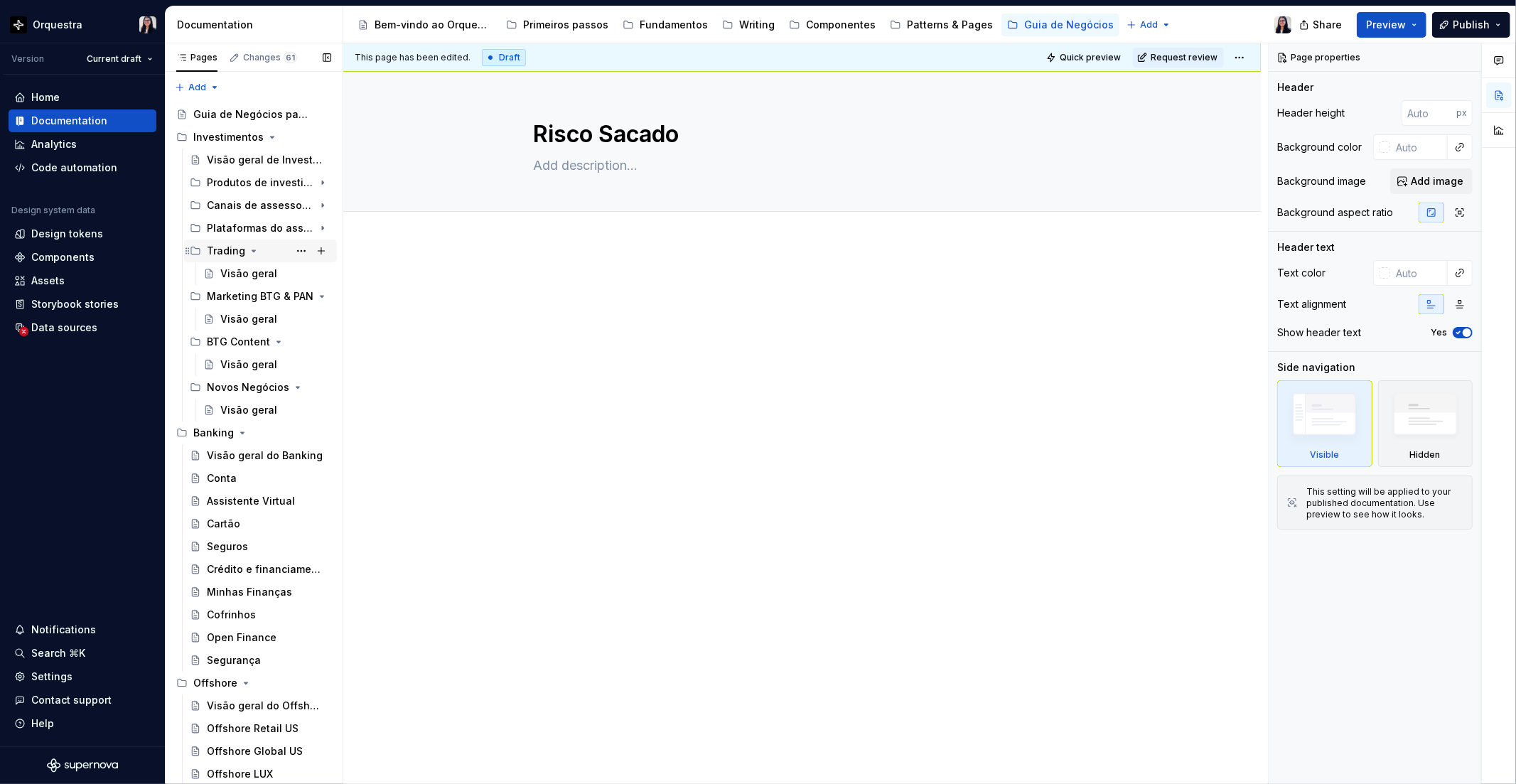
click at [251, 247] on icon "Page tree" at bounding box center [253, 250] width 11 height 11
click at [248, 250] on icon "Page tree" at bounding box center [253, 250] width 11 height 11
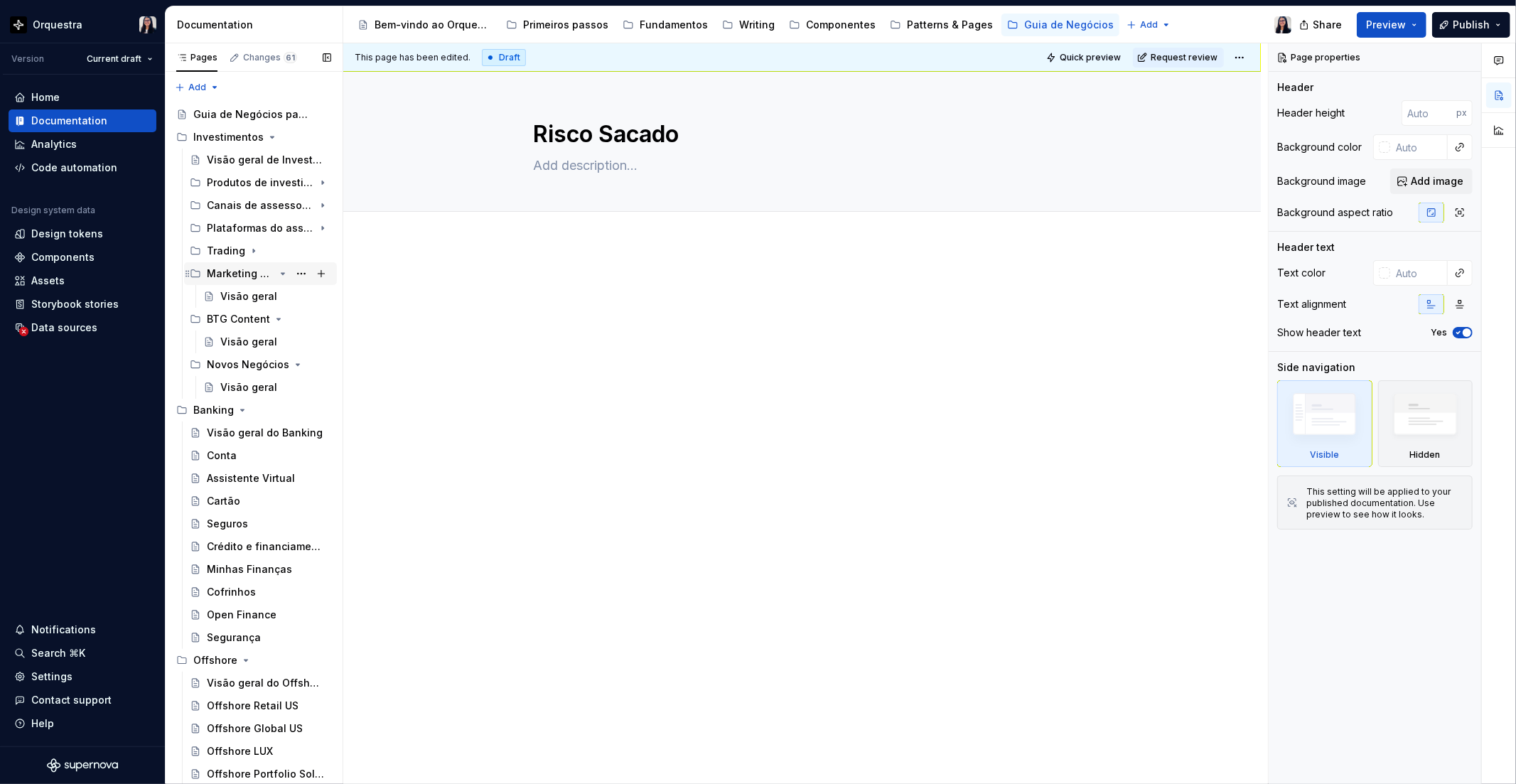
click at [277, 271] on icon "Page tree" at bounding box center [282, 273] width 11 height 11
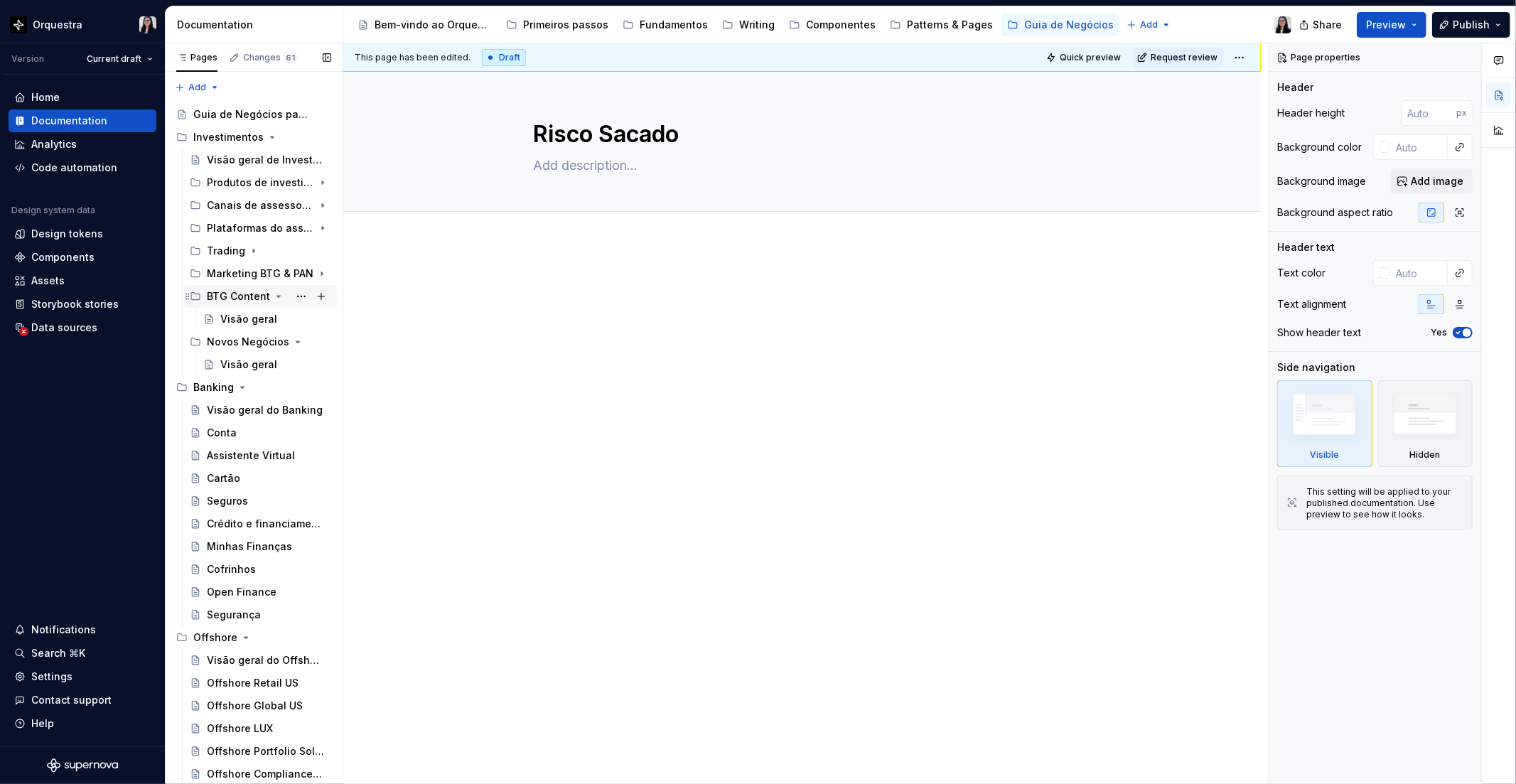
click at [275, 294] on icon "Page tree" at bounding box center [278, 296] width 11 height 11
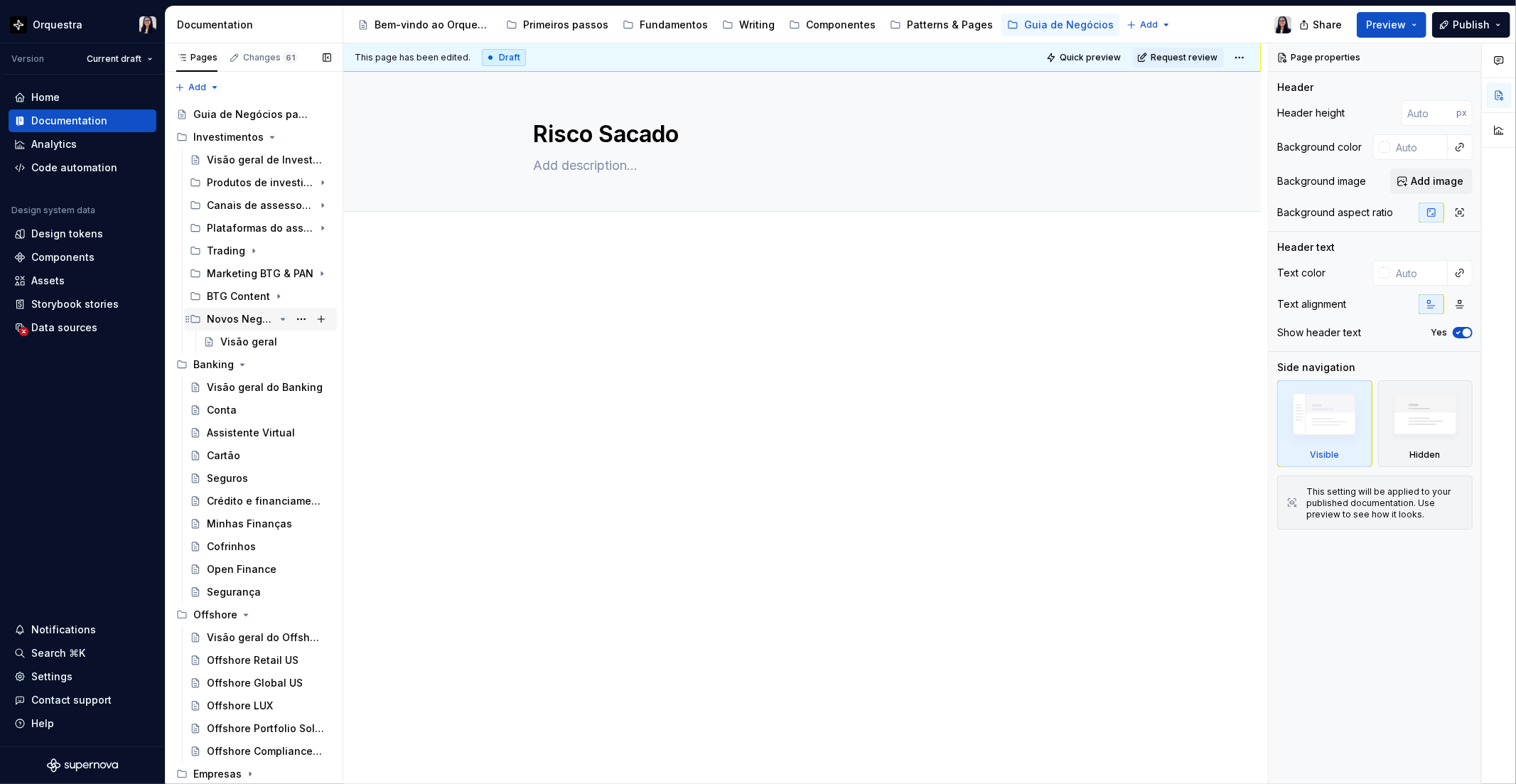
click at [277, 320] on icon "Page tree" at bounding box center [282, 319] width 11 height 11
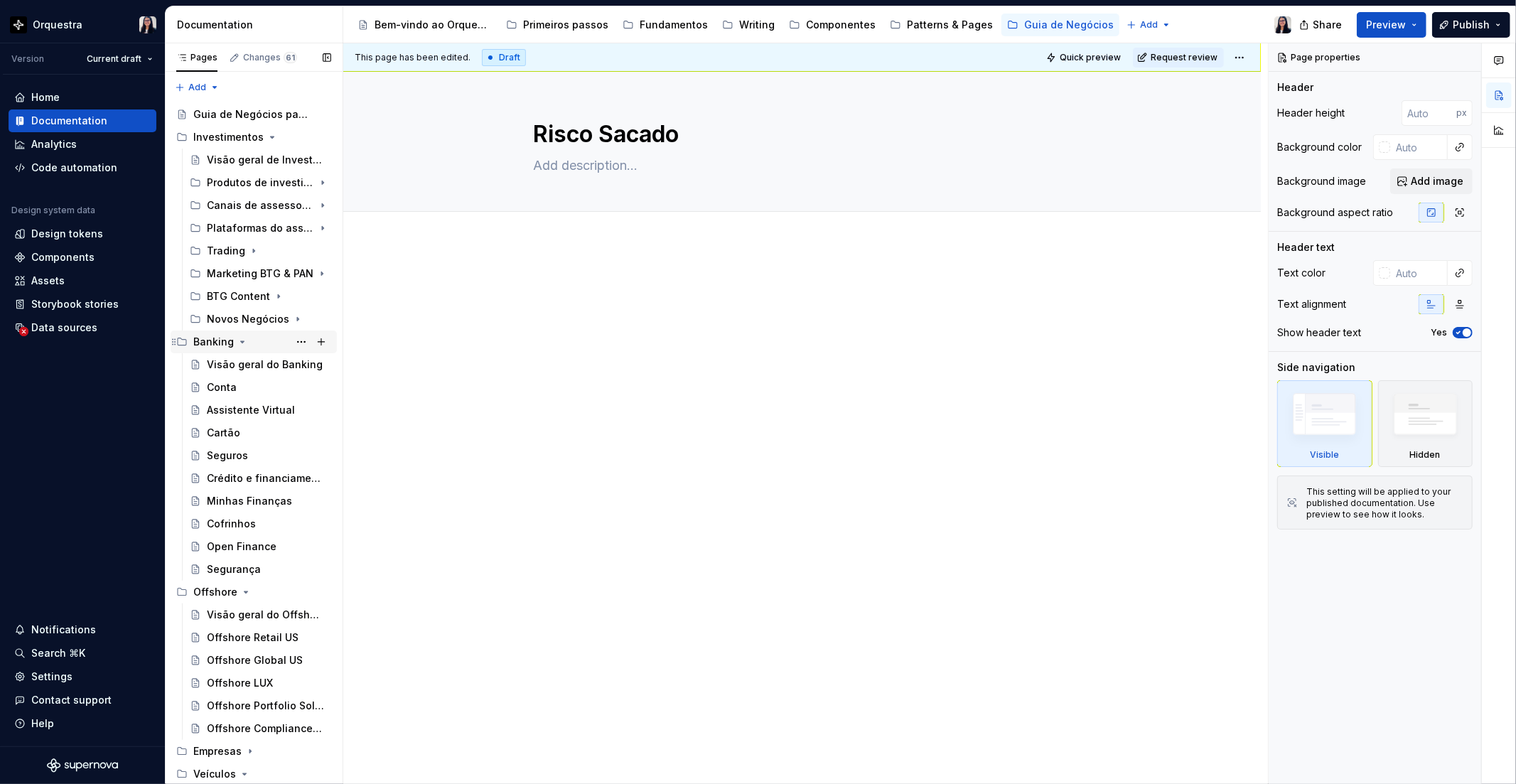
click at [238, 342] on icon "Page tree" at bounding box center [242, 341] width 11 height 11
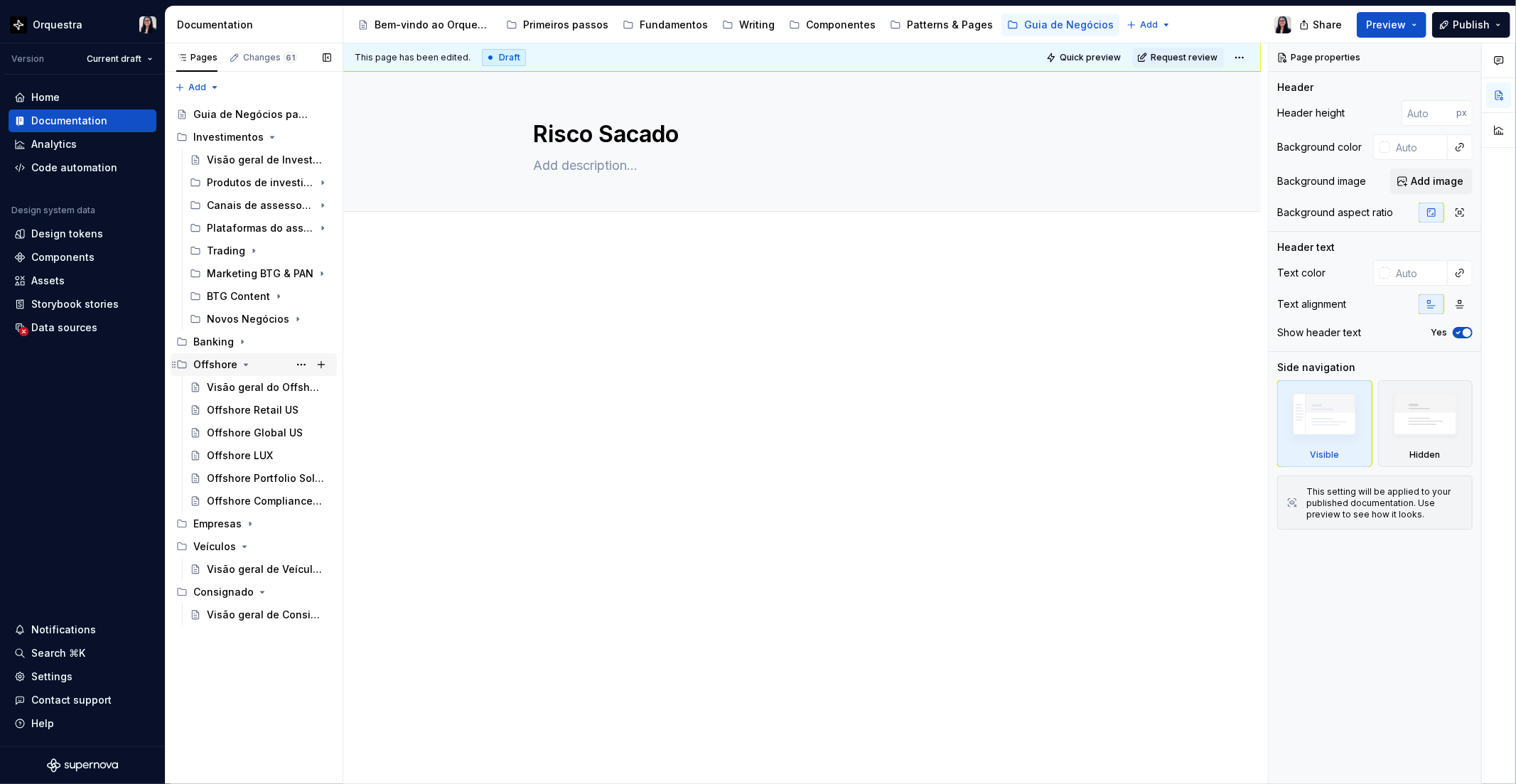
click at [244, 364] on icon "Page tree" at bounding box center [246, 364] width 3 height 2
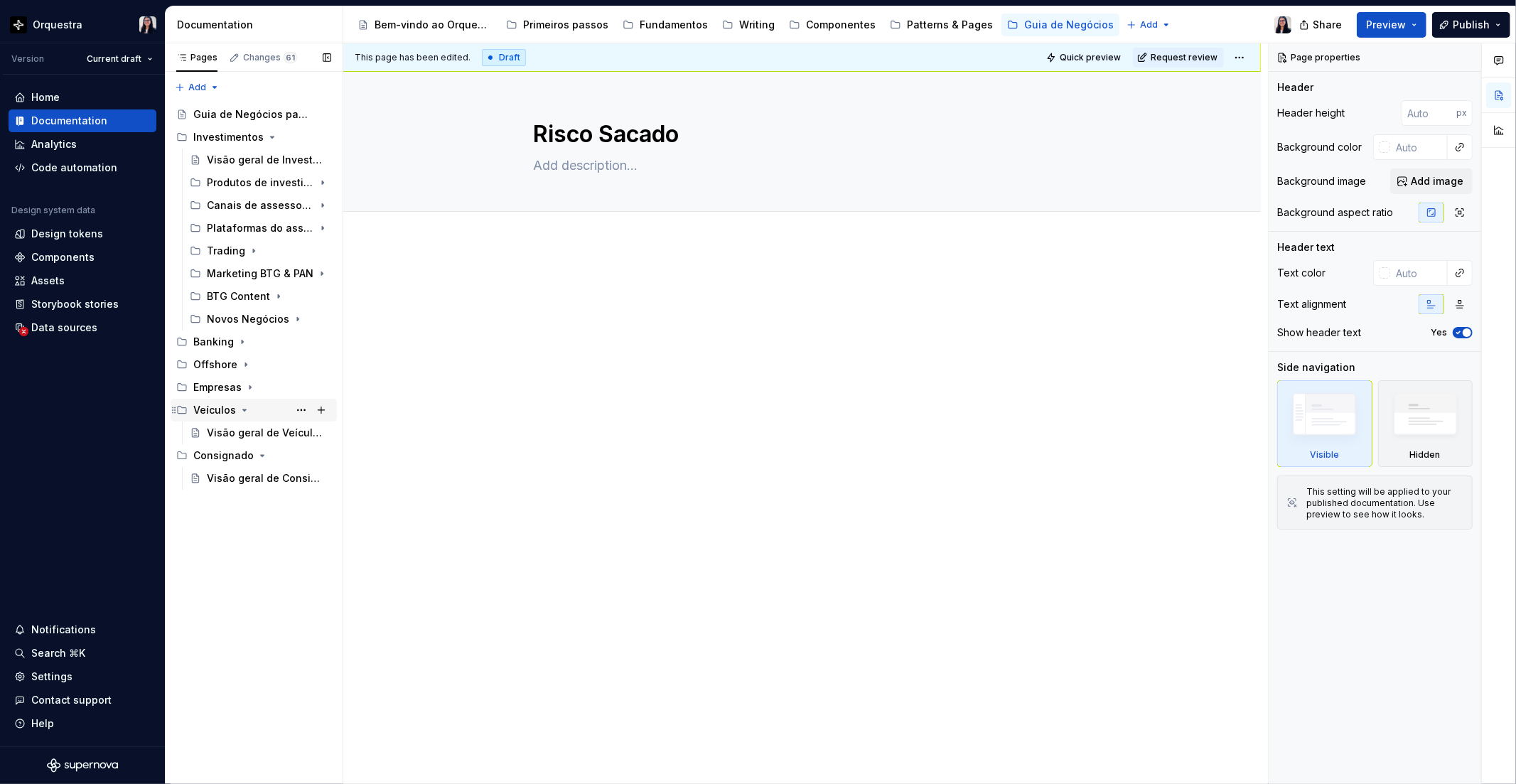
click at [243, 409] on icon "Page tree" at bounding box center [244, 410] width 3 height 2
click at [257, 429] on icon "Page tree" at bounding box center [262, 433] width 11 height 11
click at [261, 560] on div "Pages Changes 61 Add Accessibility guide for tree Page tree. Navigate the tree …" at bounding box center [254, 414] width 178 height 741
click at [271, 137] on icon "Page tree" at bounding box center [273, 137] width 3 height 2
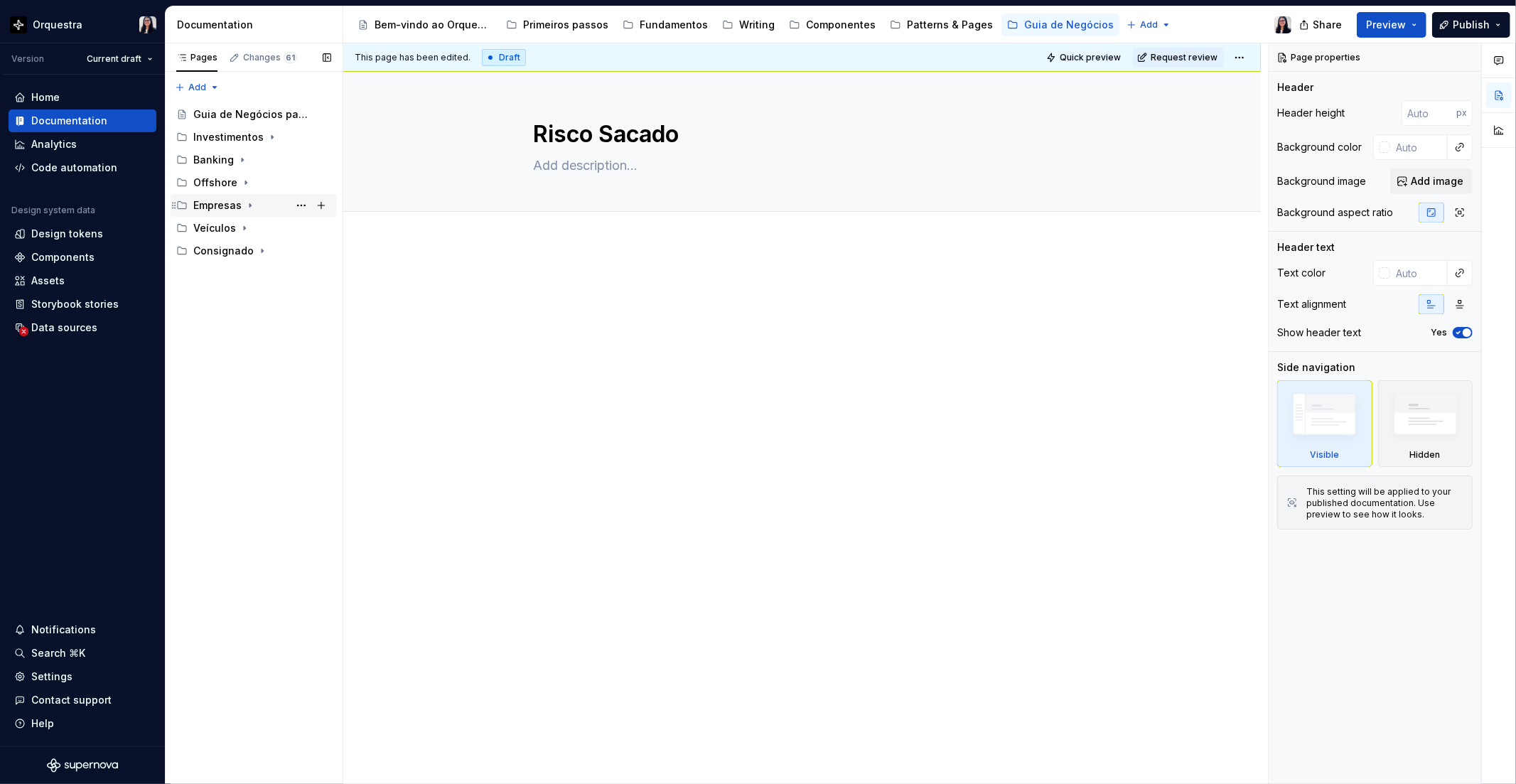
click at [250, 207] on icon "Page tree" at bounding box center [250, 205] width 11 height 11
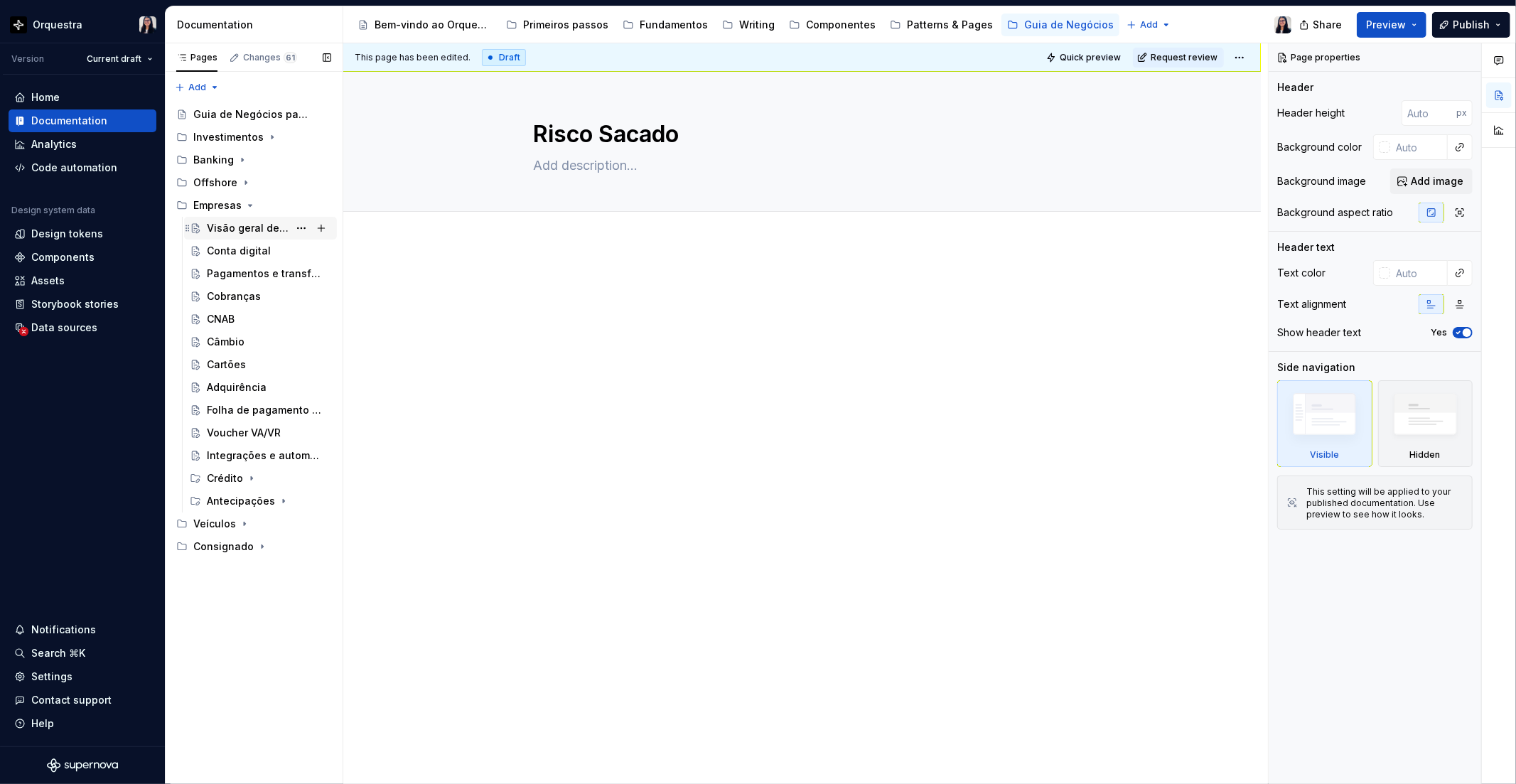
click at [243, 226] on div "Visão geral de Empresas" at bounding box center [247, 228] width 82 height 14
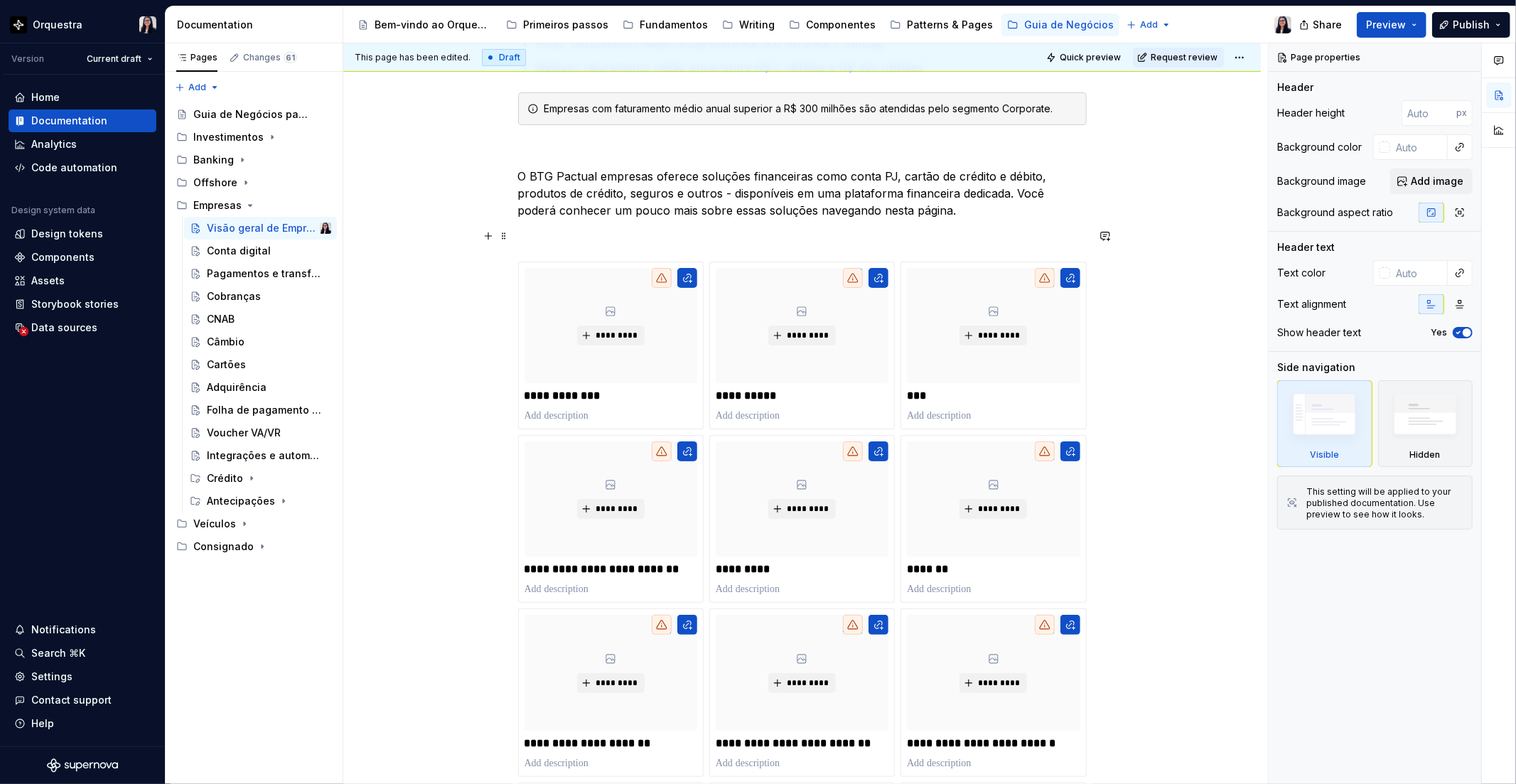
scroll to position [395, 0]
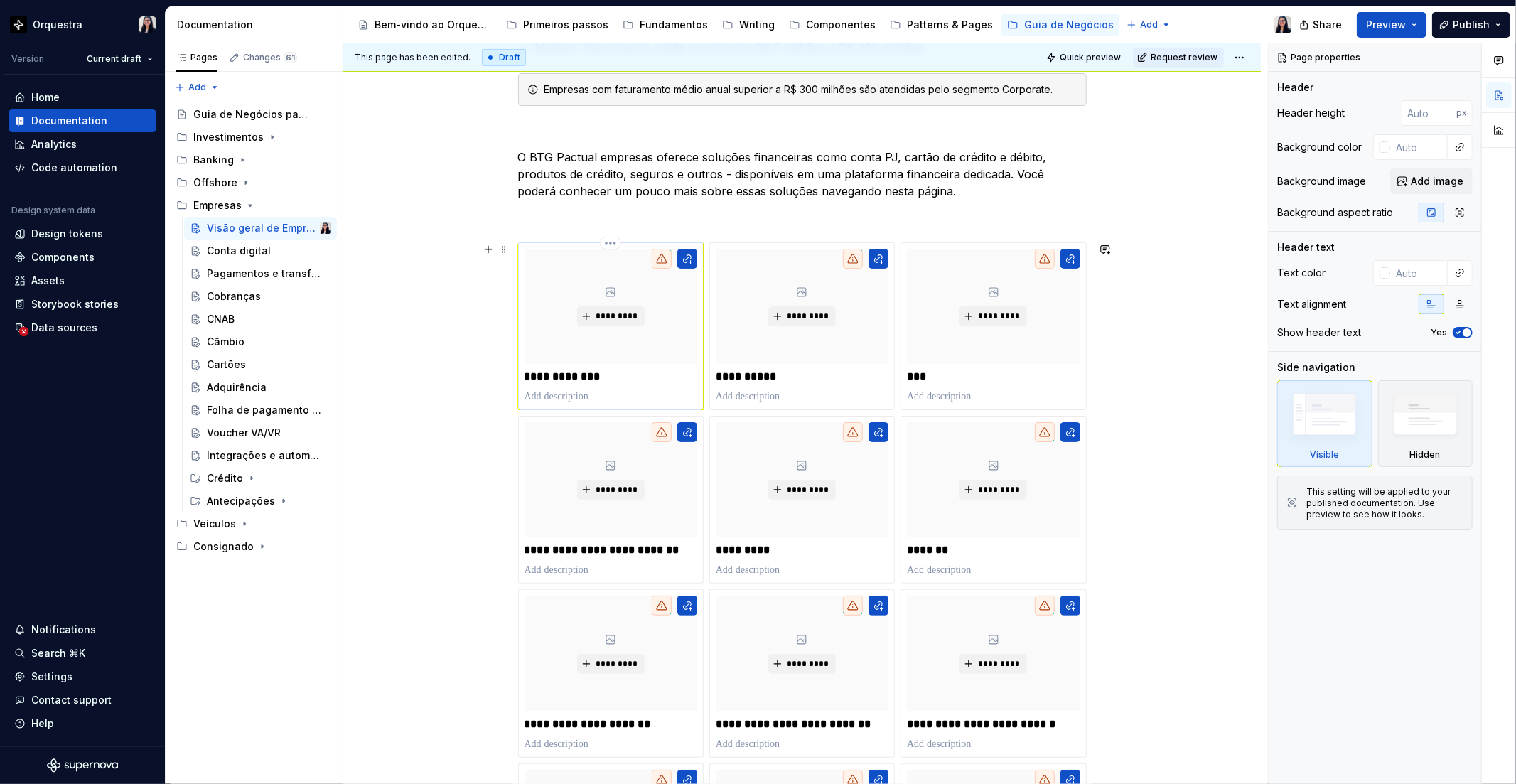
click at [631, 347] on div "*********" at bounding box center [611, 306] width 173 height 115
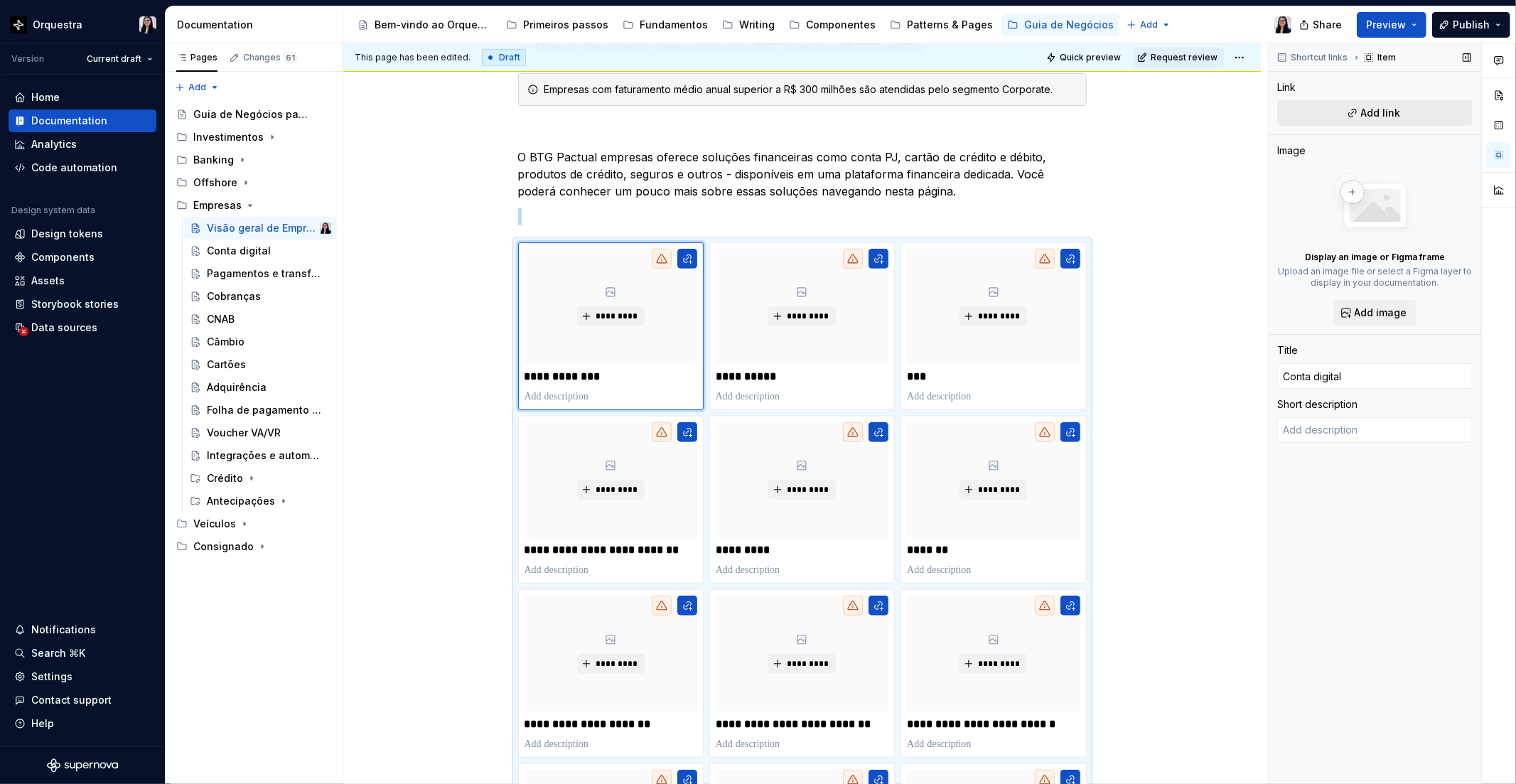
click at [1354, 122] on button "Add link" at bounding box center [1375, 113] width 195 height 26
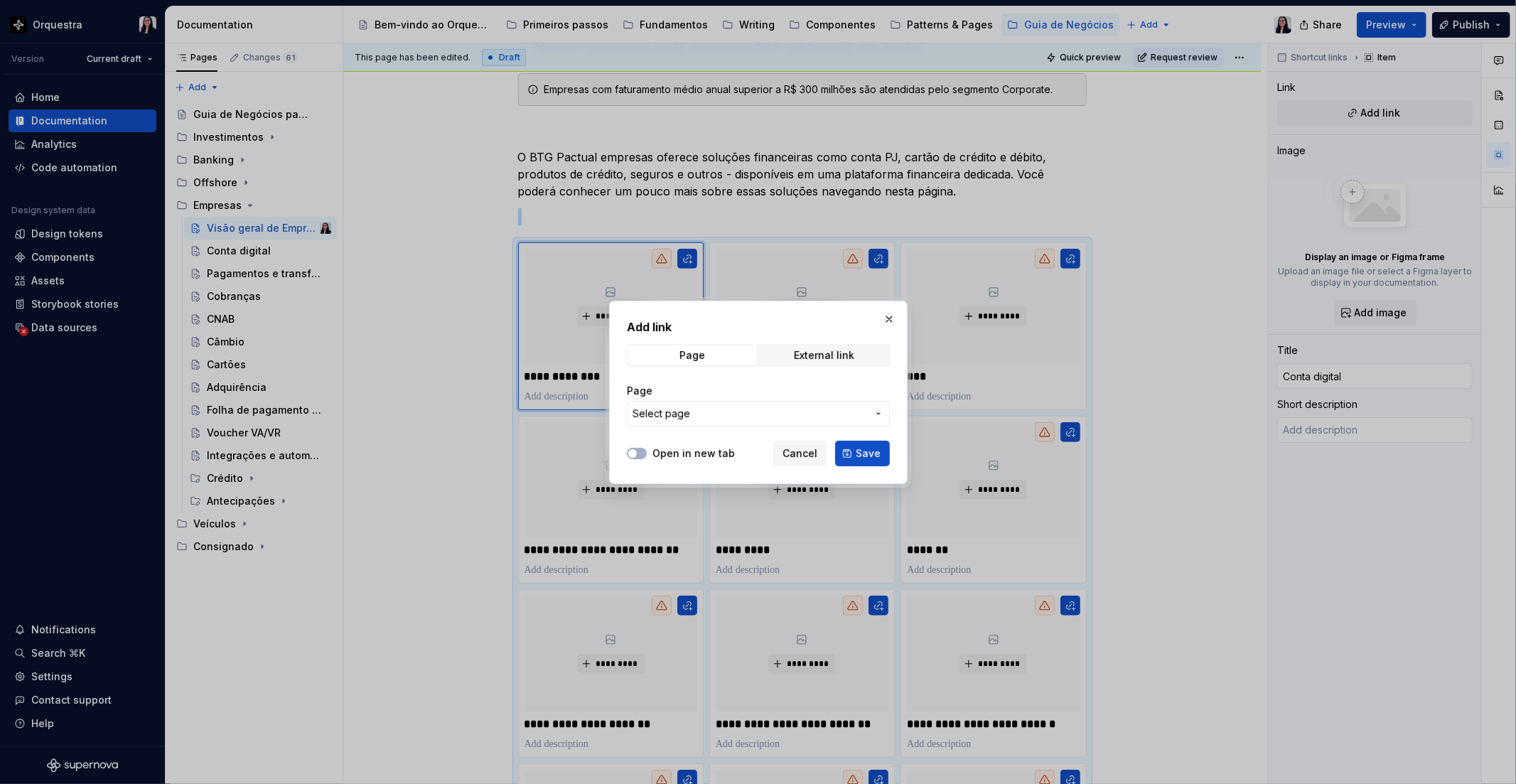
click at [700, 412] on span "Select page" at bounding box center [750, 414] width 235 height 14
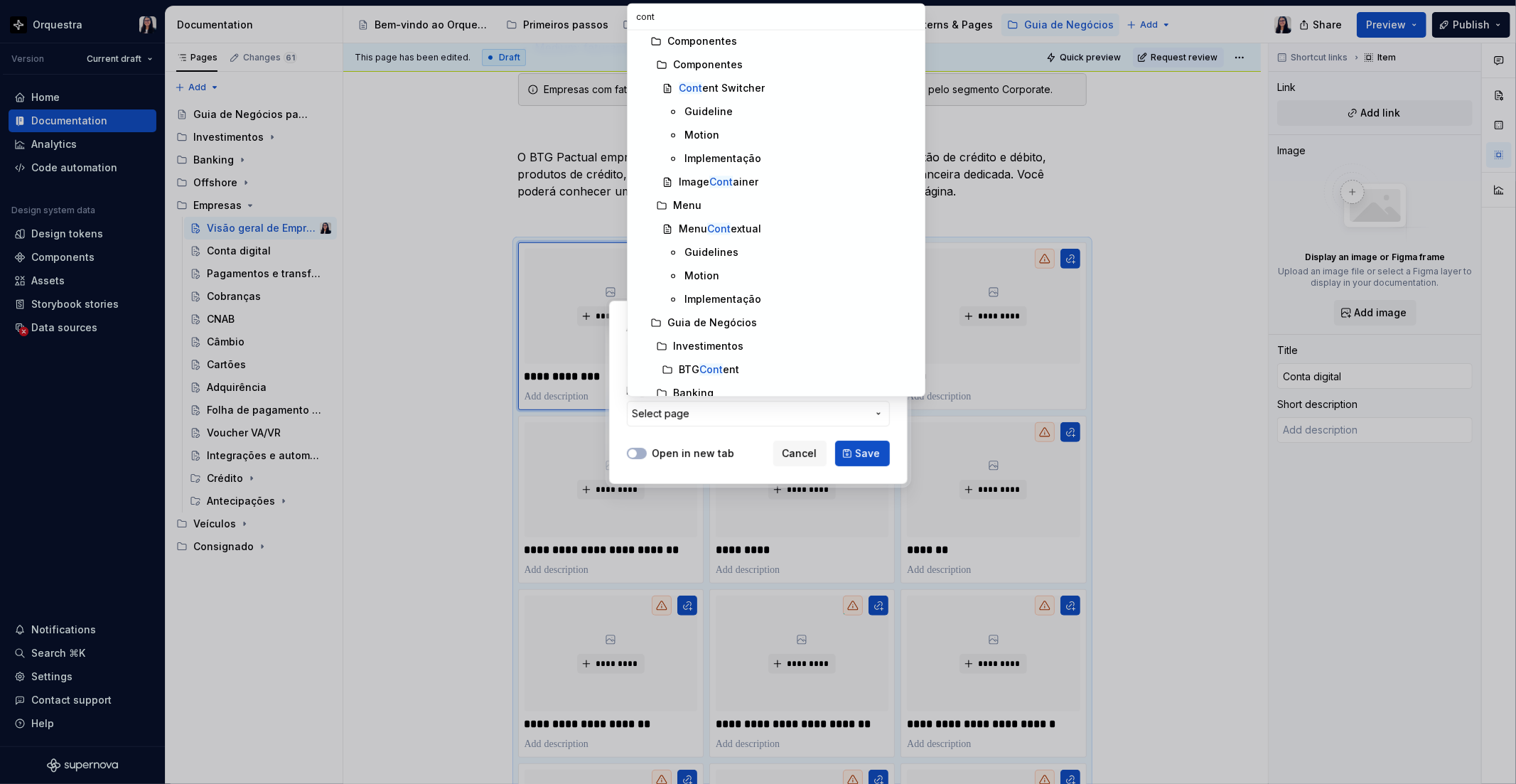
scroll to position [0, 0]
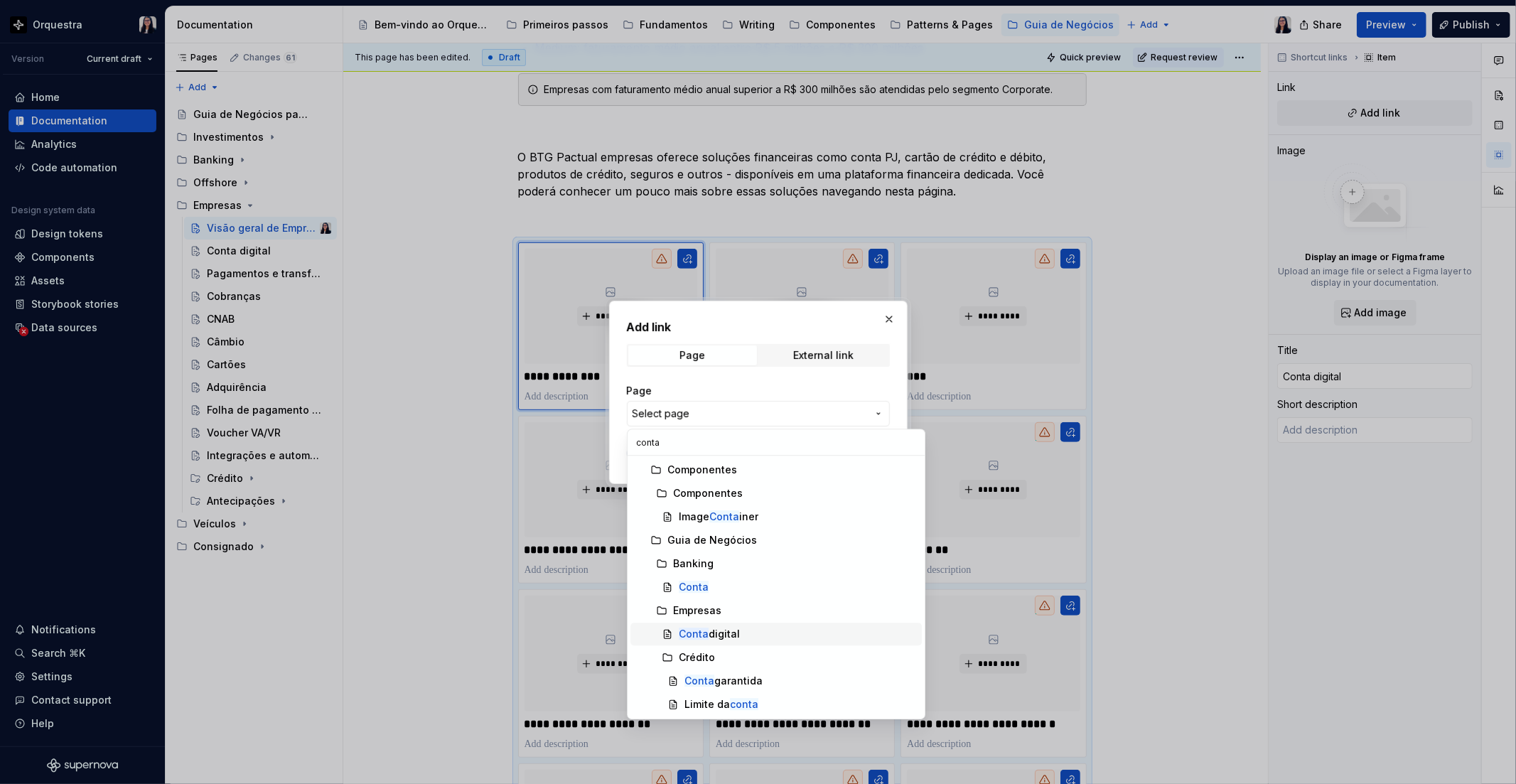
click at [722, 628] on div "Conta digital" at bounding box center [709, 634] width 61 height 14
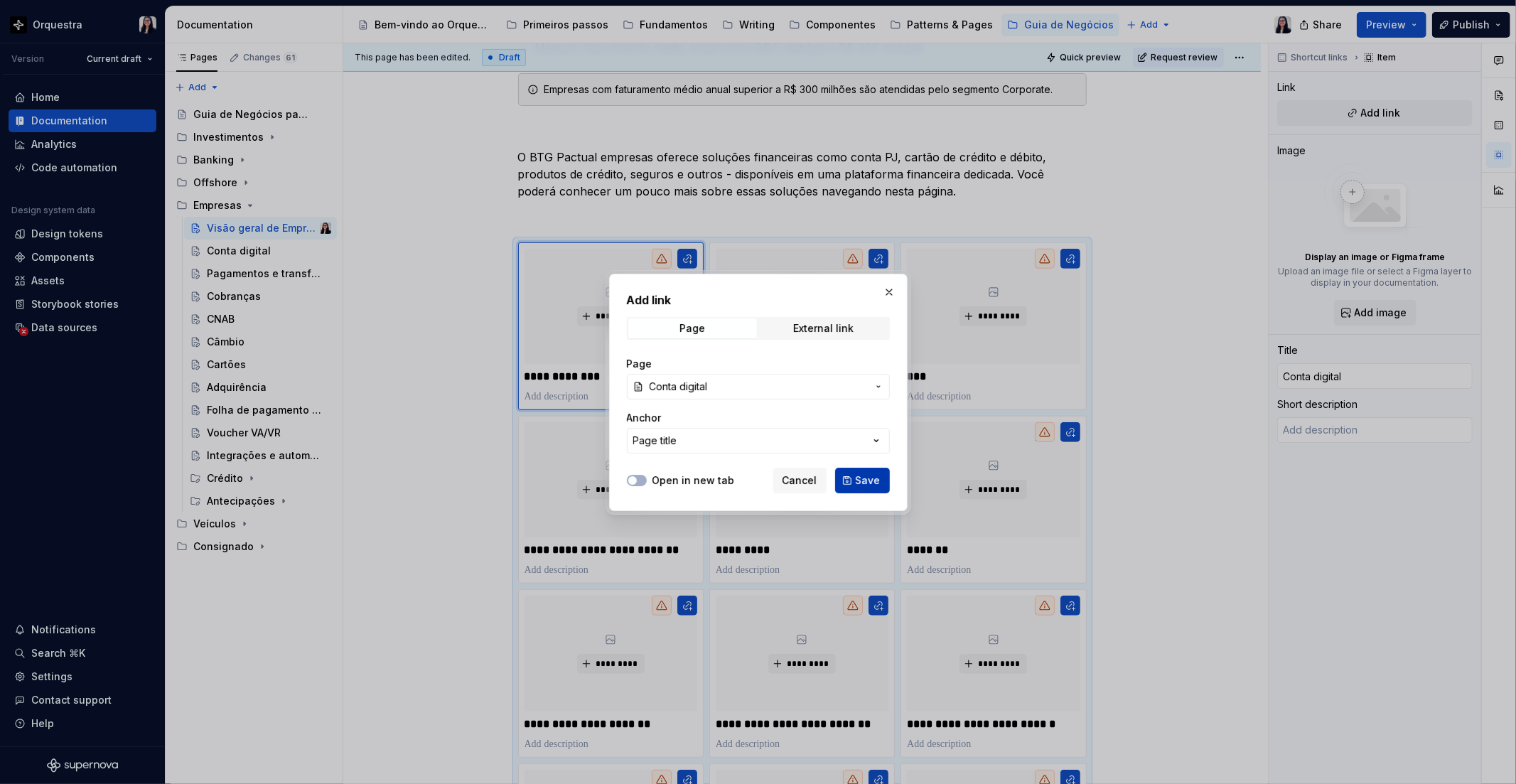
click at [867, 480] on span "Save" at bounding box center [868, 480] width 25 height 14
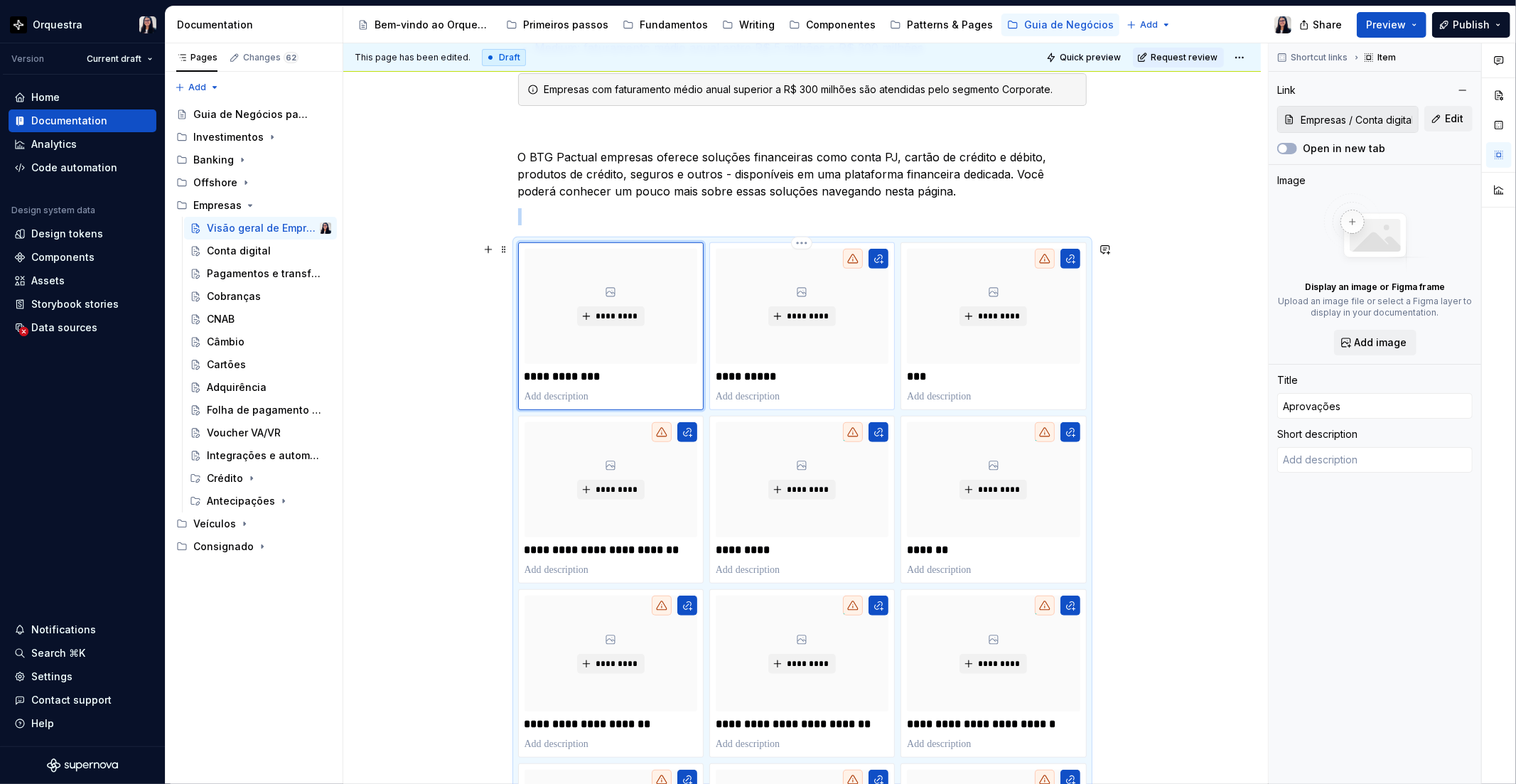
click at [834, 288] on div "*********" at bounding box center [802, 306] width 173 height 115
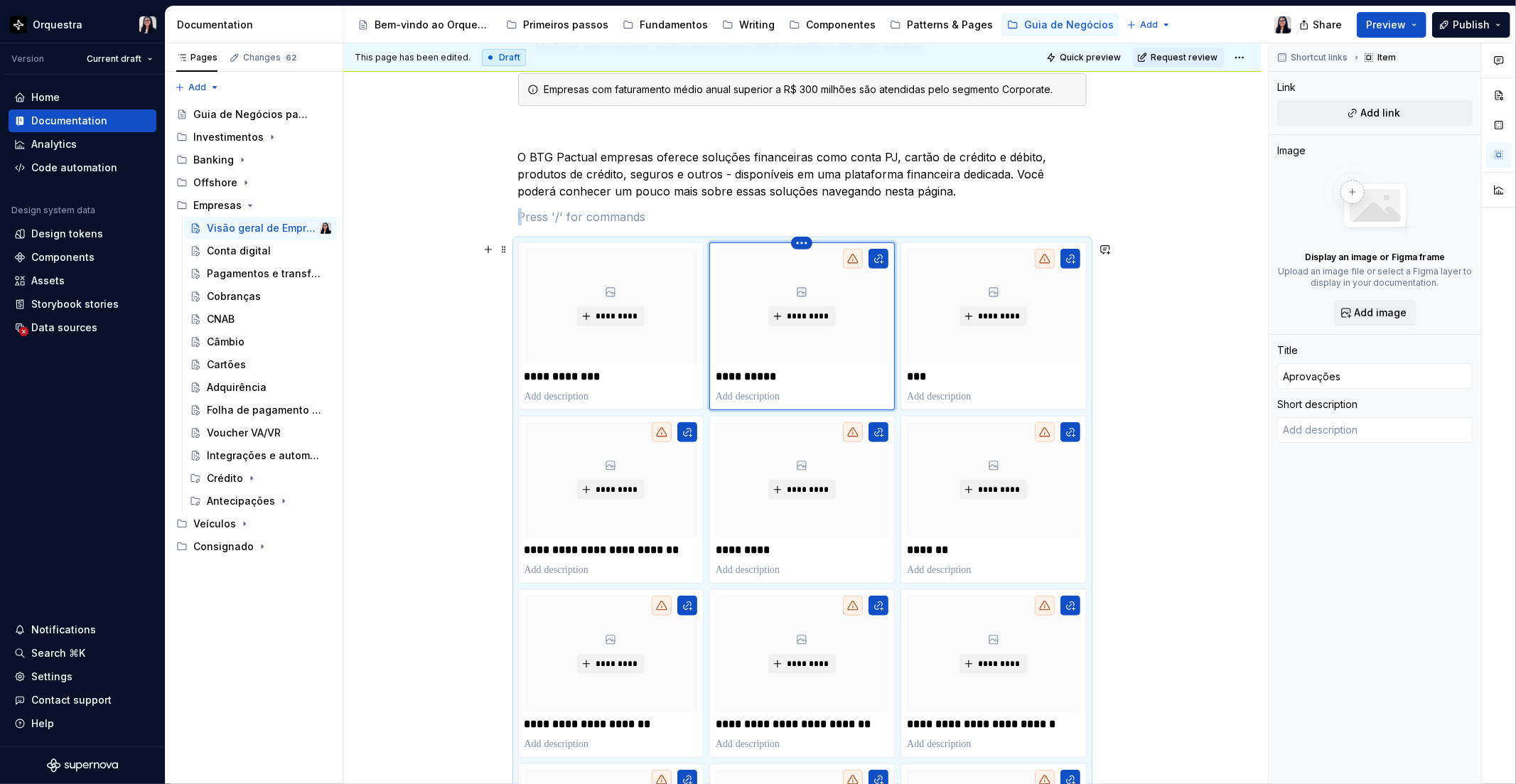
click at [800, 243] on html "Orquestra Version Current draft Home Documentation Analytics Code automation De…" at bounding box center [758, 392] width 1516 height 784
click at [817, 273] on div "Delete item" at bounding box center [863, 266] width 92 height 14
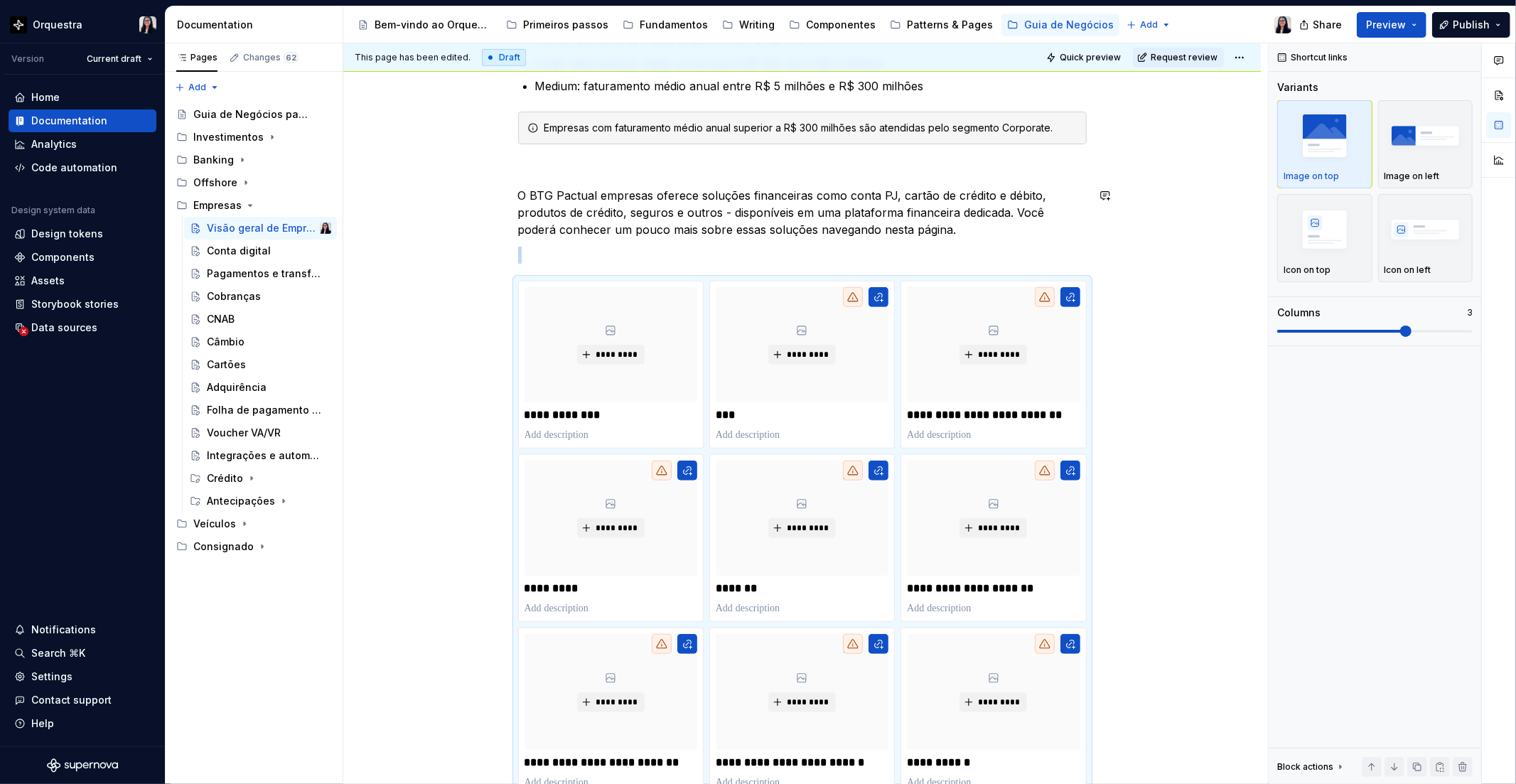
scroll to position [351, 0]
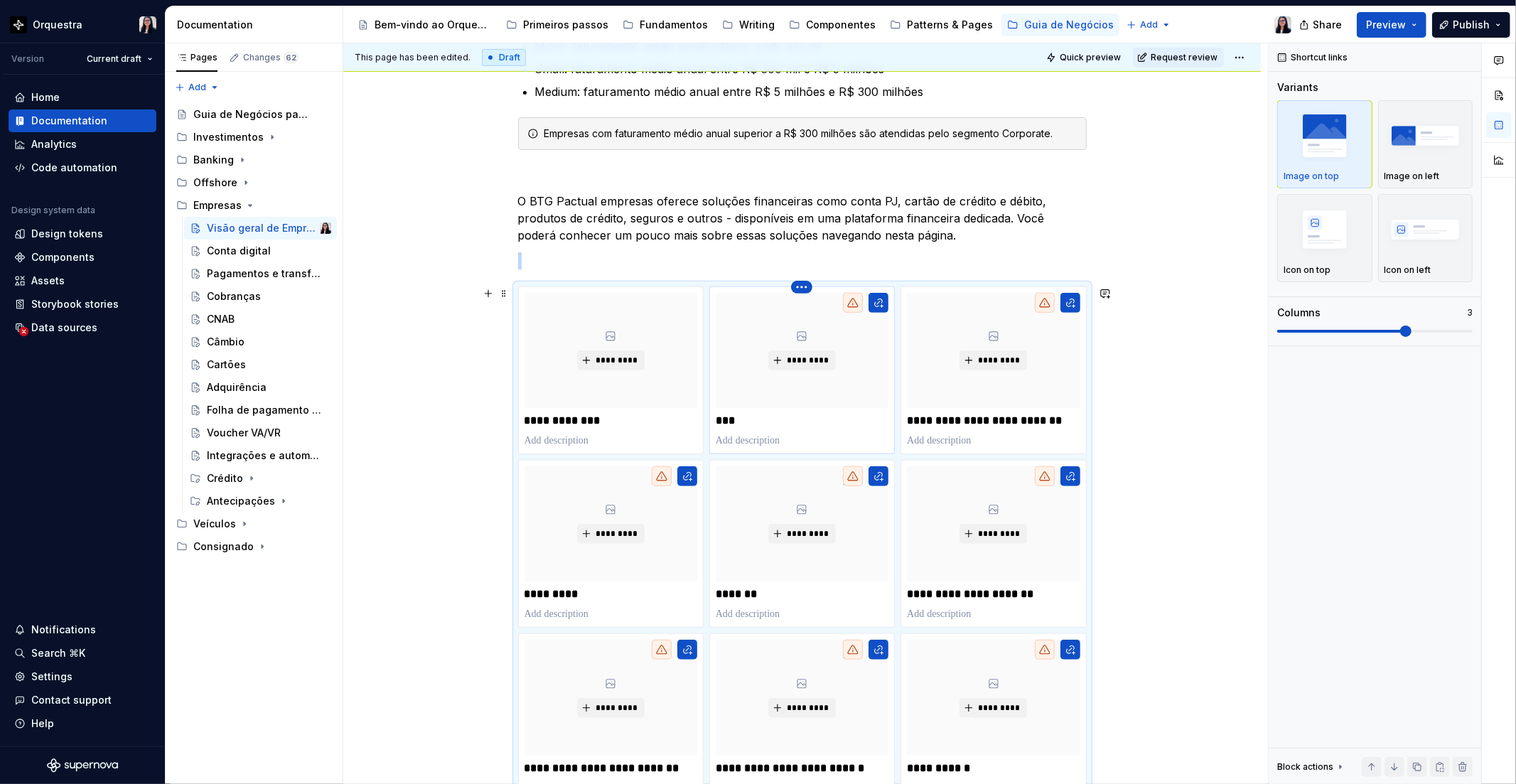
click at [804, 288] on html "Orquestra Version Current draft Home Documentation Analytics Code automation De…" at bounding box center [758, 392] width 1516 height 784
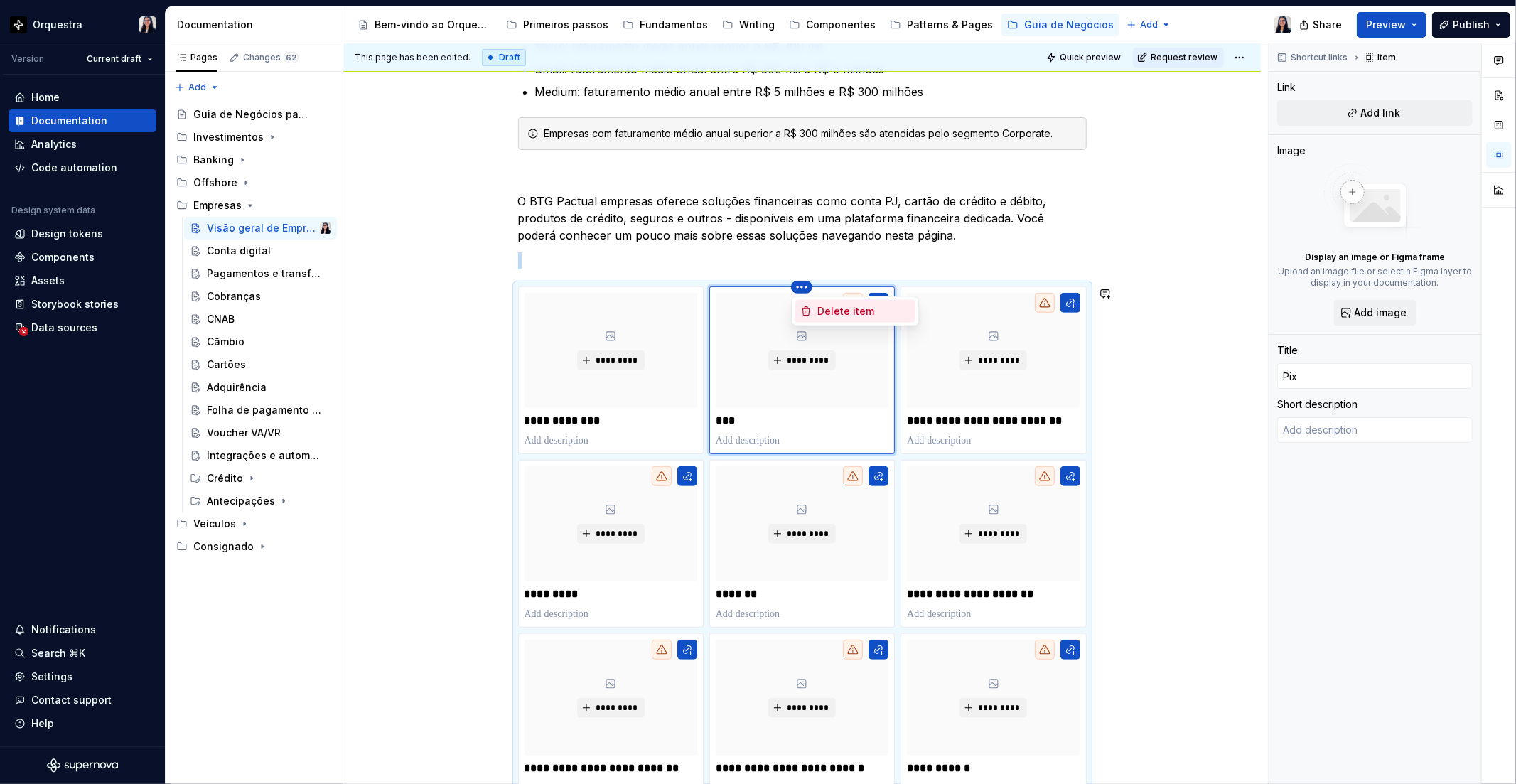
click at [823, 313] on div "Delete item" at bounding box center [863, 311] width 92 height 14
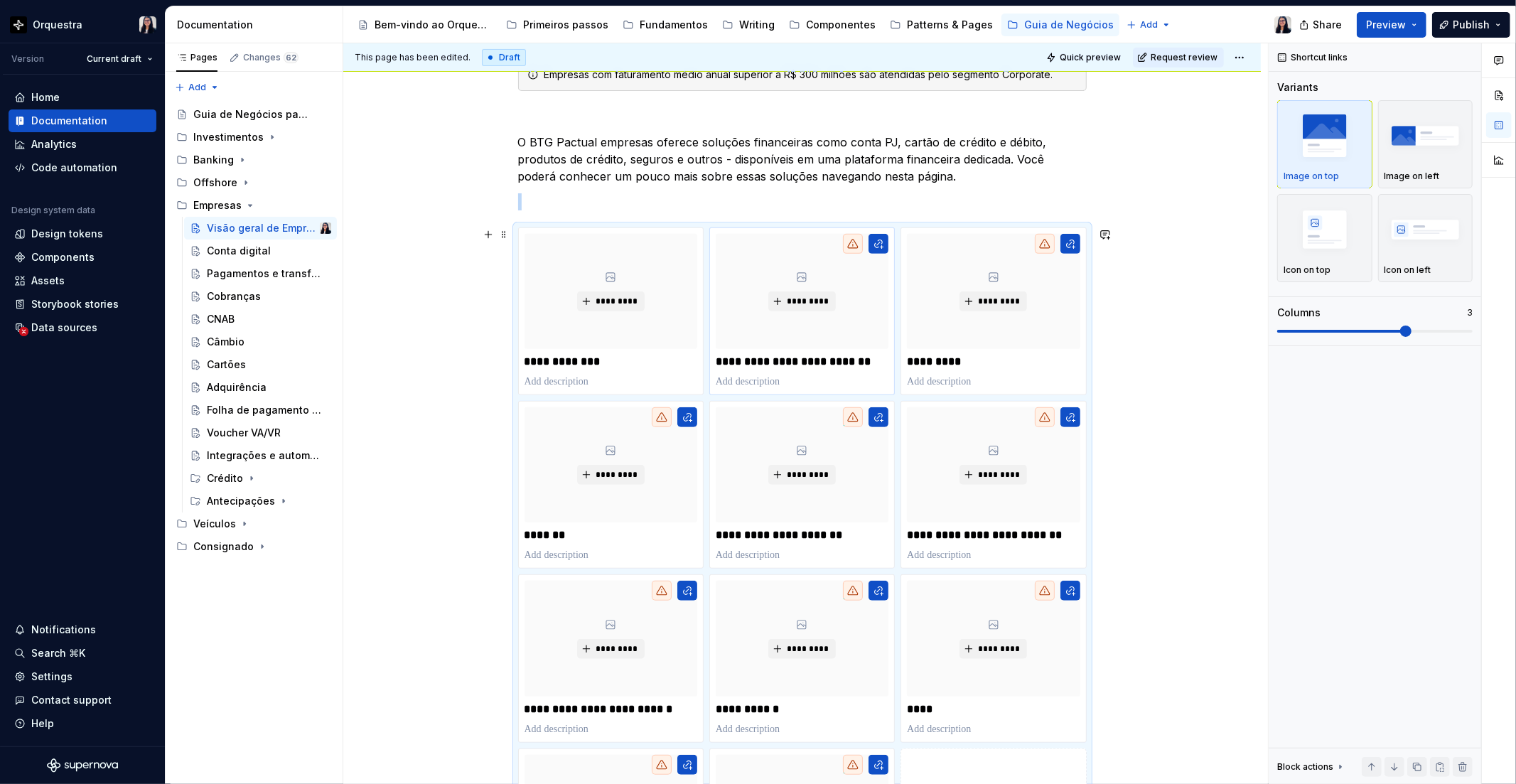
scroll to position [383, 0]
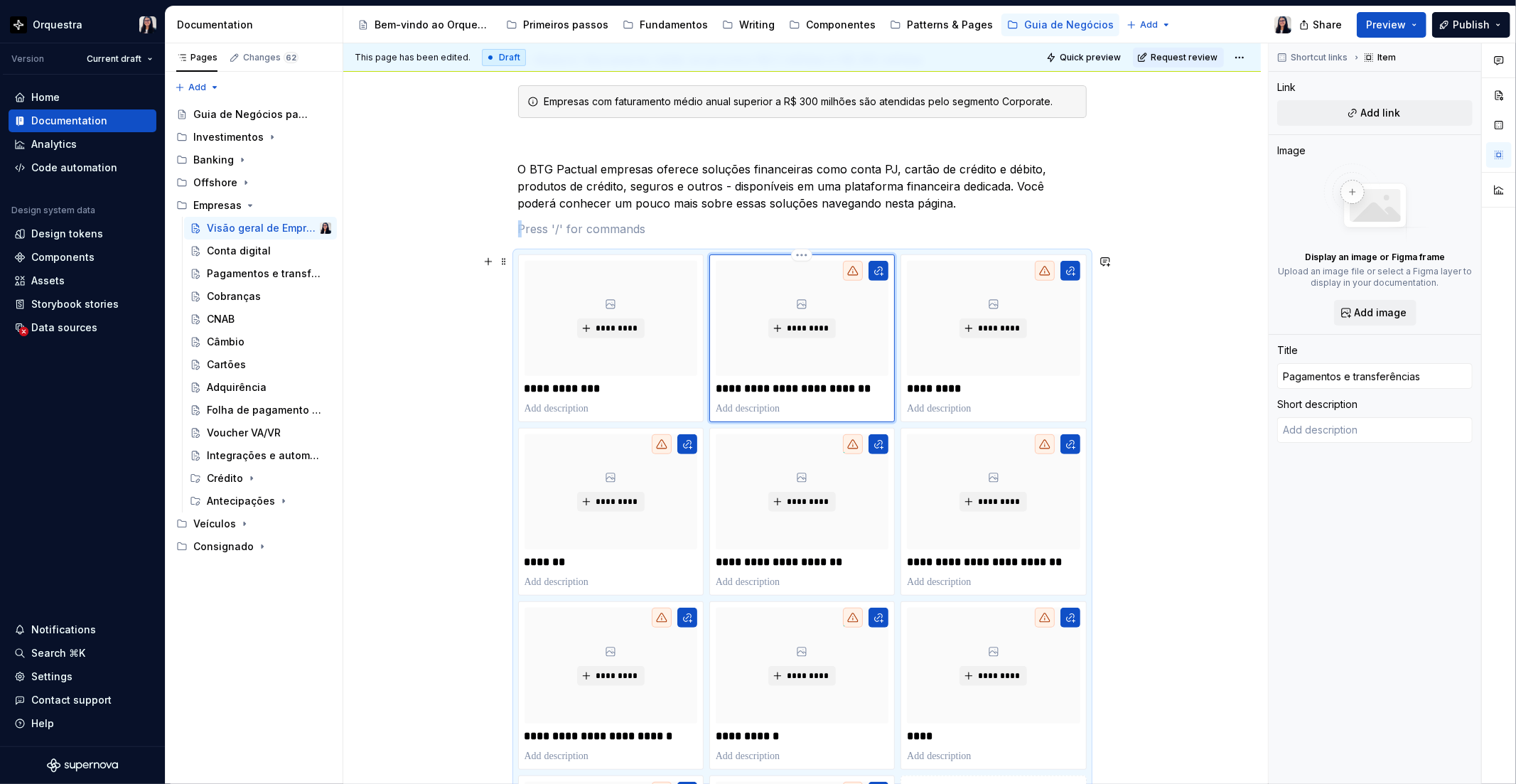
click at [802, 307] on icon at bounding box center [802, 304] width 11 height 11
click at [1367, 108] on span "Add link" at bounding box center [1381, 113] width 40 height 14
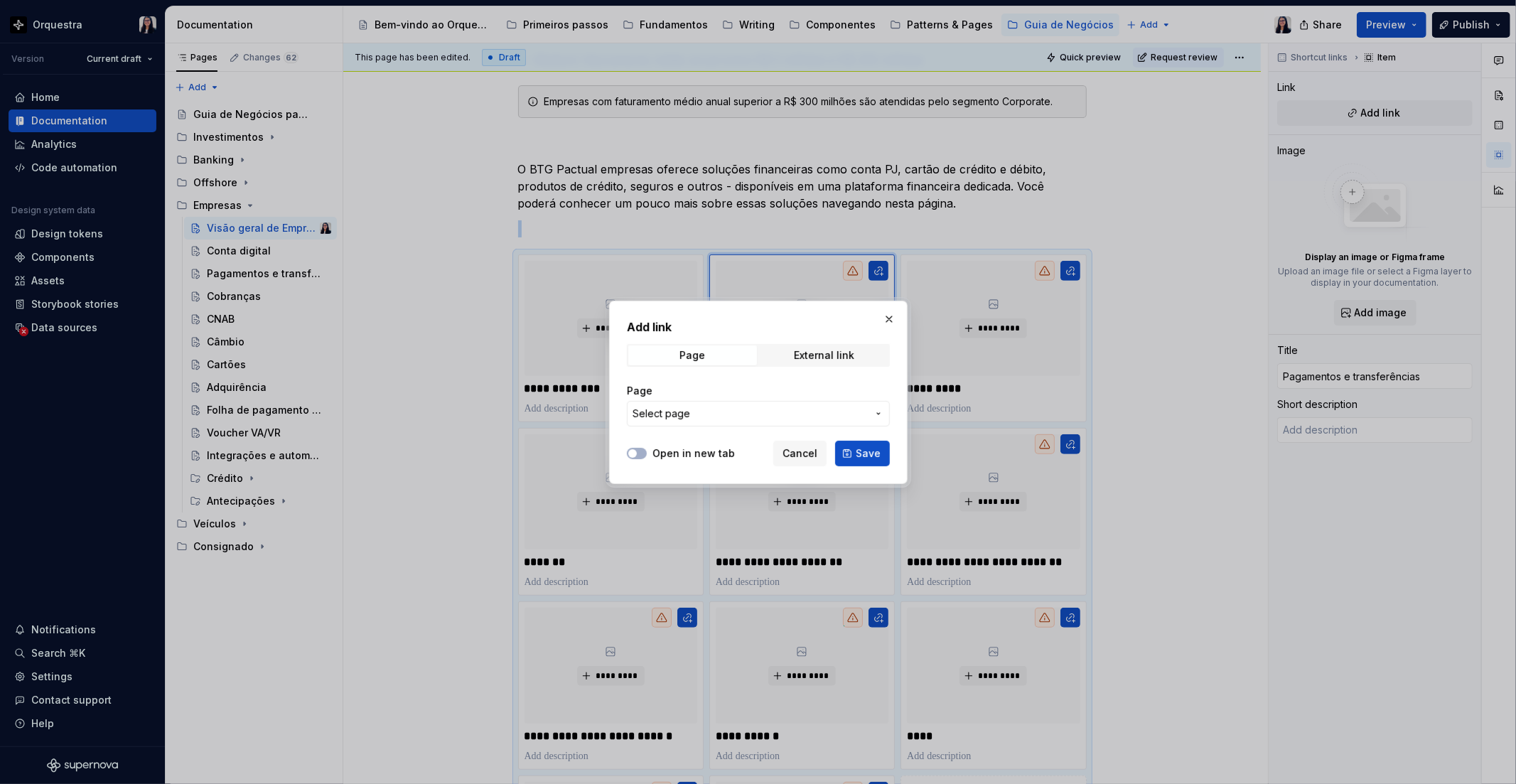
click at [810, 411] on span "Select page" at bounding box center [750, 414] width 235 height 14
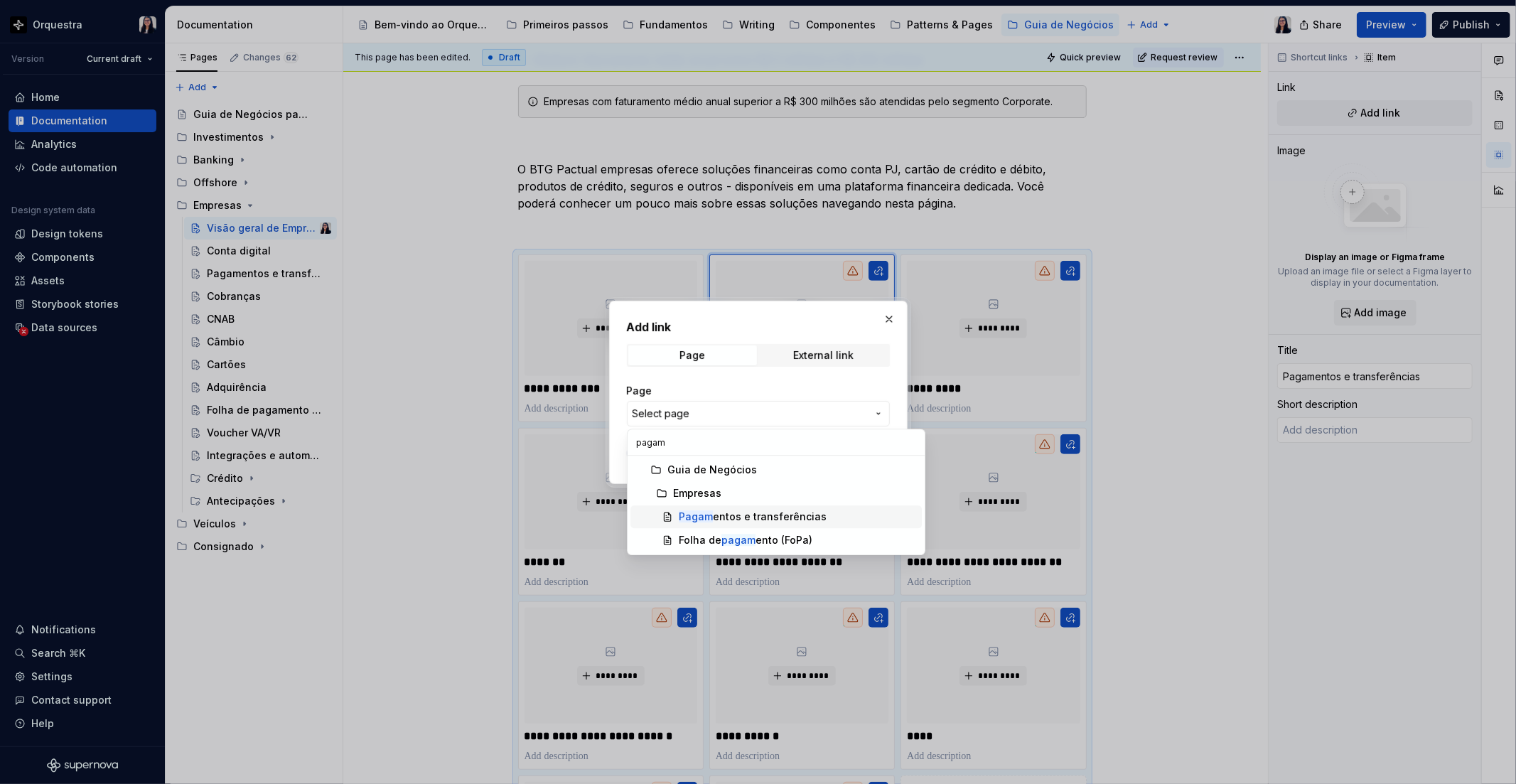
click at [780, 520] on div "Pagam entos e transferências" at bounding box center [752, 516] width 148 height 14
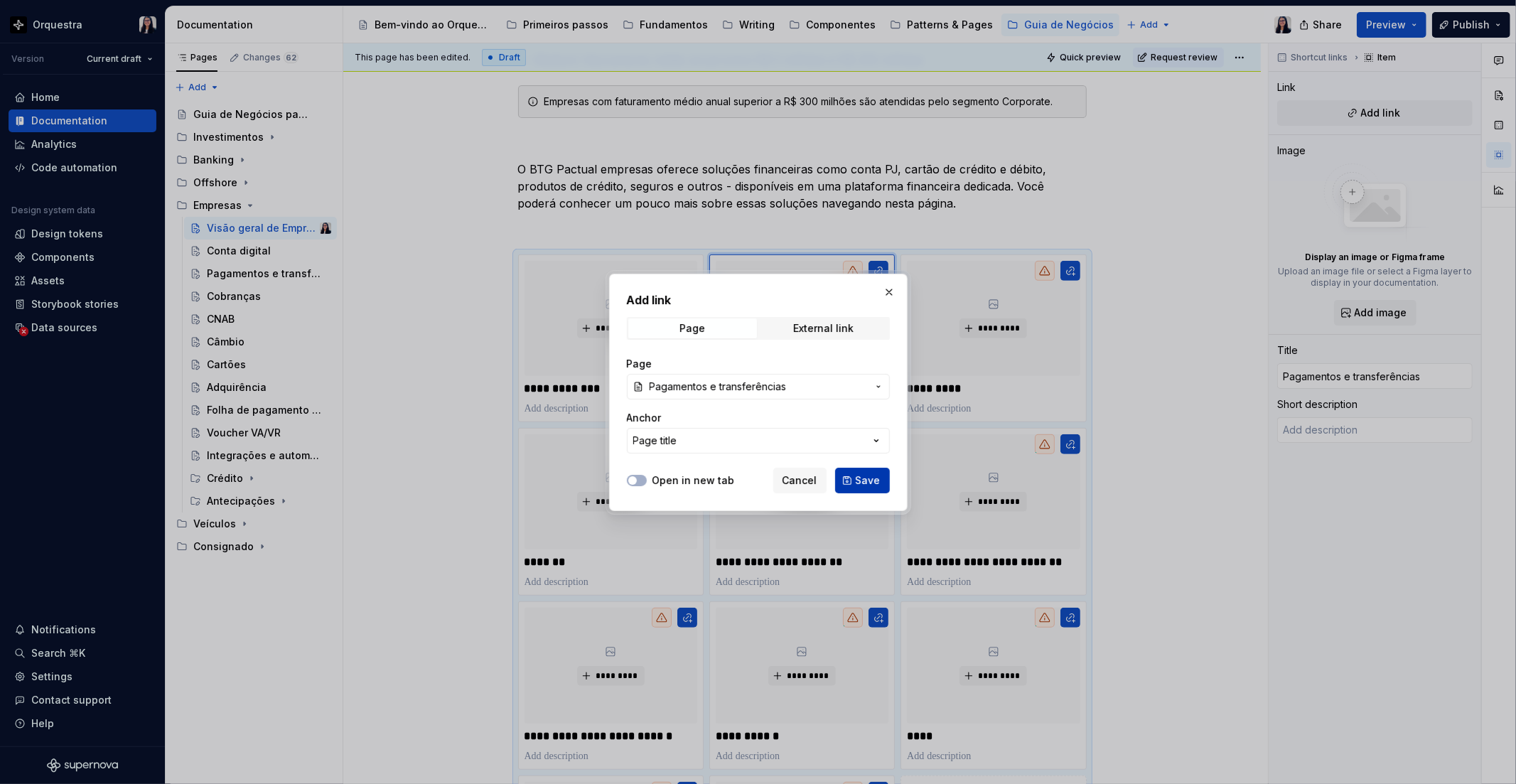
click at [858, 484] on span "Save" at bounding box center [868, 480] width 25 height 14
click at [858, 484] on div "*********" at bounding box center [802, 491] width 173 height 115
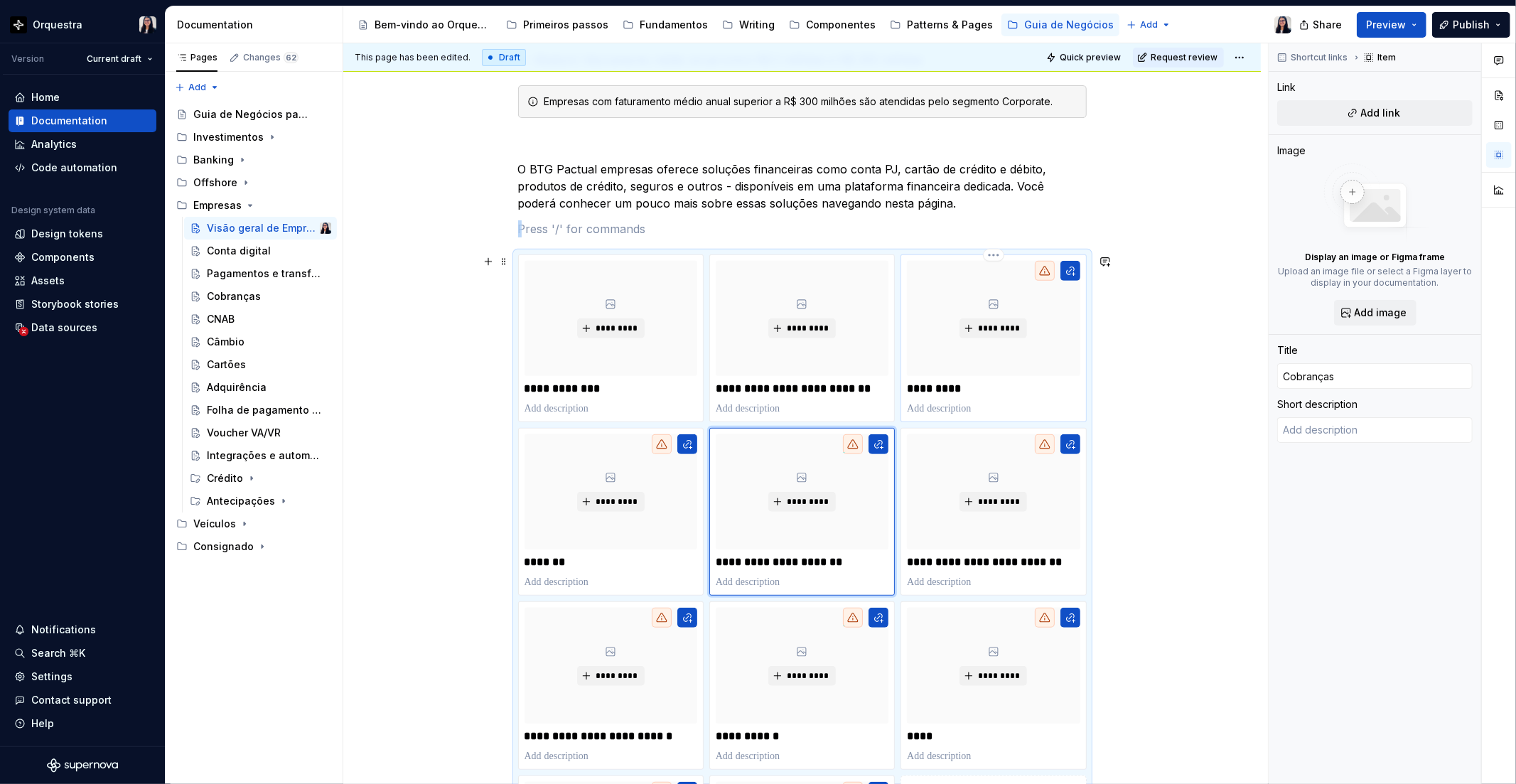
click at [1010, 314] on div "*********" at bounding box center [993, 318] width 173 height 115
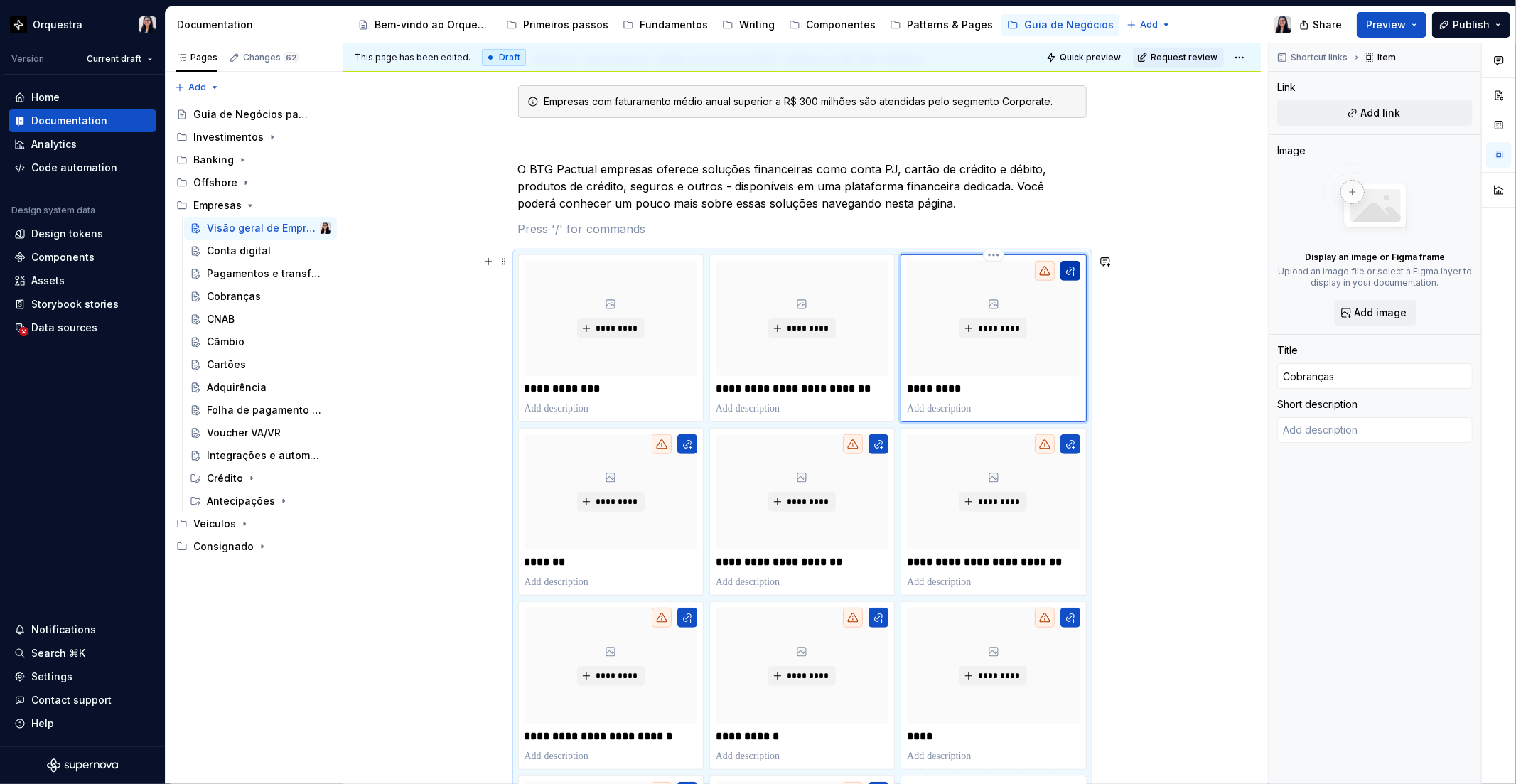
click at [1075, 272] on button "button" at bounding box center [1070, 270] width 20 height 20
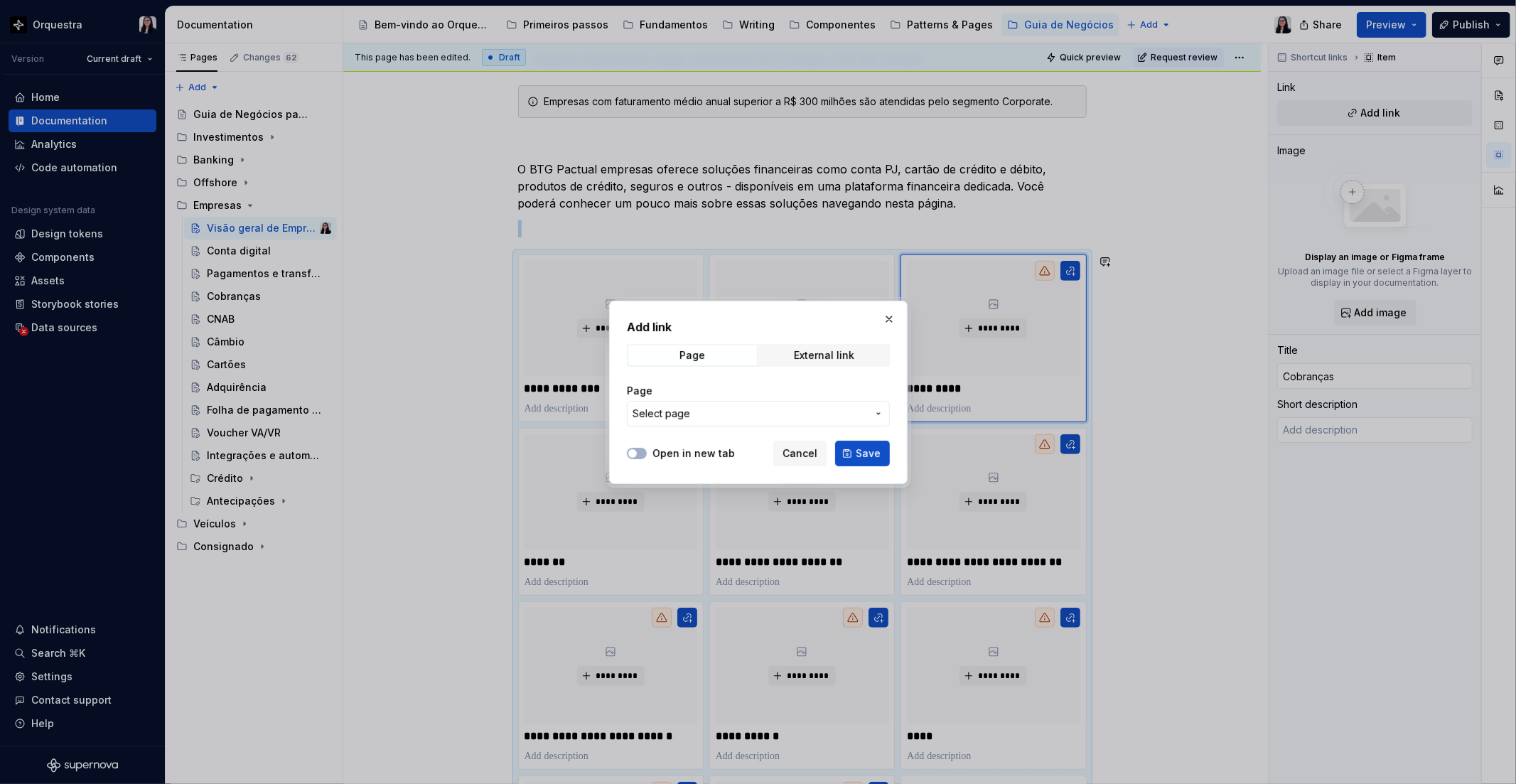
click at [776, 408] on span "Select page" at bounding box center [750, 414] width 235 height 14
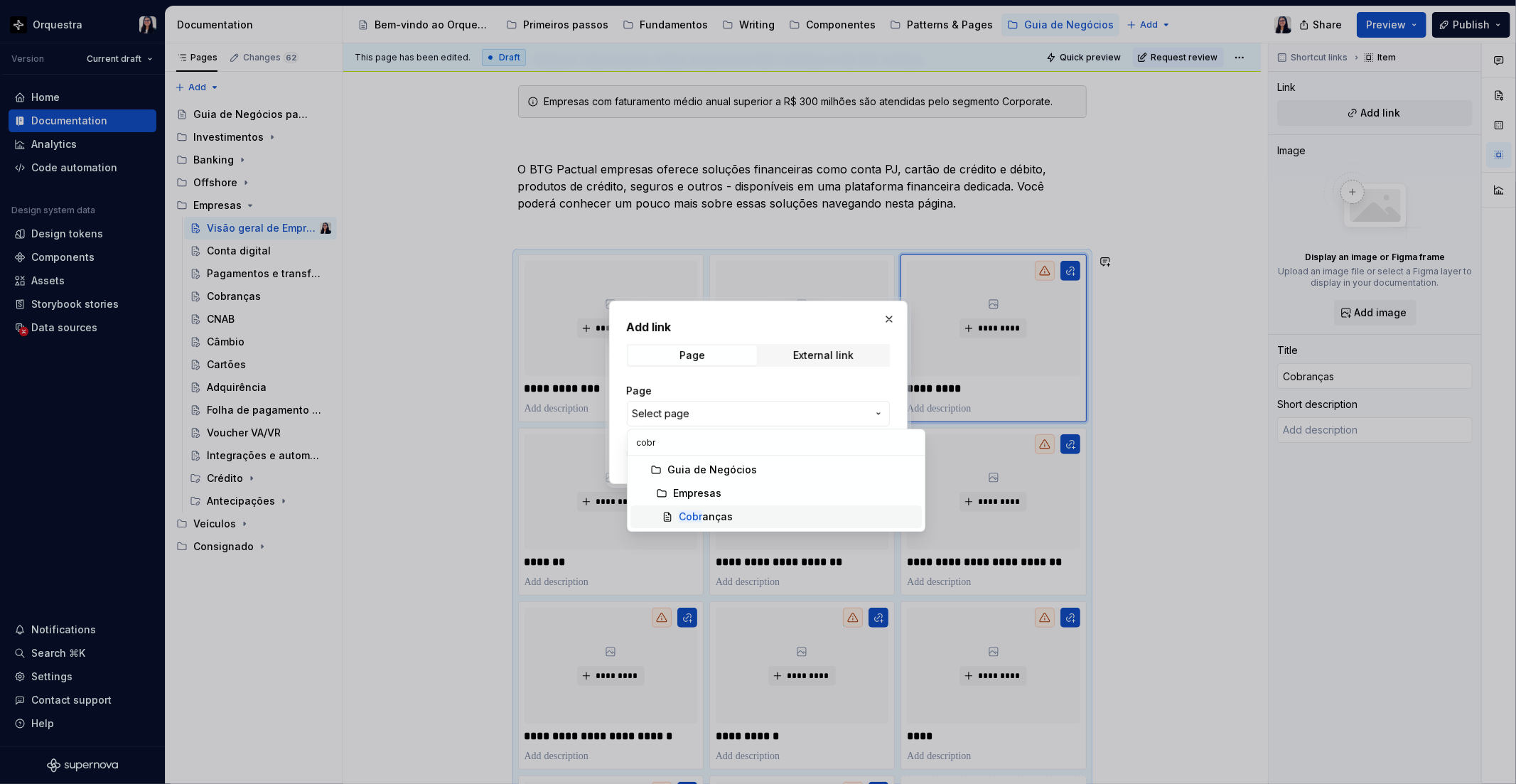
click at [734, 509] on div "Cobr anças" at bounding box center [797, 516] width 238 height 14
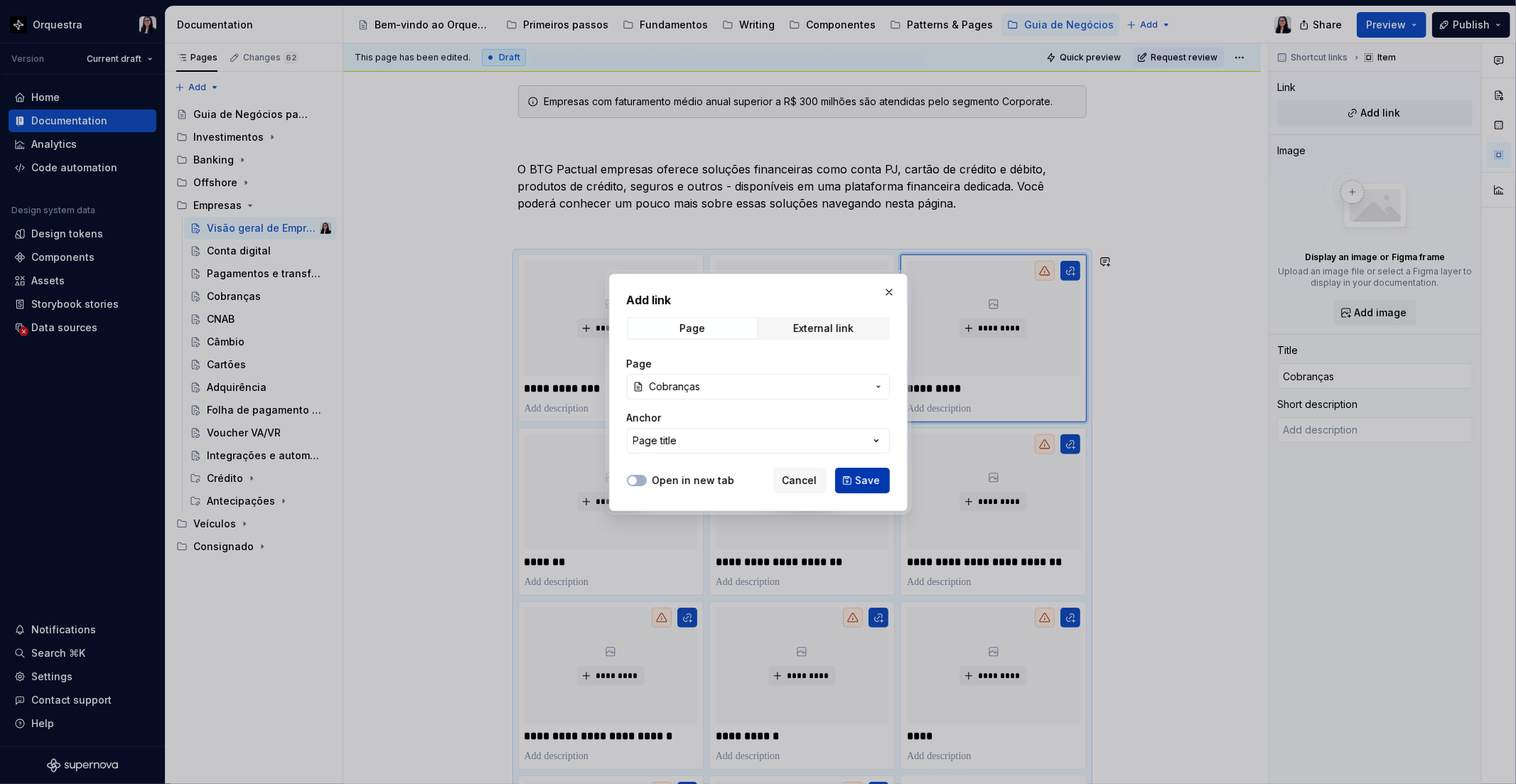
click at [852, 482] on button "Save" at bounding box center [862, 481] width 54 height 26
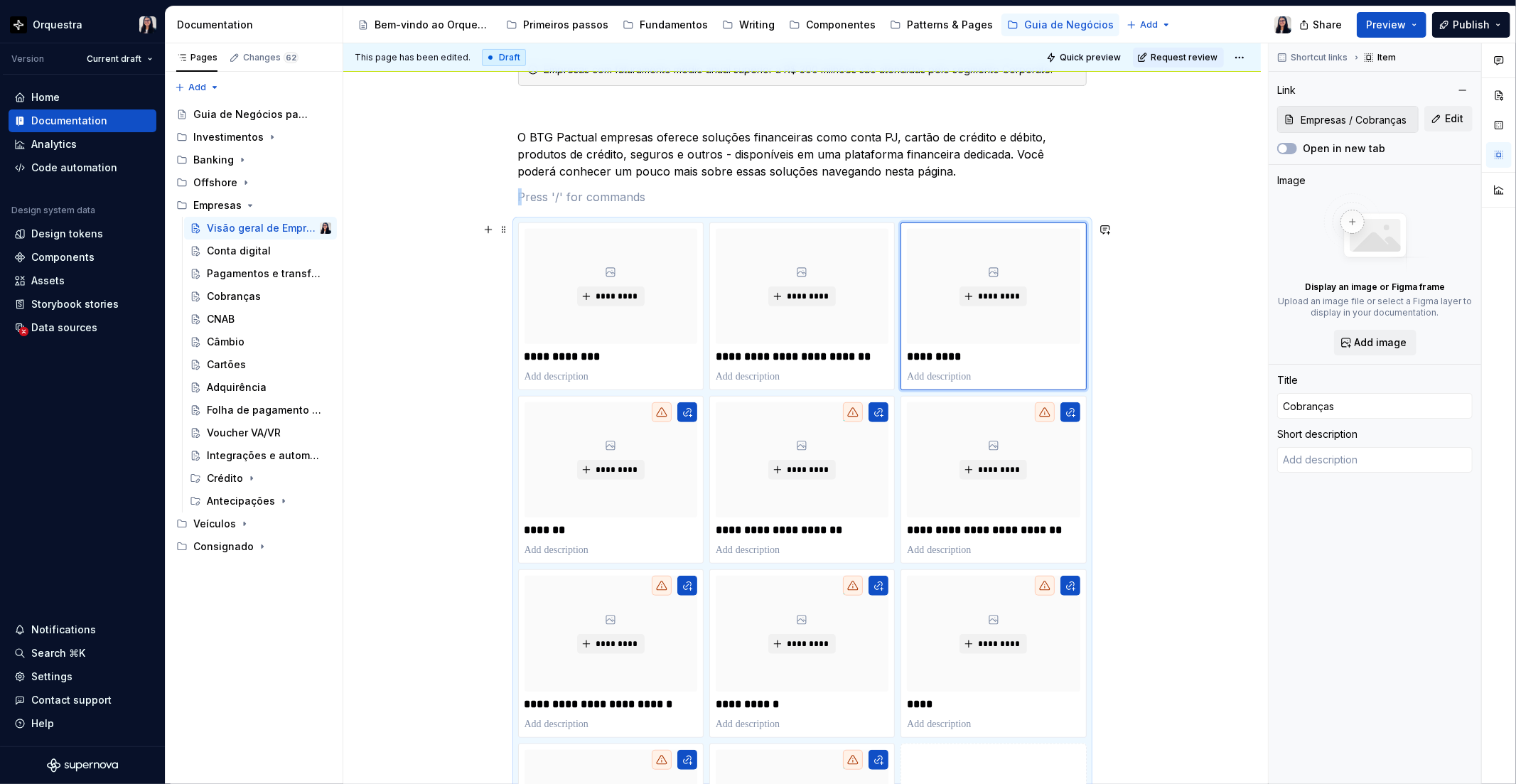
scroll to position [403, 0]
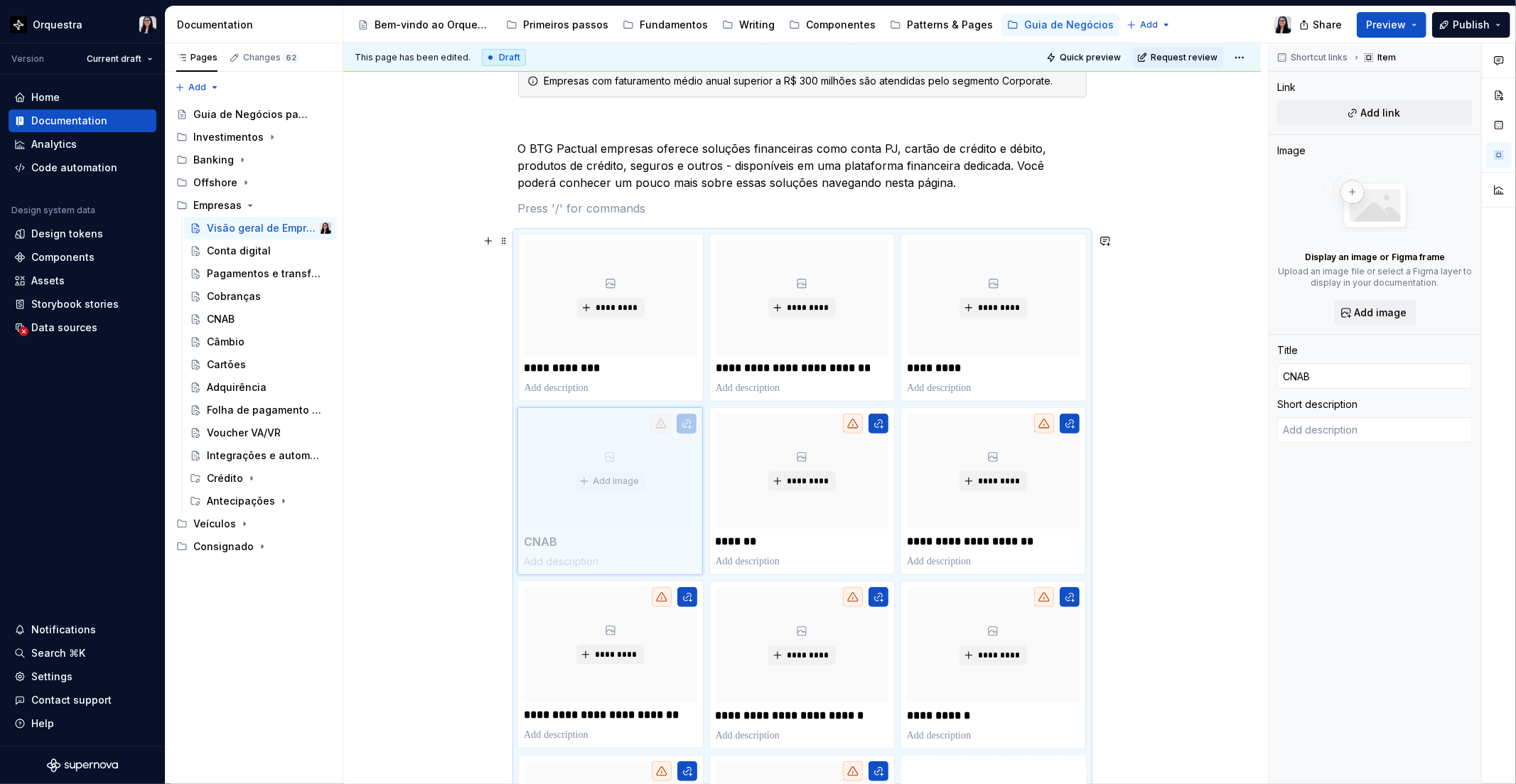
drag, startPoint x: 1019, startPoint y: 626, endPoint x: 623, endPoint y: 435, distance: 439.7
click at [623, 435] on body "Orquestra Version Current draft Home Documentation Analytics Code automation De…" at bounding box center [758, 392] width 1516 height 784
click at [693, 424] on button "button" at bounding box center [687, 423] width 20 height 20
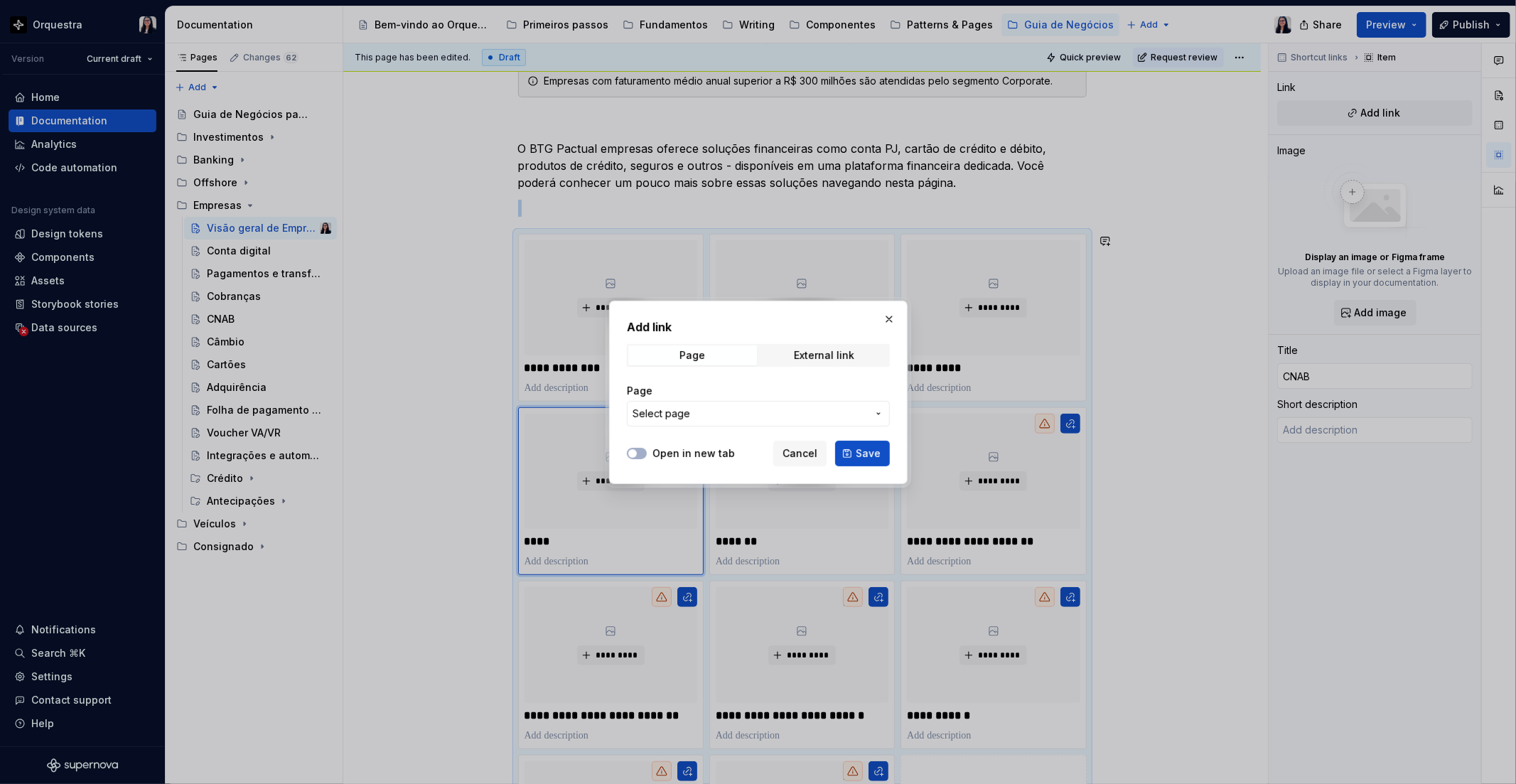
click at [687, 414] on span "Select page" at bounding box center [661, 414] width 58 height 14
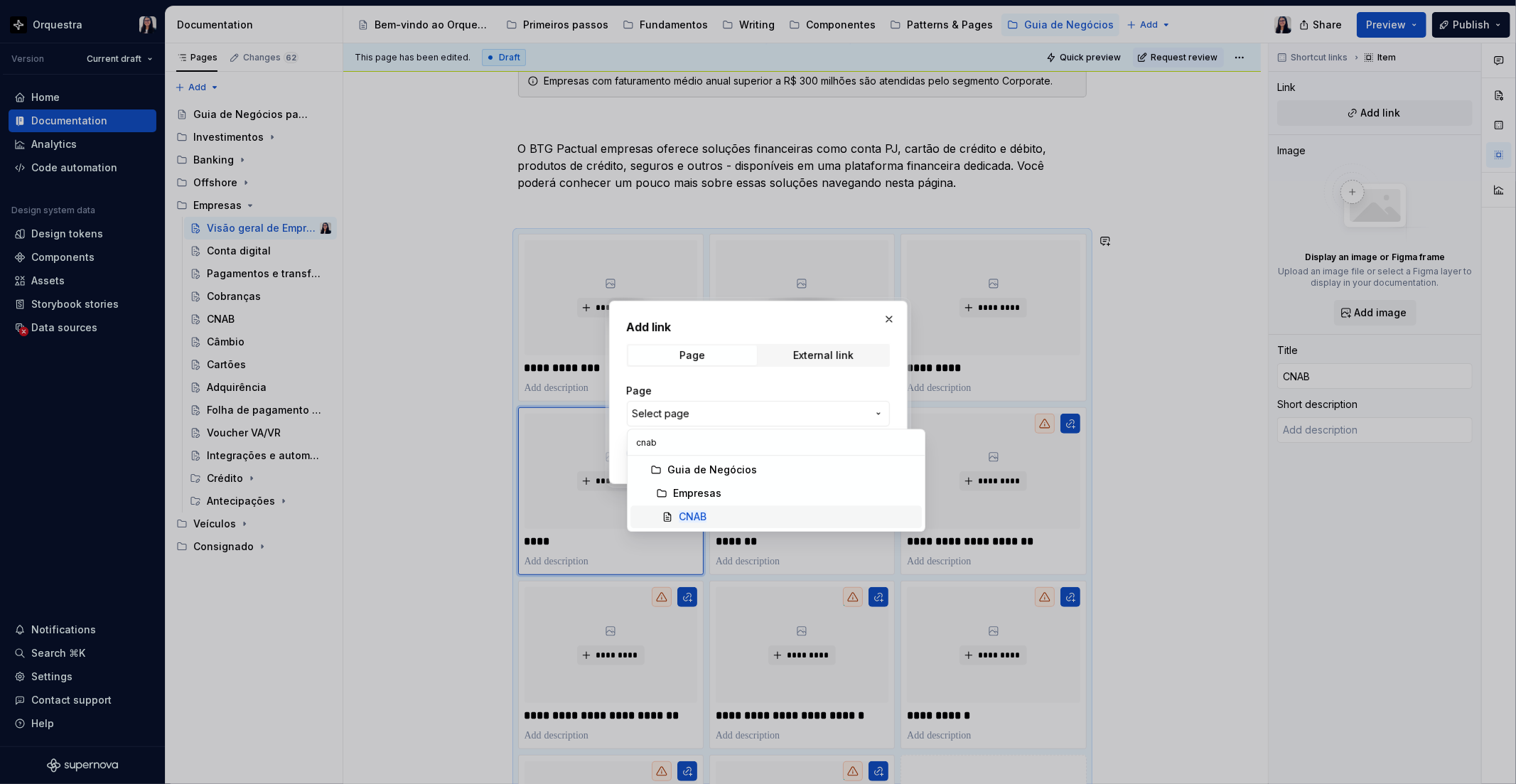
click at [699, 517] on mark "CNAB" at bounding box center [693, 516] width 28 height 12
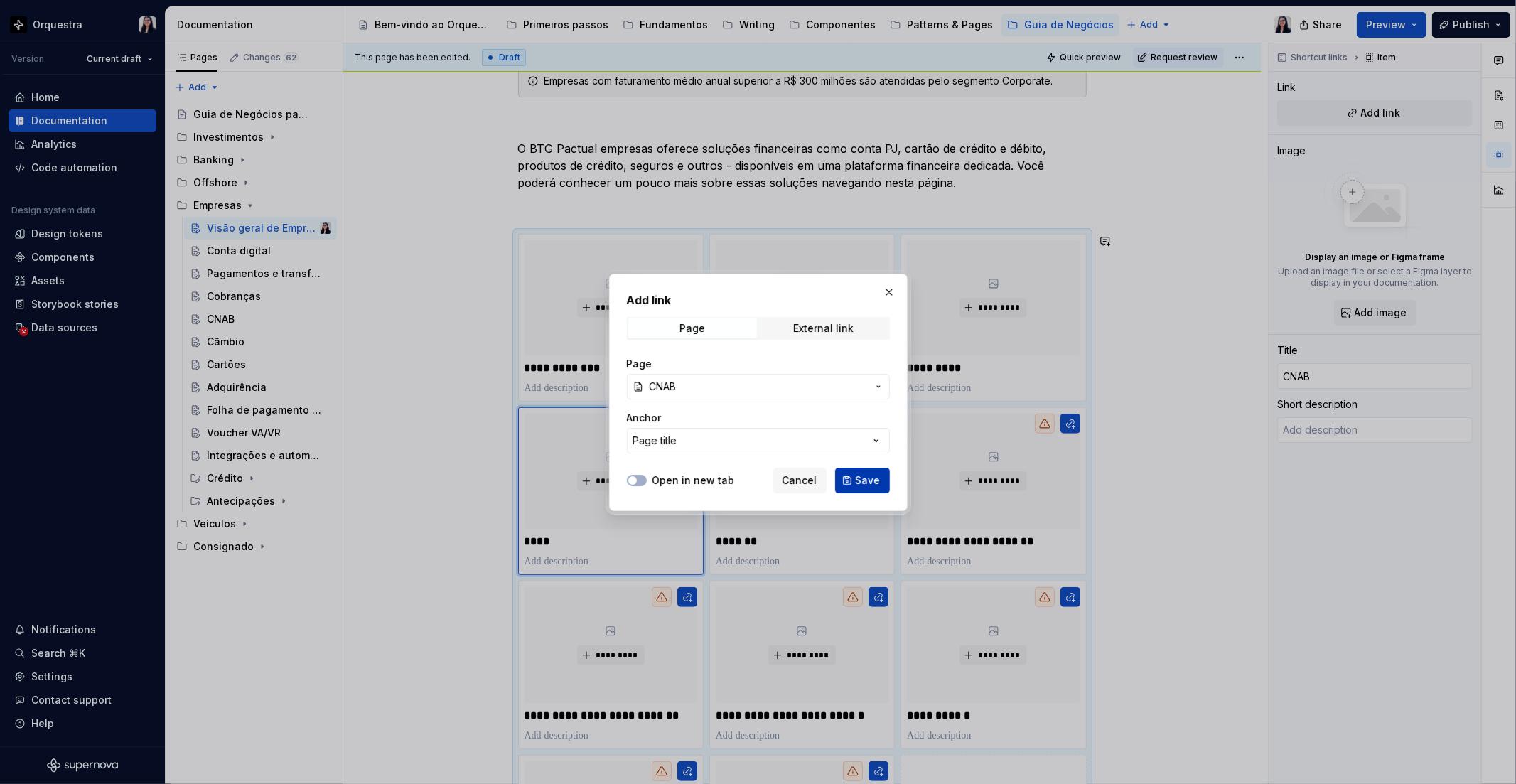
click at [868, 482] on span "Save" at bounding box center [868, 480] width 25 height 14
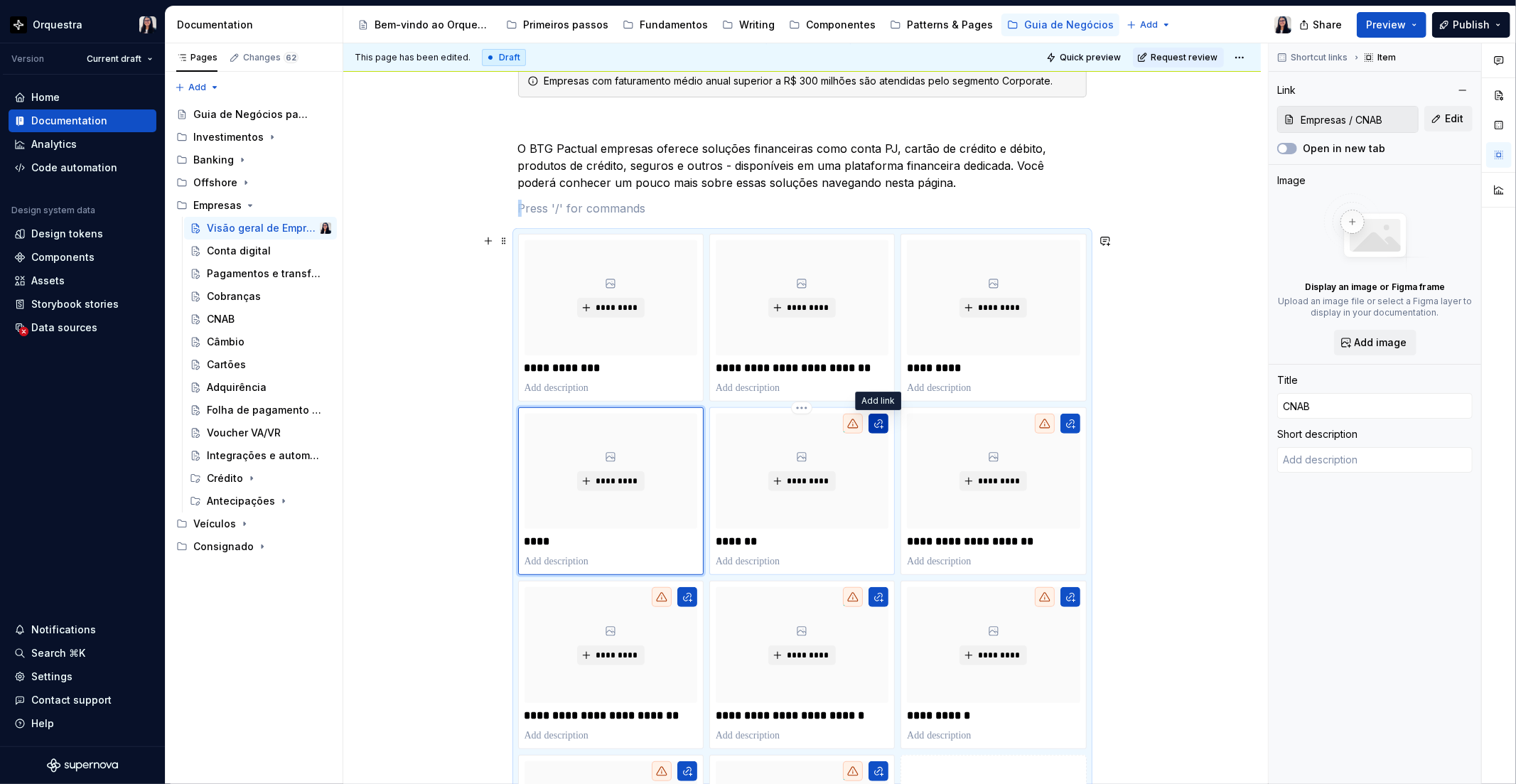
click at [880, 424] on button "button" at bounding box center [879, 423] width 20 height 20
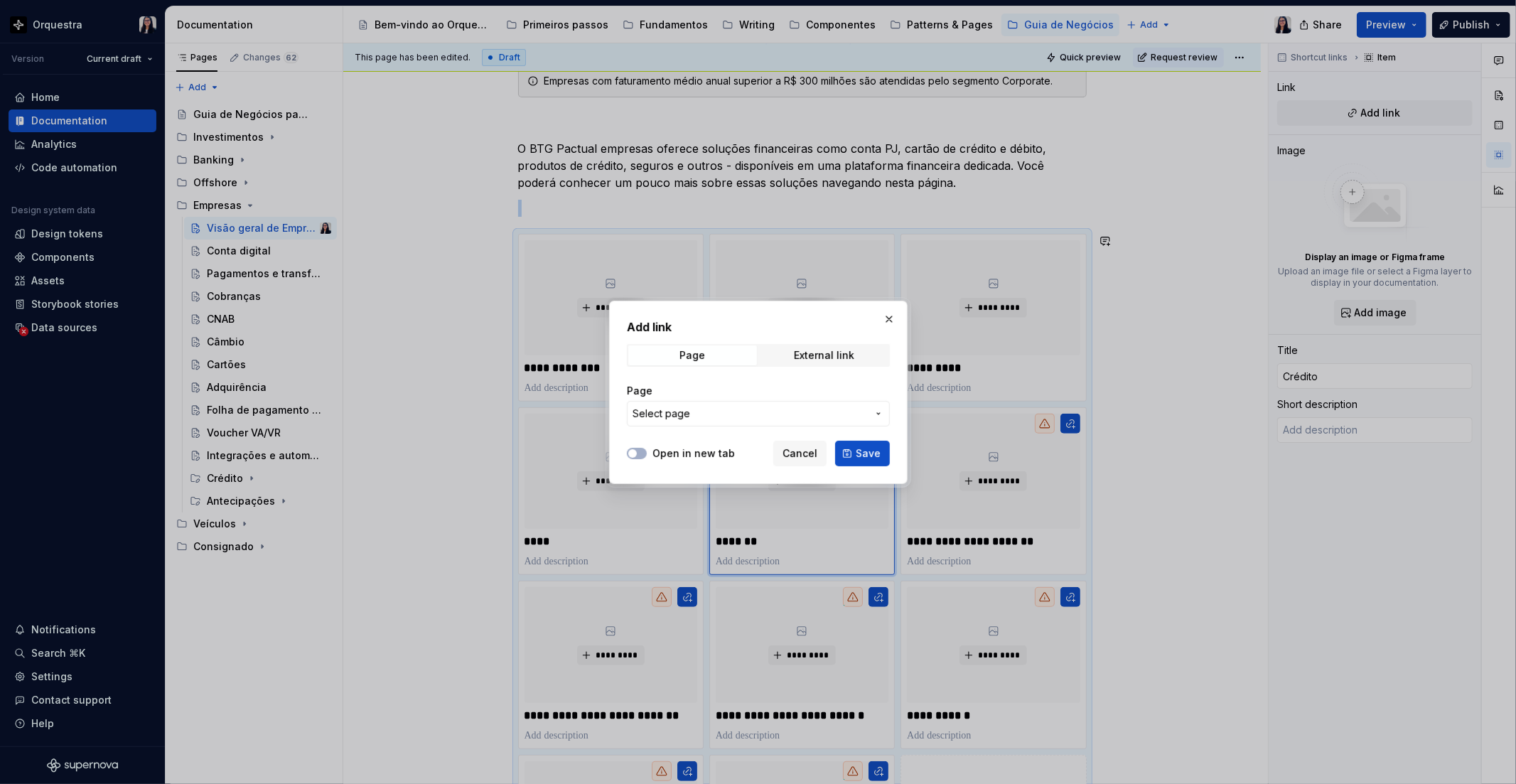
click at [715, 415] on span "Select page" at bounding box center [750, 414] width 235 height 14
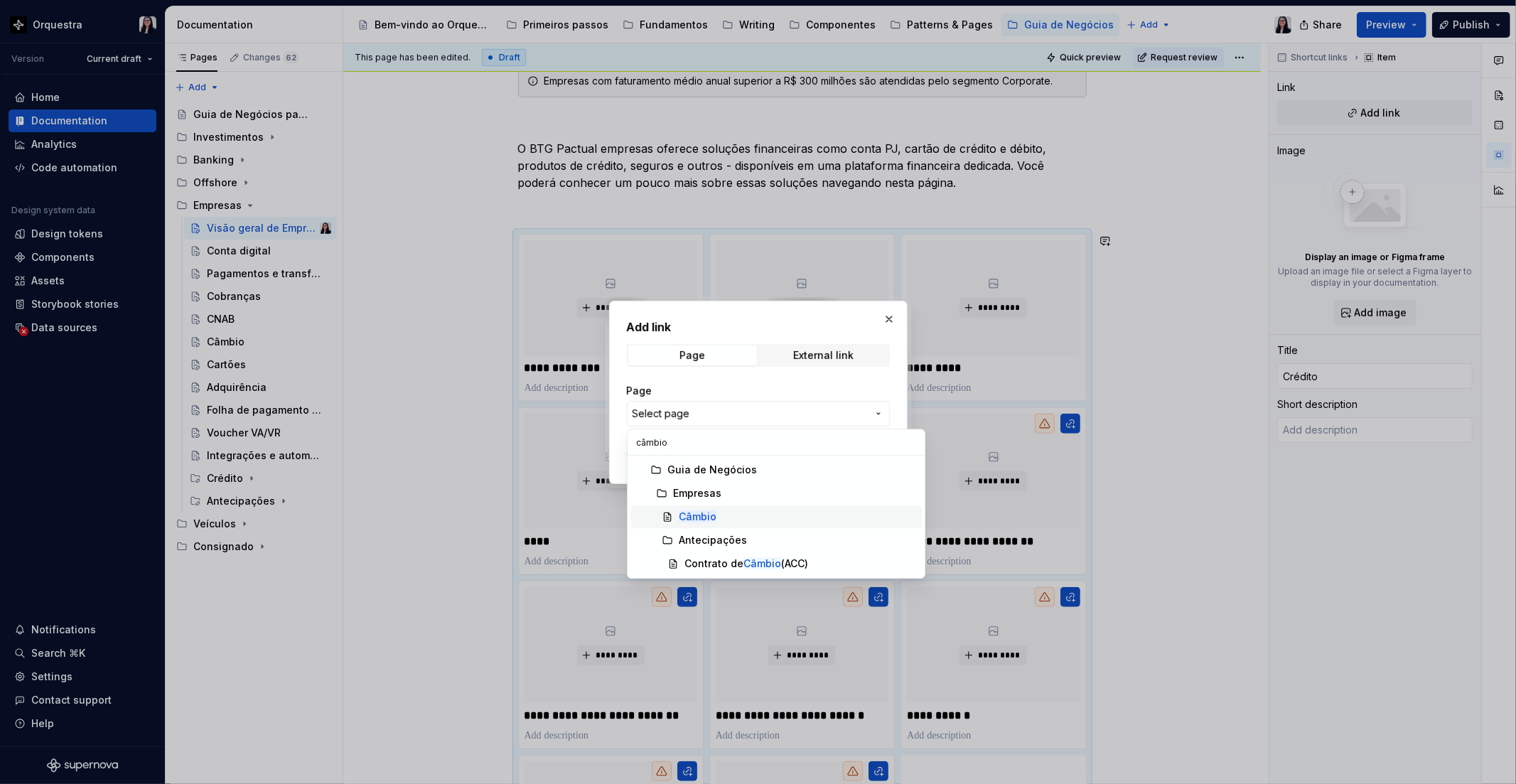
click at [693, 522] on div "Câmbio" at bounding box center [698, 516] width 38 height 14
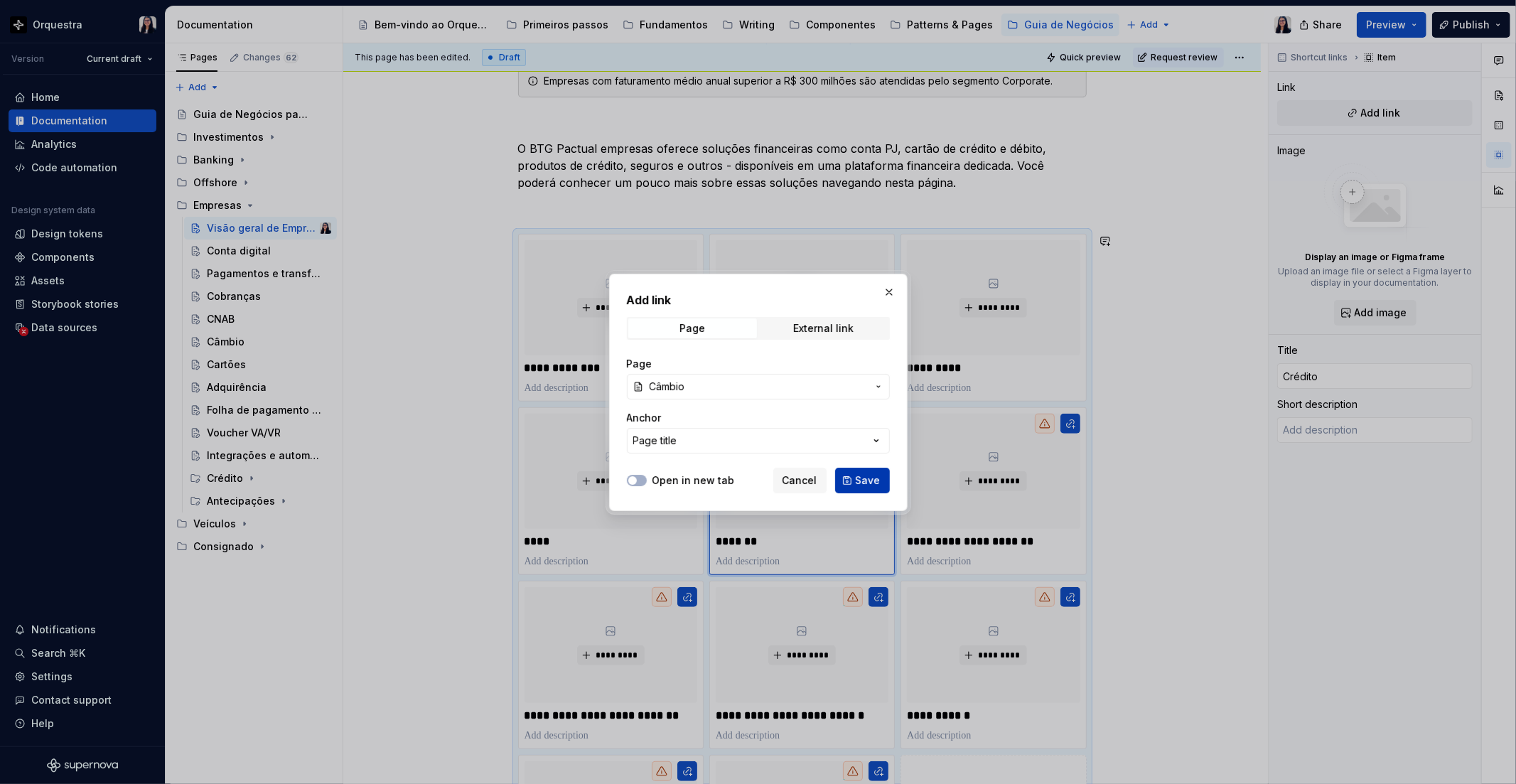
click at [862, 478] on span "Save" at bounding box center [868, 480] width 25 height 14
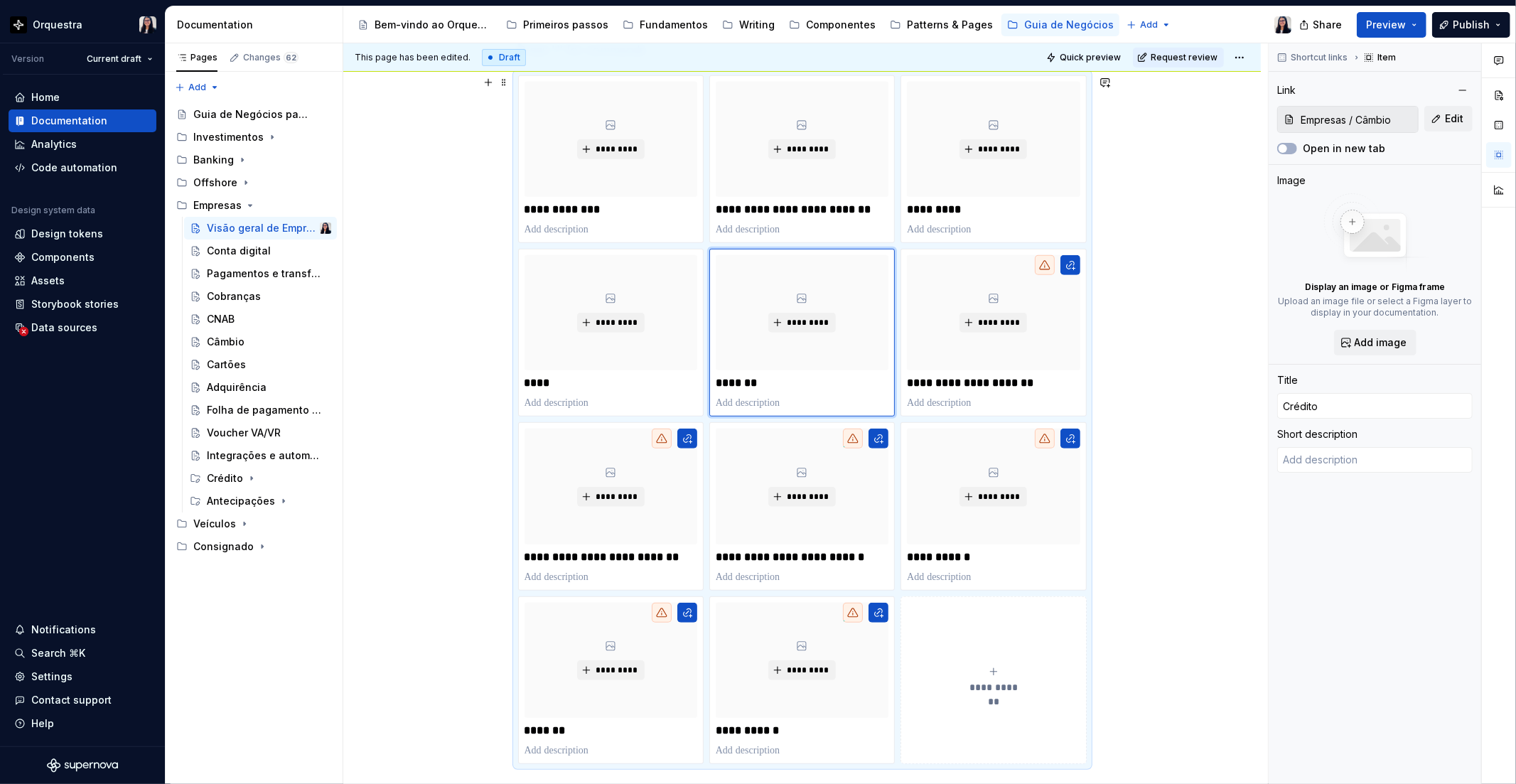
scroll to position [482, 0]
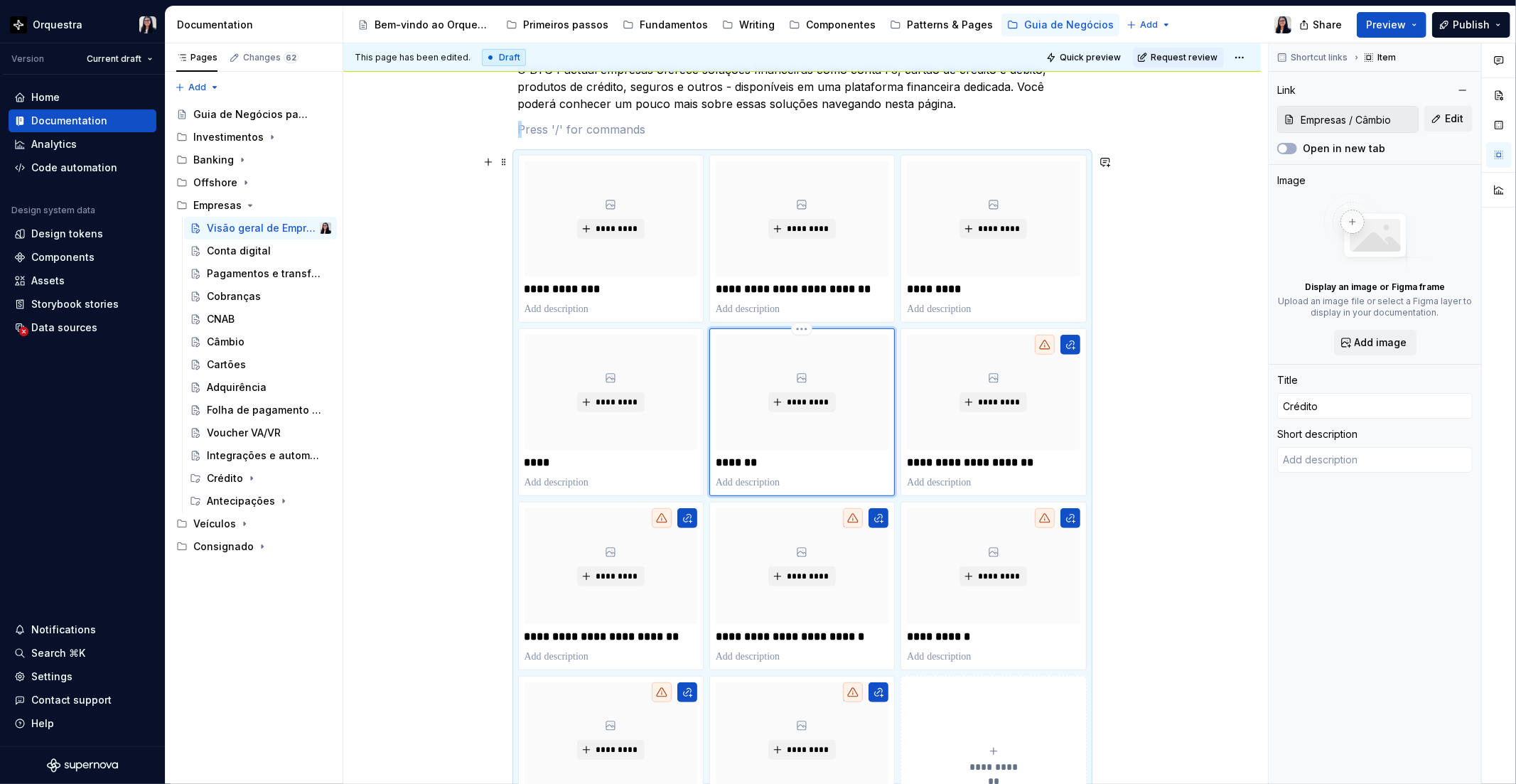
click at [749, 464] on p "*******" at bounding box center [802, 463] width 173 height 14
click at [1170, 416] on div "**********" at bounding box center [802, 445] width 917 height 1369
click at [1185, 393] on div "**********" at bounding box center [802, 445] width 917 height 1369
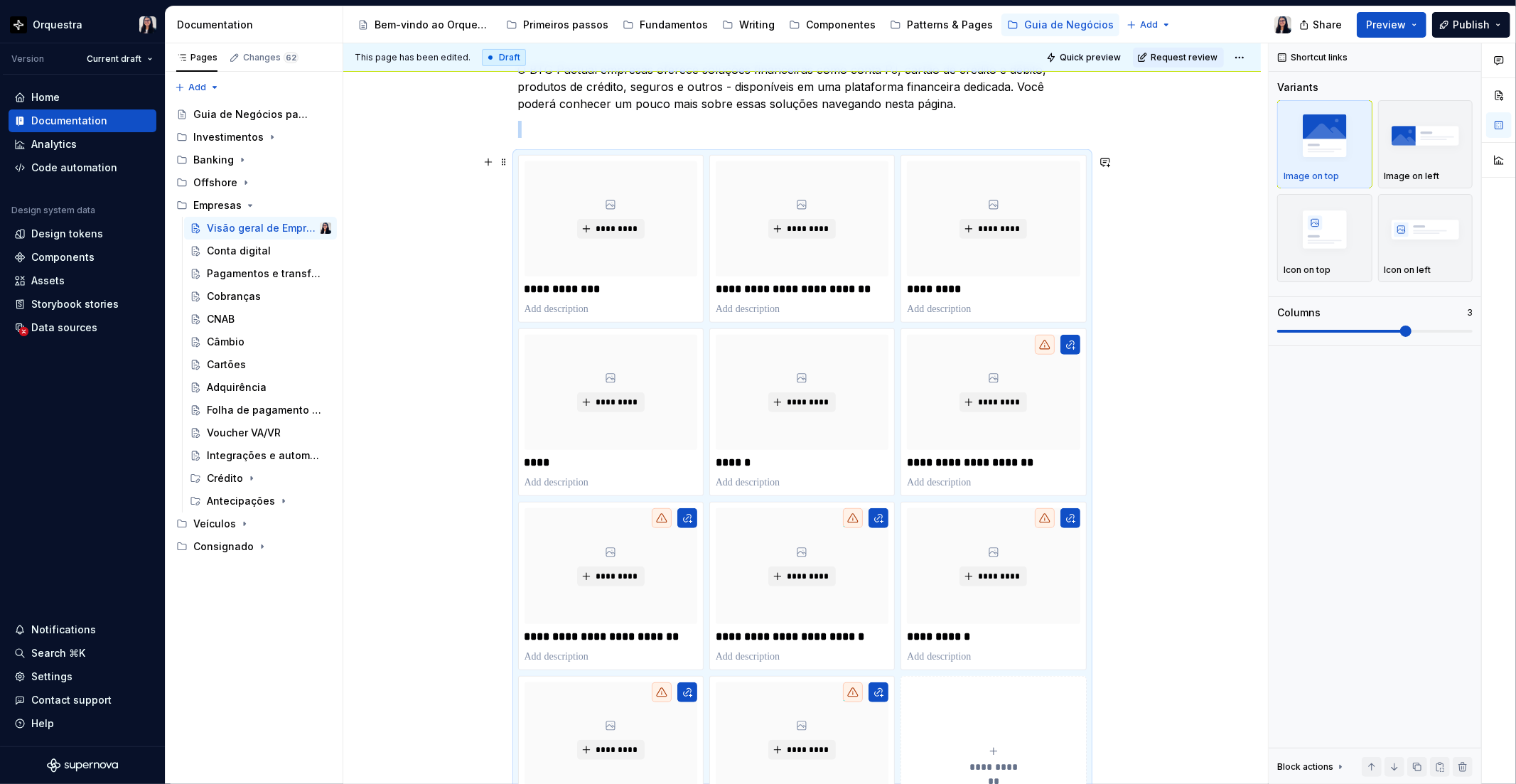
scroll to position [541, 0]
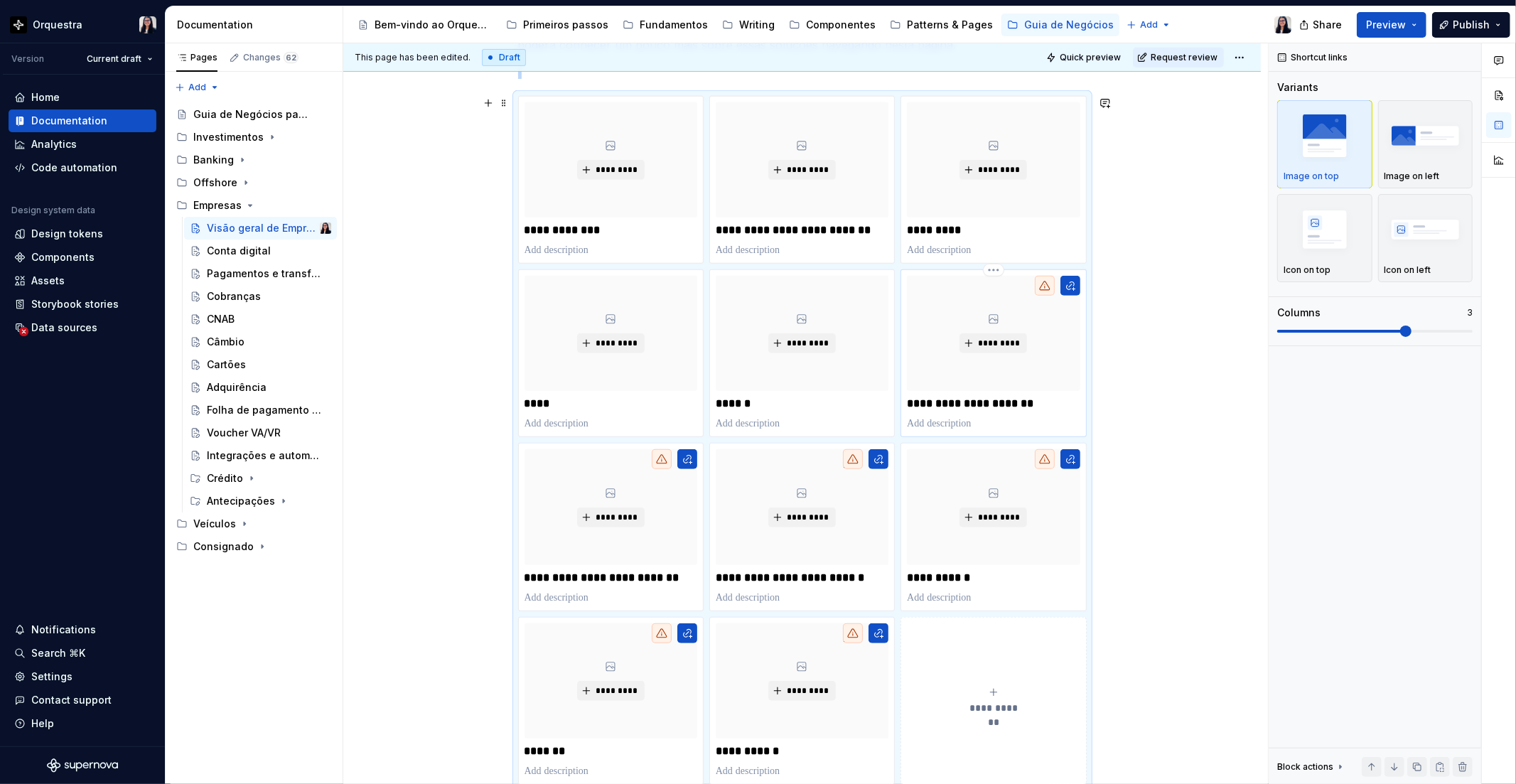
click at [999, 406] on p "**********" at bounding box center [993, 403] width 173 height 14
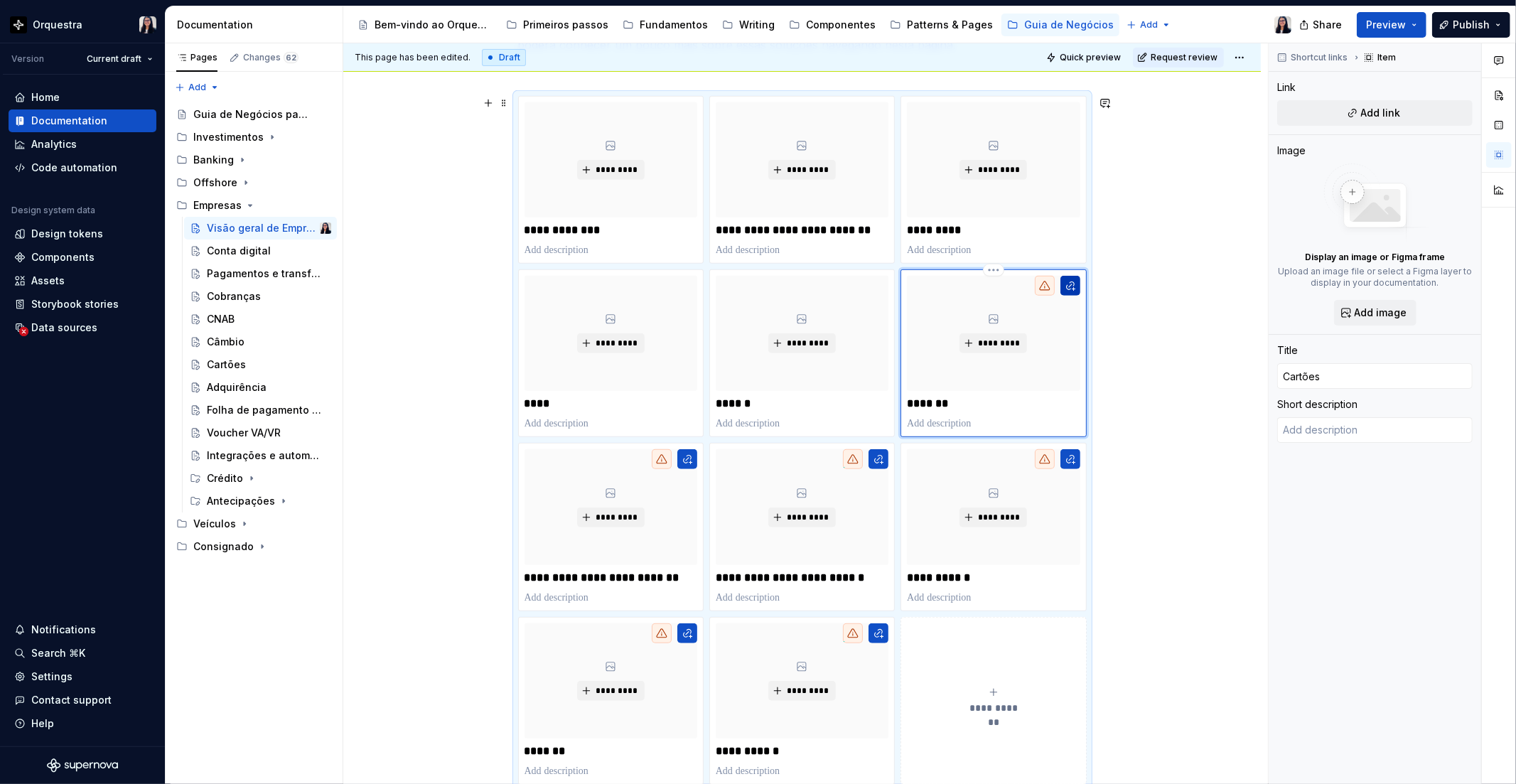
click at [1067, 287] on button "button" at bounding box center [1070, 285] width 20 height 20
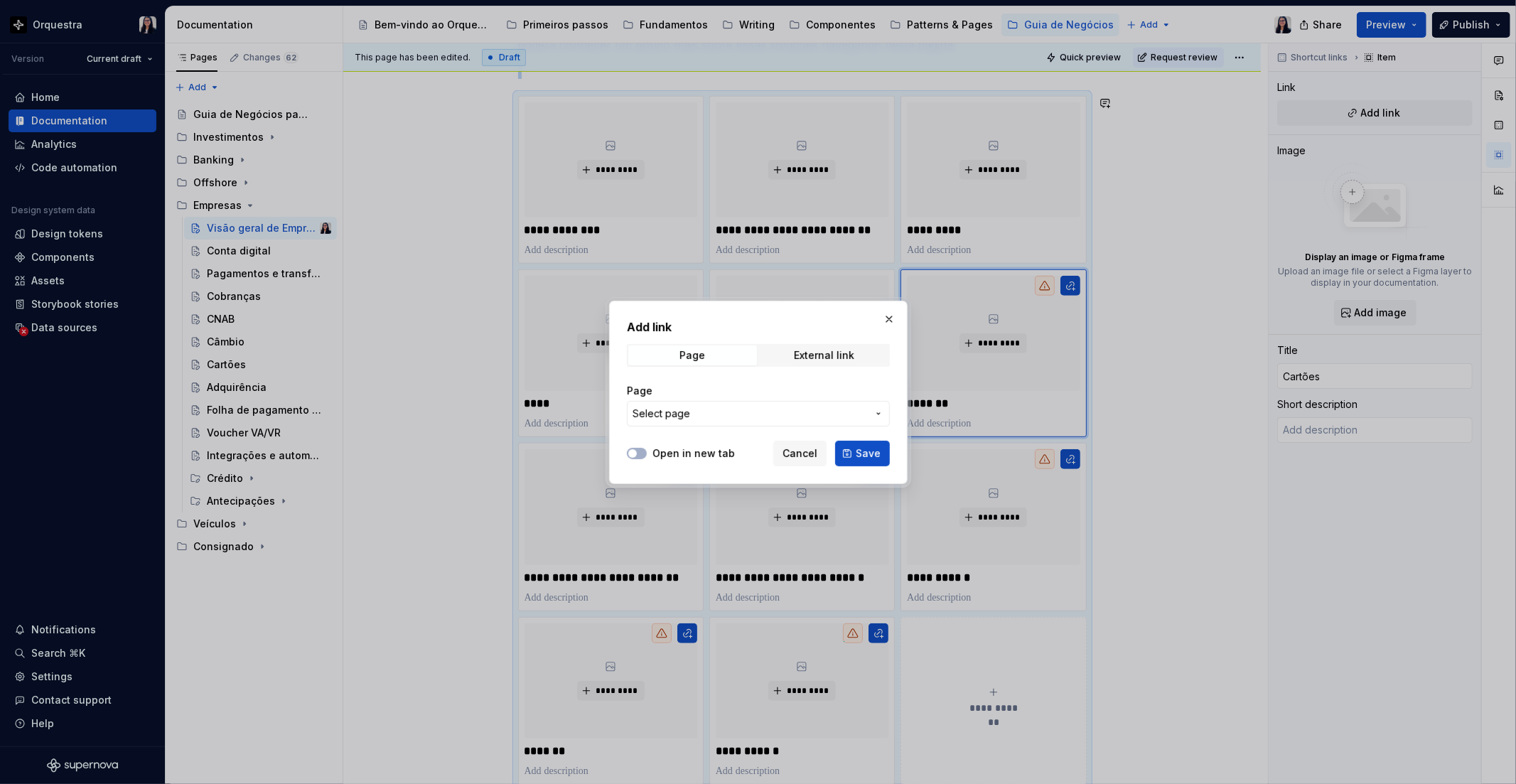
click at [790, 411] on span "Select page" at bounding box center [750, 414] width 235 height 14
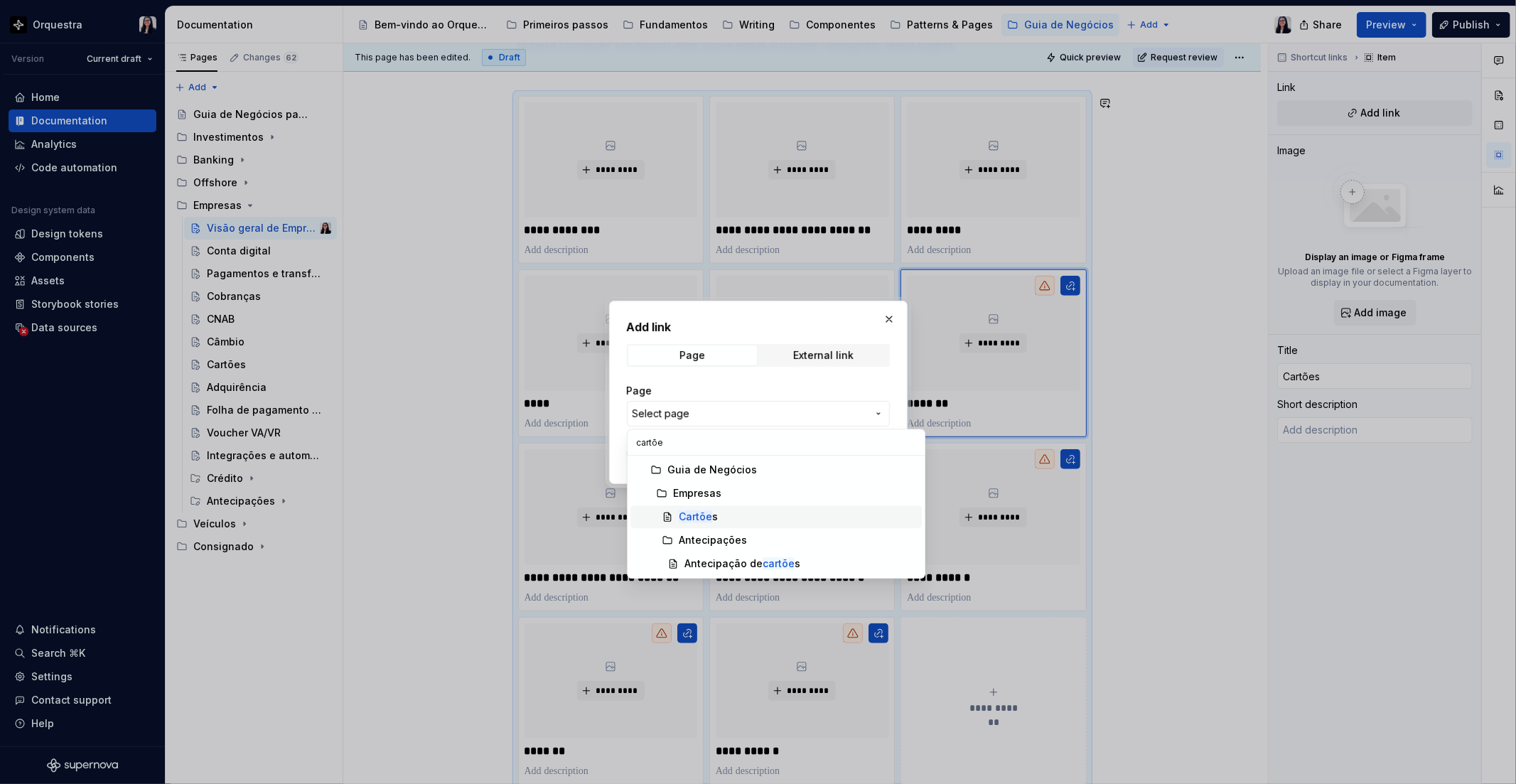
click at [693, 524] on span "Cartõe s" at bounding box center [776, 516] width 291 height 22
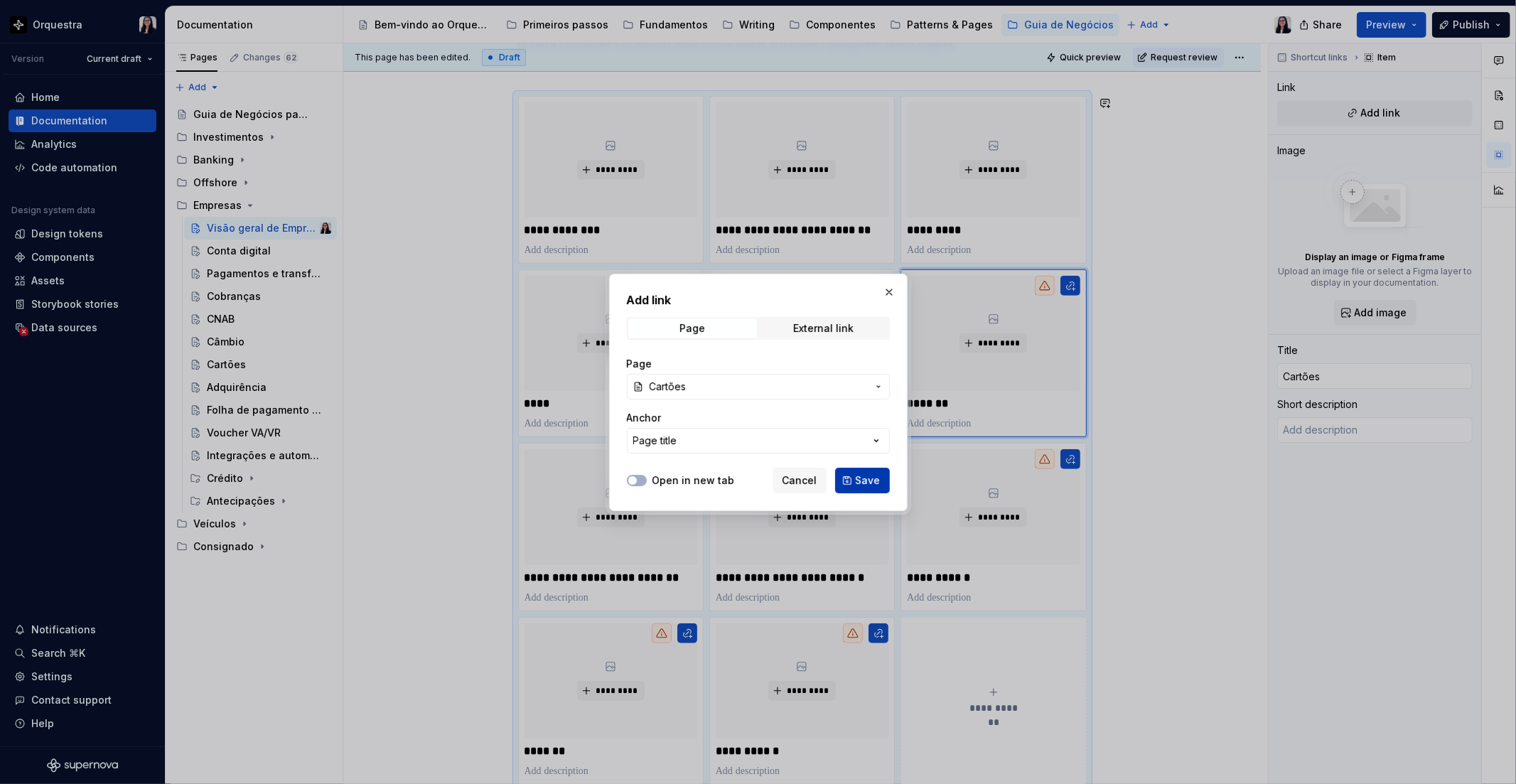
click at [869, 480] on span "Save" at bounding box center [868, 480] width 25 height 14
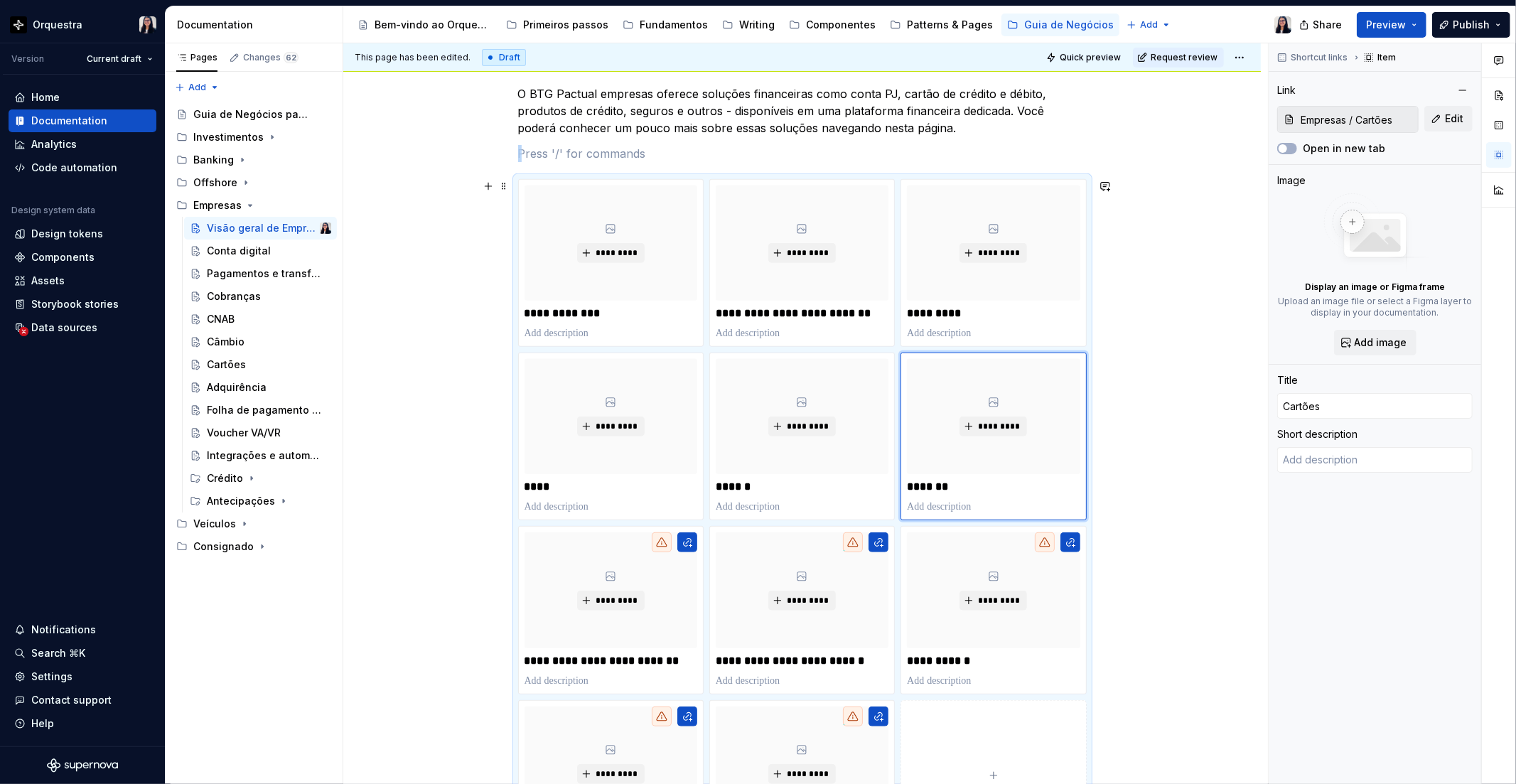
scroll to position [482, 0]
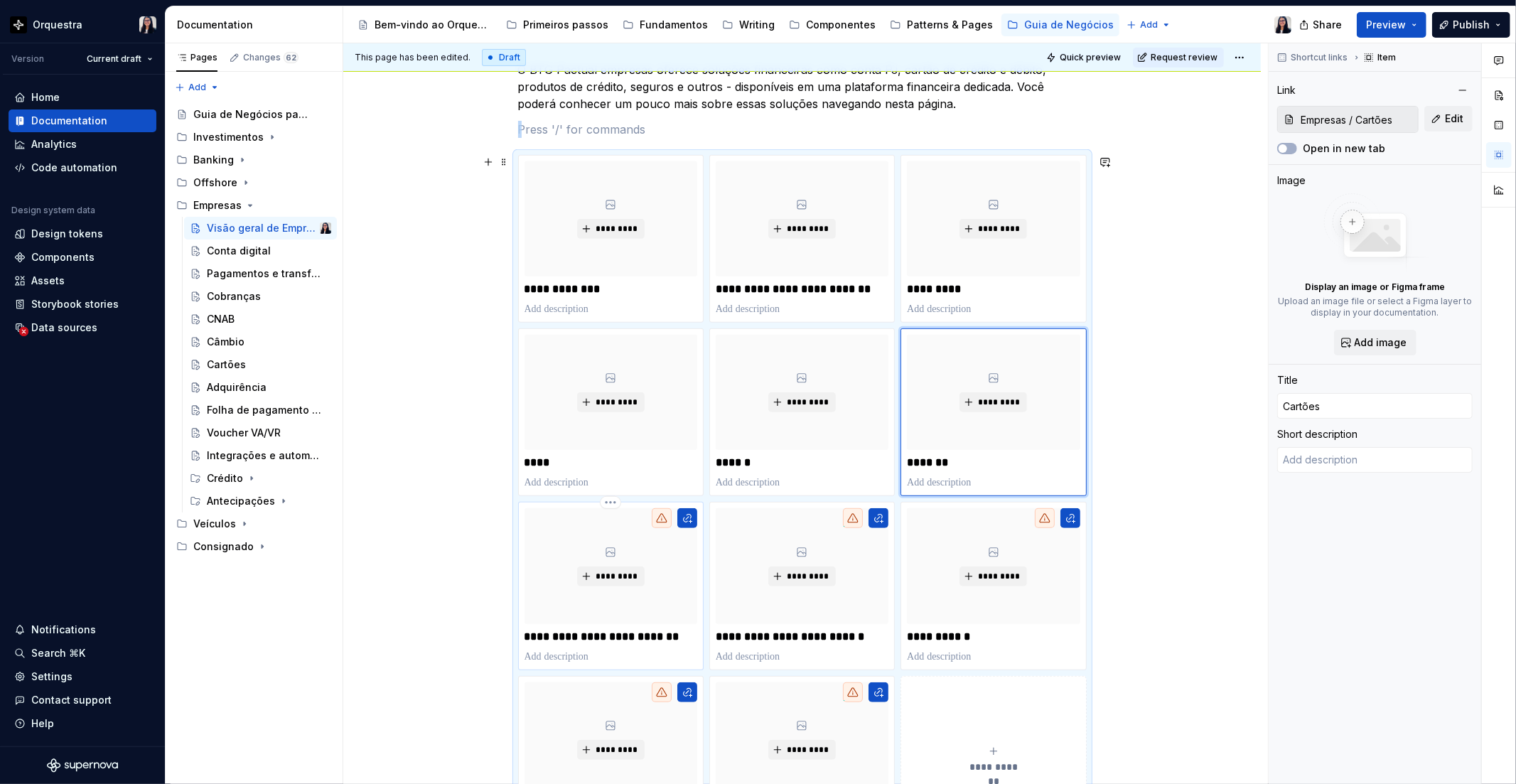
click at [580, 629] on p "**********" at bounding box center [611, 636] width 173 height 14
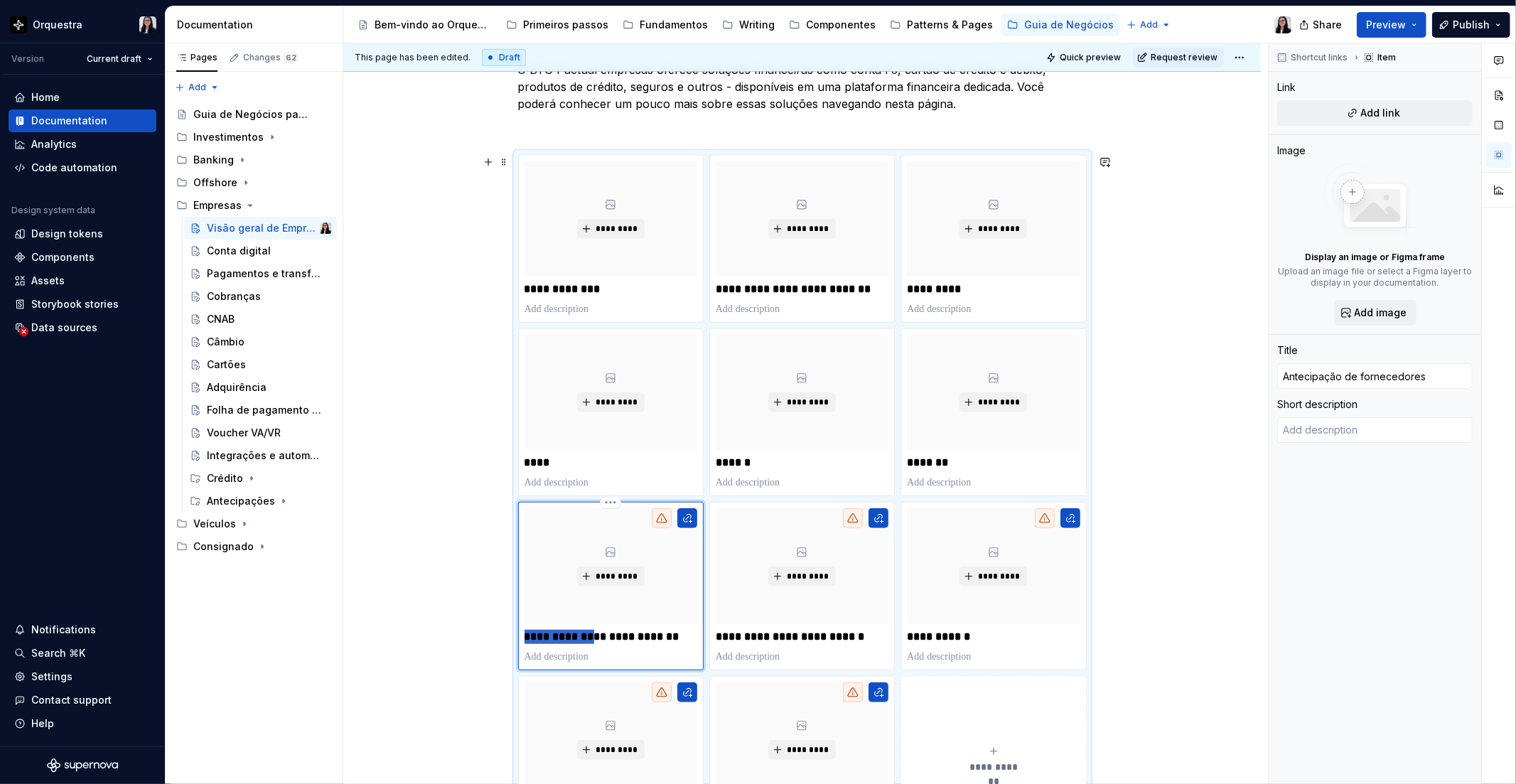
click at [580, 629] on p "**********" at bounding box center [611, 636] width 173 height 14
click at [682, 520] on button "button" at bounding box center [687, 517] width 20 height 20
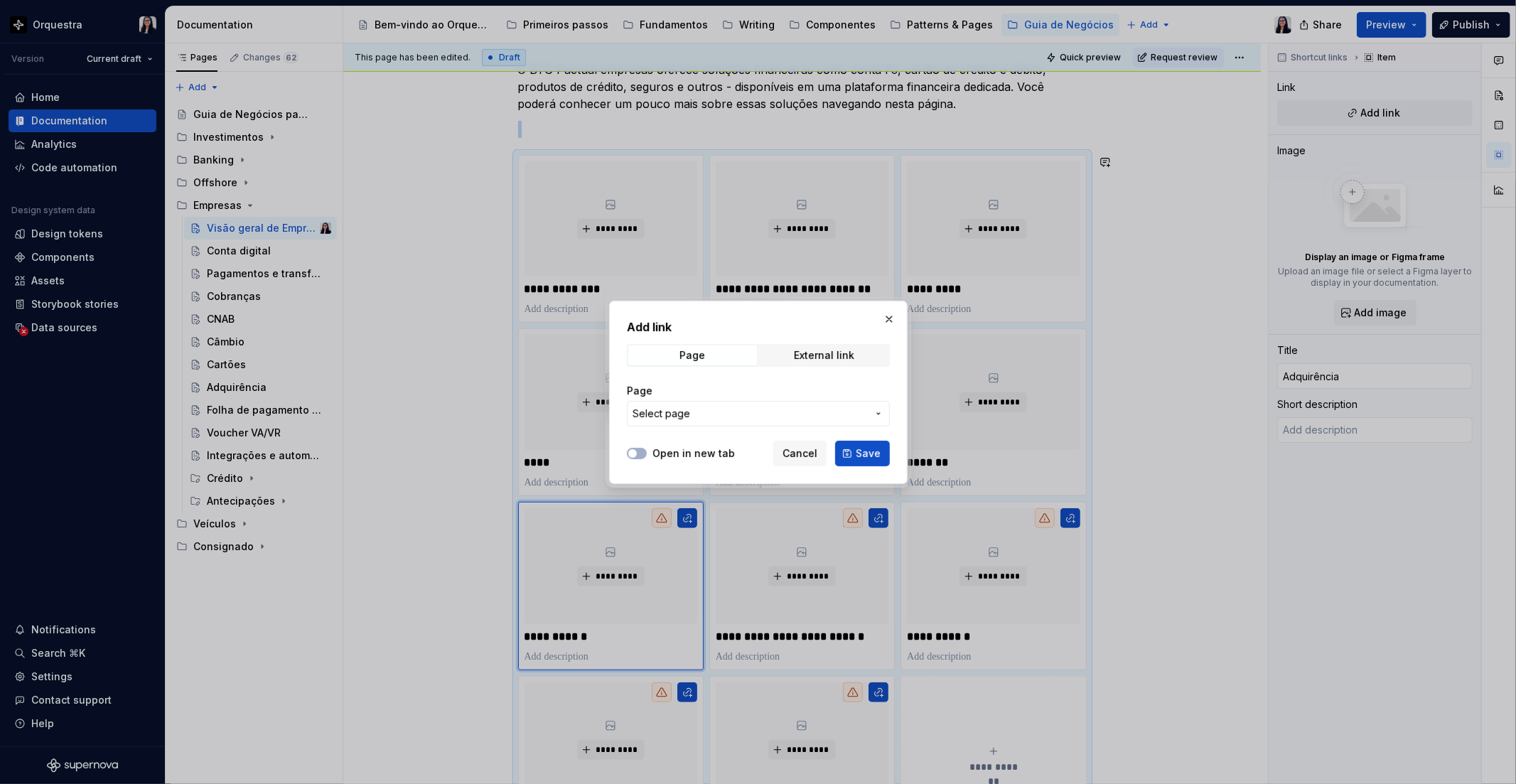
click at [718, 414] on span "Select page" at bounding box center [750, 414] width 235 height 14
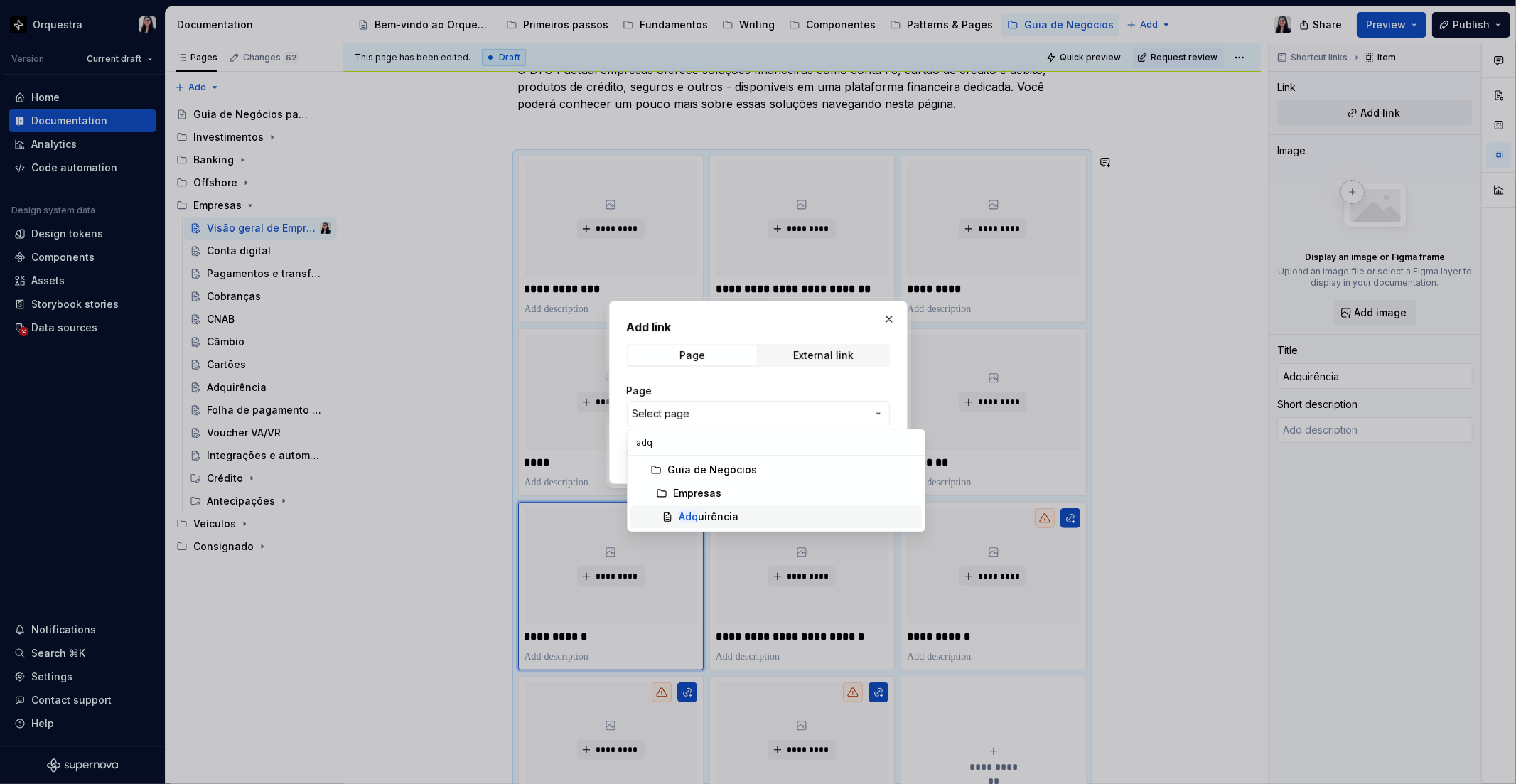
click at [711, 509] on div "Adq uirência" at bounding box center [708, 516] width 60 height 14
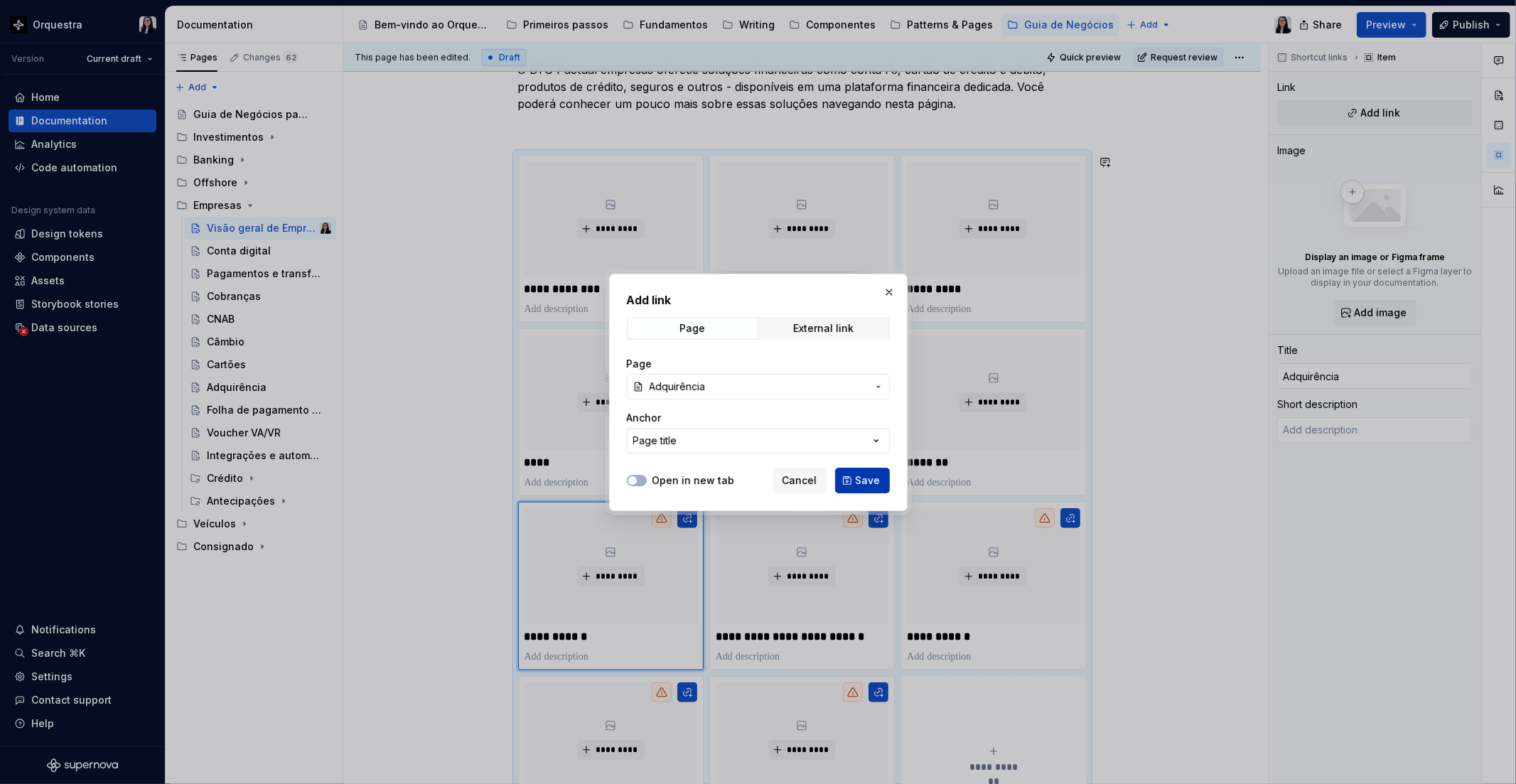
click at [841, 484] on button "Save" at bounding box center [862, 481] width 54 height 26
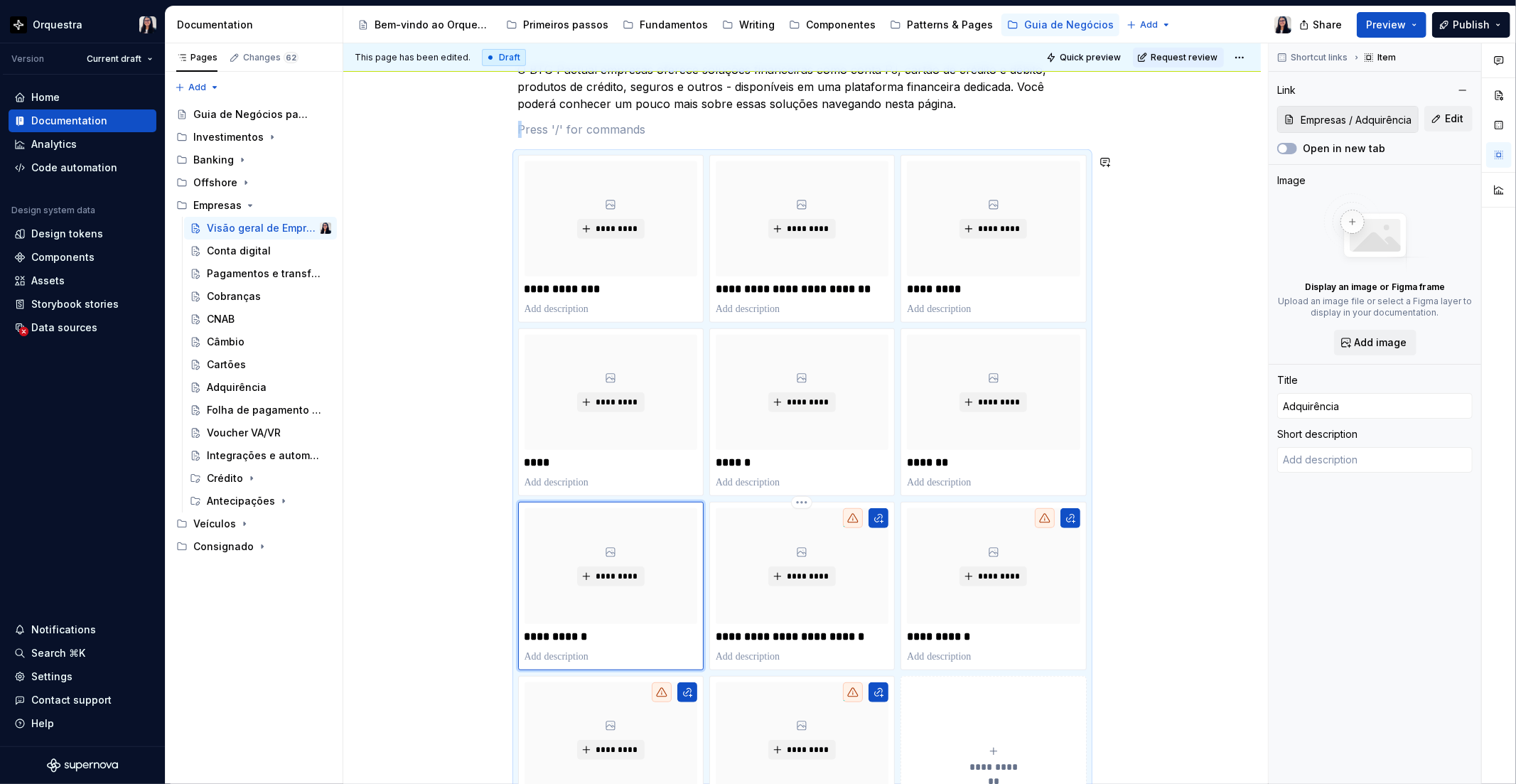
scroll to position [561, 0]
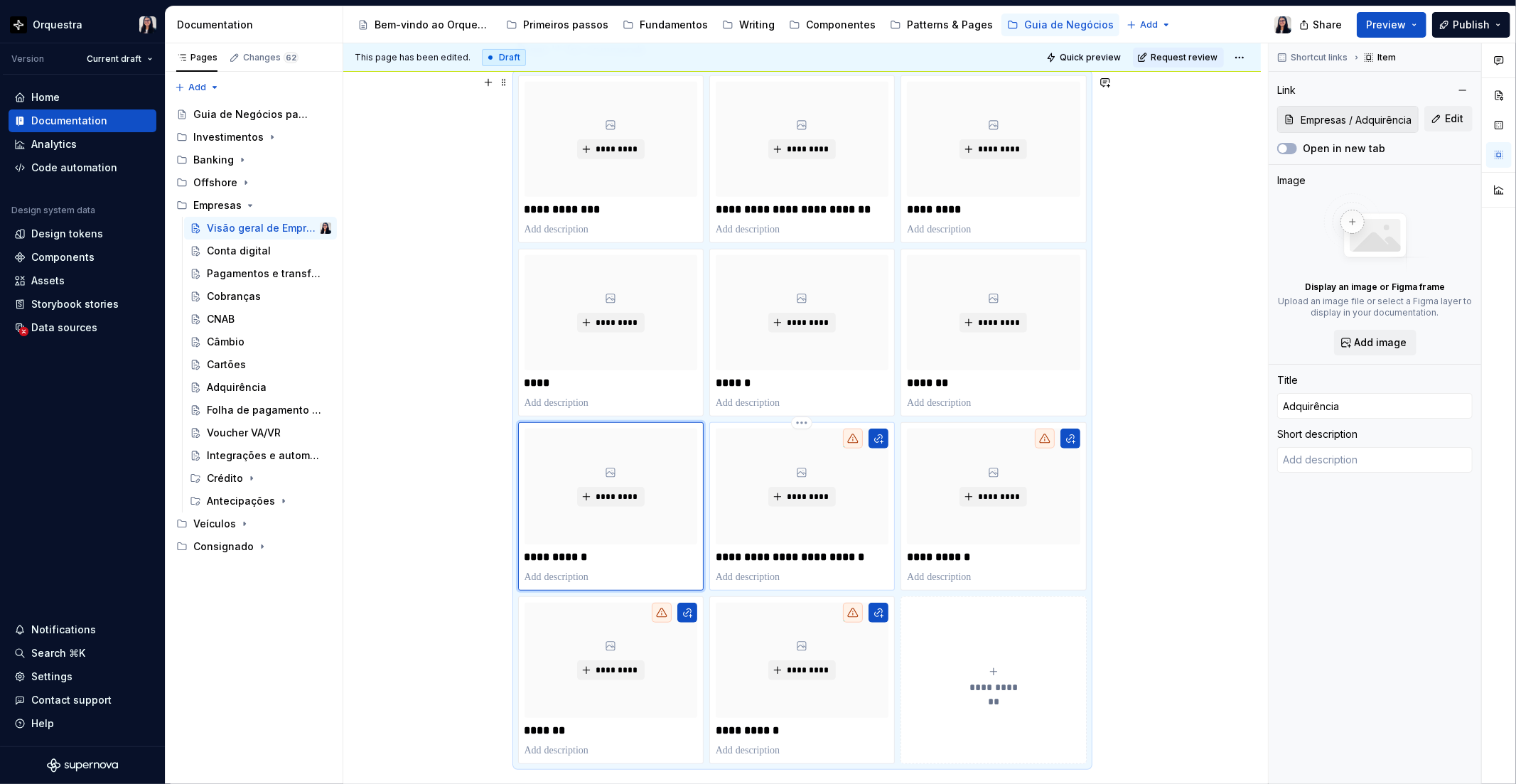
click at [823, 564] on p "**********" at bounding box center [802, 557] width 173 height 14
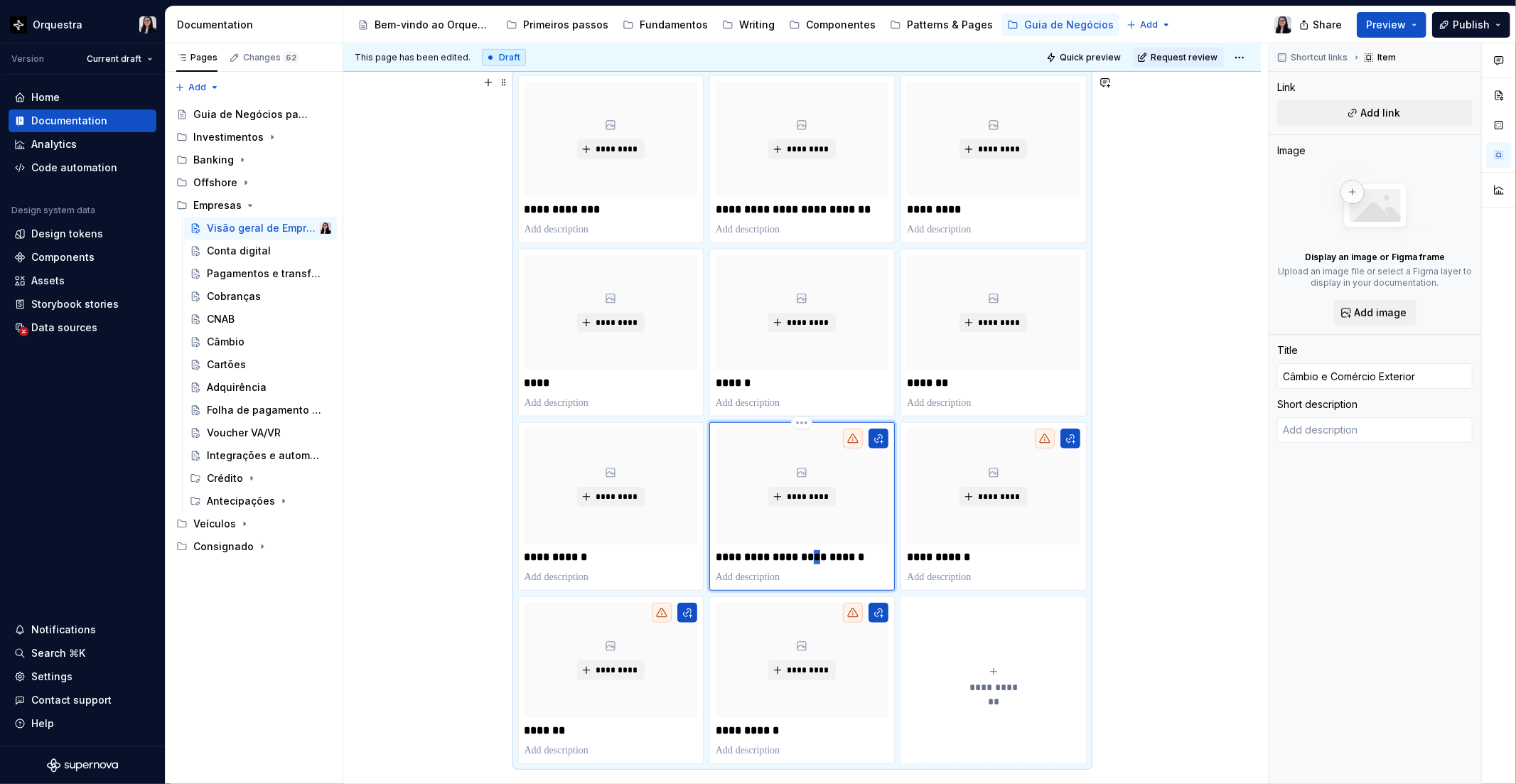
click at [823, 564] on p "**********" at bounding box center [802, 557] width 173 height 14
click at [880, 444] on button "button" at bounding box center [879, 438] width 20 height 20
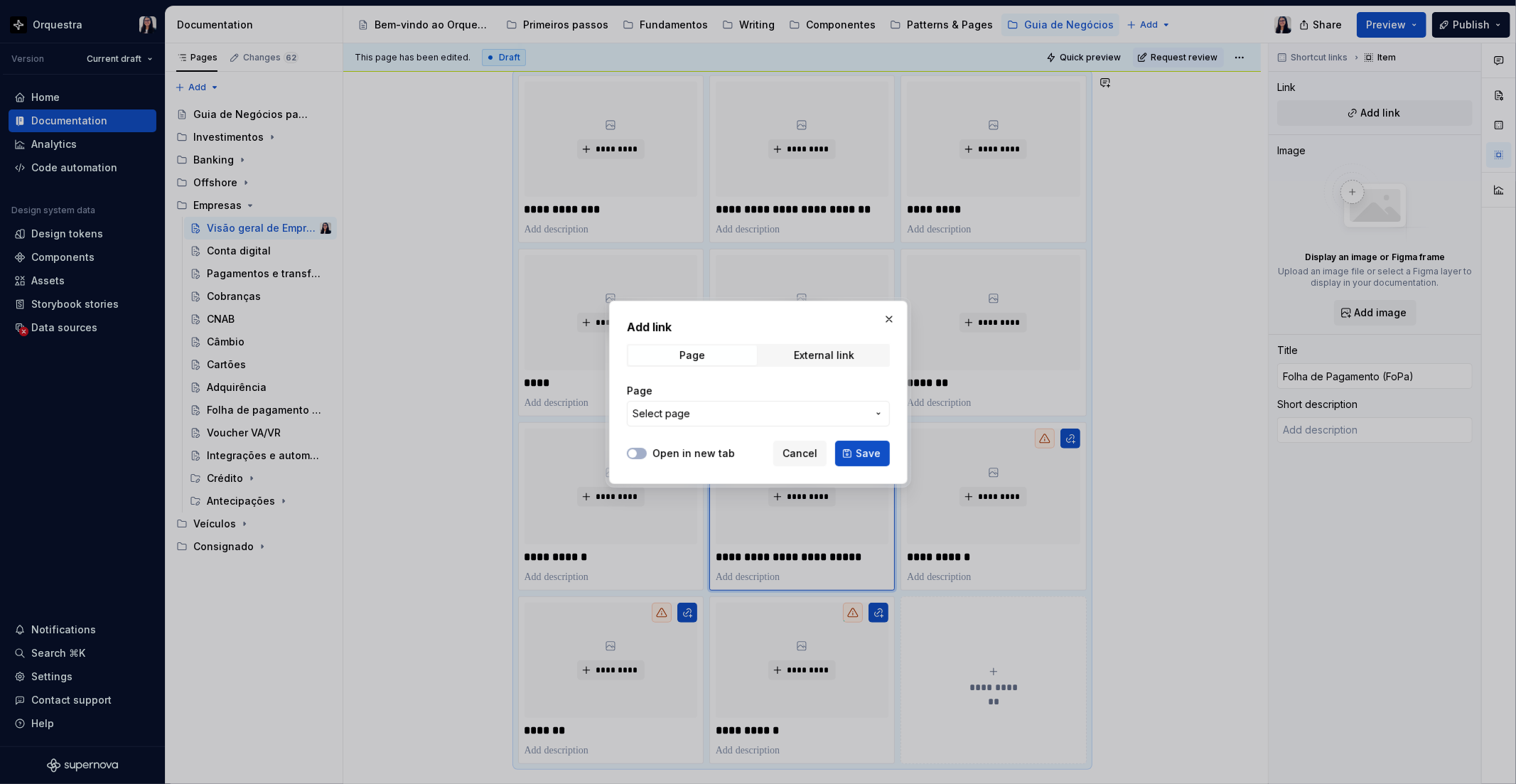
click at [736, 408] on span "Select page" at bounding box center [750, 414] width 235 height 14
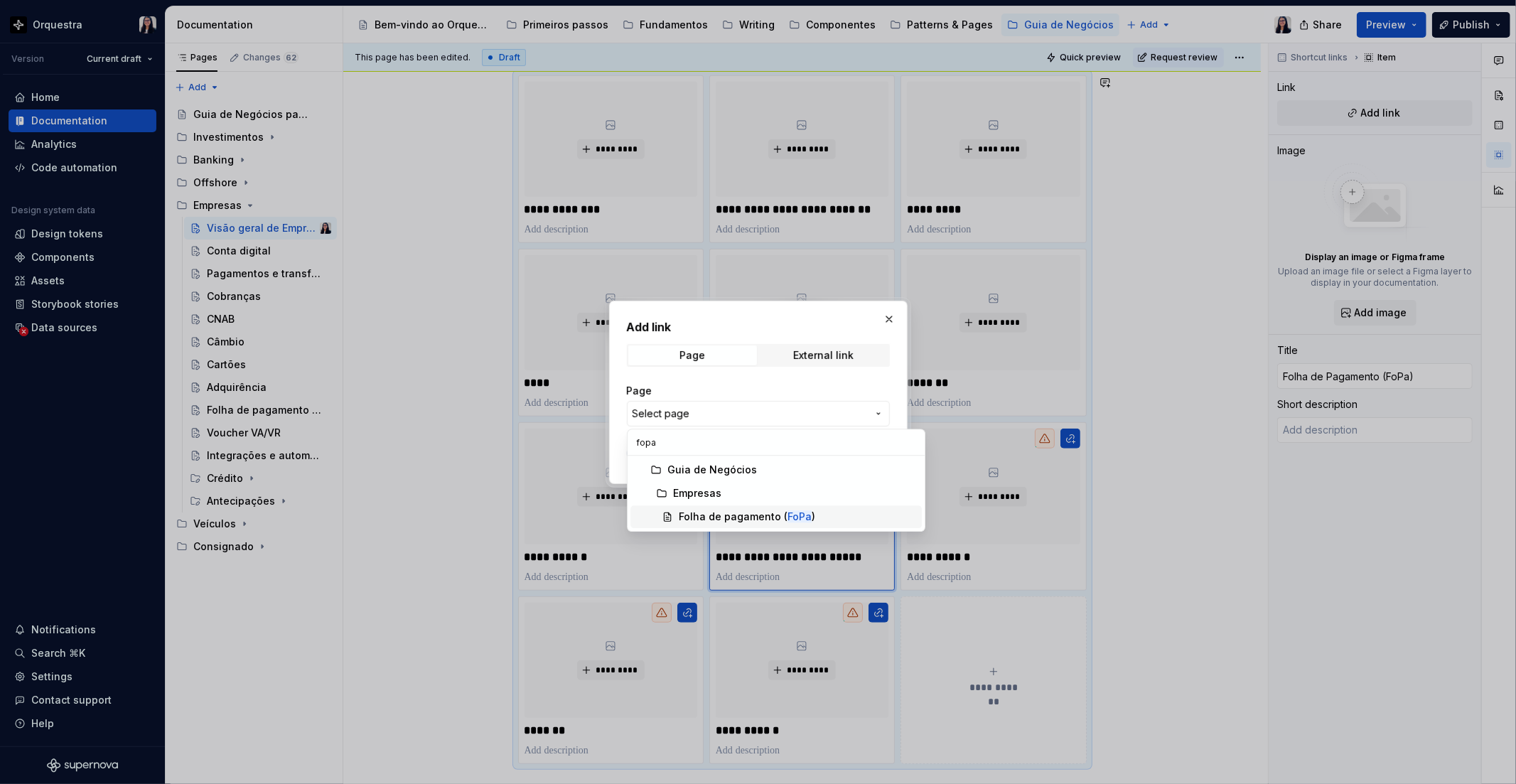
click at [773, 522] on div "Folha de pagamento ( FoPa )" at bounding box center [747, 516] width 136 height 14
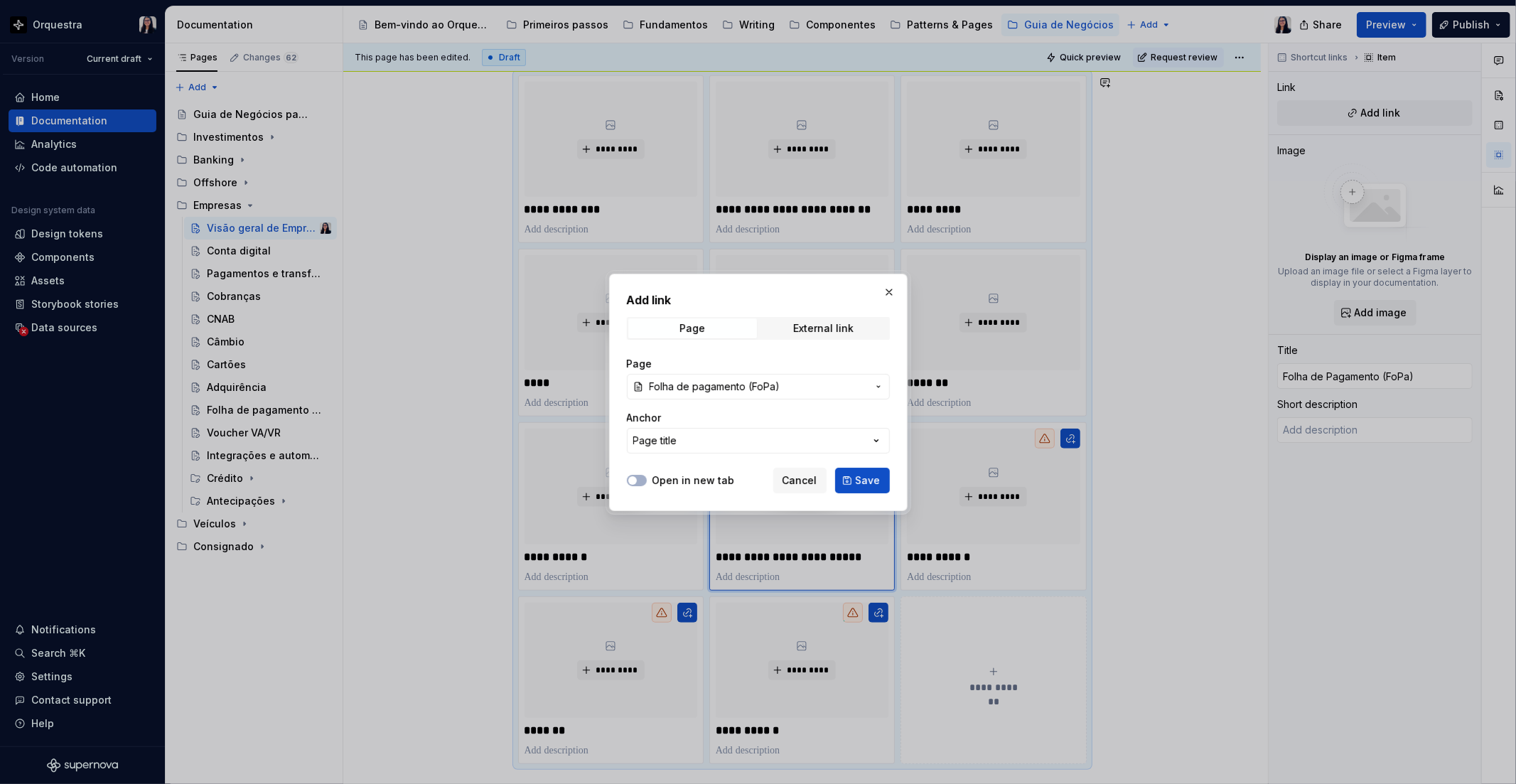
click at [858, 492] on div "Add link Page External link Page Folha de pagamento (FoPa) Anchor Page title Op…" at bounding box center [758, 392] width 299 height 237
click at [860, 481] on span "Save" at bounding box center [868, 480] width 25 height 14
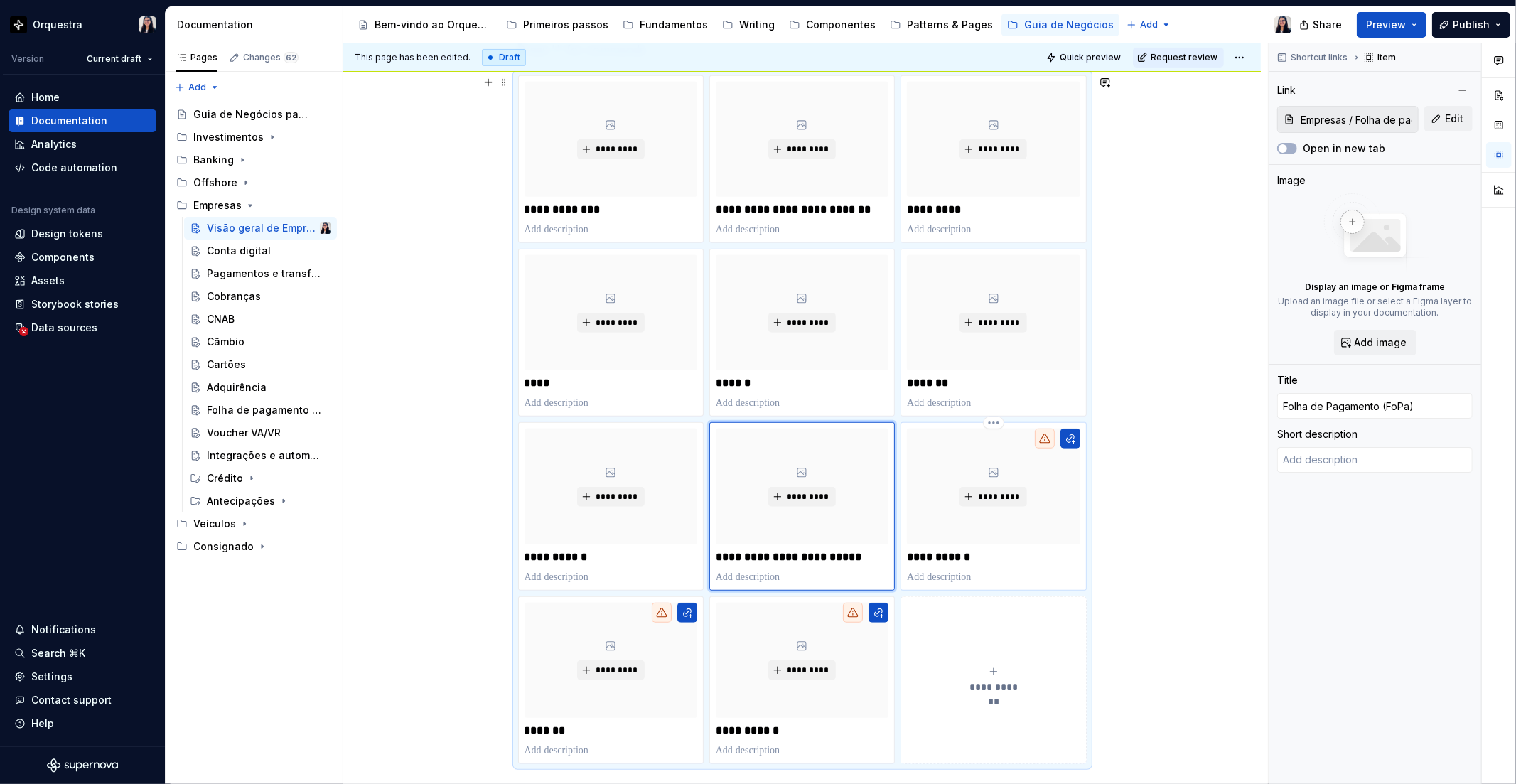
click at [950, 557] on p "**********" at bounding box center [993, 557] width 173 height 14
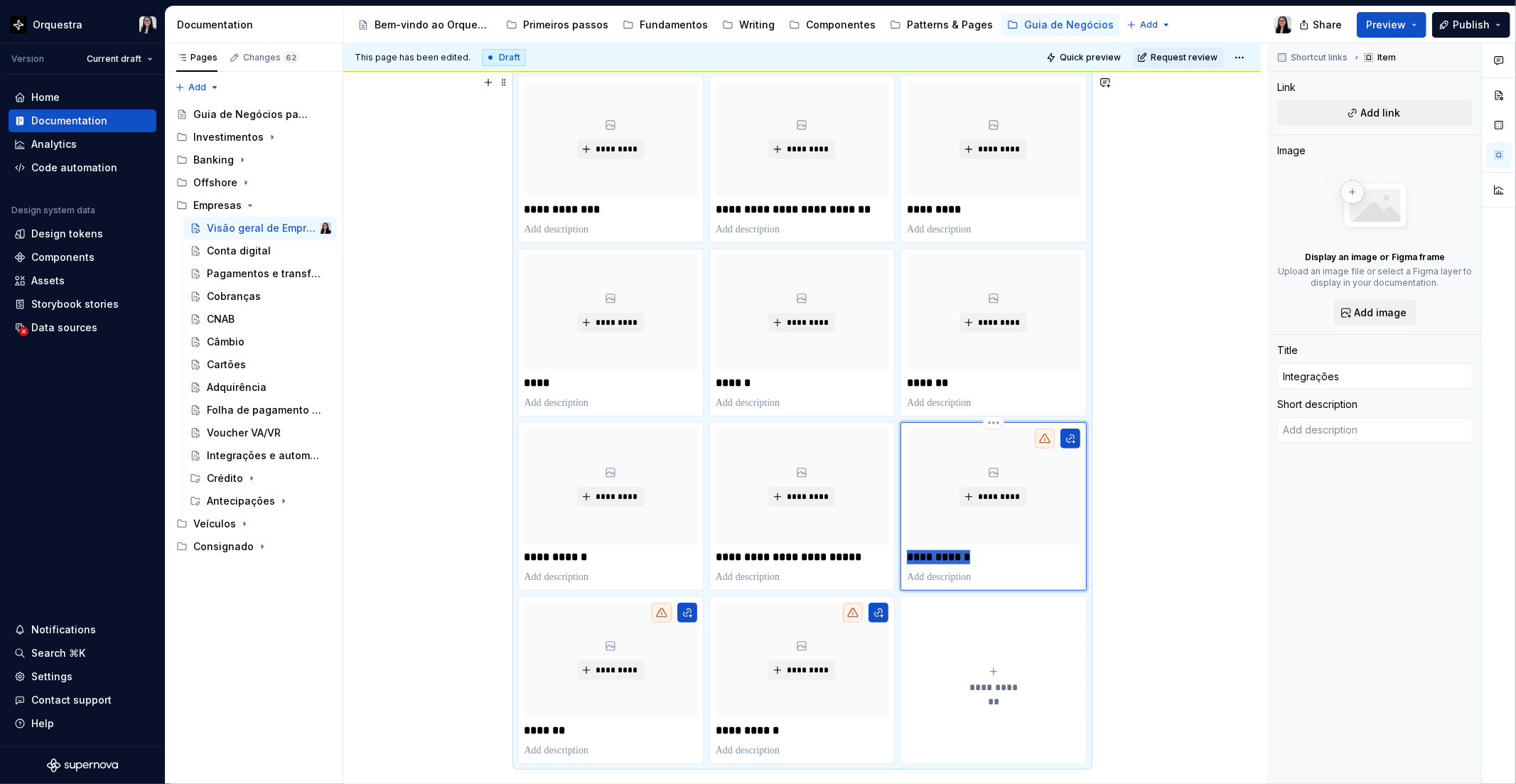
click at [950, 557] on p "**********" at bounding box center [993, 557] width 173 height 14
click at [1070, 431] on button "button" at bounding box center [1070, 438] width 20 height 20
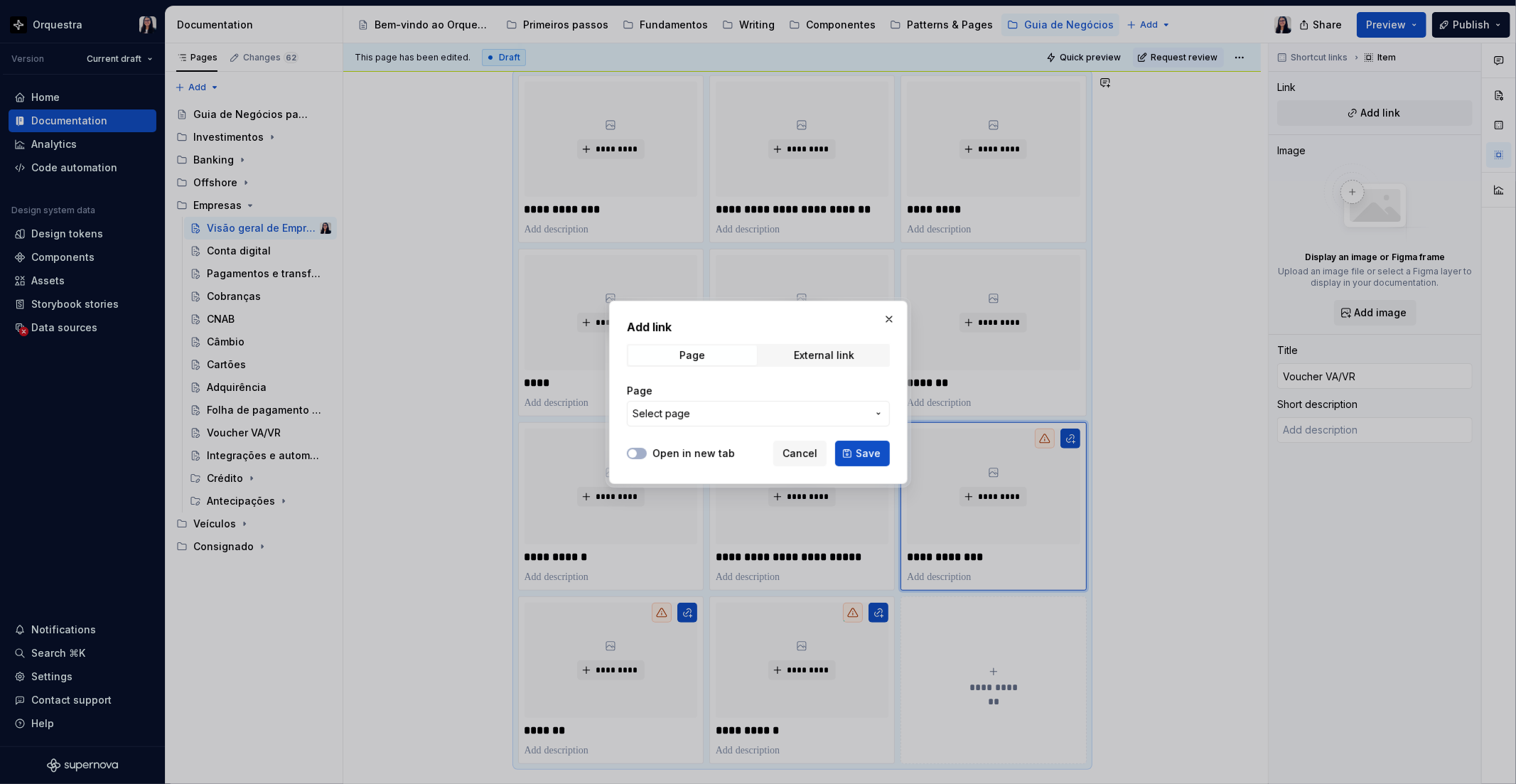
click at [662, 418] on span "Select page" at bounding box center [661, 414] width 58 height 14
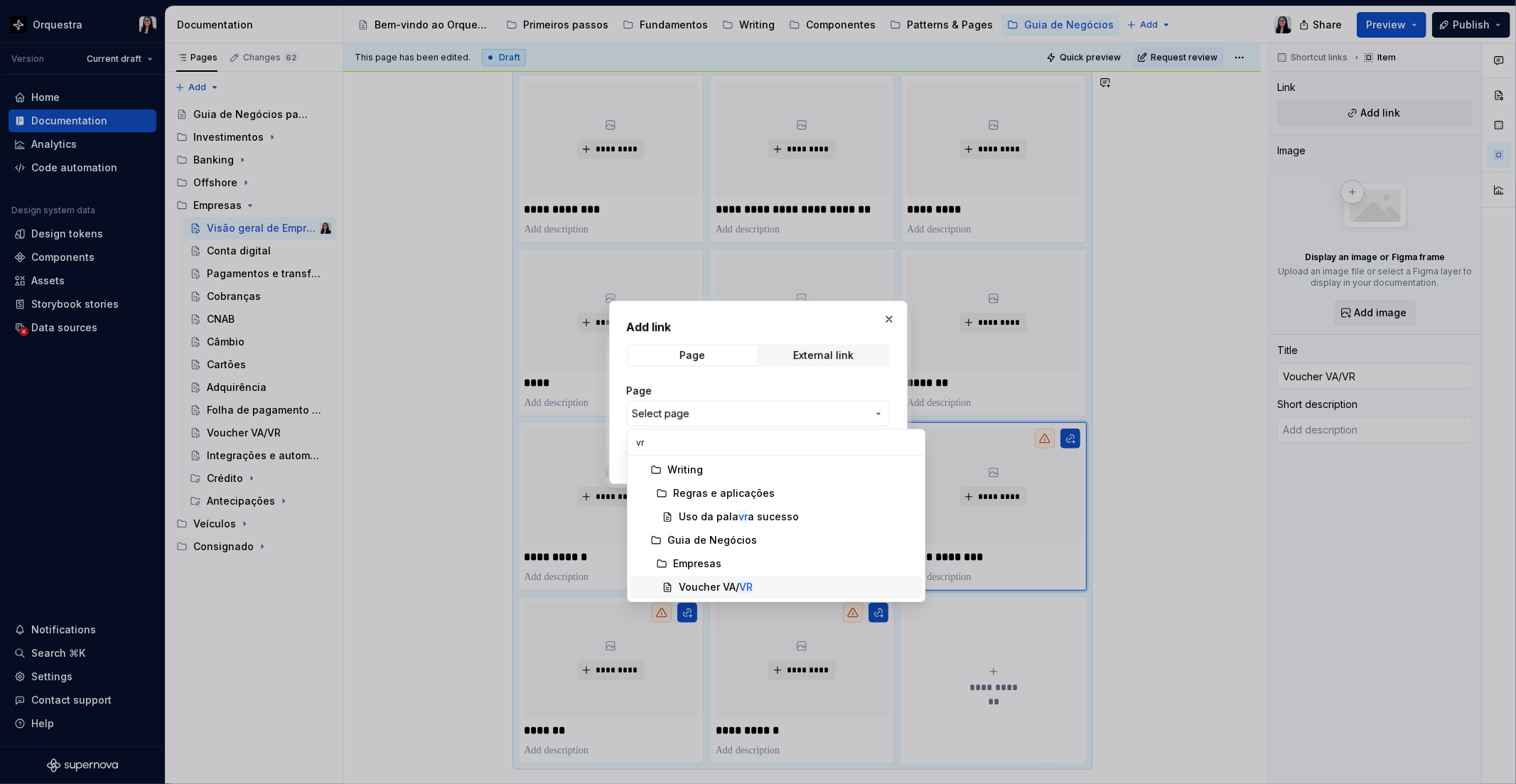
click at [734, 579] on span "Voucher VA/ VR" at bounding box center [776, 587] width 291 height 22
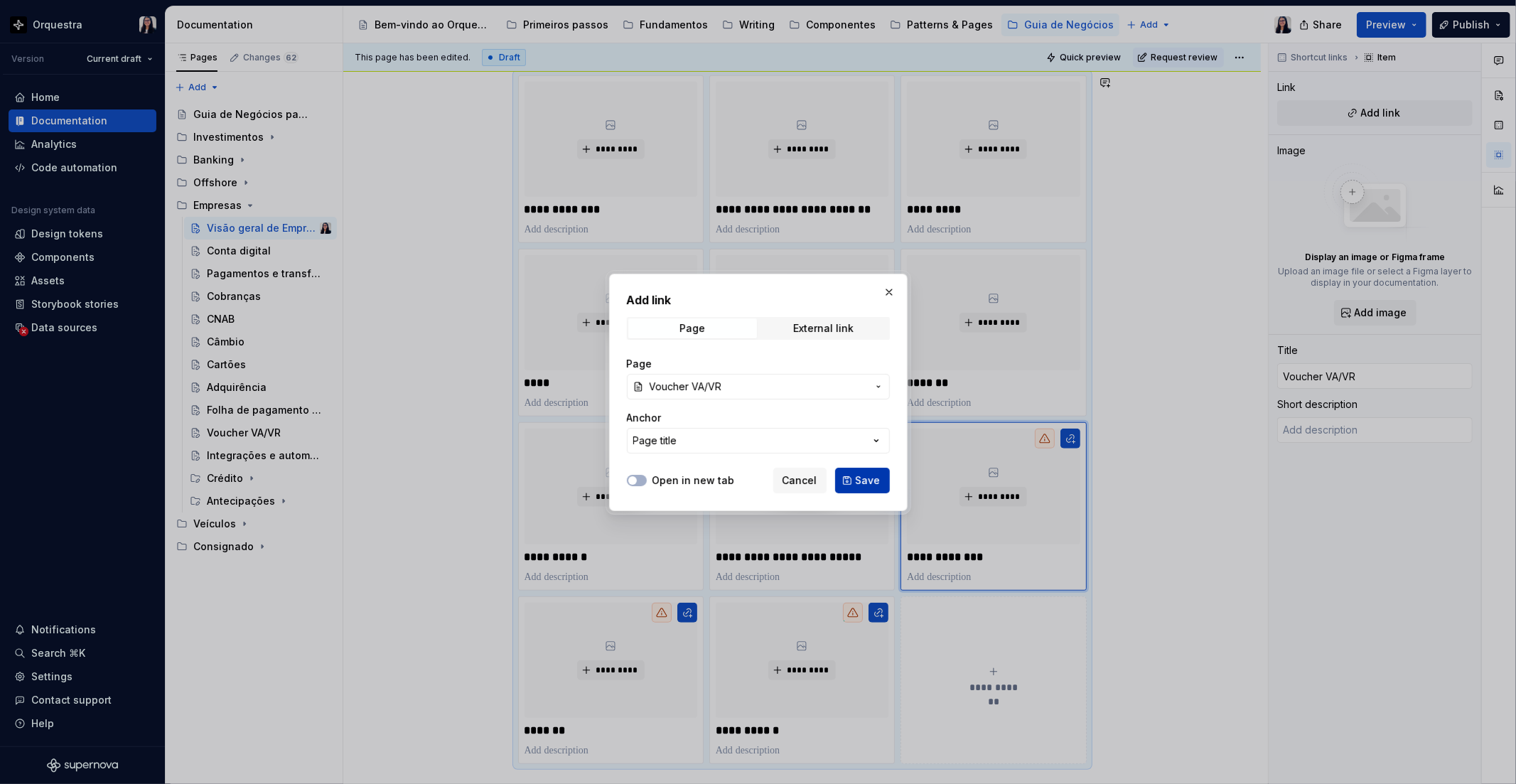
click at [872, 482] on span "Save" at bounding box center [868, 480] width 25 height 14
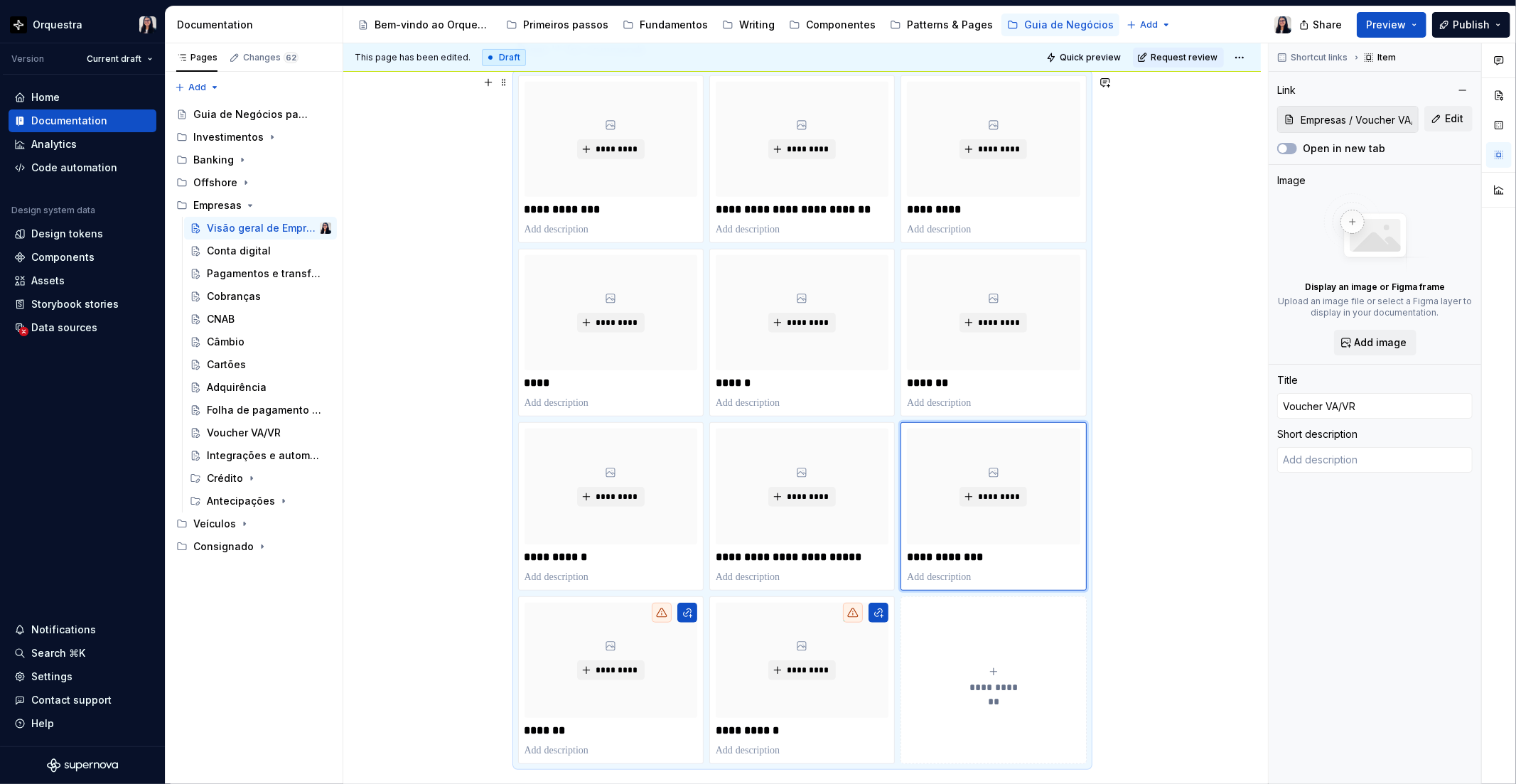
scroll to position [641, 0]
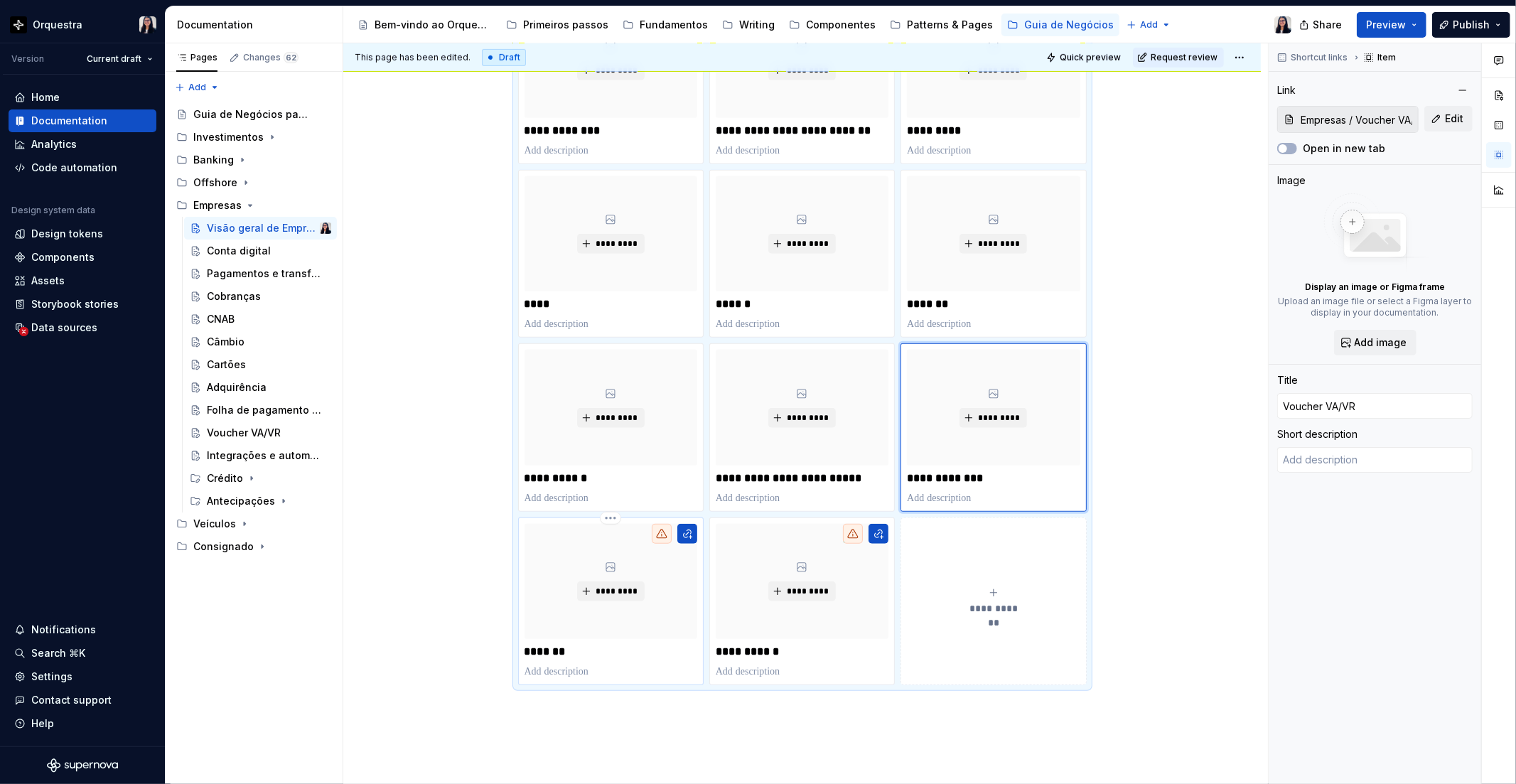
click at [561, 650] on p "*******" at bounding box center [611, 651] width 173 height 14
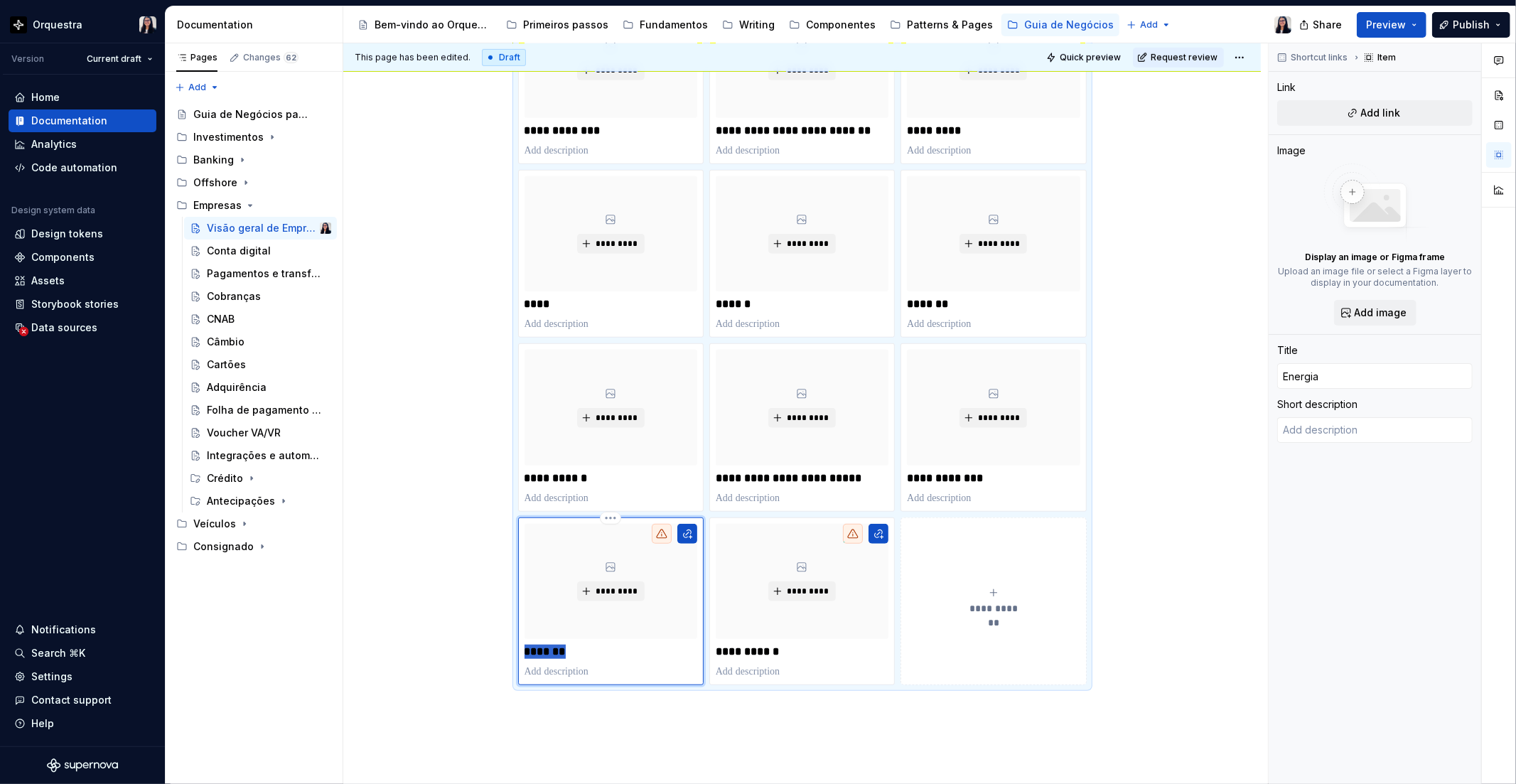
click at [561, 650] on p "*******" at bounding box center [611, 651] width 173 height 14
click at [396, 546] on div "**********" at bounding box center [802, 287] width 917 height 1369
click at [688, 534] on button "button" at bounding box center [687, 534] width 20 height 20
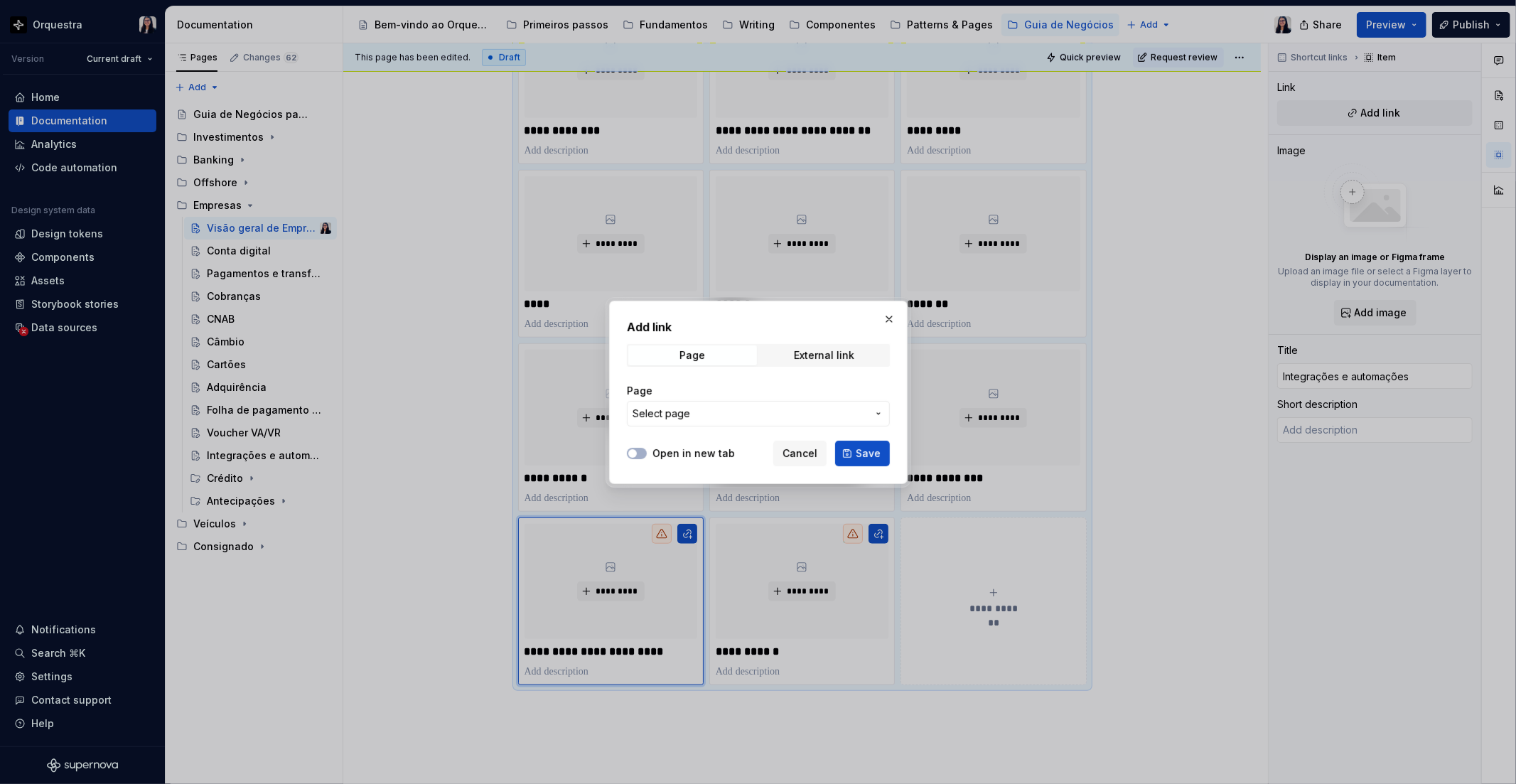
click at [746, 408] on span "Select page" at bounding box center [750, 414] width 235 height 14
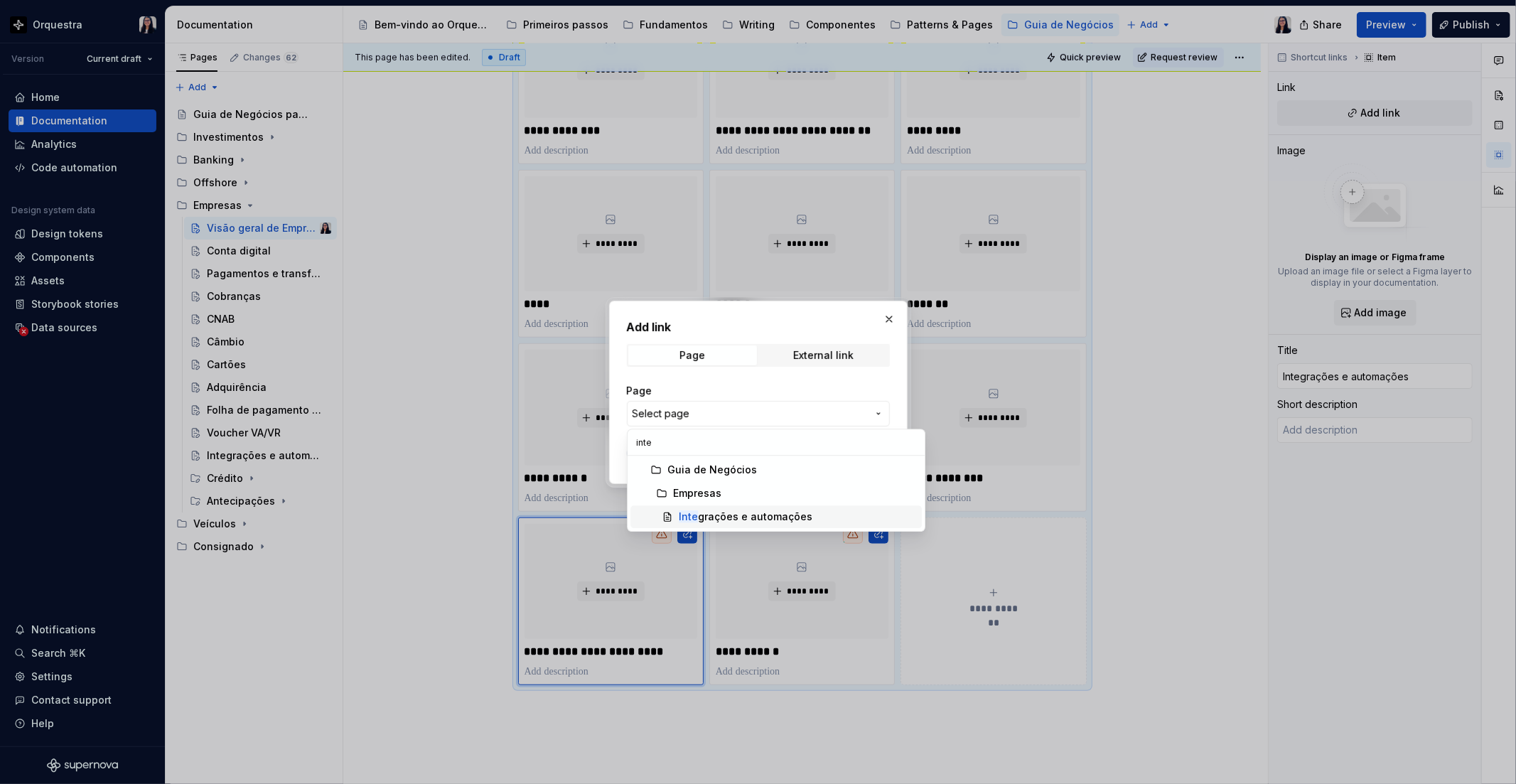
click at [777, 512] on div "Inte grações e automações" at bounding box center [745, 516] width 134 height 14
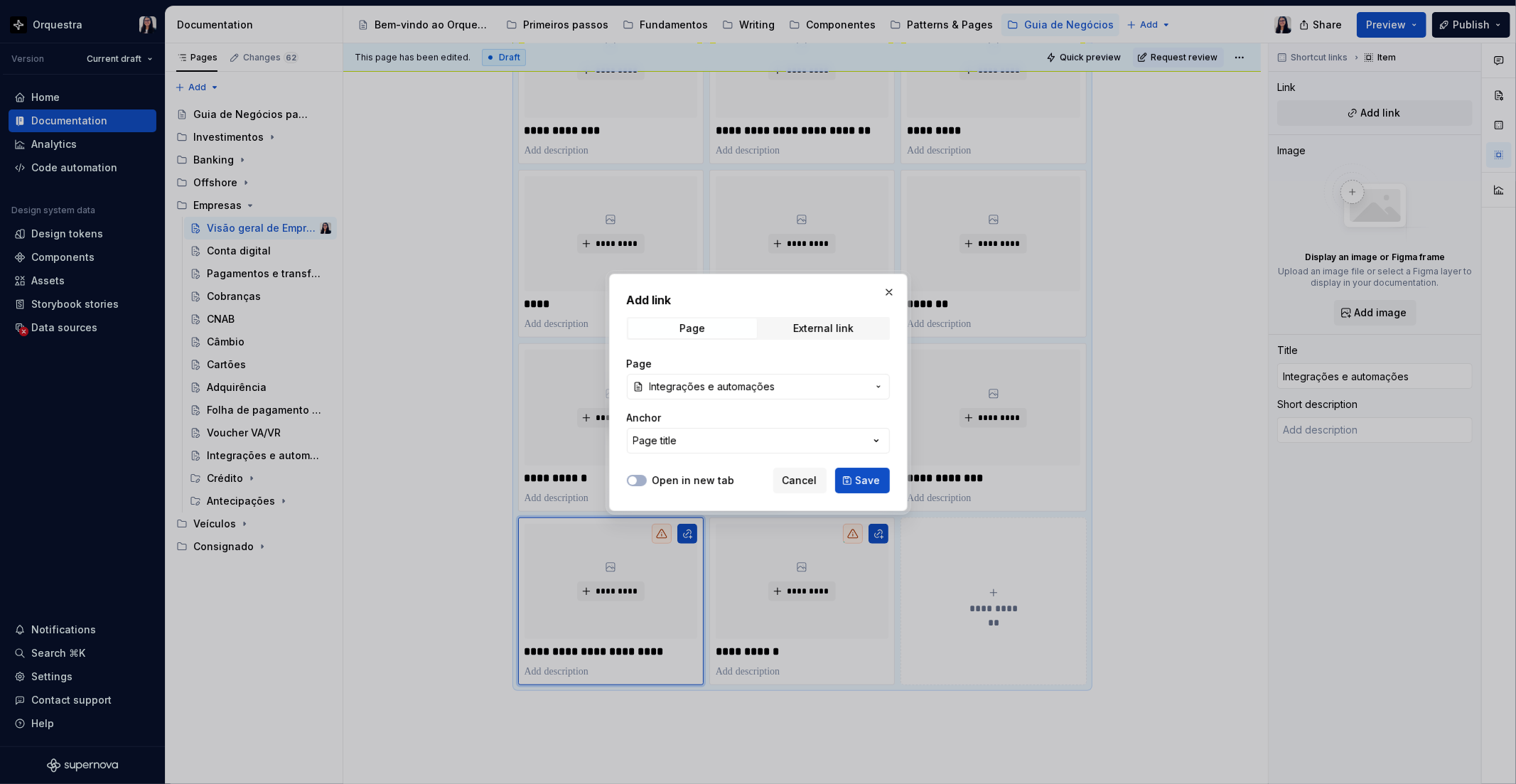
click at [861, 465] on div "Open in new tab Cancel Save" at bounding box center [758, 477] width 263 height 31
click at [860, 480] on span "Save" at bounding box center [868, 480] width 25 height 14
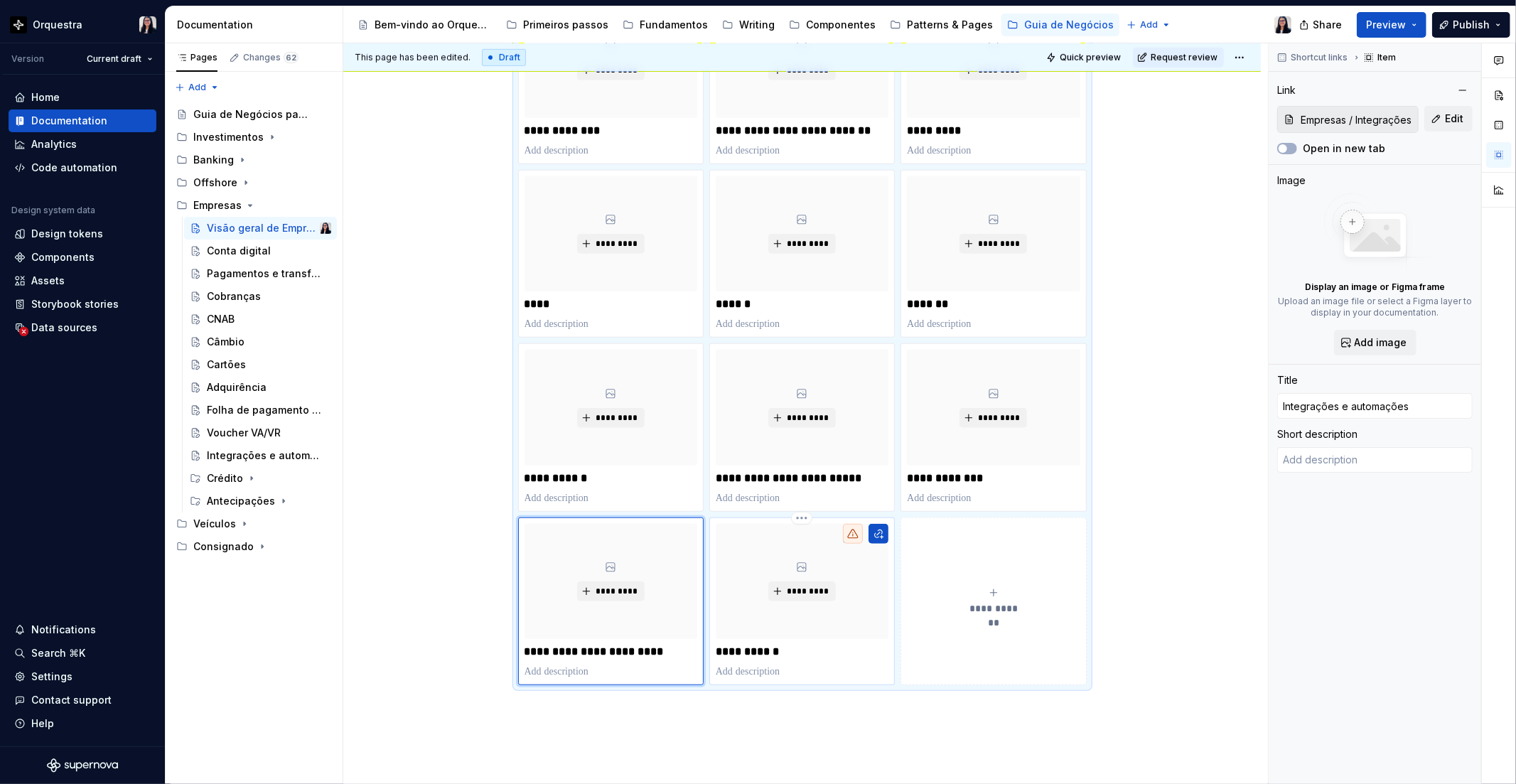
click at [773, 654] on p "**********" at bounding box center [802, 651] width 173 height 14
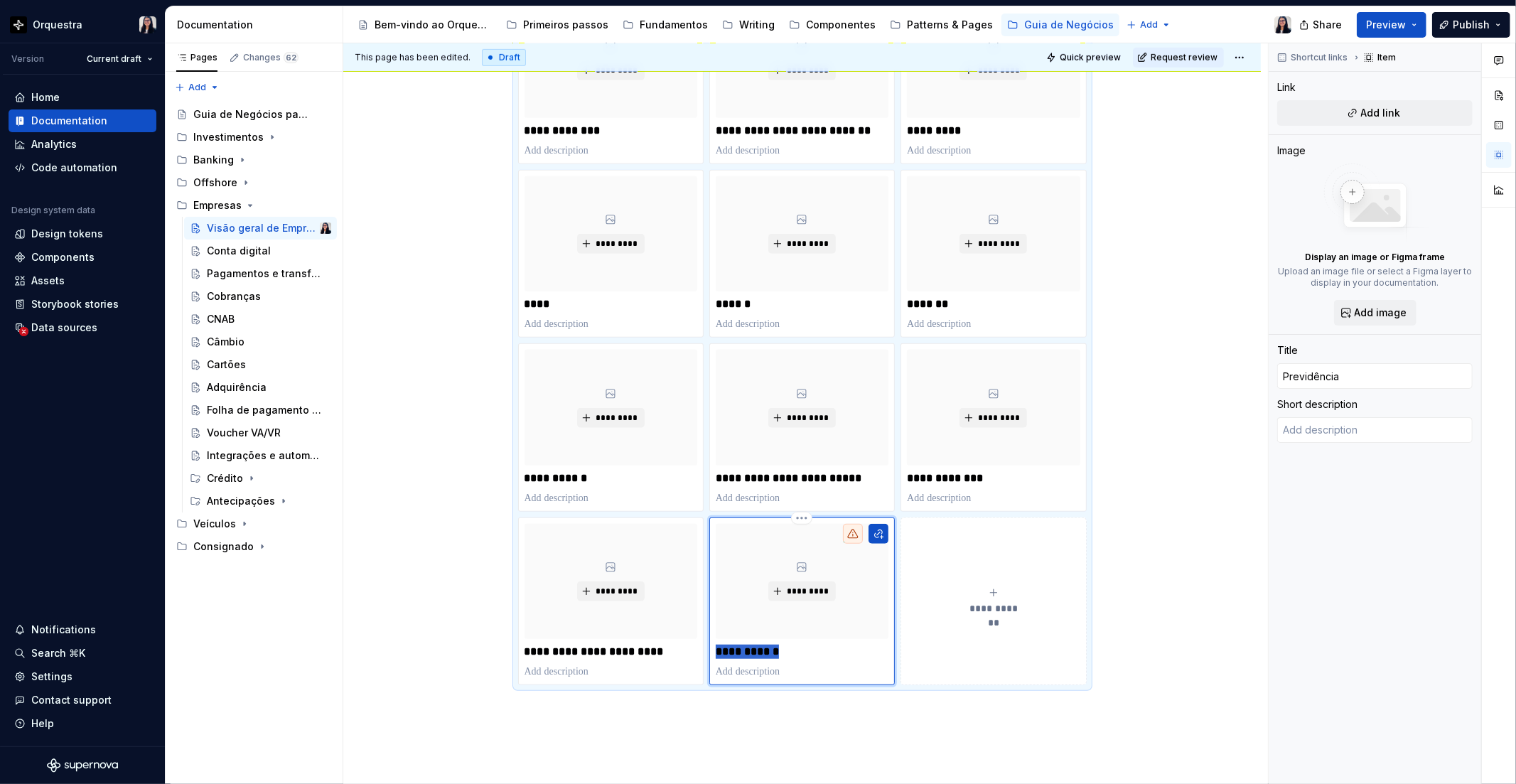
click at [773, 654] on p "**********" at bounding box center [802, 651] width 173 height 14
click at [977, 642] on button "**********" at bounding box center [993, 601] width 186 height 168
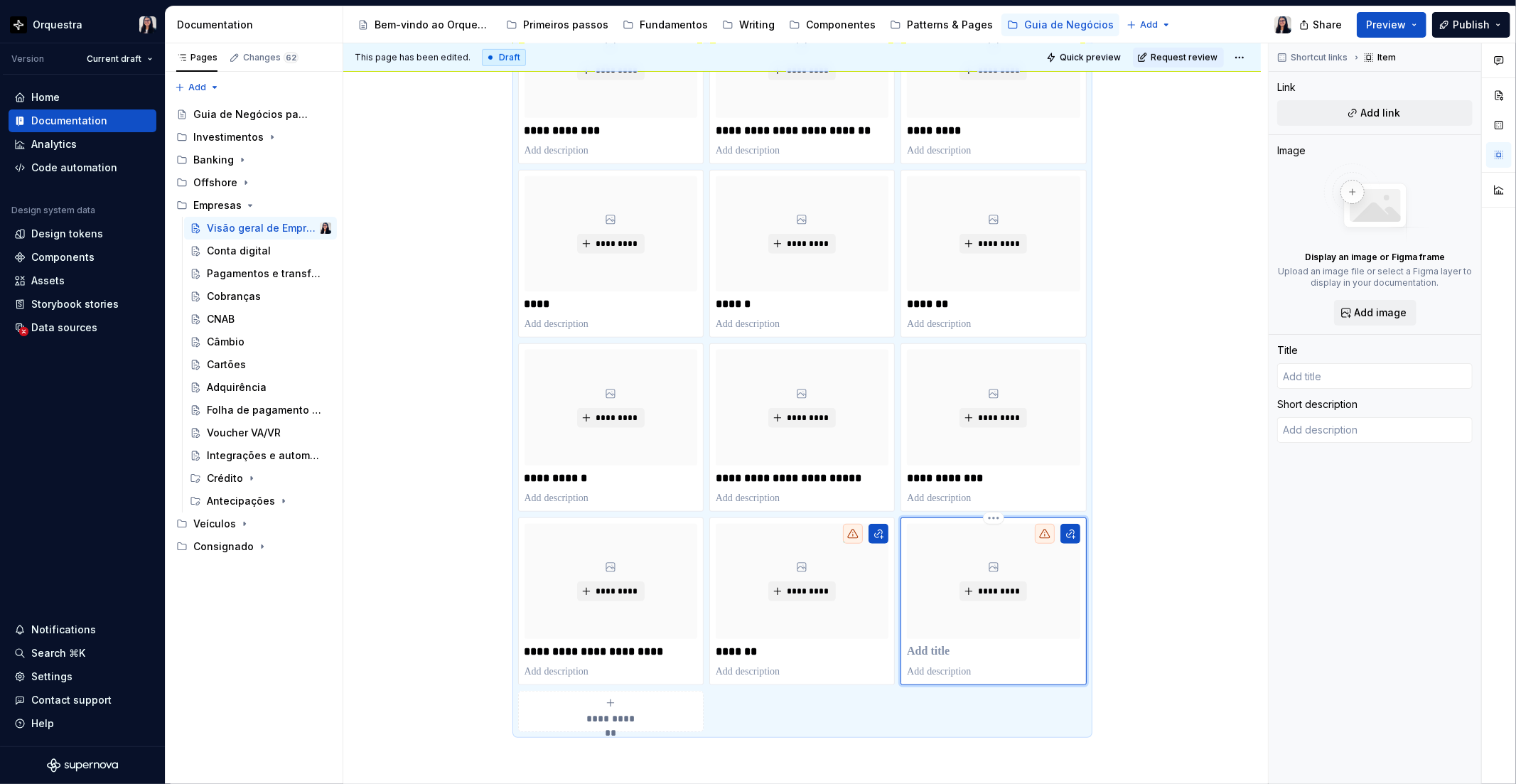
click at [936, 644] on p at bounding box center [993, 651] width 173 height 14
click at [1170, 581] on div "**********" at bounding box center [802, 310] width 917 height 1415
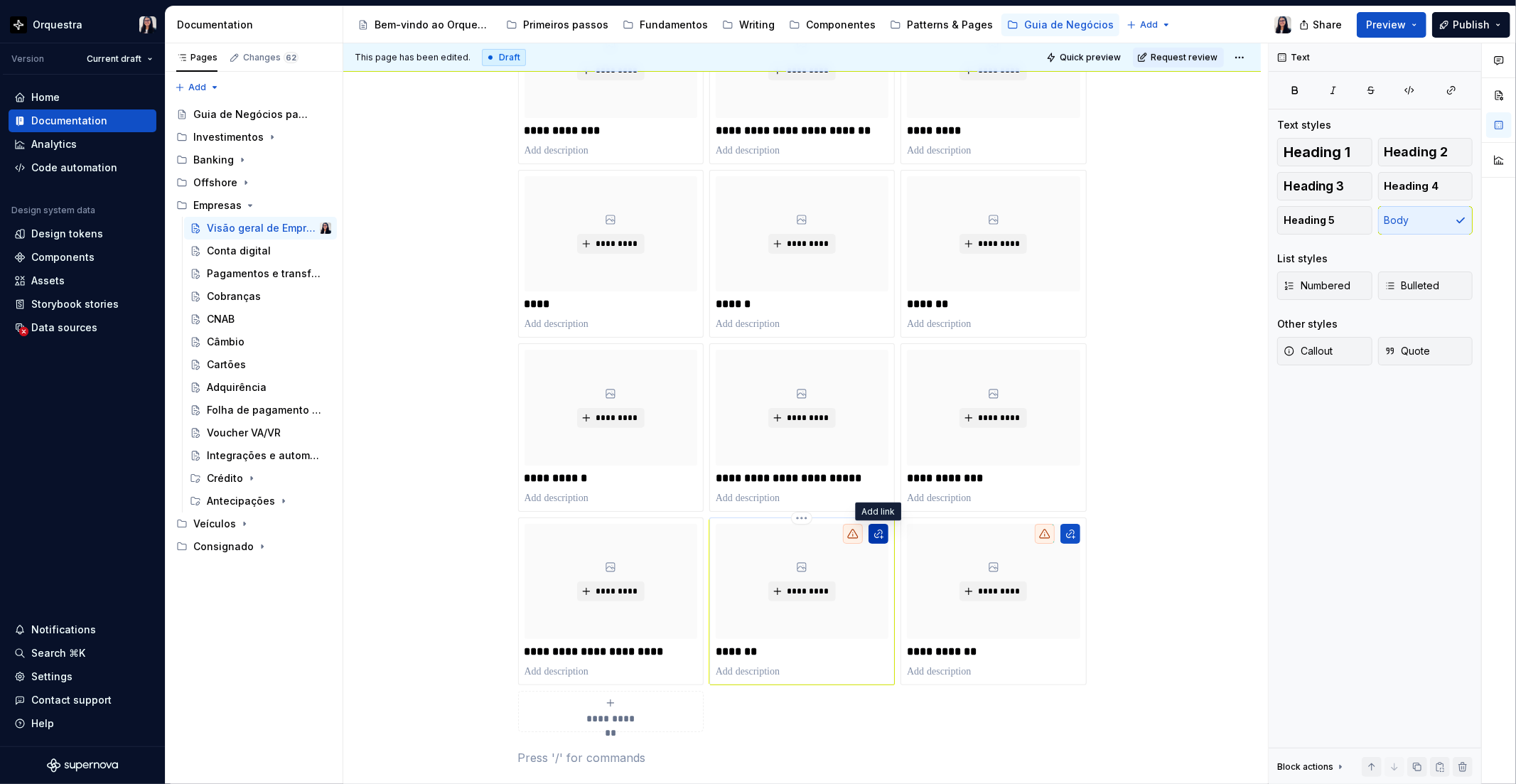
click at [882, 537] on button "button" at bounding box center [879, 534] width 20 height 20
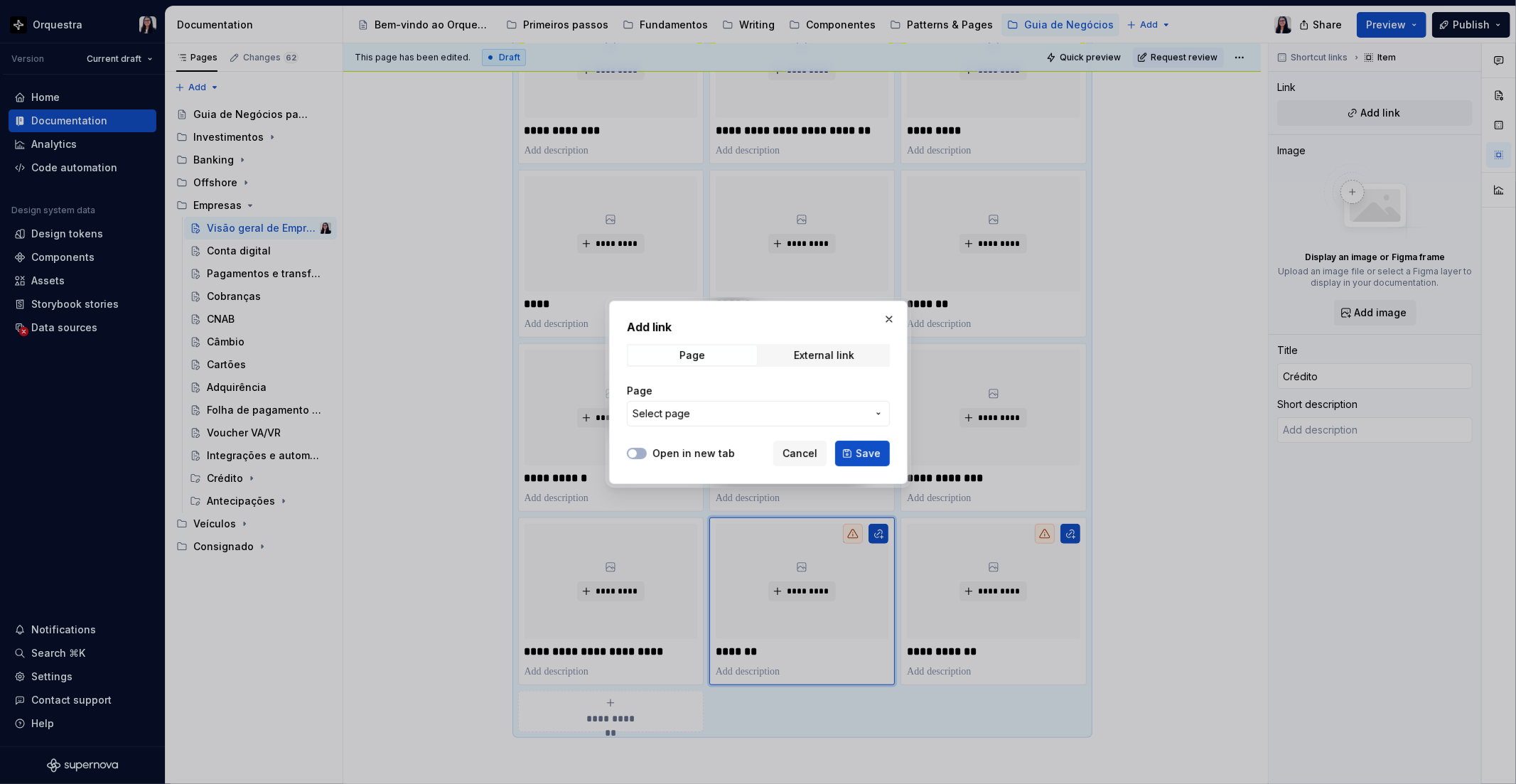
click at [745, 411] on span "Select page" at bounding box center [750, 414] width 235 height 14
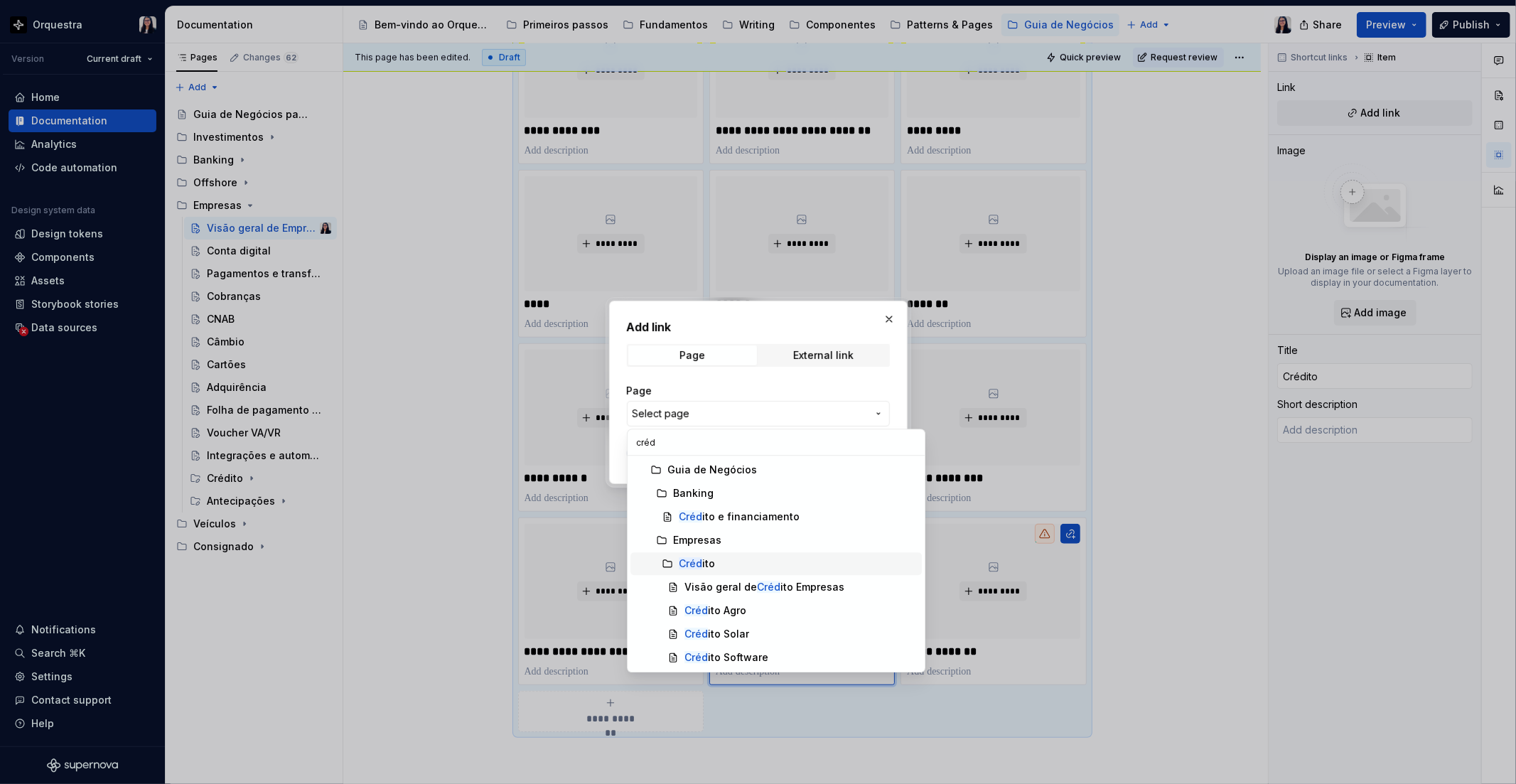
click at [701, 566] on mark "Créd" at bounding box center [690, 563] width 23 height 12
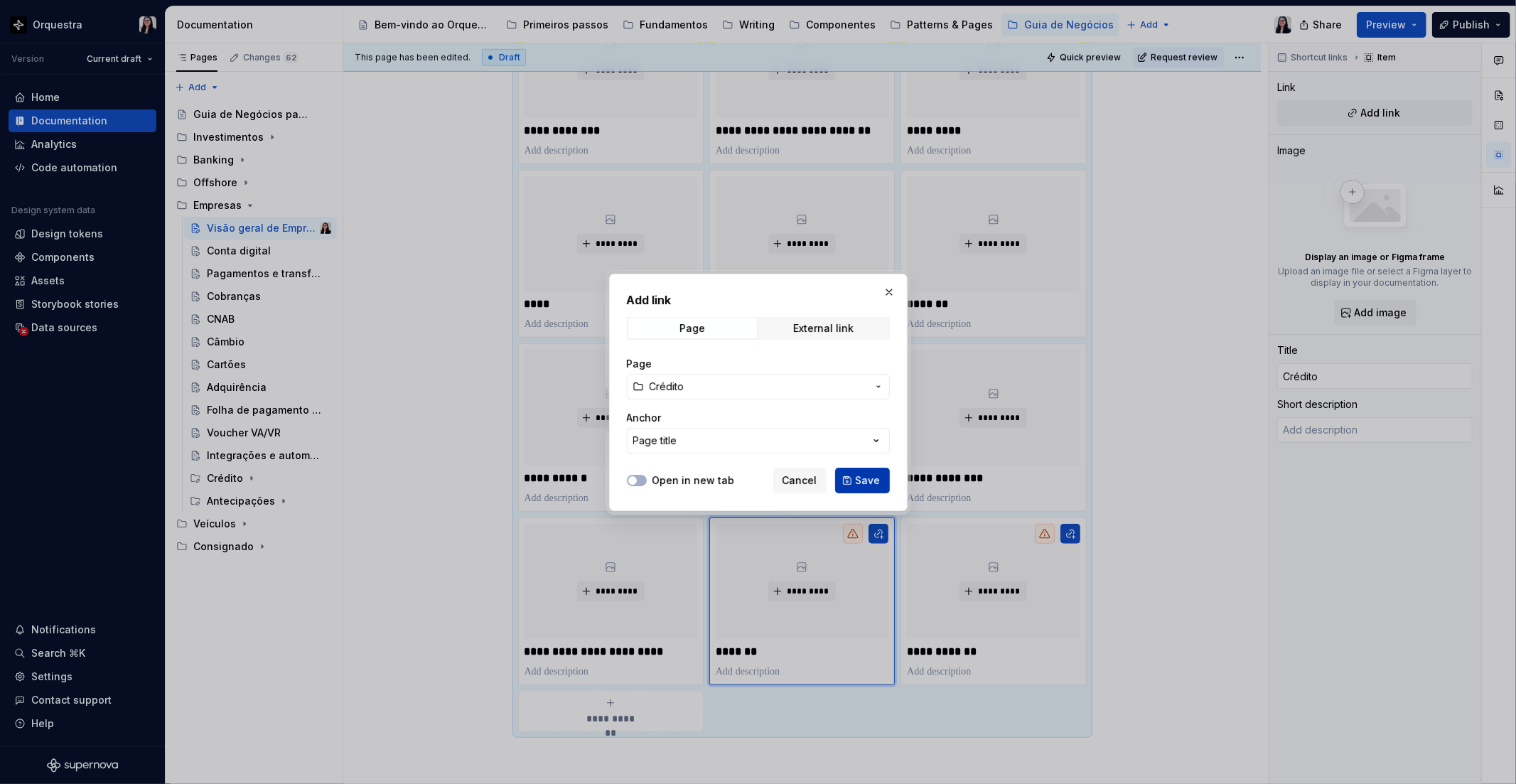
click at [879, 485] on span "Save" at bounding box center [868, 480] width 25 height 14
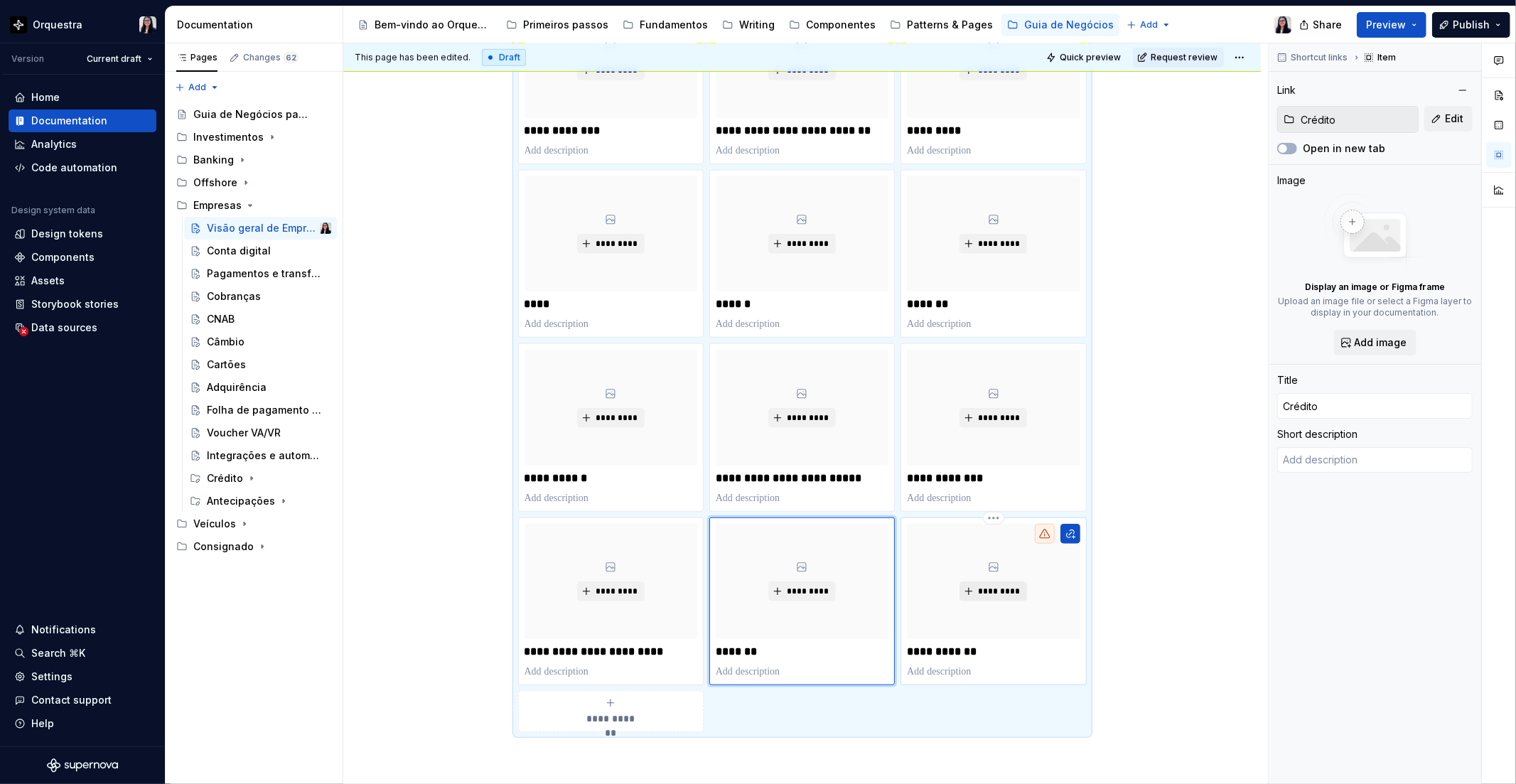
click at [1020, 587] on span "*********" at bounding box center [999, 591] width 43 height 11
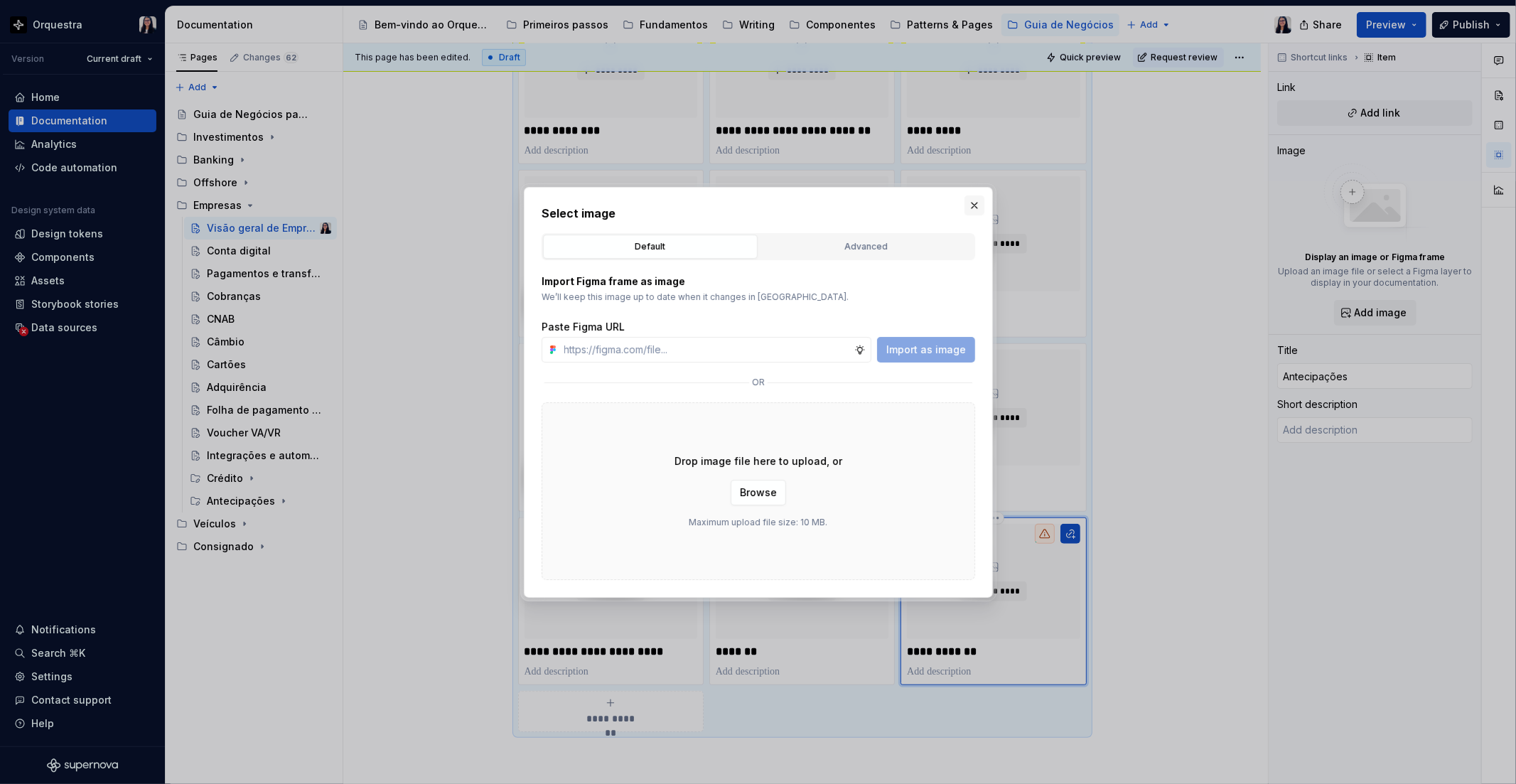
click at [966, 198] on button "button" at bounding box center [974, 205] width 20 height 20
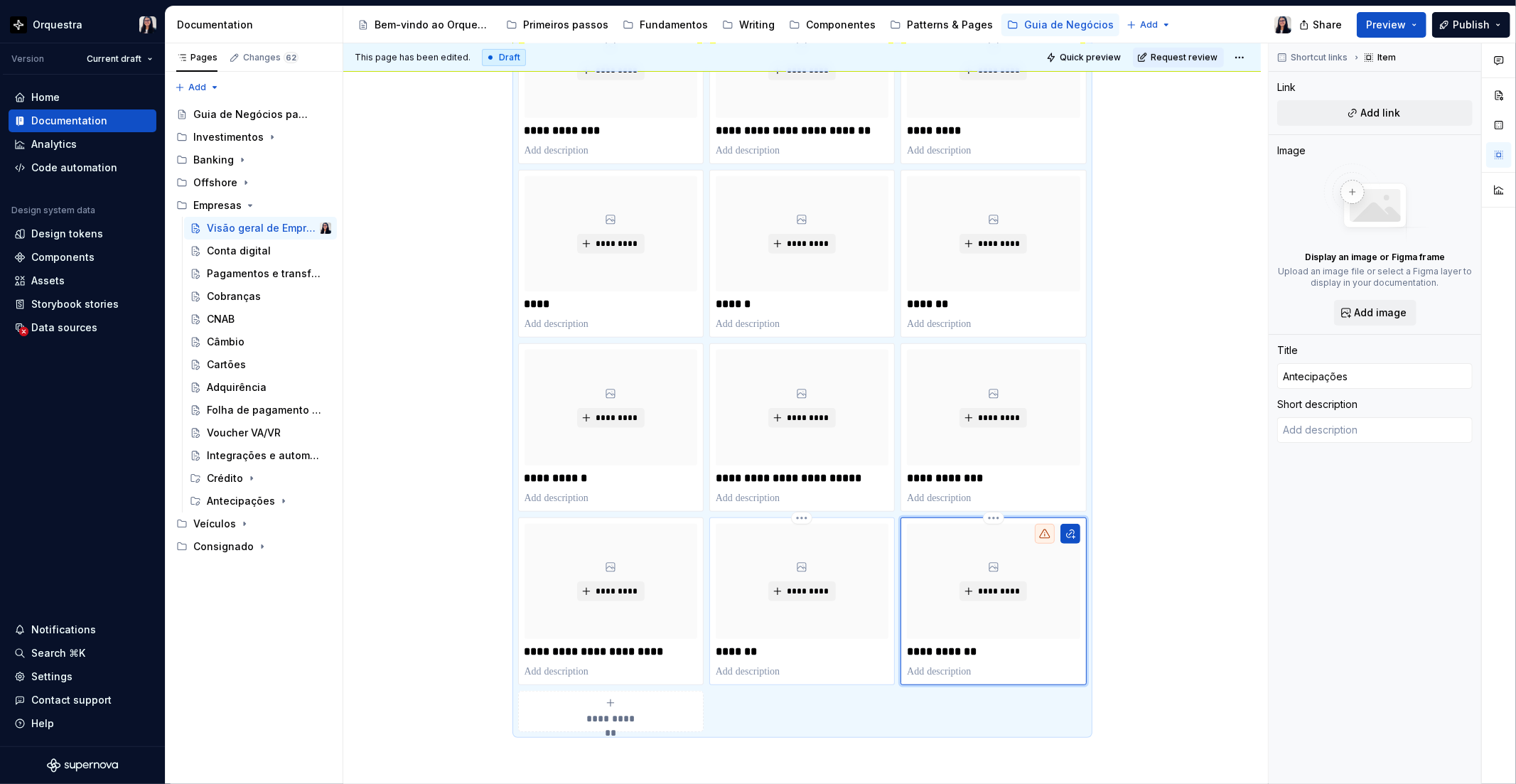
click at [870, 542] on div "*********" at bounding box center [802, 581] width 173 height 115
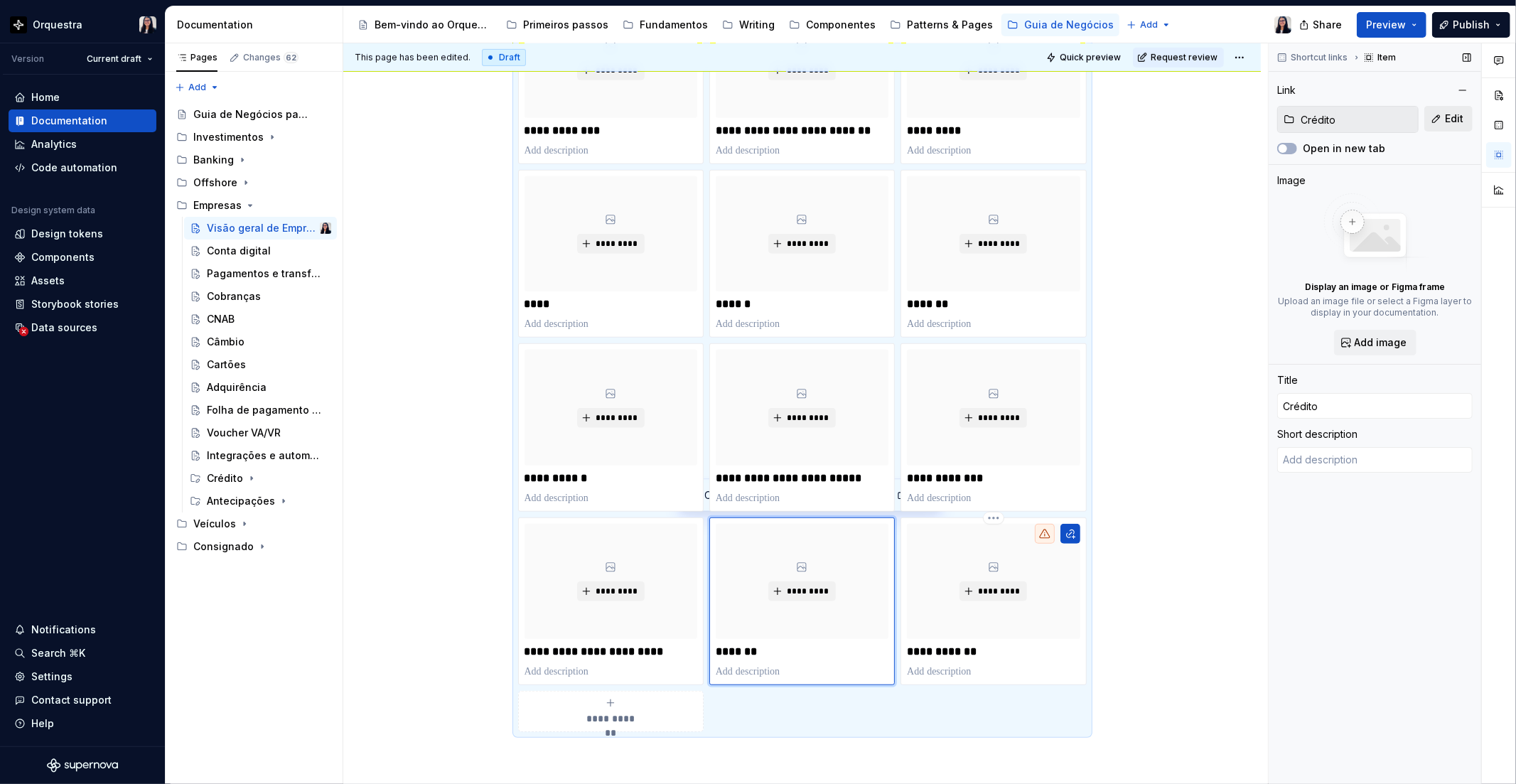
click at [1447, 123] on span "Edit" at bounding box center [1454, 118] width 18 height 14
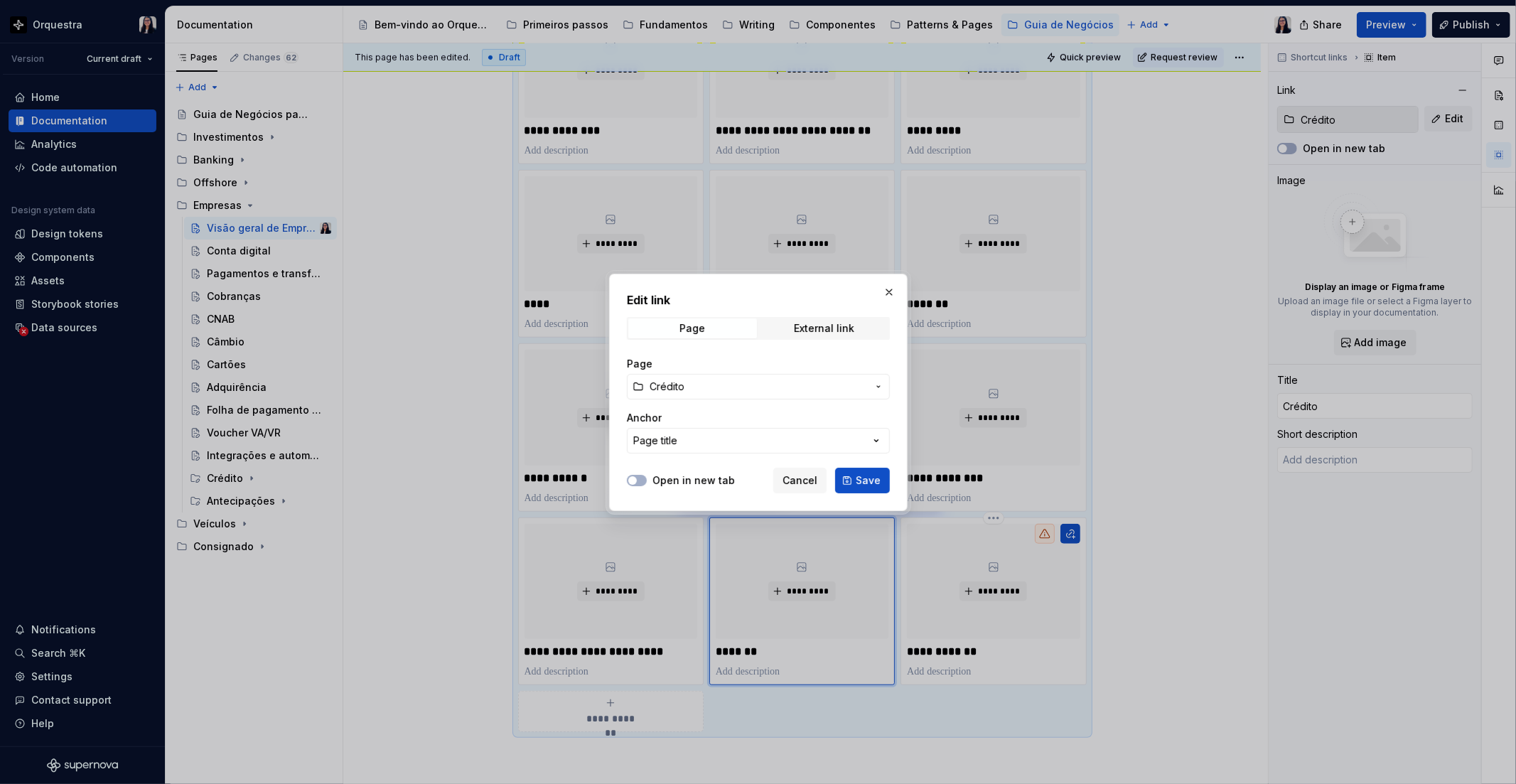
click at [830, 379] on span "Crédito" at bounding box center [758, 386] width 218 height 14
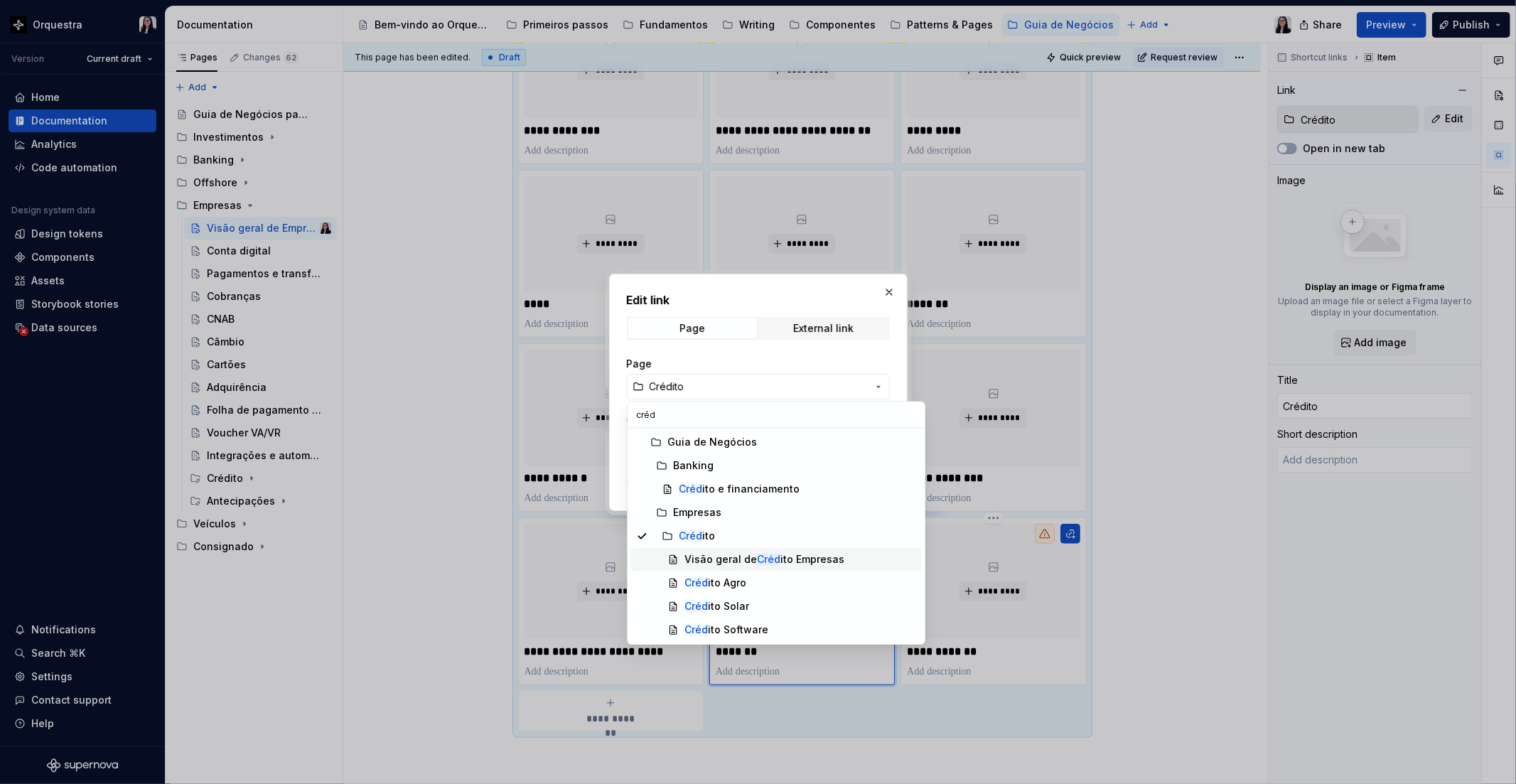
click at [790, 561] on div "Visão geral de Créd ito Empresas" at bounding box center [764, 559] width 160 height 14
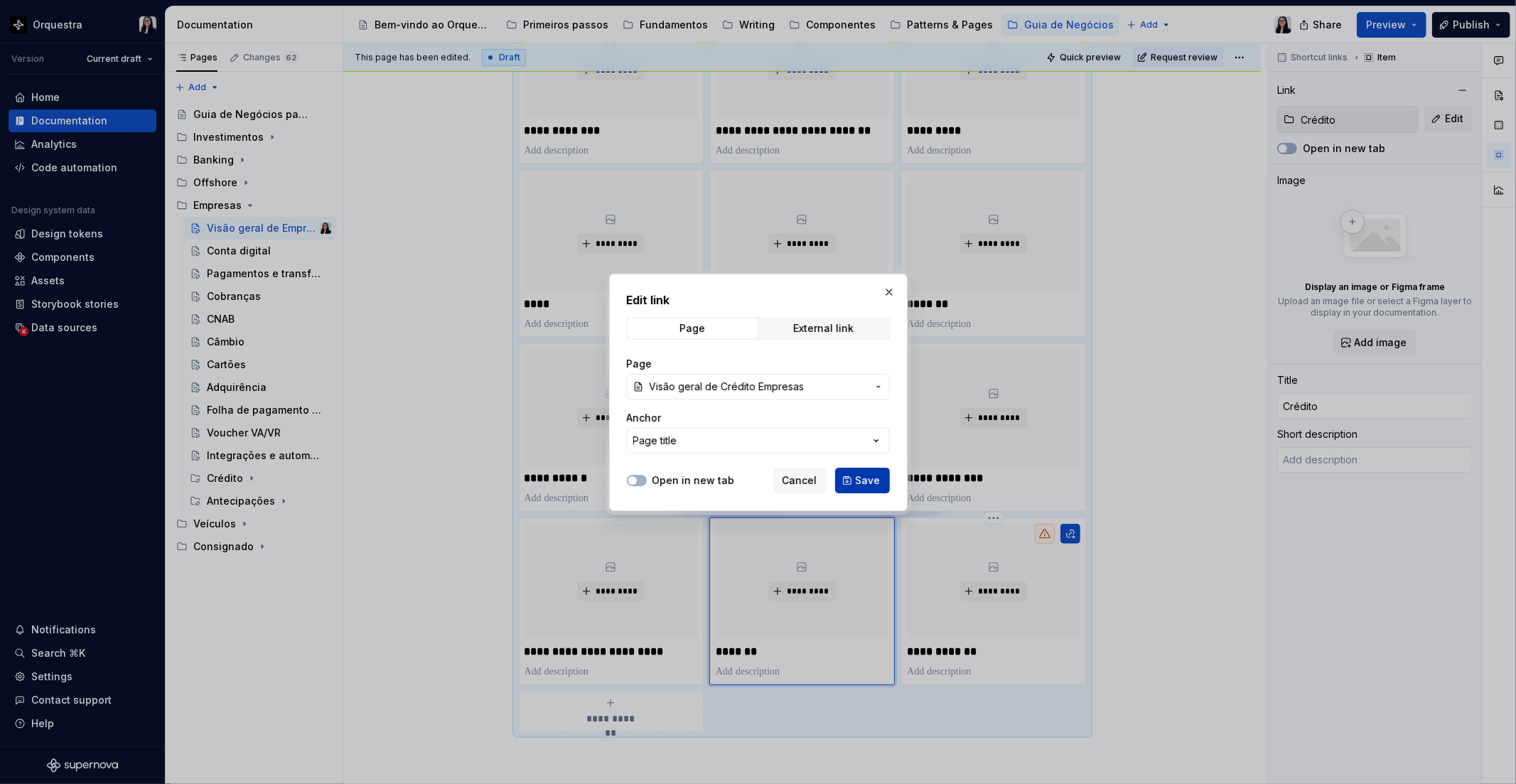
click at [866, 473] on span "Save" at bounding box center [868, 480] width 25 height 14
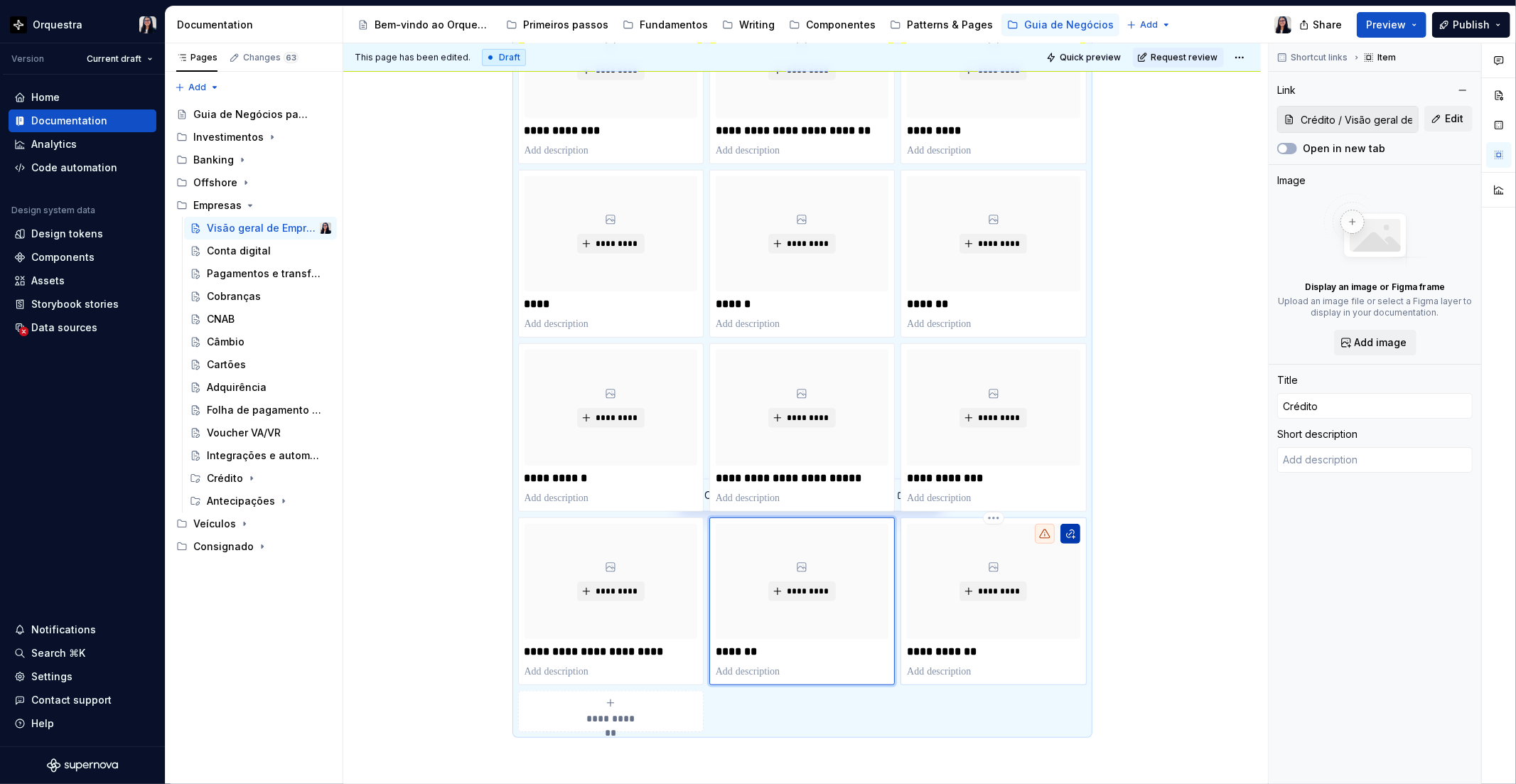
click at [1070, 536] on button "button" at bounding box center [1070, 534] width 20 height 20
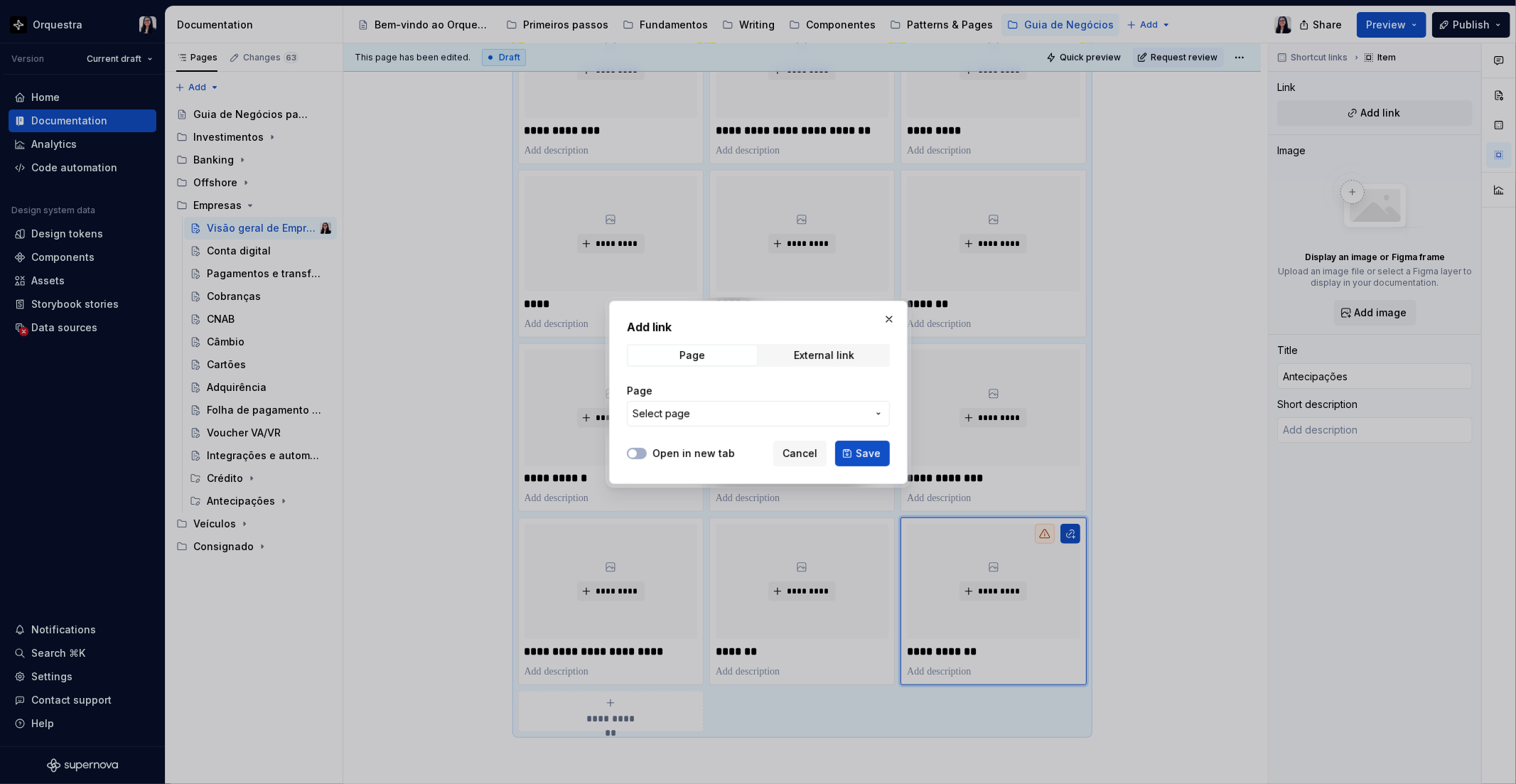
click at [745, 408] on span "Select page" at bounding box center [750, 414] width 235 height 14
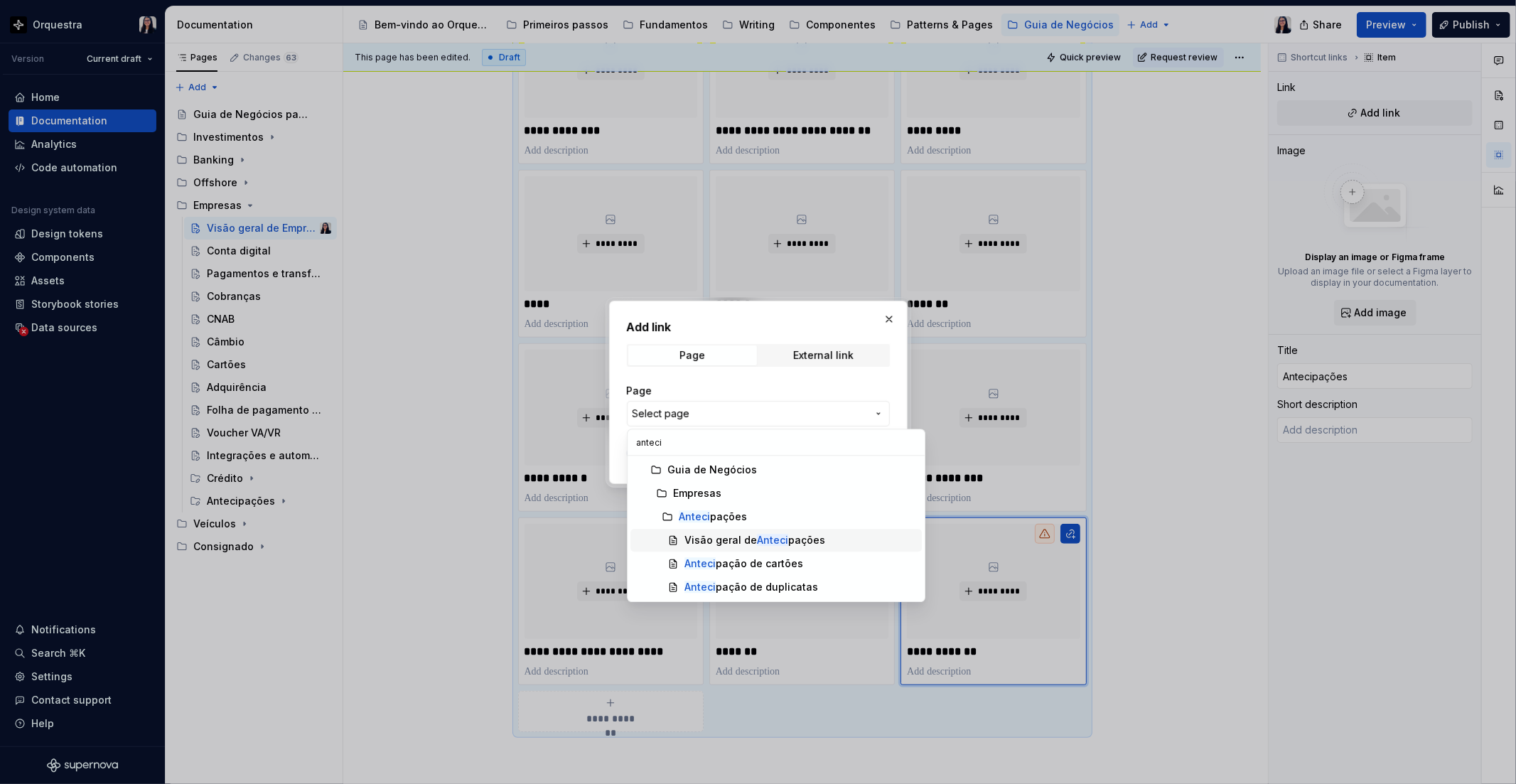
click at [783, 535] on mark "Anteci" at bounding box center [772, 540] width 31 height 12
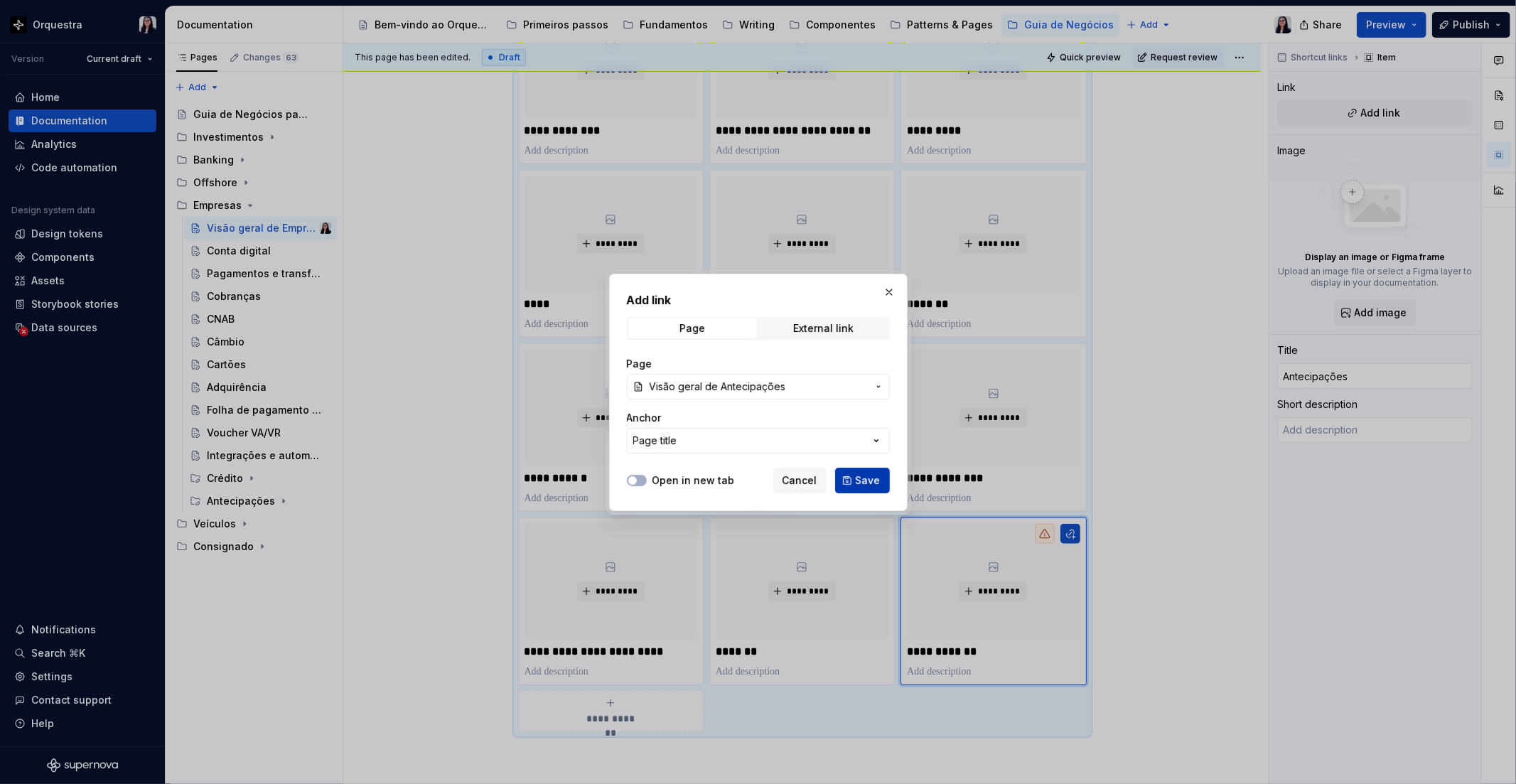
click at [878, 471] on button "Save" at bounding box center [862, 481] width 54 height 26
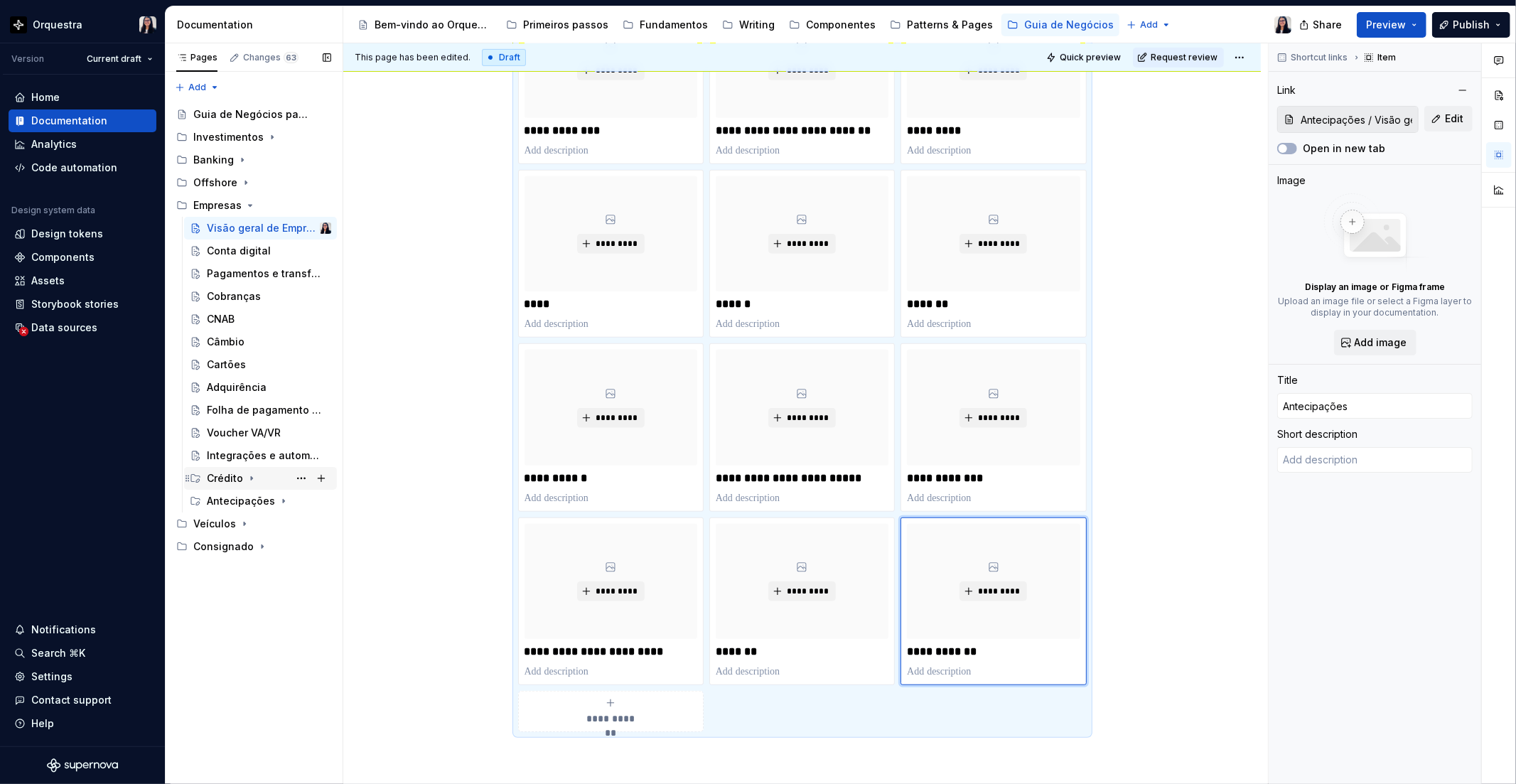
click at [239, 481] on div "Crédito" at bounding box center [225, 478] width 36 height 14
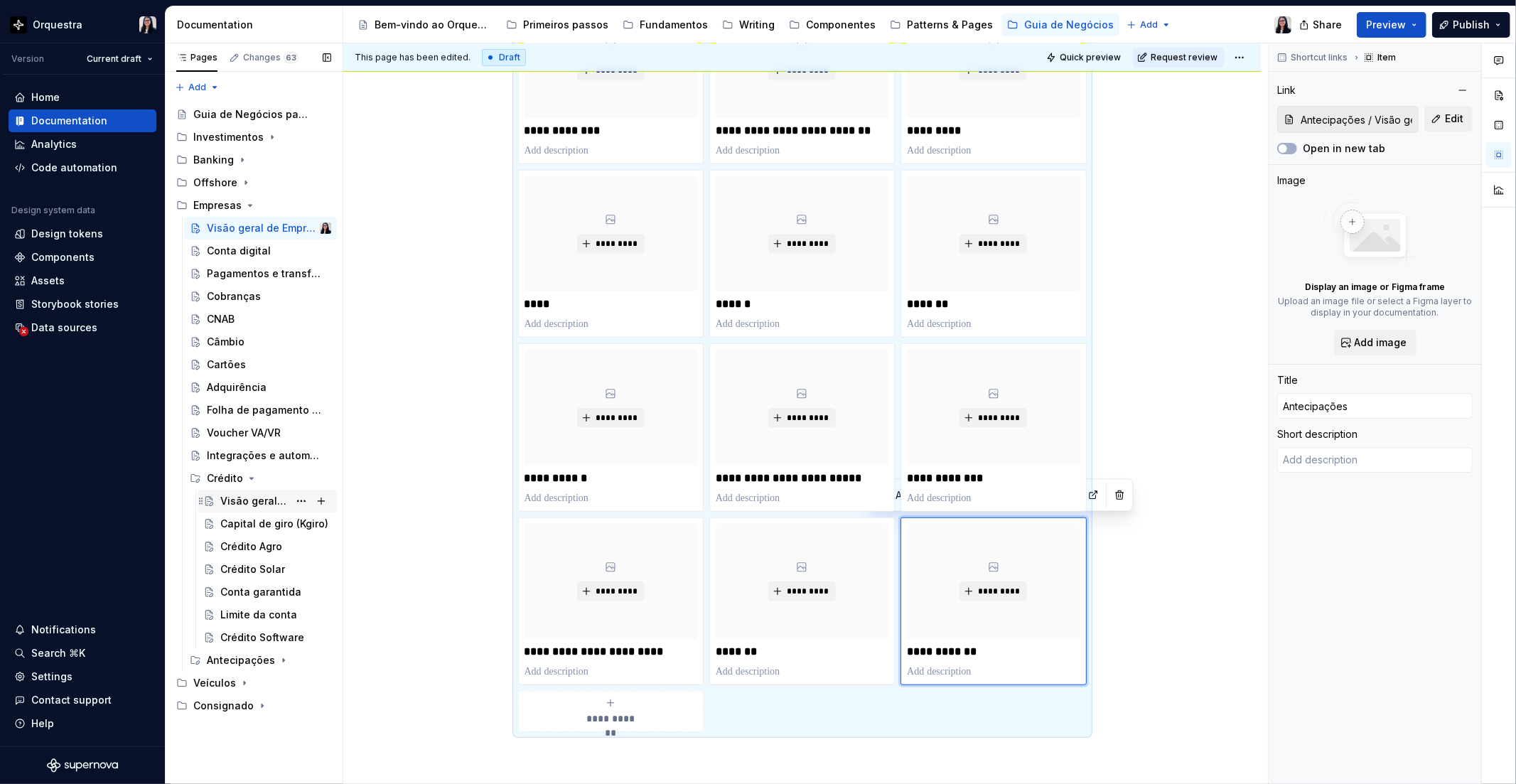
click at [264, 503] on div "Visão geral de Crédito Empresas" at bounding box center [254, 501] width 68 height 14
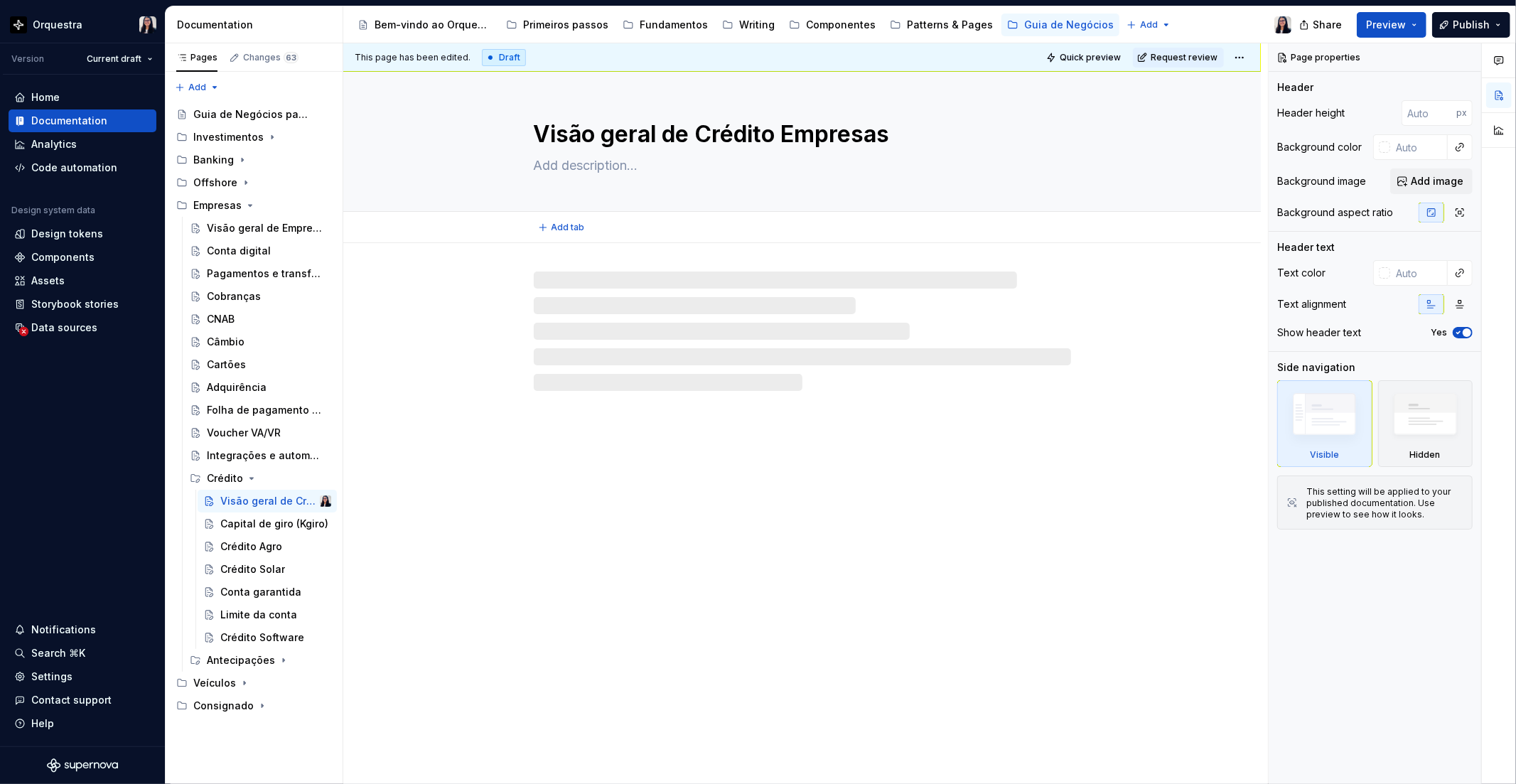
click at [777, 131] on textarea "Visão geral de Crédito Empresas" at bounding box center [800, 135] width 537 height 35
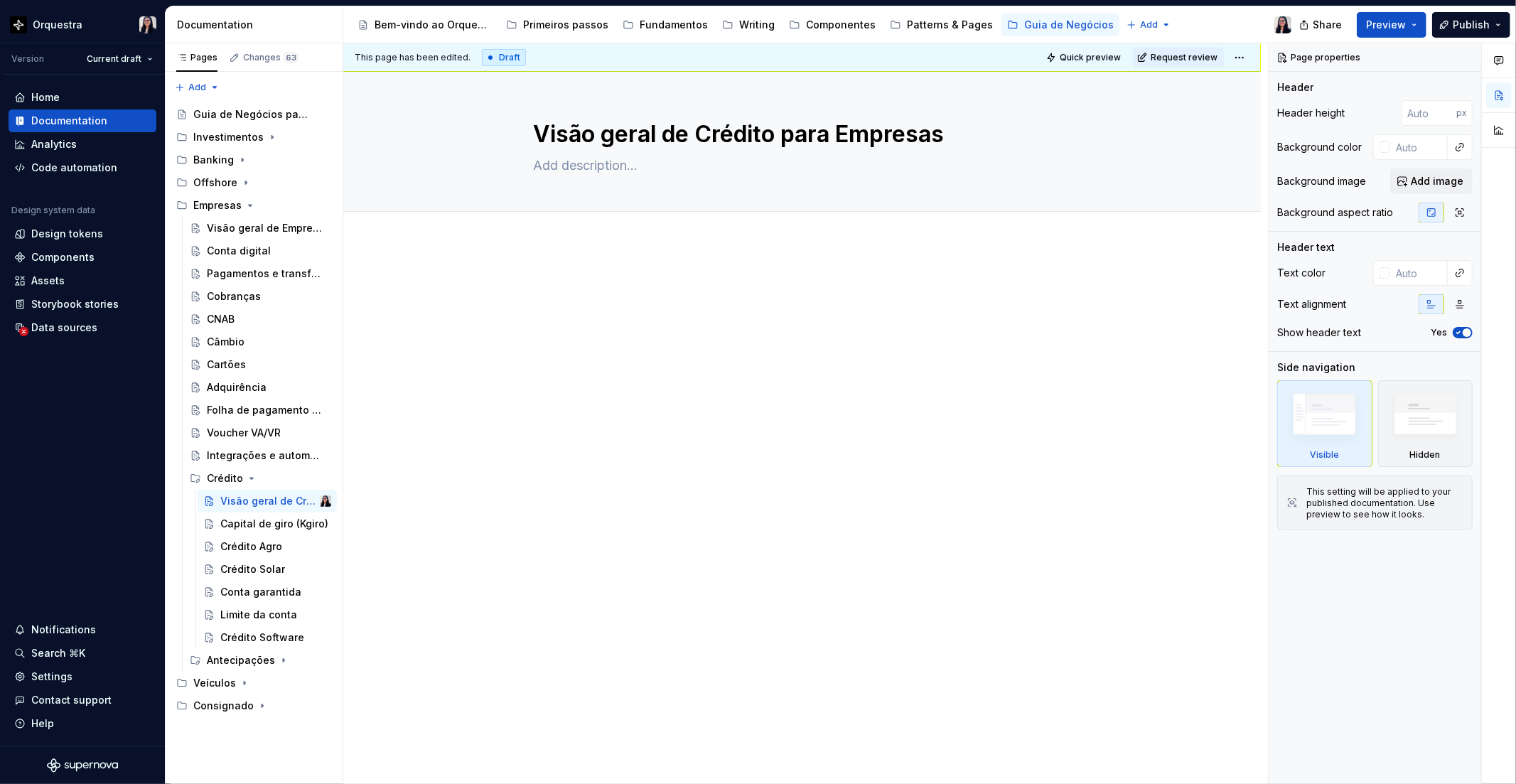
click at [435, 275] on div at bounding box center [802, 413] width 917 height 340
click at [209, 204] on div "Empresas" at bounding box center [218, 205] width 48 height 14
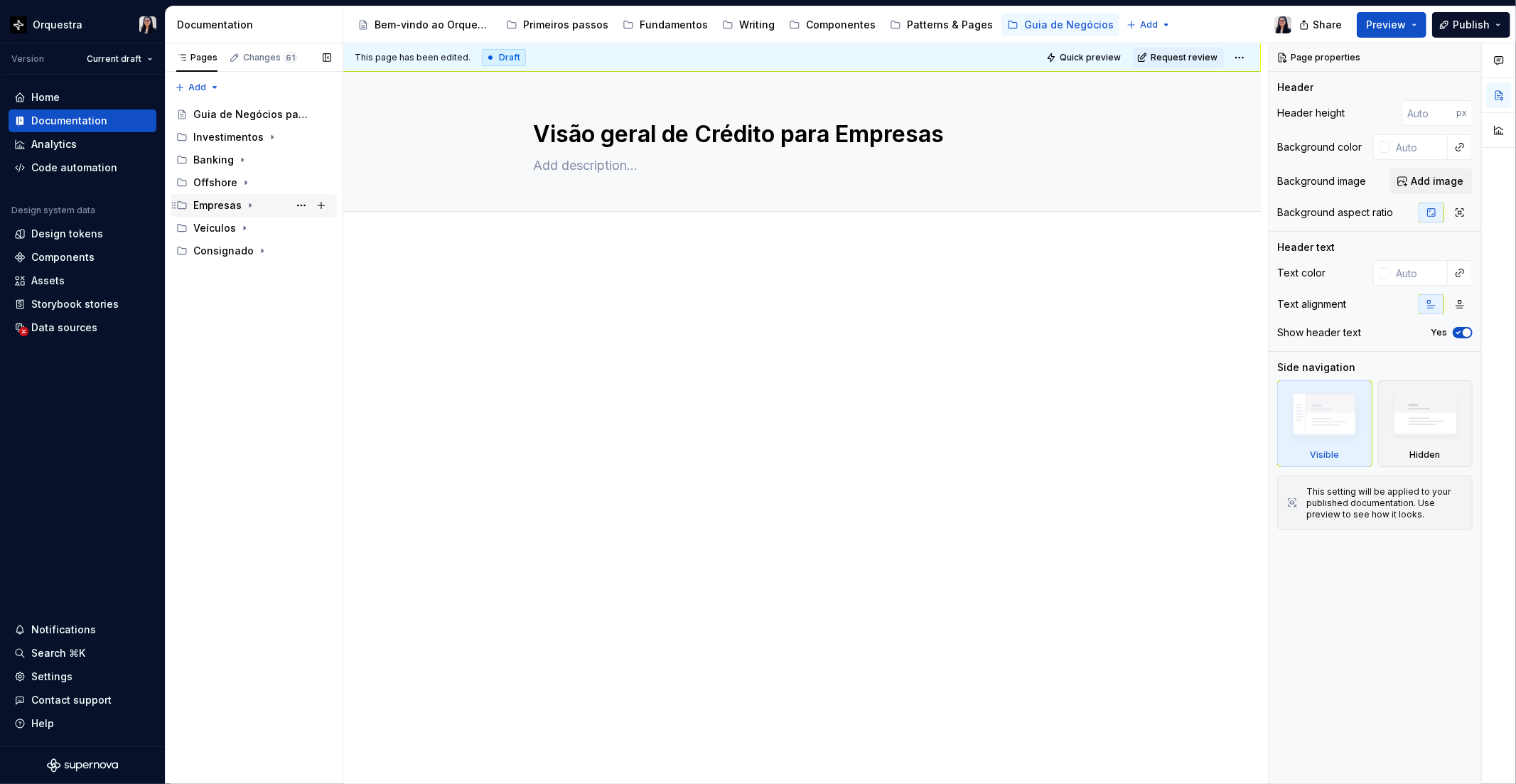
click at [250, 204] on icon "Page tree" at bounding box center [251, 205] width 2 height 3
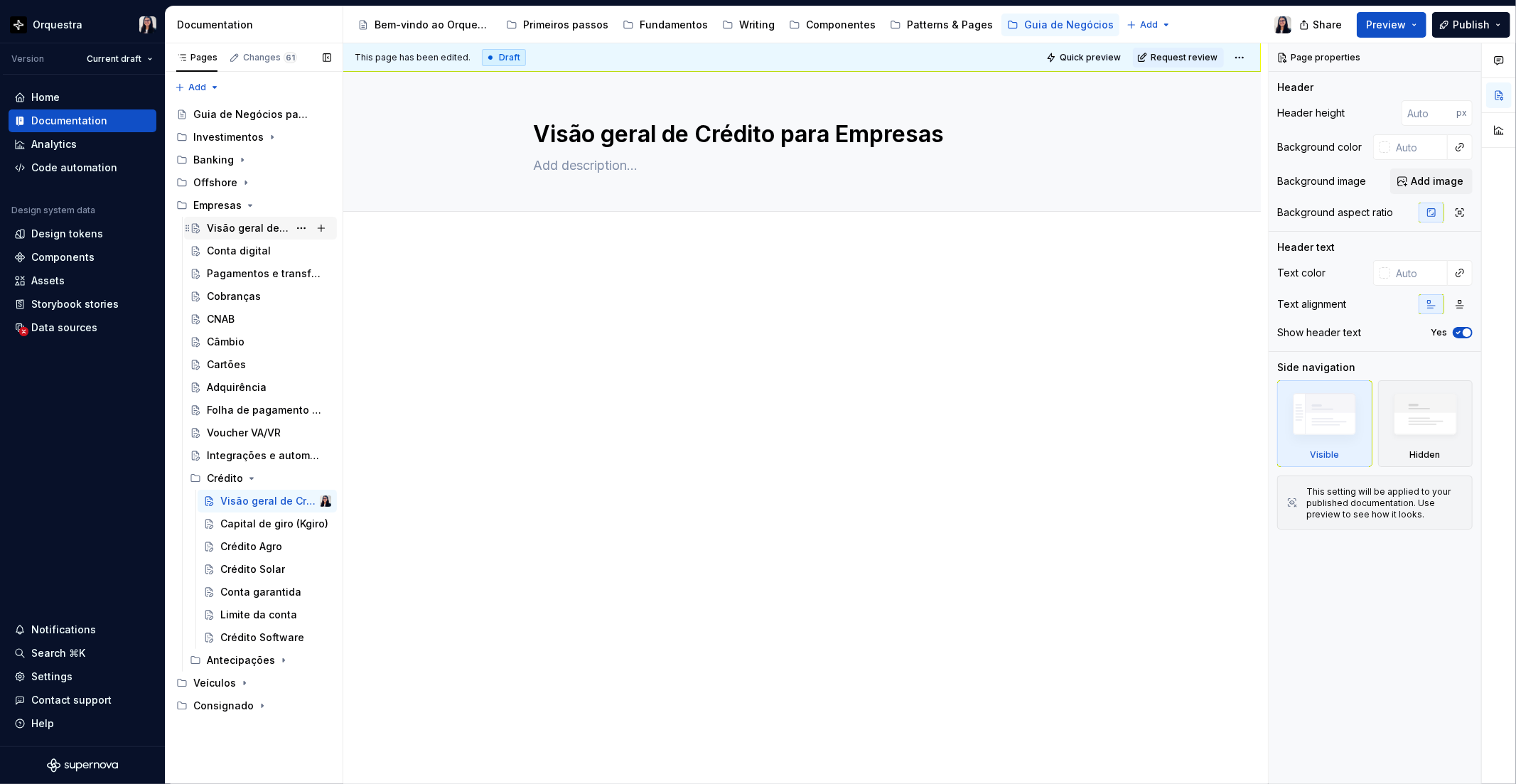
click at [235, 231] on div "Visão geral de Empresas" at bounding box center [247, 228] width 82 height 14
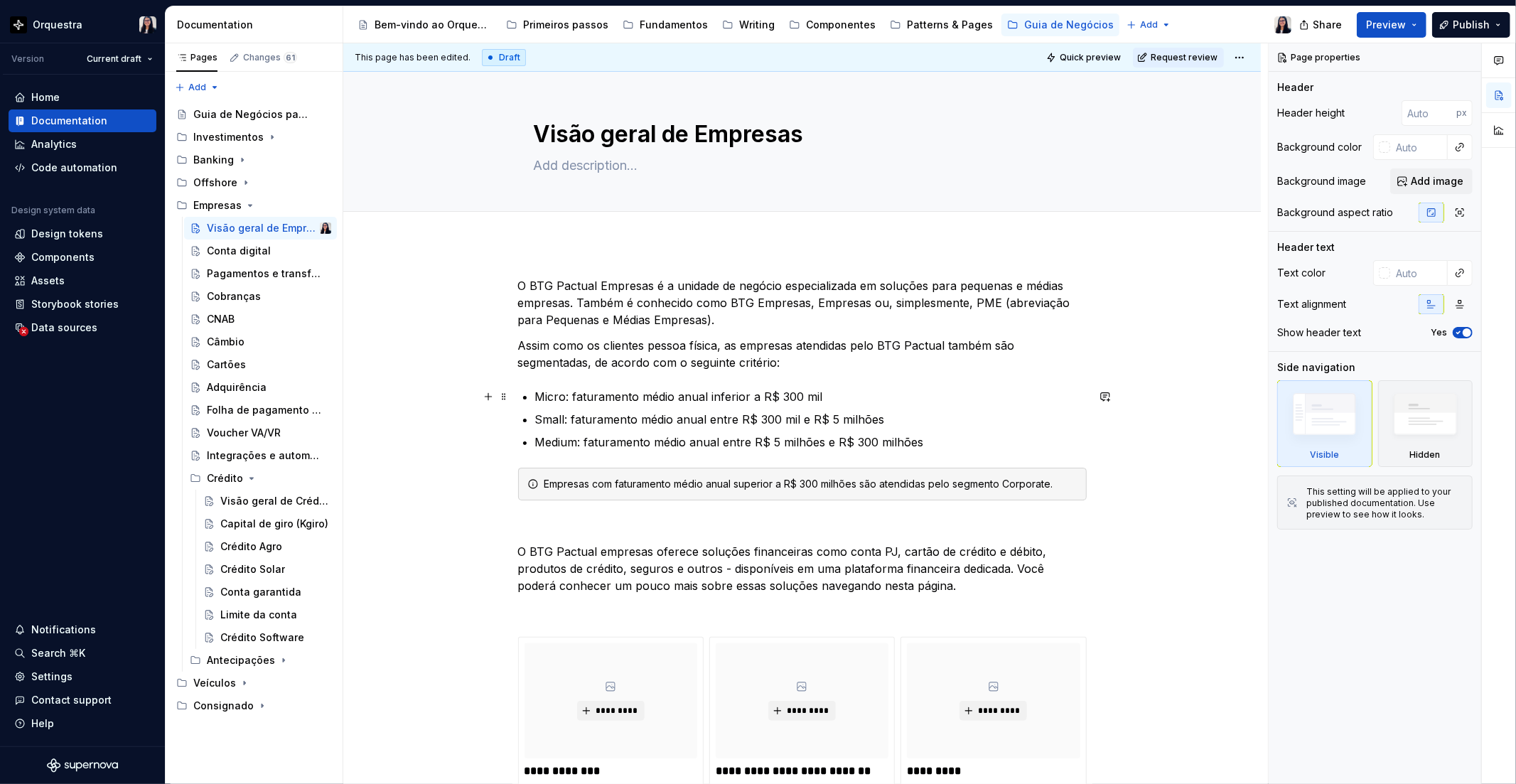
click at [545, 395] on p "Micro: faturamento médio anual inferior a R$ 300 mil" at bounding box center [811, 396] width 552 height 17
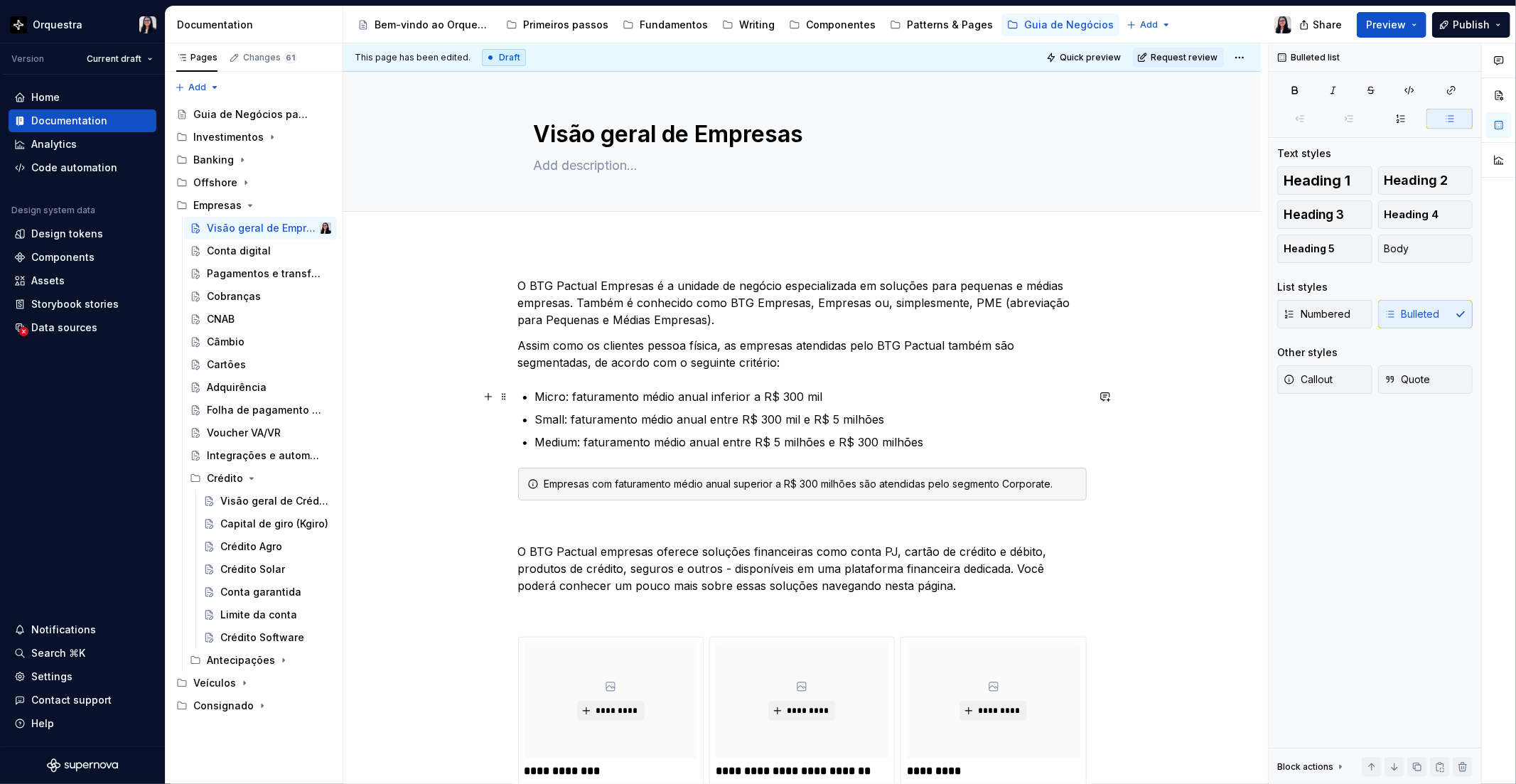
click at [545, 395] on p "Micro: faturamento médio anual inferior a R$ 300 mil" at bounding box center [811, 396] width 552 height 17
click at [802, 367] on button "button" at bounding box center [797, 370] width 20 height 20
click at [544, 422] on p "Small: faturamento médio anual entre R$ 300 mil e R$ 5 milhões" at bounding box center [811, 420] width 552 height 17
click at [797, 389] on button "button" at bounding box center [797, 393] width 20 height 20
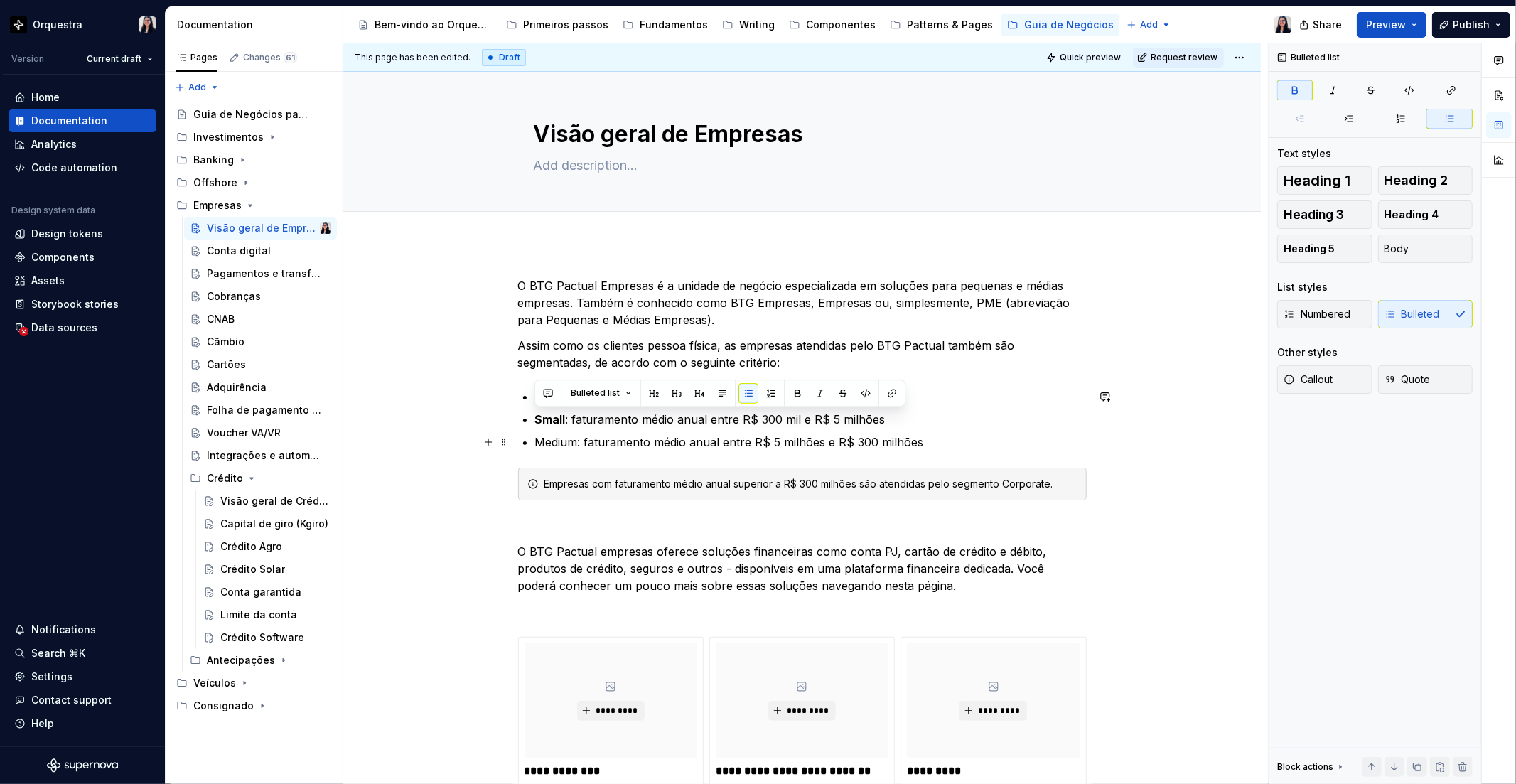
click at [544, 442] on p "Medium: faturamento médio anual entre R$ 5 milhões e R$ 300 milhões" at bounding box center [811, 442] width 552 height 17
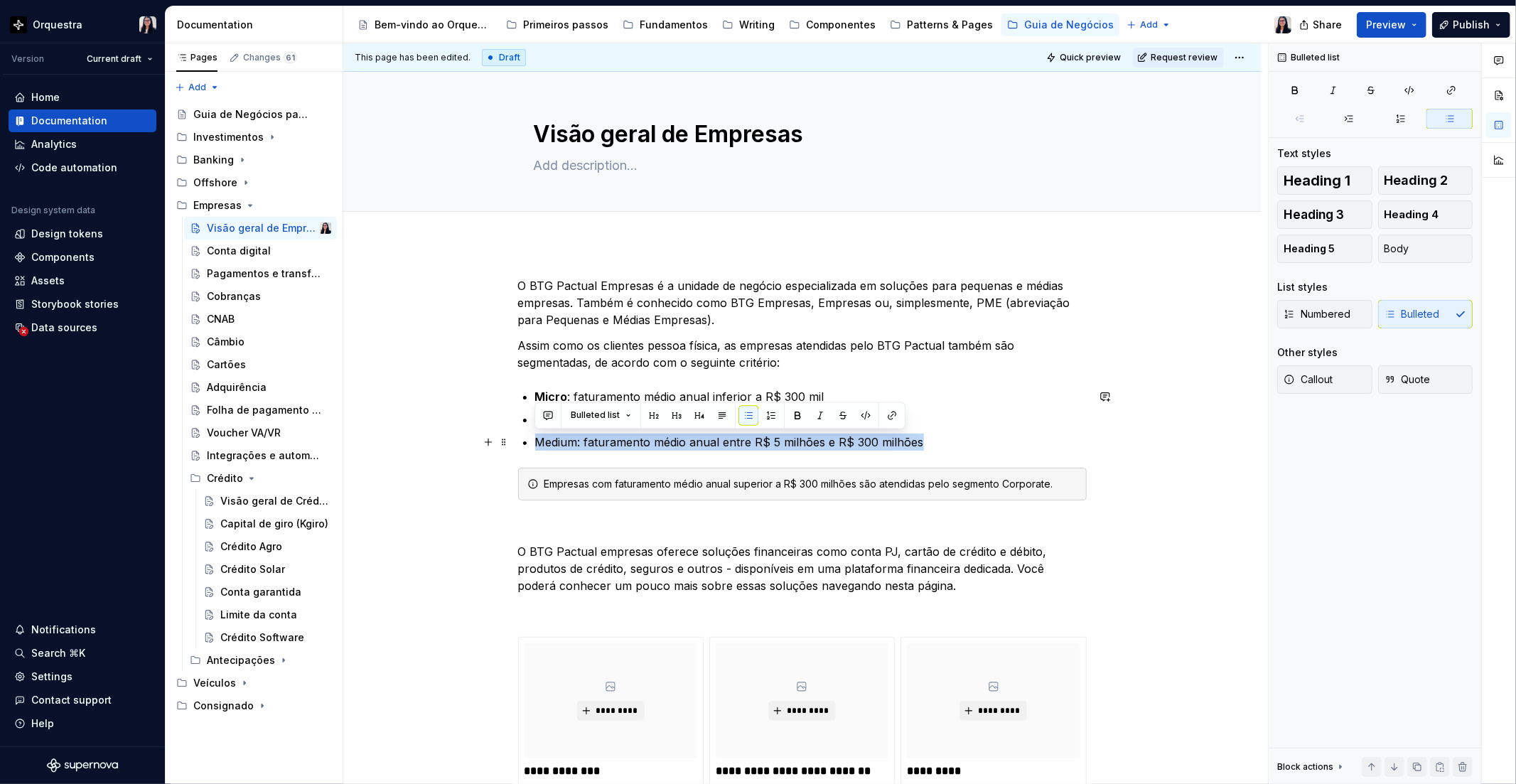
click at [564, 439] on p "Medium: faturamento médio anual entre R$ 5 milhões e R$ 300 milhões" at bounding box center [811, 442] width 552 height 17
click at [794, 414] on button "button" at bounding box center [797, 415] width 20 height 20
click at [979, 443] on p "Medium : faturamento médio anual entre R$ 5 milhões e R$ 300 milhões" at bounding box center [811, 442] width 552 height 17
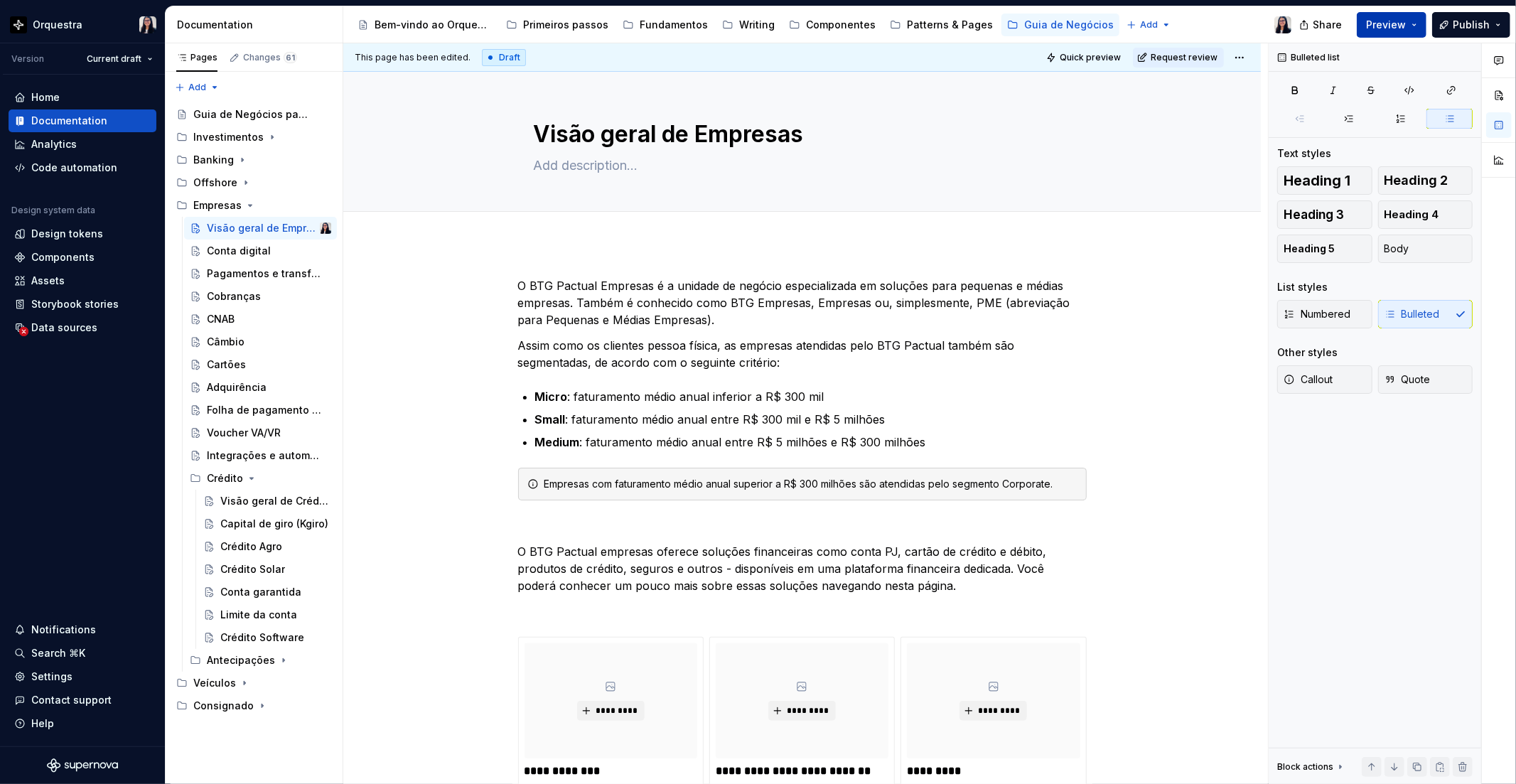
click at [1411, 16] on button "Preview" at bounding box center [1392, 25] width 70 height 26
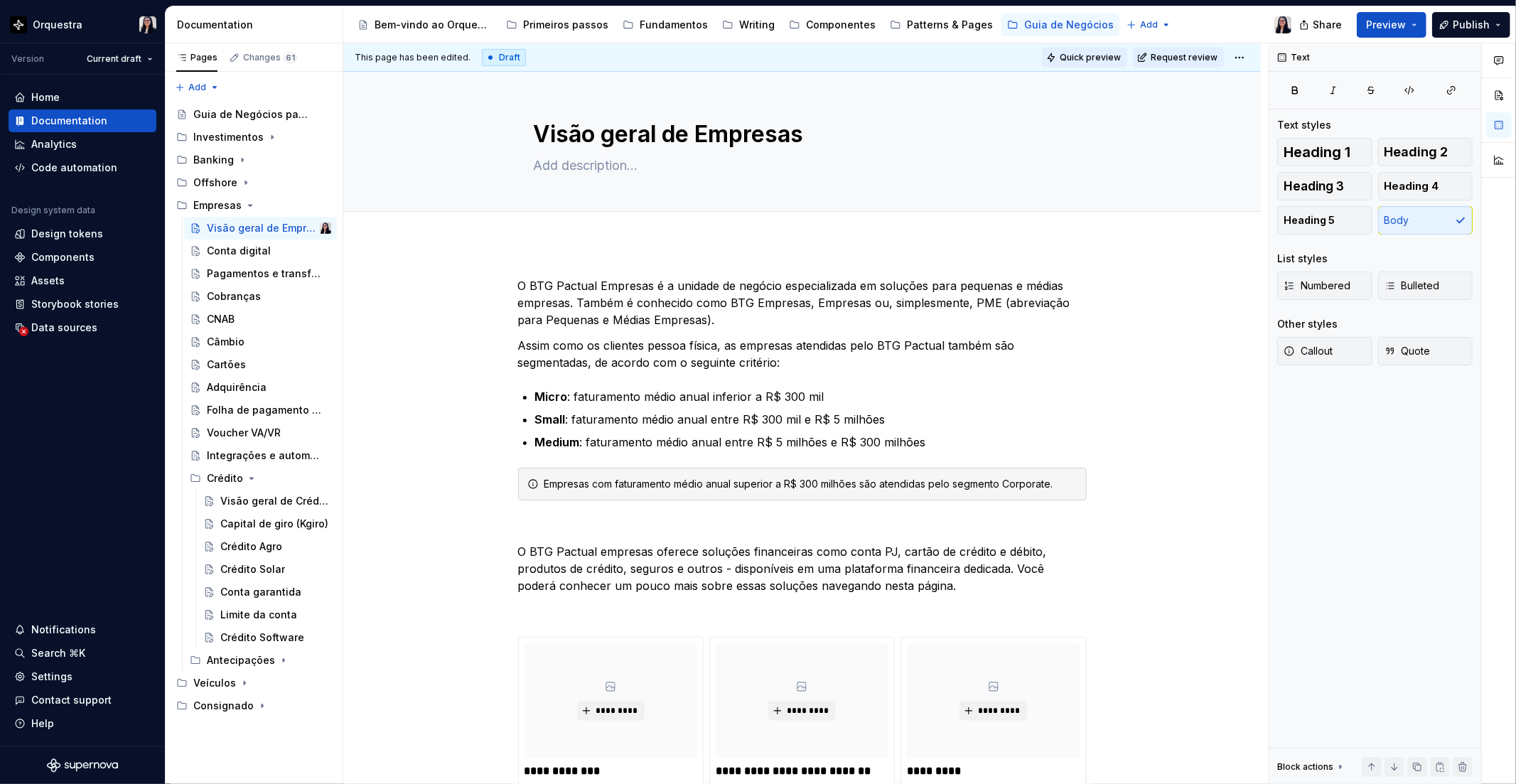
click at [1098, 52] on span "Quick preview" at bounding box center [1090, 57] width 61 height 11
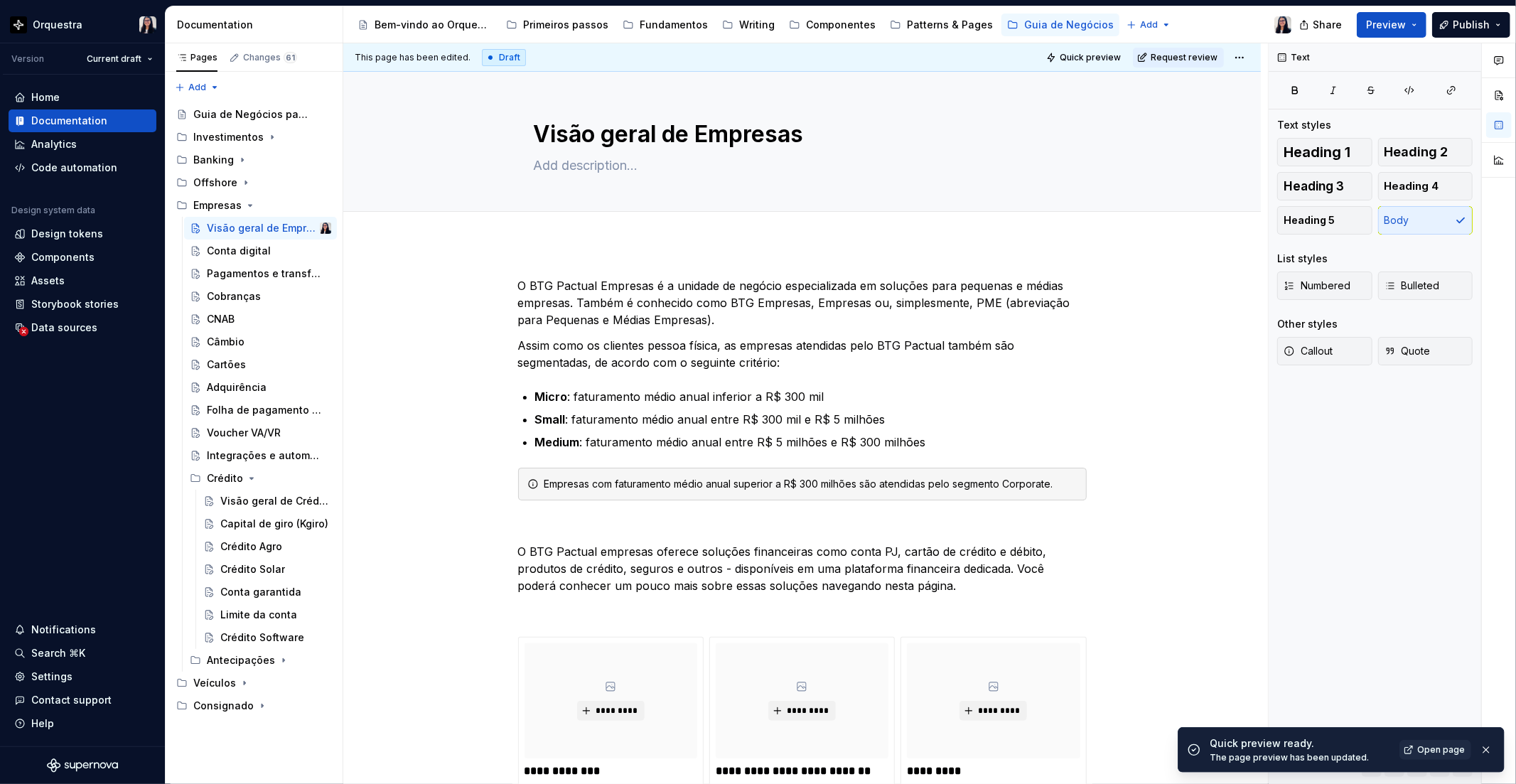
click at [1446, 739] on div "Quick preview ready. The page preview has been updated. Open page" at bounding box center [1353, 749] width 286 height 27
click at [1432, 749] on span "Open page" at bounding box center [1441, 749] width 48 height 11
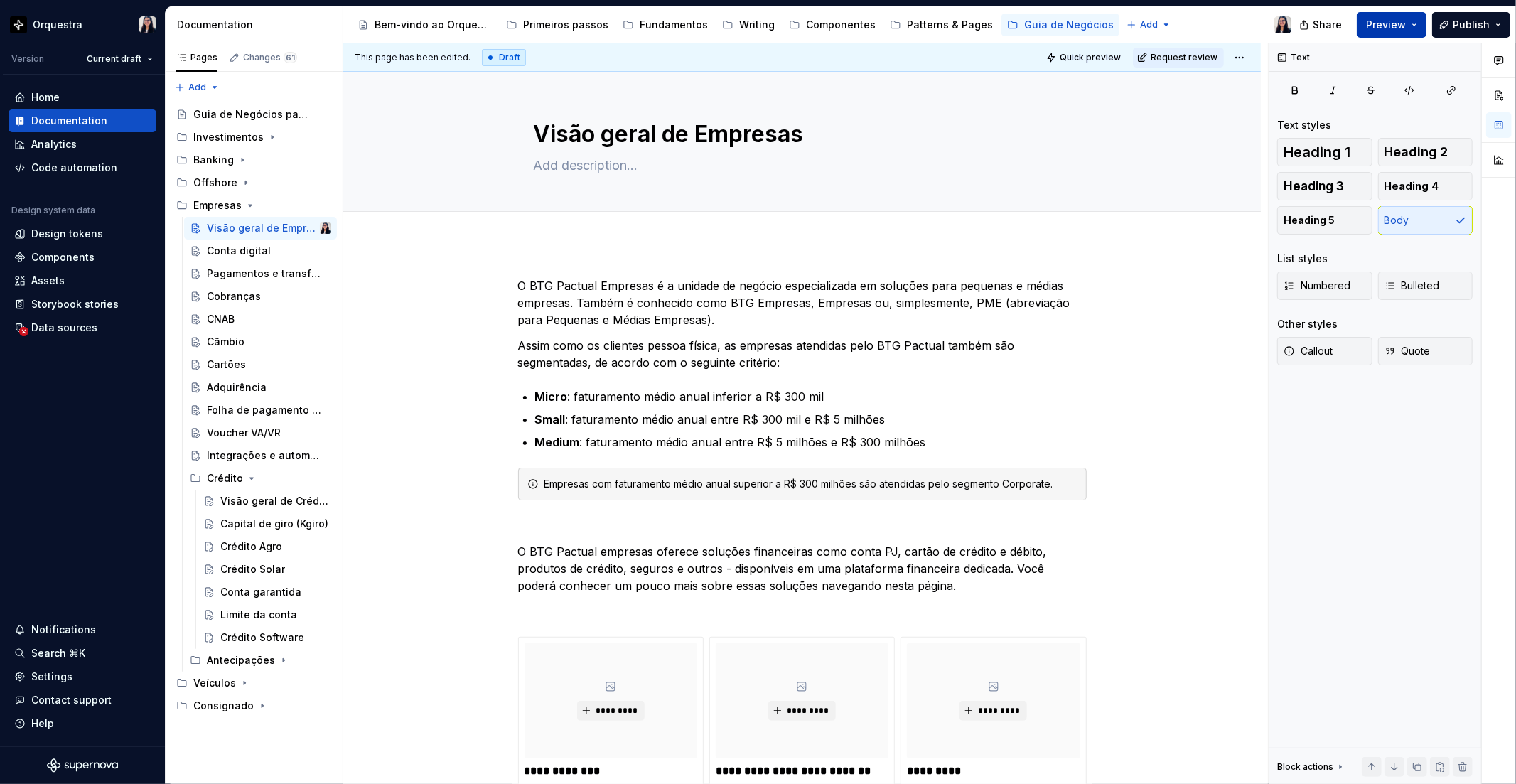
click at [1409, 22] on button "Preview" at bounding box center [1392, 25] width 70 height 26
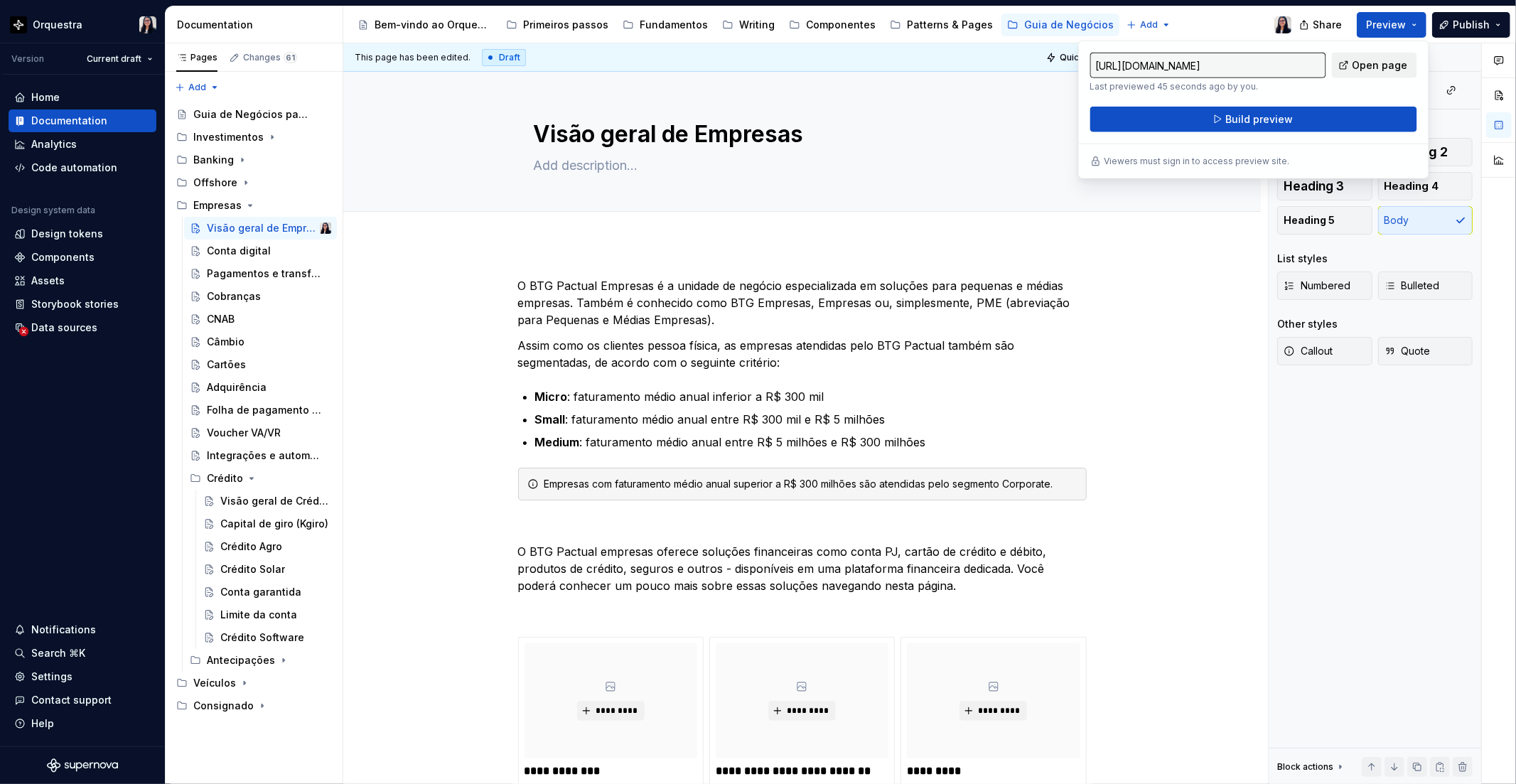
click at [1354, 62] on link "Open page" at bounding box center [1374, 66] width 86 height 26
click at [259, 254] on div "Conta digital" at bounding box center [238, 250] width 64 height 14
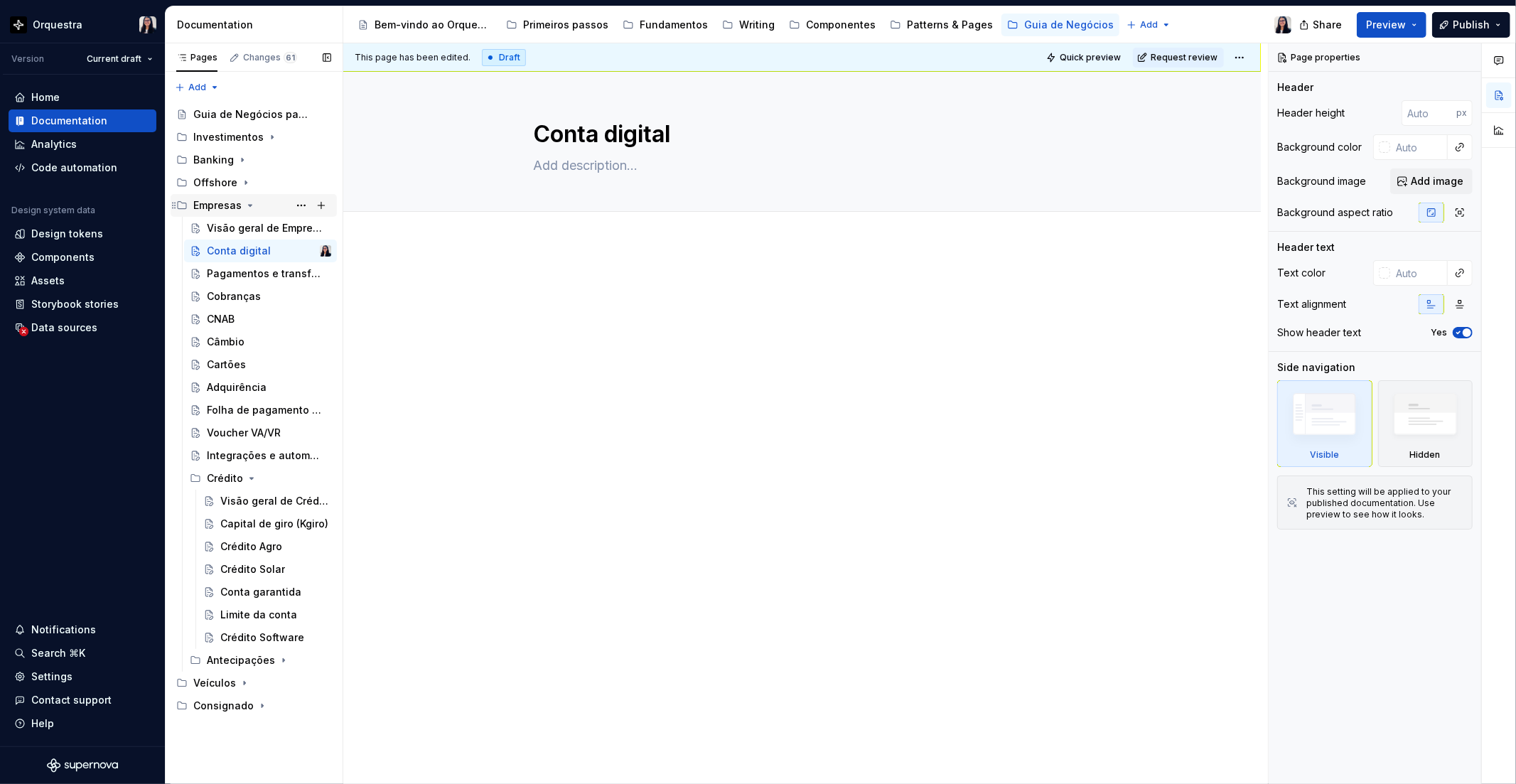
click at [211, 199] on div "Empresas" at bounding box center [218, 205] width 48 height 14
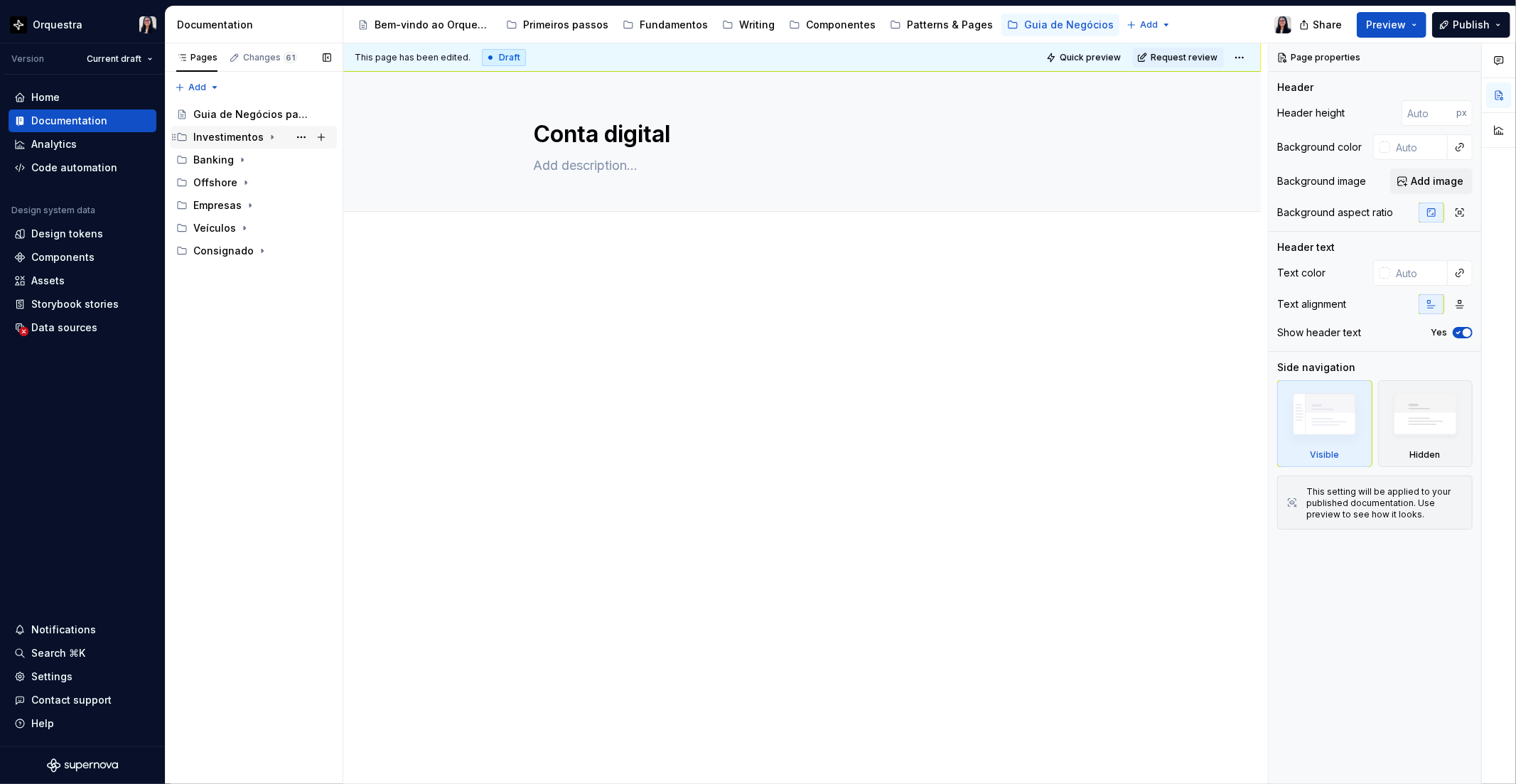
click at [267, 140] on icon "Page tree" at bounding box center [272, 136] width 11 height 11
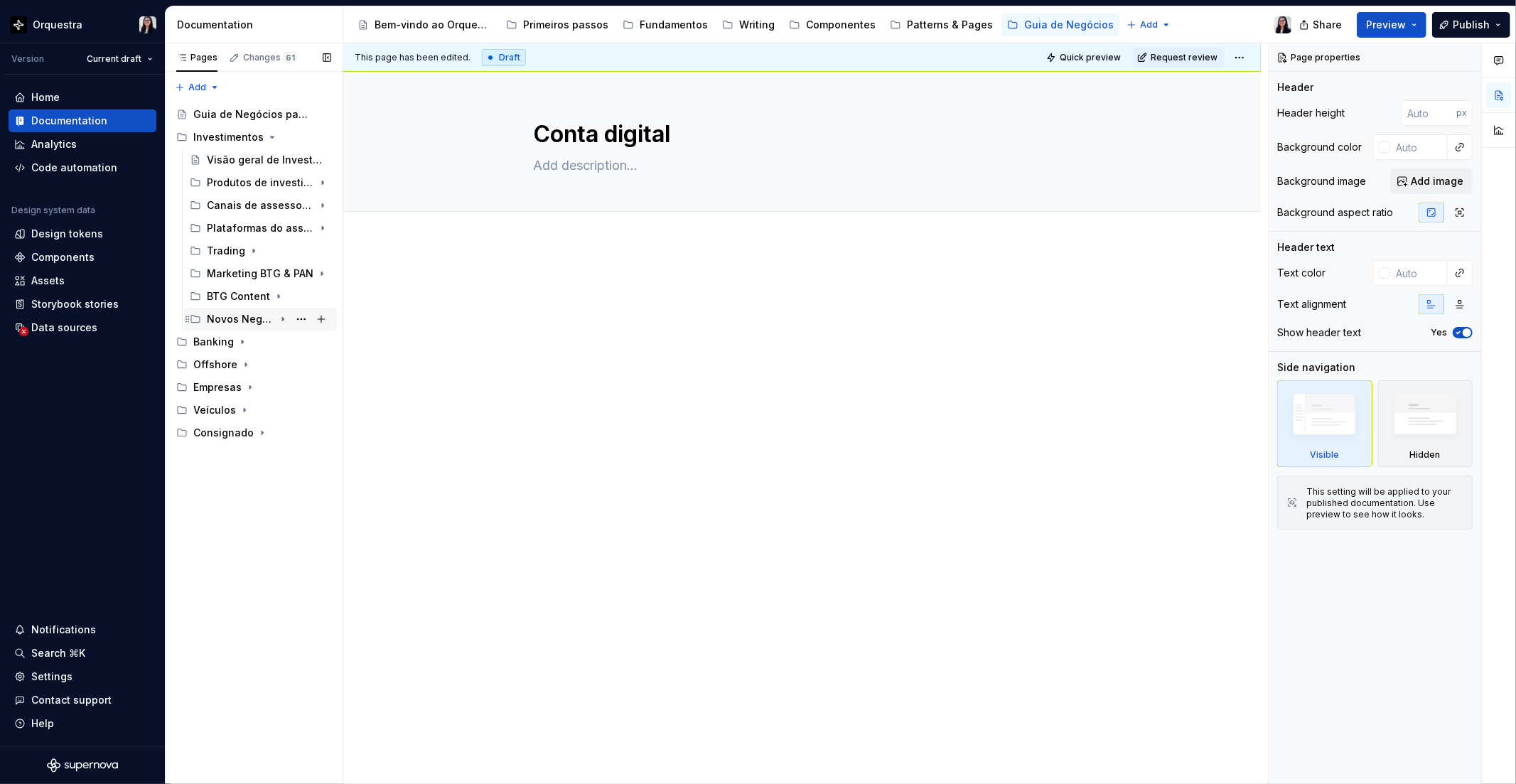
click at [251, 319] on div "Novos Negócios" at bounding box center [240, 319] width 67 height 14
click at [256, 341] on div "Visão geral" at bounding box center [249, 342] width 57 height 14
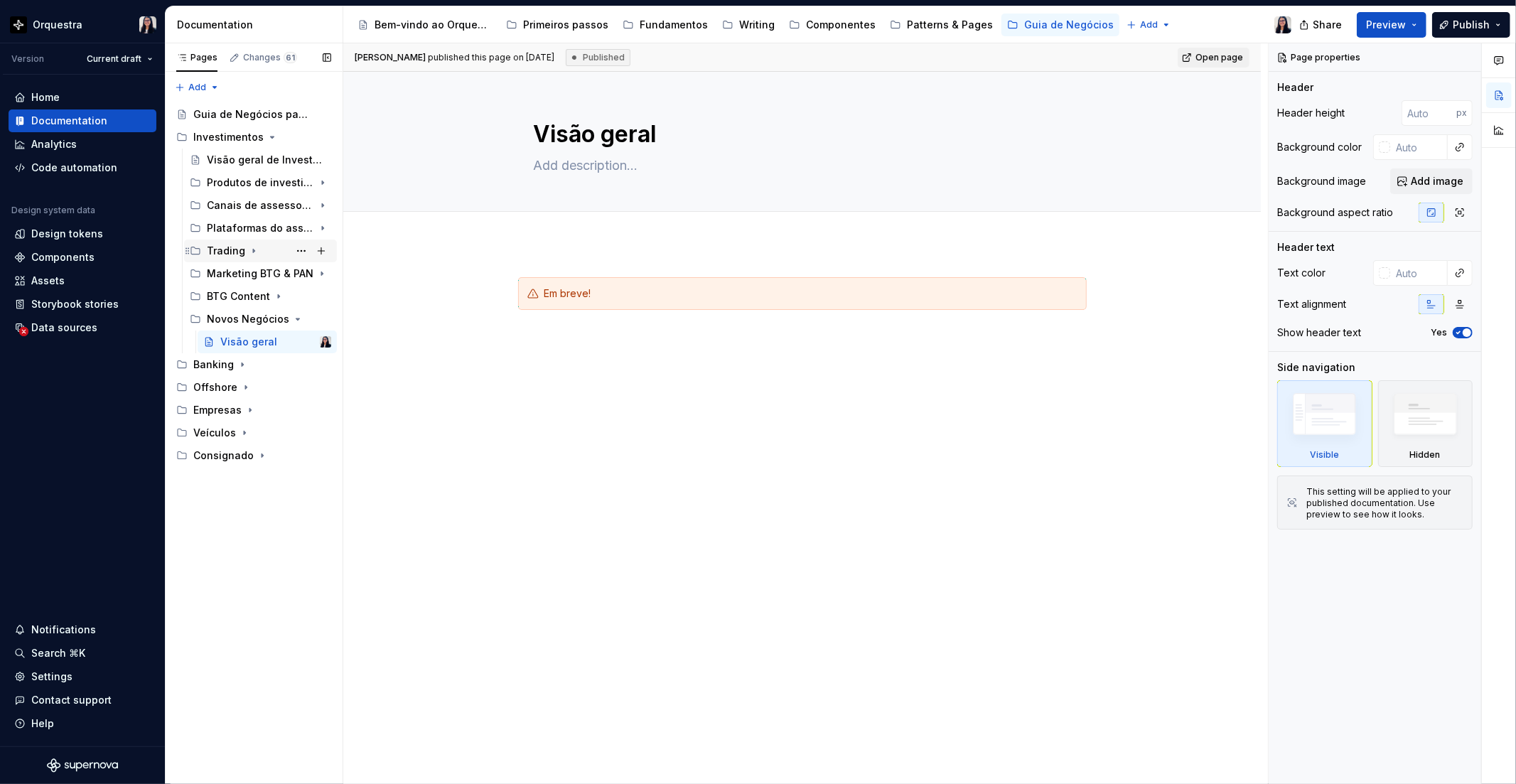
click at [237, 253] on div "Trading" at bounding box center [225, 250] width 38 height 14
click at [235, 273] on div "Visão geral" at bounding box center [249, 274] width 57 height 14
type textarea "*"
